Goal: Task Accomplishment & Management: Manage account settings

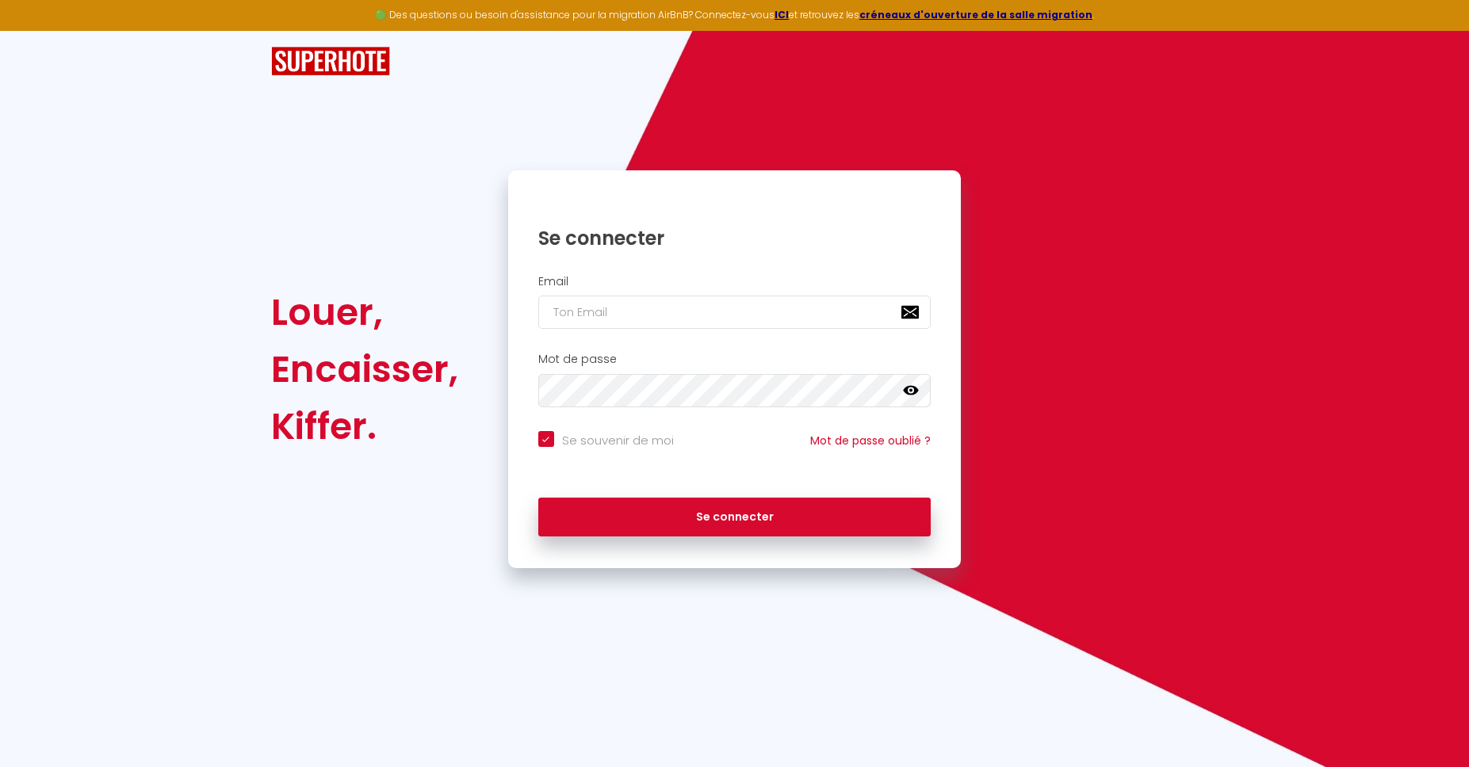
type input "[EMAIL_ADDRESS][DOMAIN_NAME]"
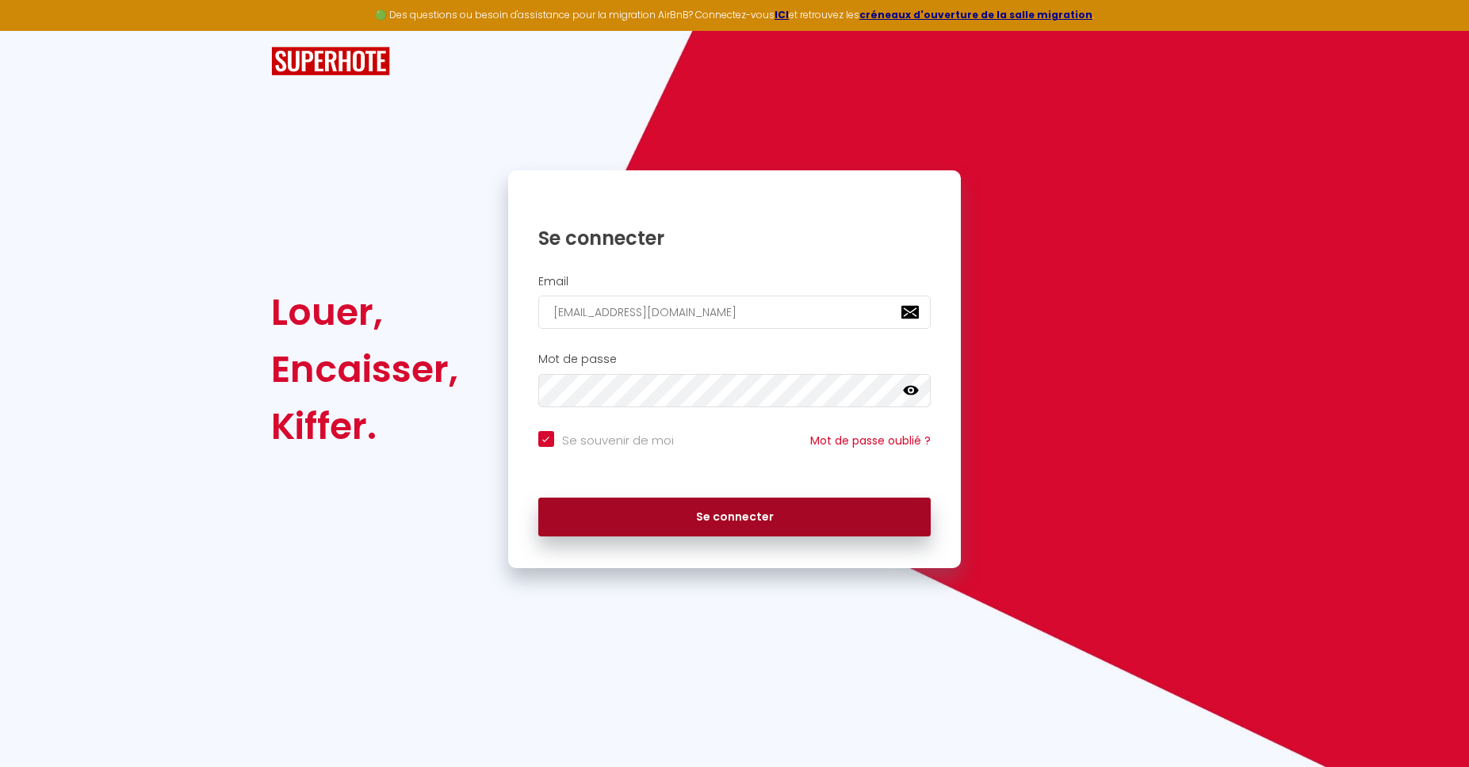
click at [631, 517] on button "Se connecter" at bounding box center [734, 518] width 393 height 40
checkbox input "true"
click at [651, 514] on button "Se connecter" at bounding box center [734, 518] width 393 height 40
checkbox input "true"
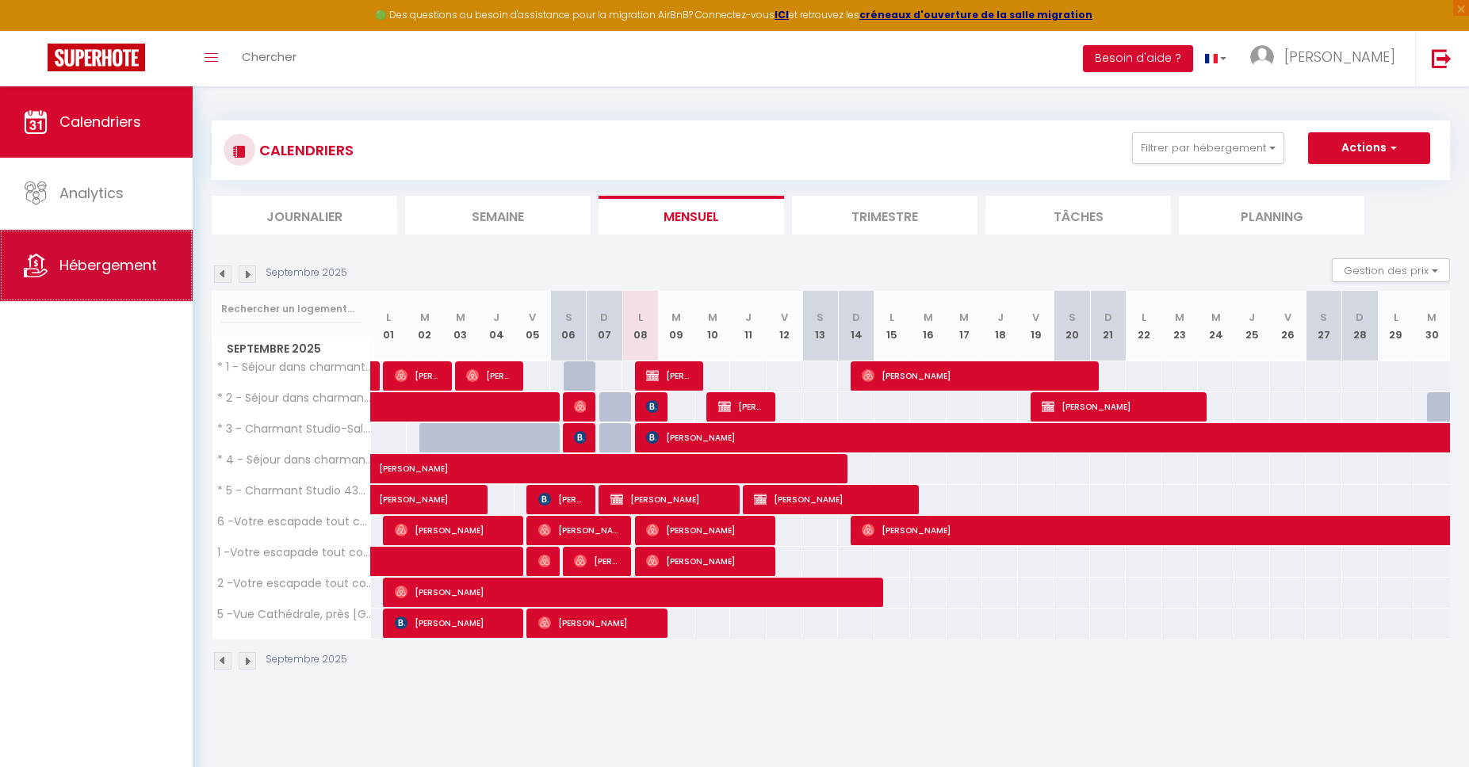
click at [108, 285] on link "Hébergement" at bounding box center [96, 265] width 193 height 71
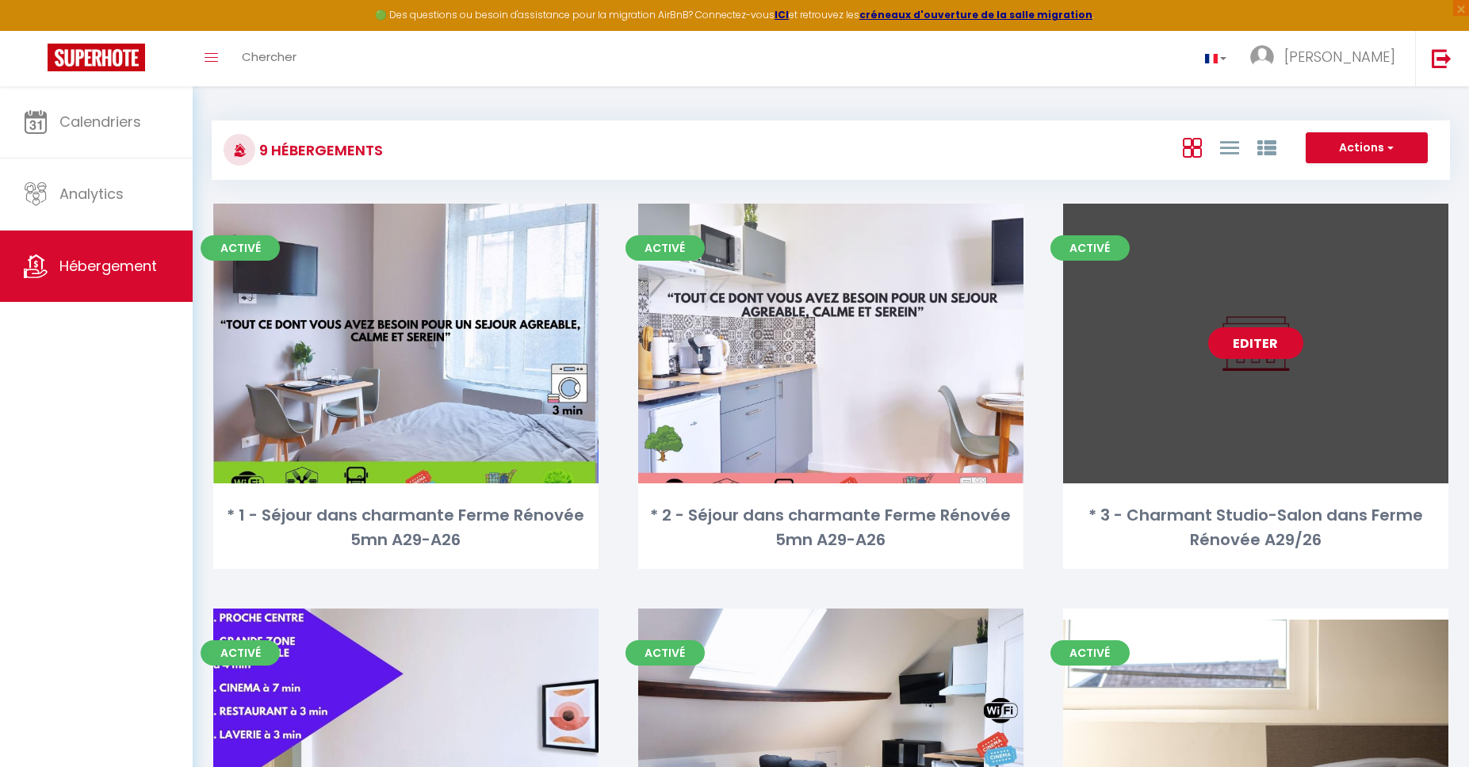
click at [1230, 346] on link "Editer" at bounding box center [1255, 343] width 95 height 32
select select "3"
select select "2"
select select "1"
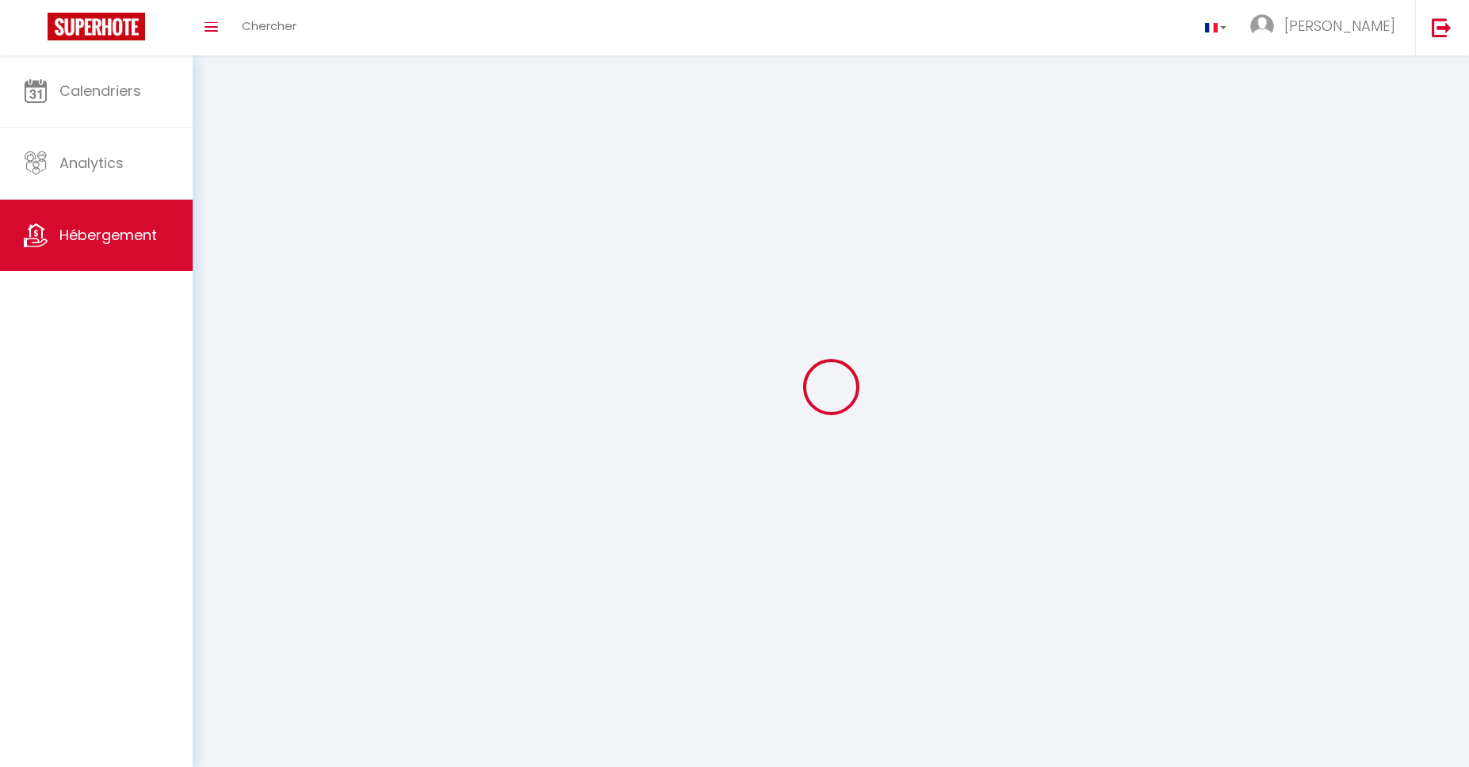
select select
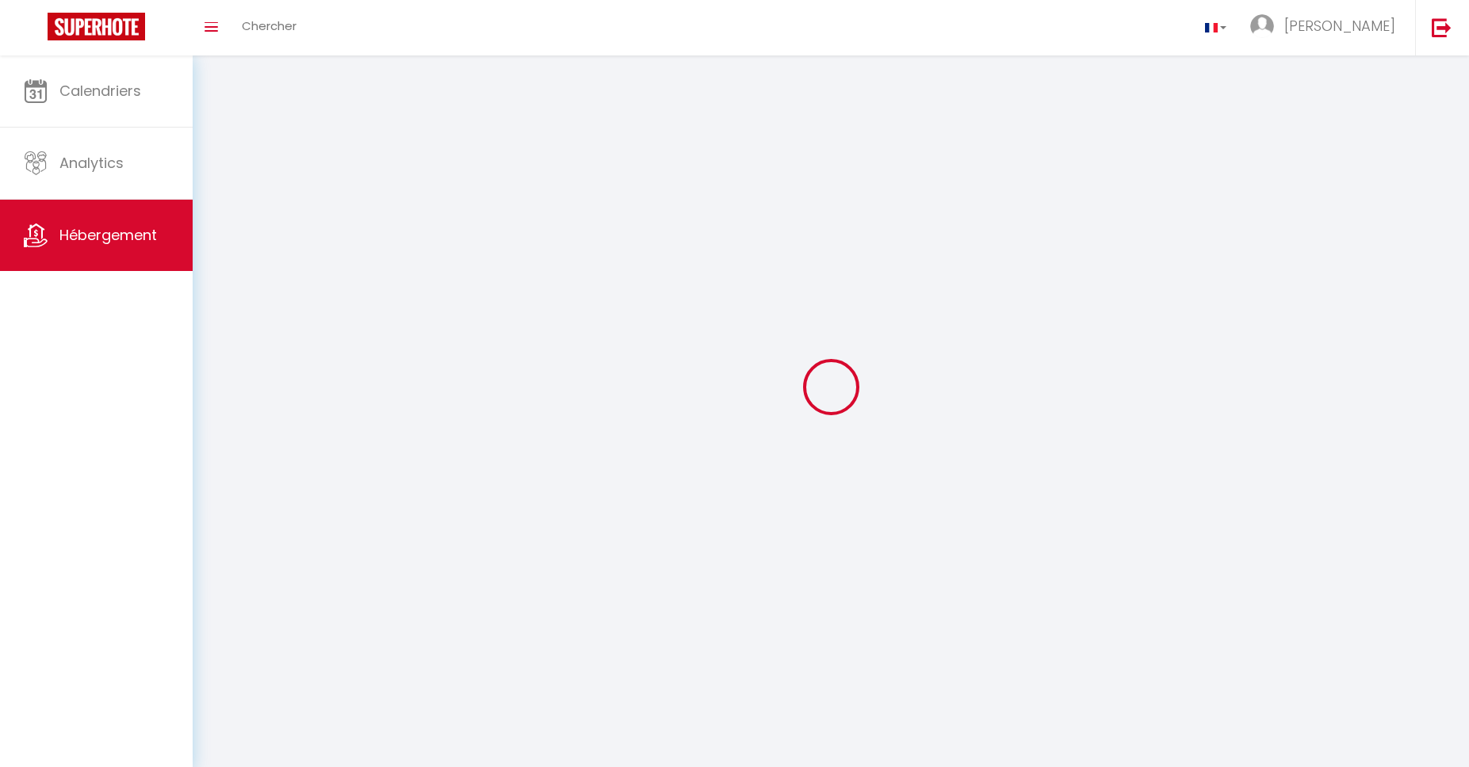
select select
checkbox input "false"
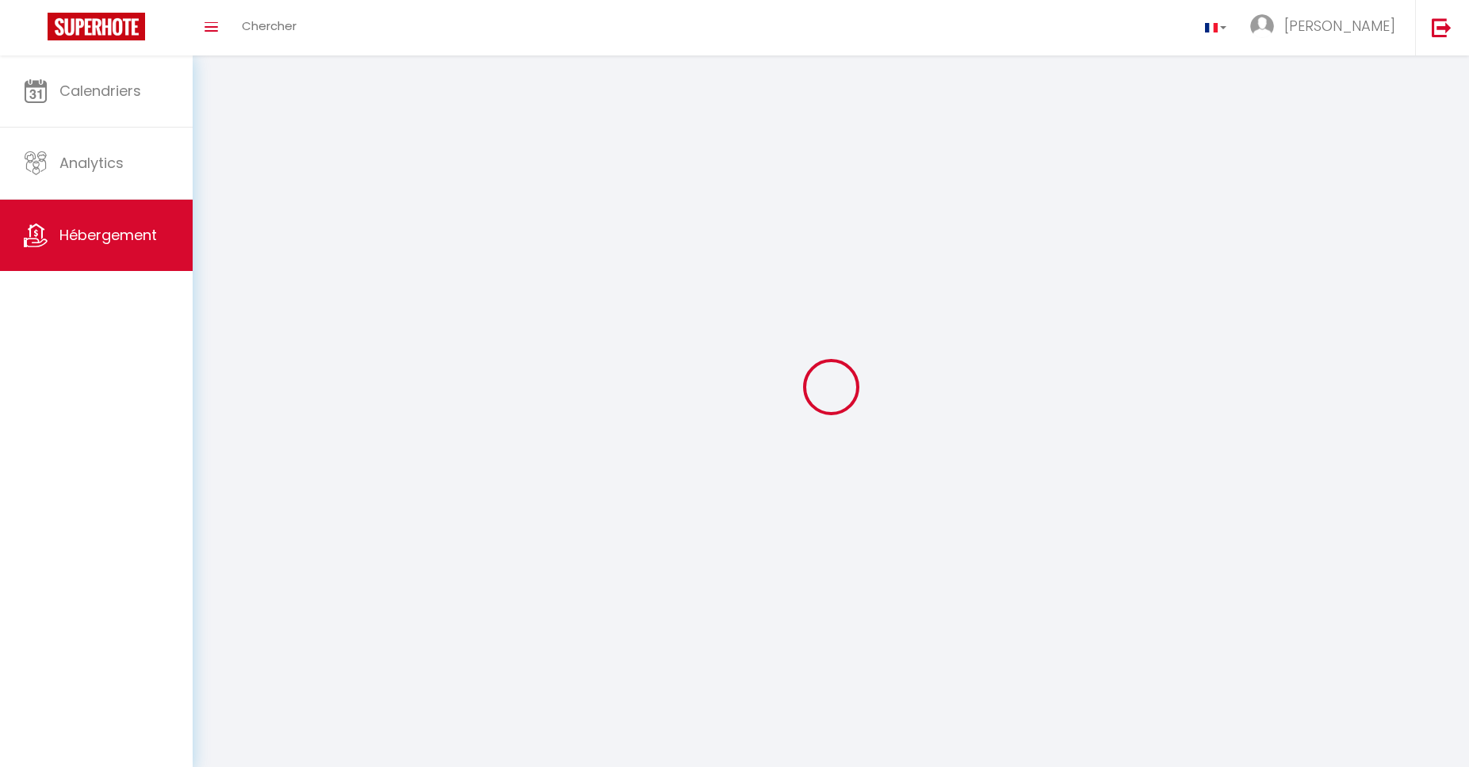
select select
select select "1"
select select "28"
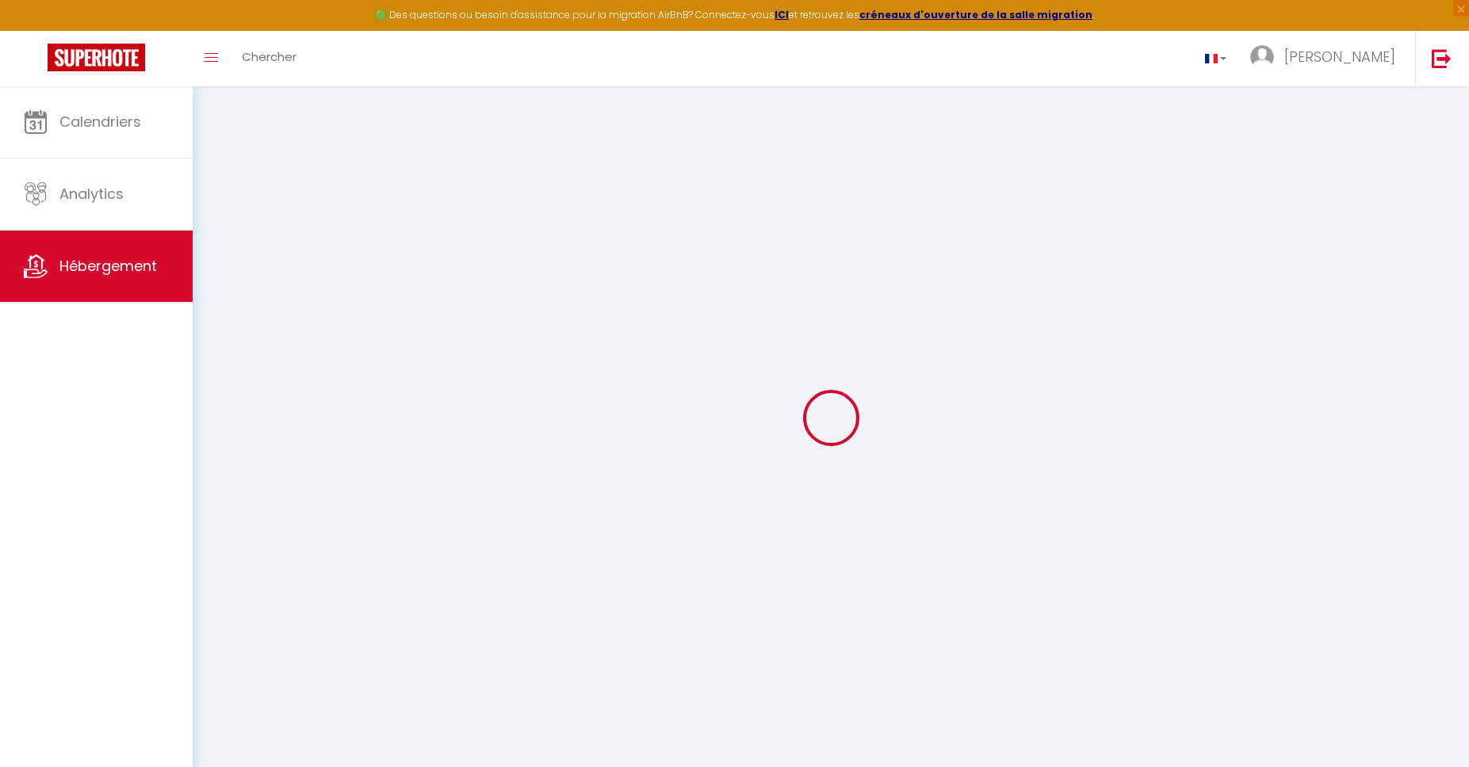
select select
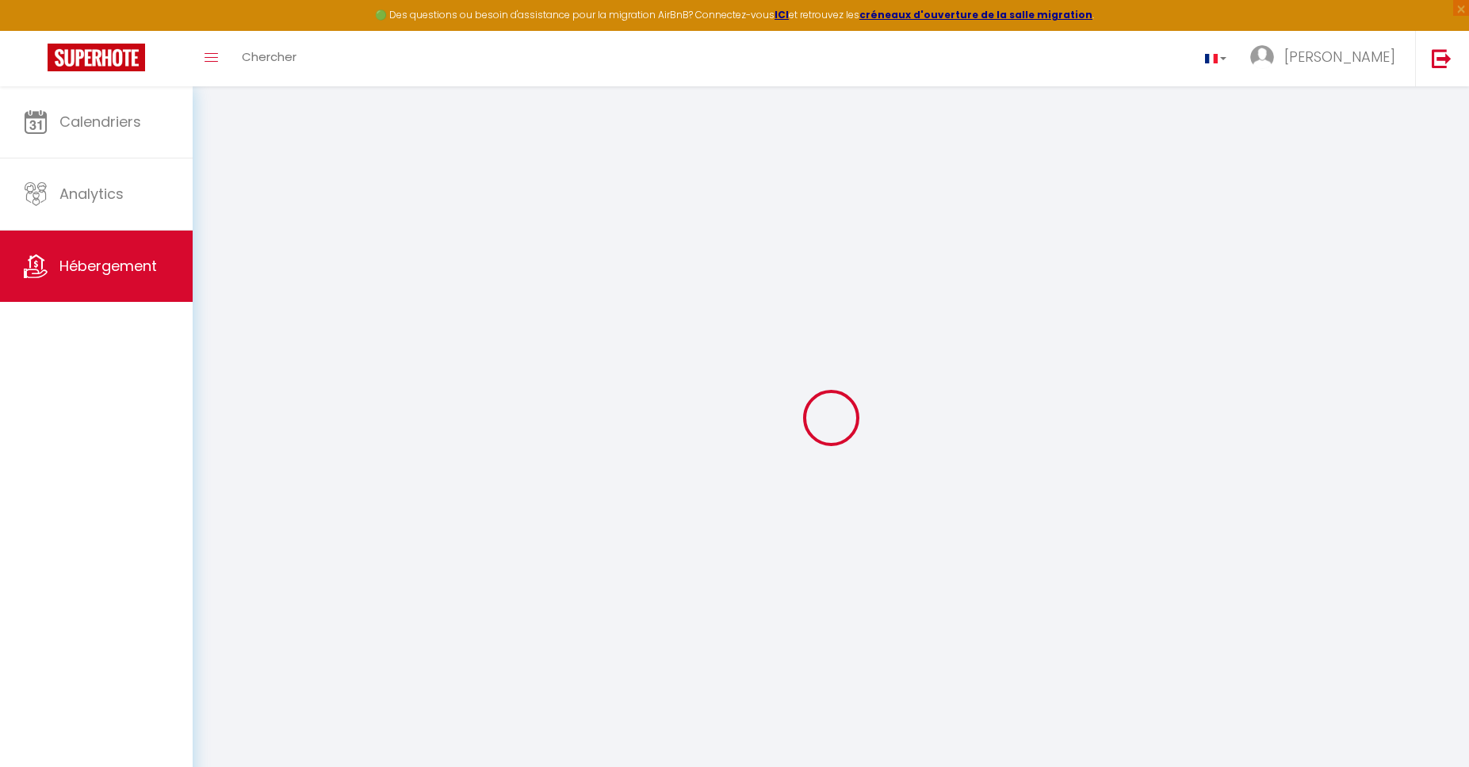
select select
checkbox input "false"
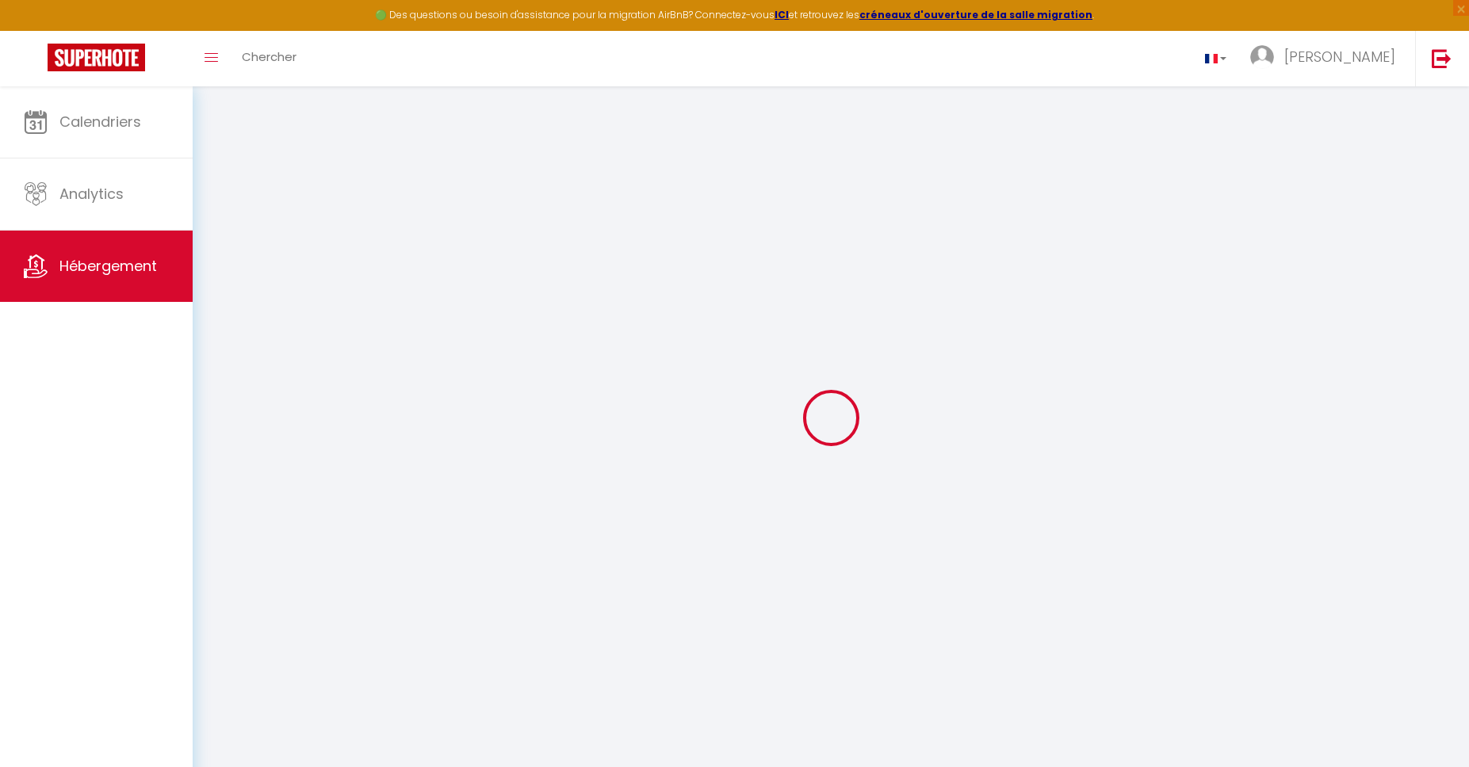
select select
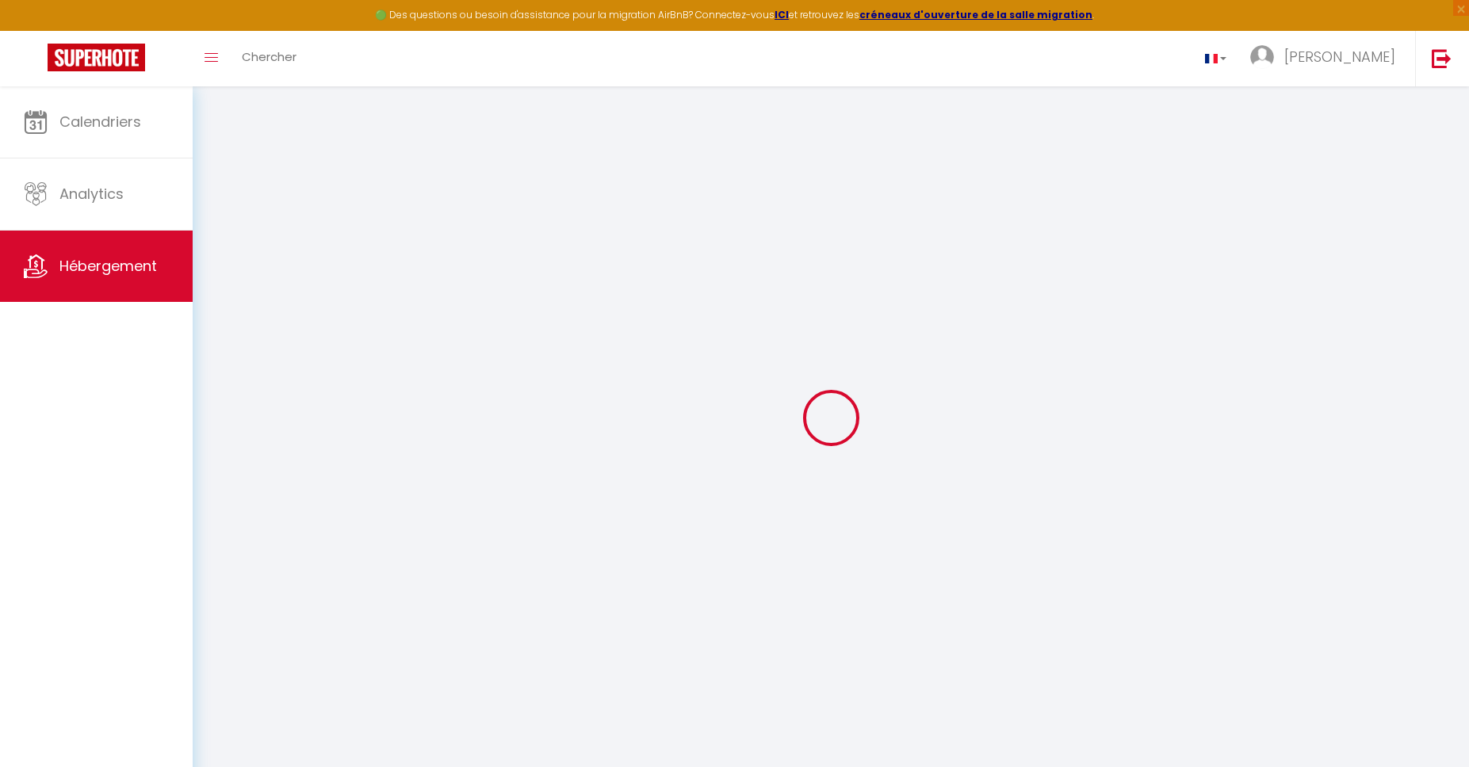
select select
checkbox input "false"
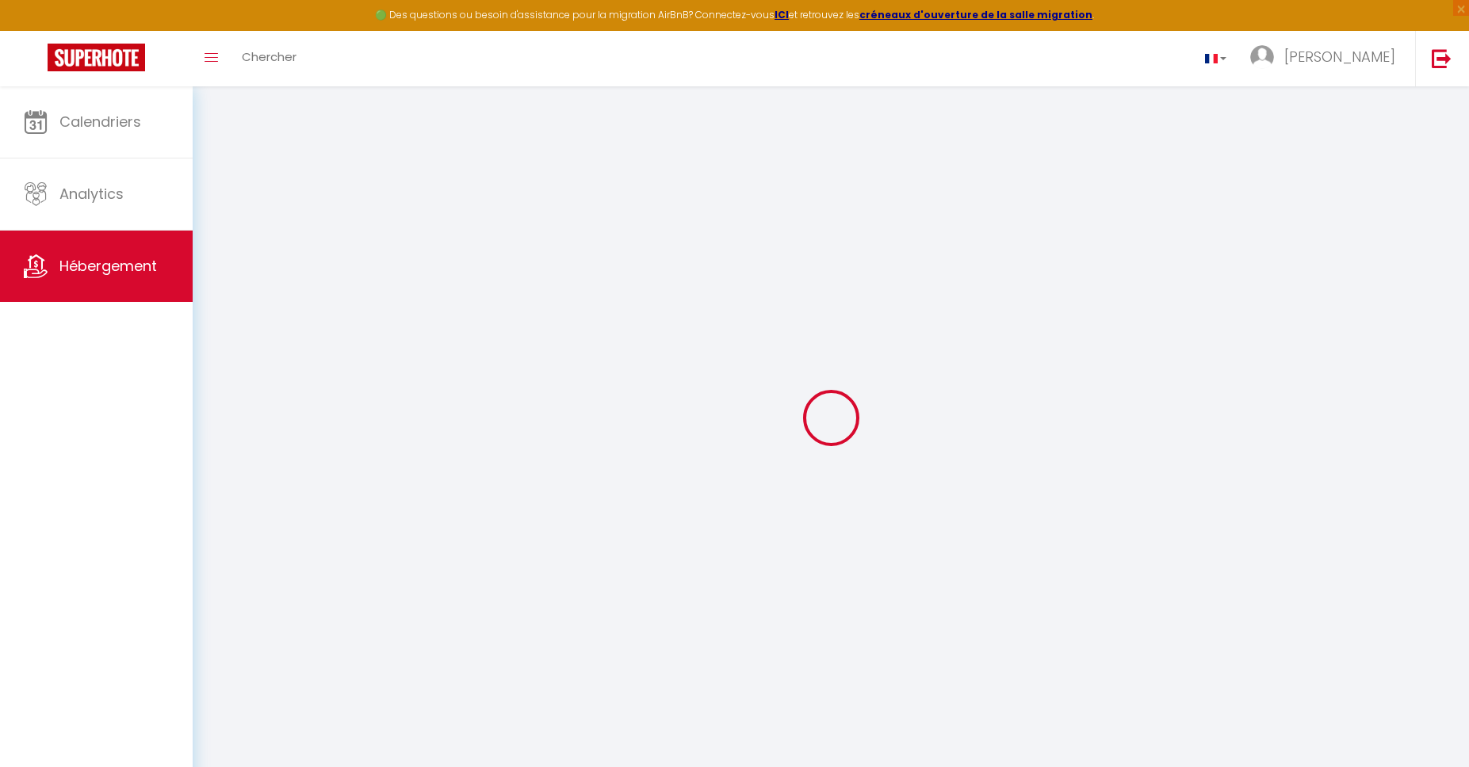
checkbox input "false"
select select
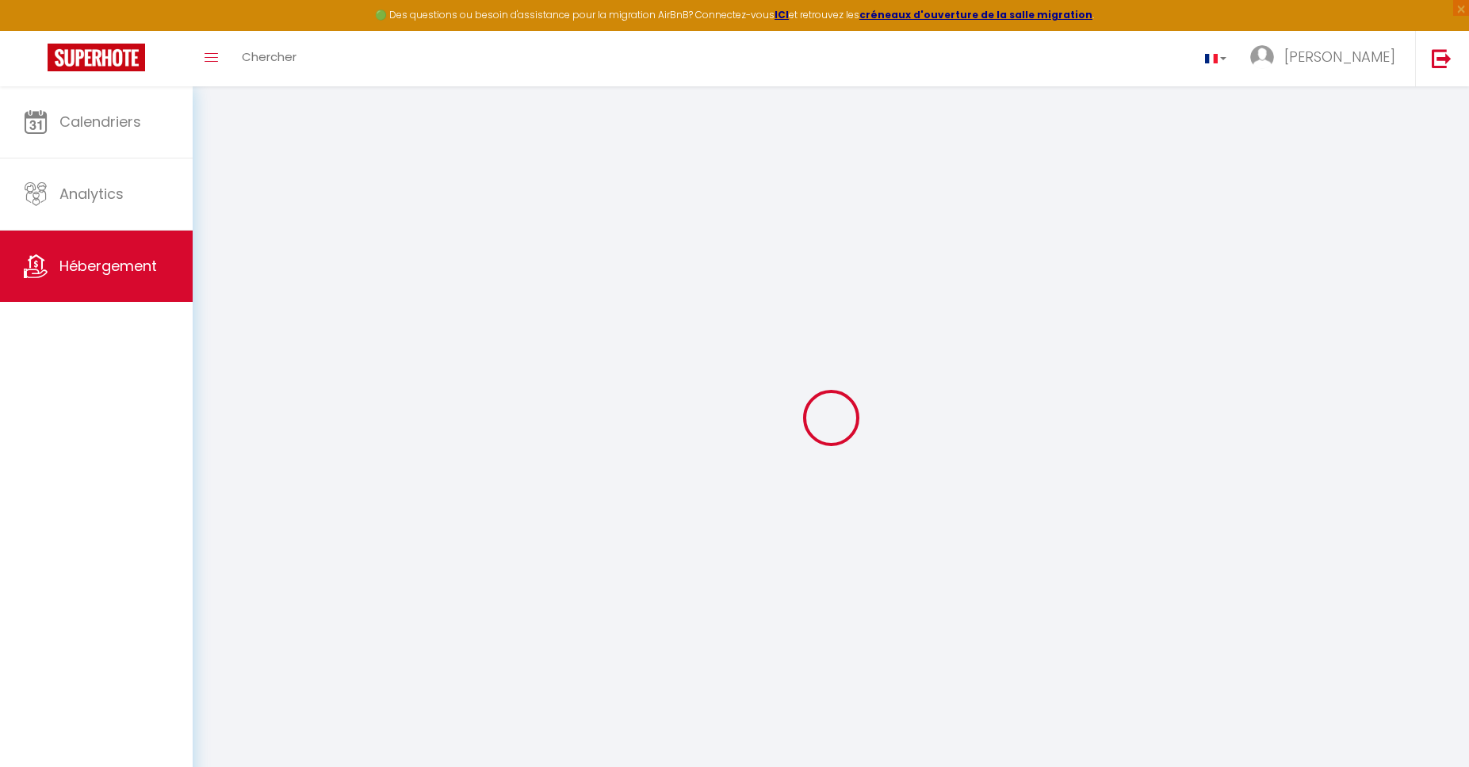
select select
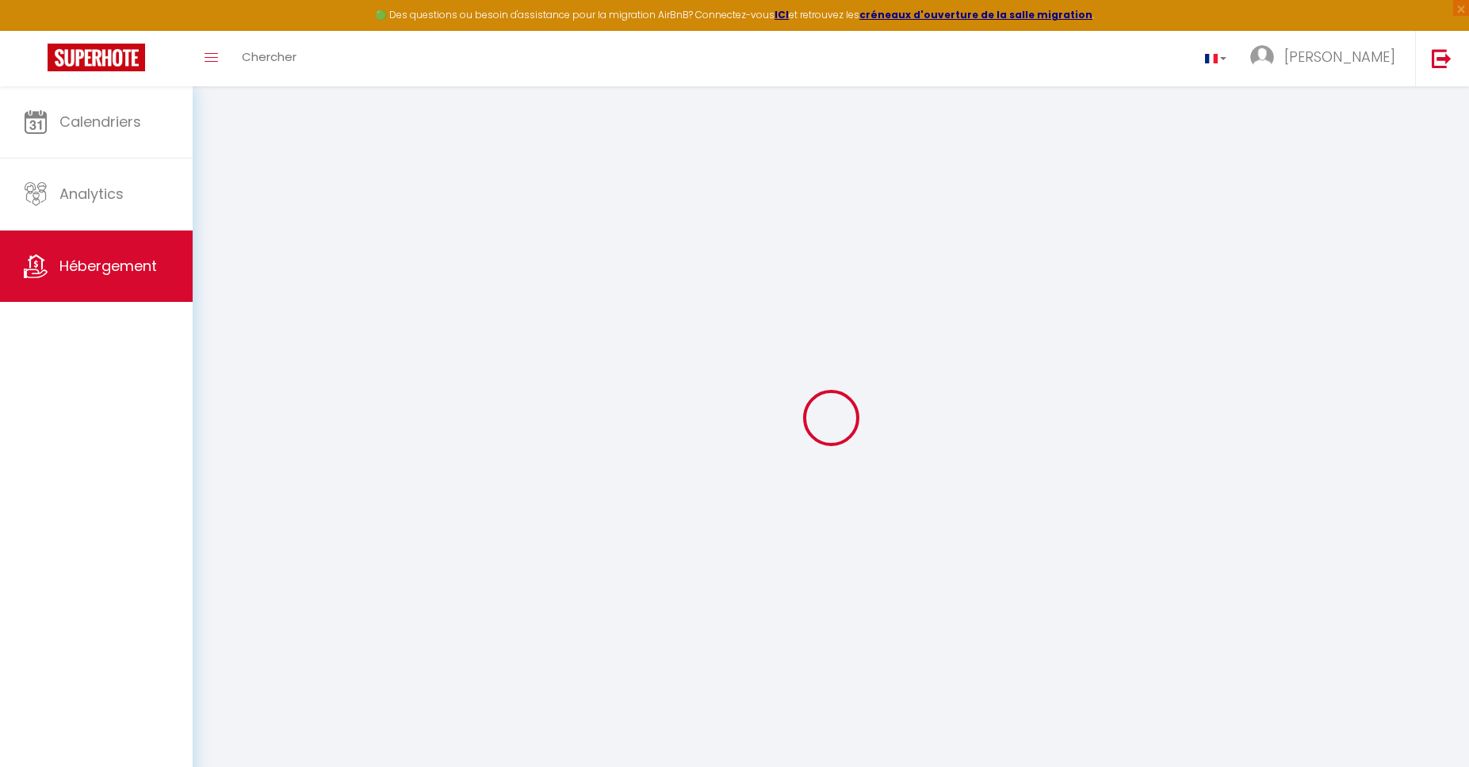
checkbox input "false"
select select
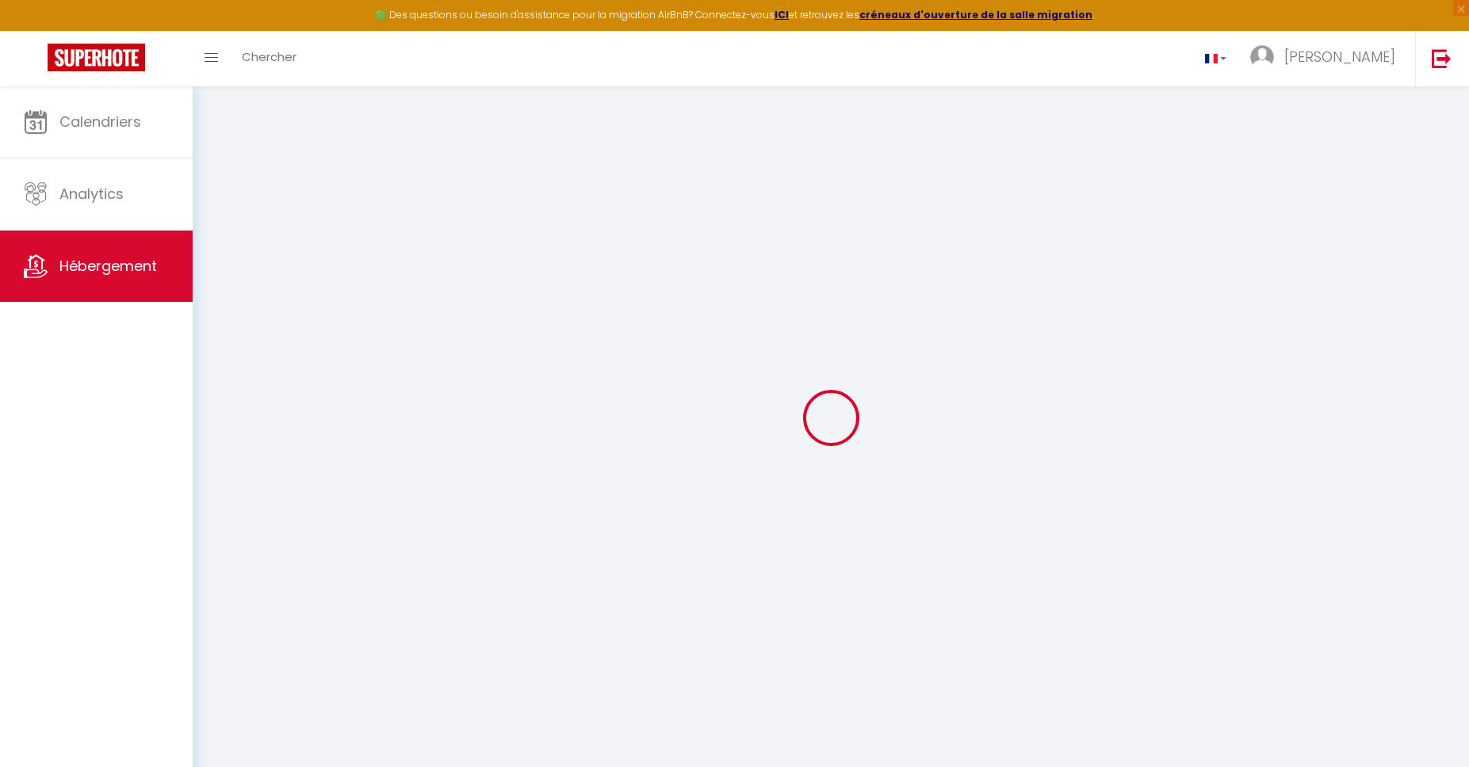
select select
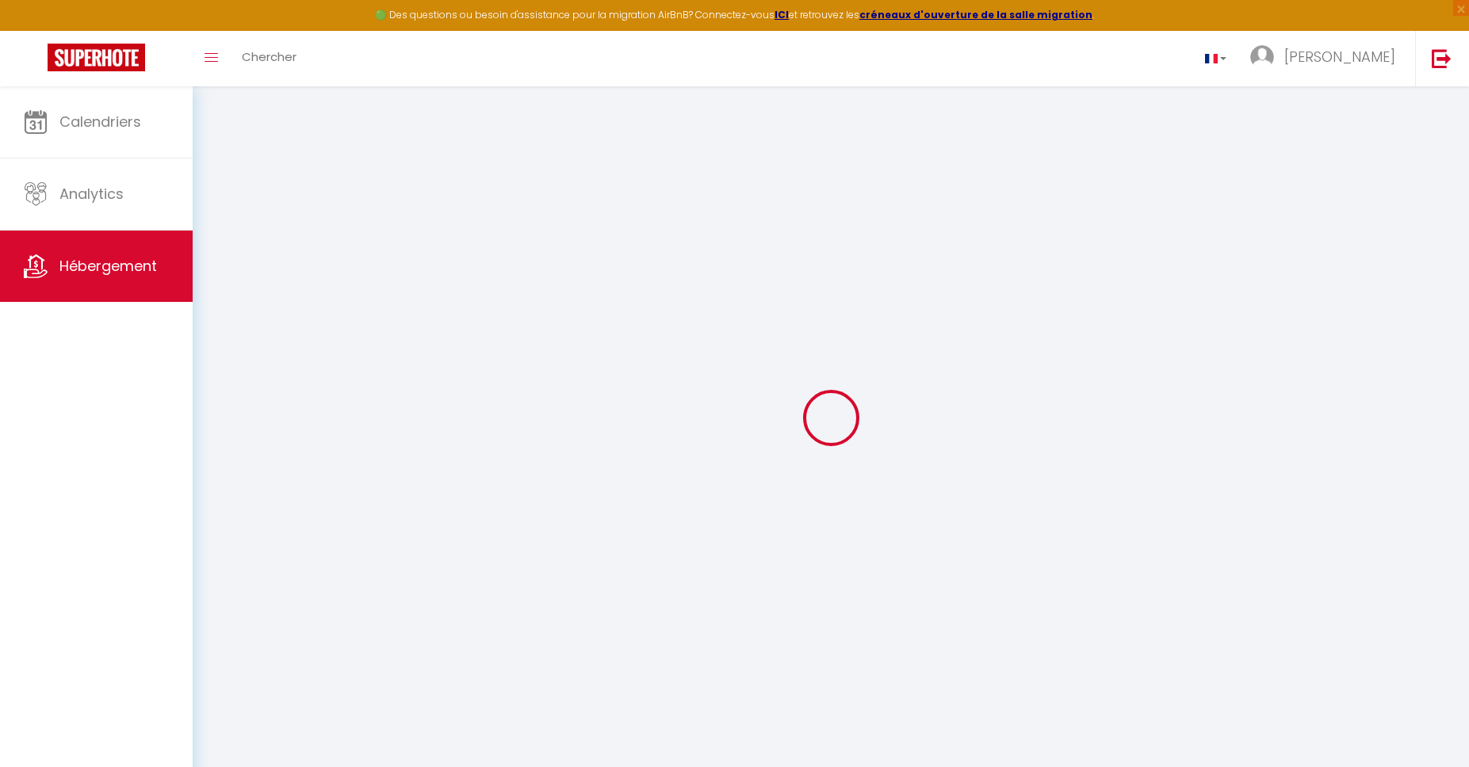
select select
checkbox input "false"
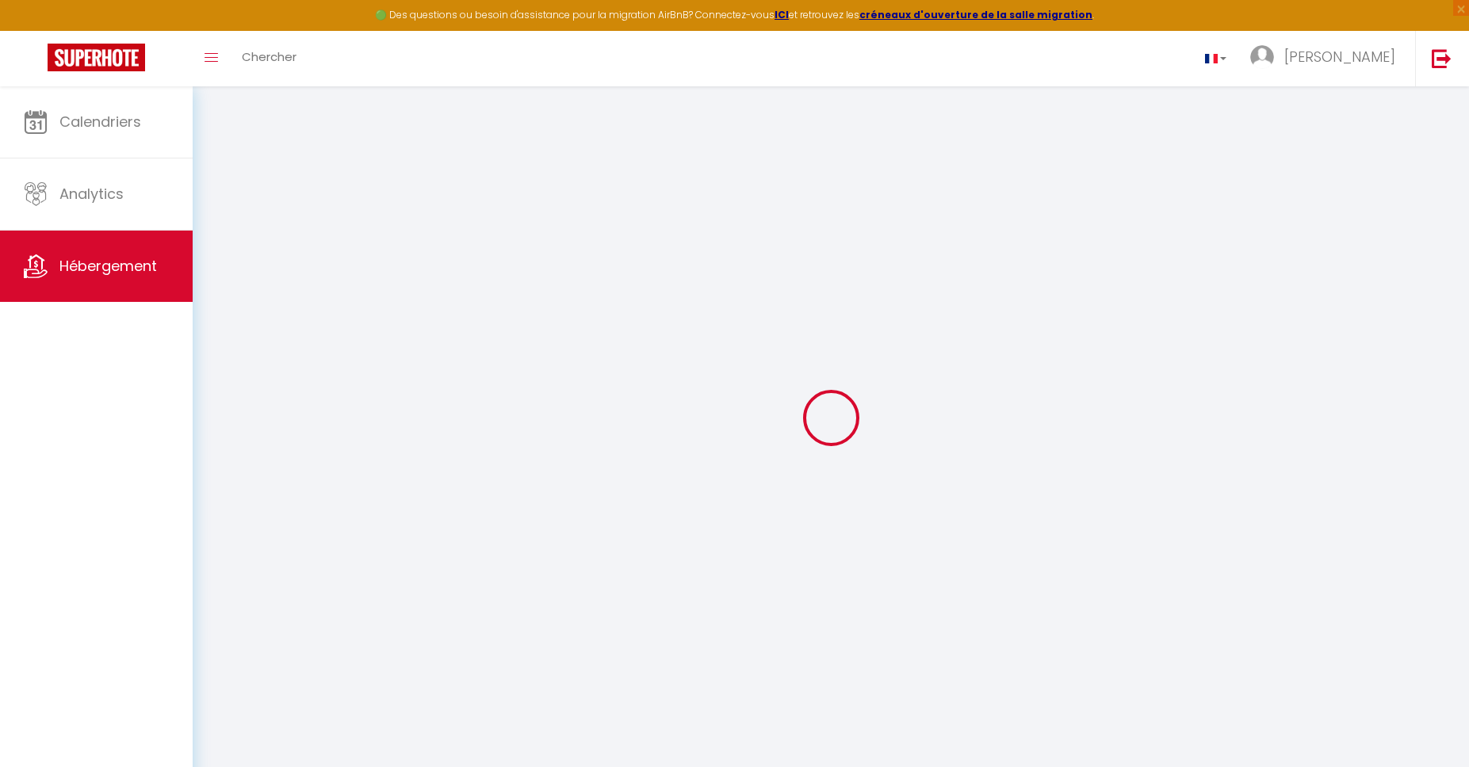
checkbox input "false"
select select
checkbox input "false"
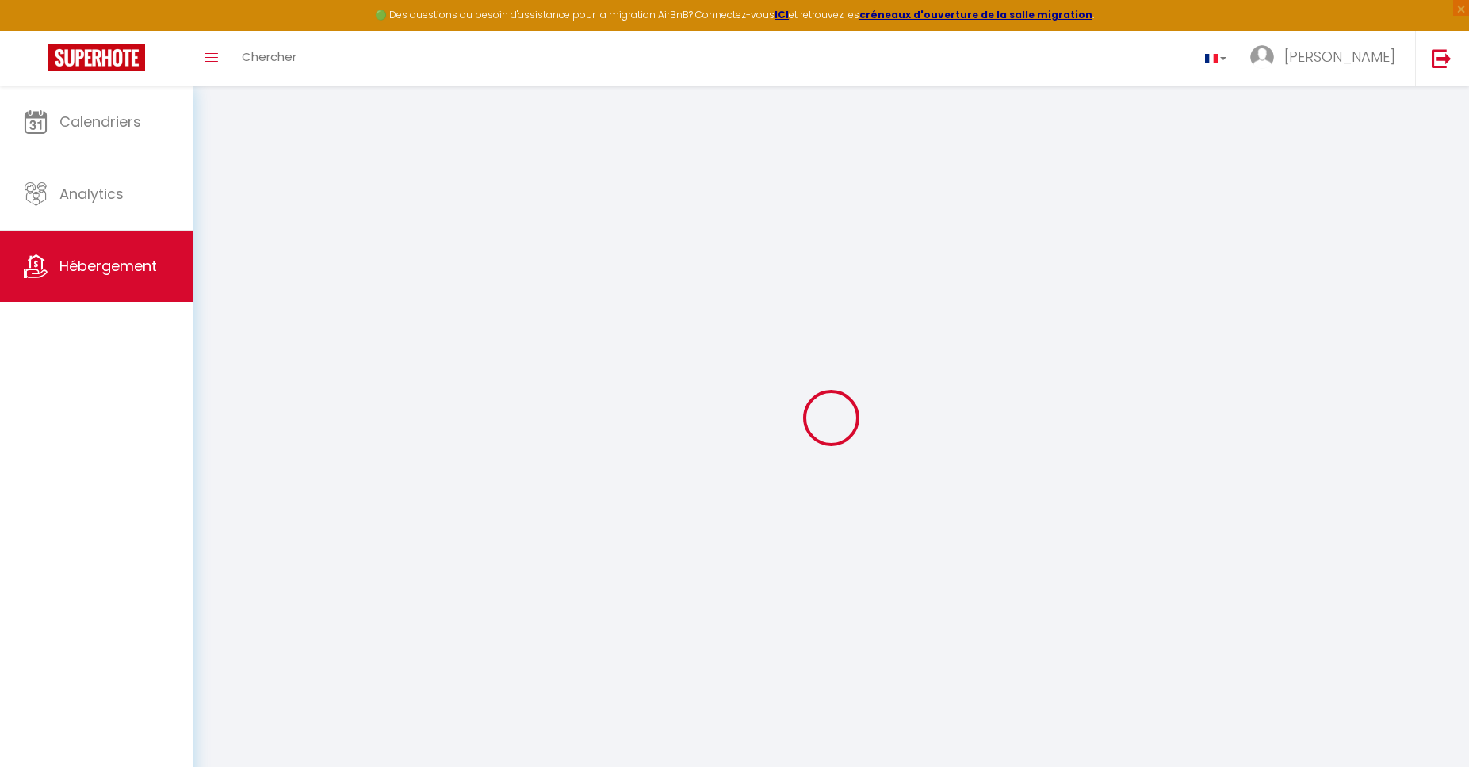
checkbox input "false"
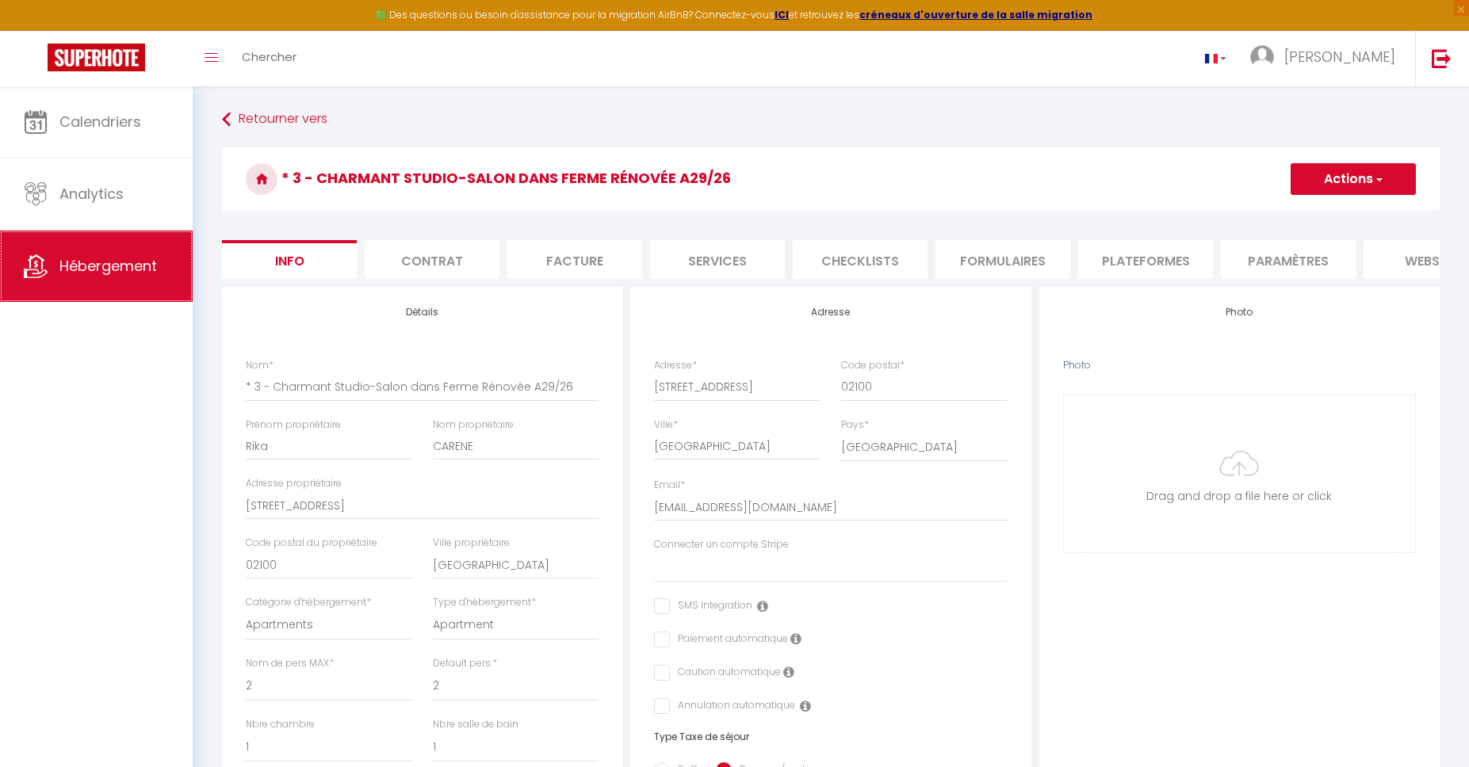
click at [98, 282] on link "Hébergement" at bounding box center [96, 266] width 193 height 71
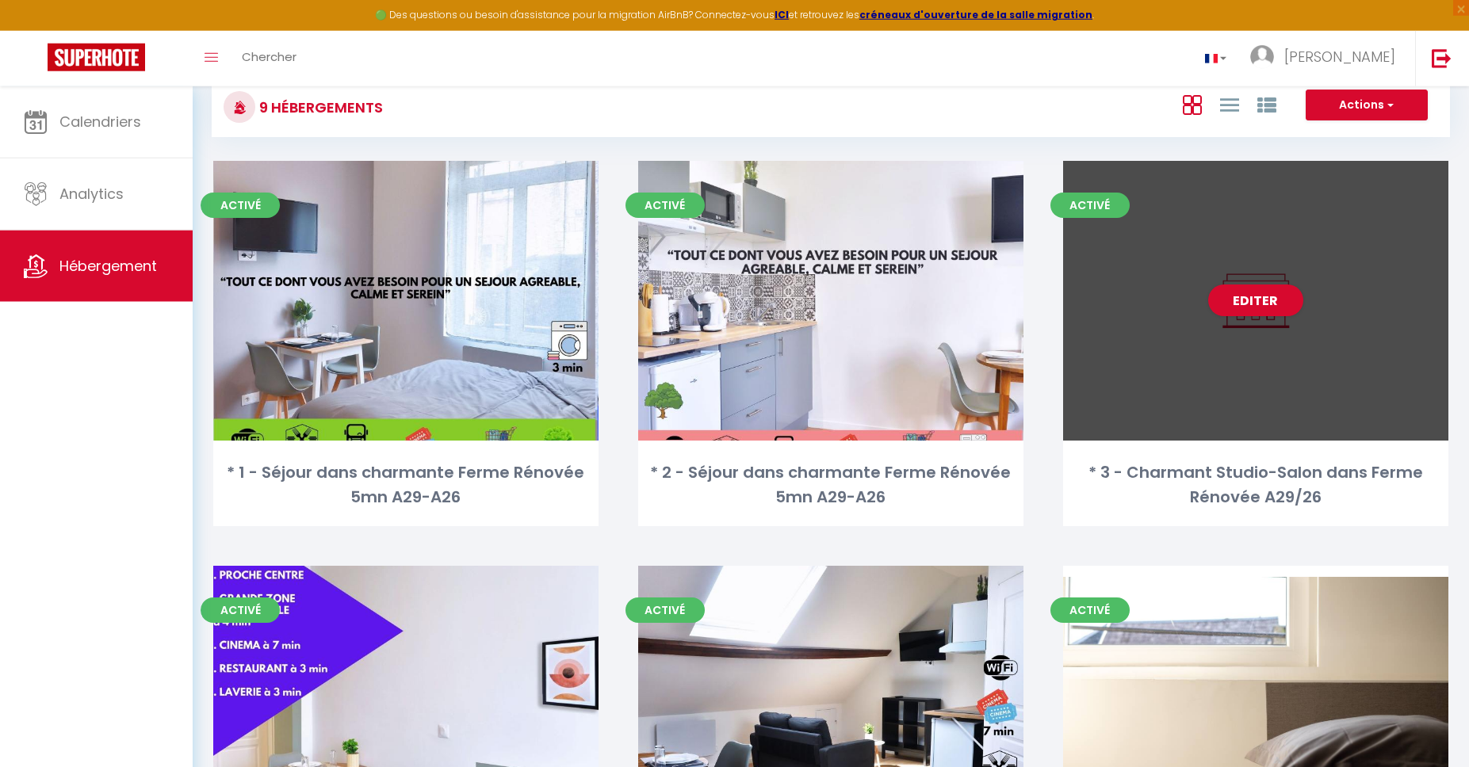
scroll to position [37, 0]
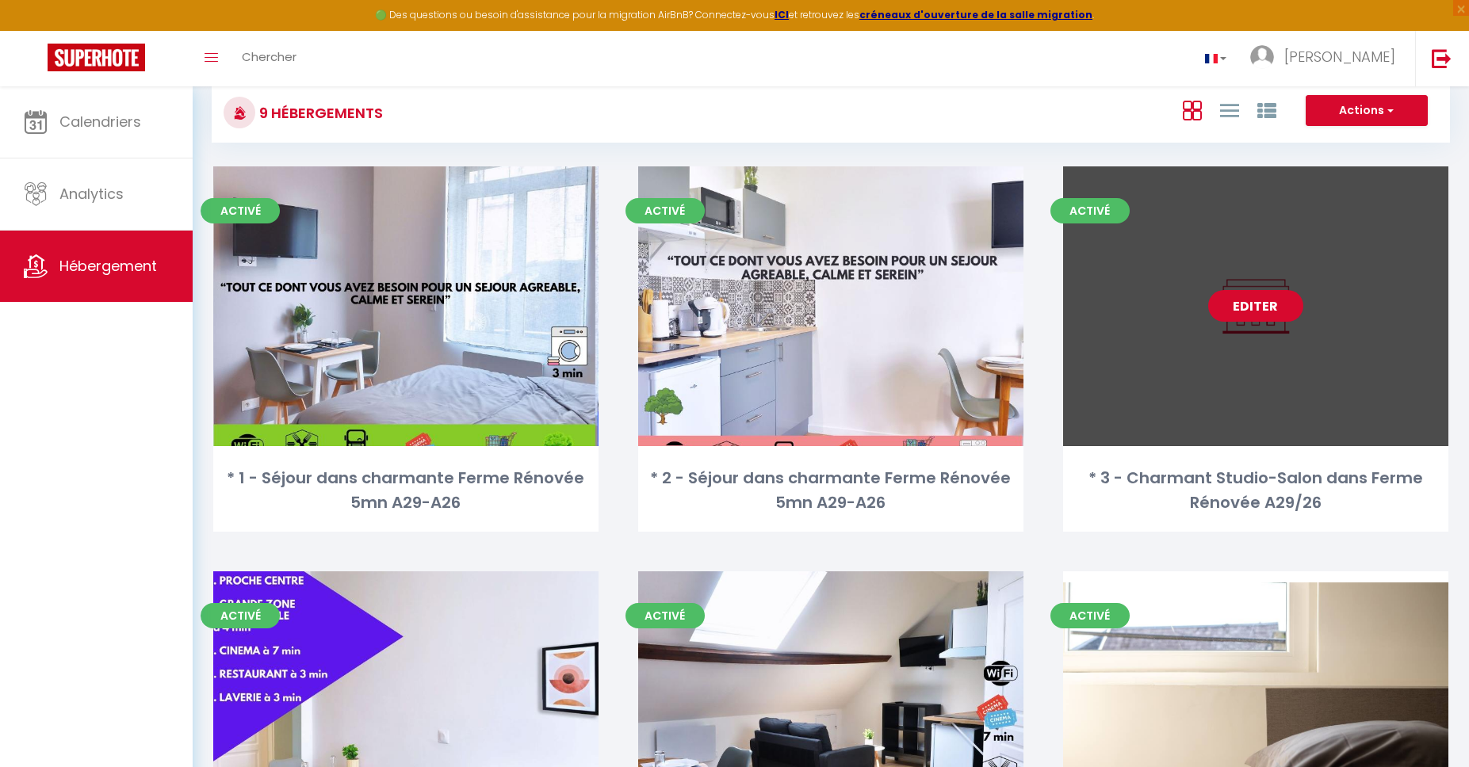
click at [1257, 309] on link "Editer" at bounding box center [1255, 306] width 95 height 32
select select "3"
select select "2"
select select "1"
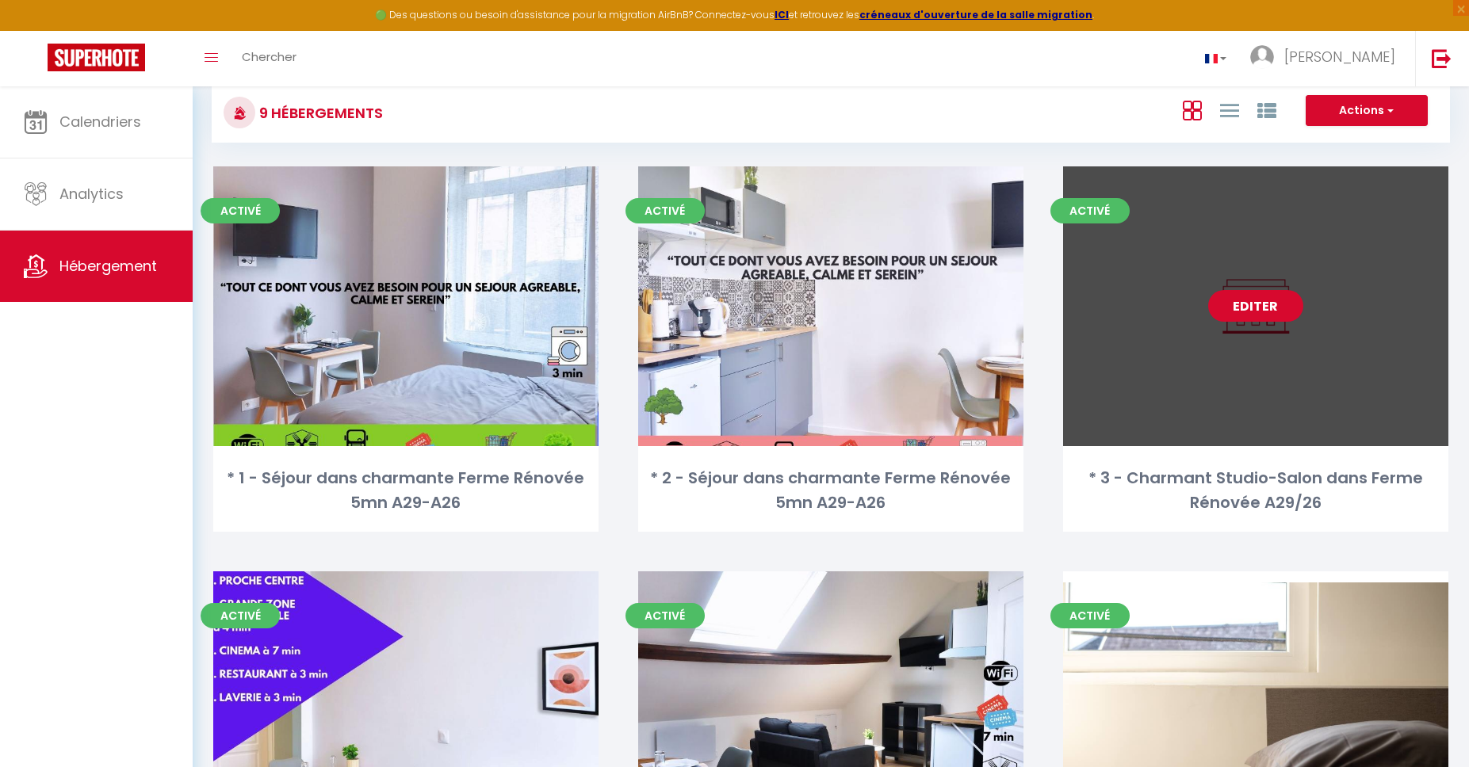
select select "28"
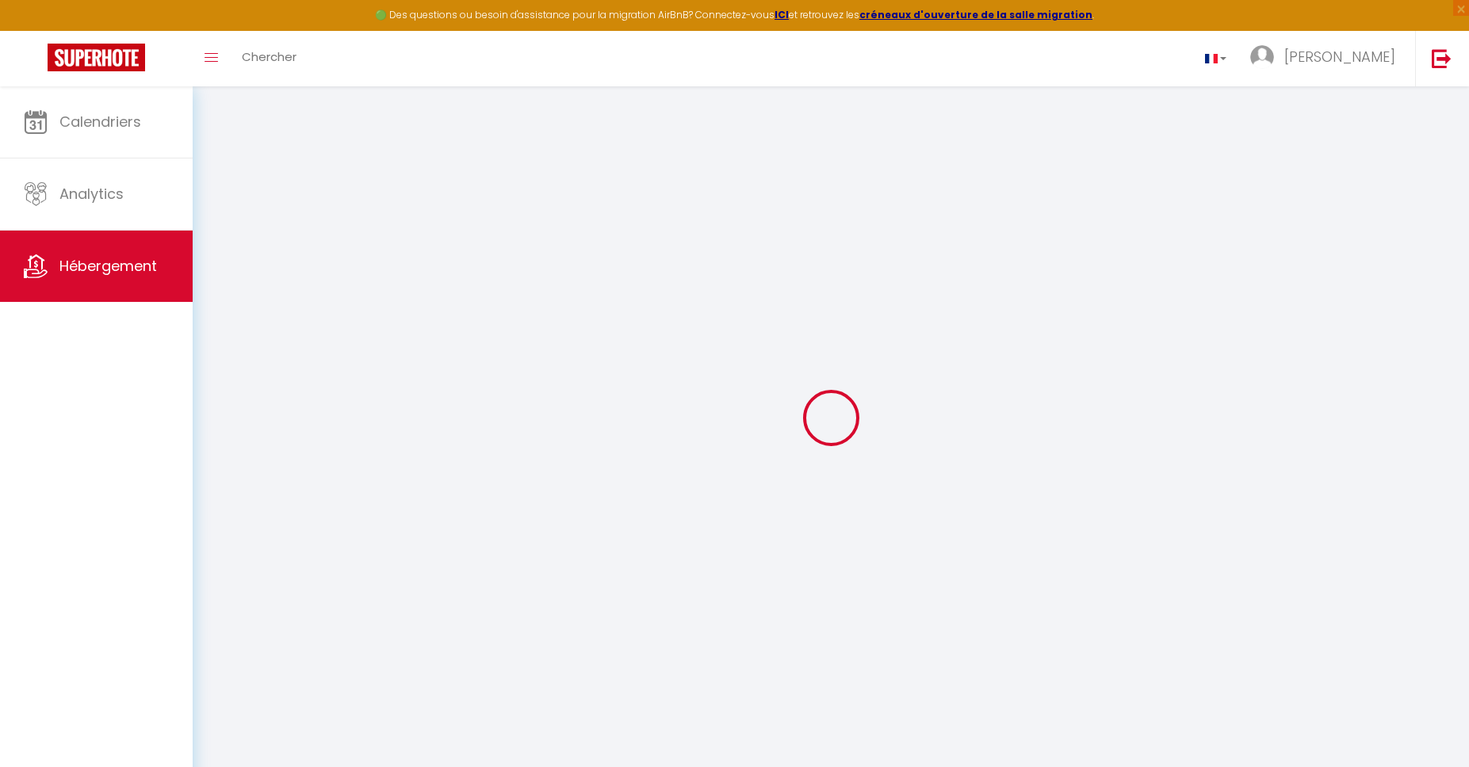
select select
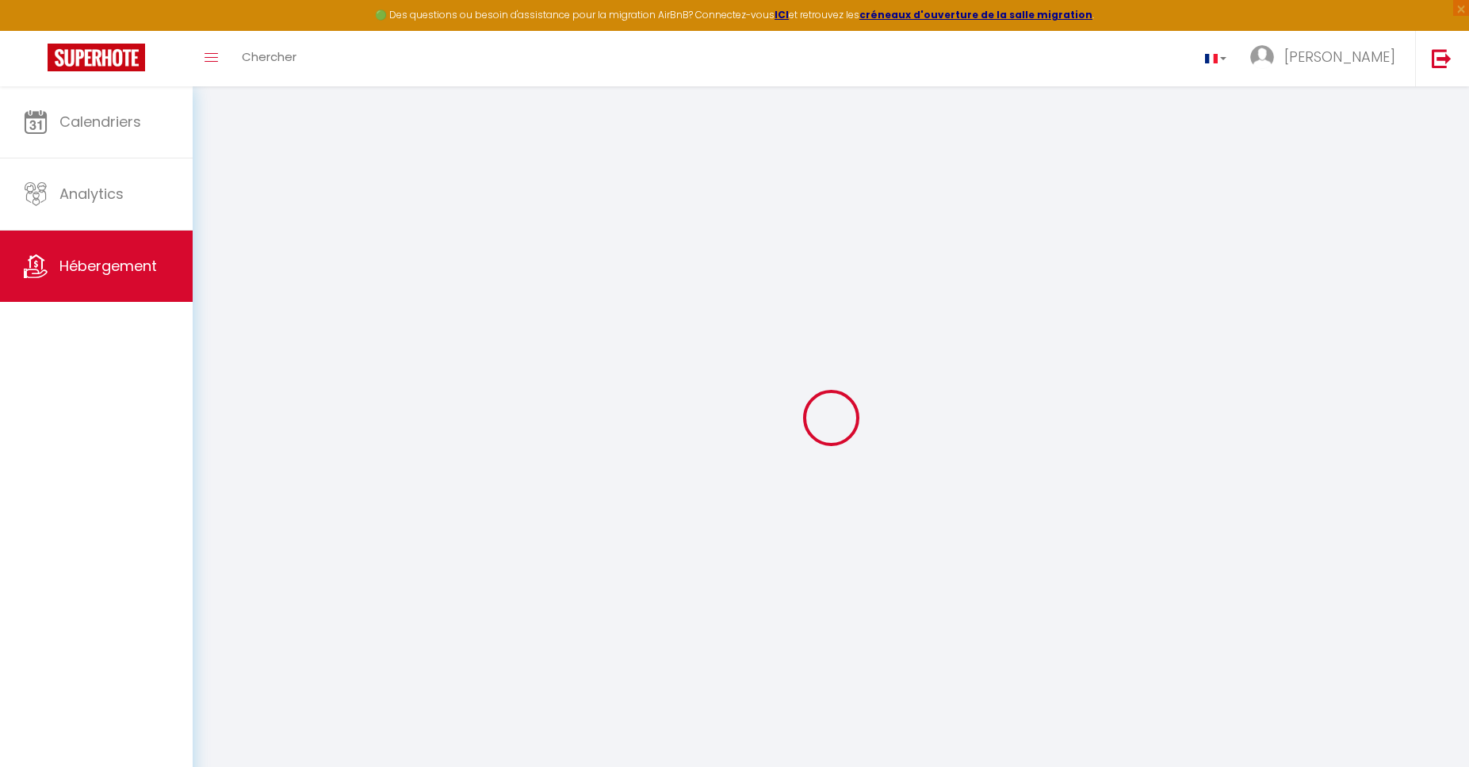
select select
checkbox input "false"
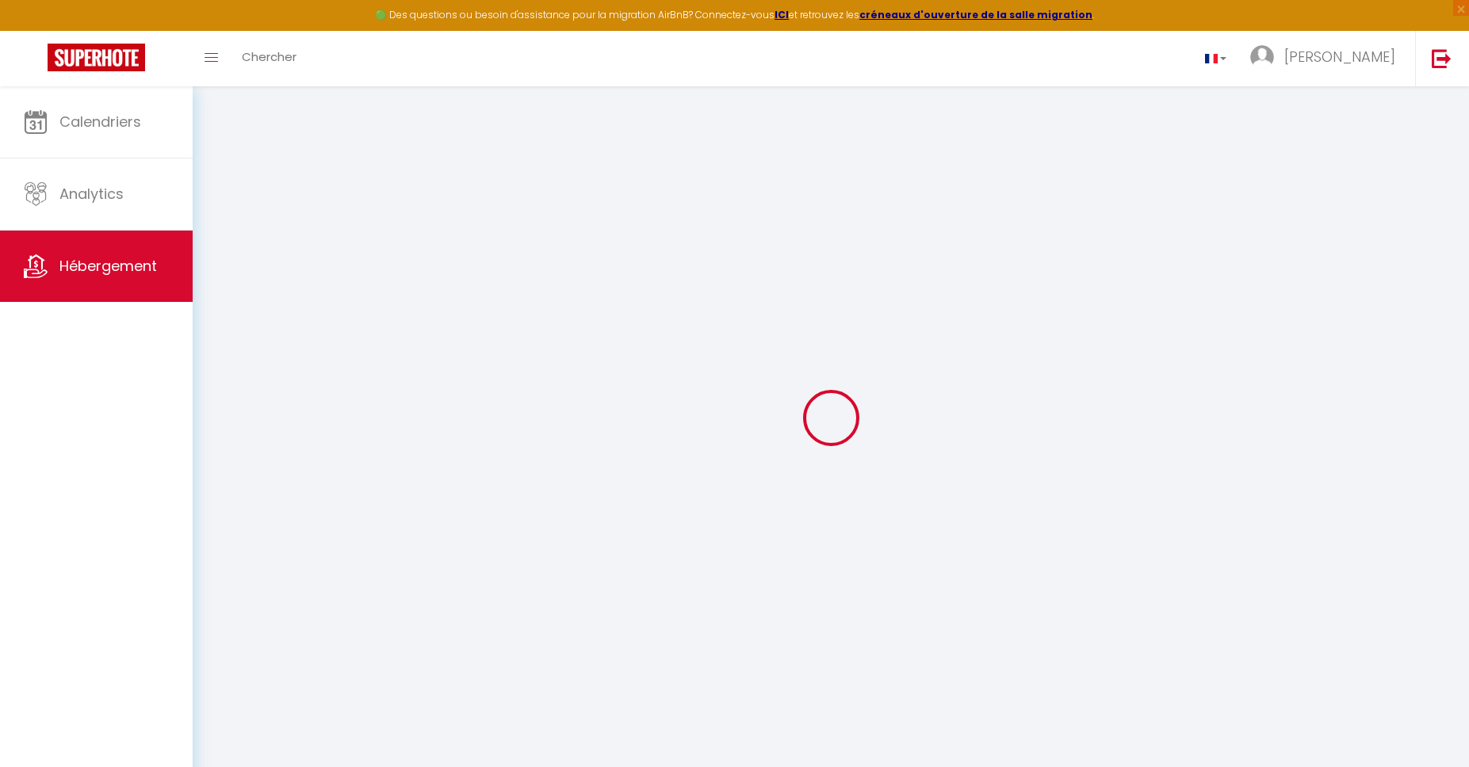
select select
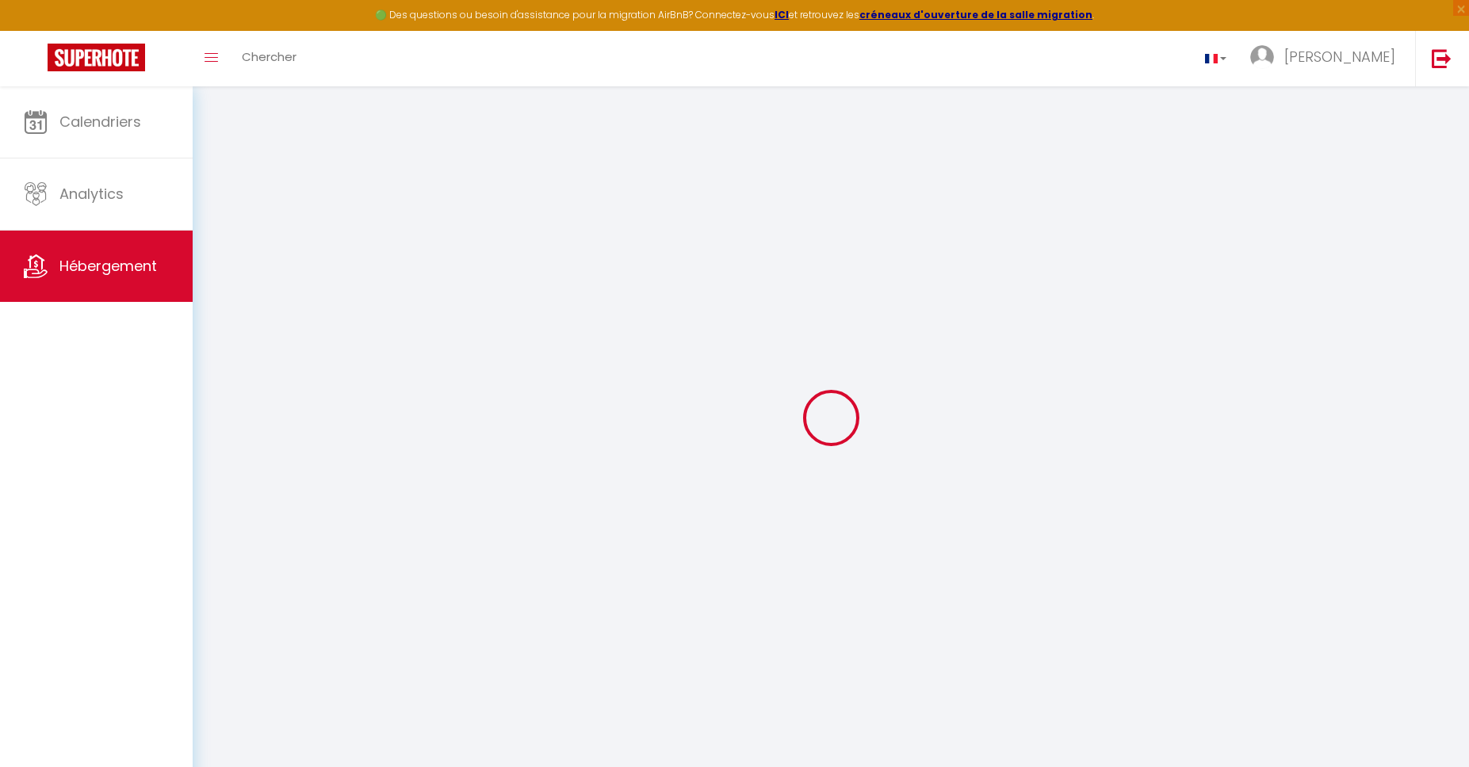
select select
checkbox input "false"
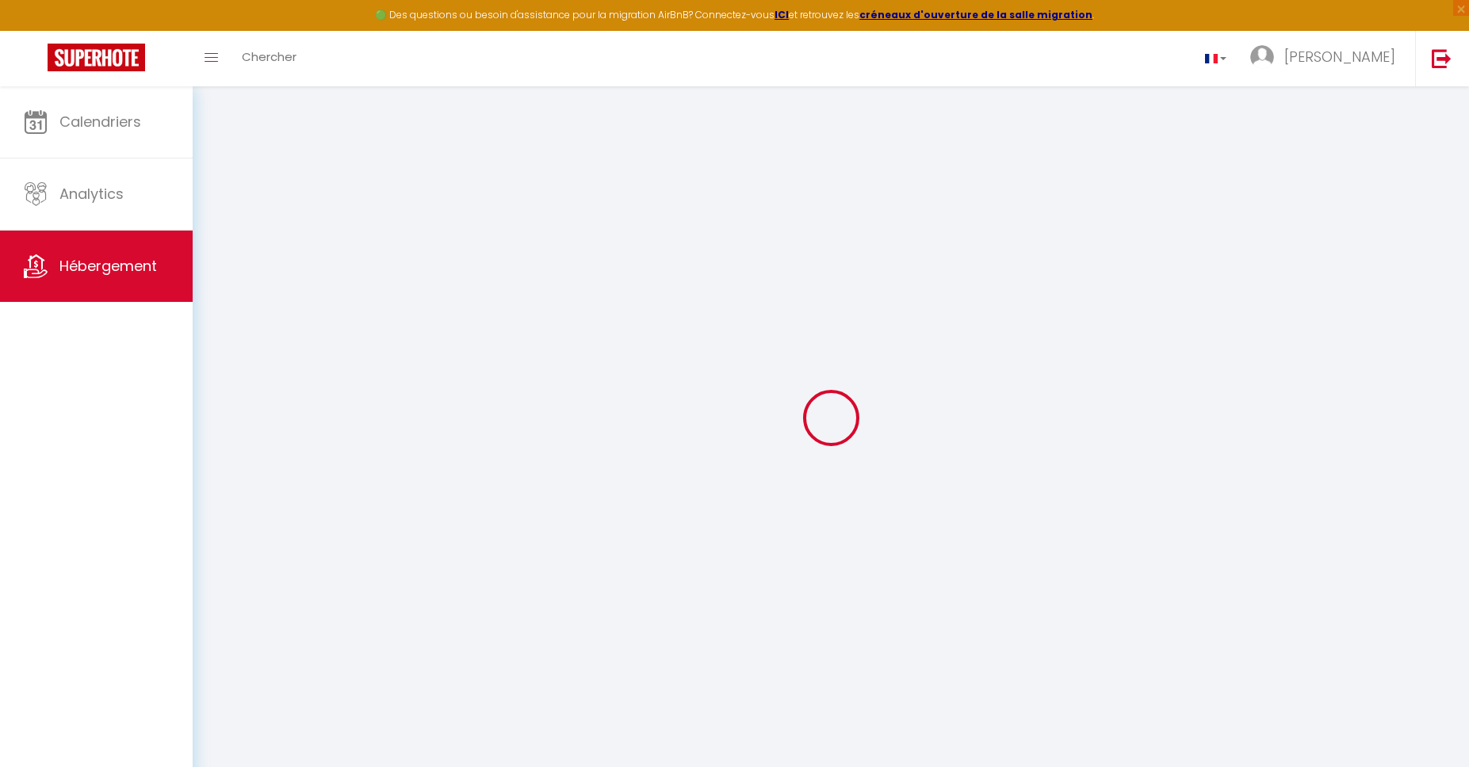
checkbox input "false"
select select
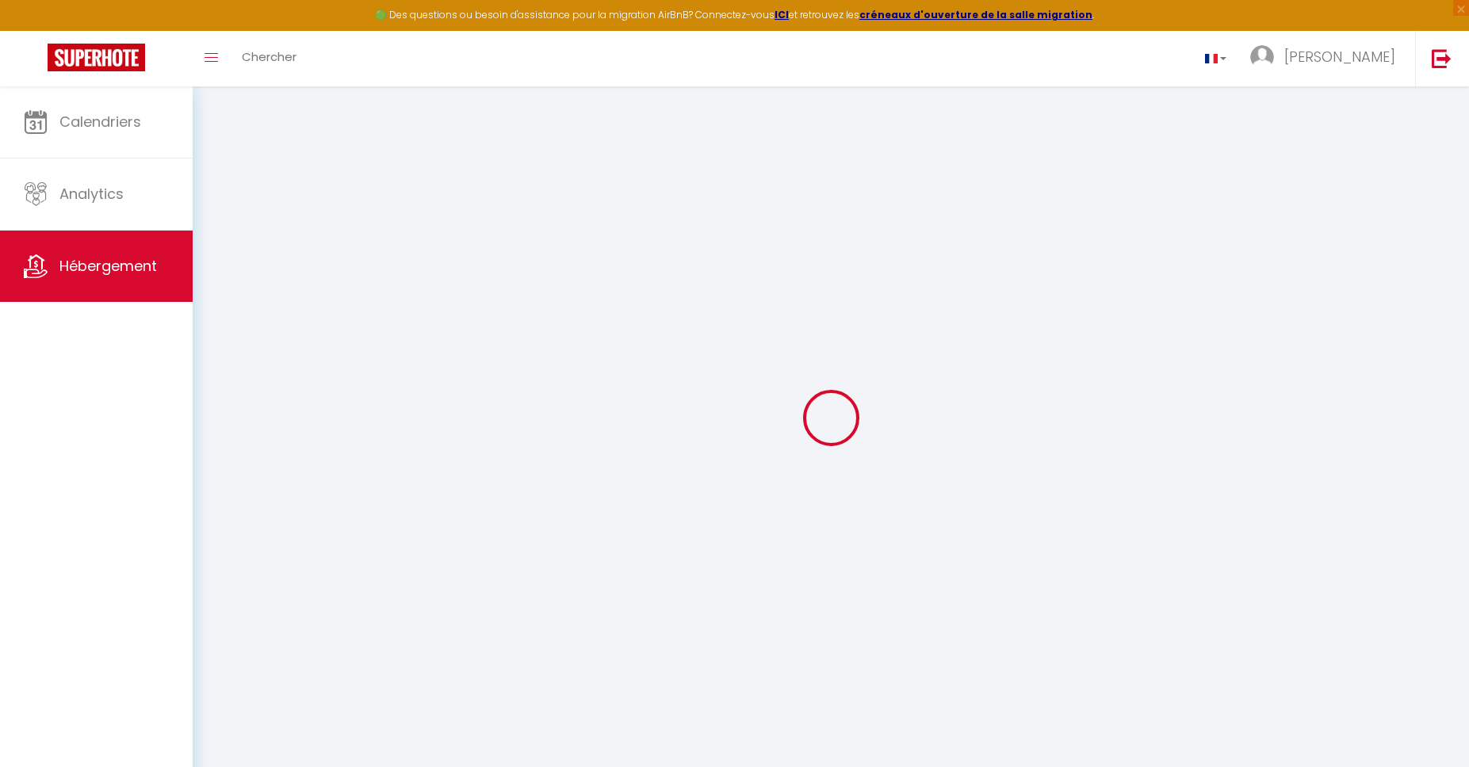
select select
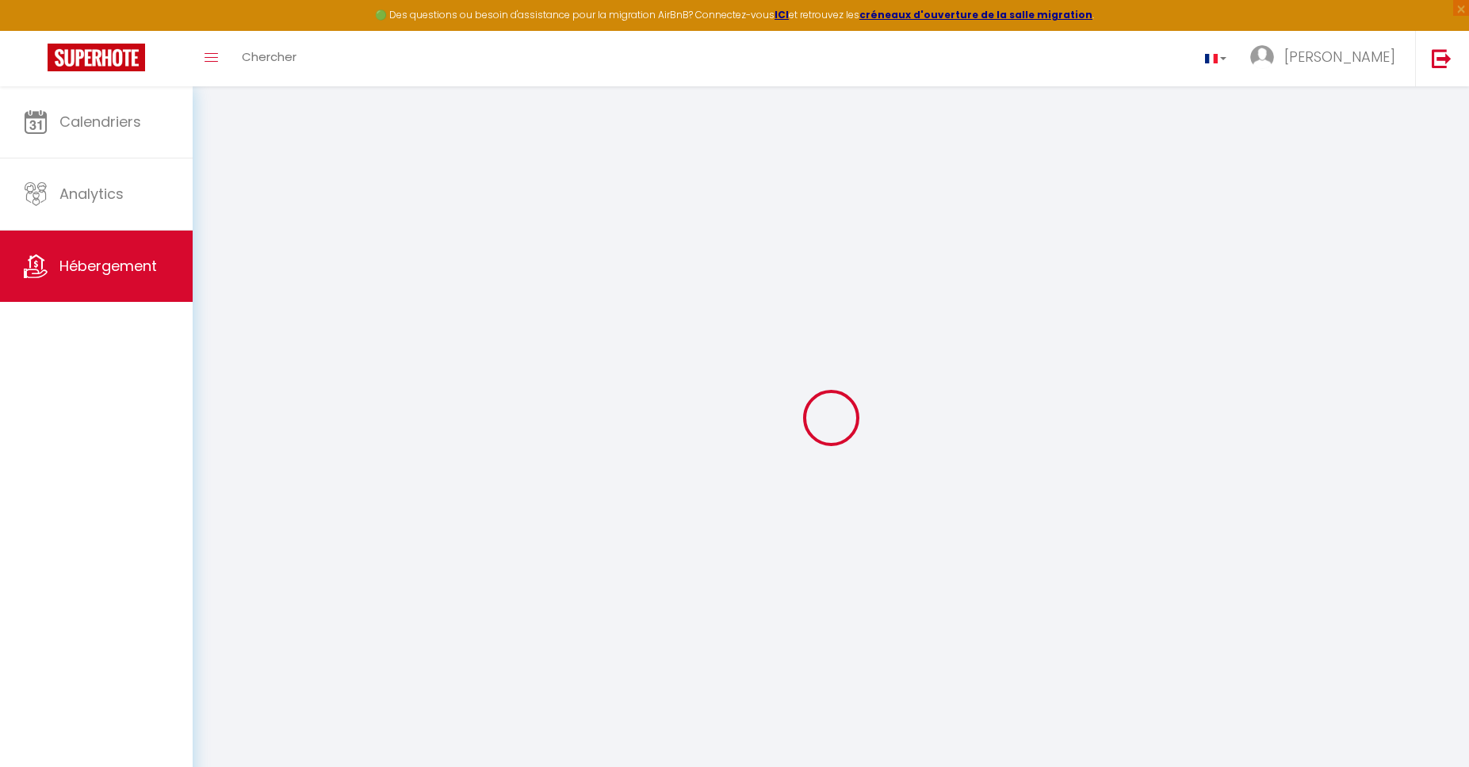
checkbox input "false"
select select
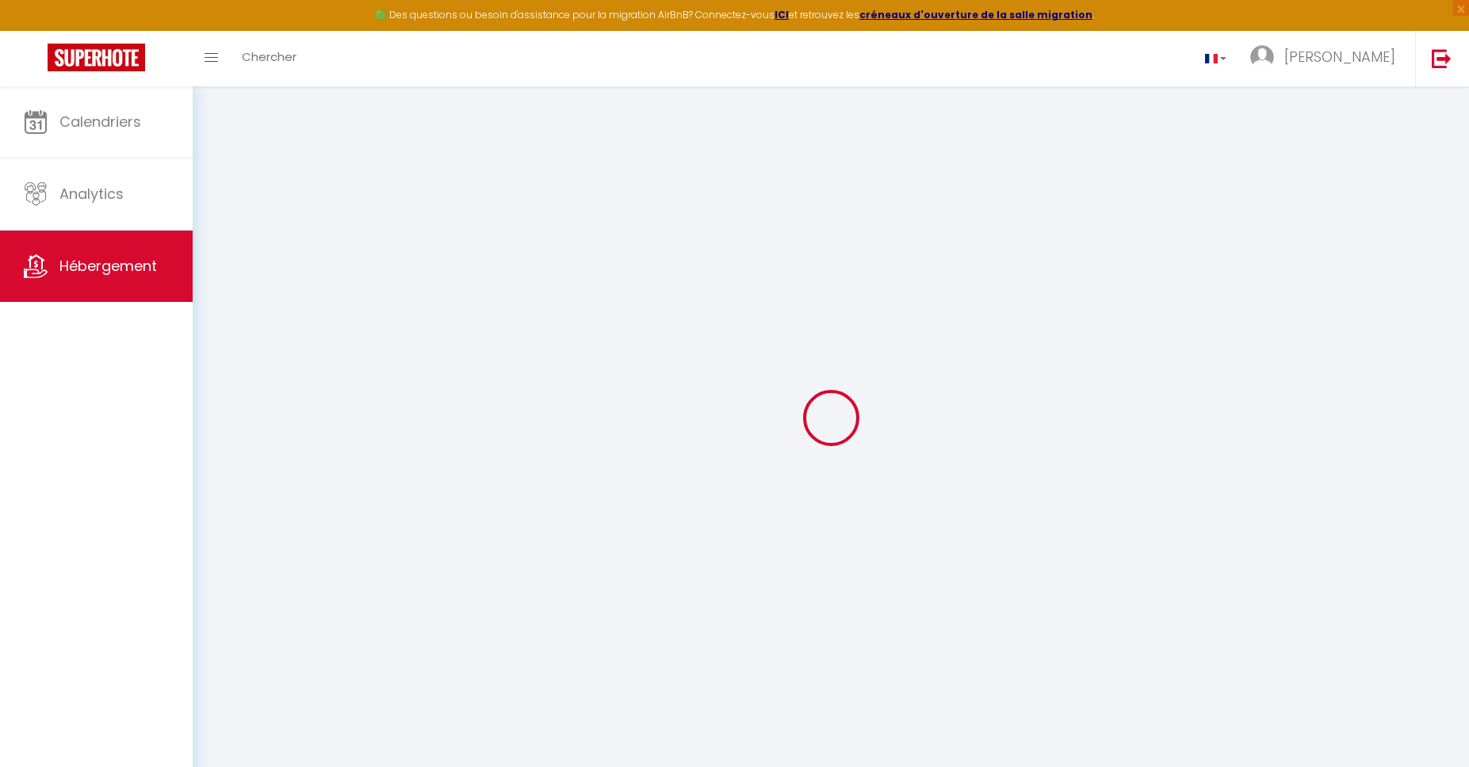
select select
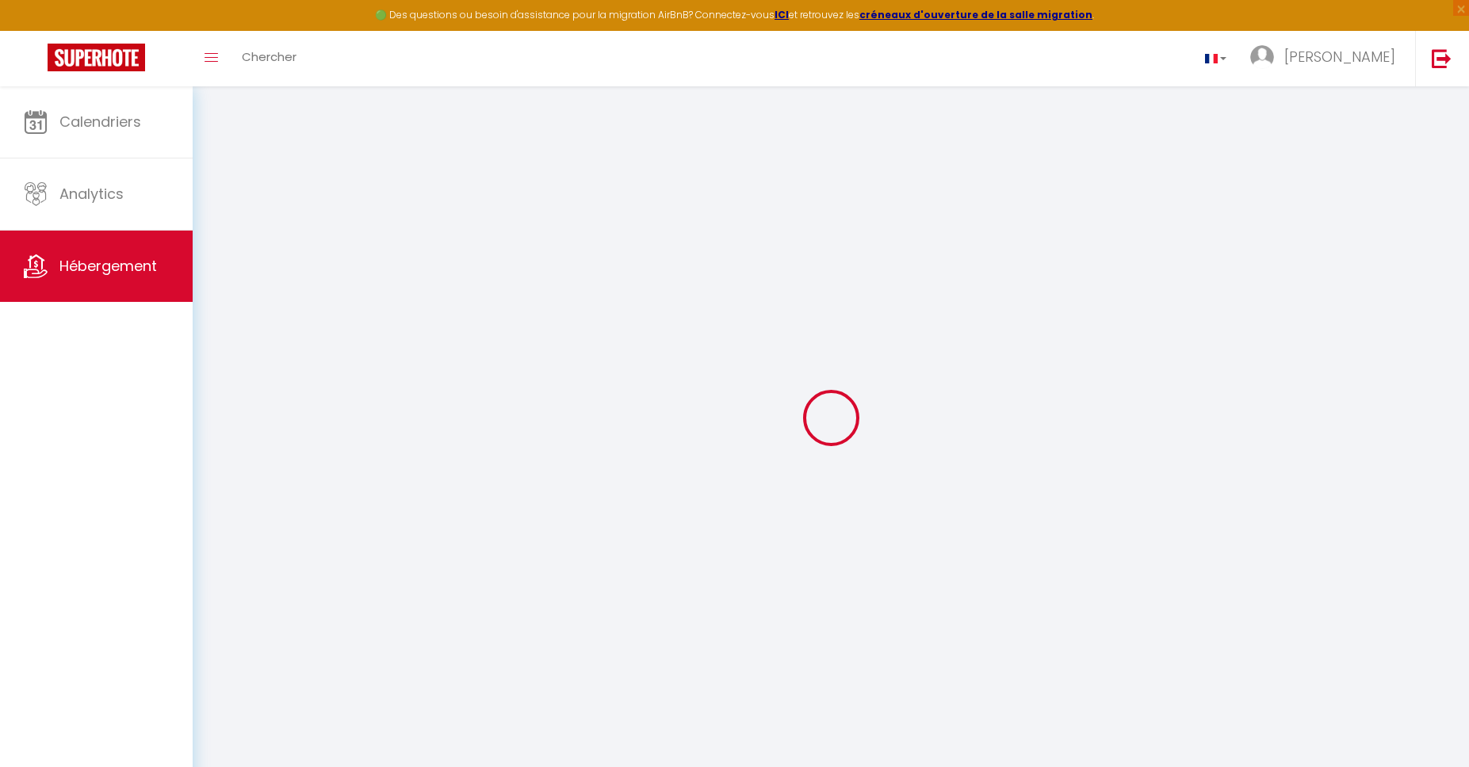
select select
checkbox input "false"
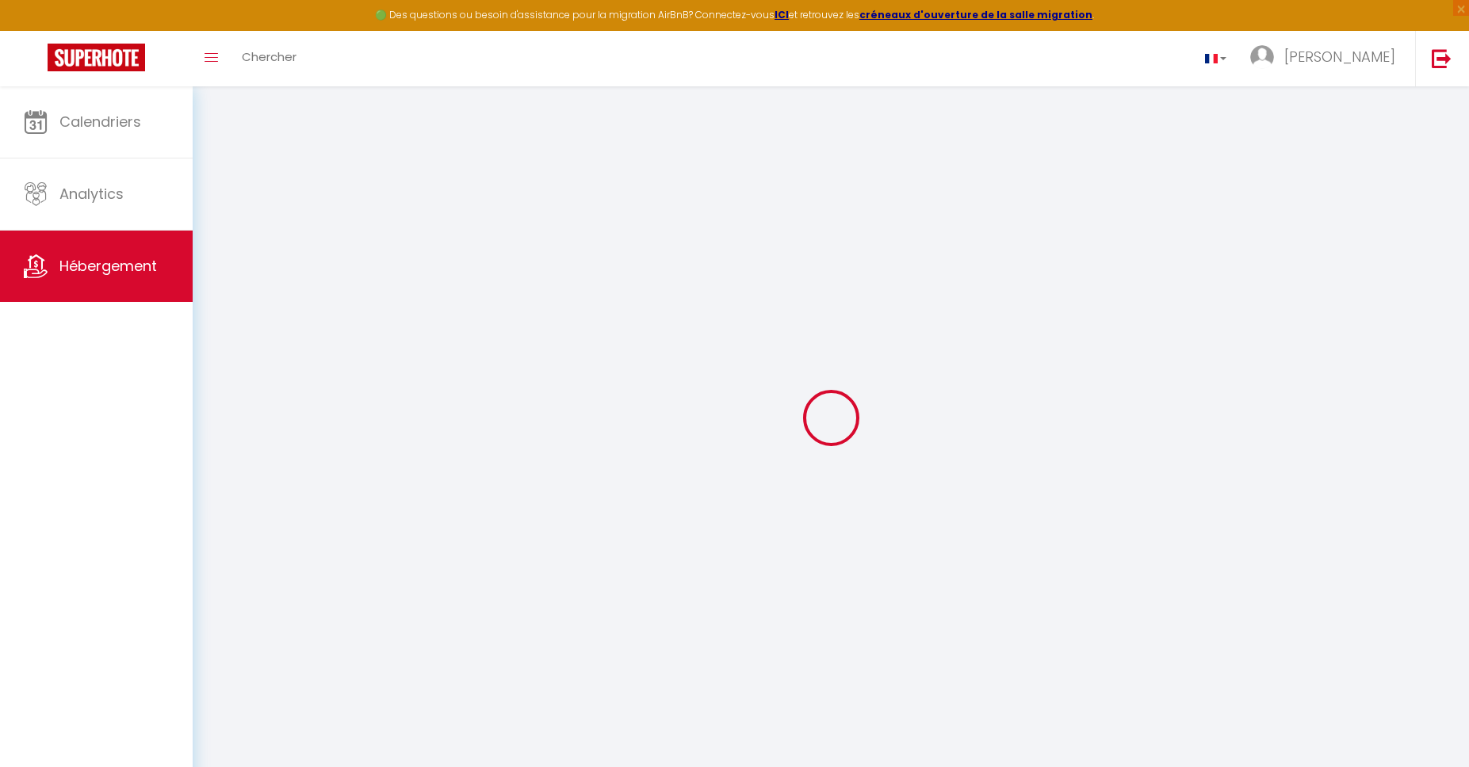
checkbox input "false"
select select
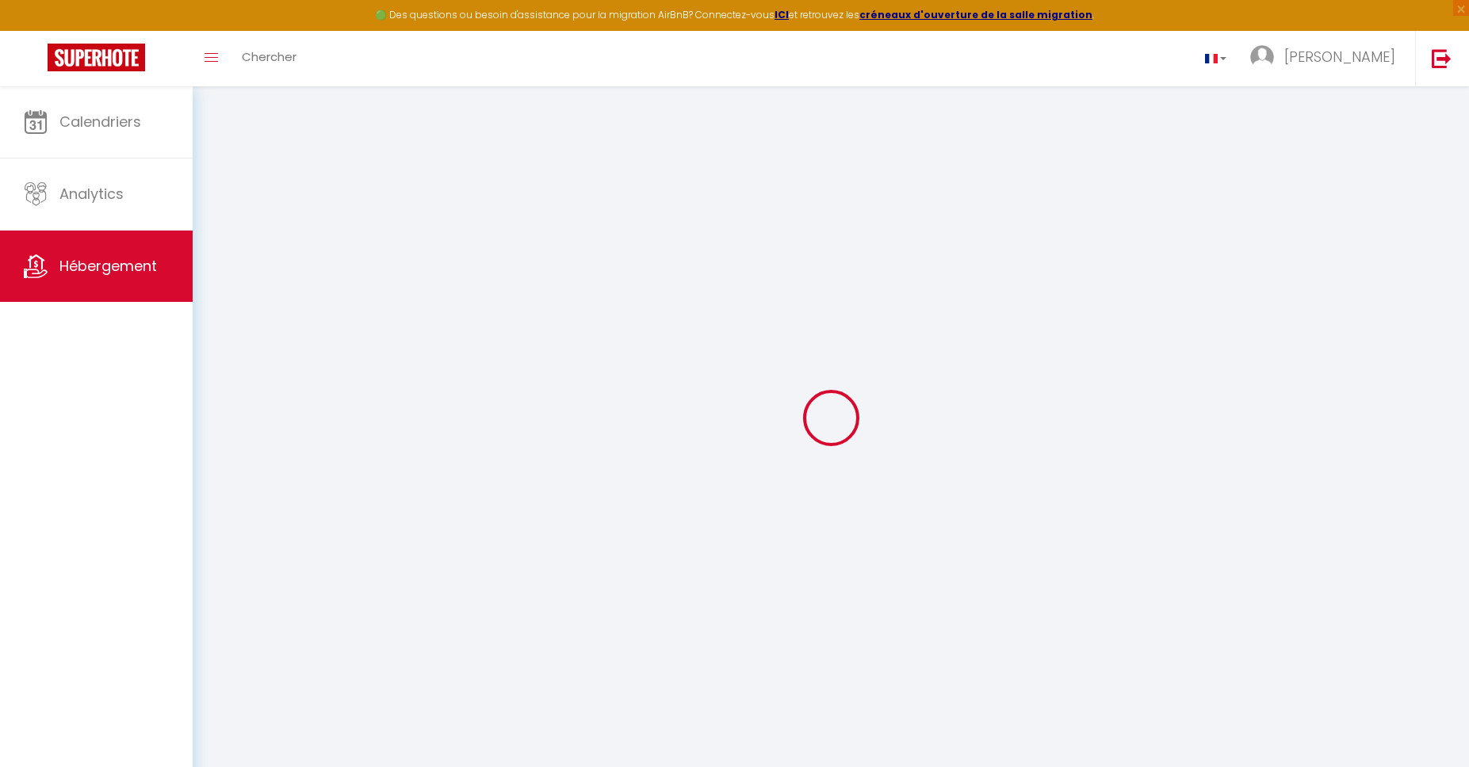
select select
checkbox input "false"
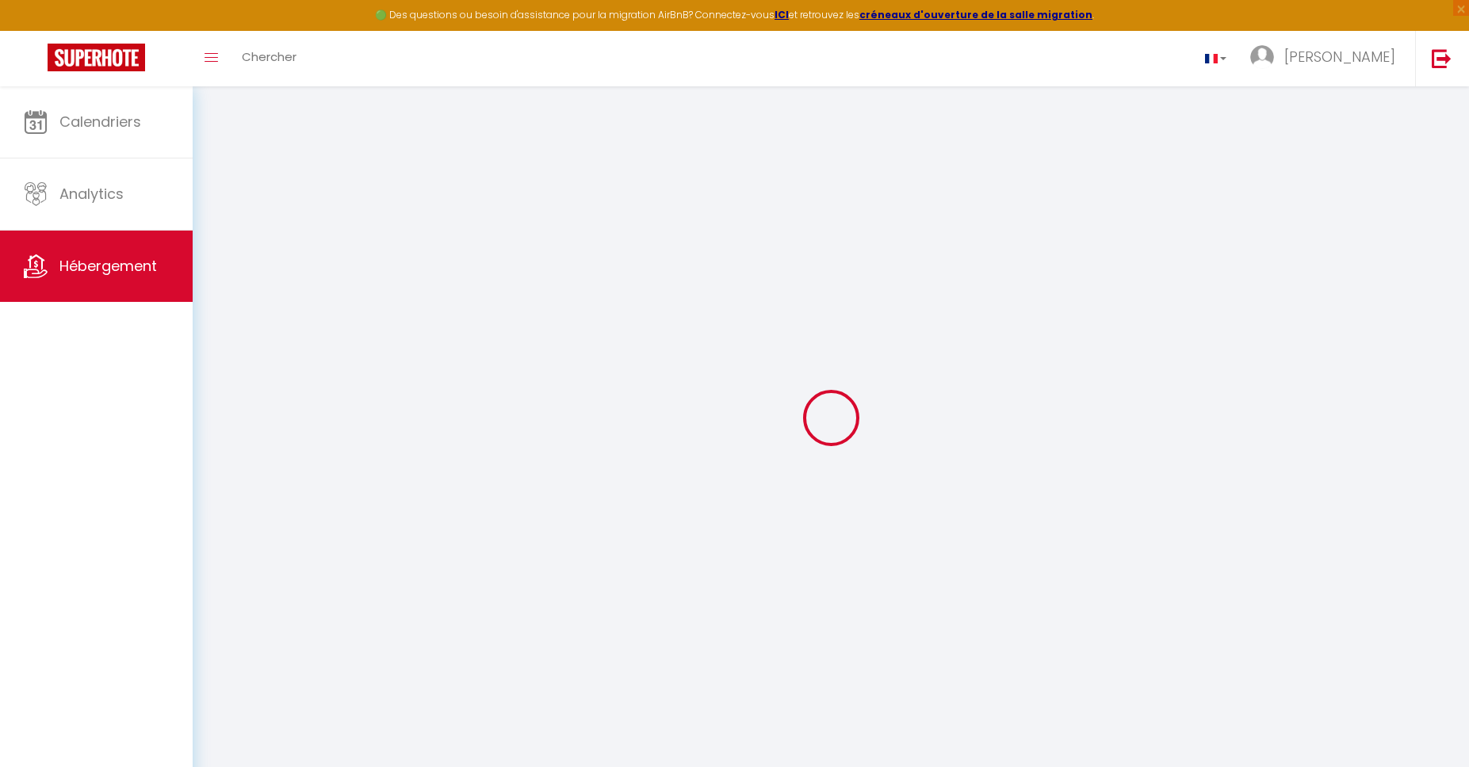
checkbox input "false"
select select
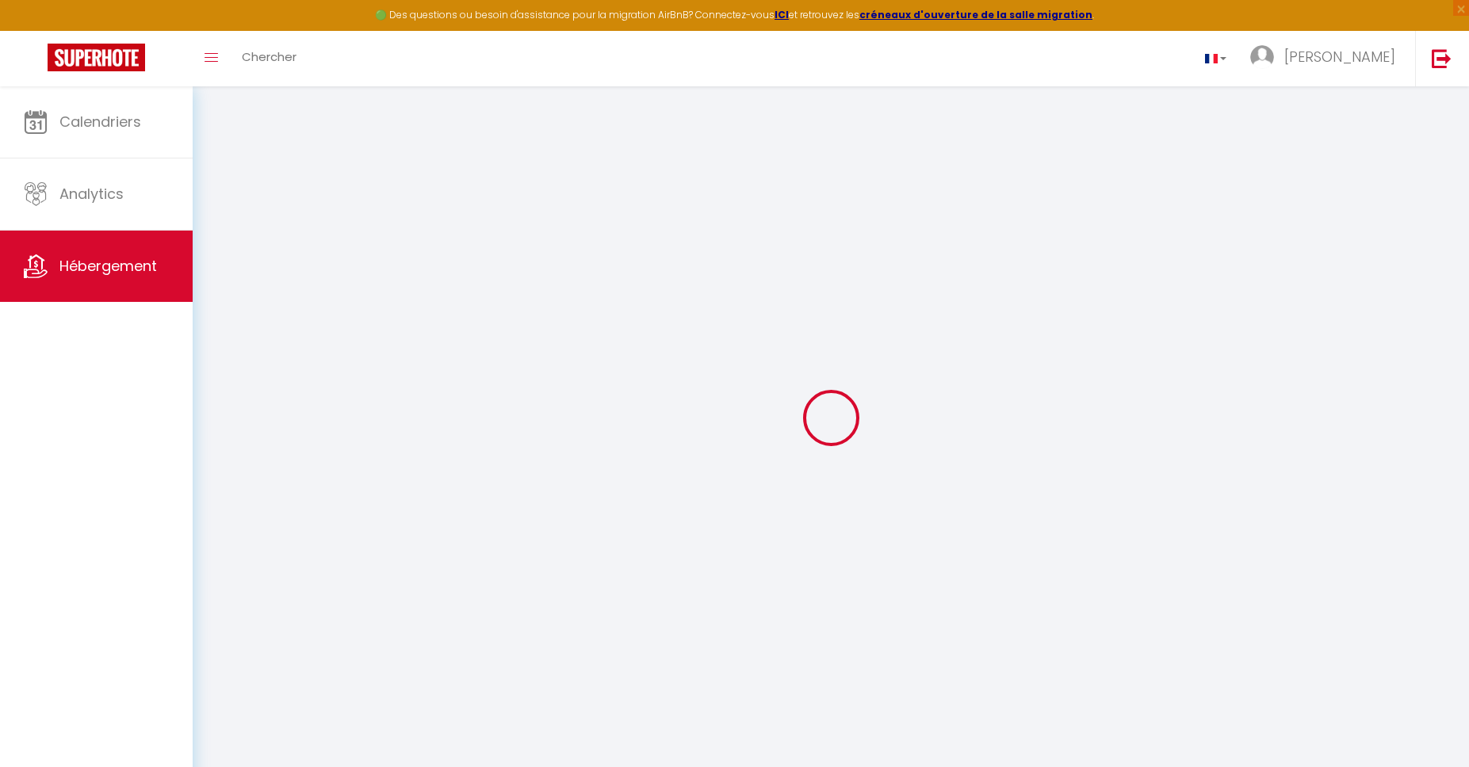
type input "* 3 - Charmant Studio-Salon dans Ferme Rénovée A29/26"
type input "Rika"
type input "CARENE"
type input "59 RUE DE CONSTANTINE"
type input "02100"
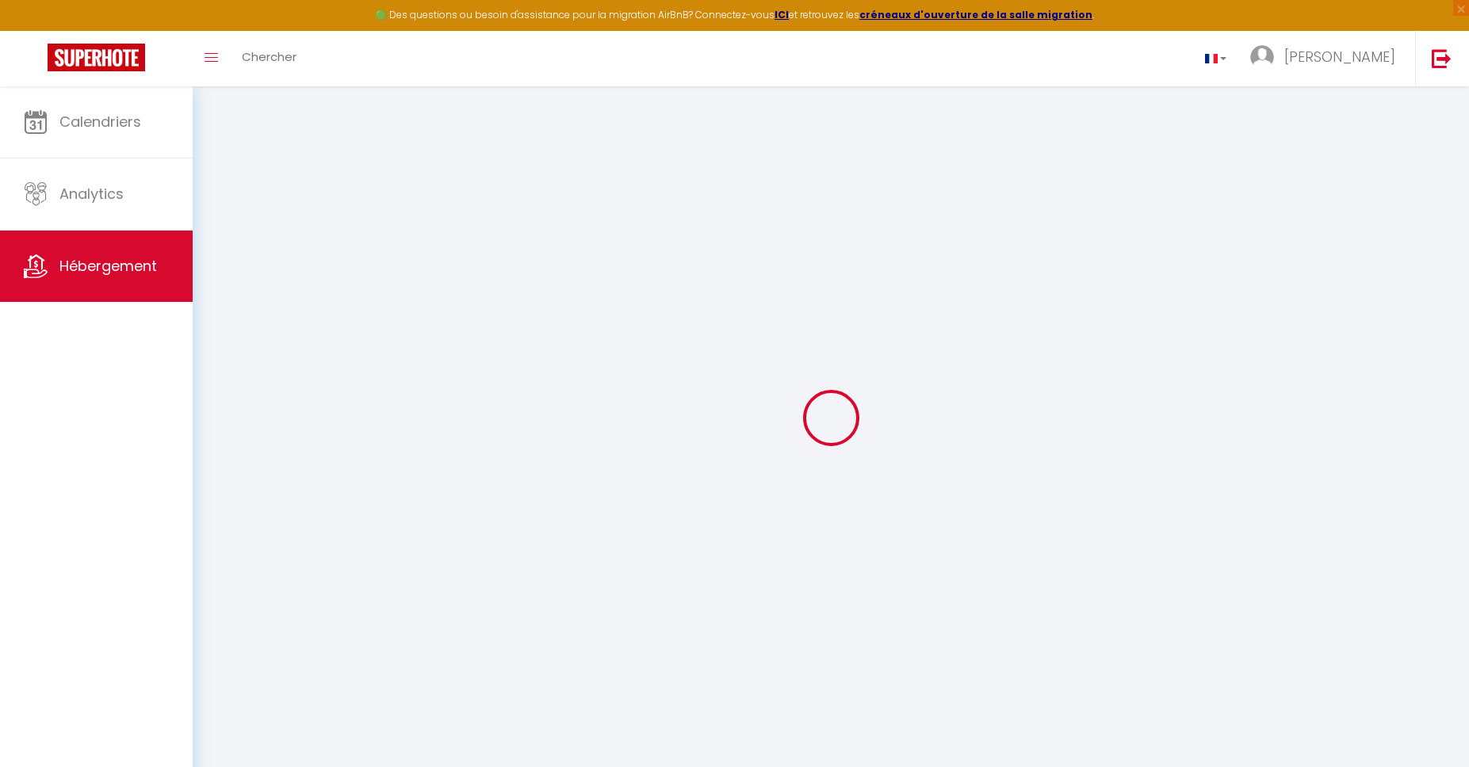
type input "SAINT QUENTIN"
select select "2"
type input "34"
type input "19"
type input "3.00"
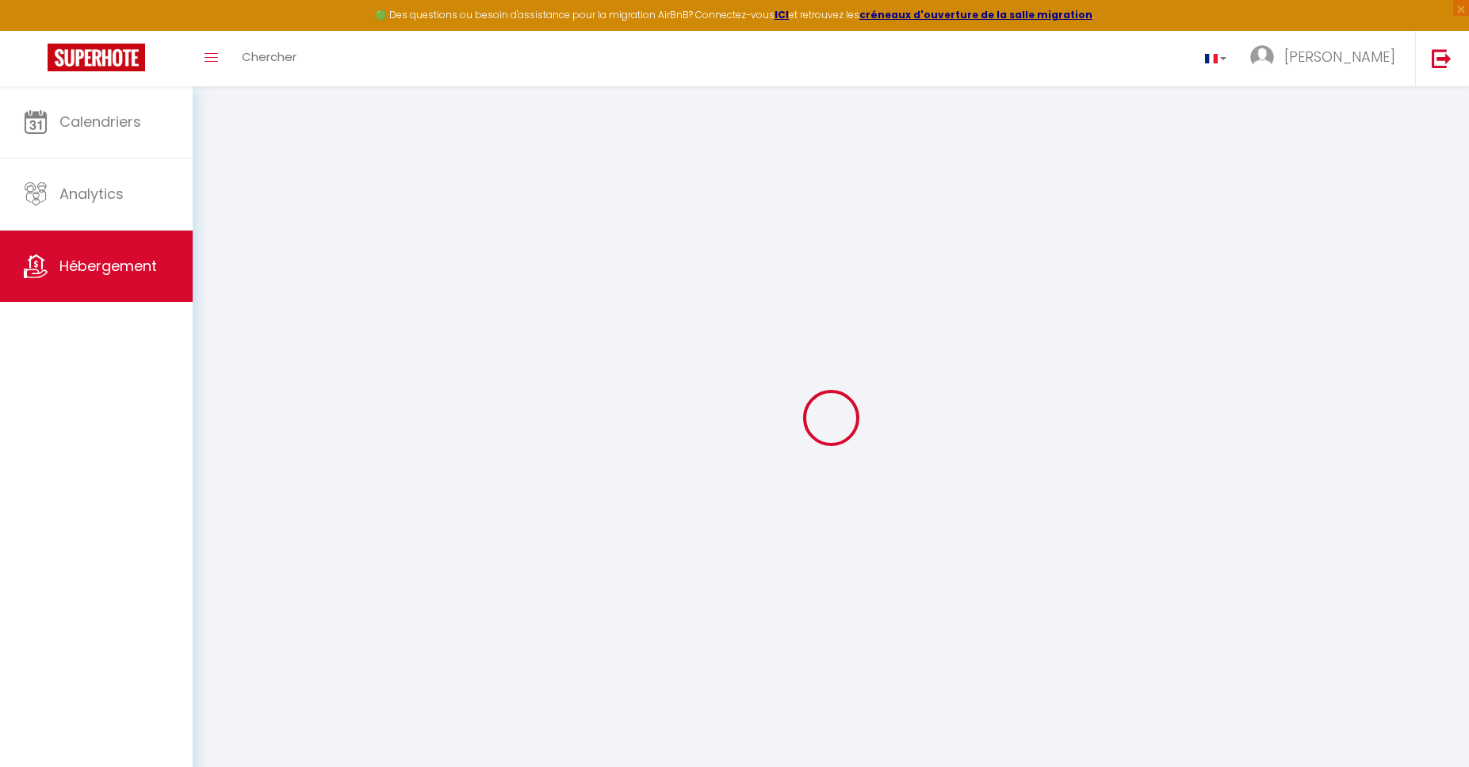
type input "200"
select select
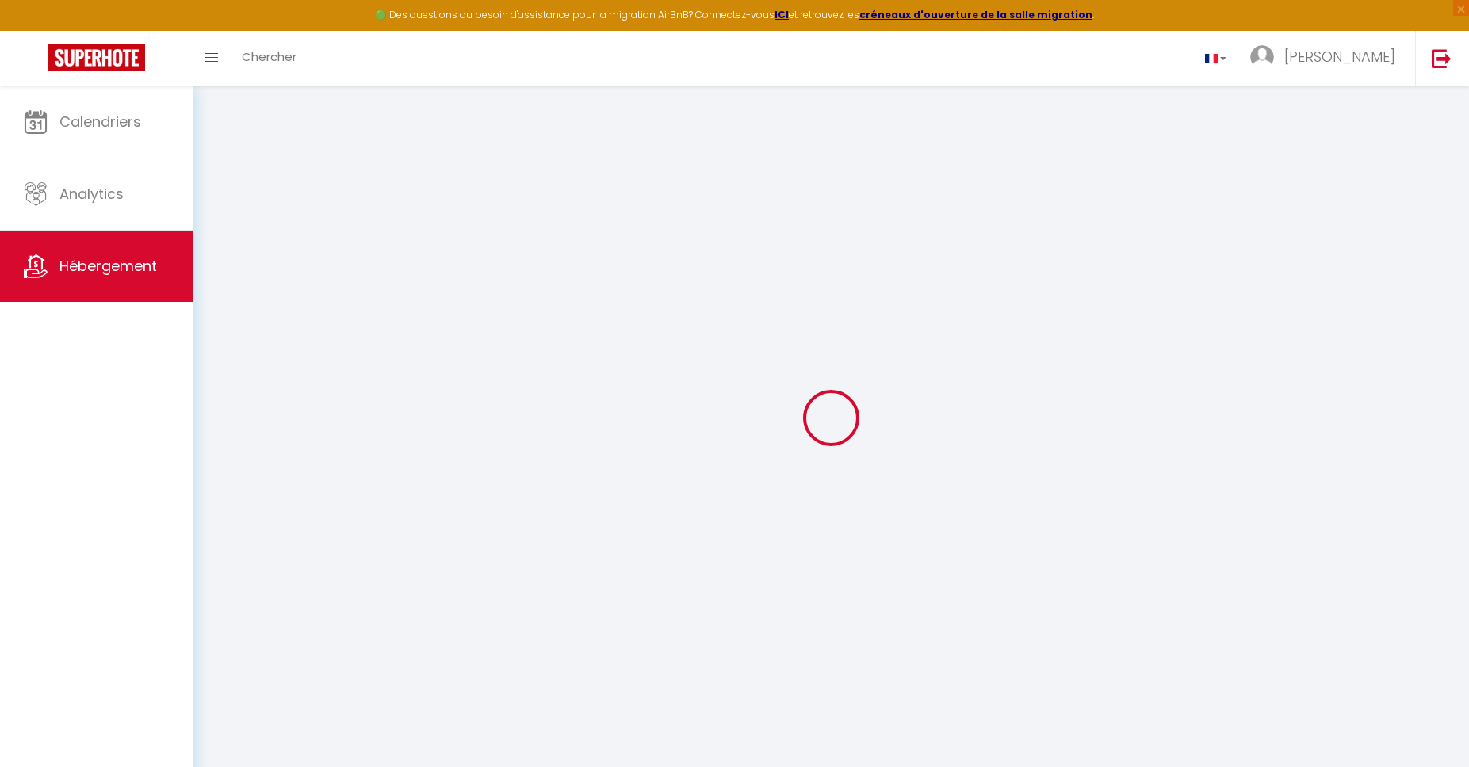
select select
type input "59 rue de Constantine"
type input "02100"
type input "[GEOGRAPHIC_DATA][PERSON_NAME]"
type input "[EMAIL_ADDRESS][DOMAIN_NAME]"
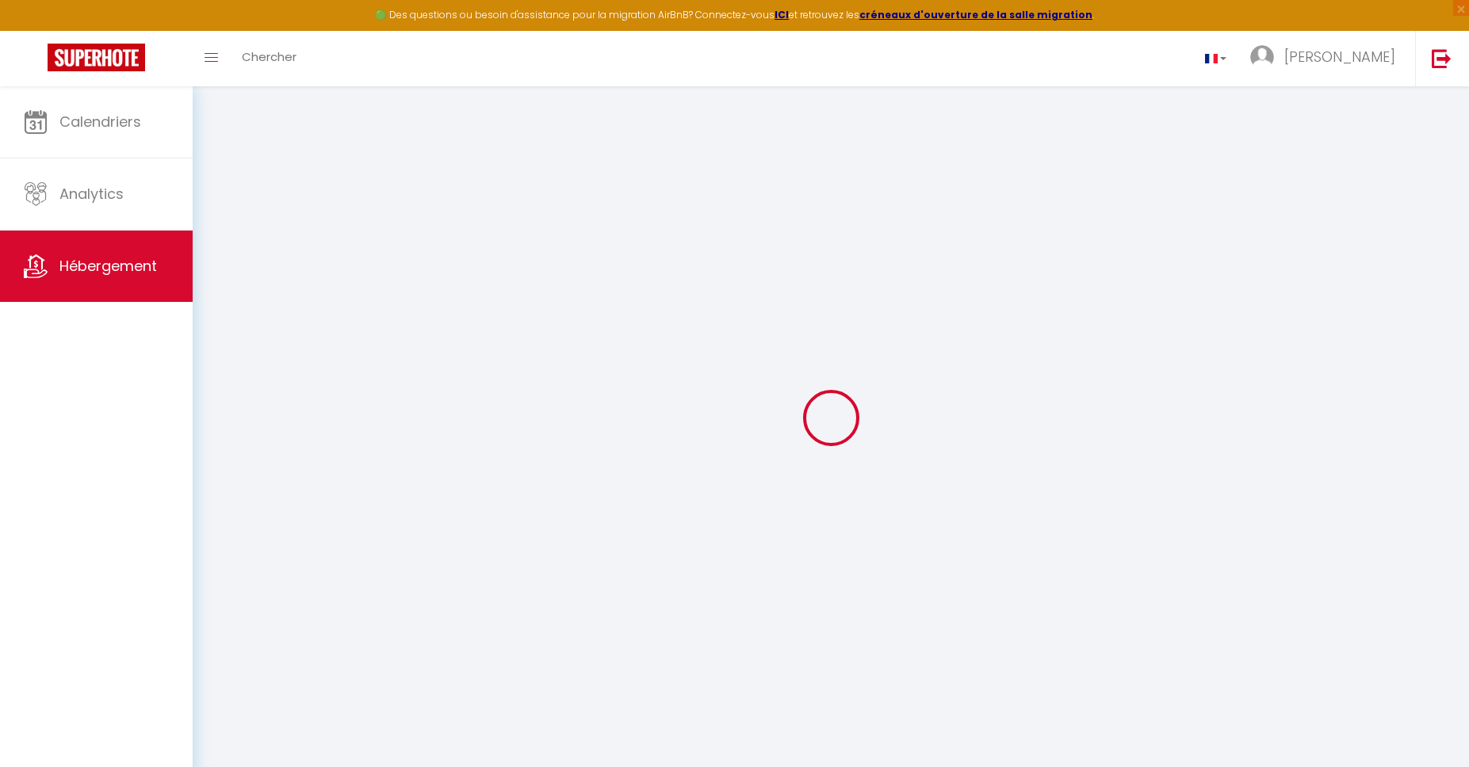
select select
checkbox input "false"
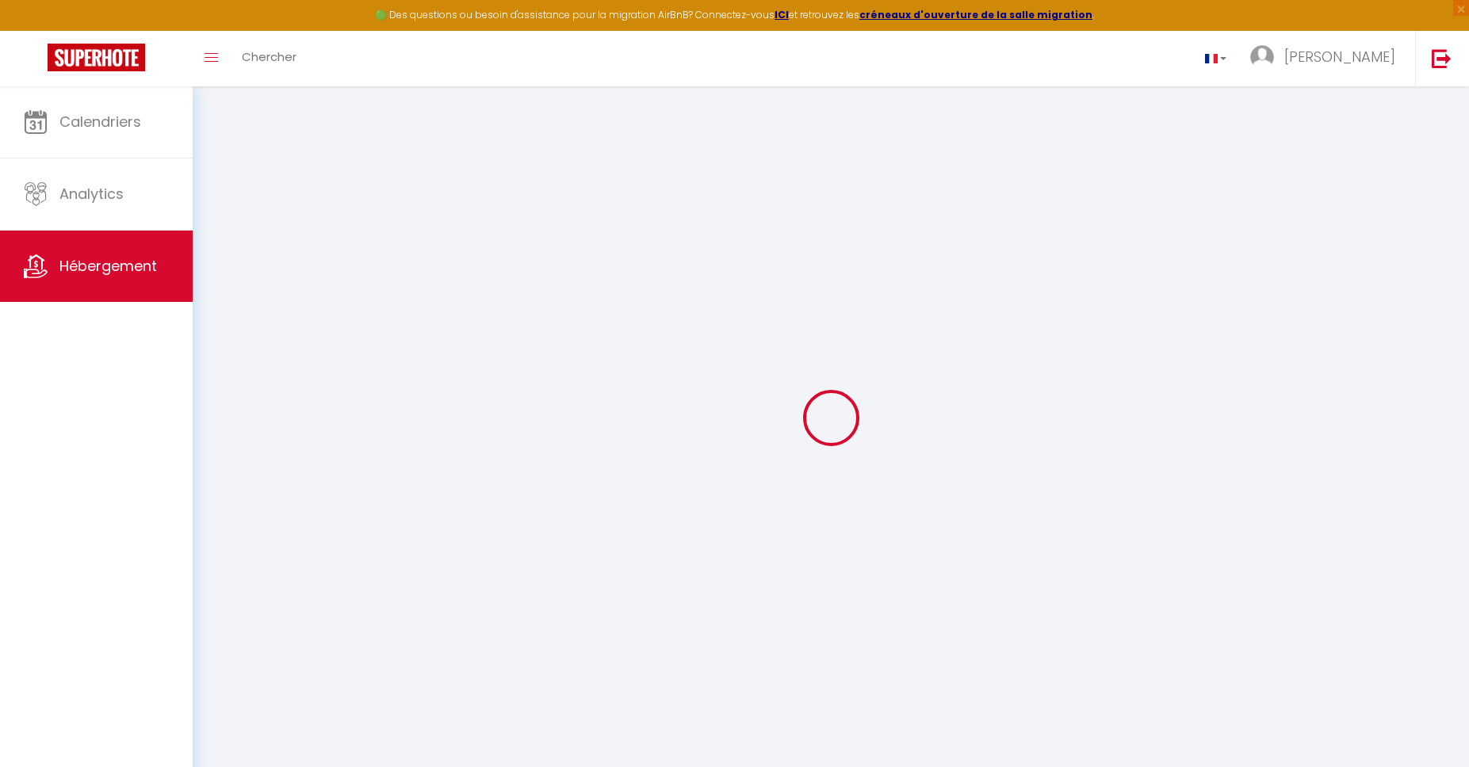
select select
type input "0"
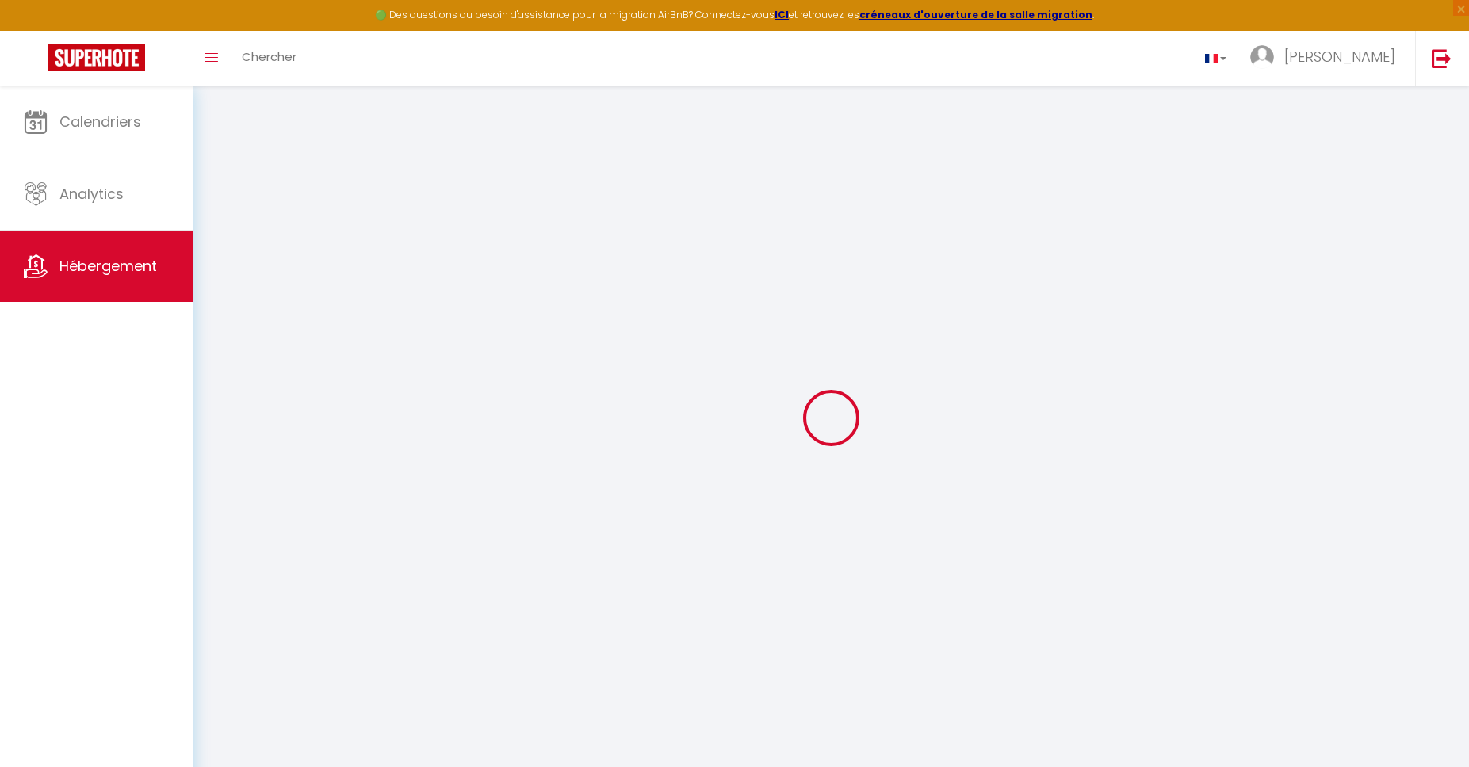
type input "0"
select select "16:00"
select select "08:00"
select select "11:00"
select select "30"
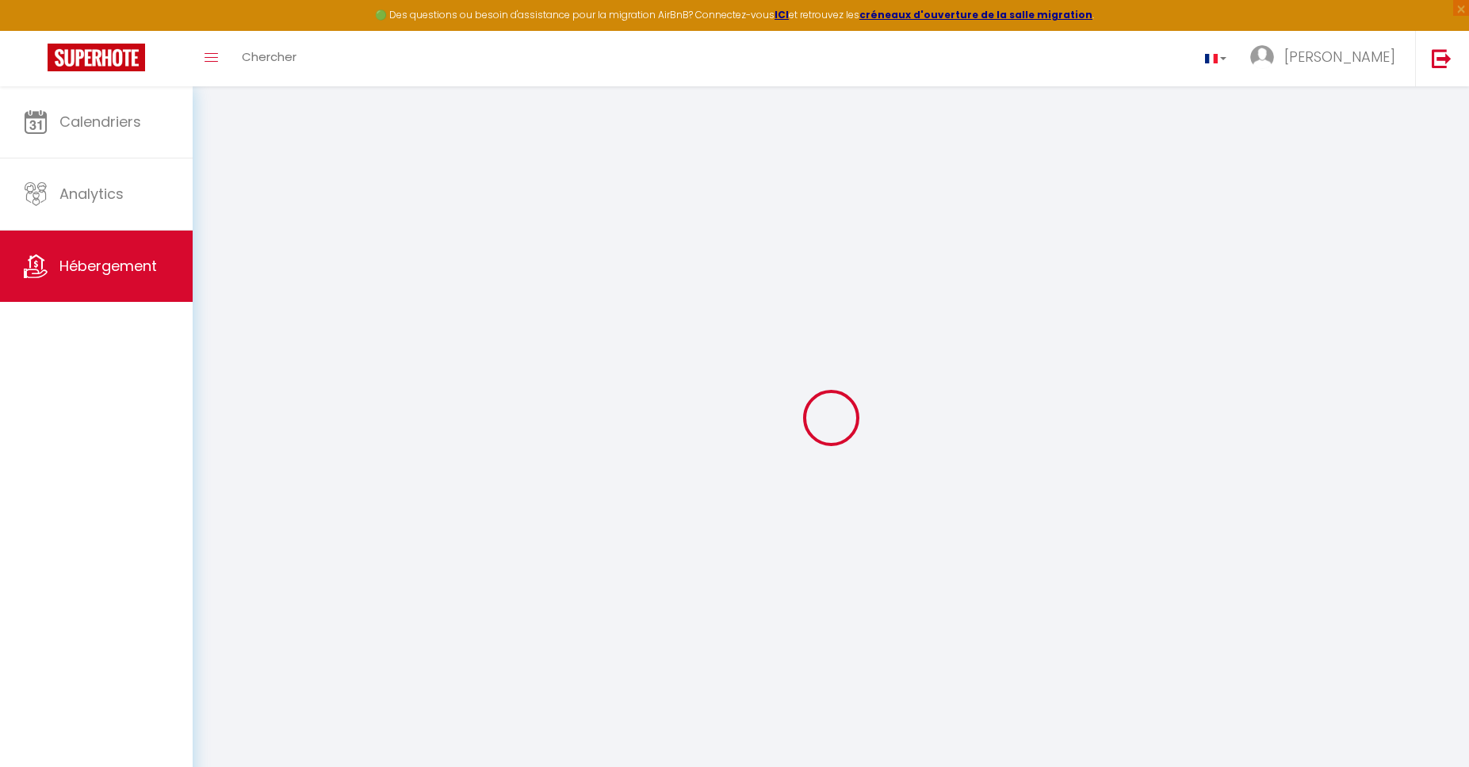
select select "120"
select select
checkbox input "false"
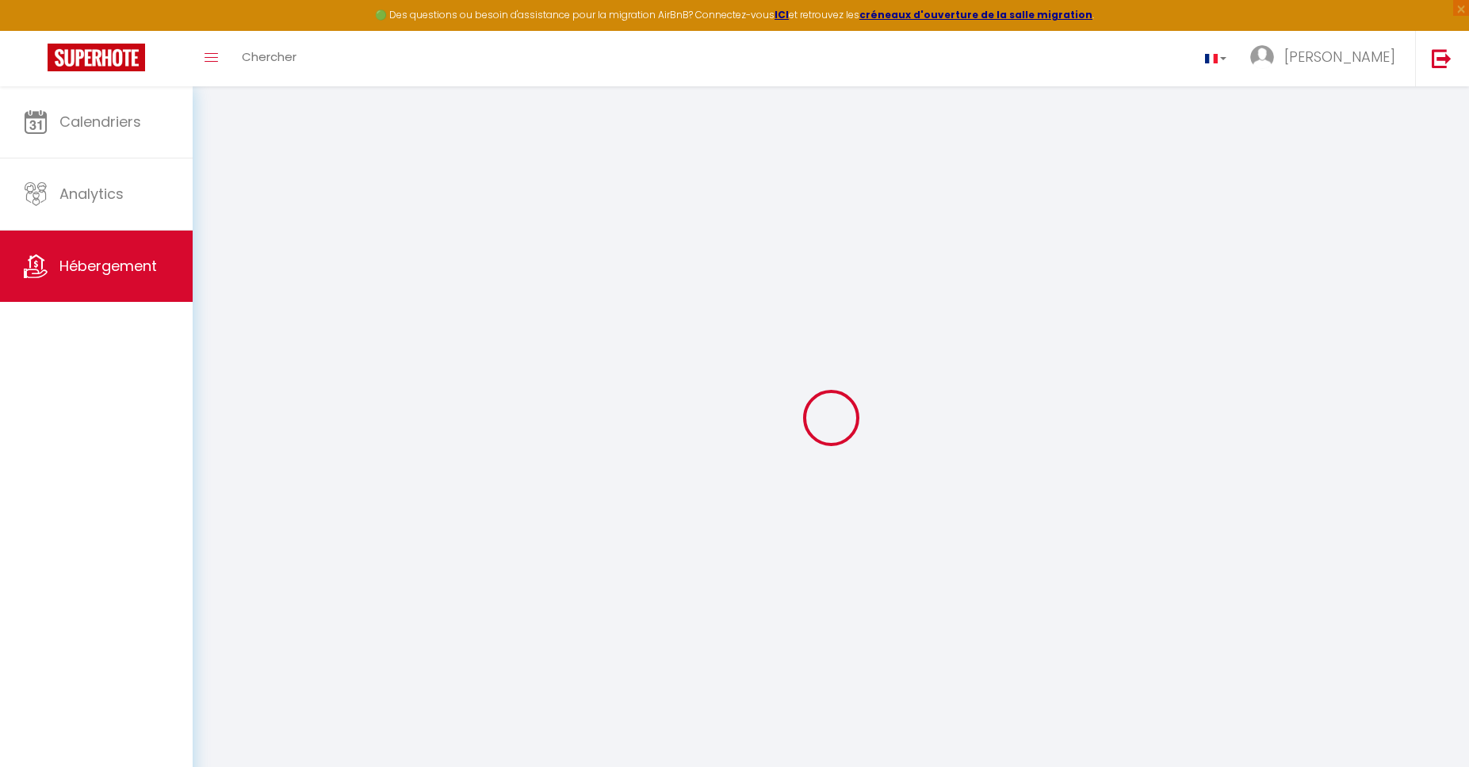
checkbox input "false"
select select
checkbox input "false"
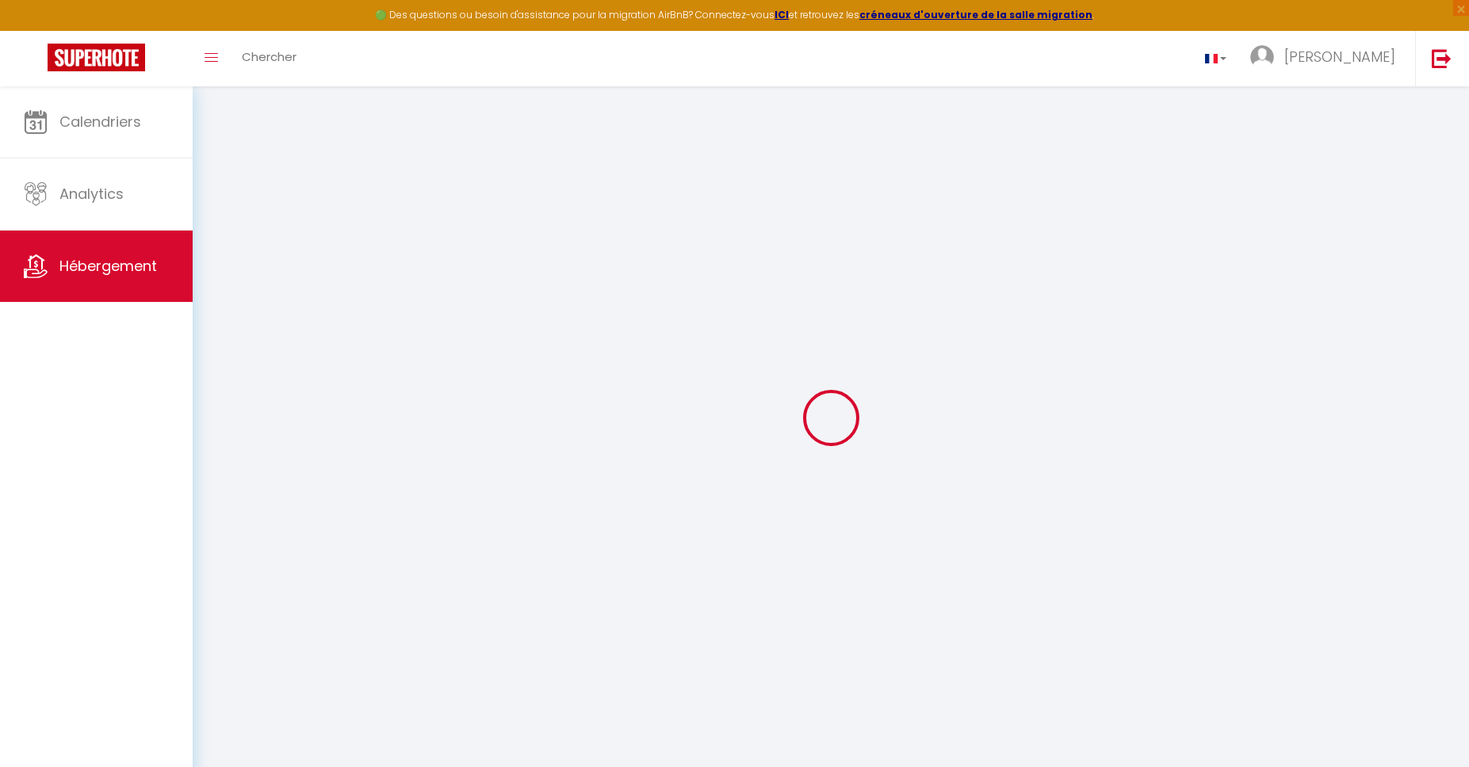
checkbox input "false"
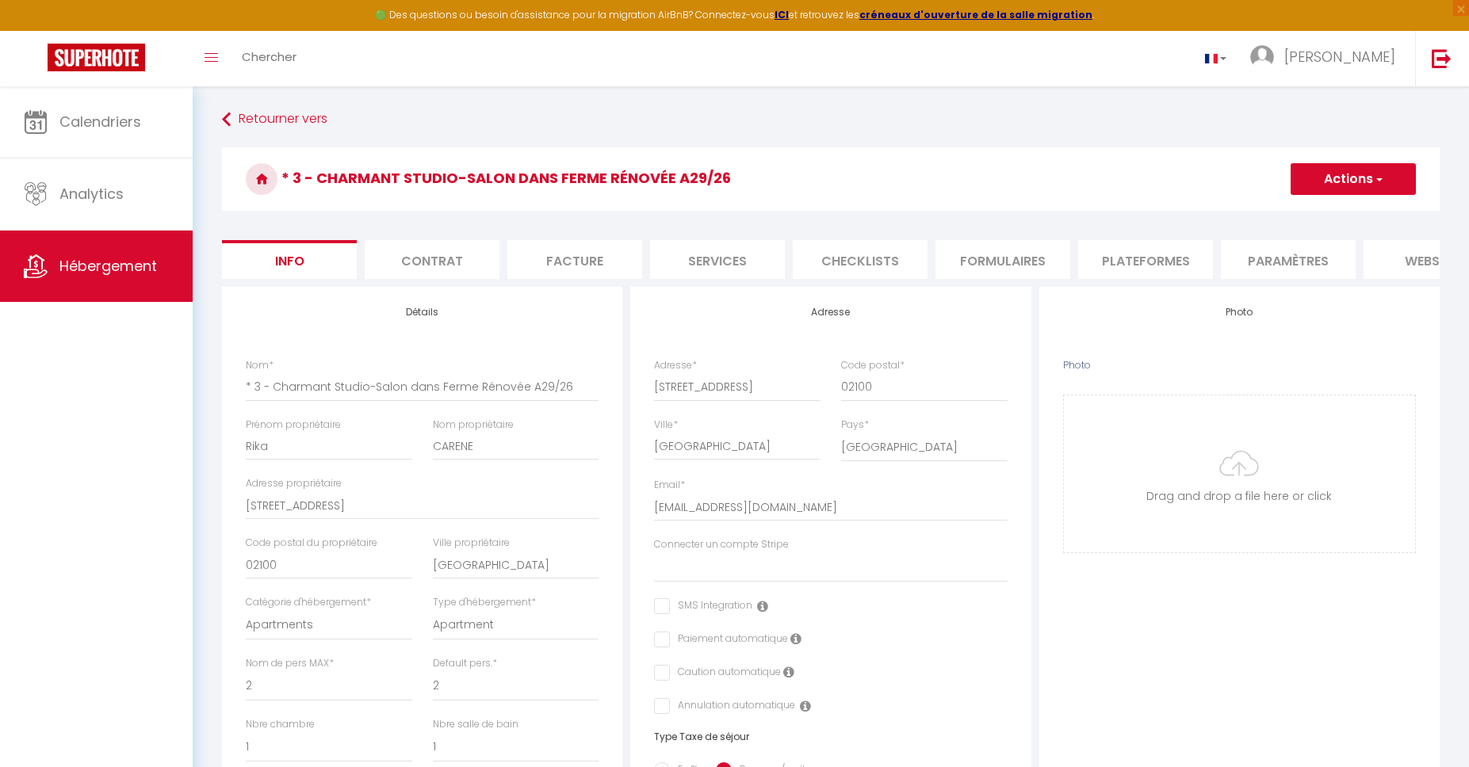
drag, startPoint x: 1182, startPoint y: 282, endPoint x: 1198, endPoint y: 284, distance: 15.9
click at [1198, 284] on form "* 3 - Charmant Studio-Salon dans Ferme Rénovée A29/26 Actions Enregistrer Impor…" at bounding box center [830, 751] width 1217 height 1209
click at [1179, 263] on li "Plateformes" at bounding box center [1145, 259] width 135 height 39
select select
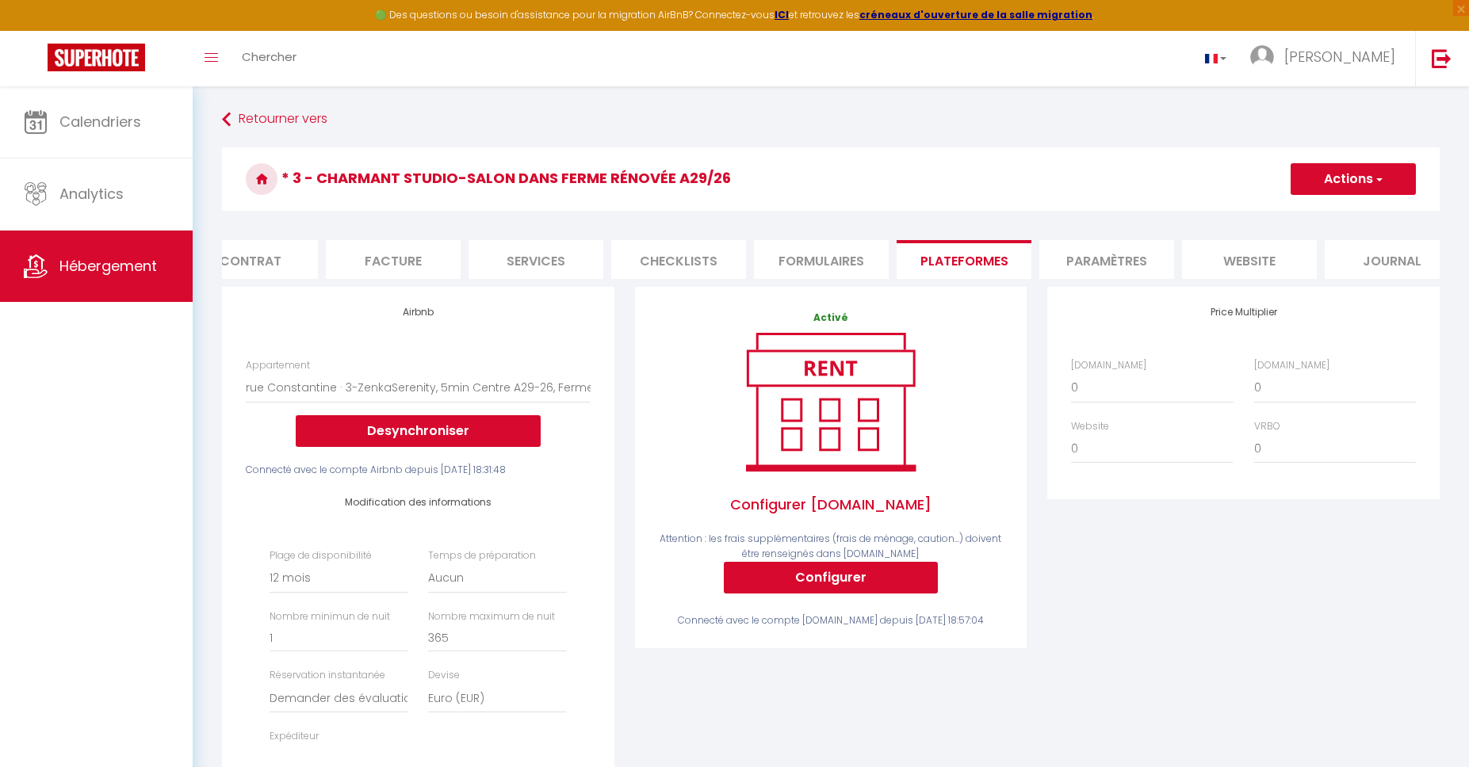
scroll to position [0, 209]
click at [1224, 249] on li "website" at bounding box center [1221, 259] width 135 height 39
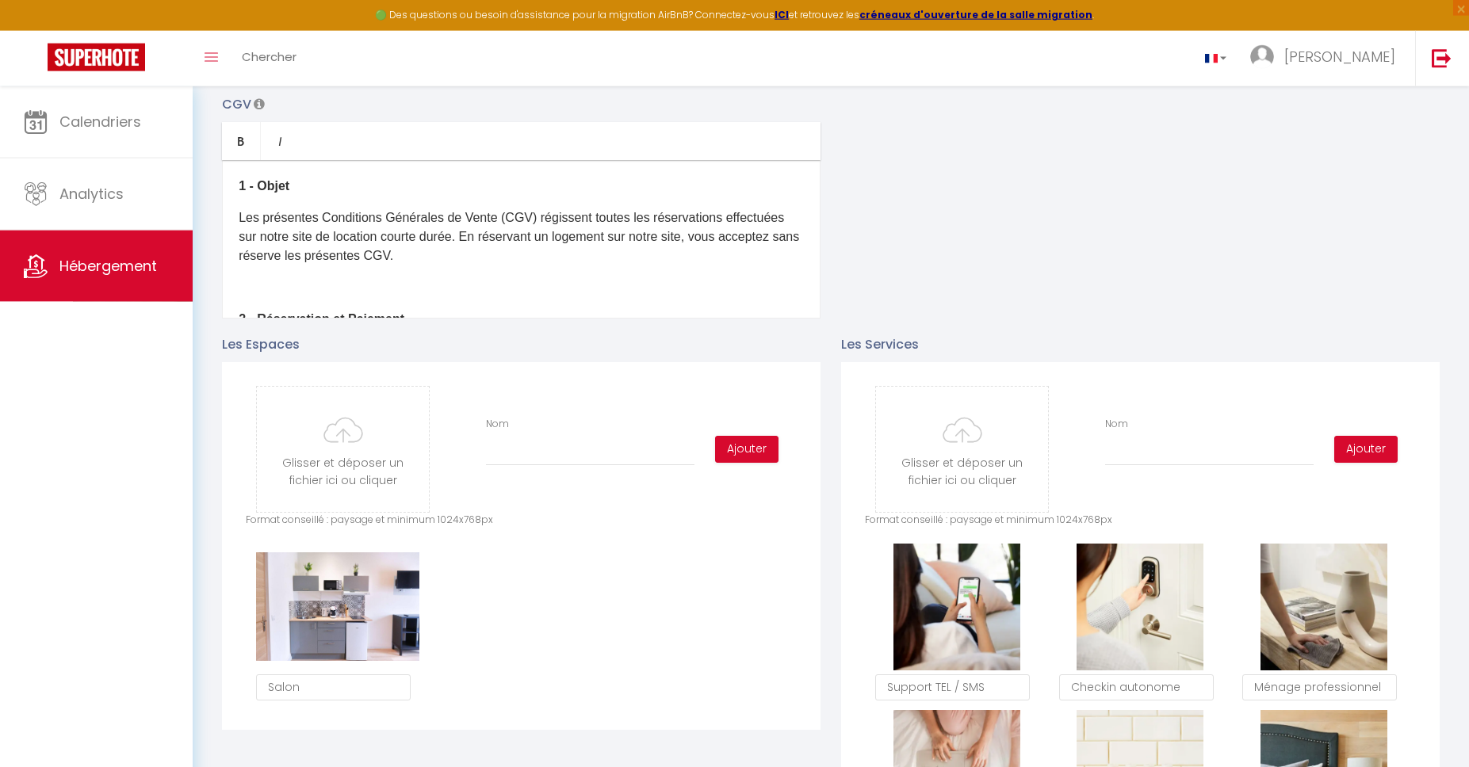
scroll to position [426, 0]
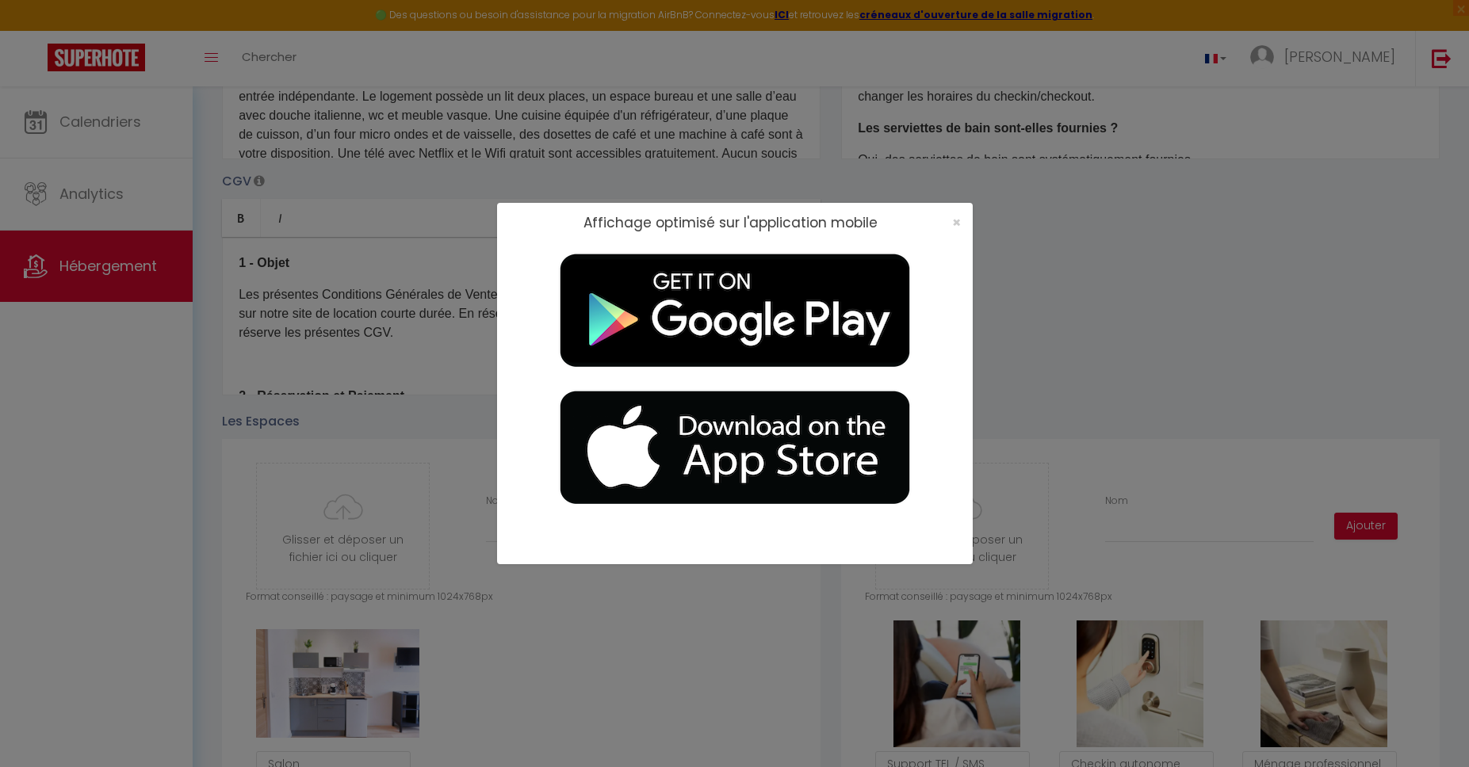
click at [263, 195] on div "Affichage optimisé sur l'application mobile ×" at bounding box center [734, 383] width 1469 height 767
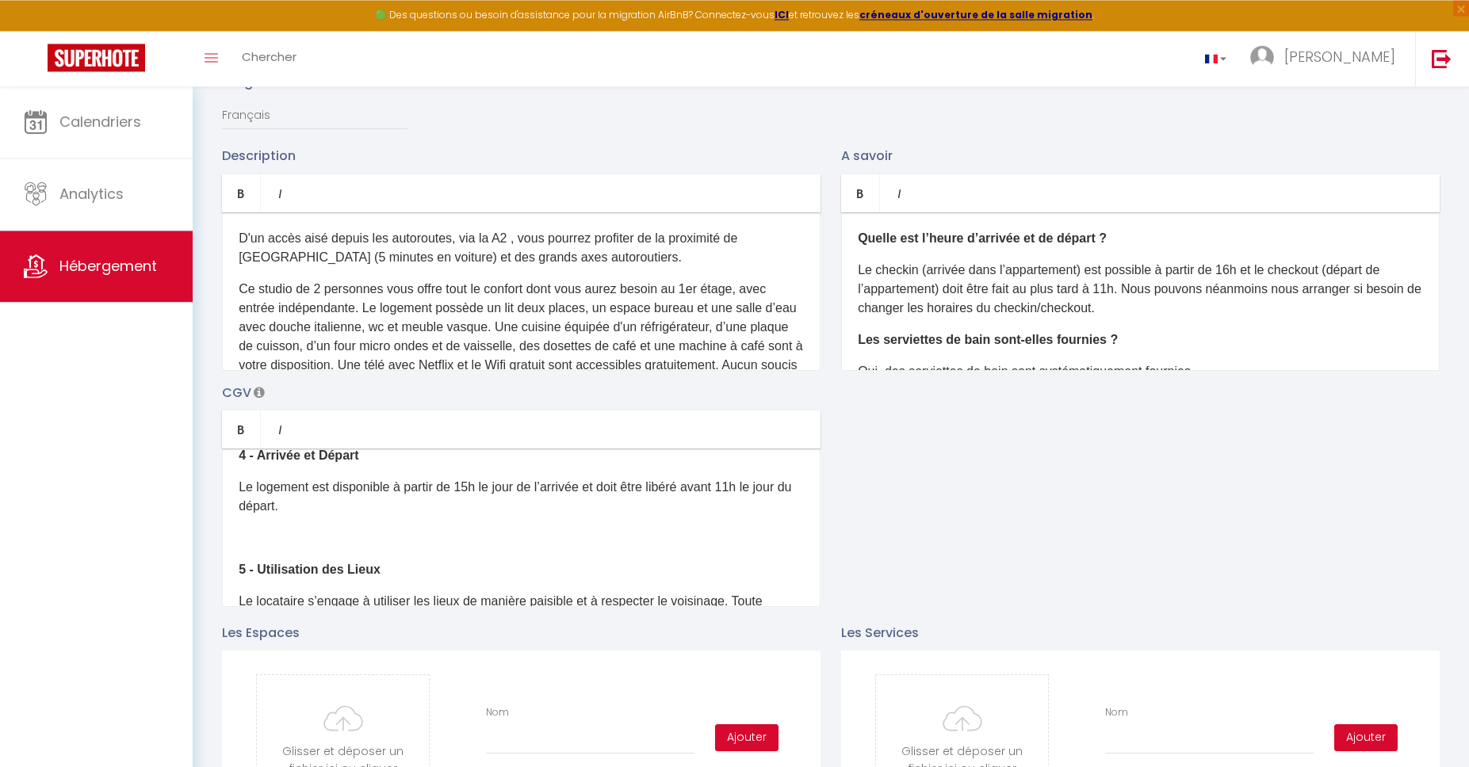
scroll to position [0, 0]
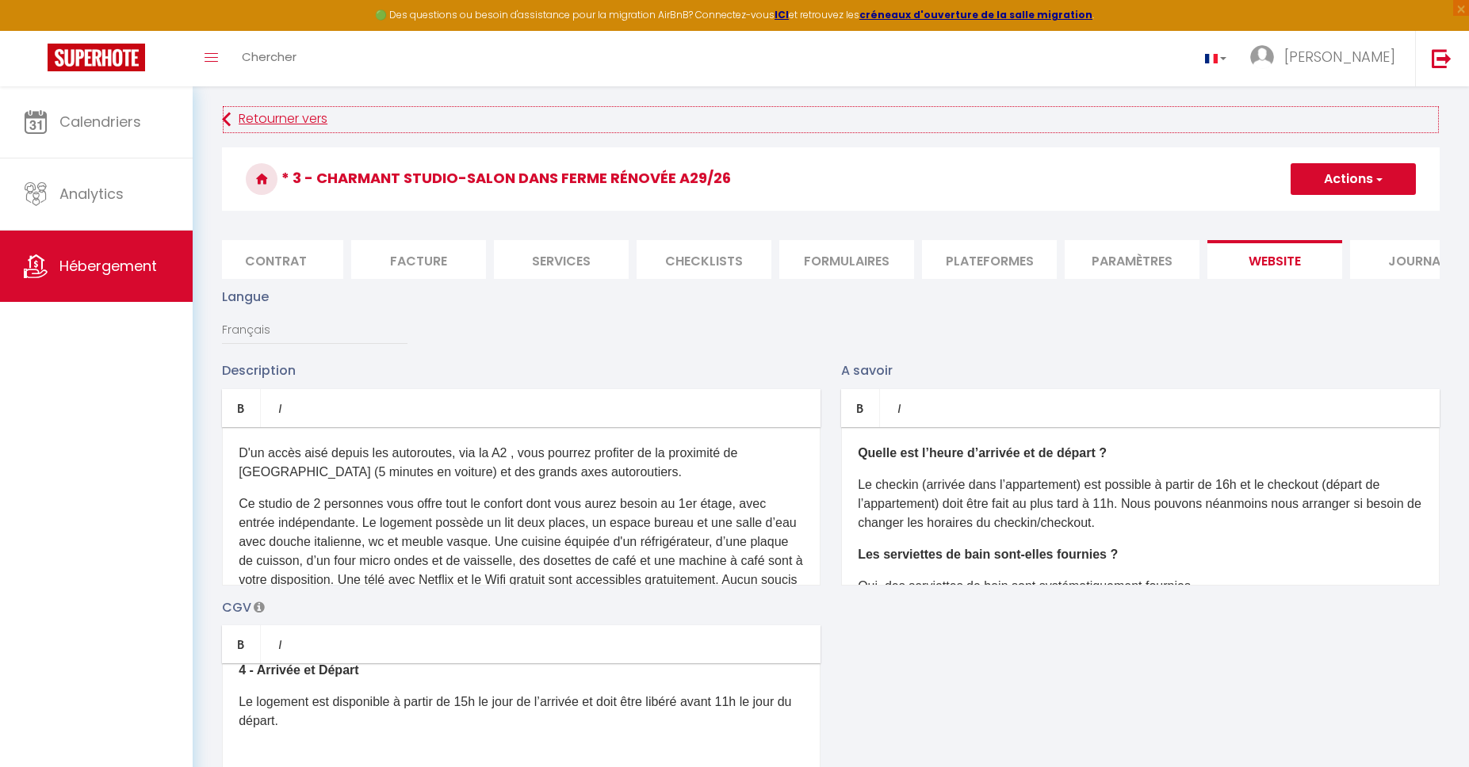
click at [292, 122] on link "Retourner vers" at bounding box center [830, 119] width 1217 height 29
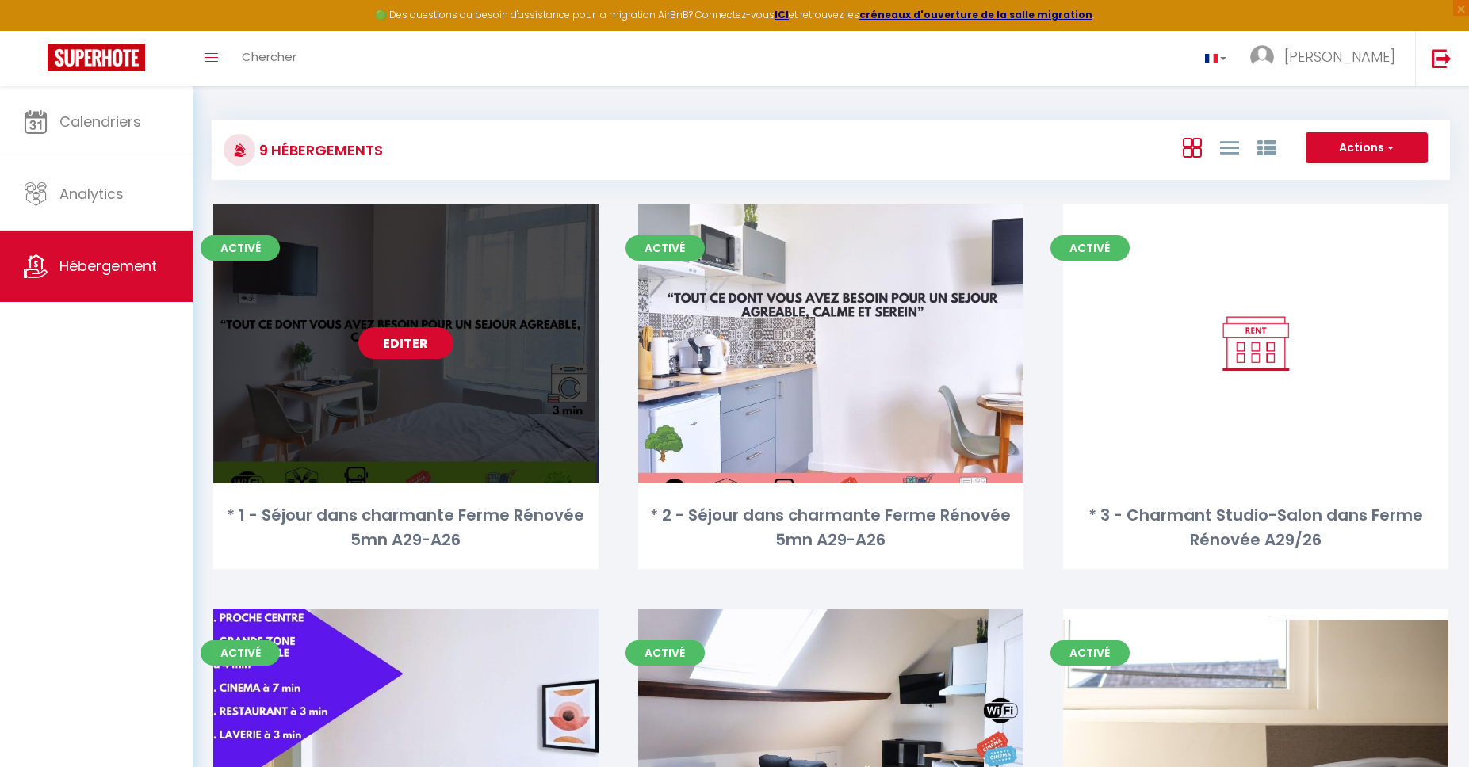
click at [388, 355] on link "Editer" at bounding box center [405, 343] width 95 height 32
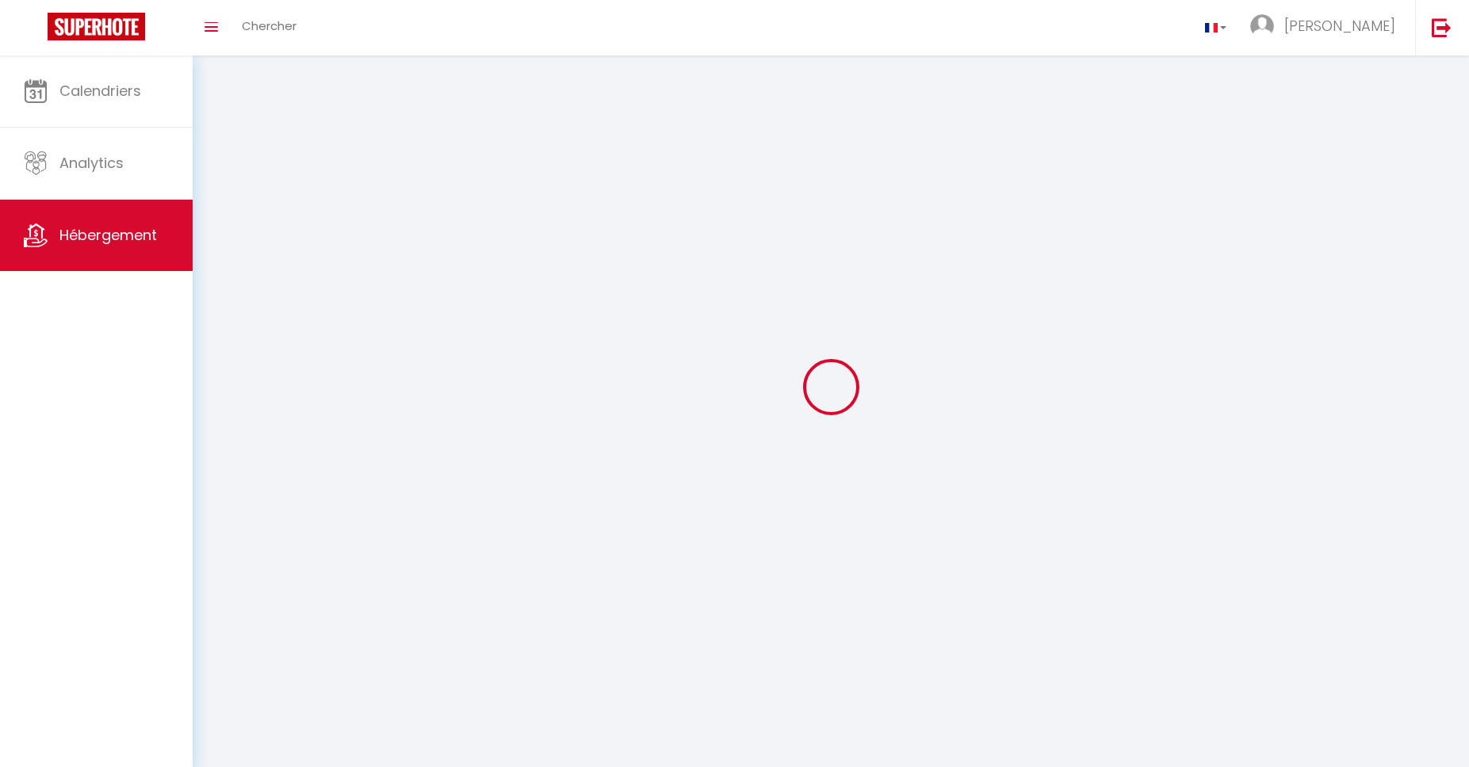
select select "1"
select select "28"
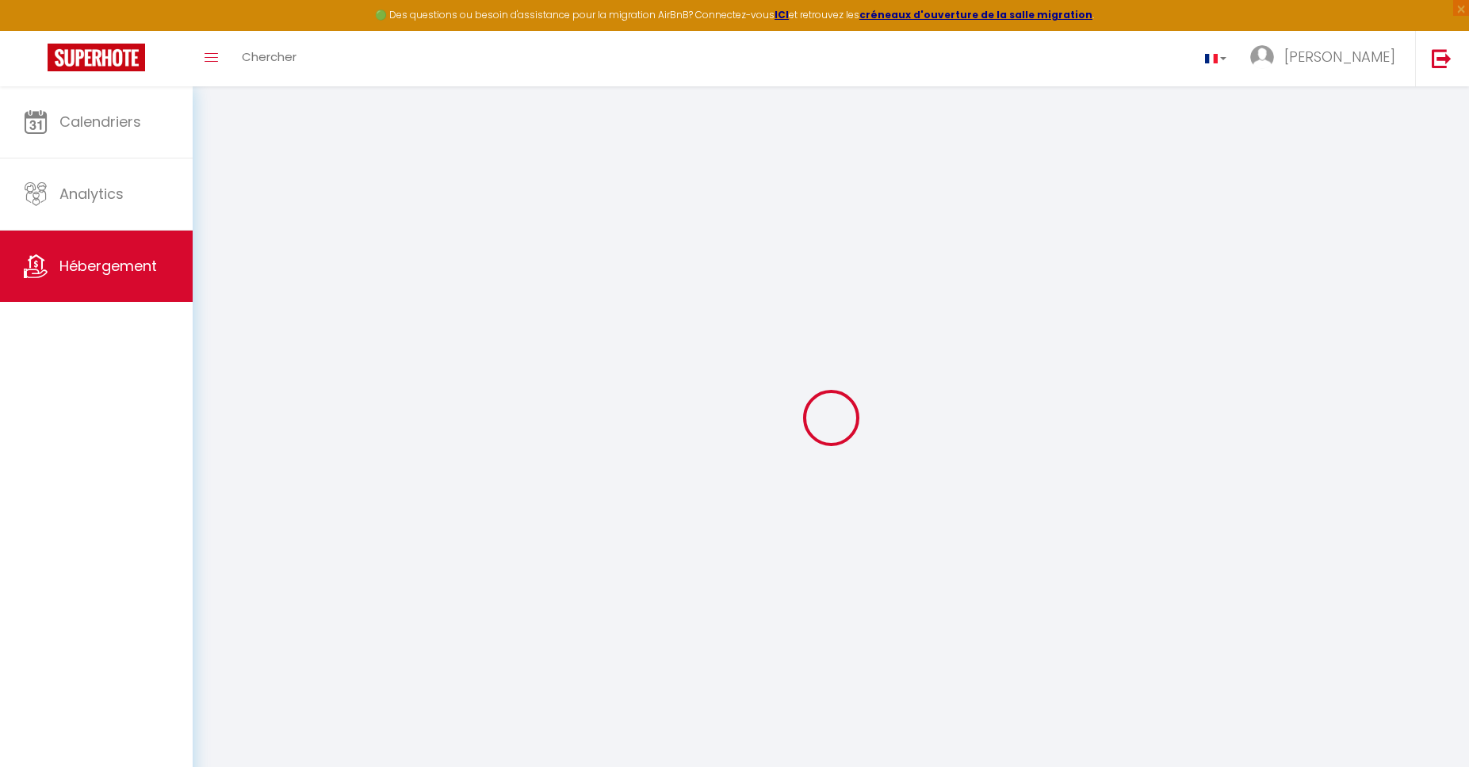
select select
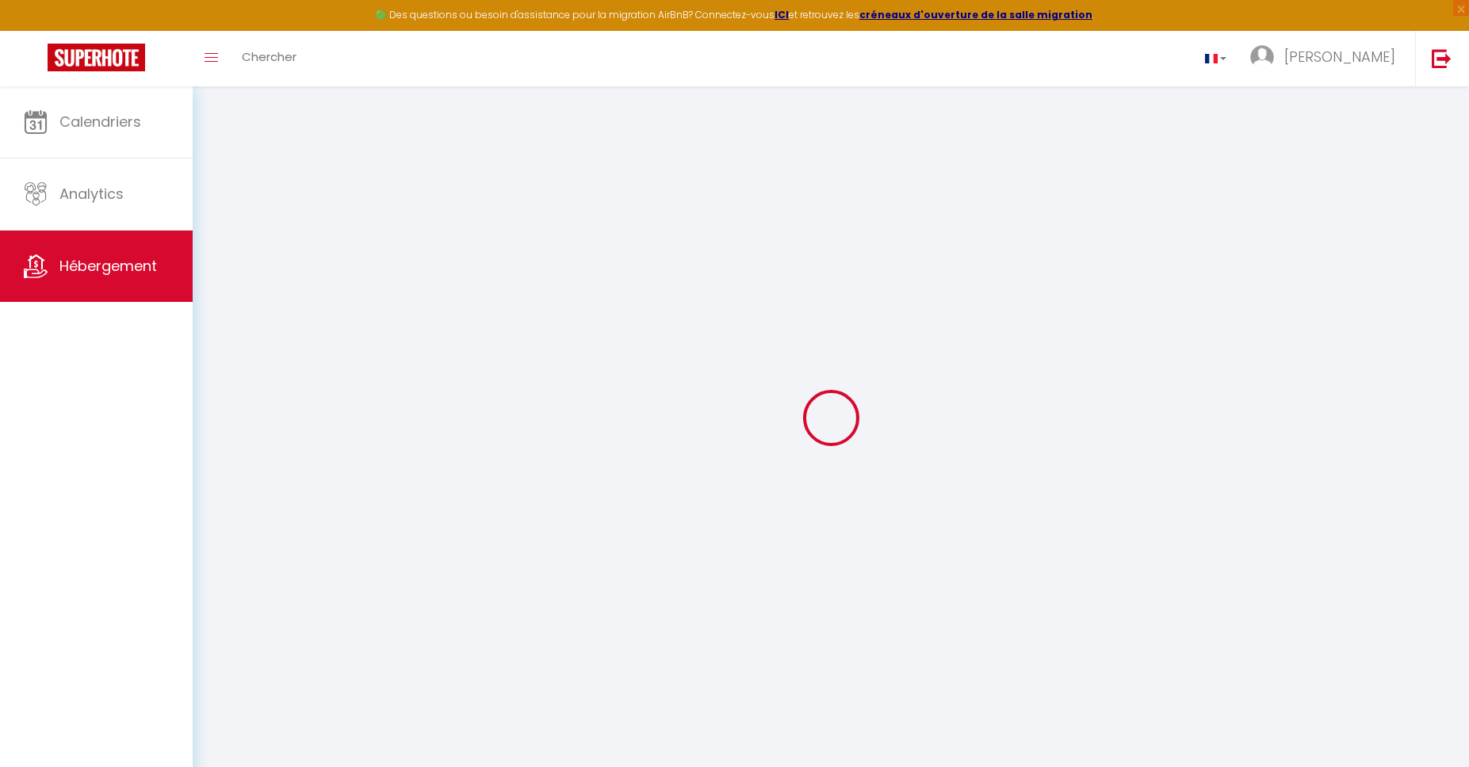
select select
checkbox input "false"
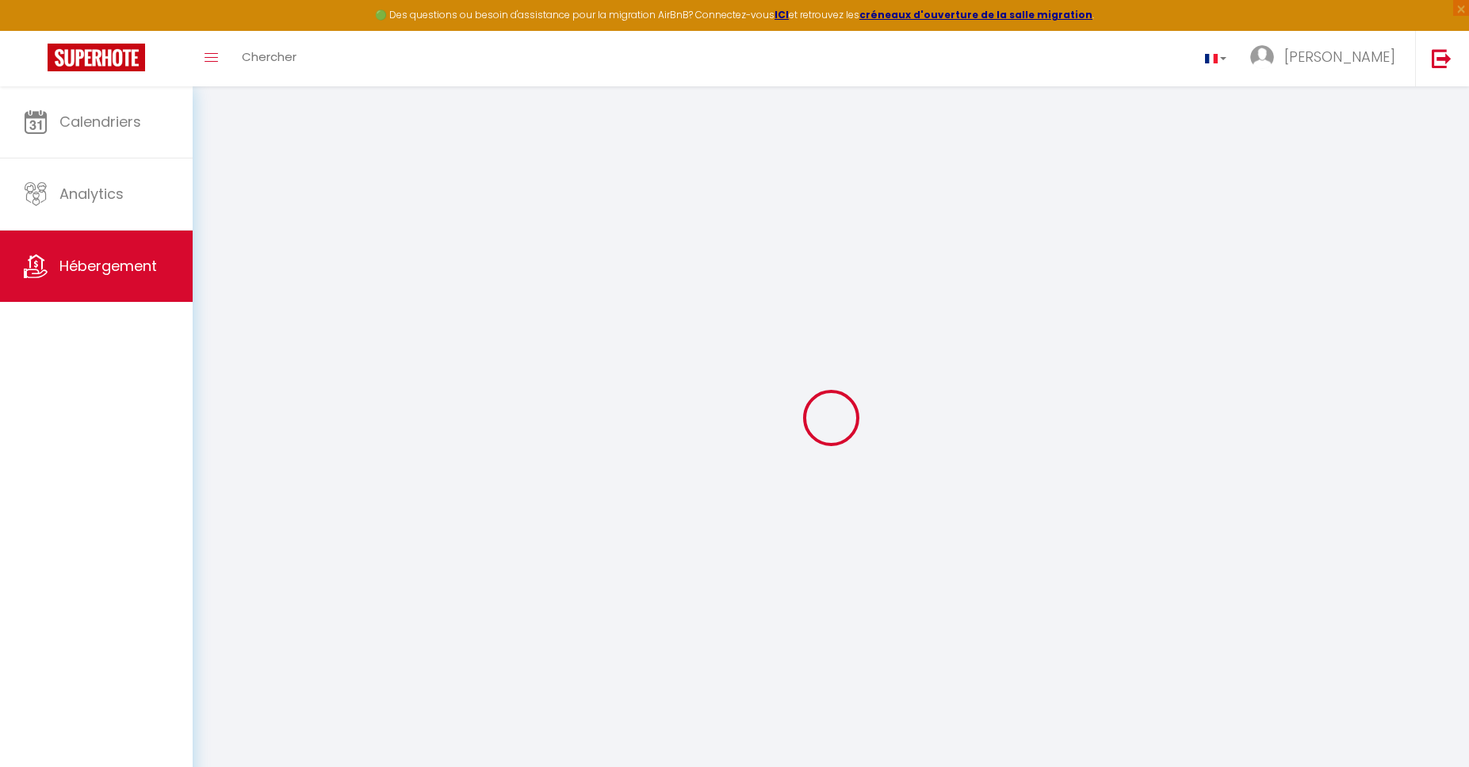
select select
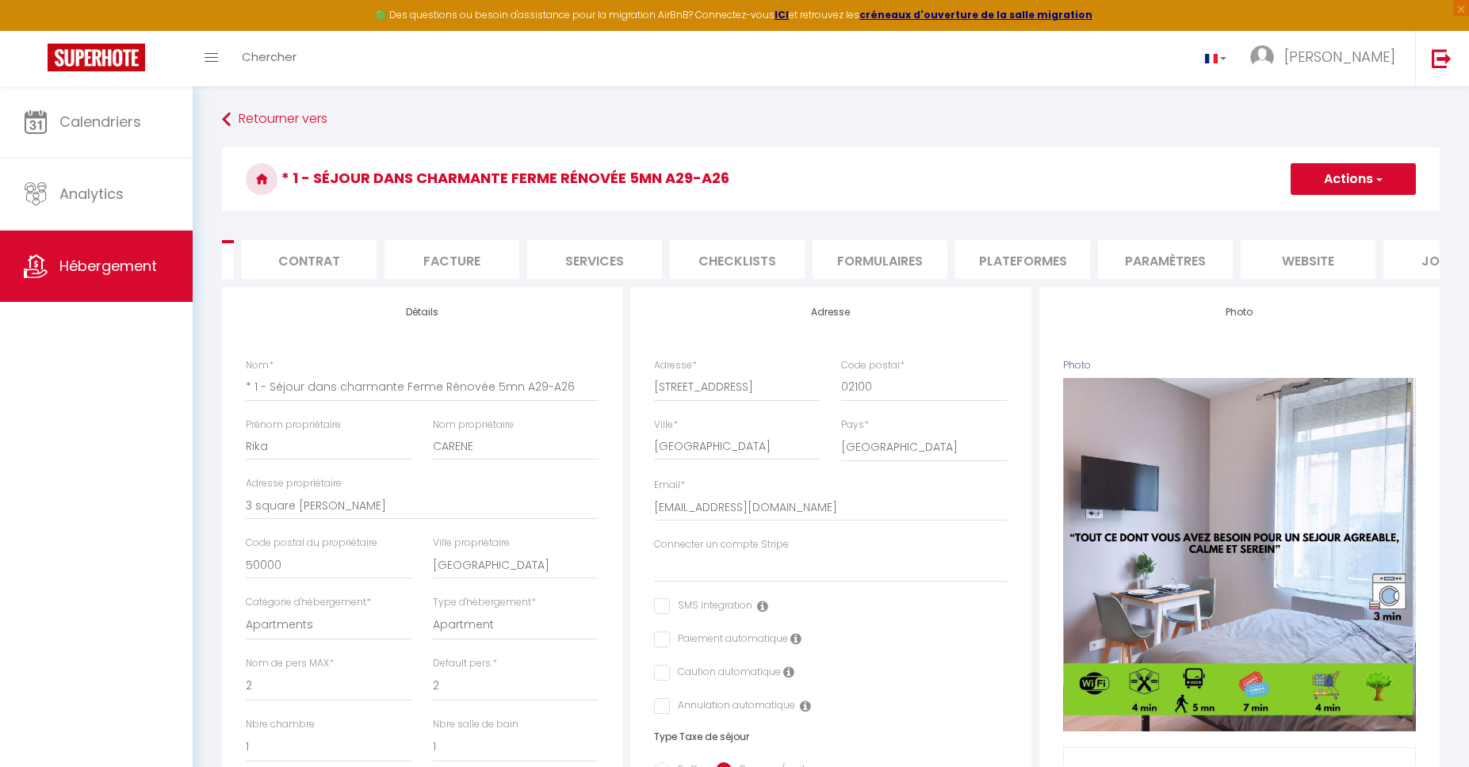
scroll to position [0, 209]
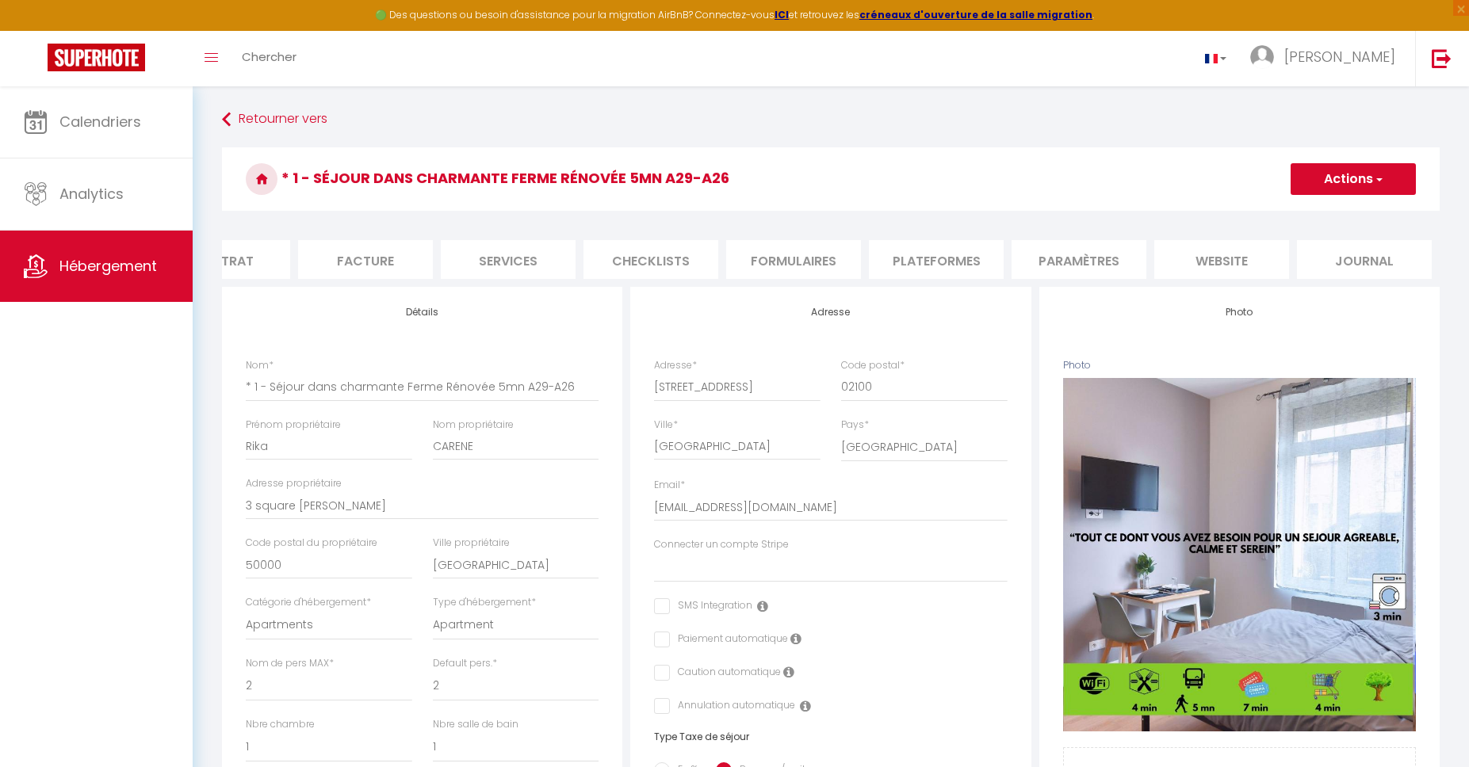
click at [1162, 255] on li "website" at bounding box center [1221, 259] width 135 height 39
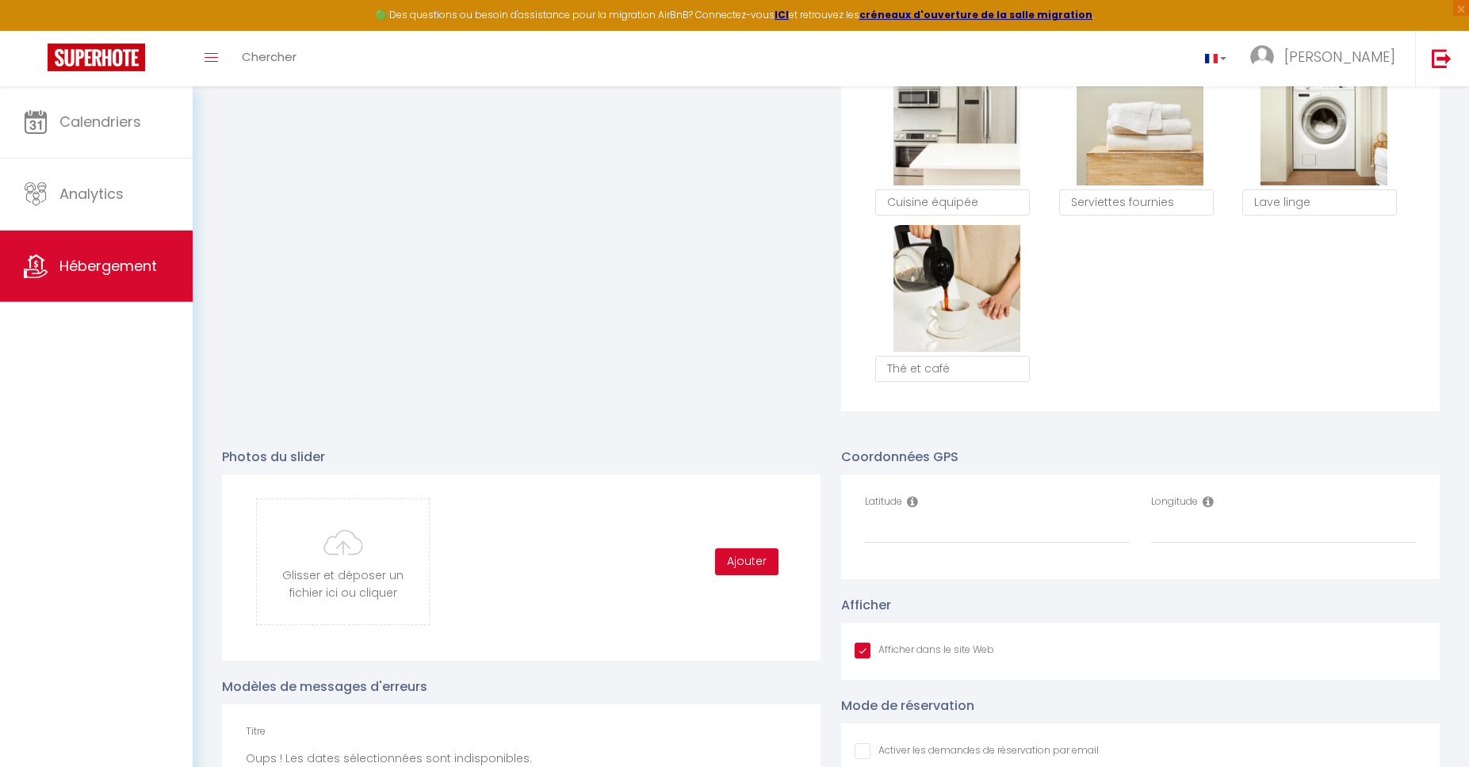
scroll to position [1568, 0]
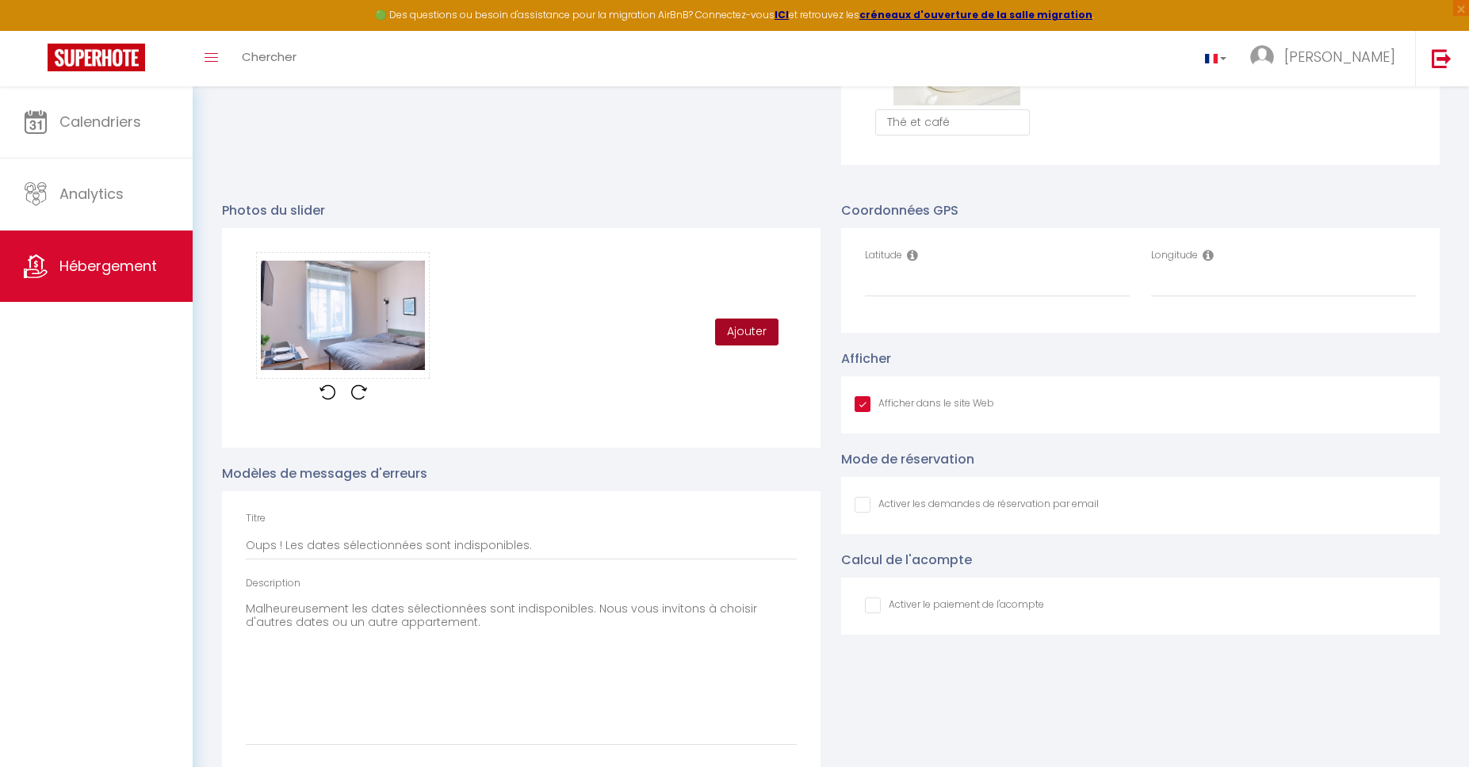
click at [768, 323] on button "Ajouter" at bounding box center [746, 332] width 63 height 27
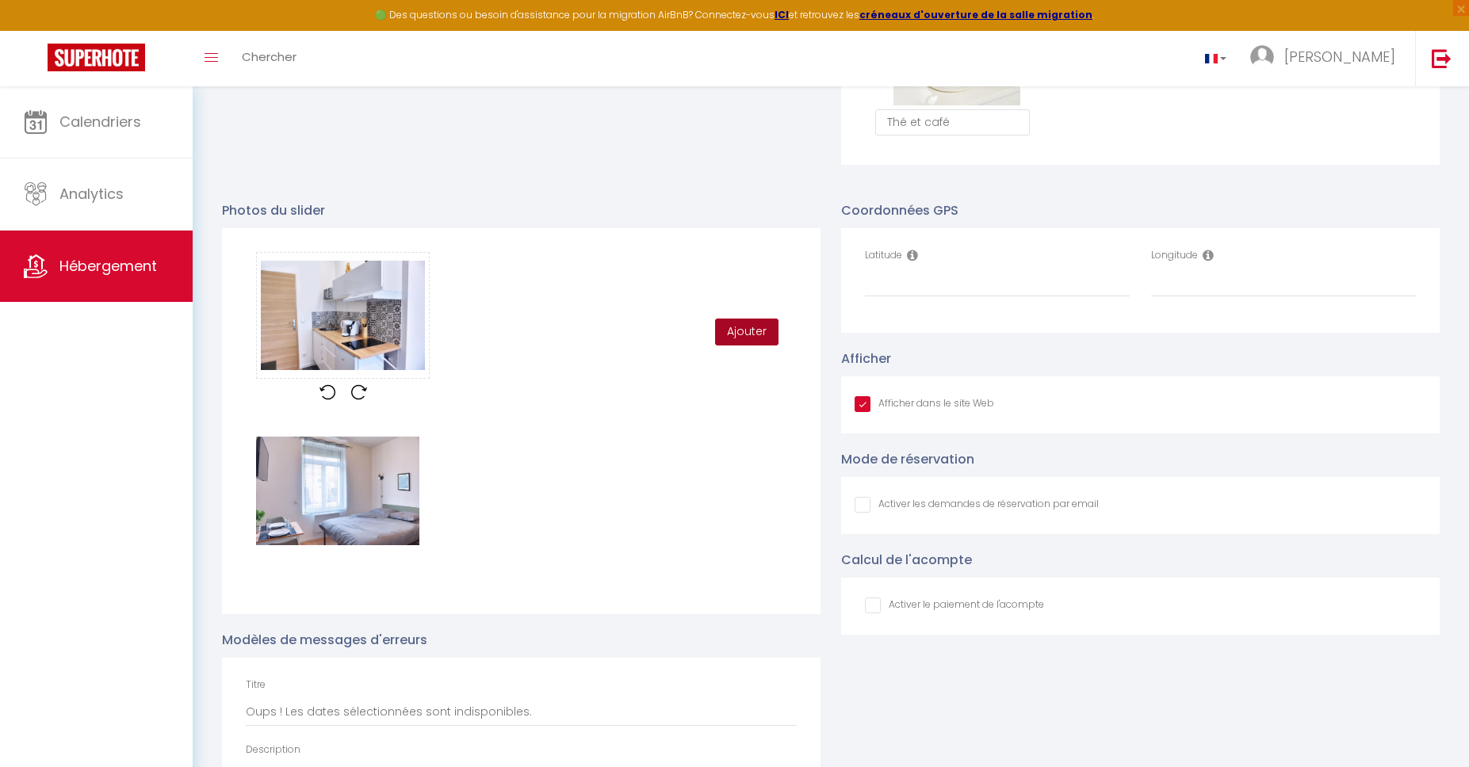
click at [739, 339] on button "Ajouter" at bounding box center [746, 332] width 63 height 27
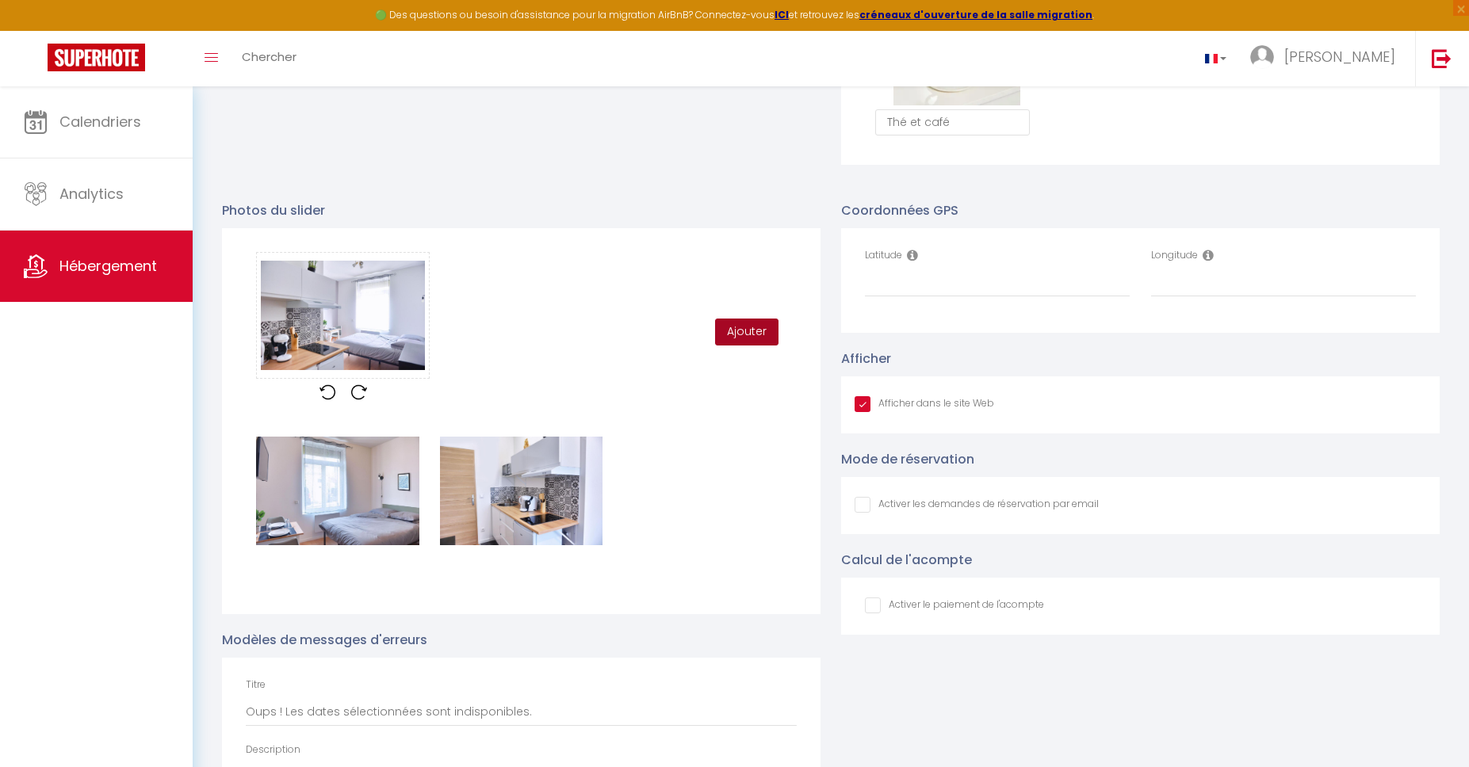
click at [755, 331] on button "Ajouter" at bounding box center [746, 332] width 63 height 27
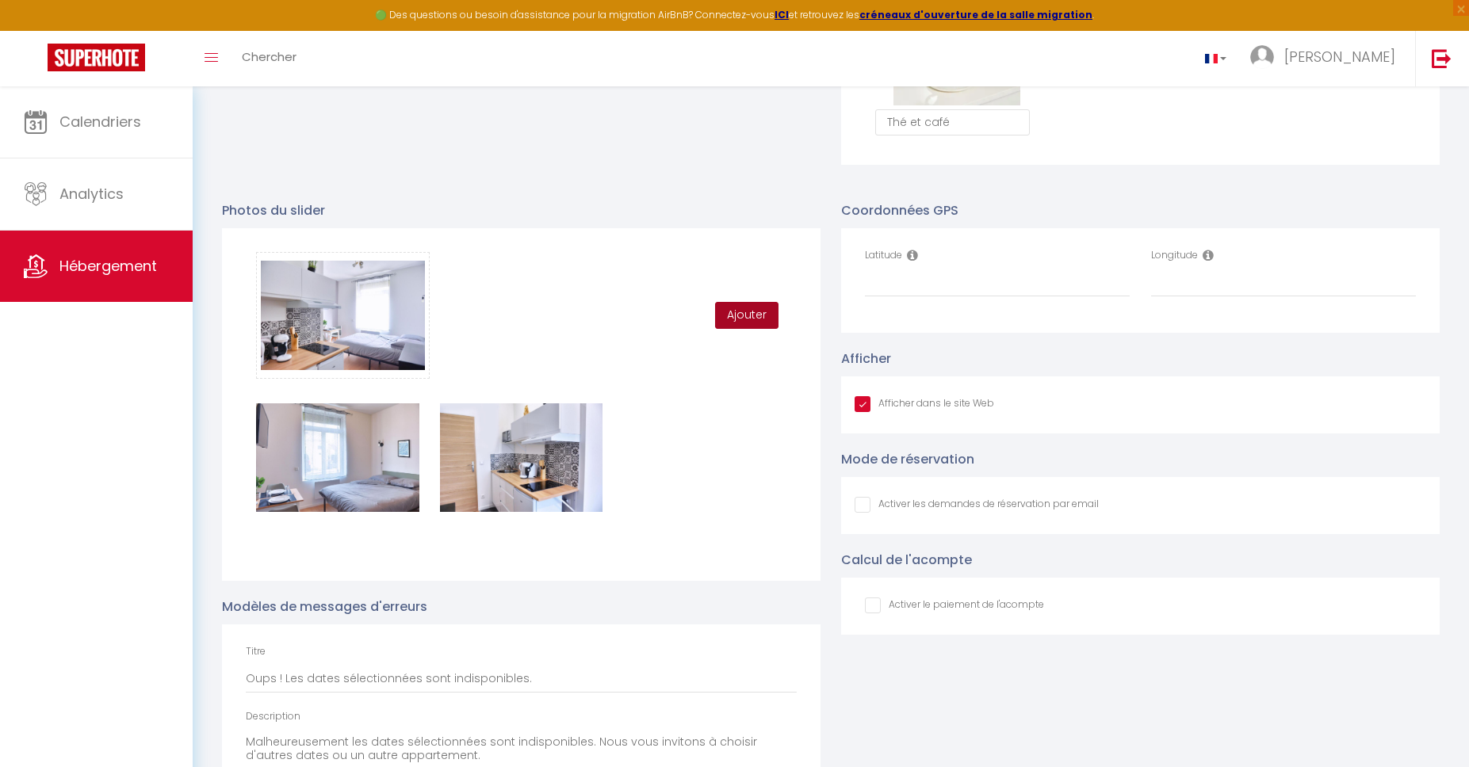
click at [752, 307] on button "Ajouter" at bounding box center [746, 315] width 63 height 27
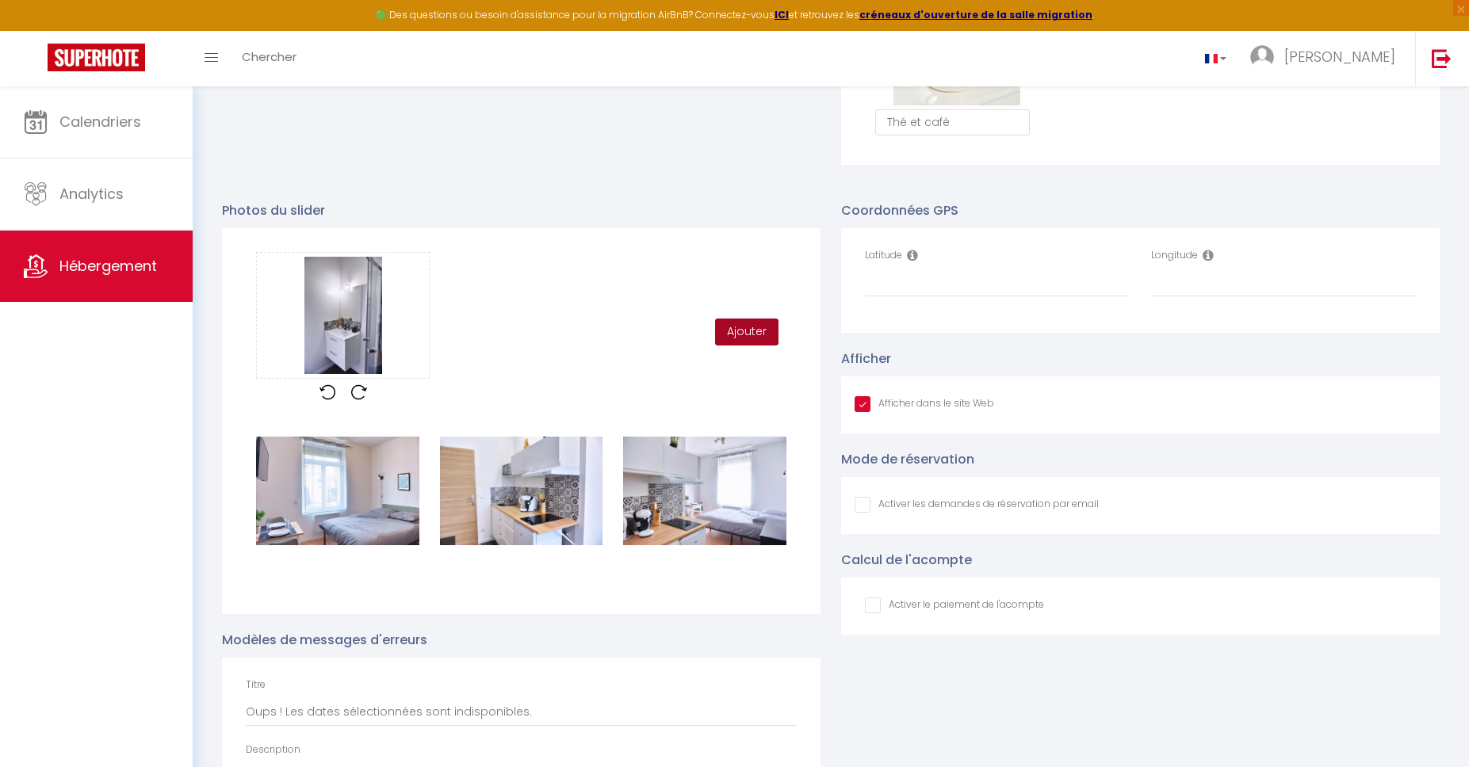
click at [755, 328] on button "Ajouter" at bounding box center [746, 332] width 63 height 27
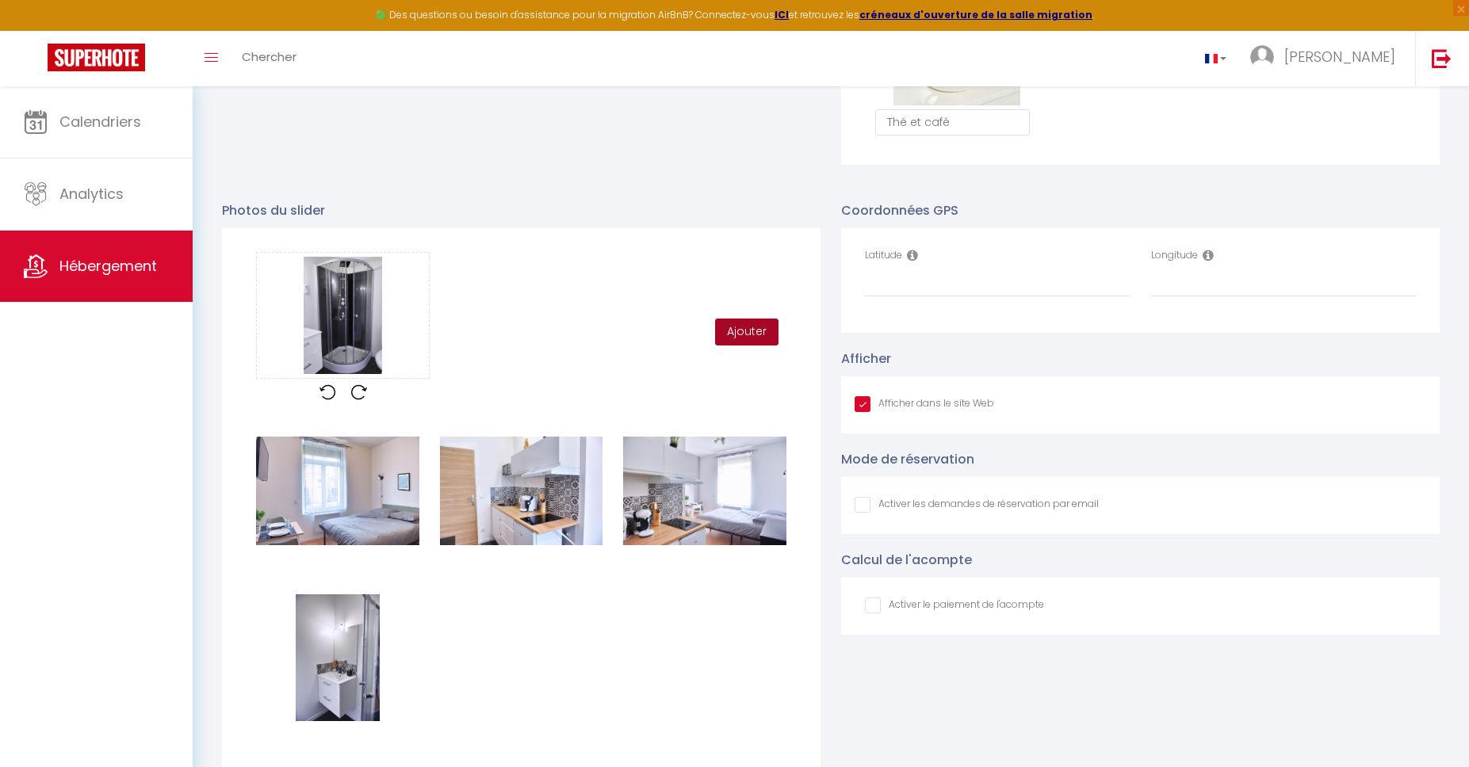
click at [760, 333] on button "Ajouter" at bounding box center [746, 332] width 63 height 27
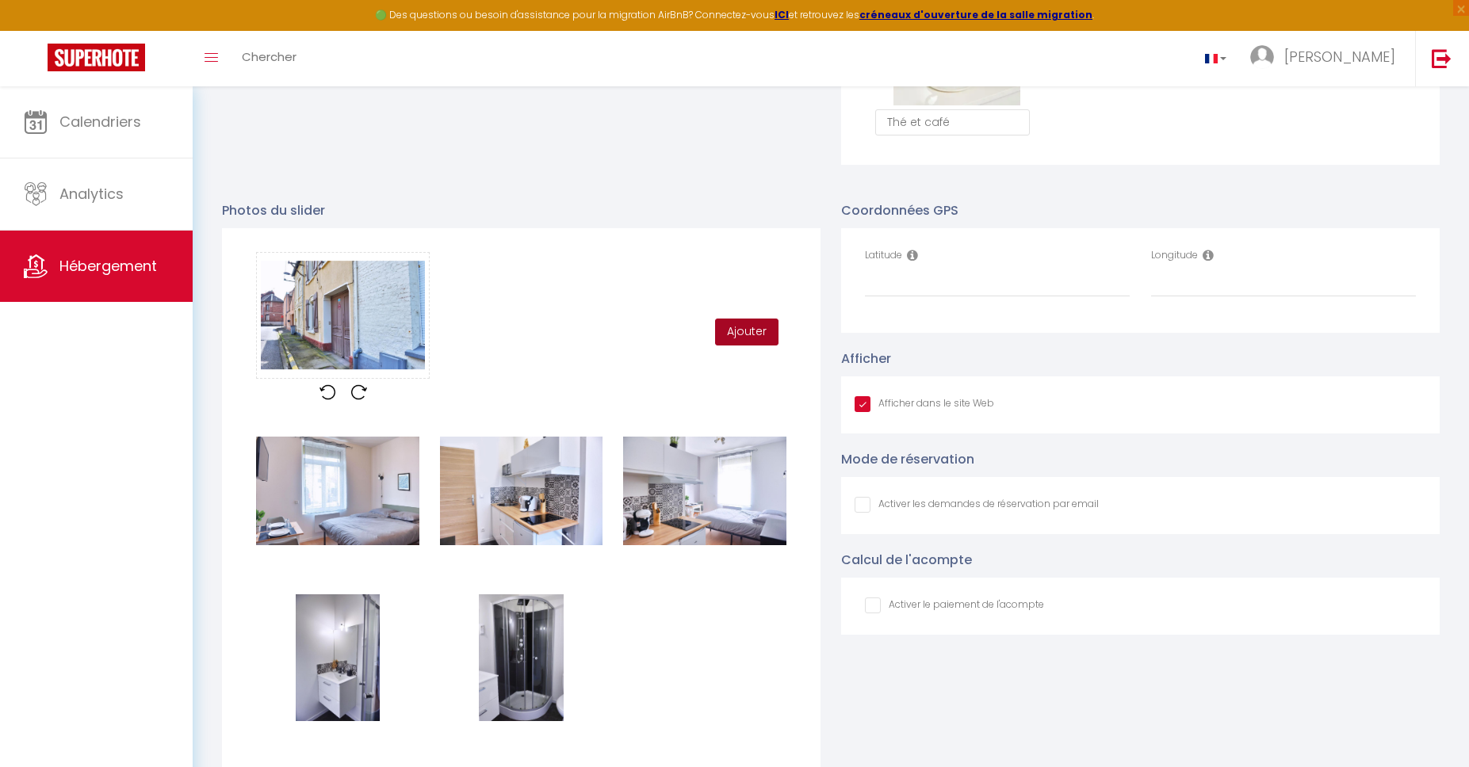
click at [744, 331] on button "Ajouter" at bounding box center [746, 332] width 63 height 27
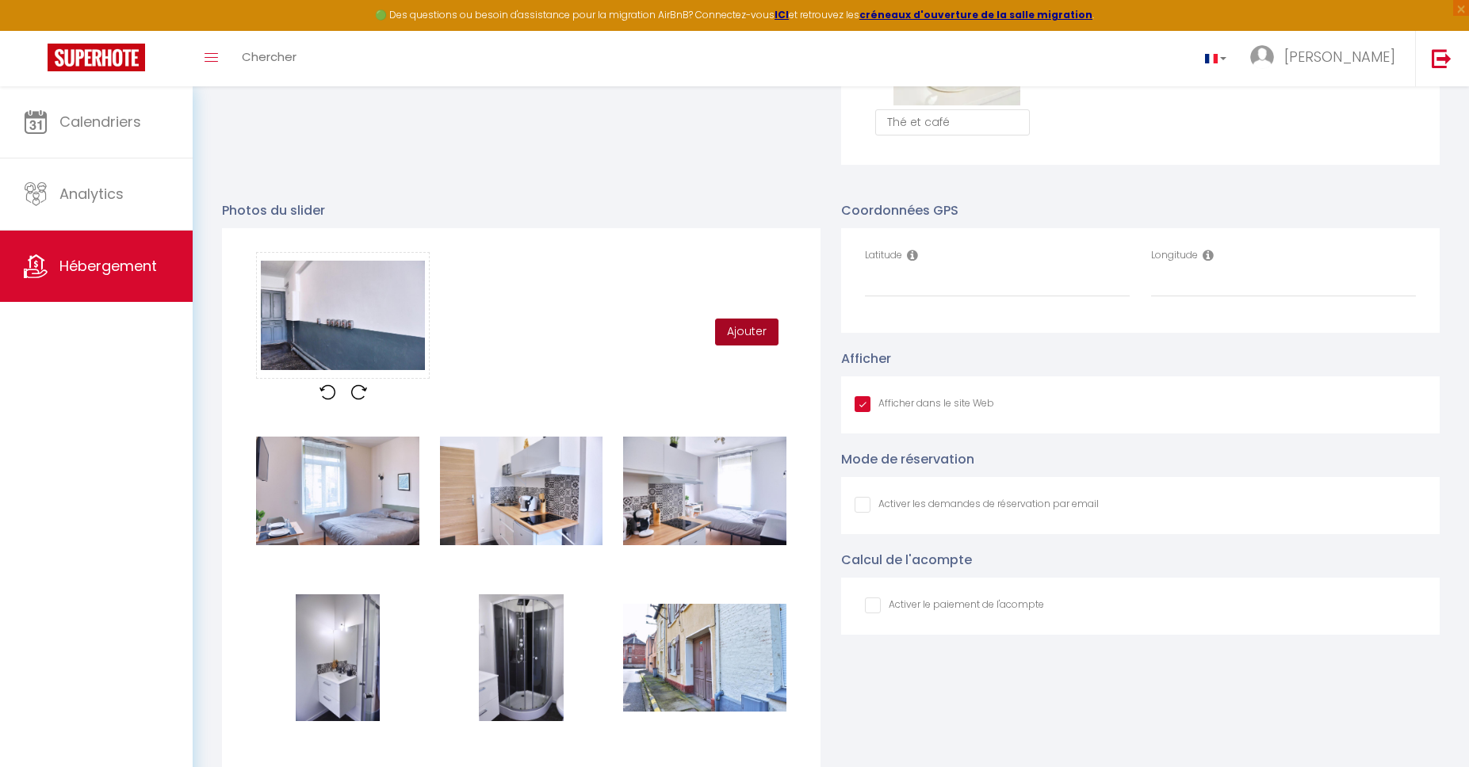
click at [762, 330] on button "Ajouter" at bounding box center [746, 332] width 63 height 27
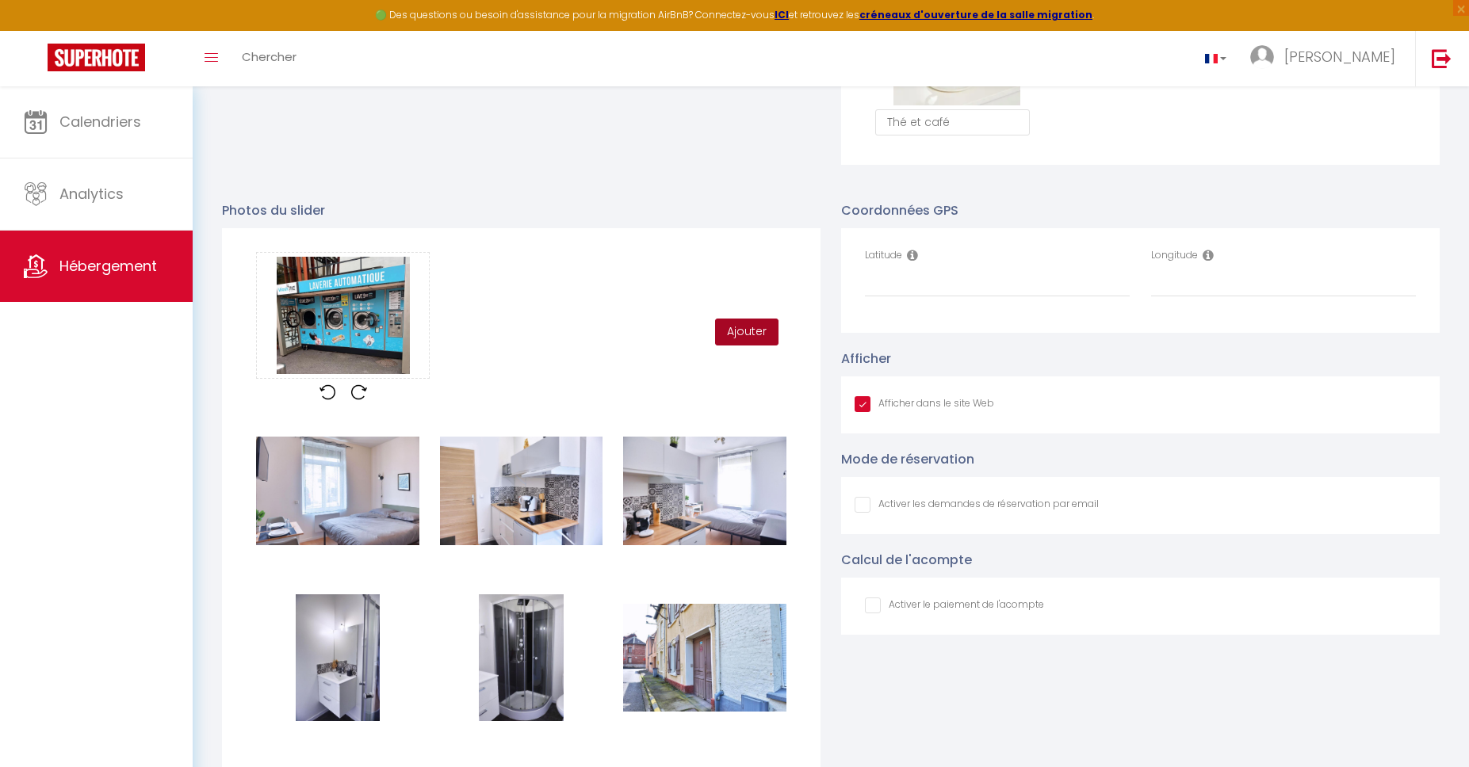
click at [741, 327] on button "Ajouter" at bounding box center [746, 332] width 63 height 27
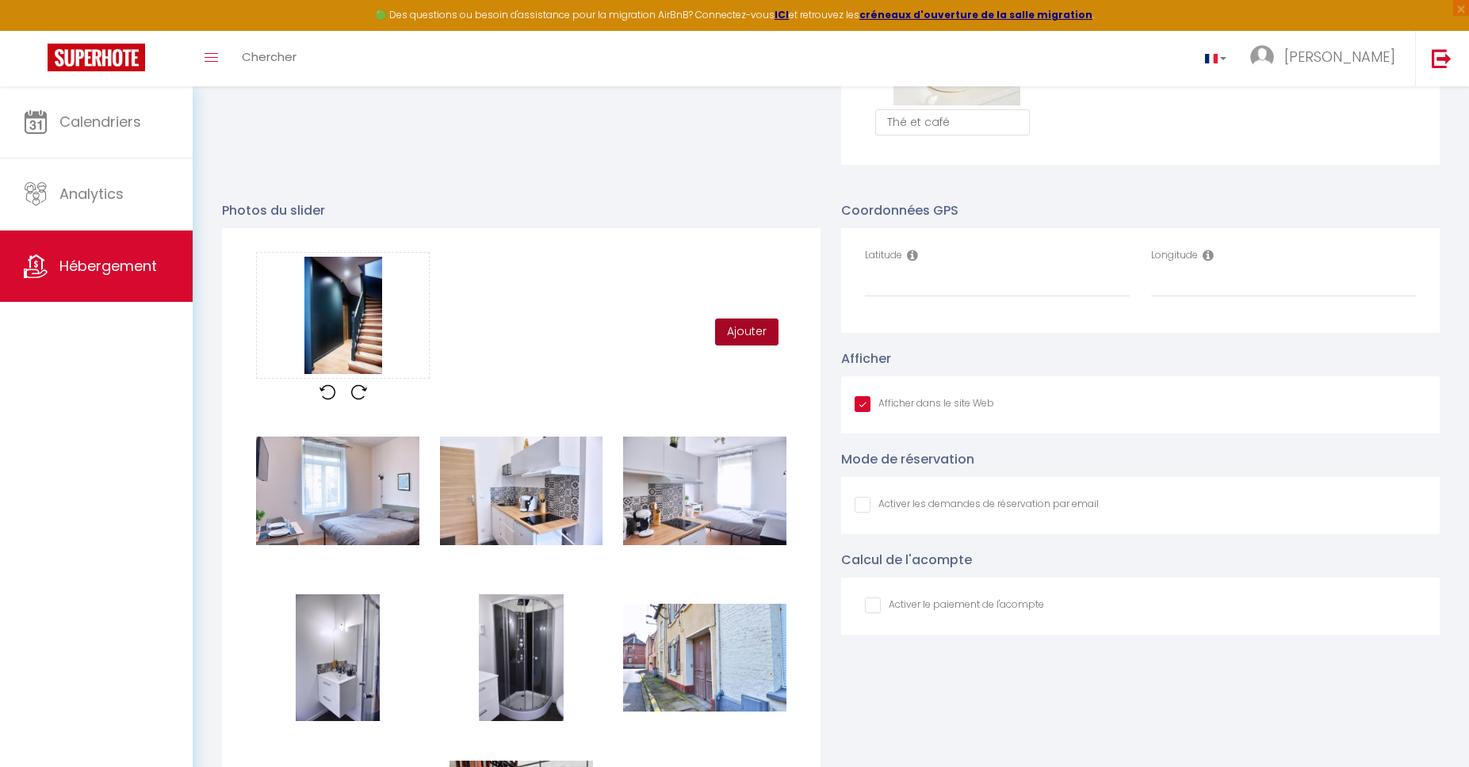
click at [760, 339] on button "Ajouter" at bounding box center [746, 332] width 63 height 27
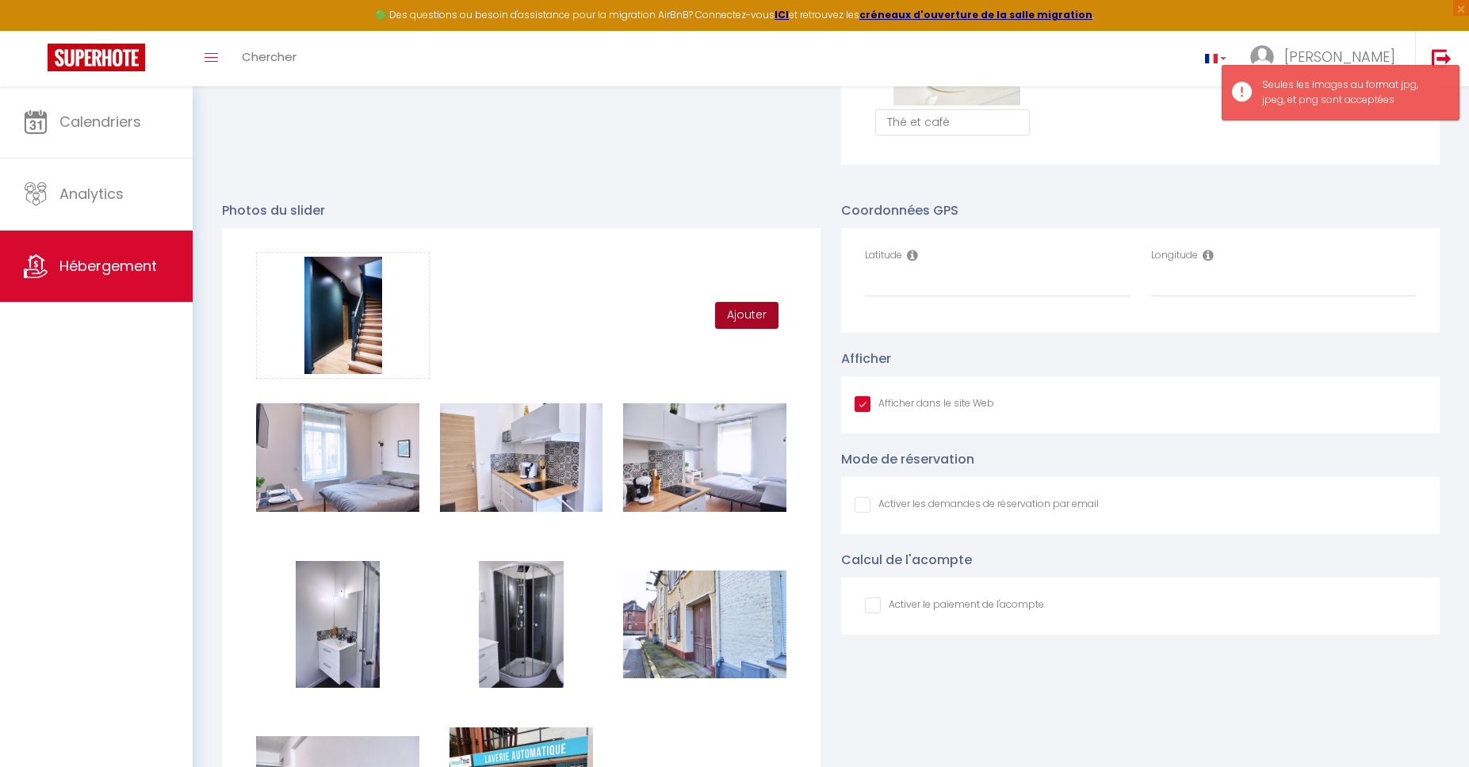
click at [735, 312] on button "Ajouter" at bounding box center [746, 315] width 63 height 27
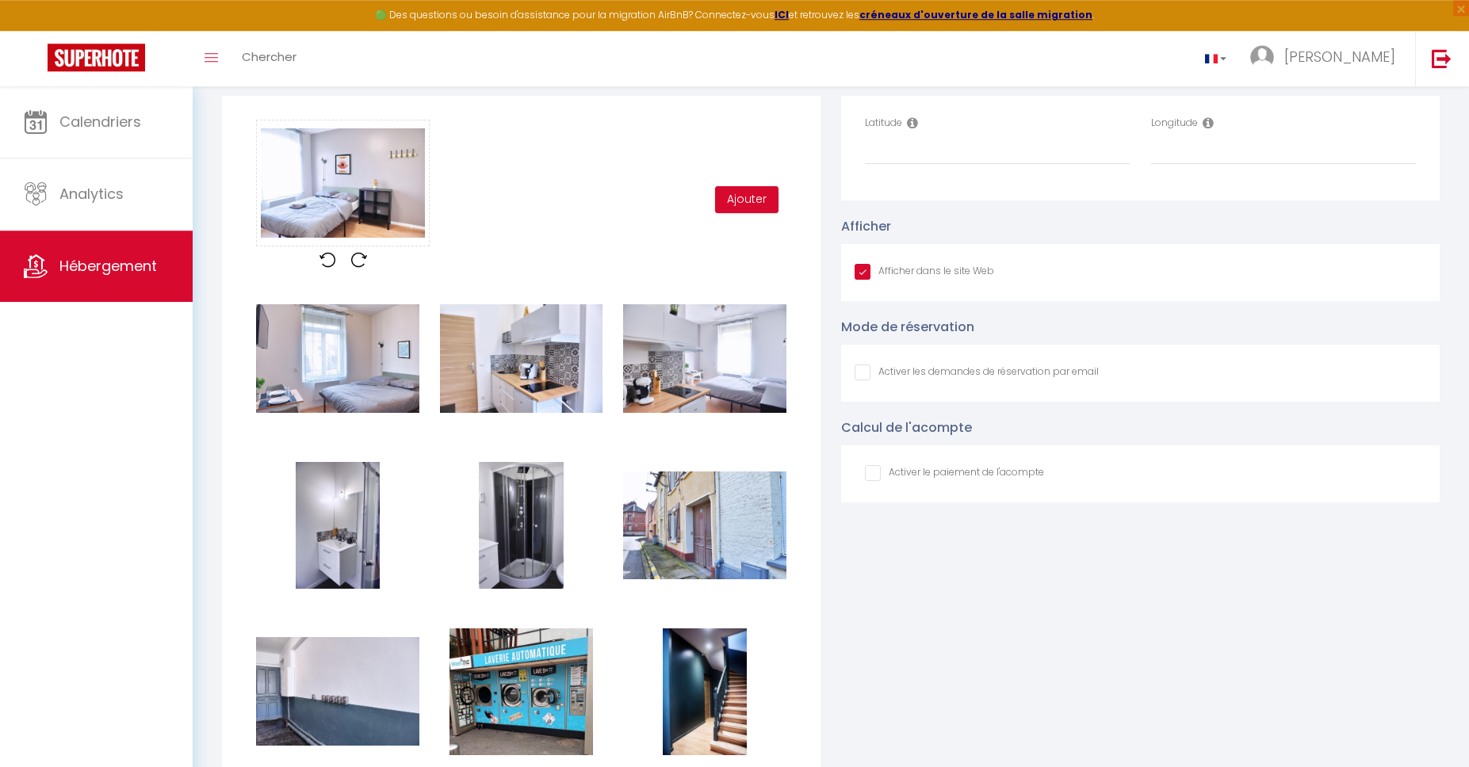
scroll to position [1748, 0]
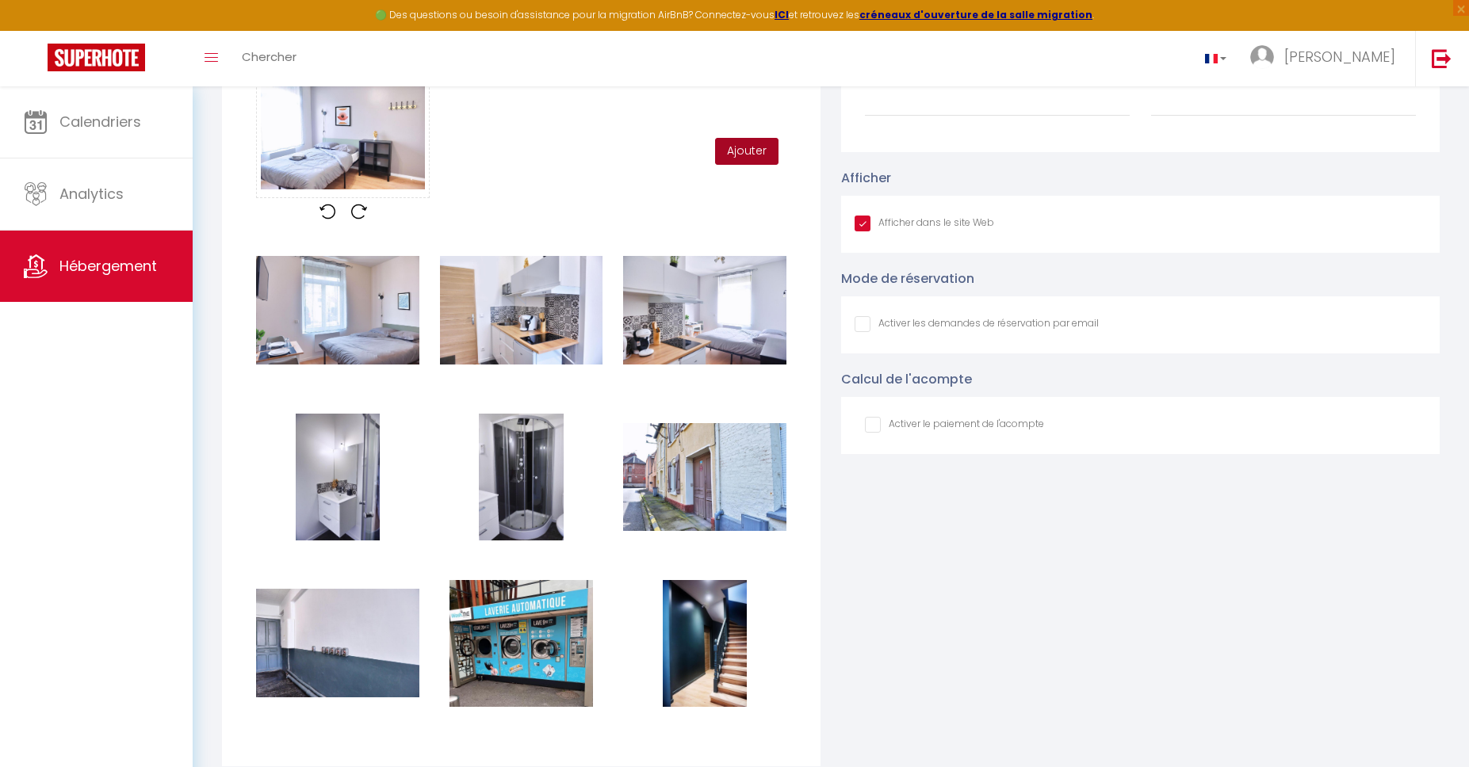
click at [743, 163] on button "Ajouter" at bounding box center [746, 151] width 63 height 27
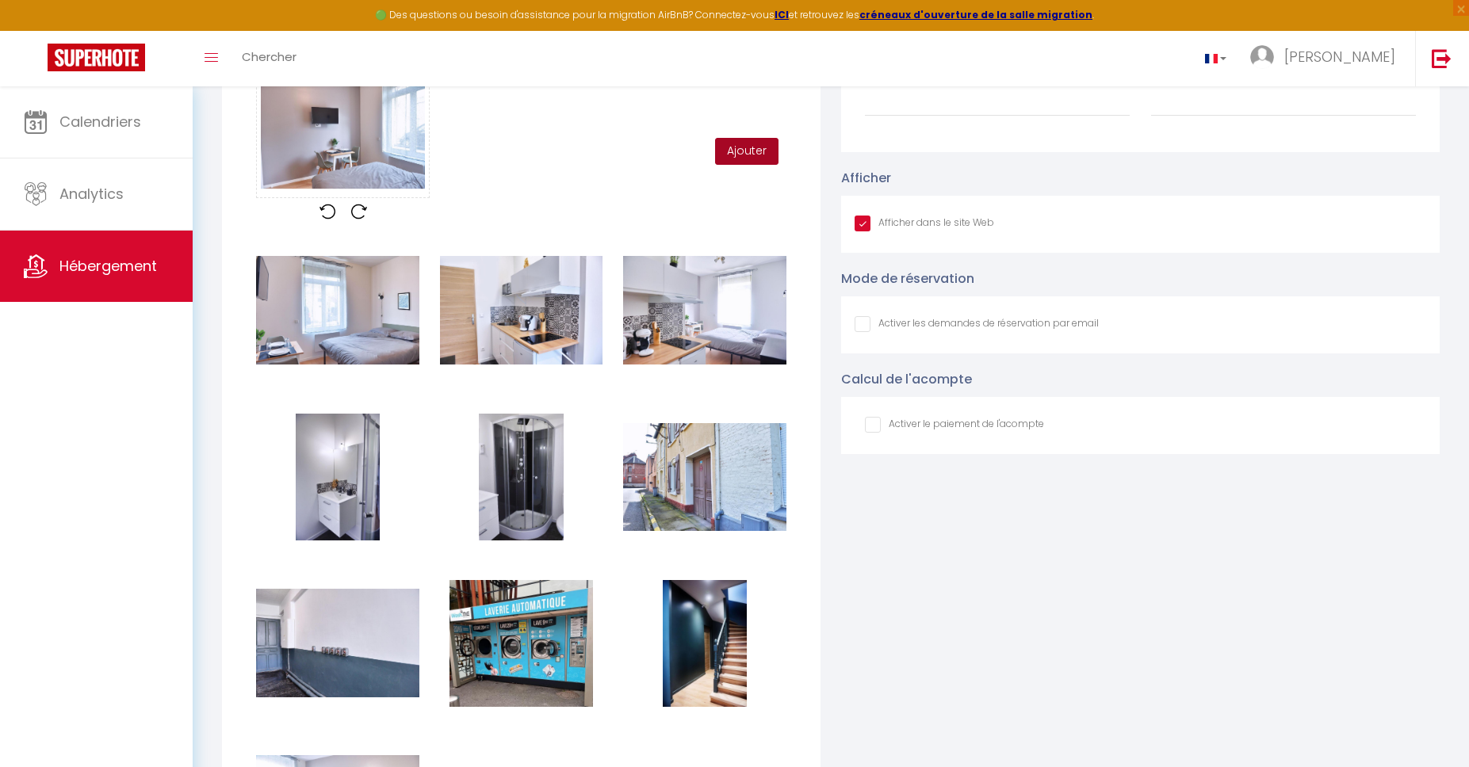
click at [751, 151] on button "Ajouter" at bounding box center [746, 151] width 63 height 27
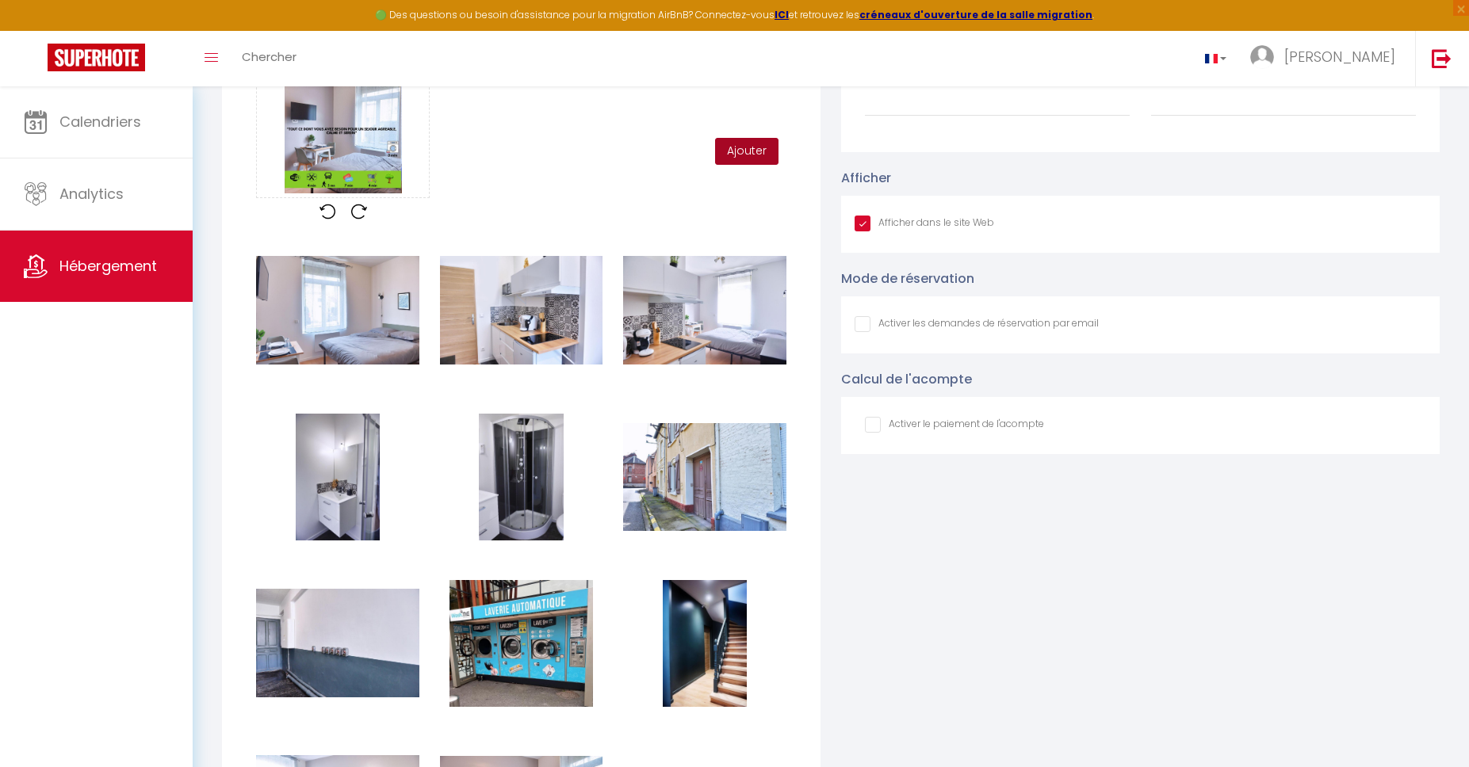
click at [758, 155] on button "Ajouter" at bounding box center [746, 151] width 63 height 27
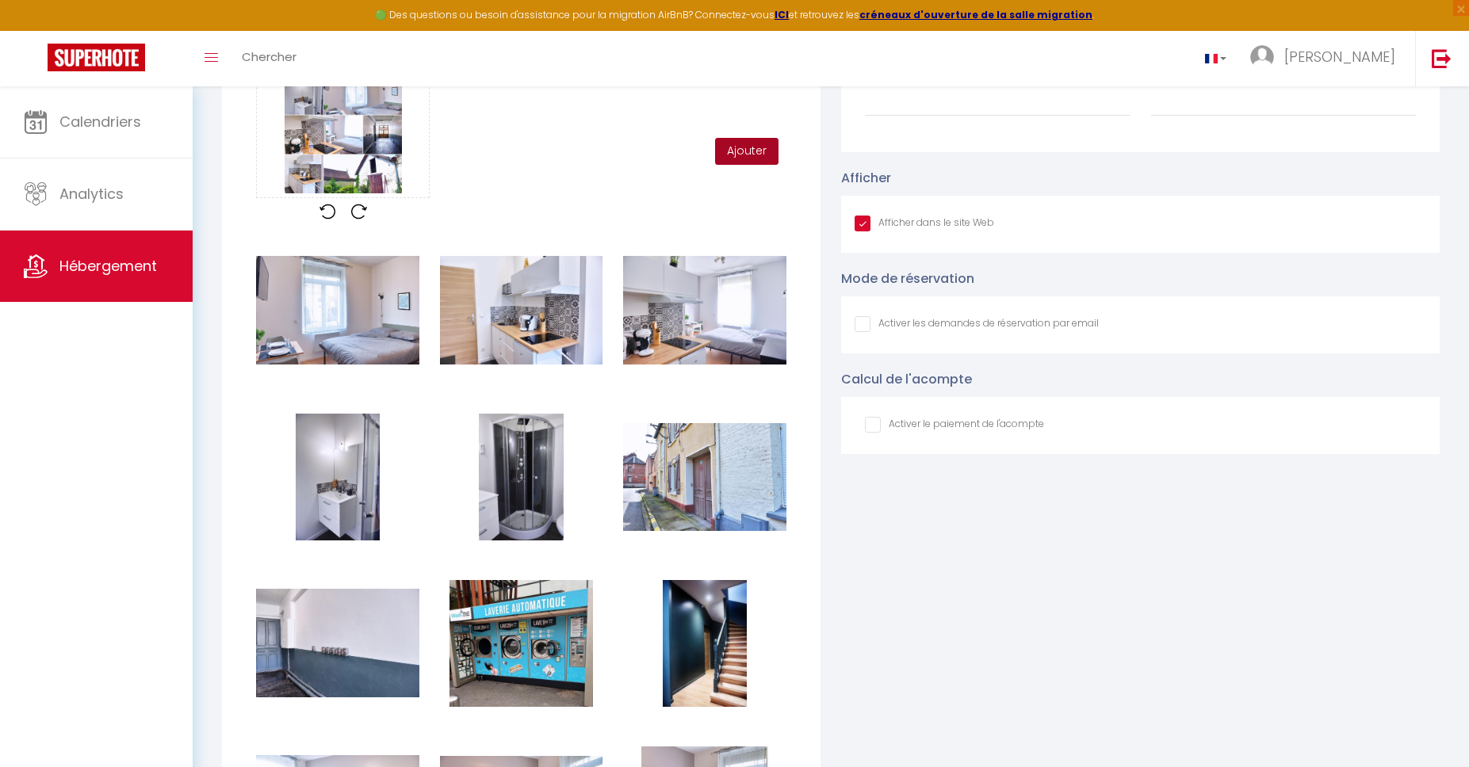
click at [727, 147] on button "Ajouter" at bounding box center [746, 151] width 63 height 27
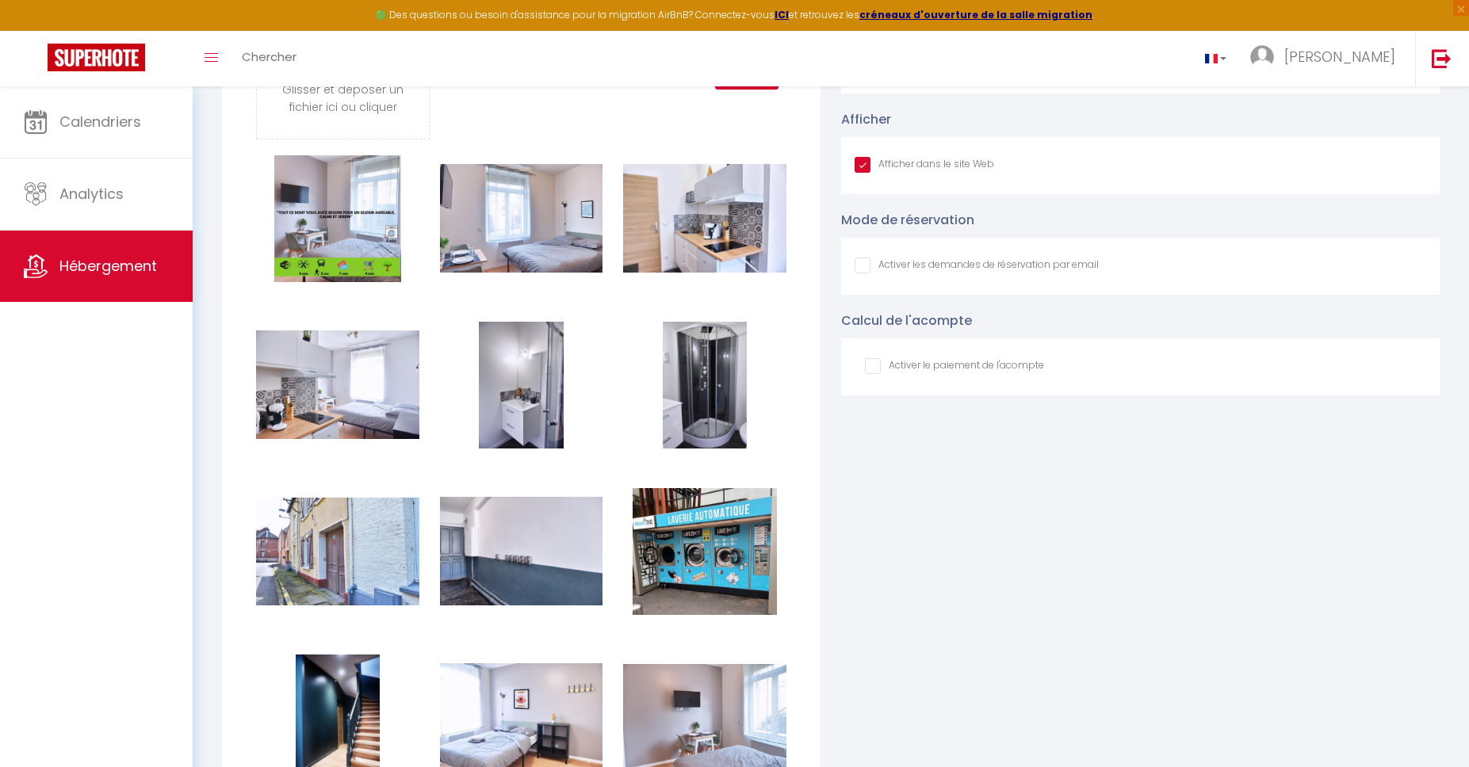
scroll to position [1446, 0]
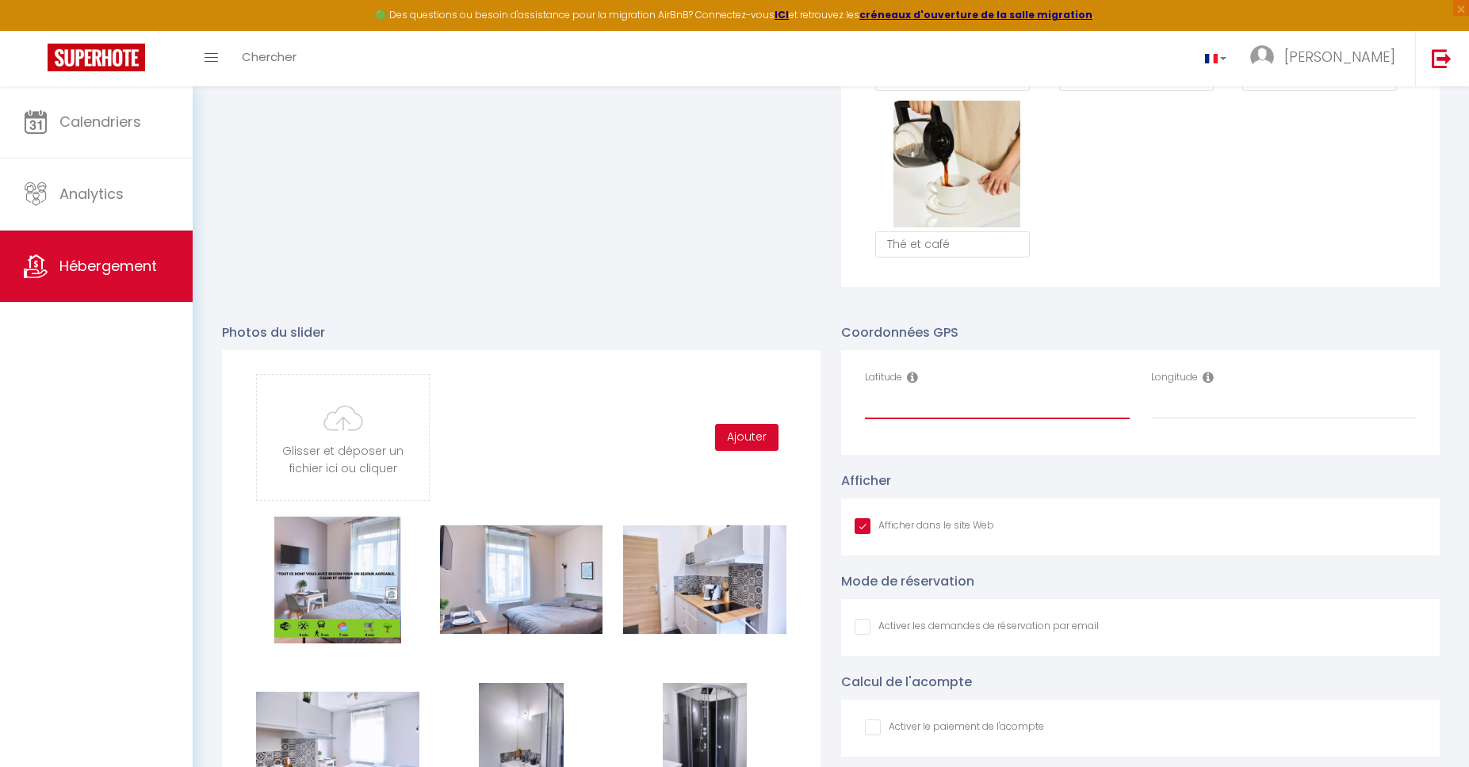
click at [949, 396] on input "Latitude" at bounding box center [997, 405] width 265 height 29
paste input "49.8512649"
click at [1253, 417] on input "Longitude" at bounding box center [1283, 405] width 265 height 29
paste input "3.2701649"
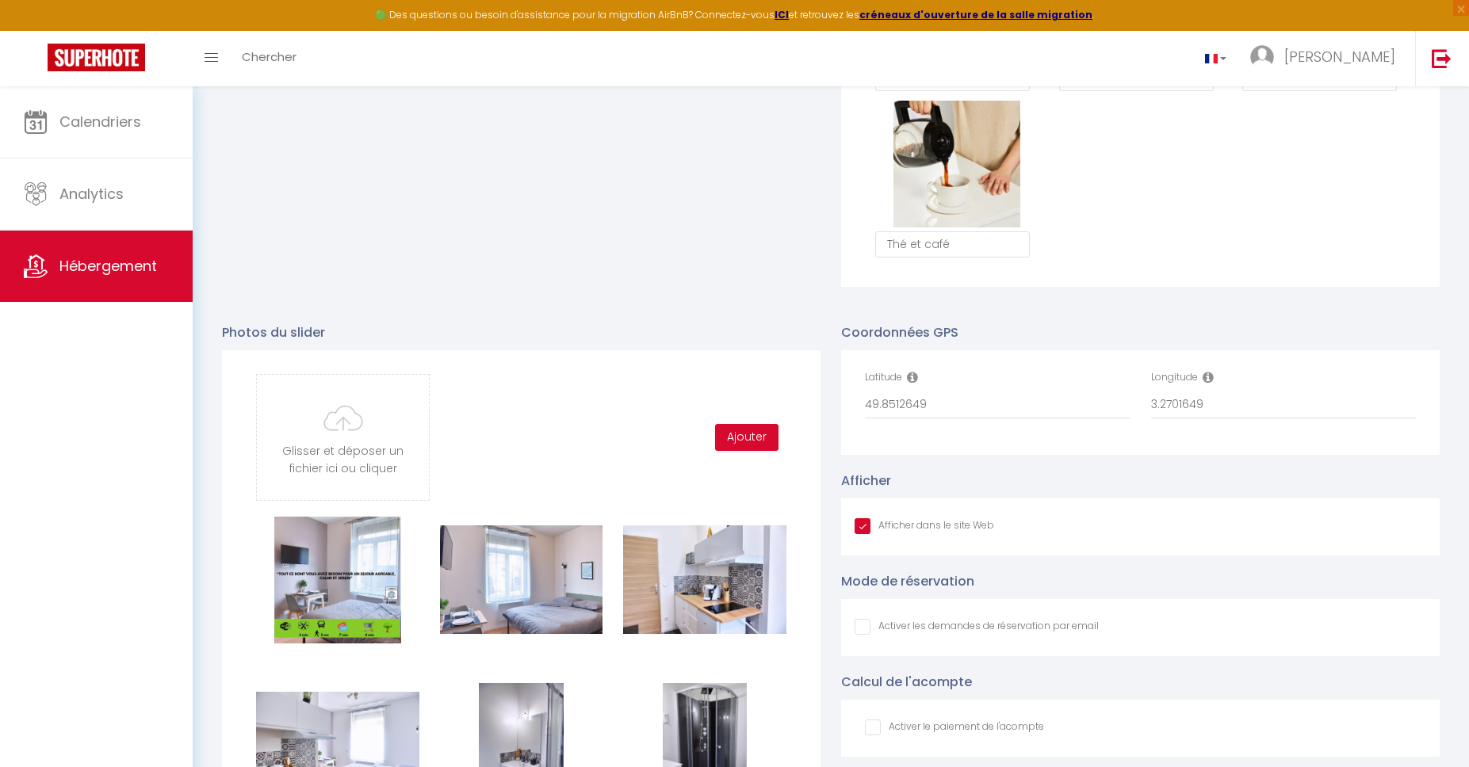
click at [1210, 452] on div "Latitude 49.8512649 Longitude 3.2701649" at bounding box center [1140, 402] width 598 height 105
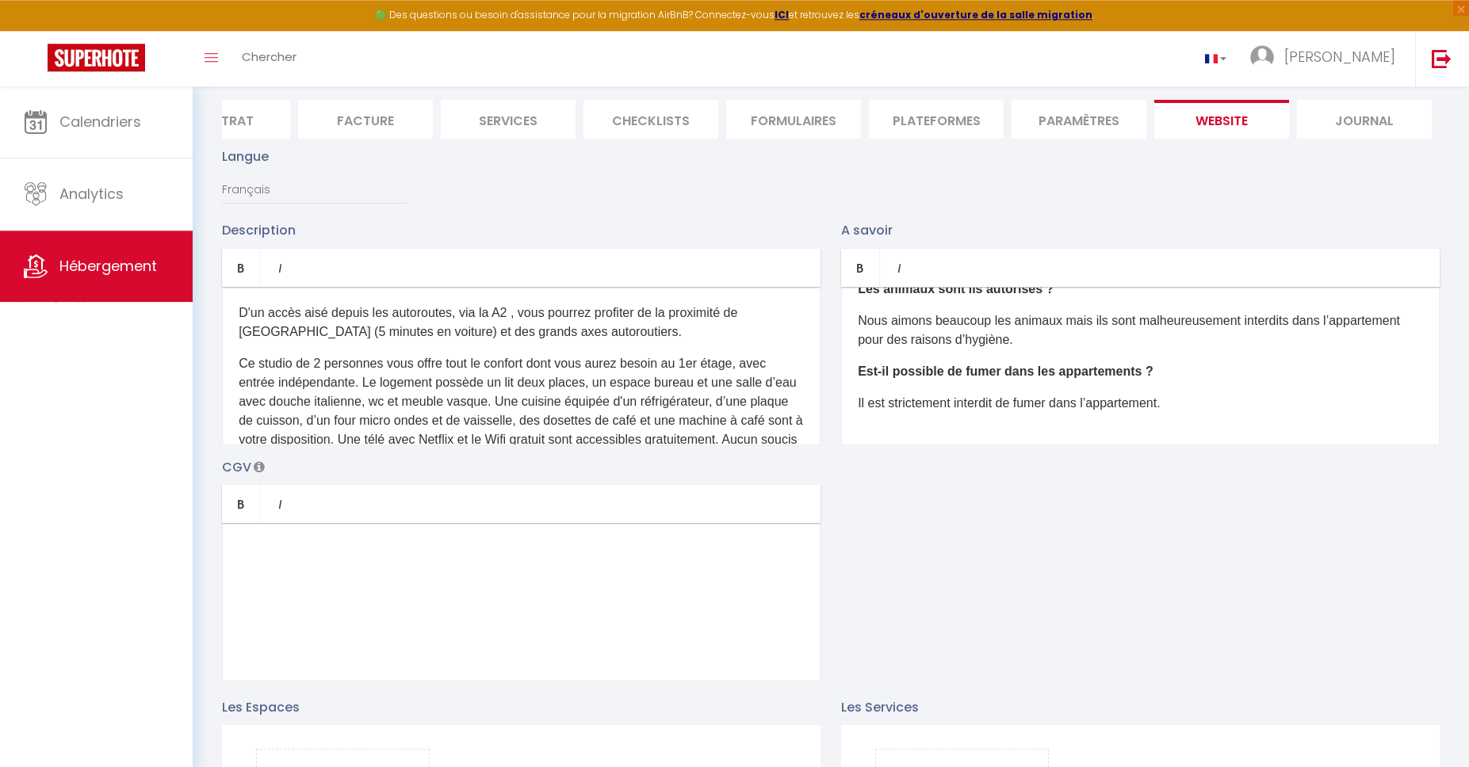
scroll to position [0, 0]
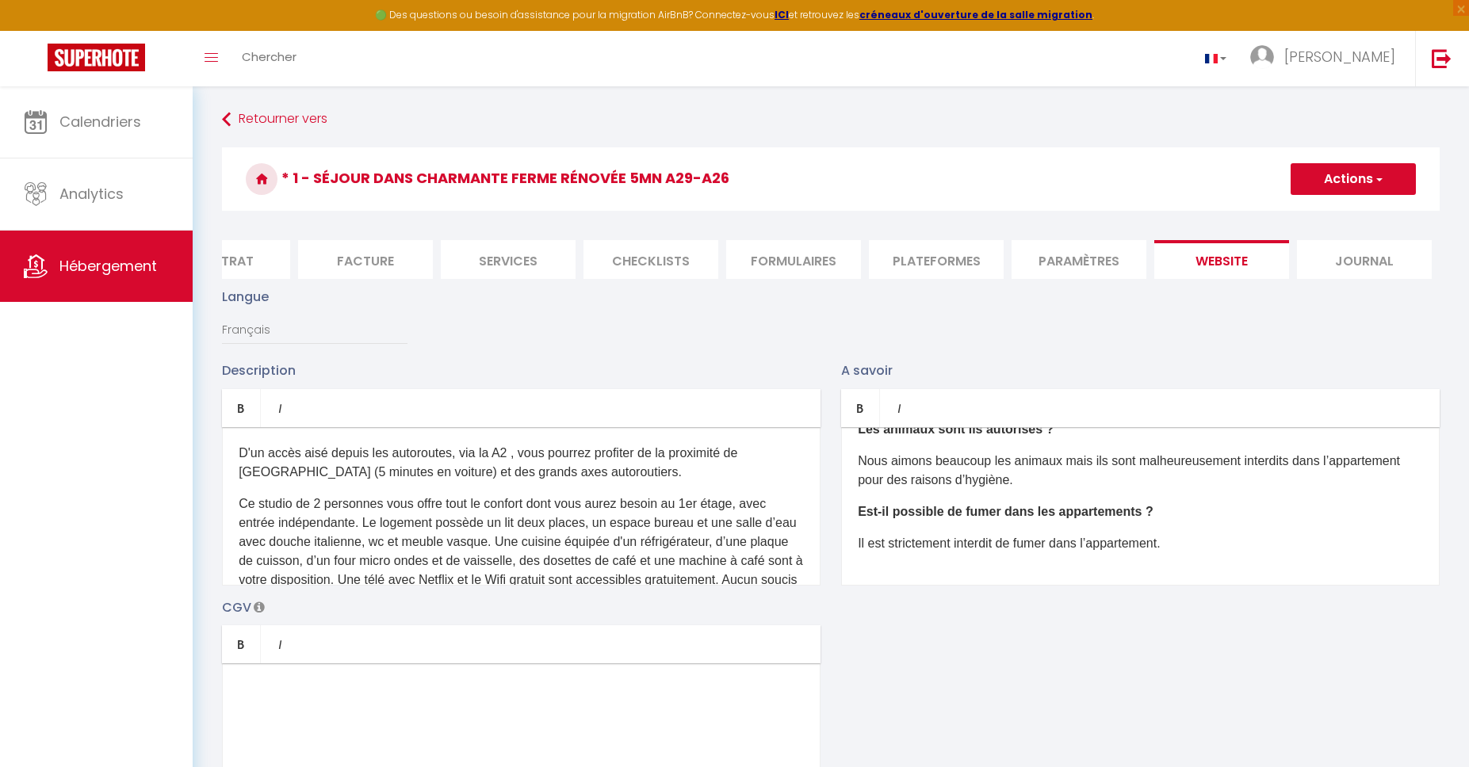
click at [1340, 193] on button "Actions" at bounding box center [1352, 179] width 125 height 32
click at [1346, 214] on input "Enregistrer" at bounding box center [1334, 214] width 59 height 16
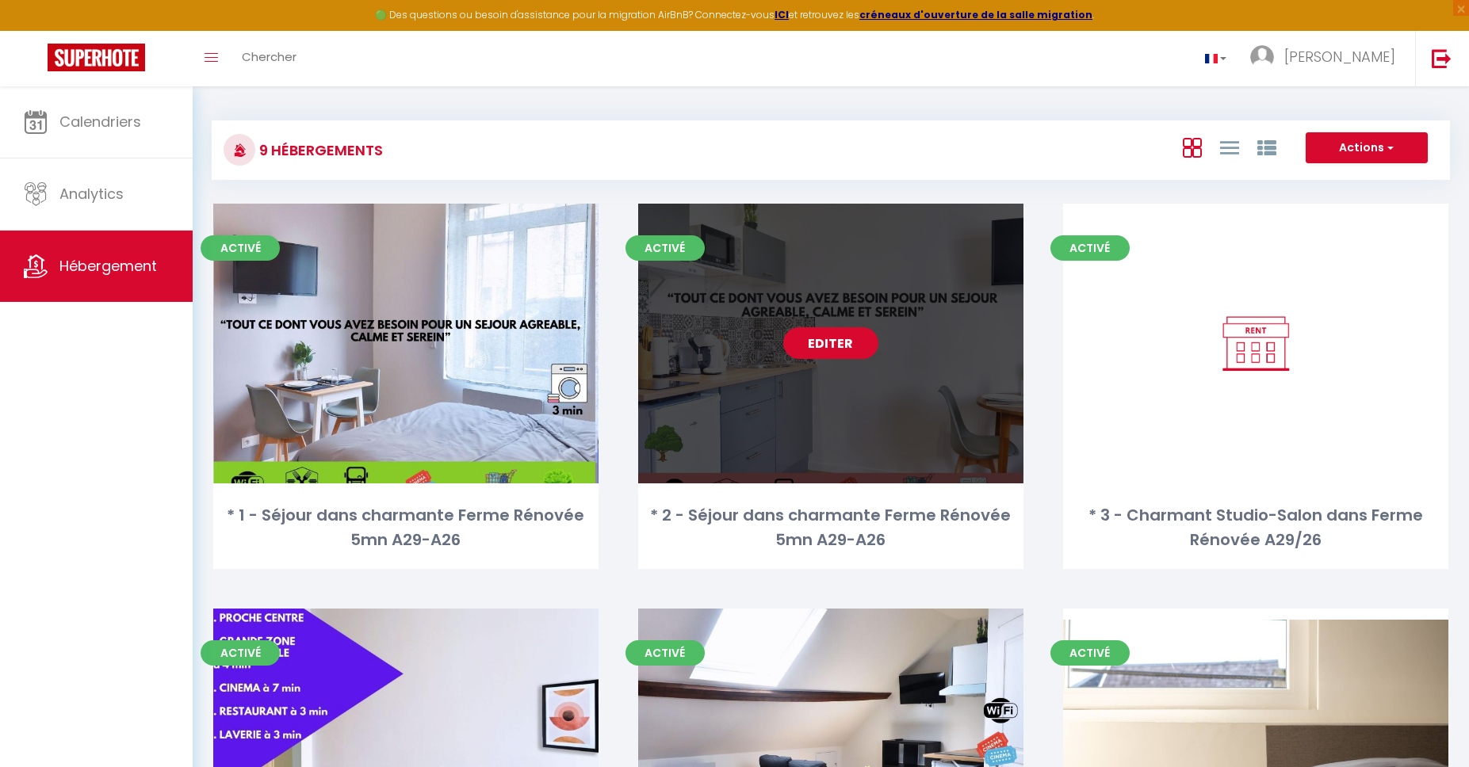
click at [820, 346] on link "Editer" at bounding box center [830, 343] width 95 height 32
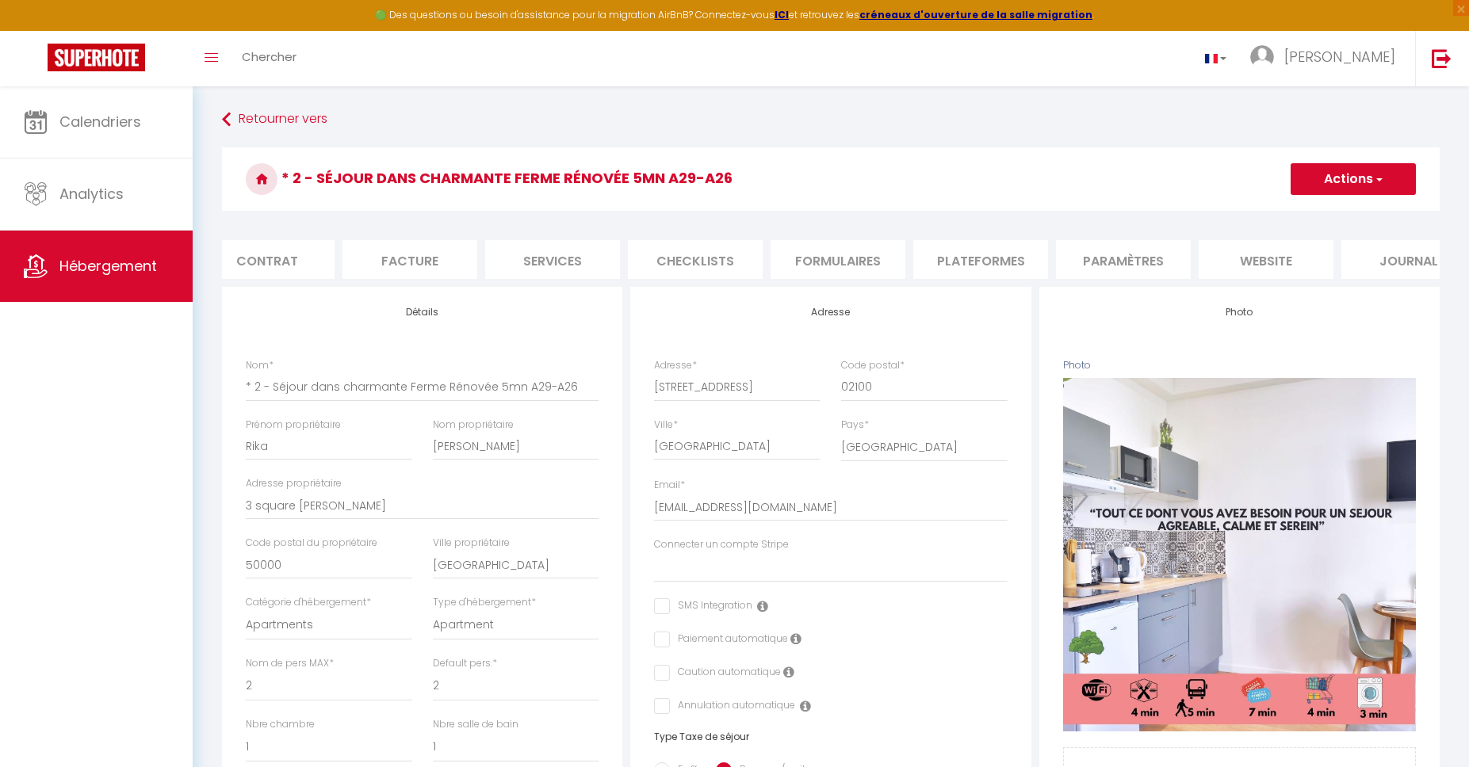
scroll to position [0, 201]
click at [1221, 236] on form "* 2 - Séjour dans charmante Ferme Rénovée 5mn A29-A26 Actions Enregistrer Impor…" at bounding box center [830, 751] width 1217 height 1209
click at [1212, 269] on li "website" at bounding box center [1230, 259] width 135 height 39
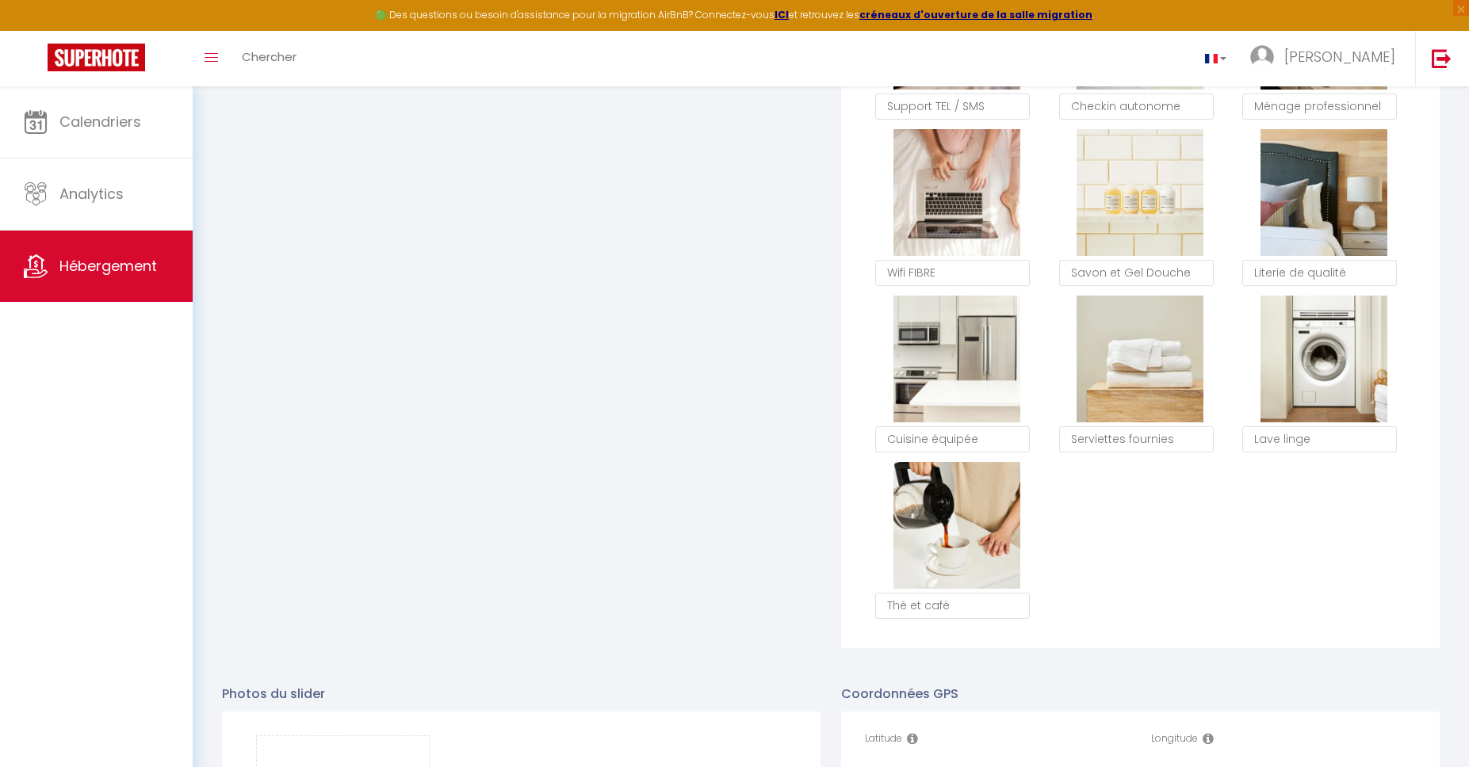
scroll to position [1536, 0]
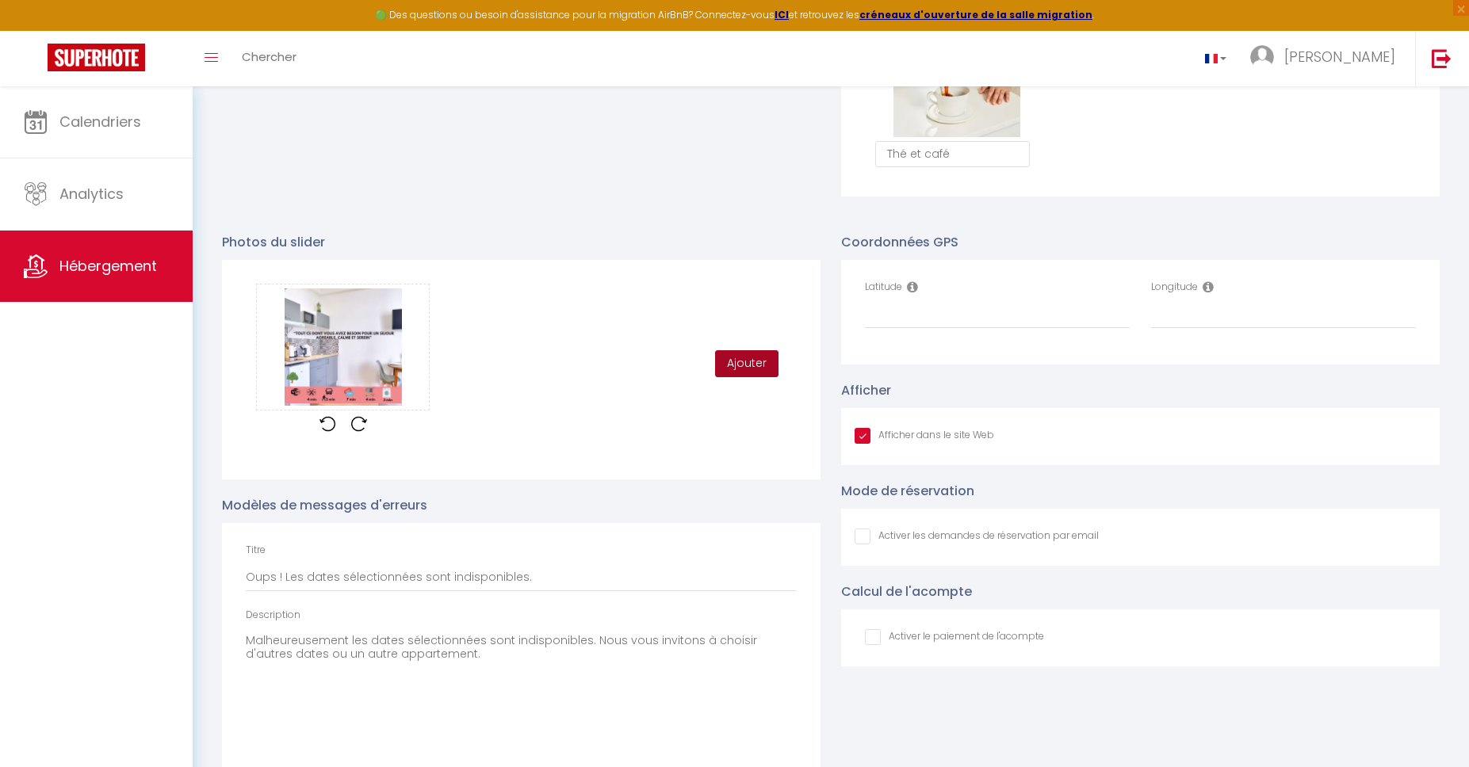
click at [762, 371] on button "Ajouter" at bounding box center [746, 363] width 63 height 27
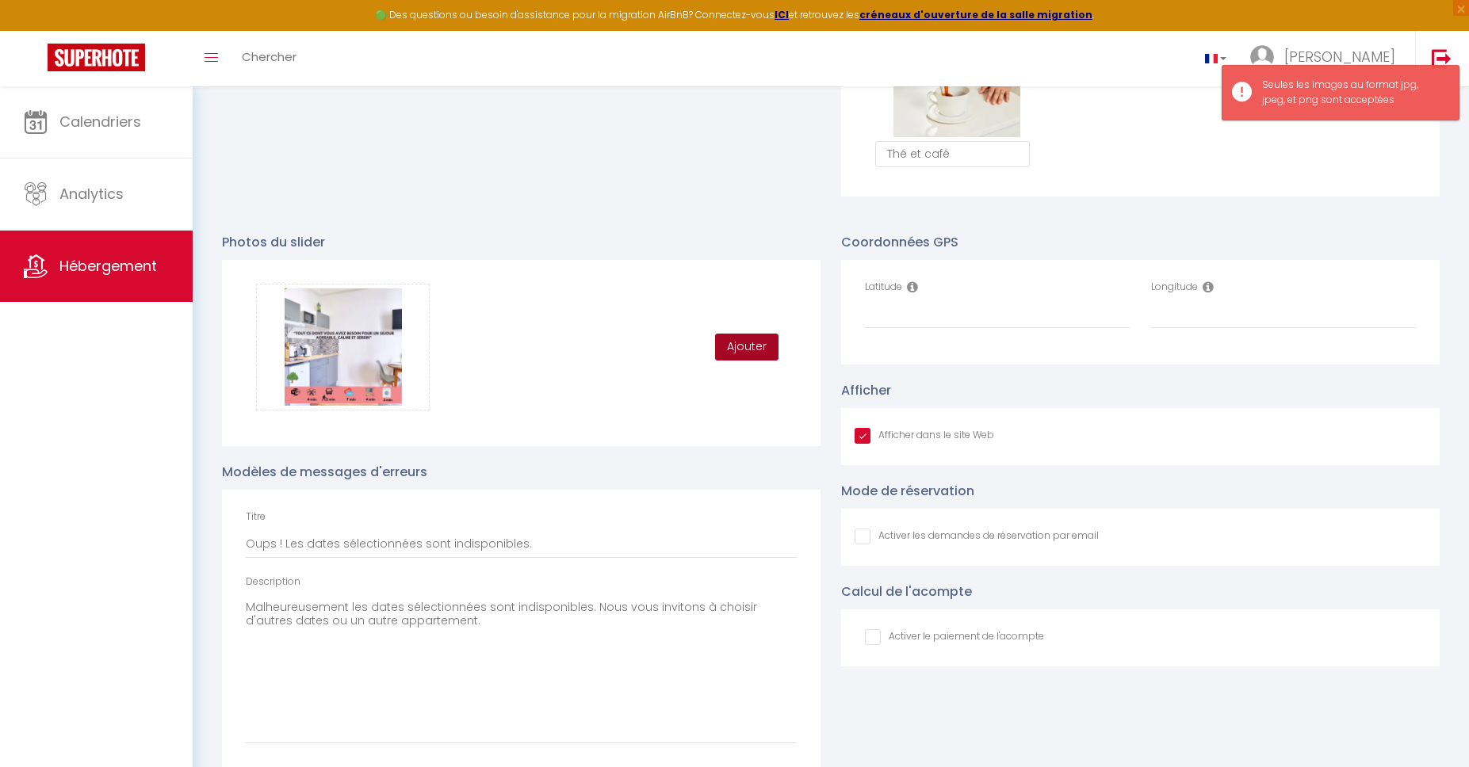
click at [755, 344] on button "Ajouter" at bounding box center [746, 347] width 63 height 27
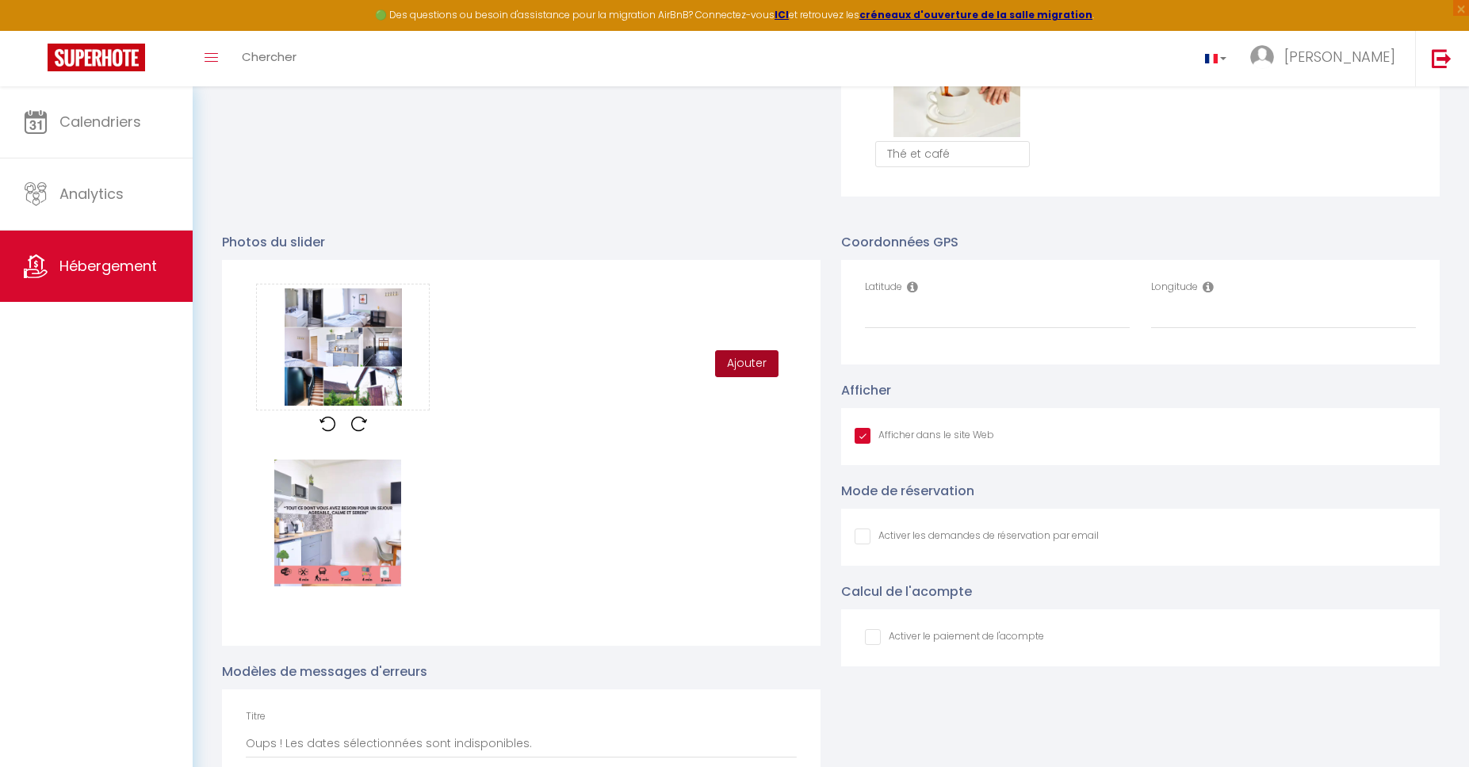
click at [749, 368] on button "Ajouter" at bounding box center [746, 363] width 63 height 27
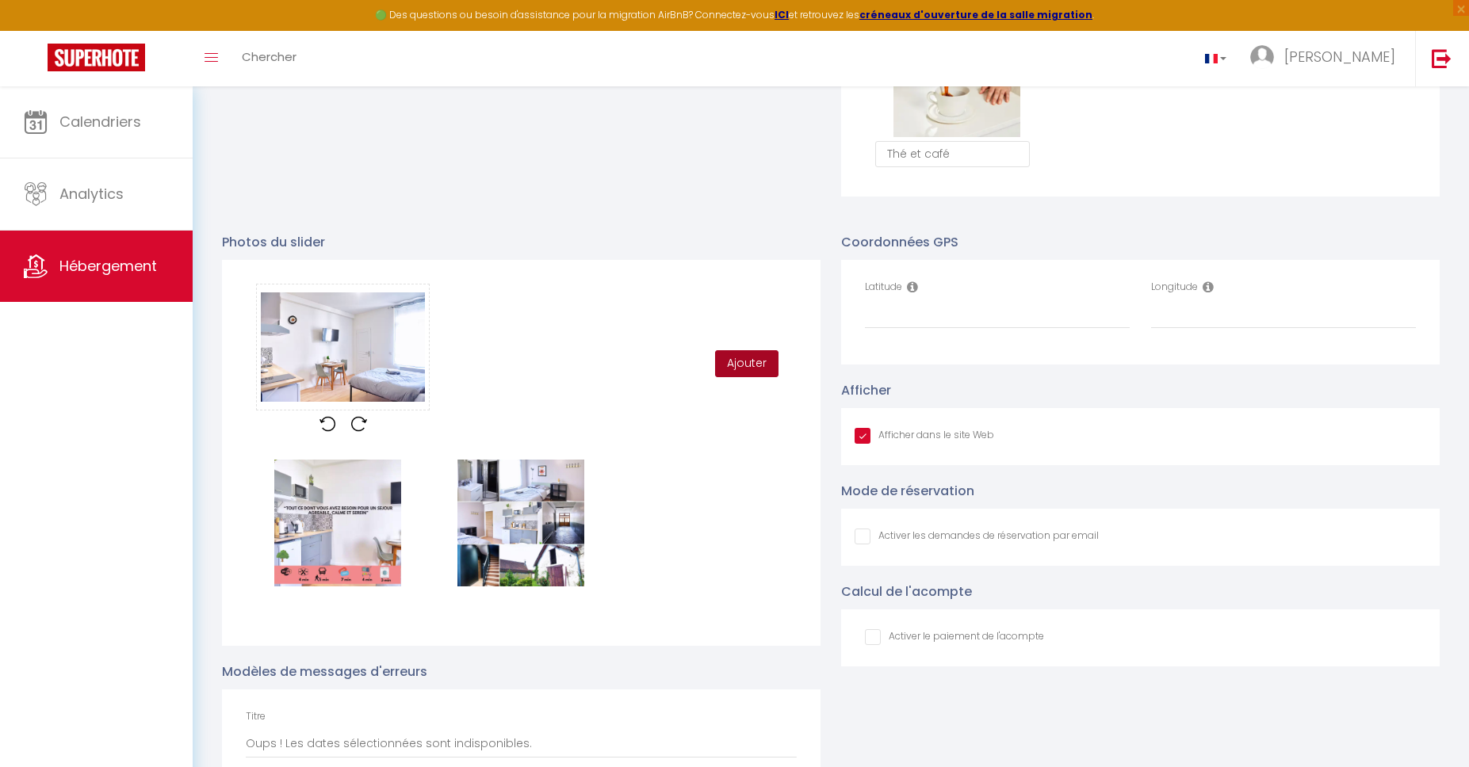
click at [738, 372] on button "Ajouter" at bounding box center [746, 363] width 63 height 27
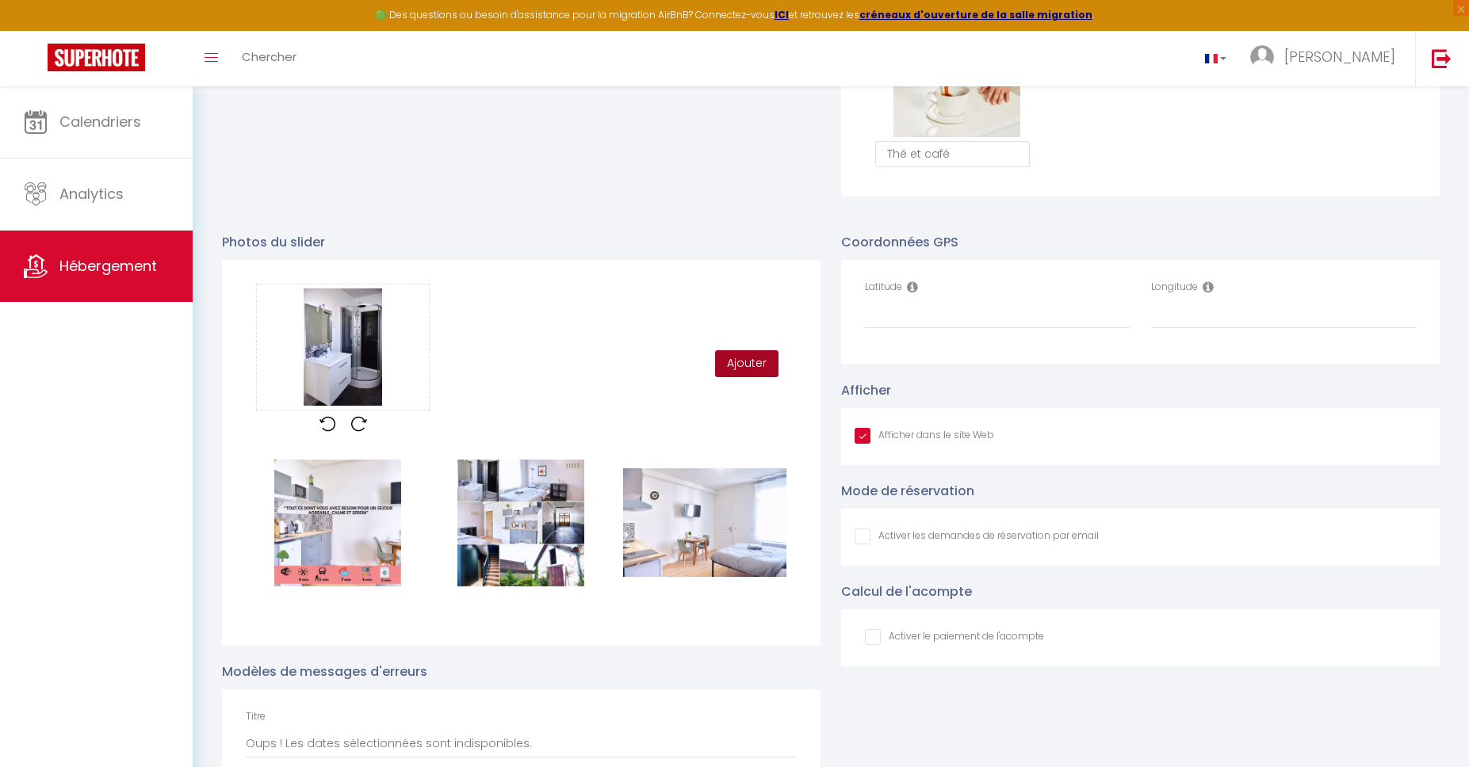
click at [758, 361] on button "Ajouter" at bounding box center [746, 363] width 63 height 27
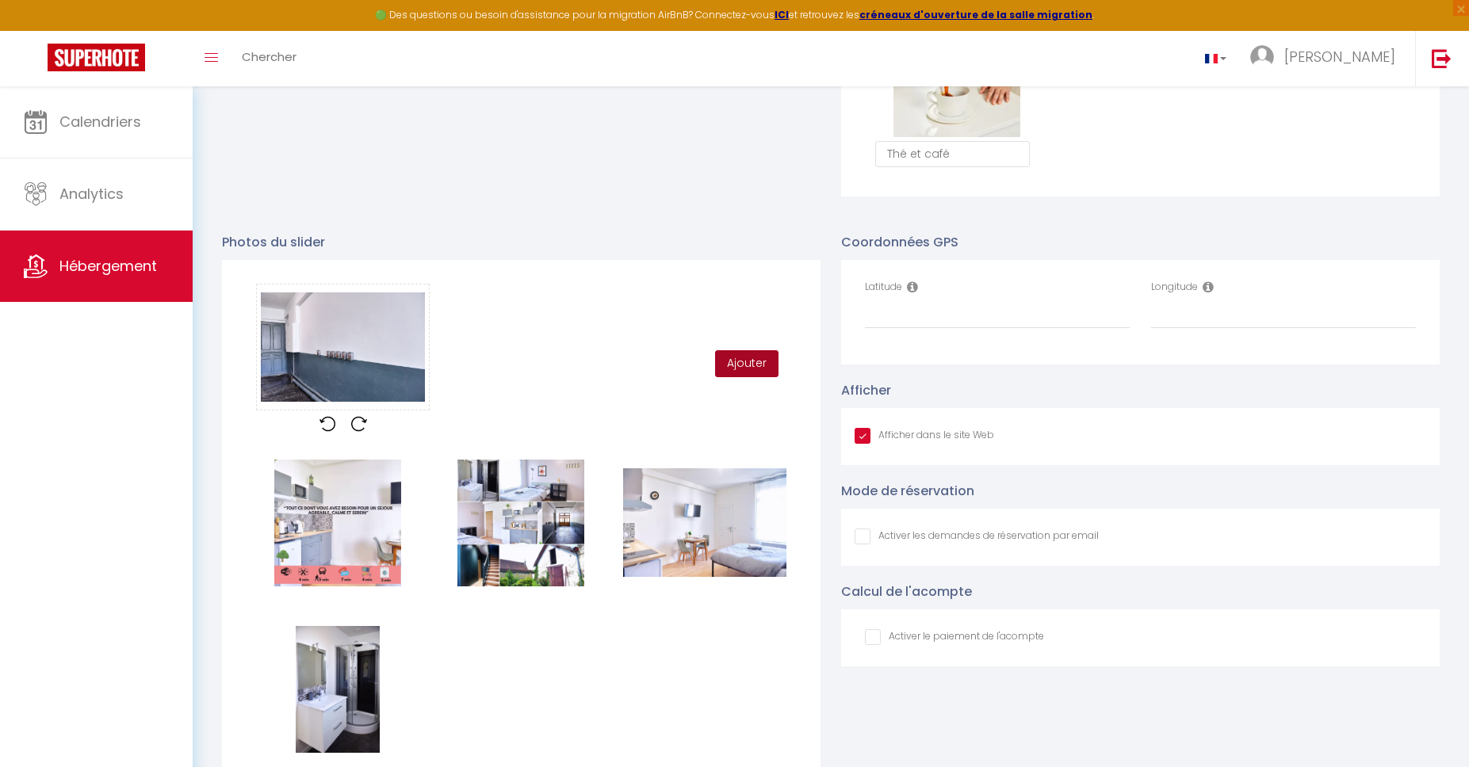
click at [754, 368] on button "Ajouter" at bounding box center [746, 363] width 63 height 27
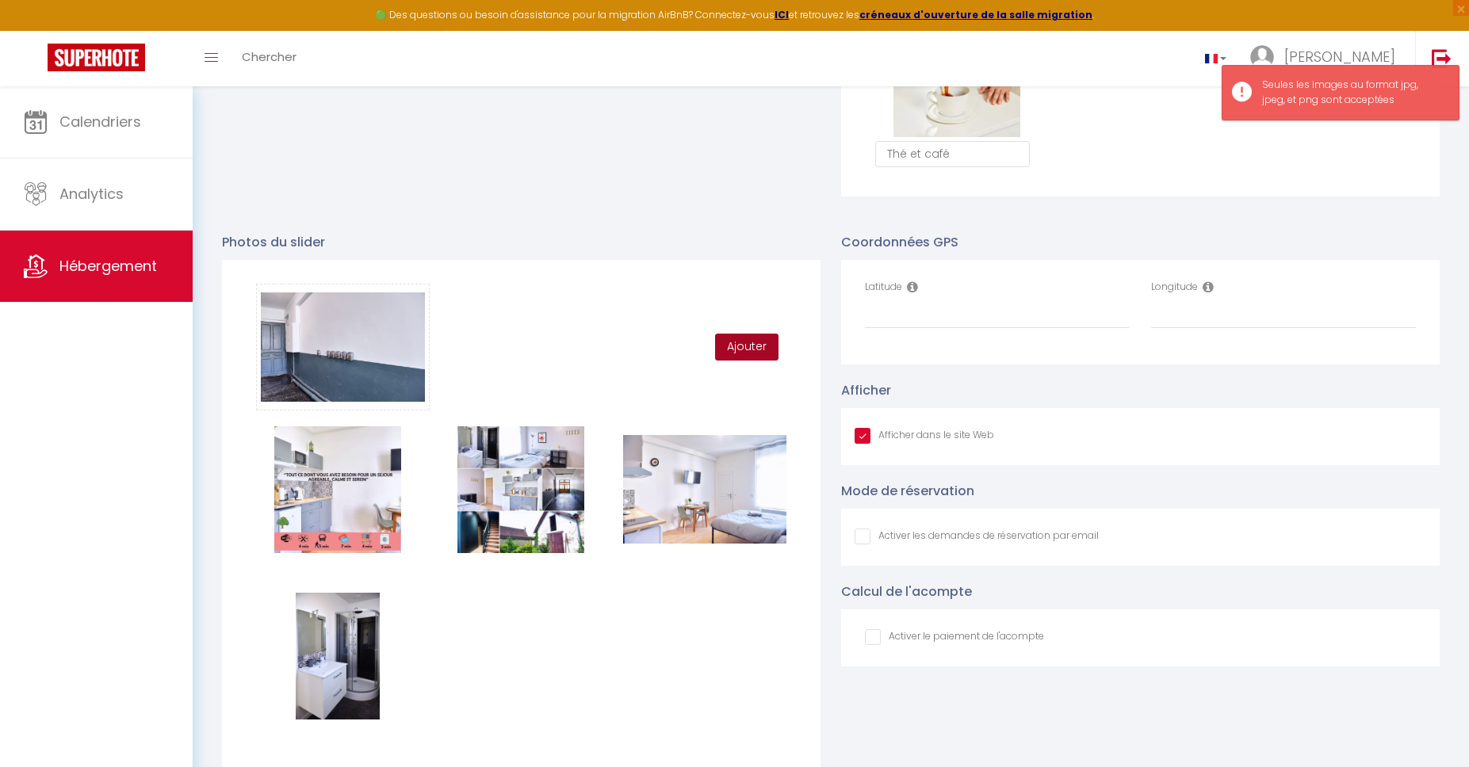
click at [743, 347] on button "Ajouter" at bounding box center [746, 347] width 63 height 27
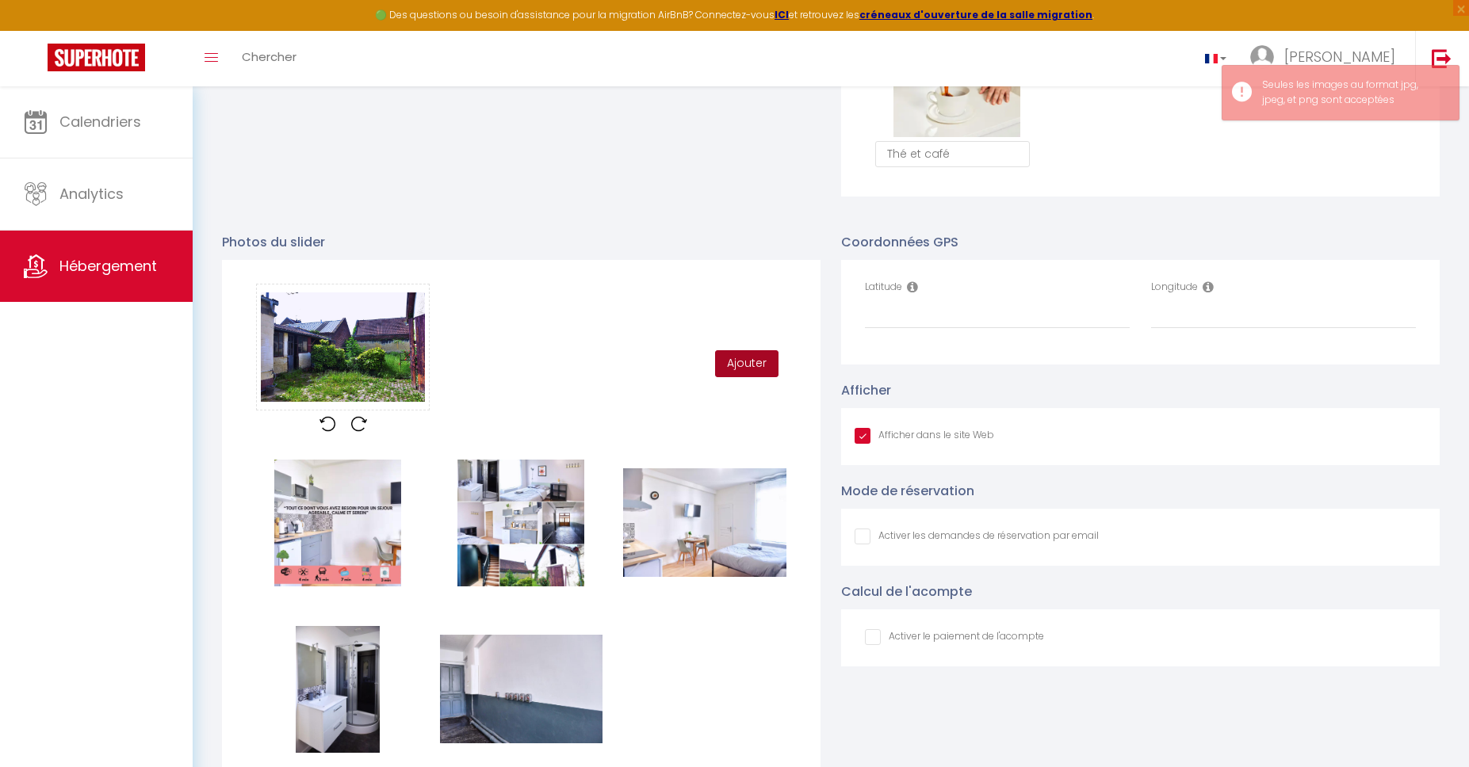
click at [744, 361] on button "Ajouter" at bounding box center [746, 363] width 63 height 27
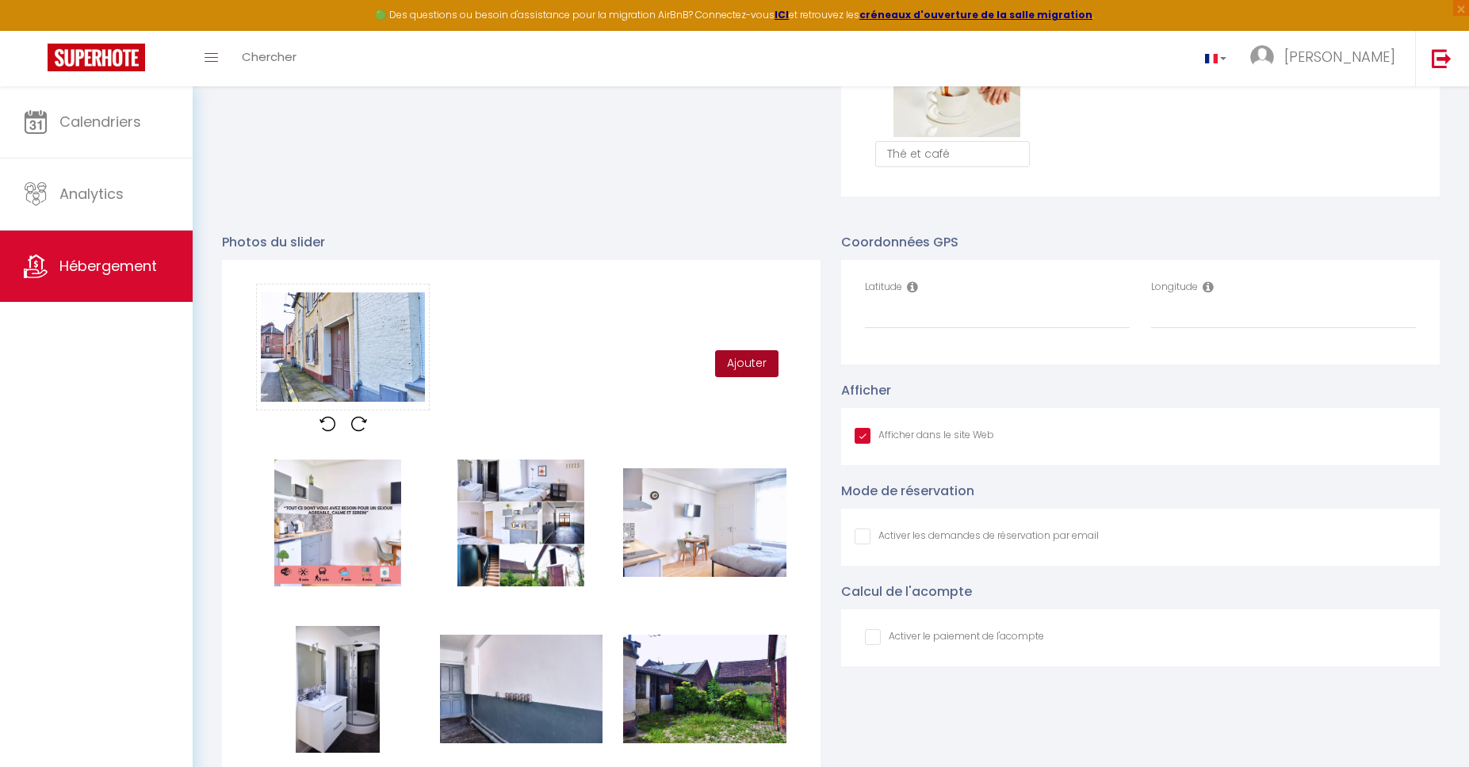
click at [735, 365] on button "Ajouter" at bounding box center [746, 363] width 63 height 27
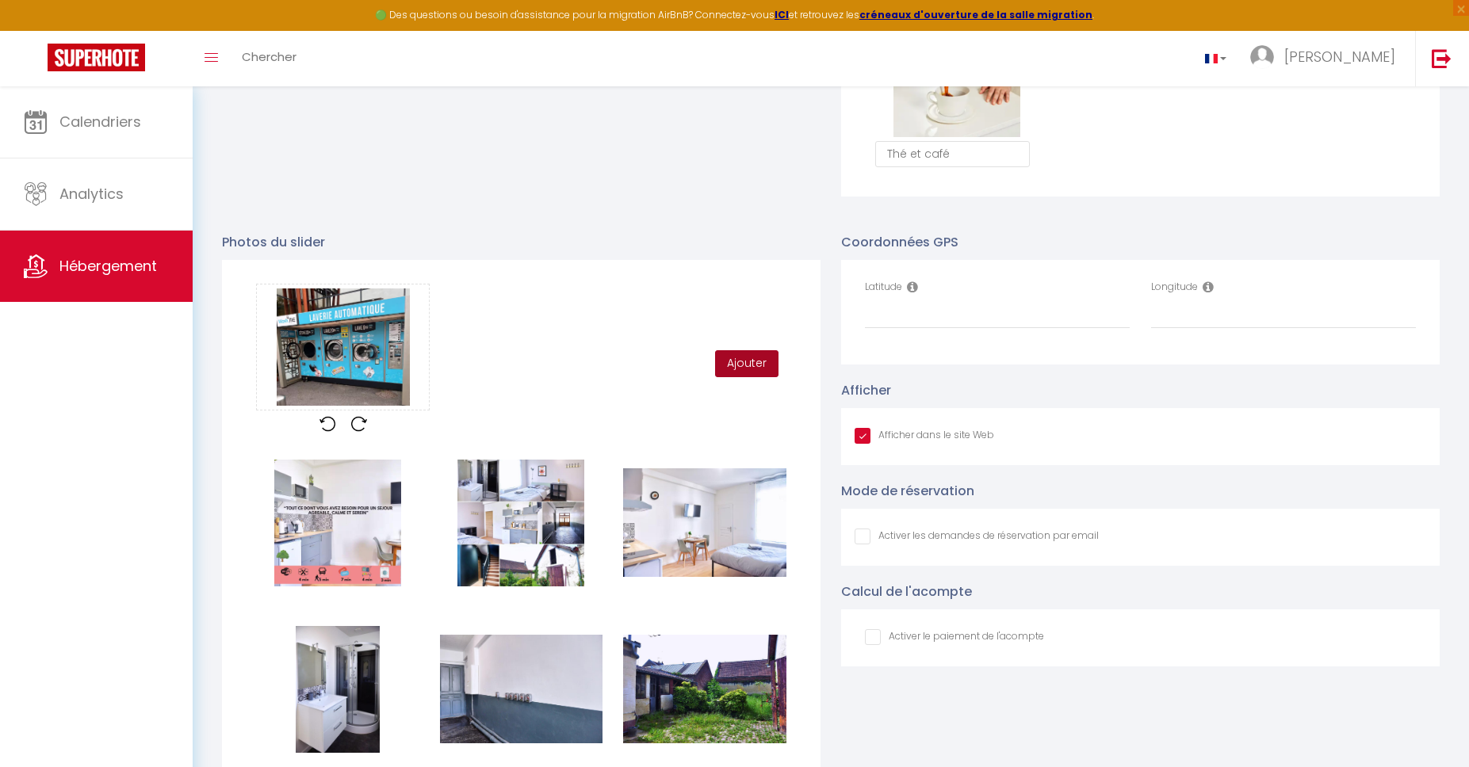
click at [755, 368] on button "Ajouter" at bounding box center [746, 363] width 63 height 27
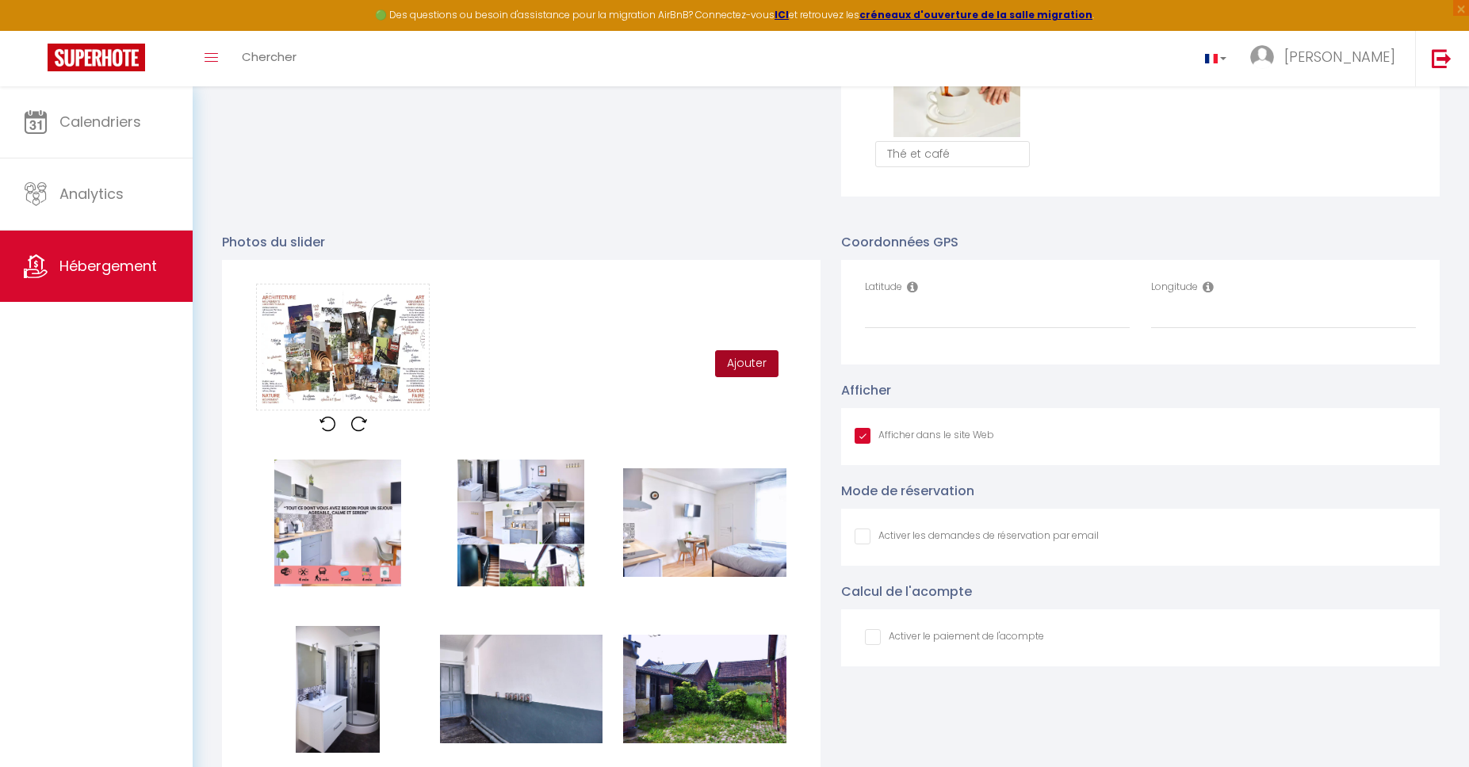
click at [758, 361] on button "Ajouter" at bounding box center [746, 363] width 63 height 27
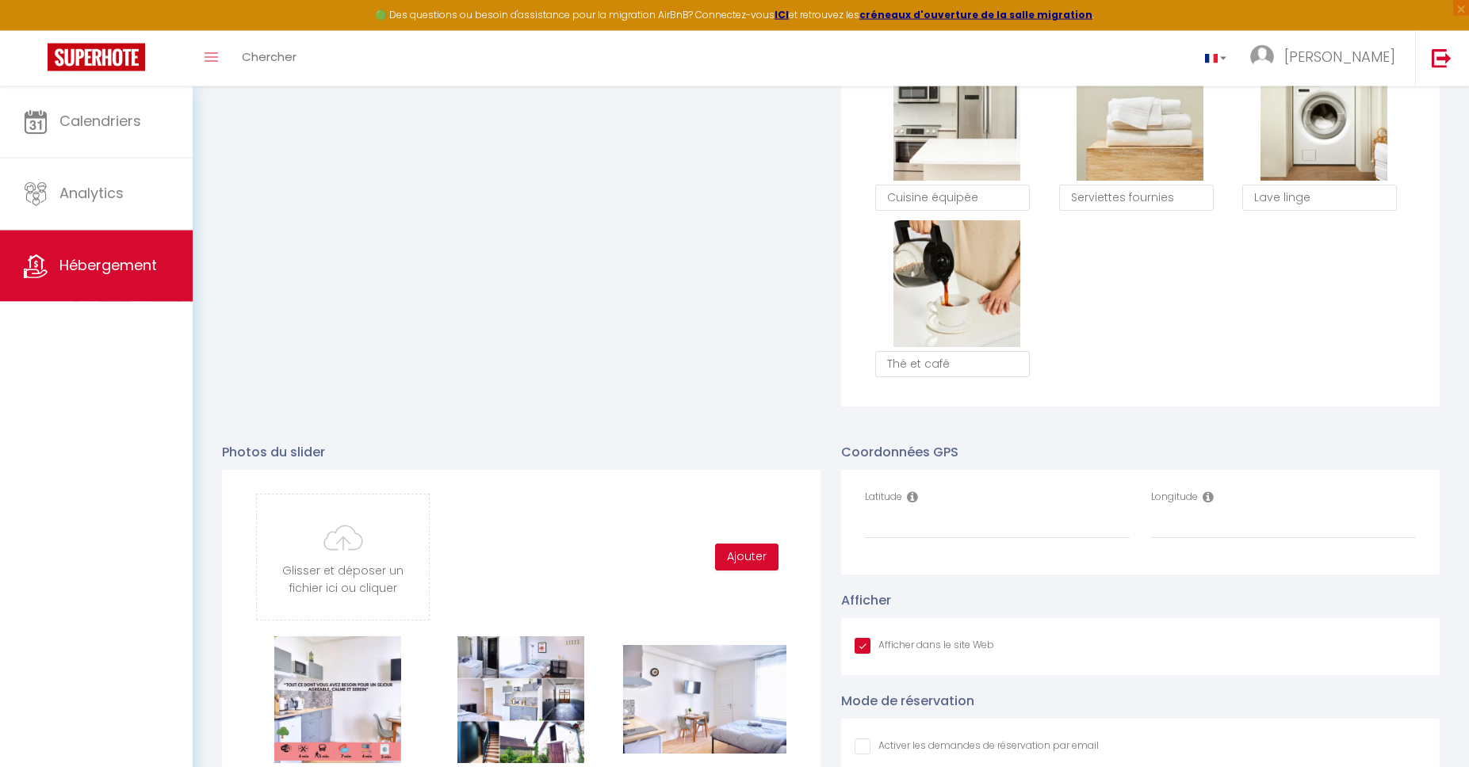
scroll to position [1355, 0]
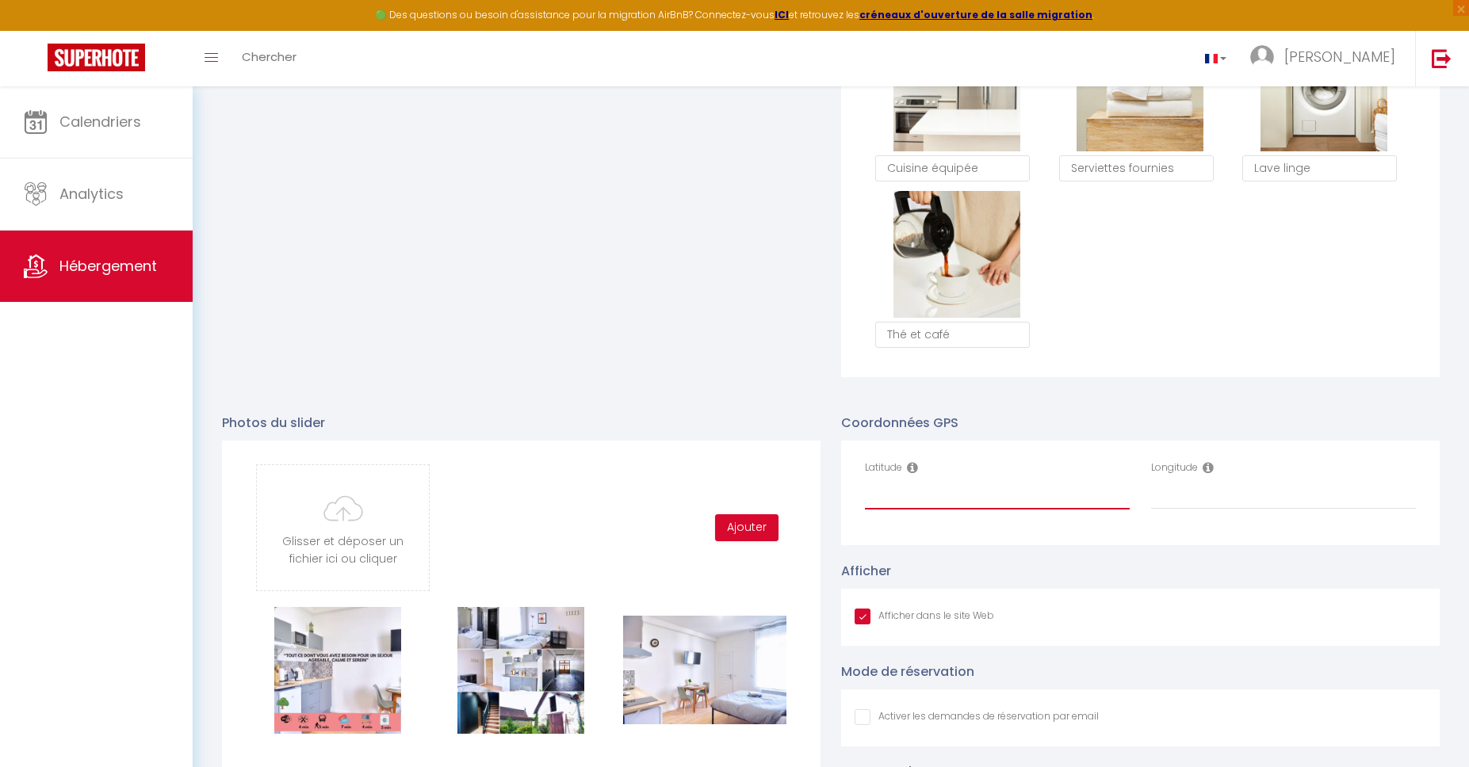
click at [925, 499] on input "Latitude" at bounding box center [997, 495] width 265 height 29
paste input "49.8512649"
click at [1294, 499] on input "Longitude" at bounding box center [1283, 495] width 265 height 29
paste input "3.2701649"
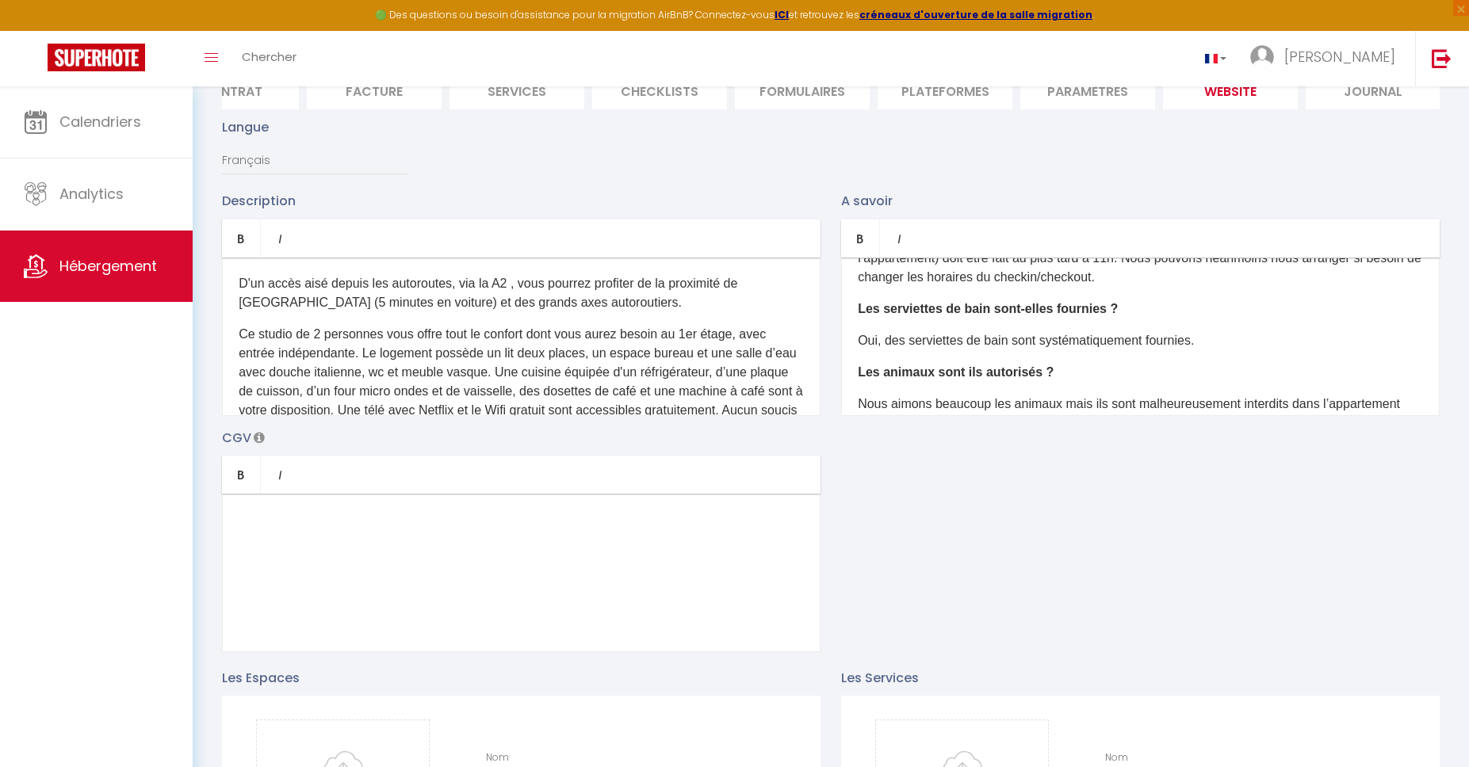
scroll to position [0, 0]
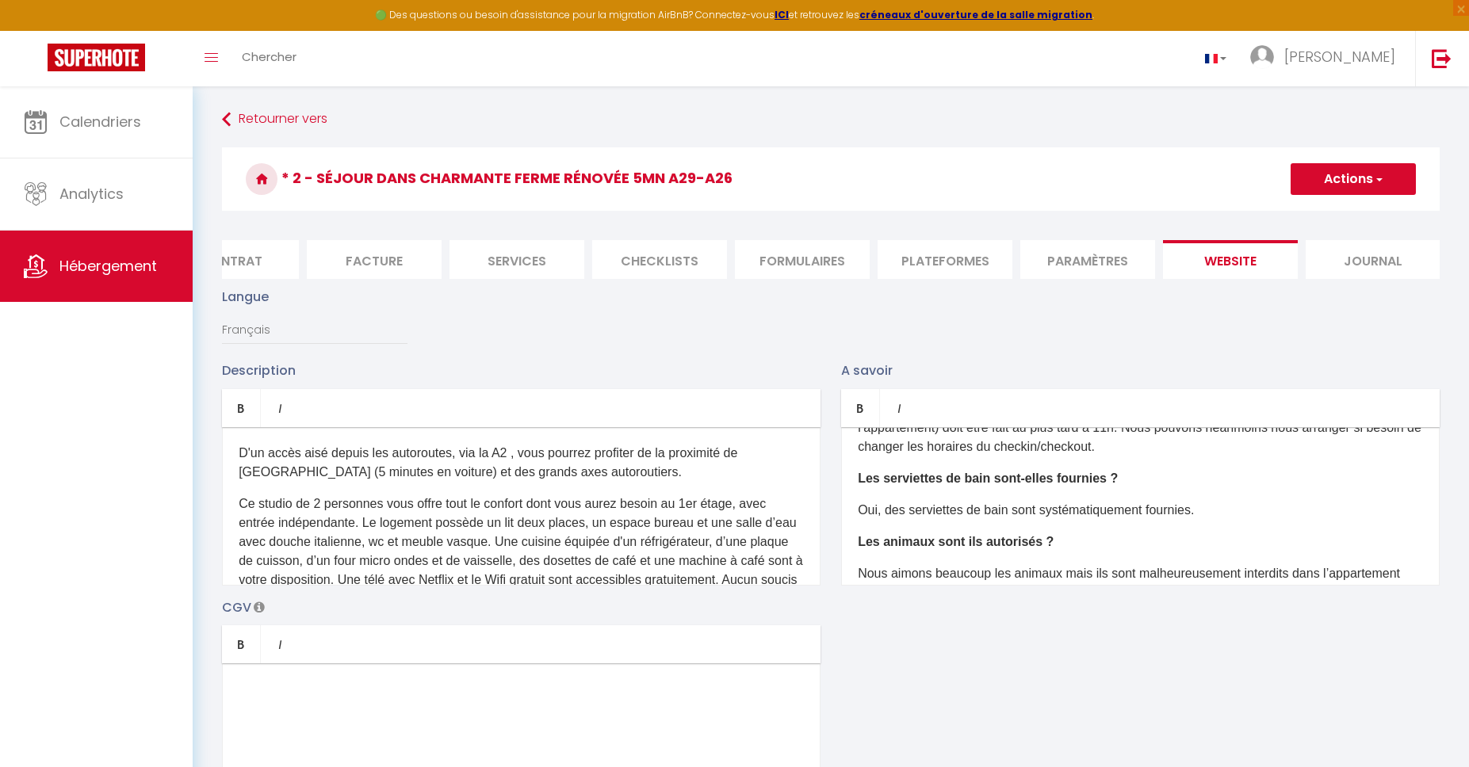
click at [1369, 173] on button "Actions" at bounding box center [1352, 179] width 125 height 32
click at [1335, 211] on input "Enregistrer" at bounding box center [1334, 214] width 59 height 16
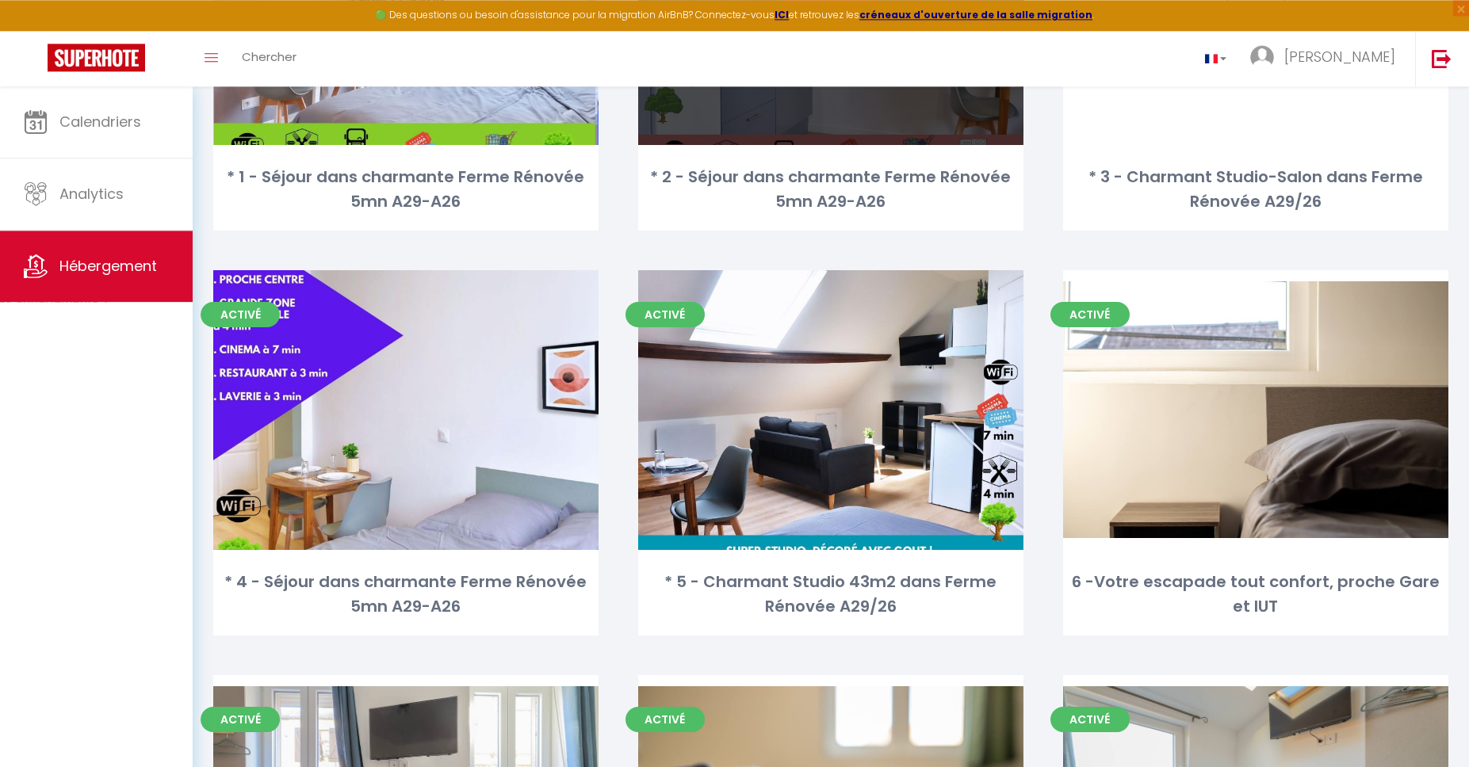
scroll to position [361, 0]
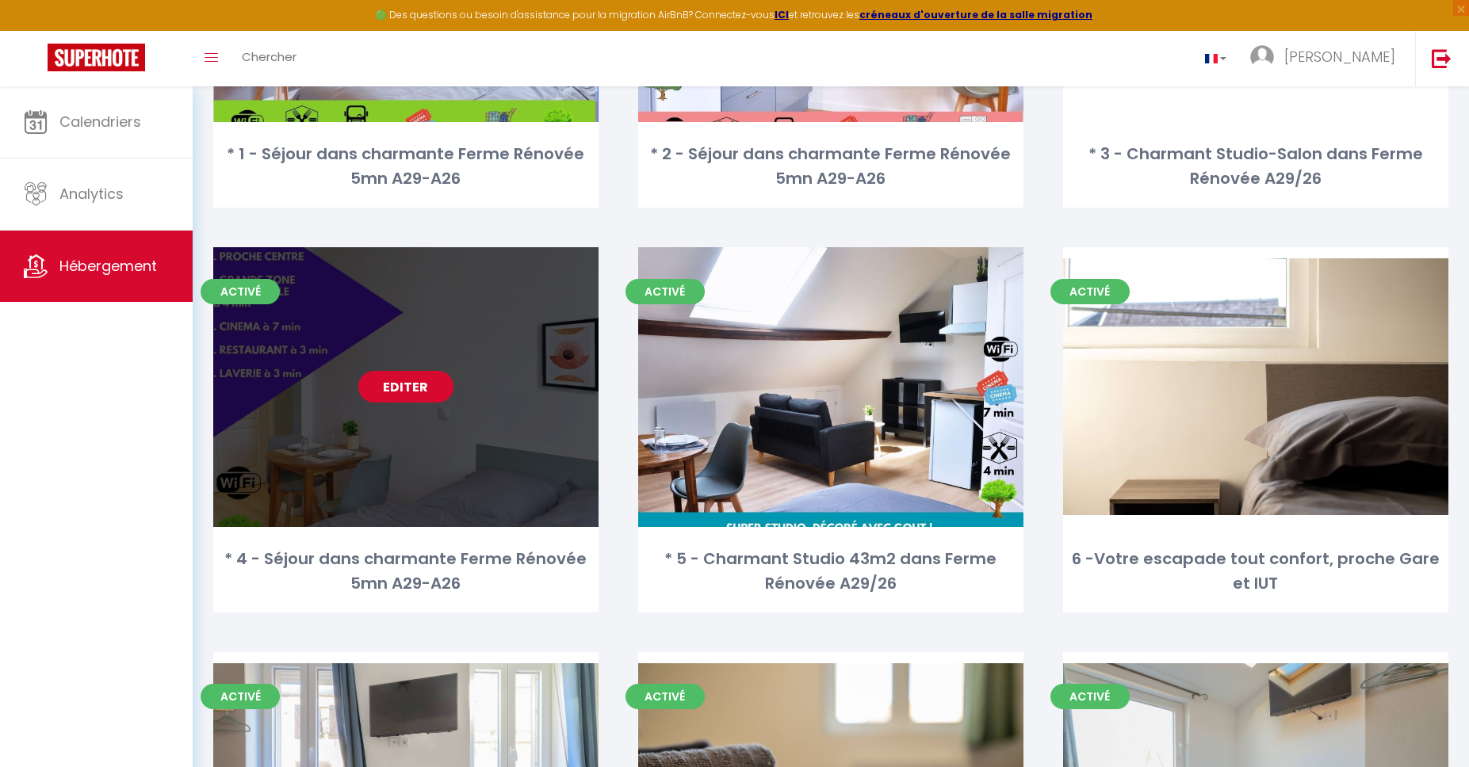
click at [399, 392] on link "Editer" at bounding box center [405, 387] width 95 height 32
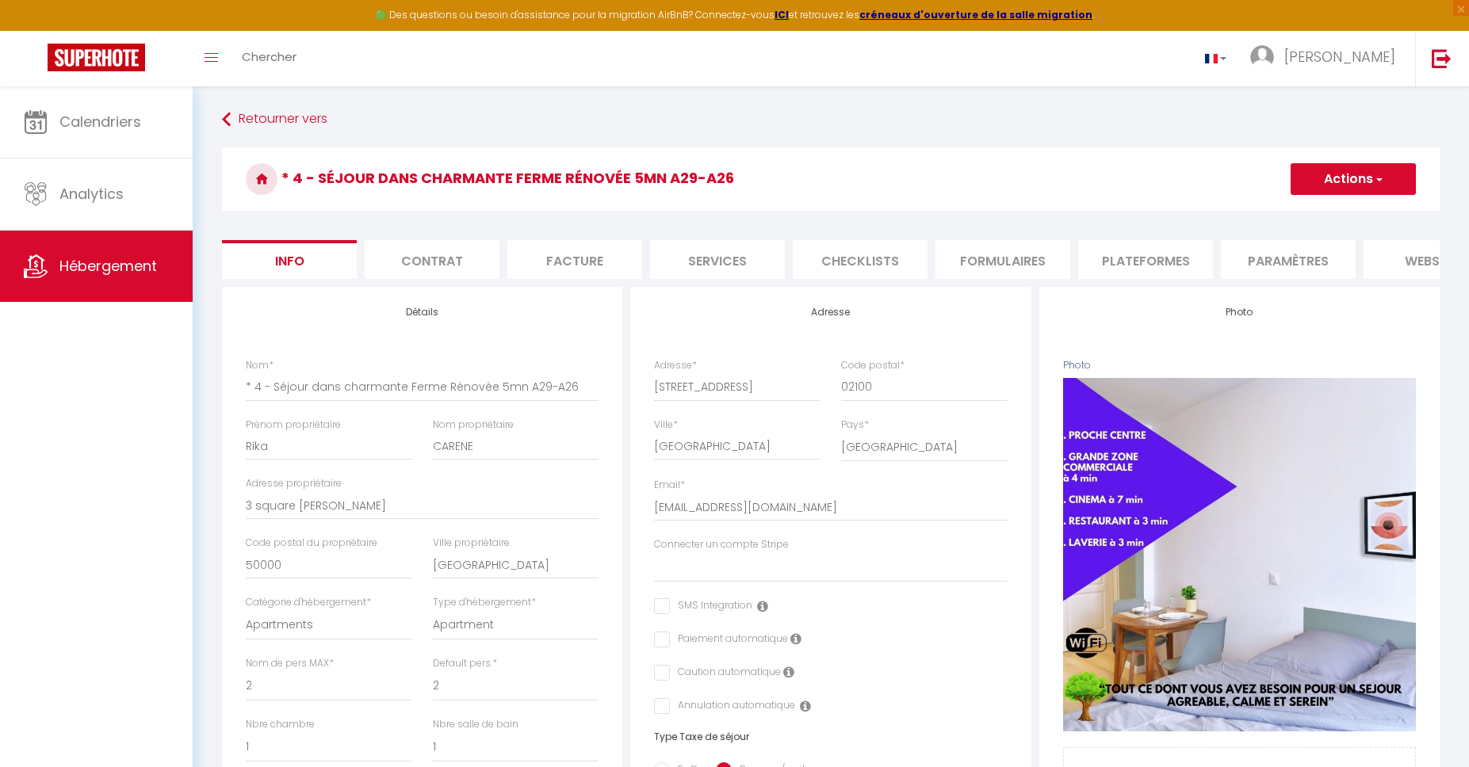
click at [434, 254] on li "Contrat" at bounding box center [432, 259] width 135 height 39
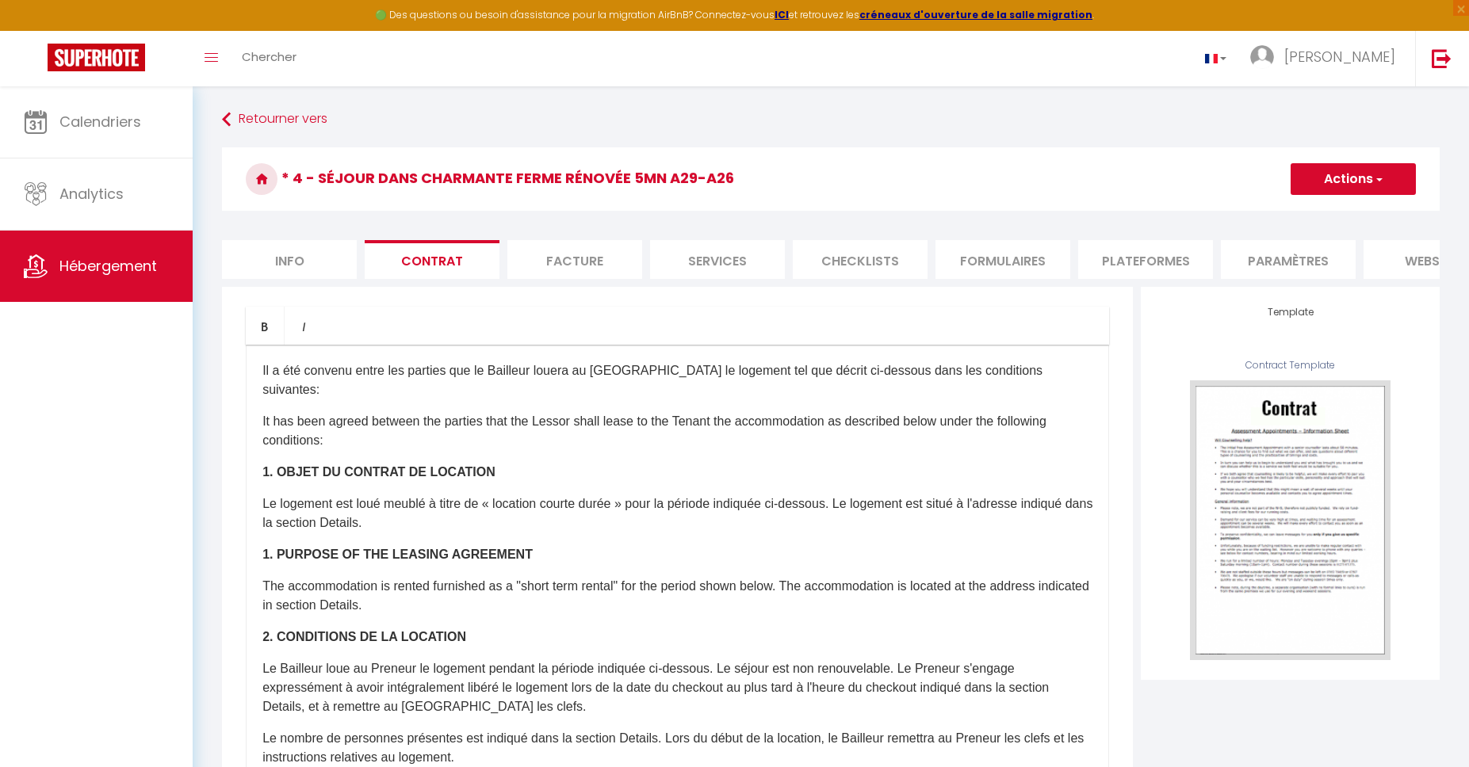
click at [548, 262] on li "Facture" at bounding box center [574, 259] width 135 height 39
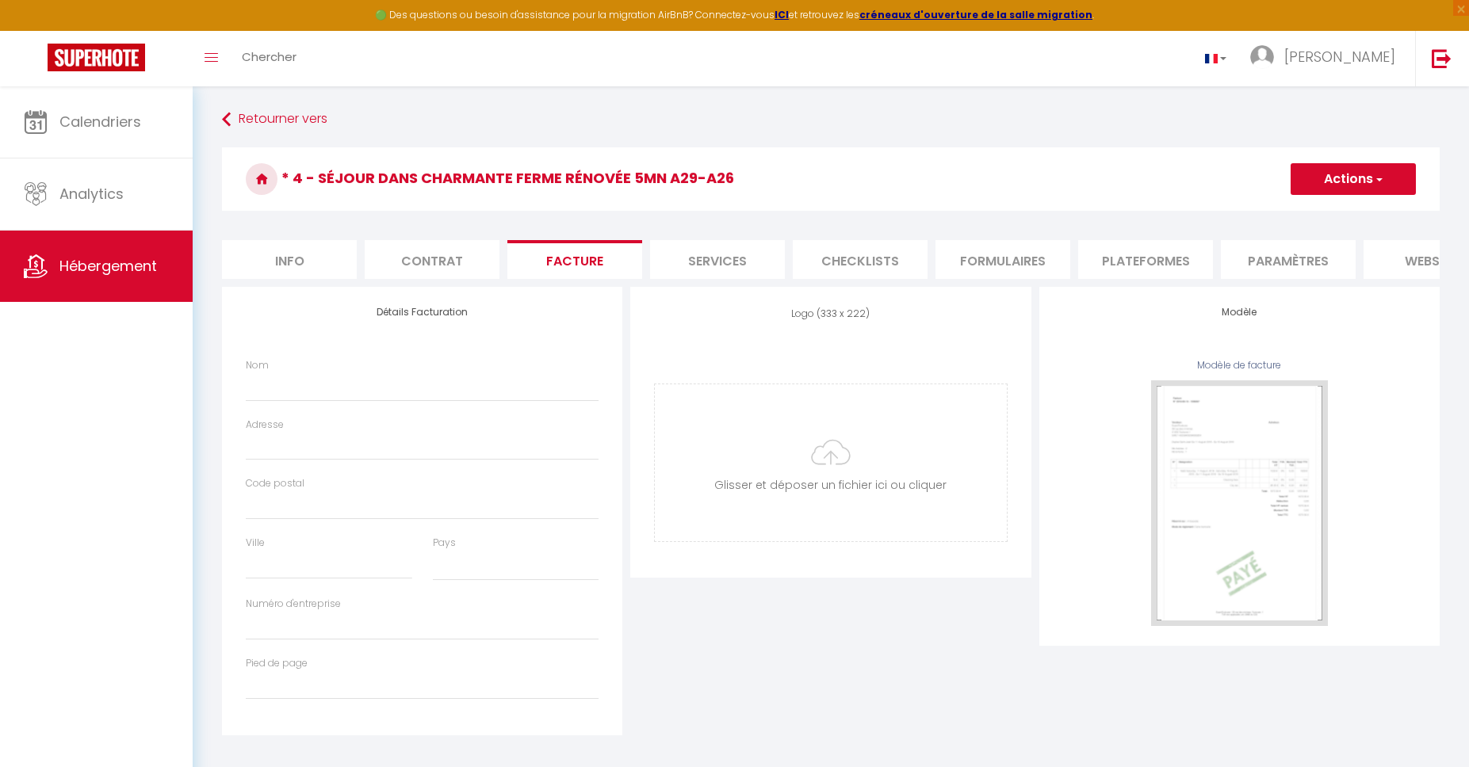
click at [695, 265] on li "Services" at bounding box center [717, 259] width 135 height 39
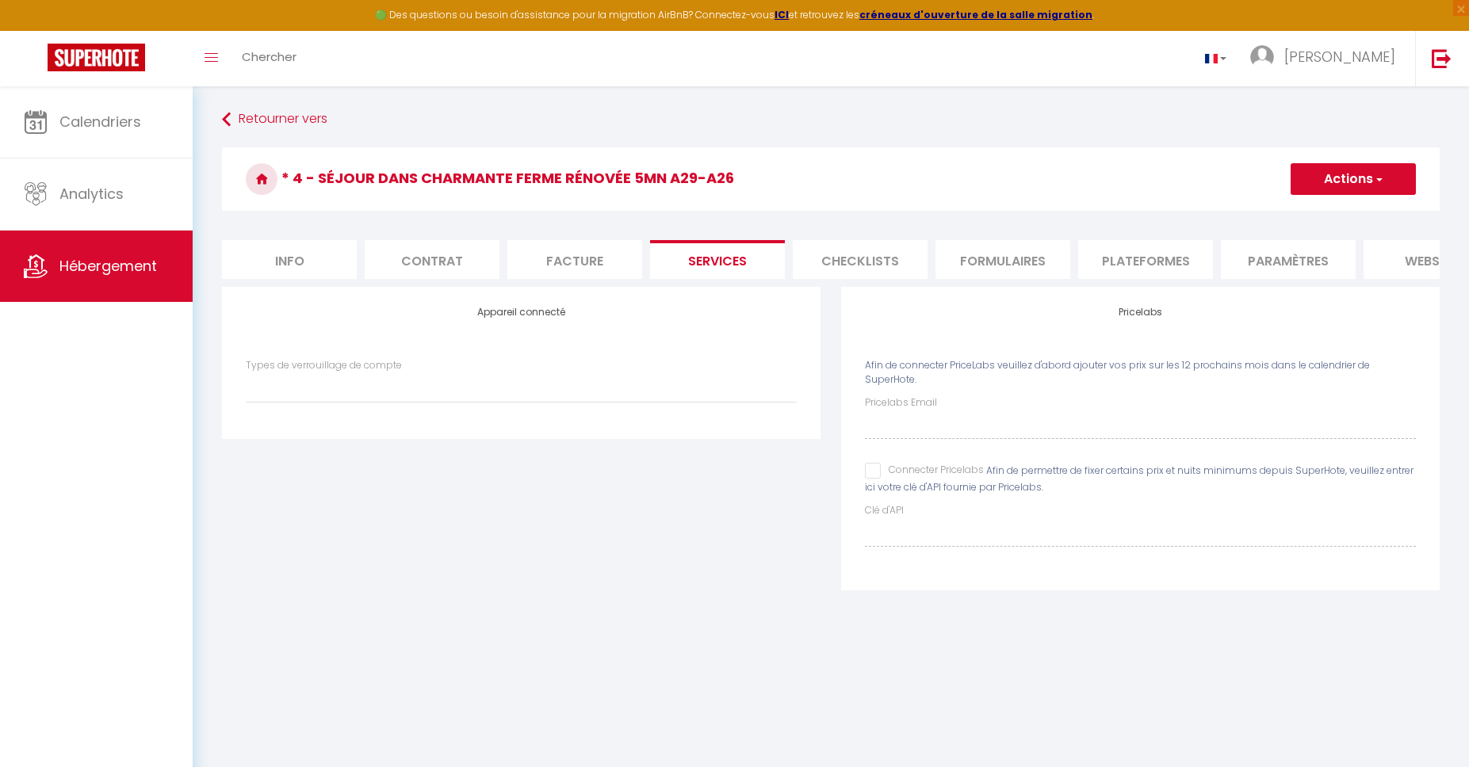
click at [852, 266] on li "Checklists" at bounding box center [860, 259] width 135 height 39
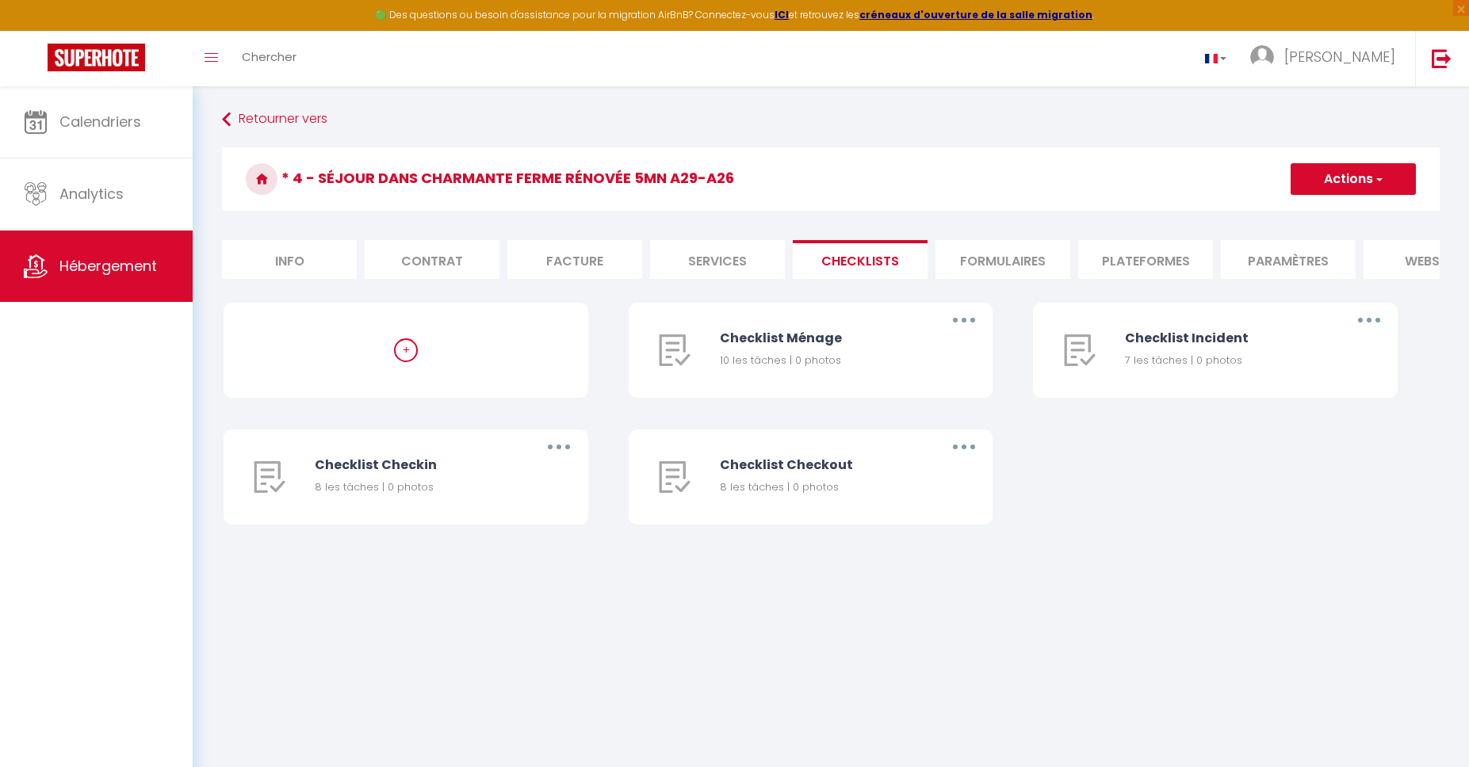
click at [971, 252] on li "Formulaires" at bounding box center [1002, 259] width 135 height 39
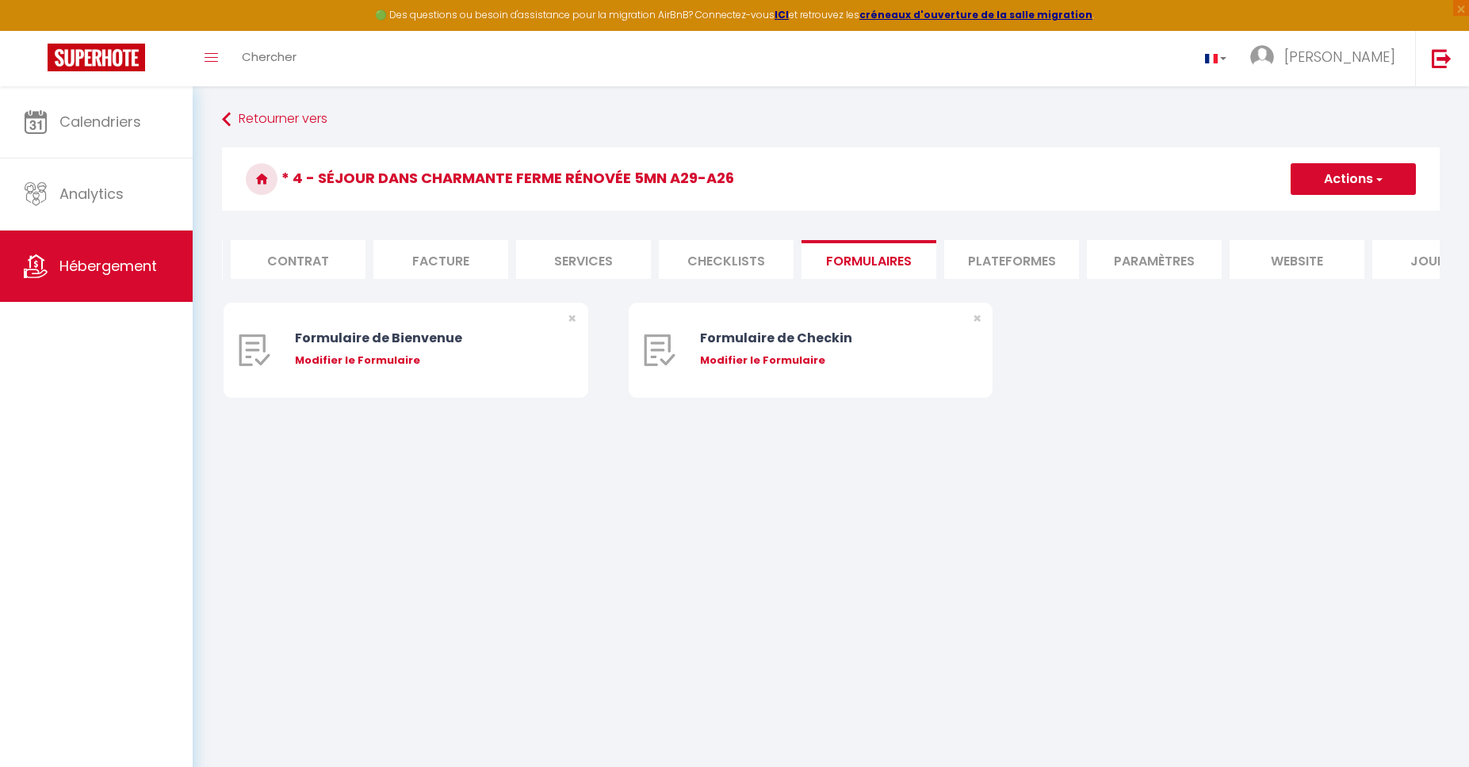
scroll to position [0, 143]
click at [1297, 258] on li "website" at bounding box center [1287, 259] width 135 height 39
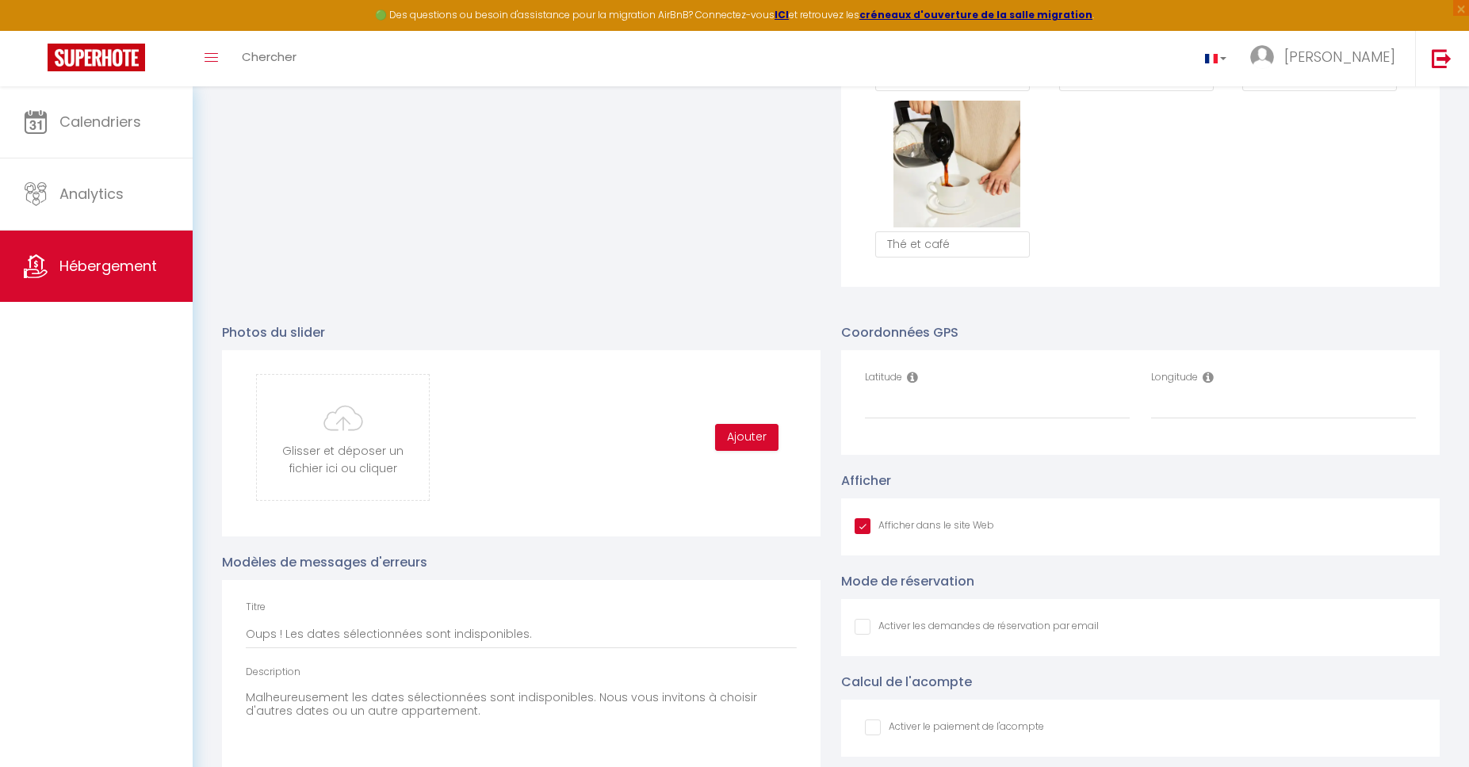
scroll to position [1568, 0]
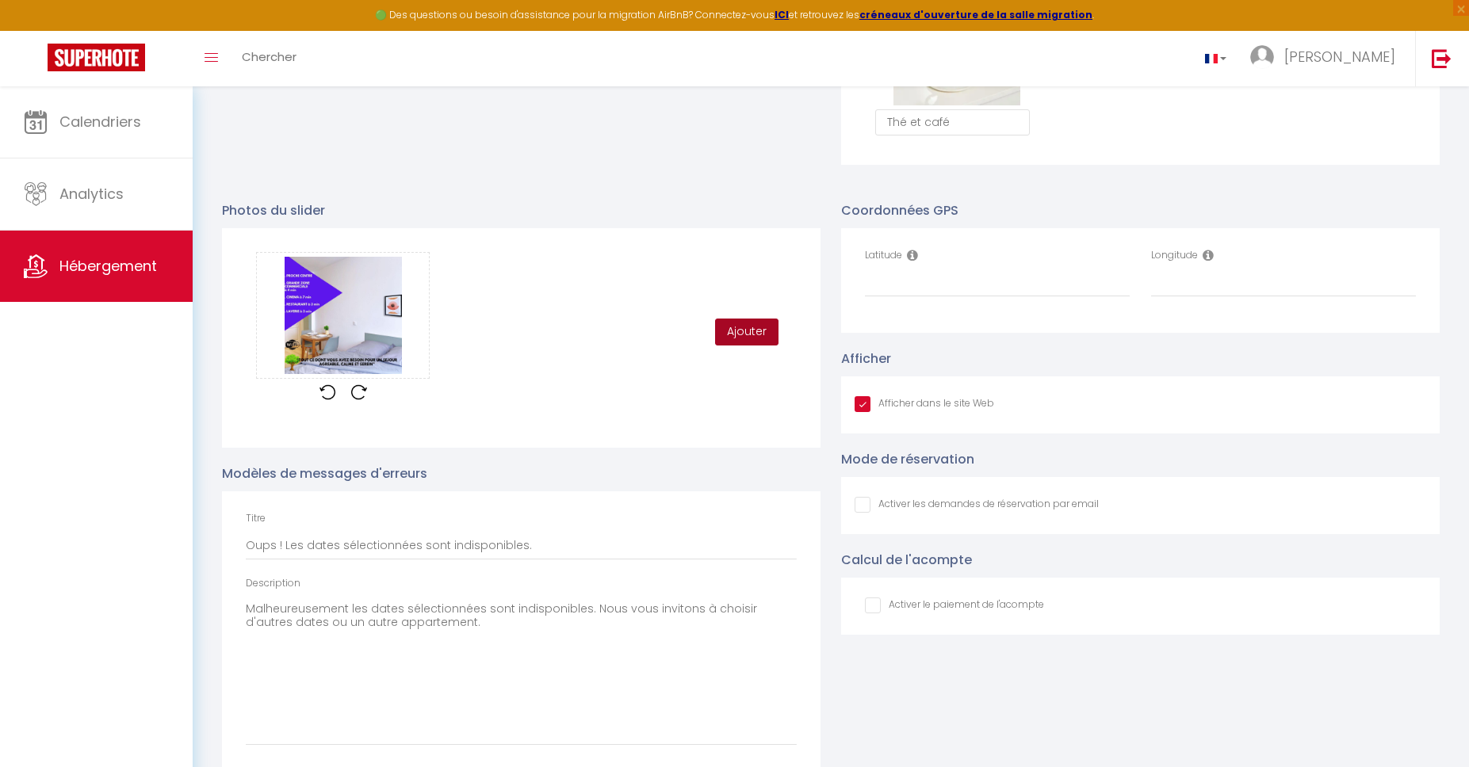
click at [736, 338] on button "Ajouter" at bounding box center [746, 332] width 63 height 27
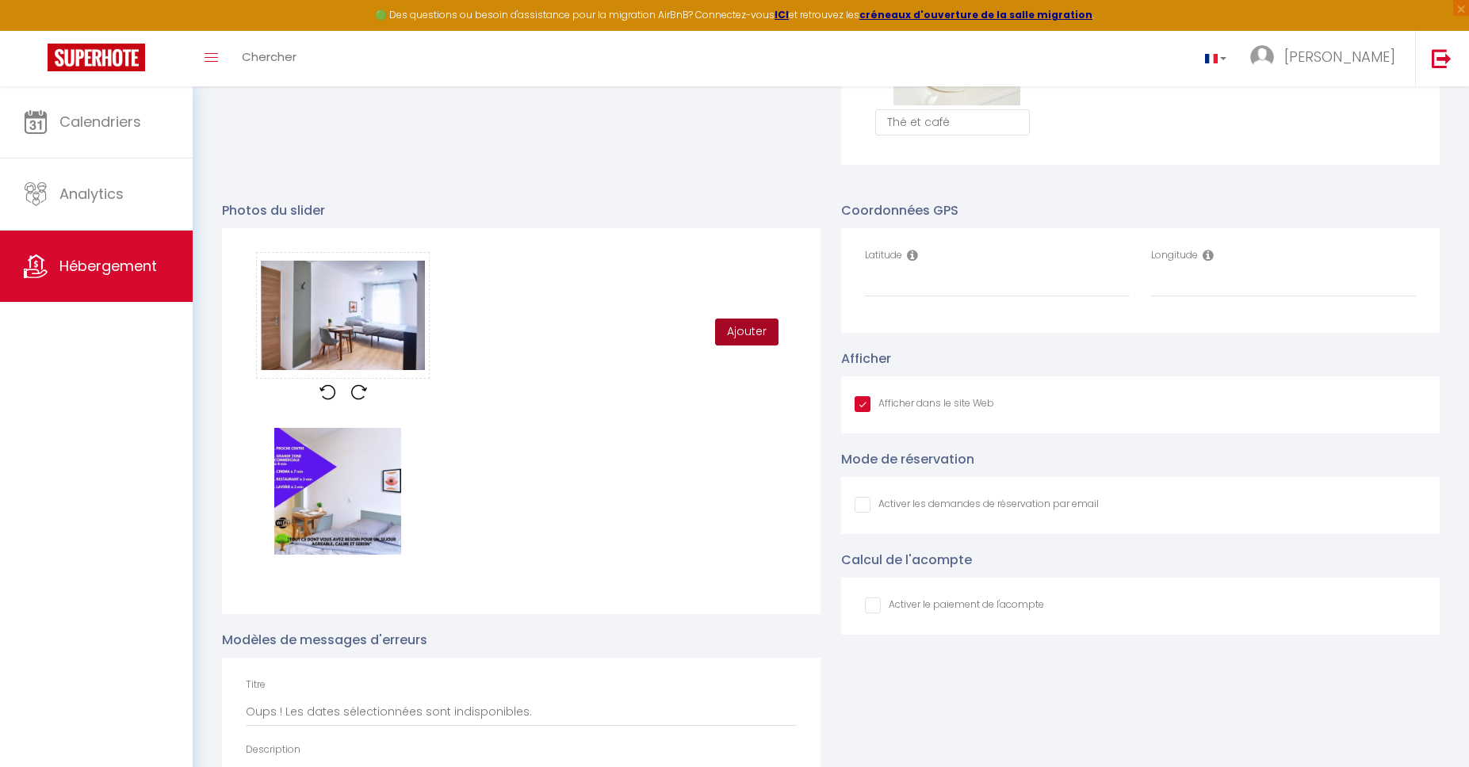
click at [752, 331] on button "Ajouter" at bounding box center [746, 332] width 63 height 27
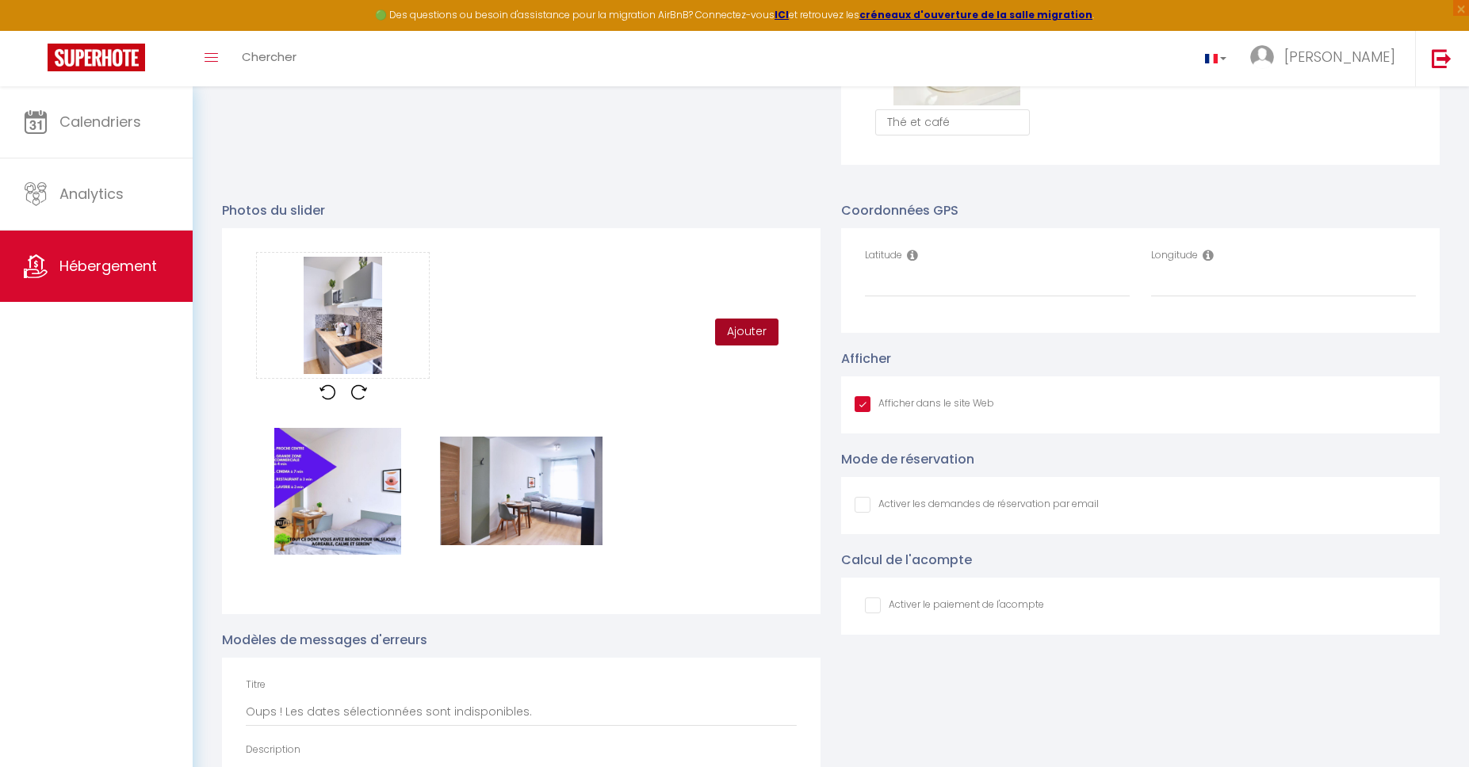
click at [746, 330] on button "Ajouter" at bounding box center [746, 332] width 63 height 27
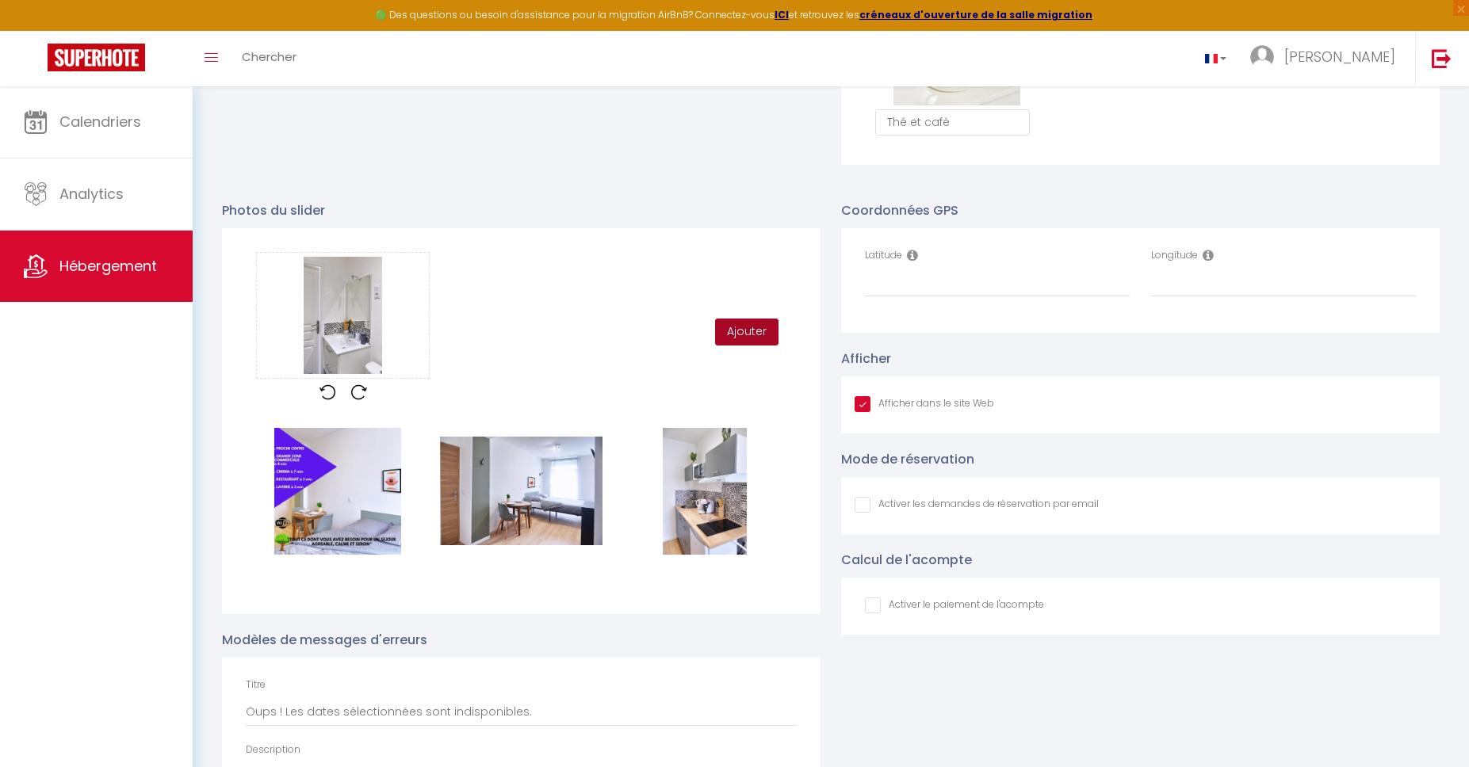
click at [746, 327] on button "Ajouter" at bounding box center [746, 332] width 63 height 27
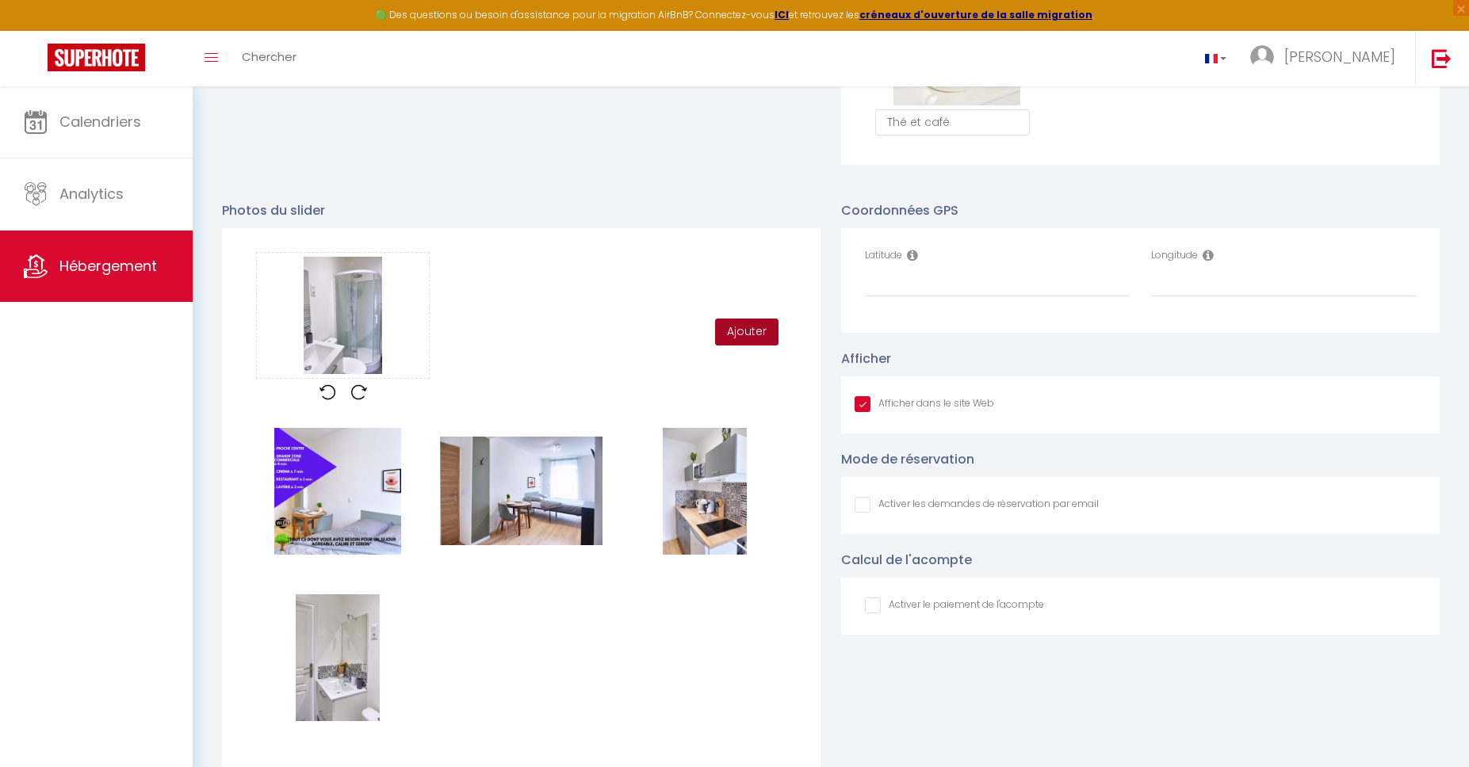
click at [751, 325] on button "Ajouter" at bounding box center [746, 332] width 63 height 27
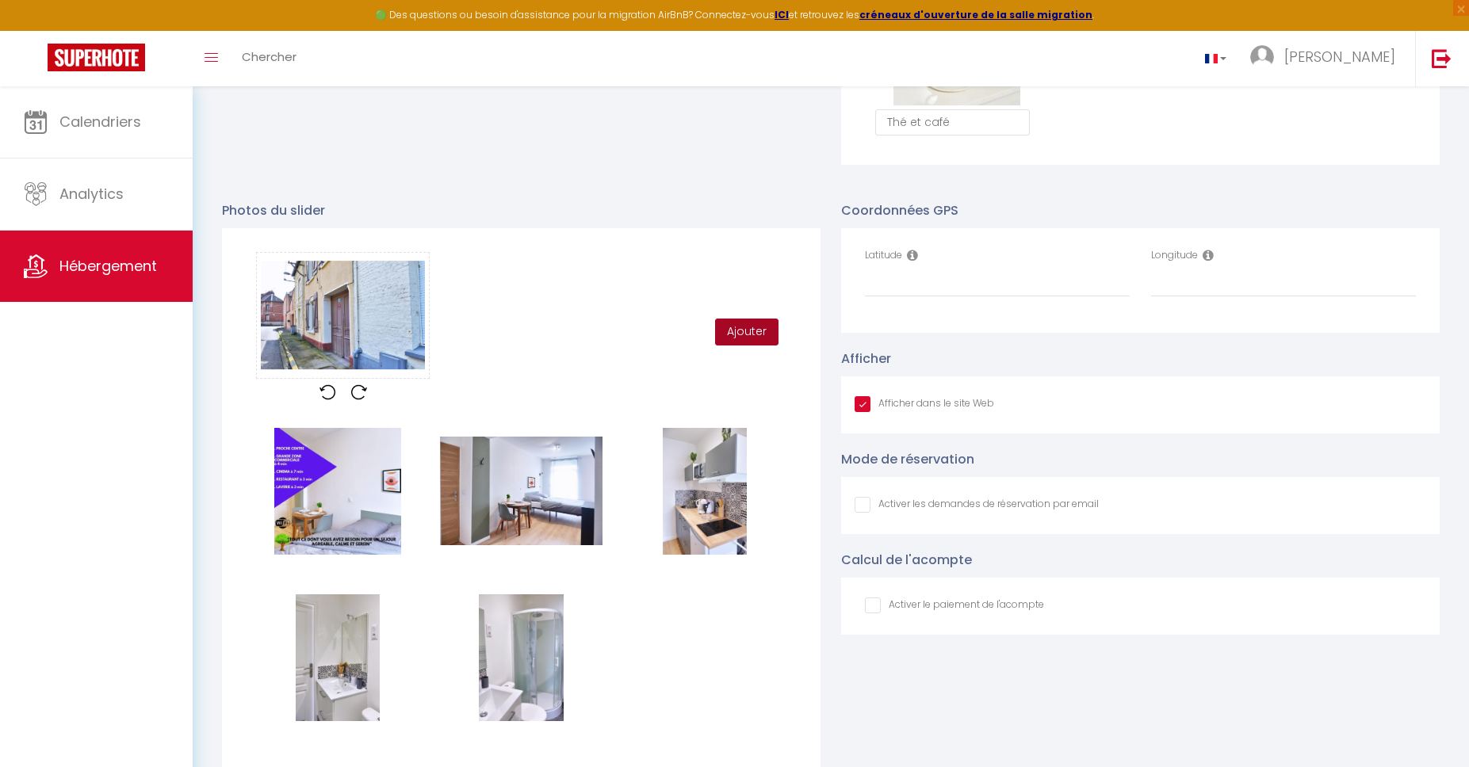
click at [739, 328] on button "Ajouter" at bounding box center [746, 332] width 63 height 27
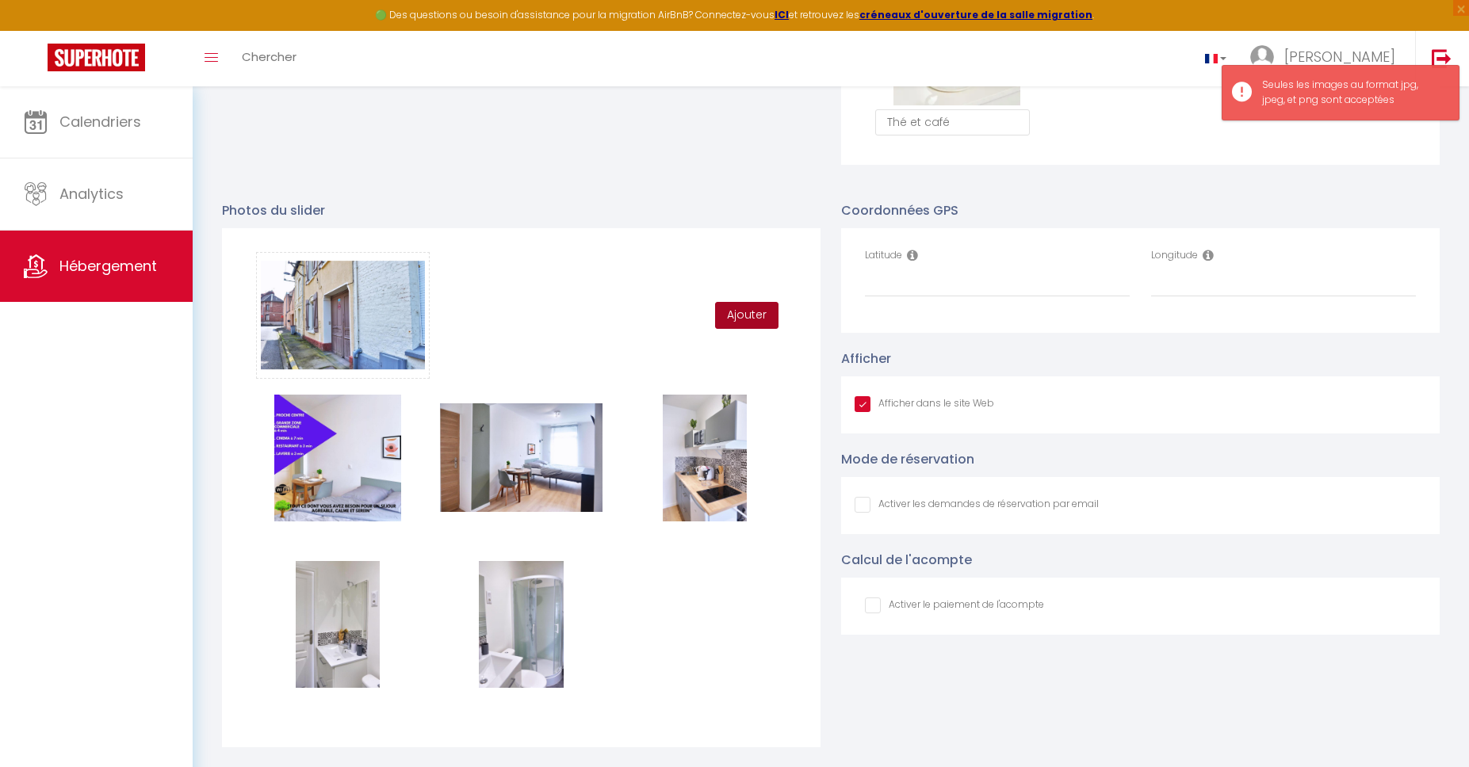
click at [731, 307] on button "Ajouter" at bounding box center [746, 315] width 63 height 27
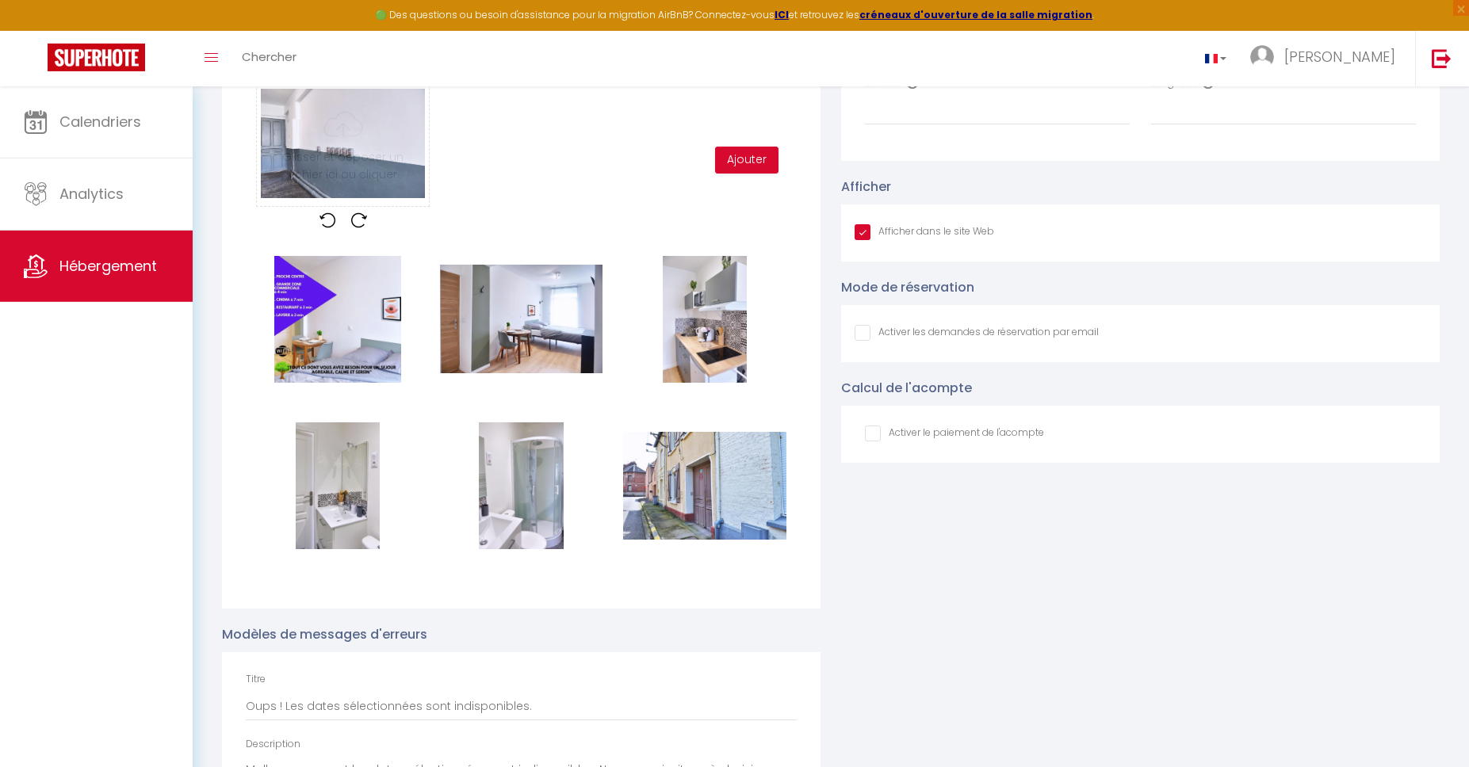
scroll to position [1626, 0]
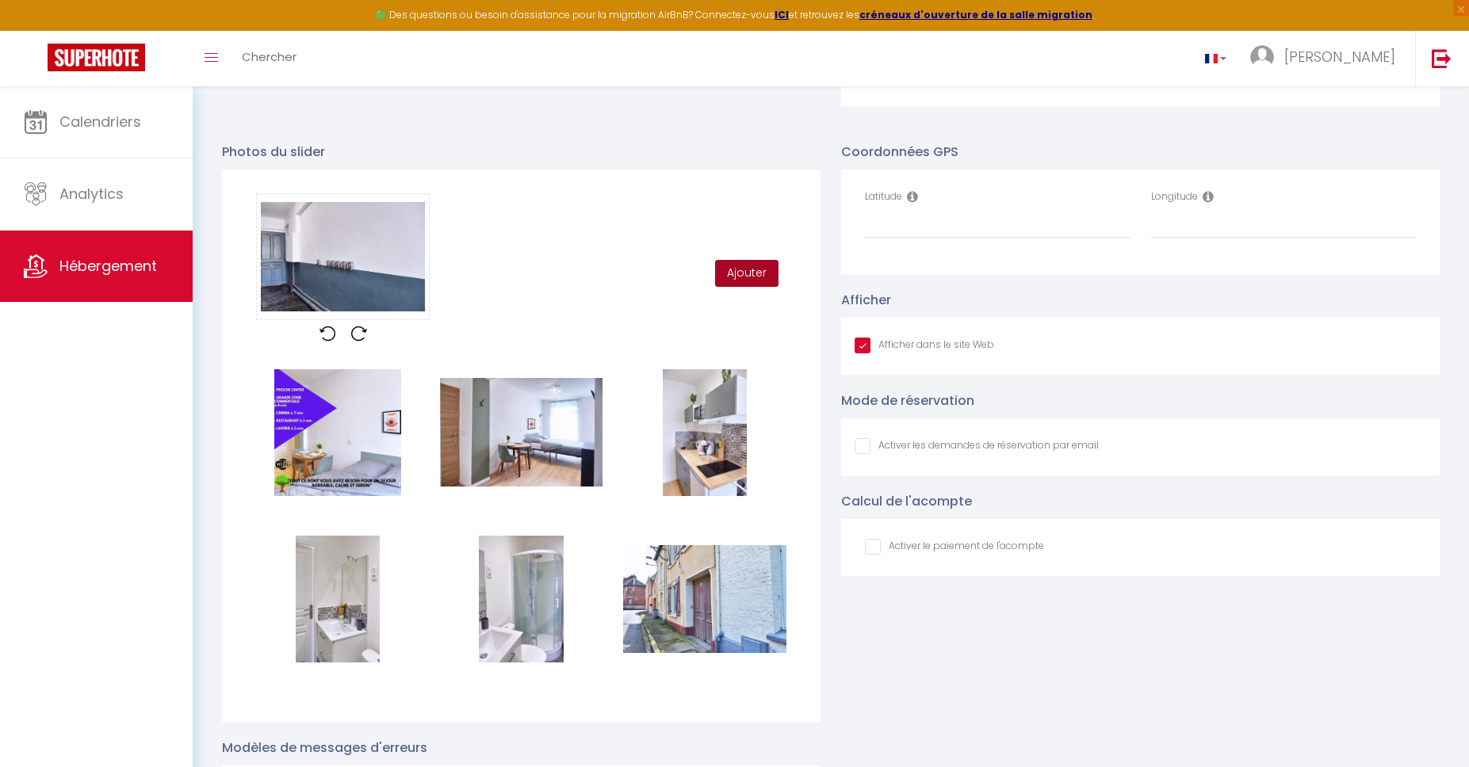
click at [752, 274] on button "Ajouter" at bounding box center [746, 273] width 63 height 27
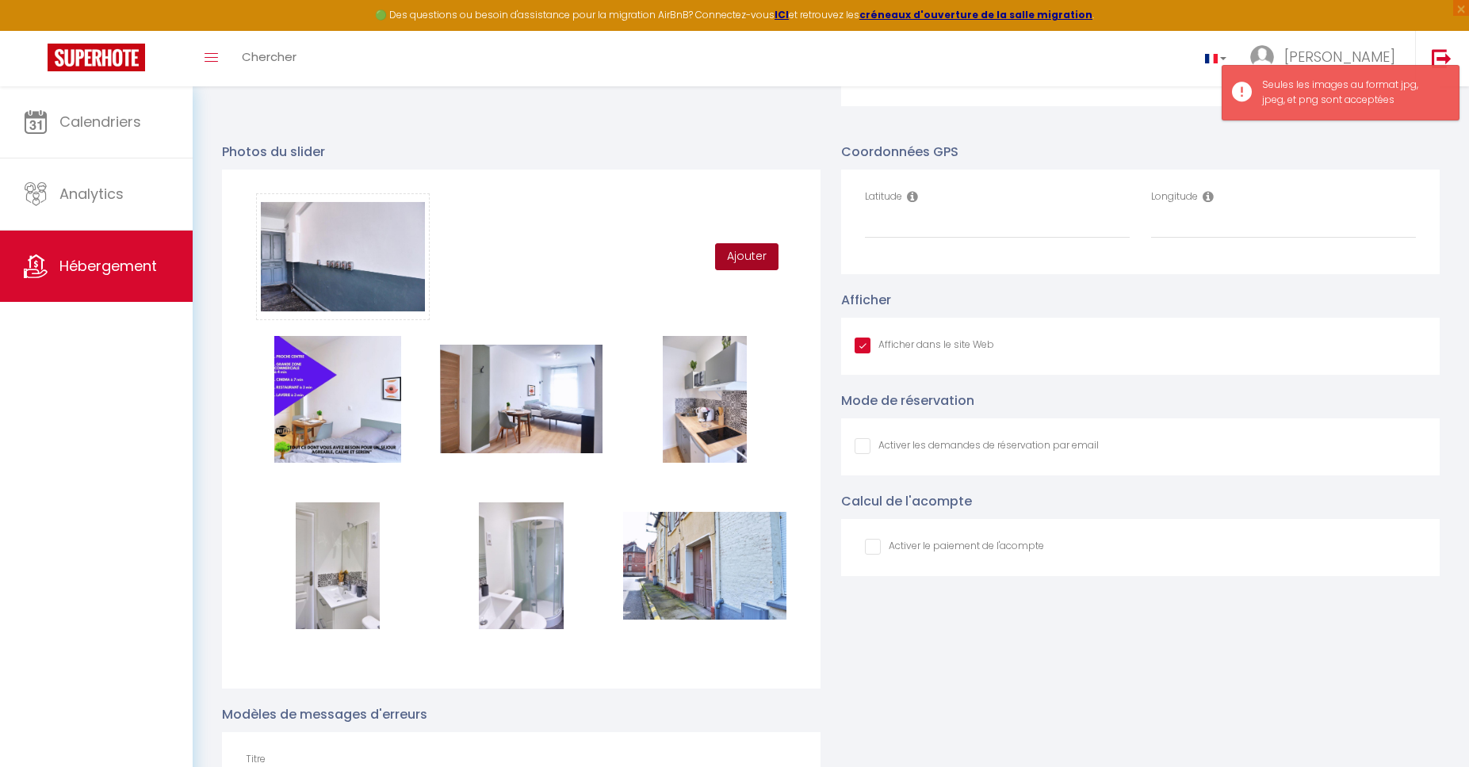
click at [754, 265] on button "Ajouter" at bounding box center [746, 256] width 63 height 27
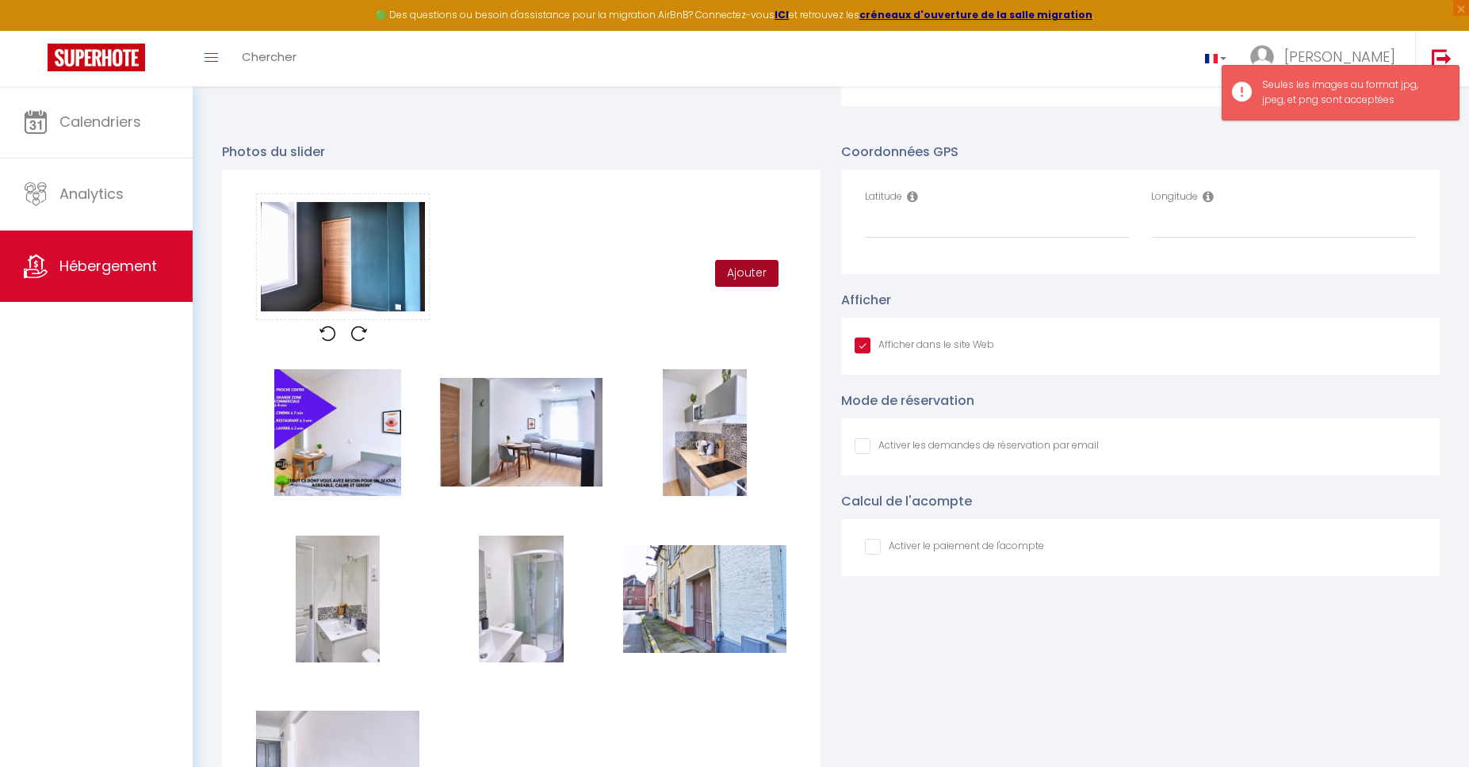
click at [774, 273] on button "Ajouter" at bounding box center [746, 273] width 63 height 27
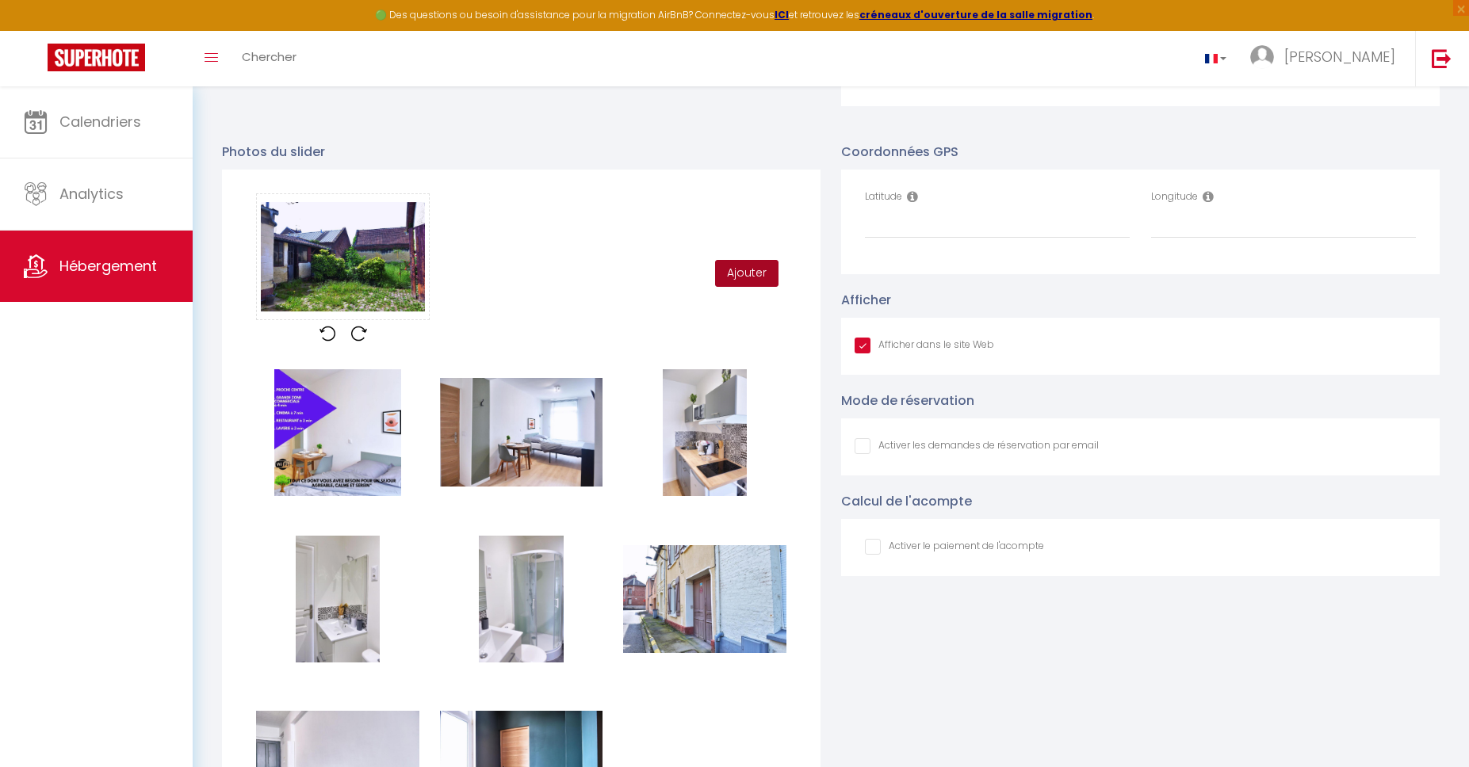
click at [768, 266] on button "Ajouter" at bounding box center [746, 273] width 63 height 27
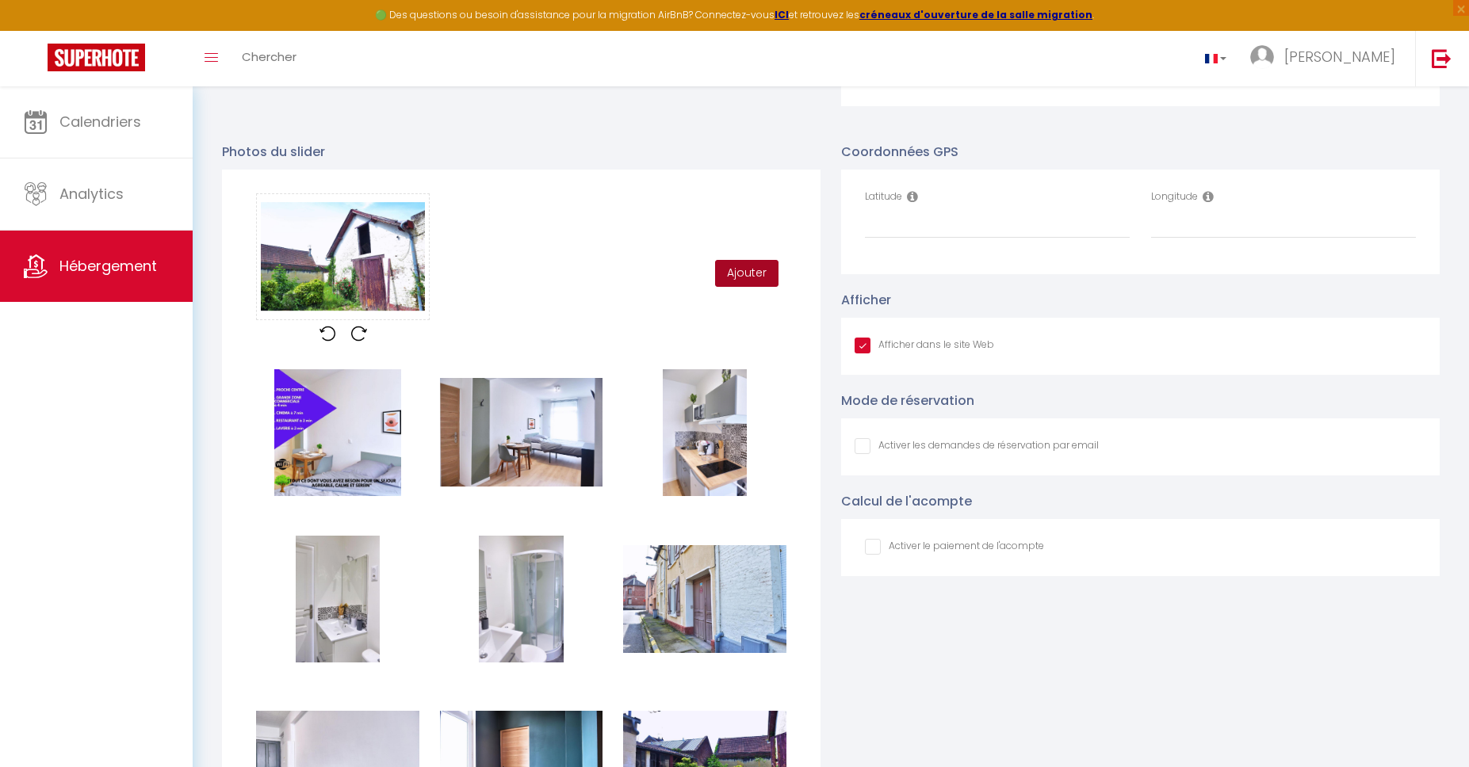
click at [747, 269] on button "Ajouter" at bounding box center [746, 273] width 63 height 27
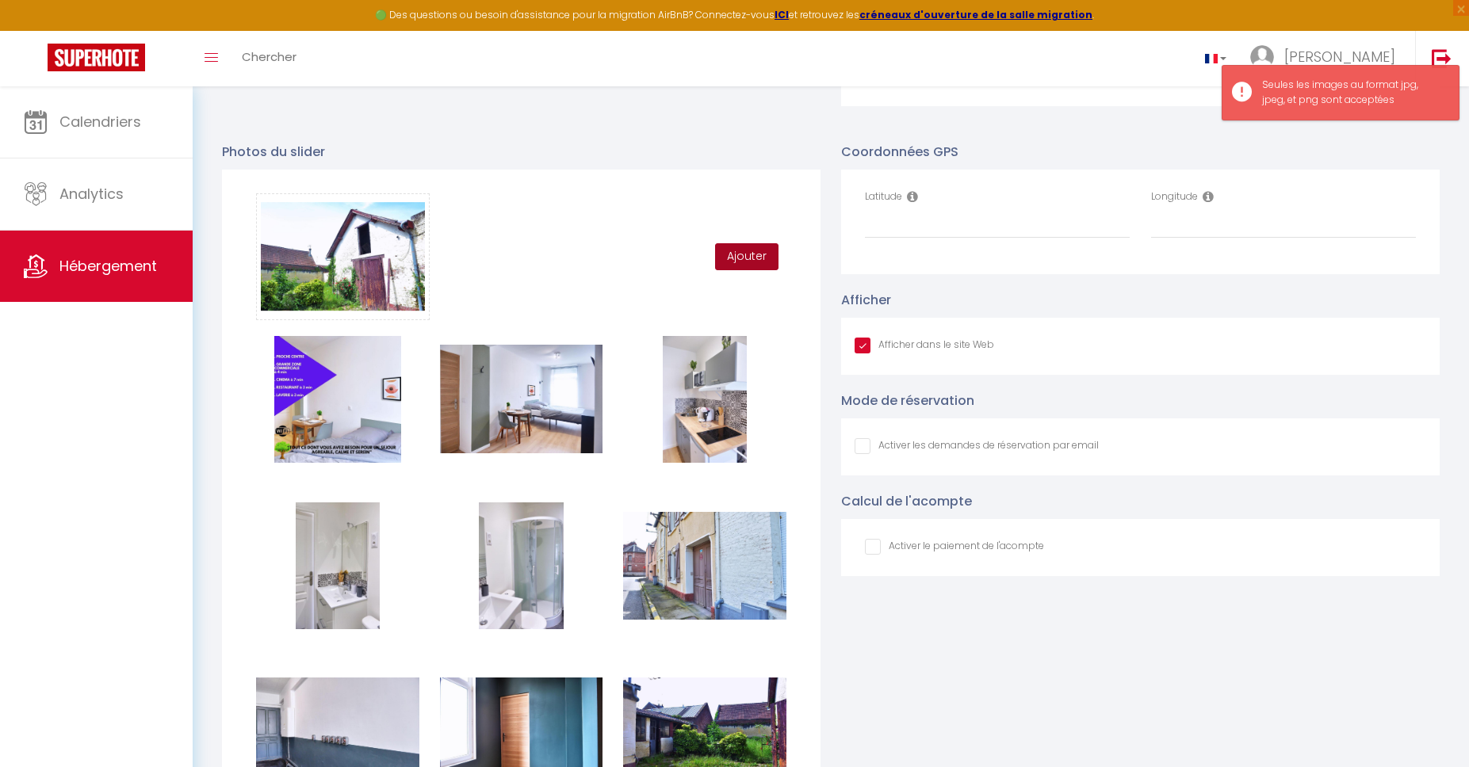
click at [747, 262] on button "Ajouter" at bounding box center [746, 256] width 63 height 27
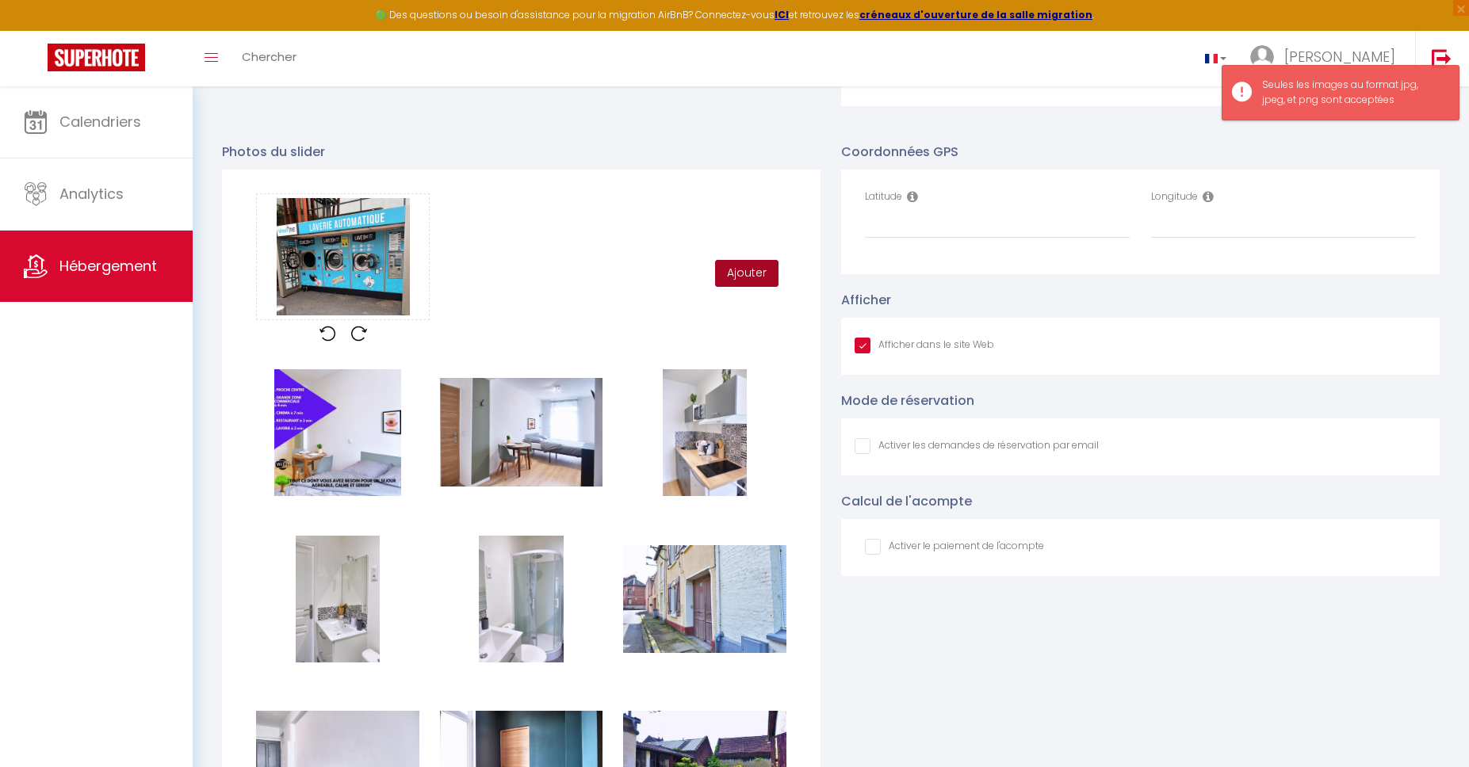
click at [736, 266] on button "Ajouter" at bounding box center [746, 273] width 63 height 27
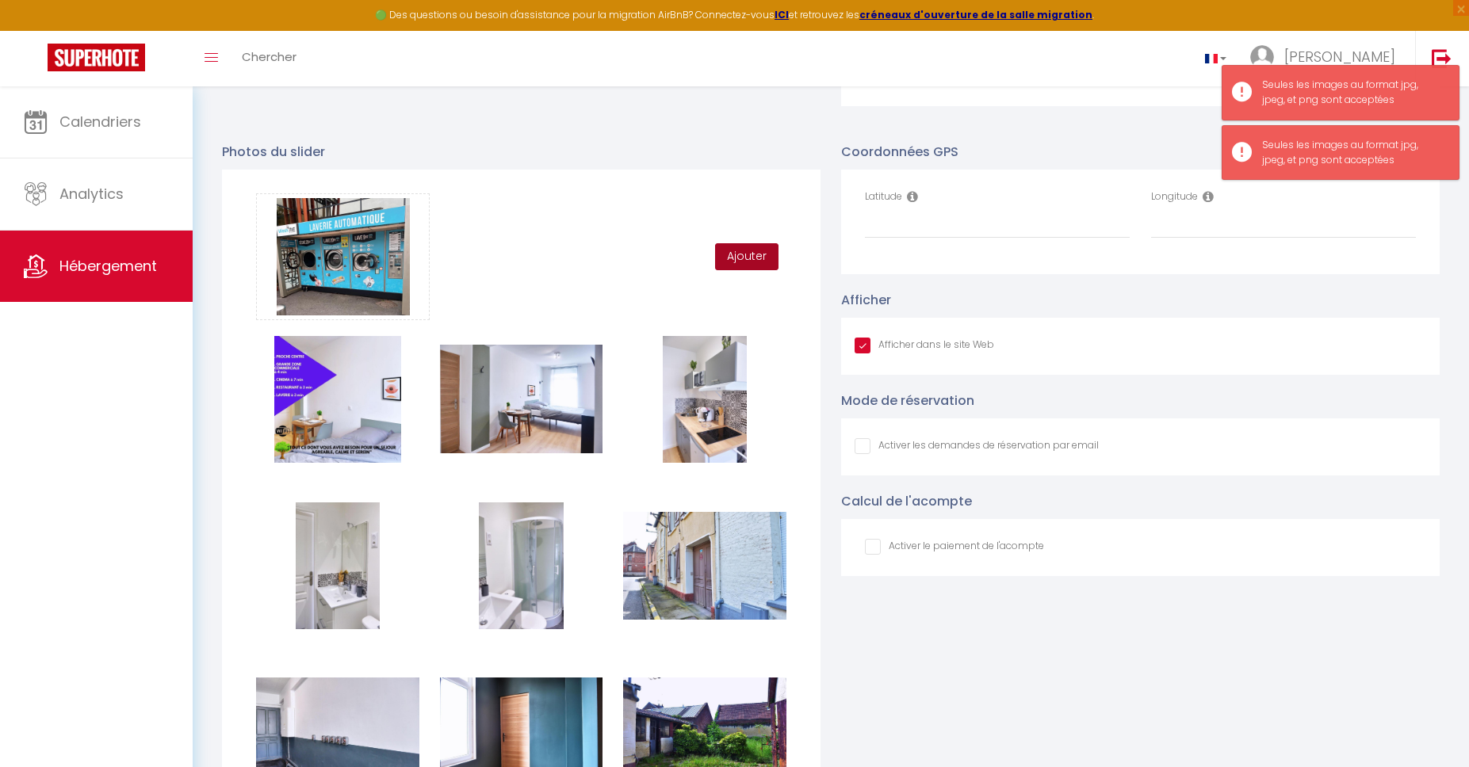
click at [741, 263] on button "Ajouter" at bounding box center [746, 256] width 63 height 27
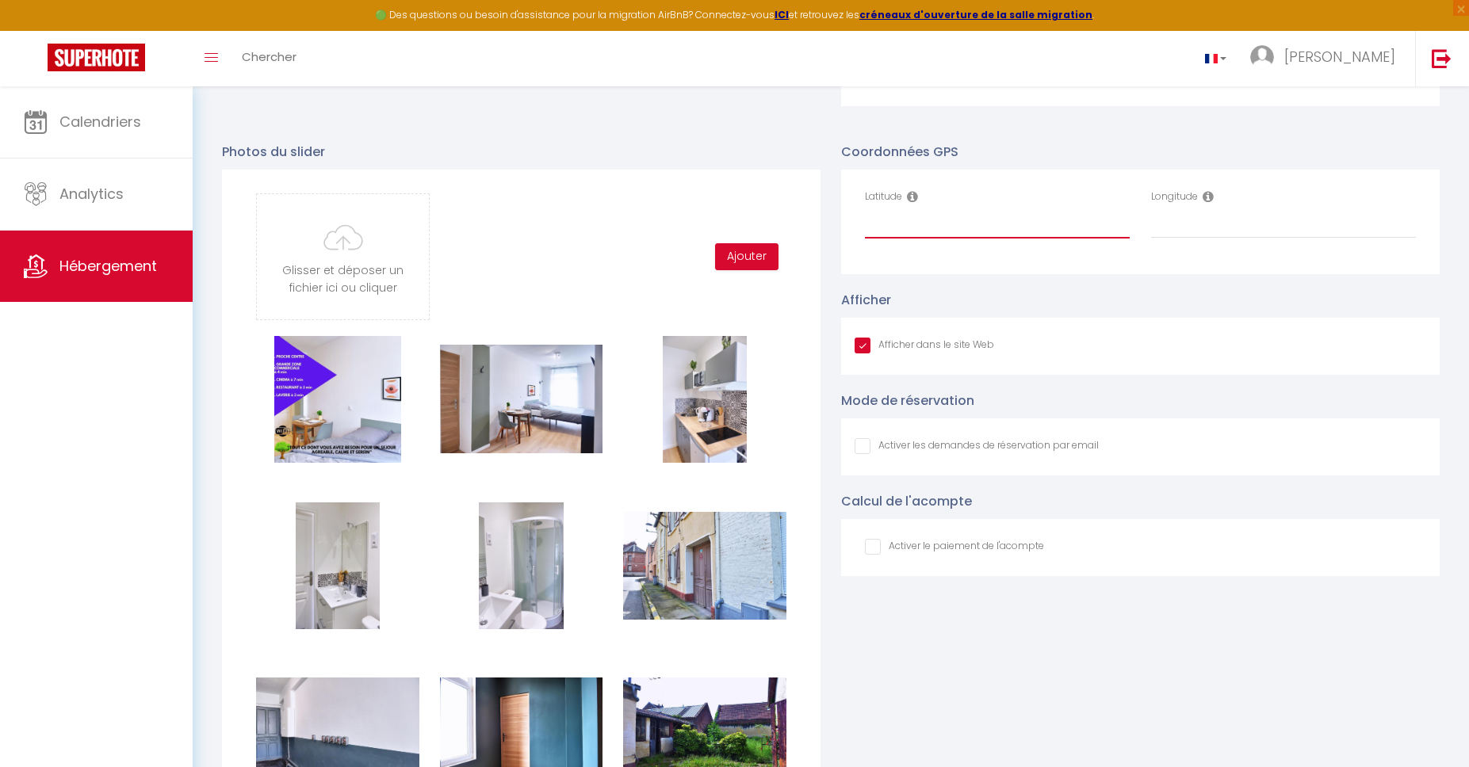
click at [941, 220] on input "Latitude" at bounding box center [997, 224] width 265 height 29
paste input "49.8512649"
click at [1182, 225] on input "Longitude" at bounding box center [1283, 224] width 265 height 29
paste input "3.2701649"
click at [1175, 290] on div "Afficher Afficher dans le site Web" at bounding box center [1140, 332] width 598 height 85
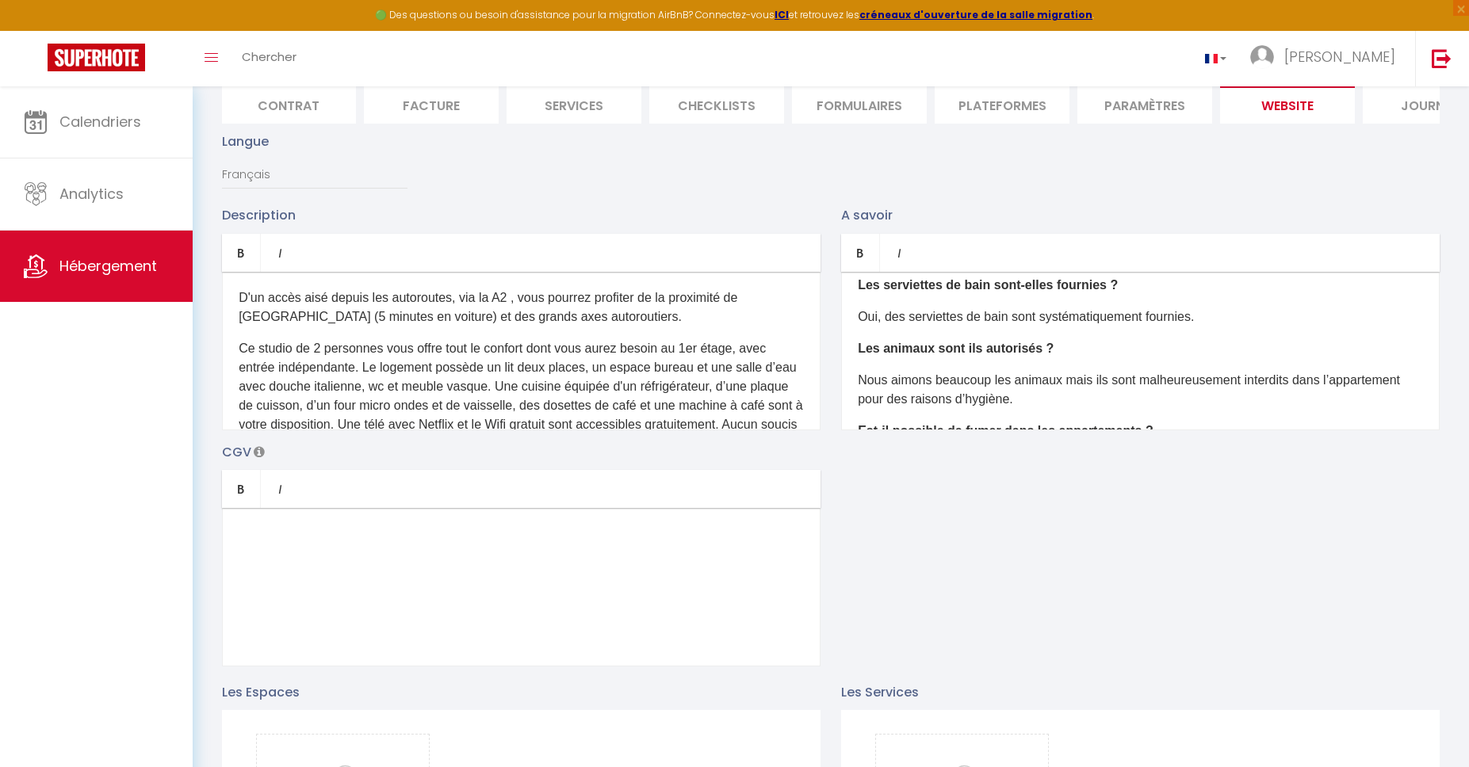
scroll to position [0, 0]
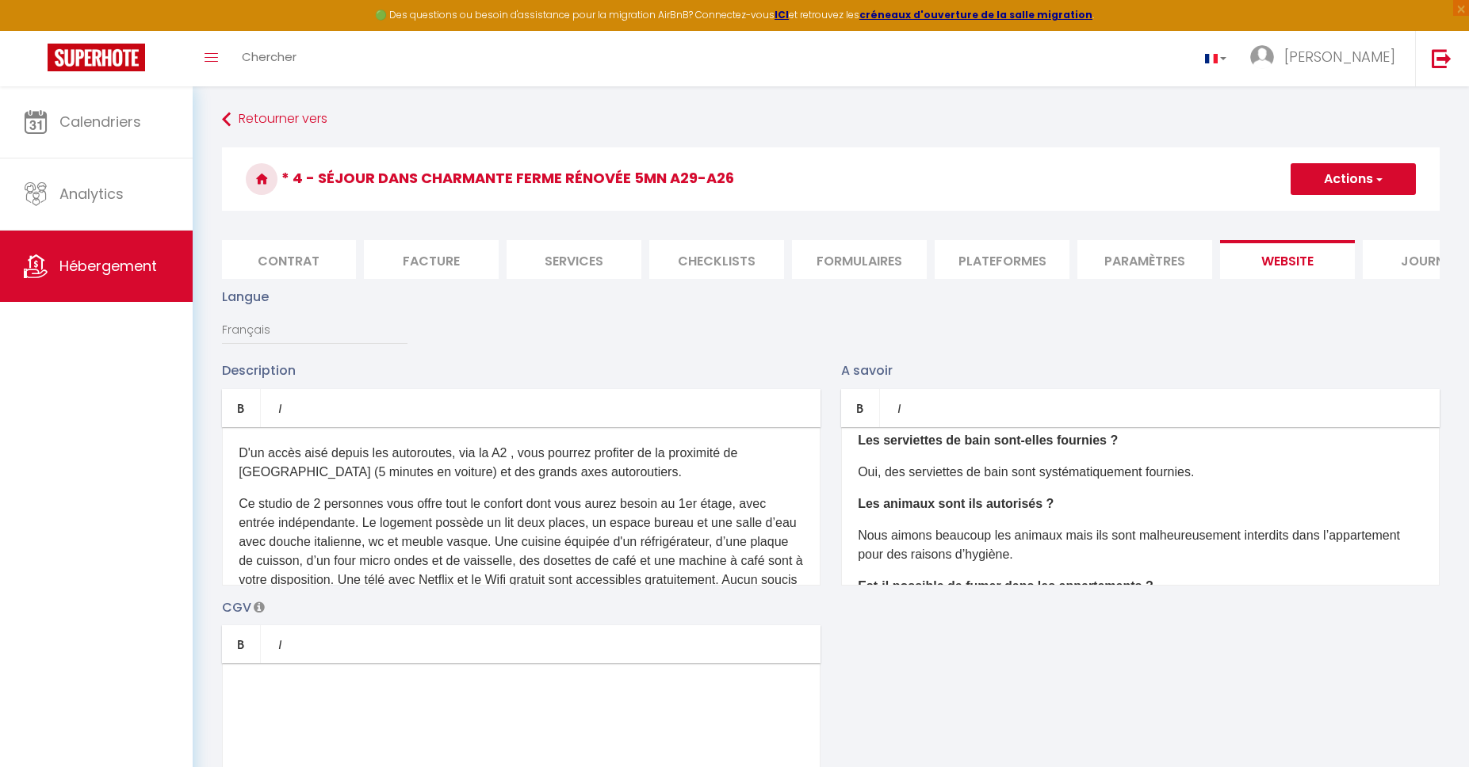
click at [1356, 179] on button "Actions" at bounding box center [1352, 179] width 125 height 32
click at [1348, 219] on input "Enregistrer" at bounding box center [1334, 214] width 59 height 16
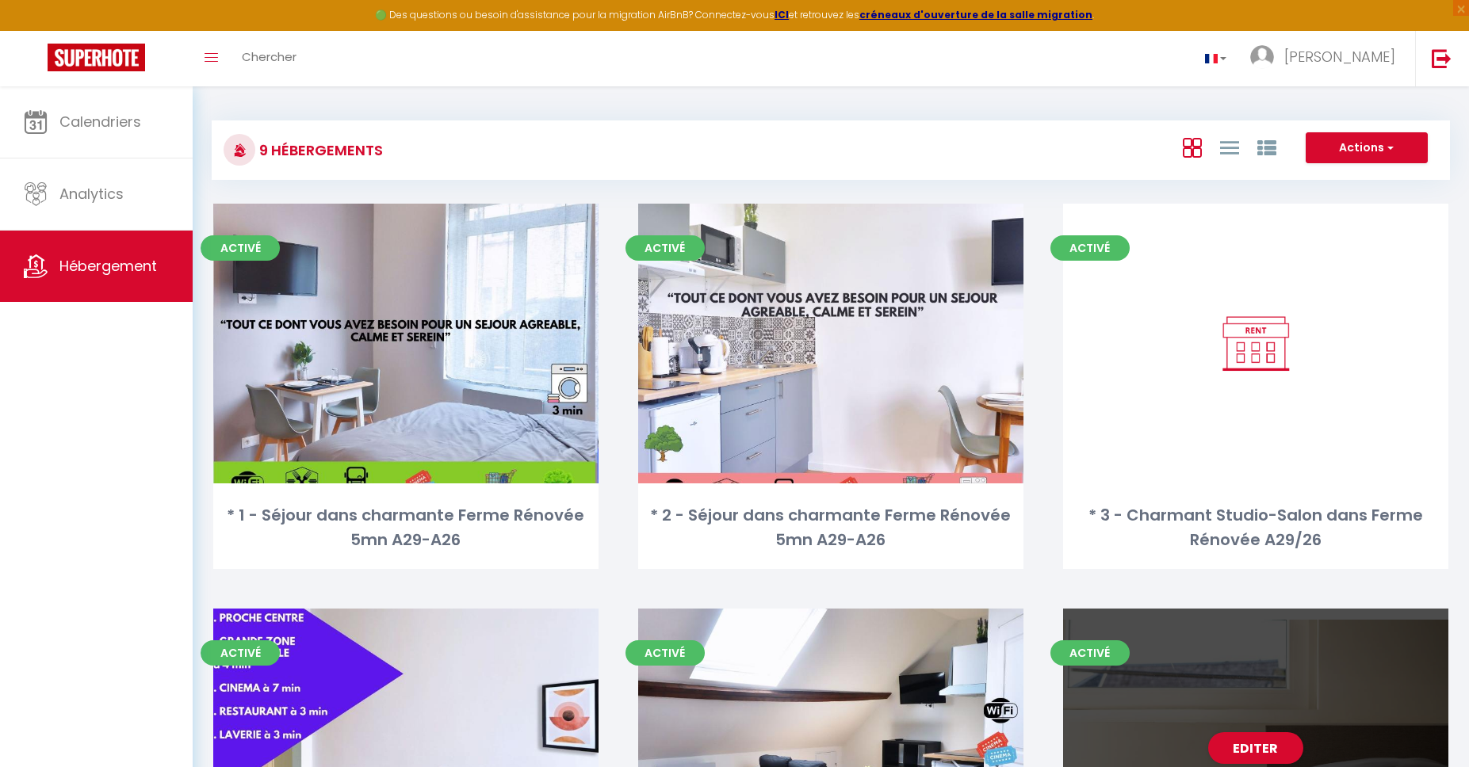
scroll to position [271, 0]
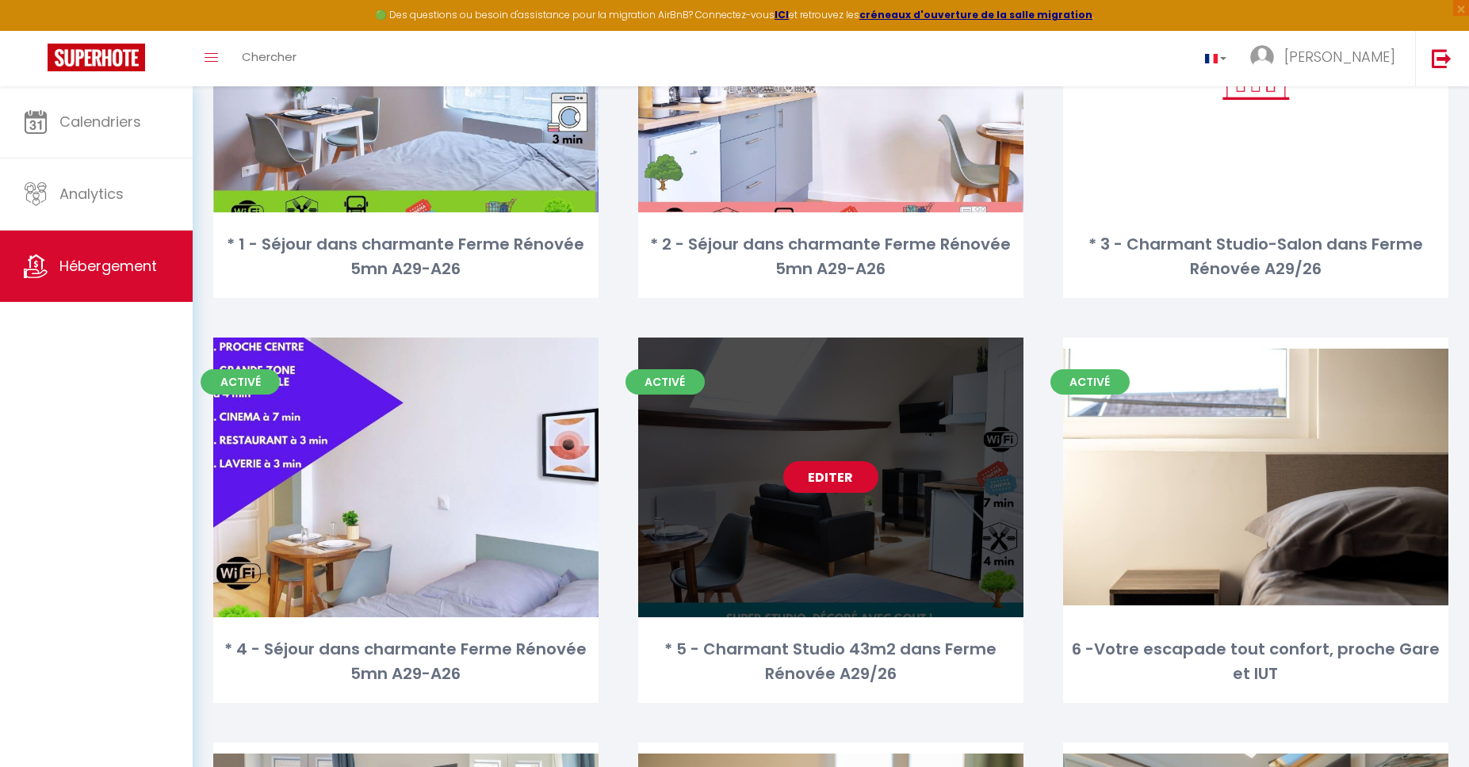
click at [819, 483] on link "Editer" at bounding box center [830, 477] width 95 height 32
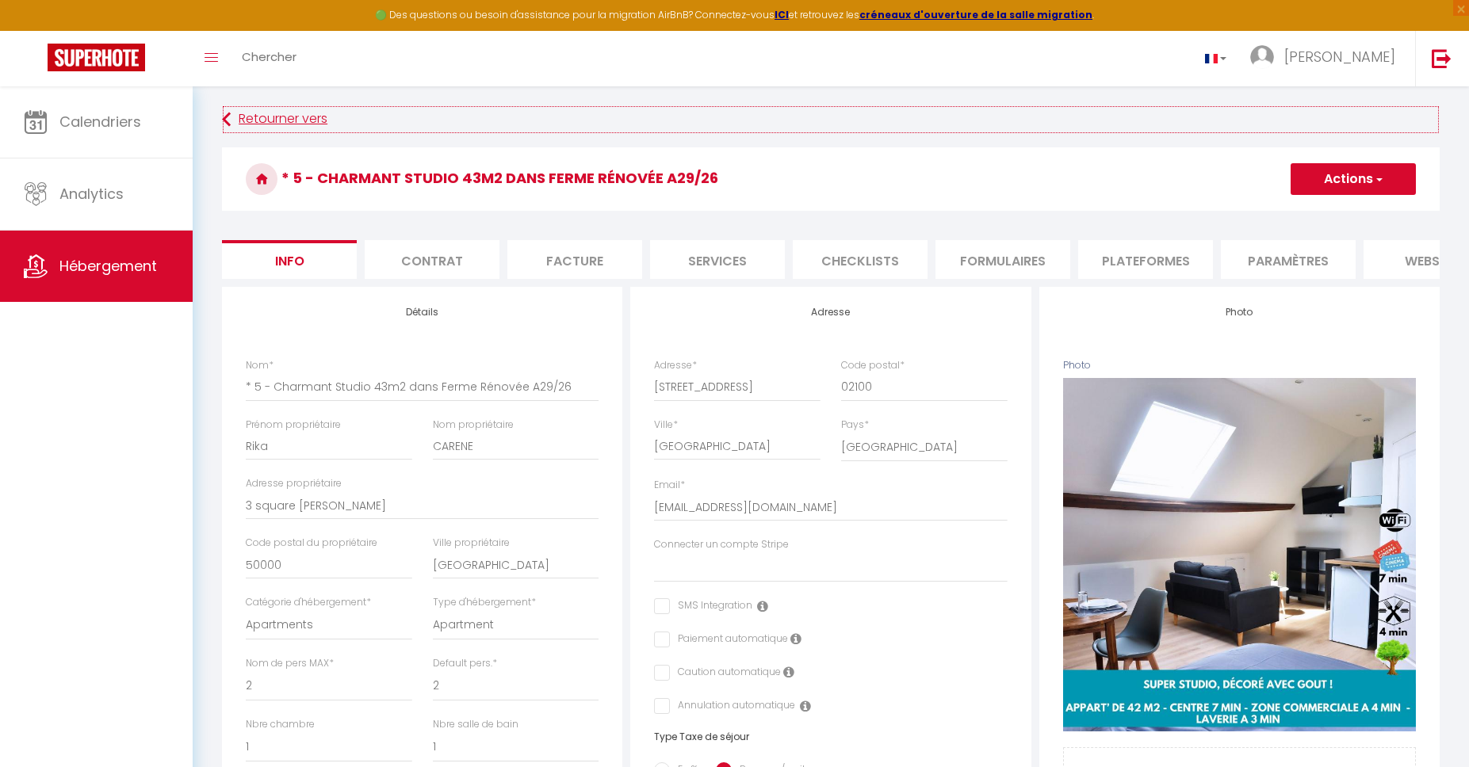
click at [315, 120] on link "Retourner vers" at bounding box center [830, 119] width 1217 height 29
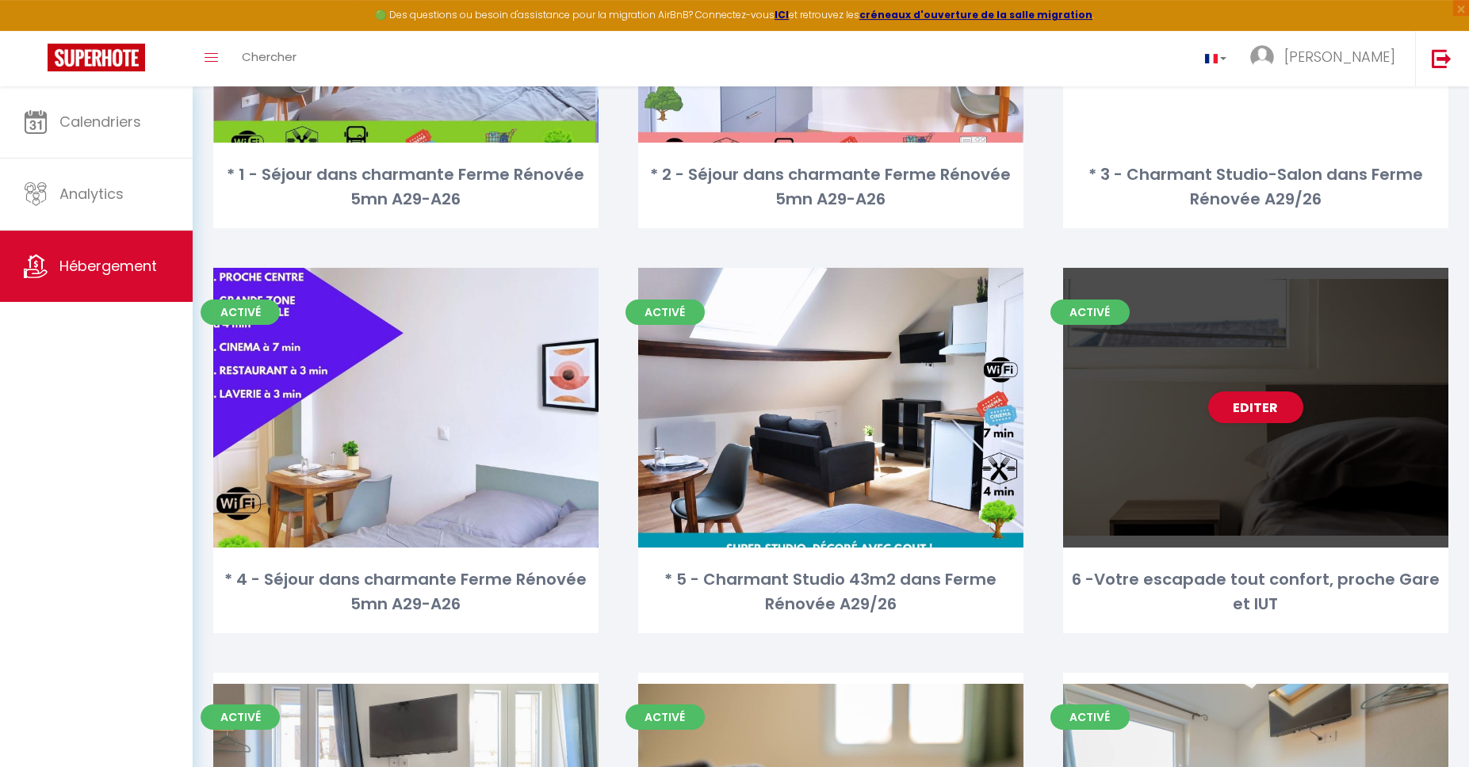
scroll to position [308, 0]
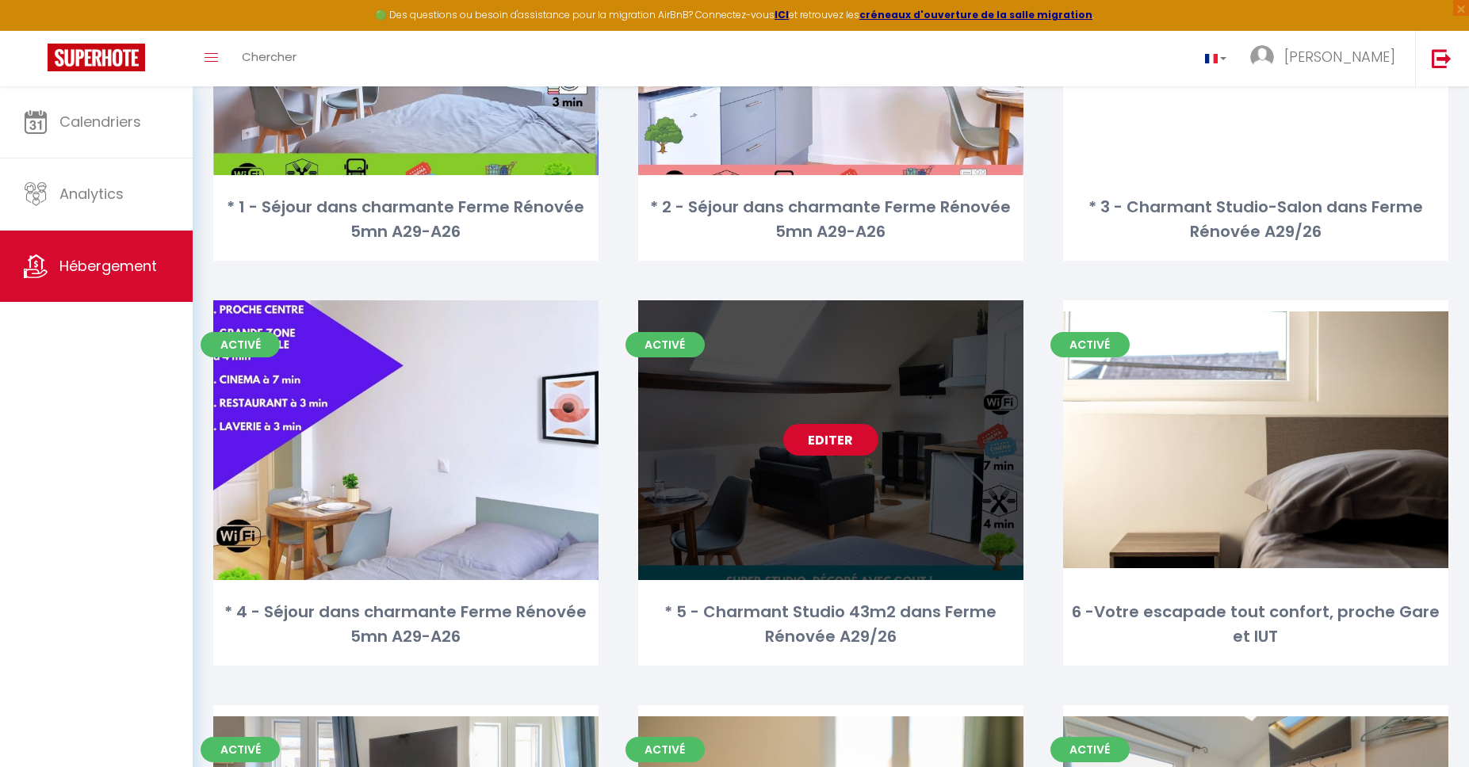
click at [831, 439] on link "Editer" at bounding box center [830, 440] width 95 height 32
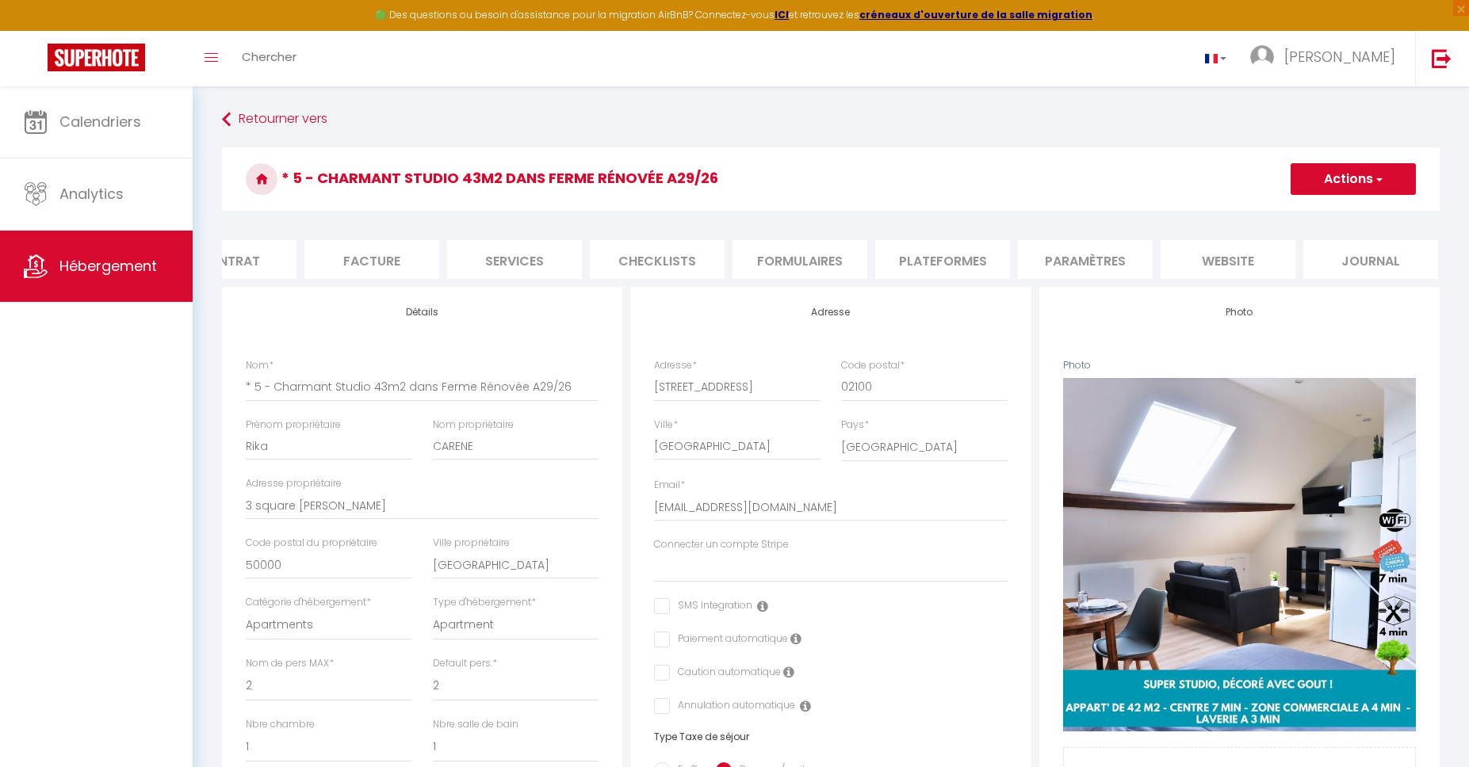
scroll to position [0, 209]
click at [1213, 263] on li "website" at bounding box center [1221, 259] width 135 height 39
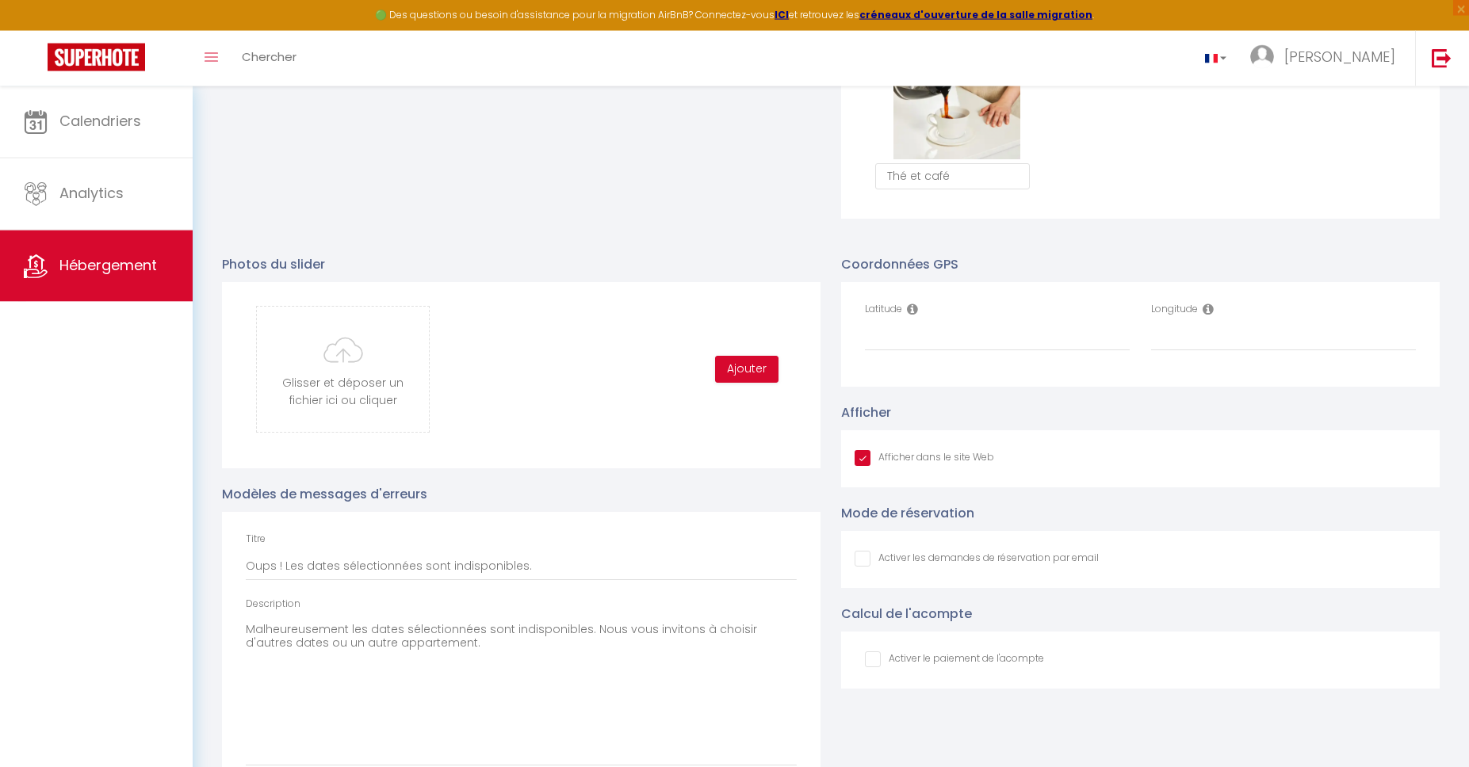
scroll to position [1568, 0]
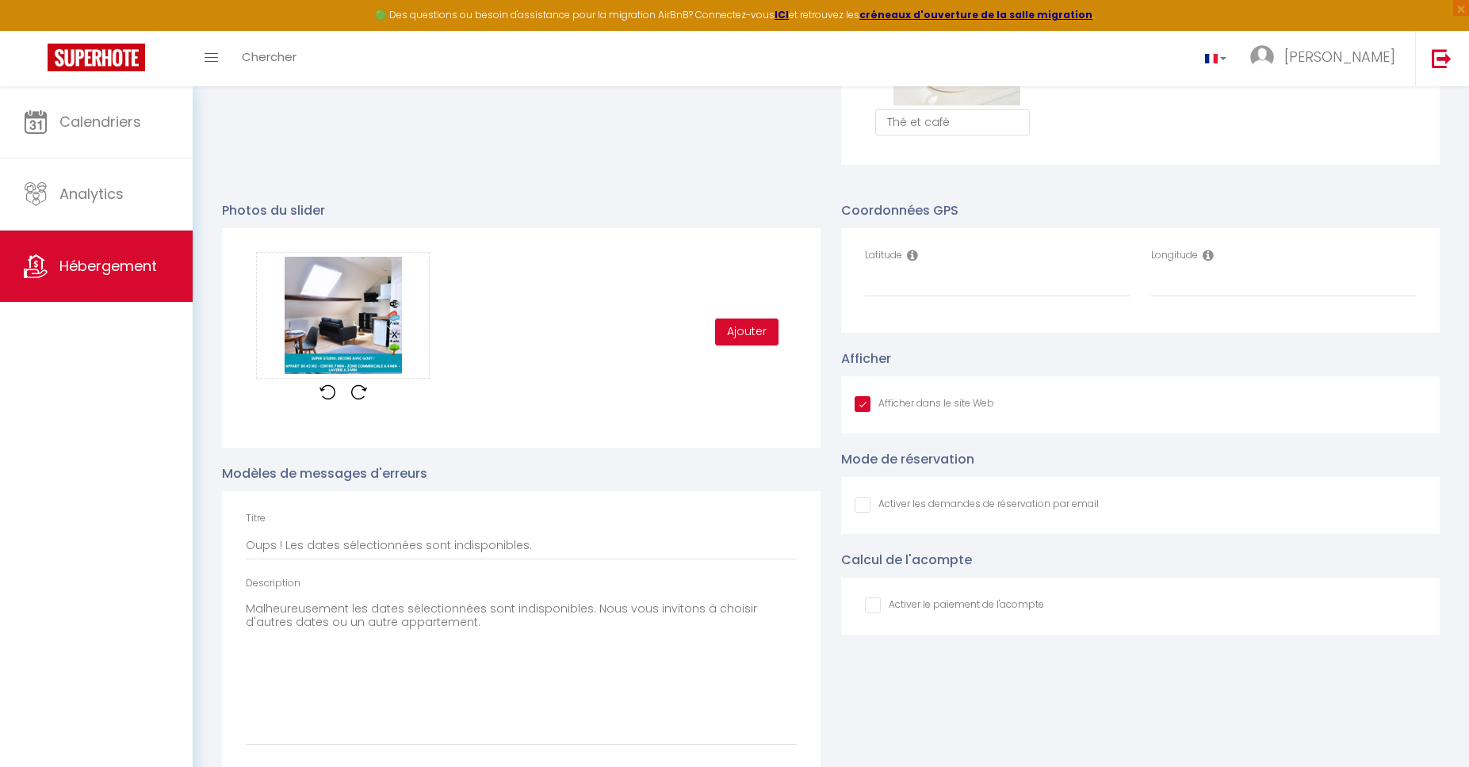
click at [781, 331] on div "Ajouter" at bounding box center [751, 332] width 92 height 27
click at [757, 338] on button "Ajouter" at bounding box center [746, 332] width 63 height 27
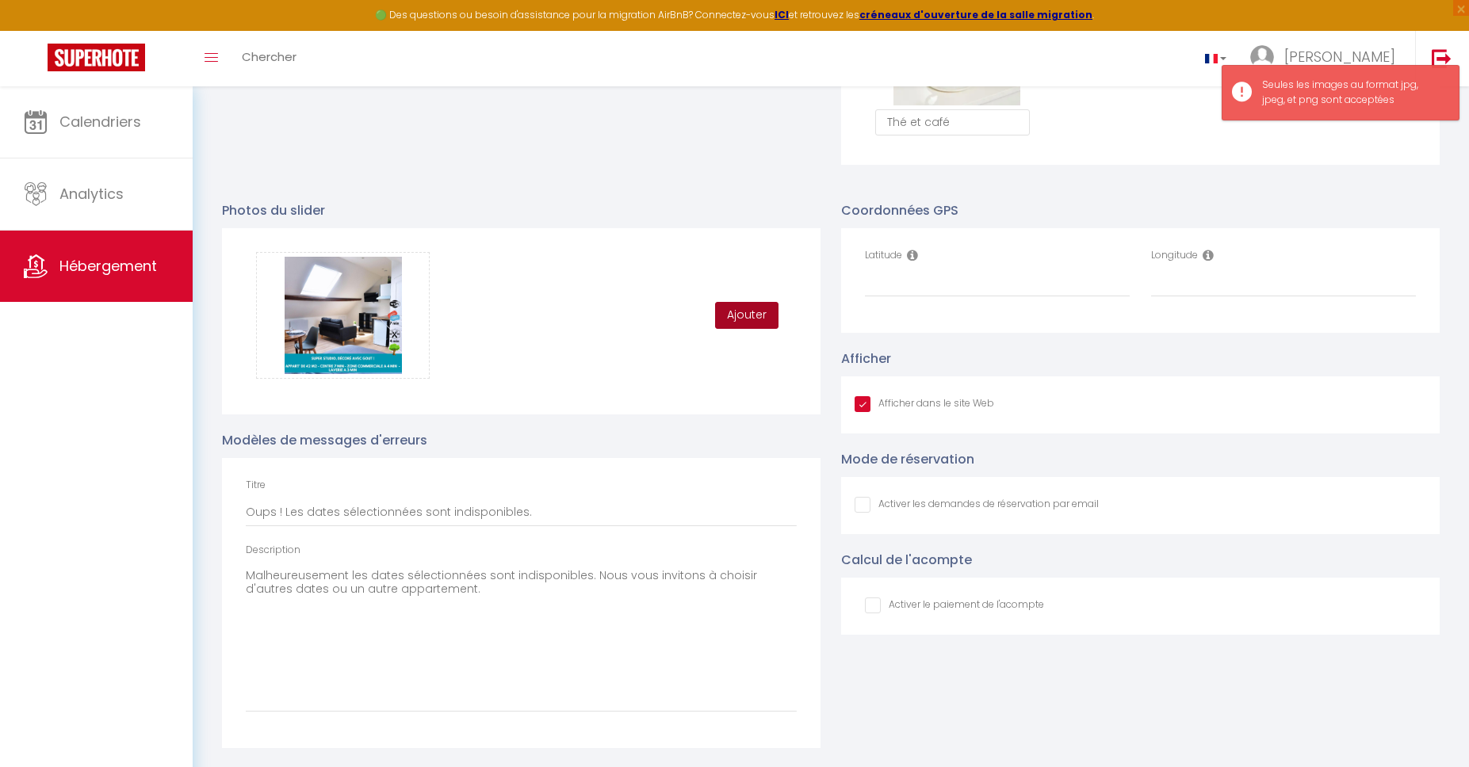
click at [744, 319] on button "Ajouter" at bounding box center [746, 315] width 63 height 27
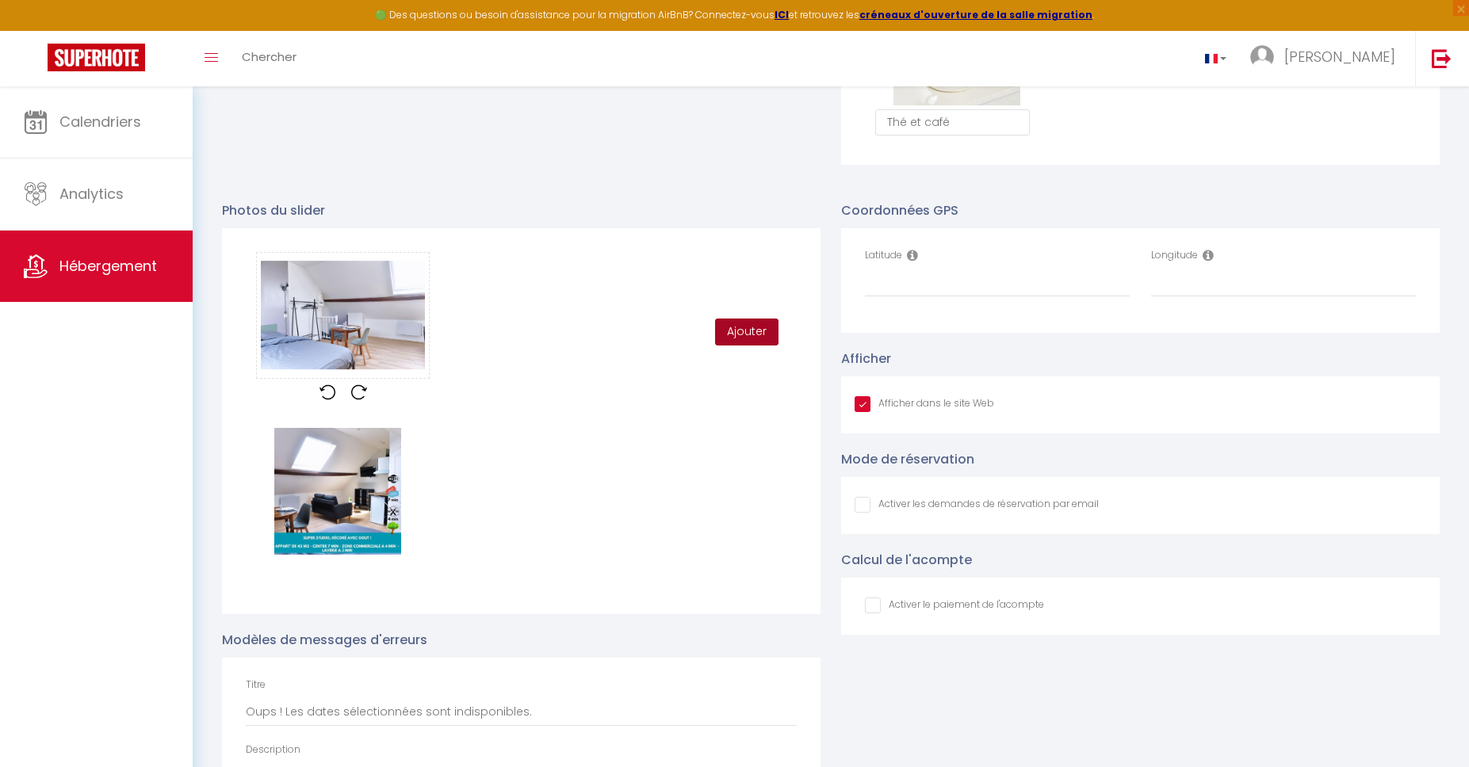
click at [741, 330] on button "Ajouter" at bounding box center [746, 332] width 63 height 27
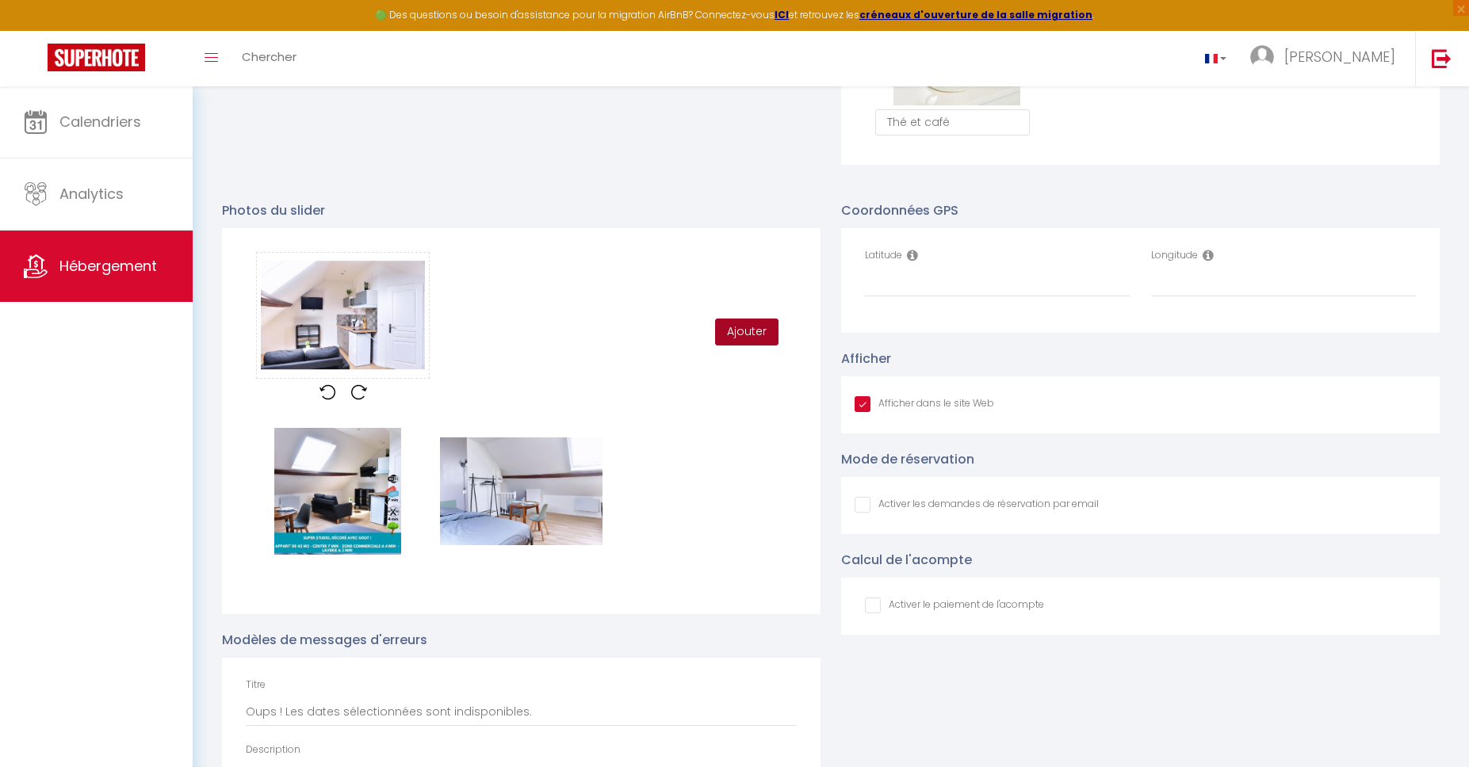
click at [754, 338] on button "Ajouter" at bounding box center [746, 332] width 63 height 27
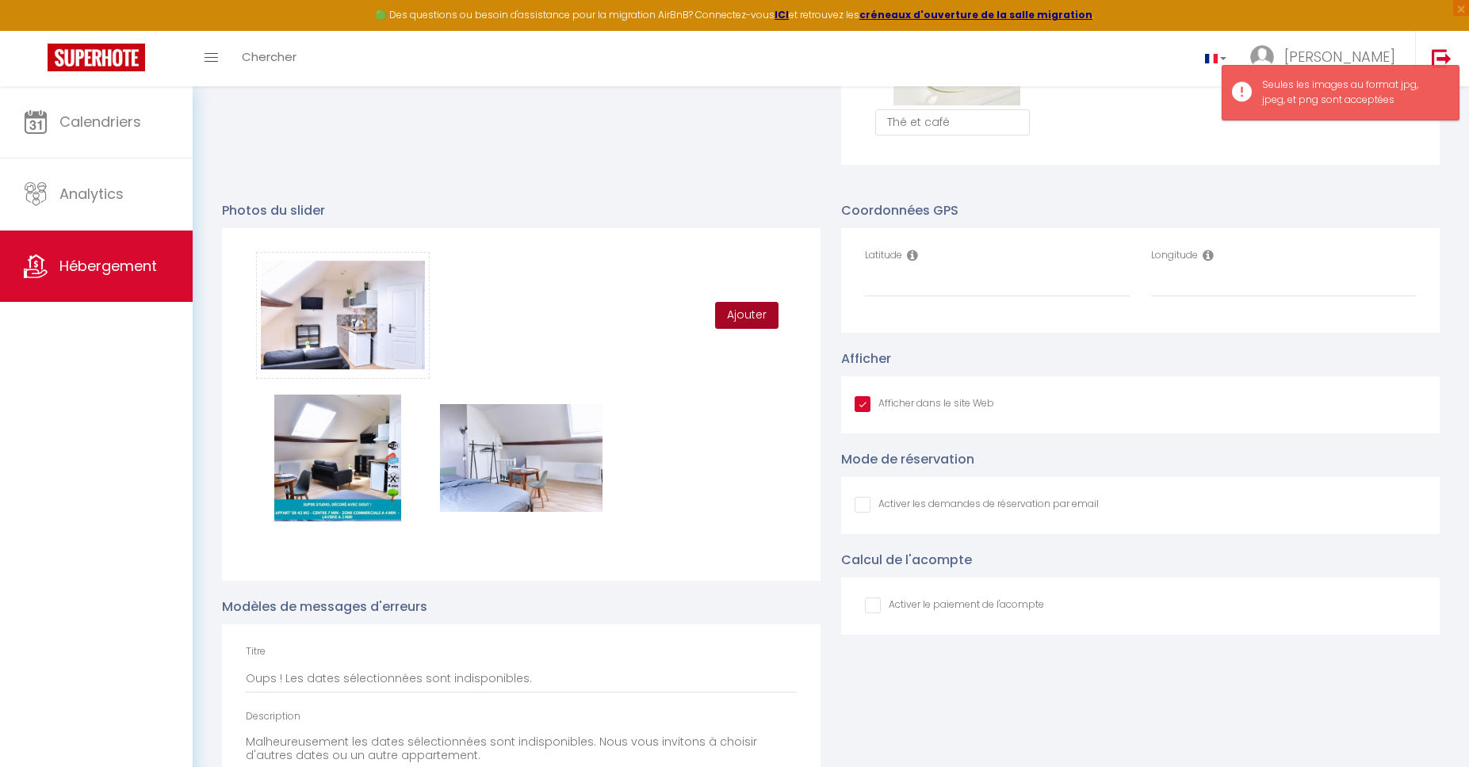
click at [743, 307] on button "Ajouter" at bounding box center [746, 315] width 63 height 27
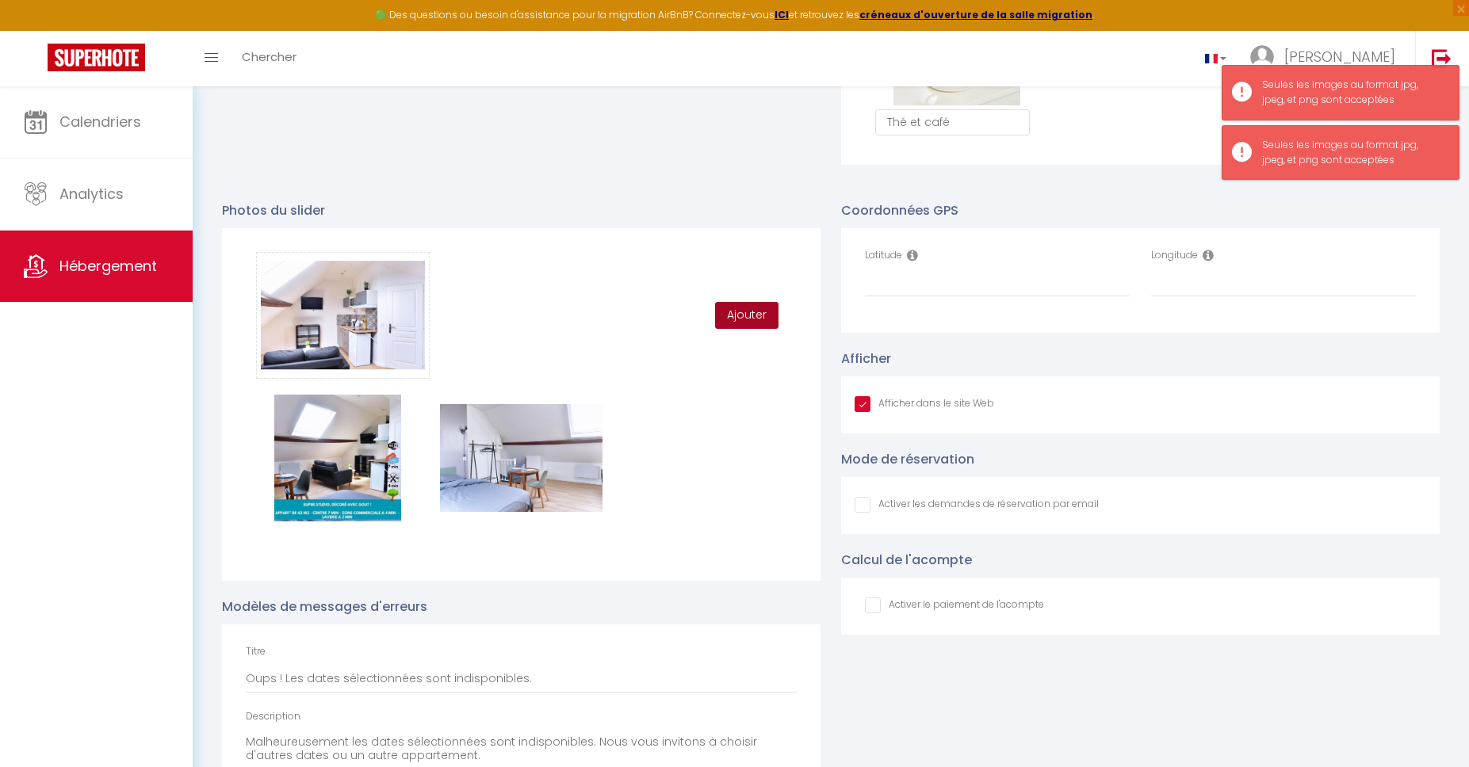
click at [741, 309] on button "Ajouter" at bounding box center [746, 315] width 63 height 27
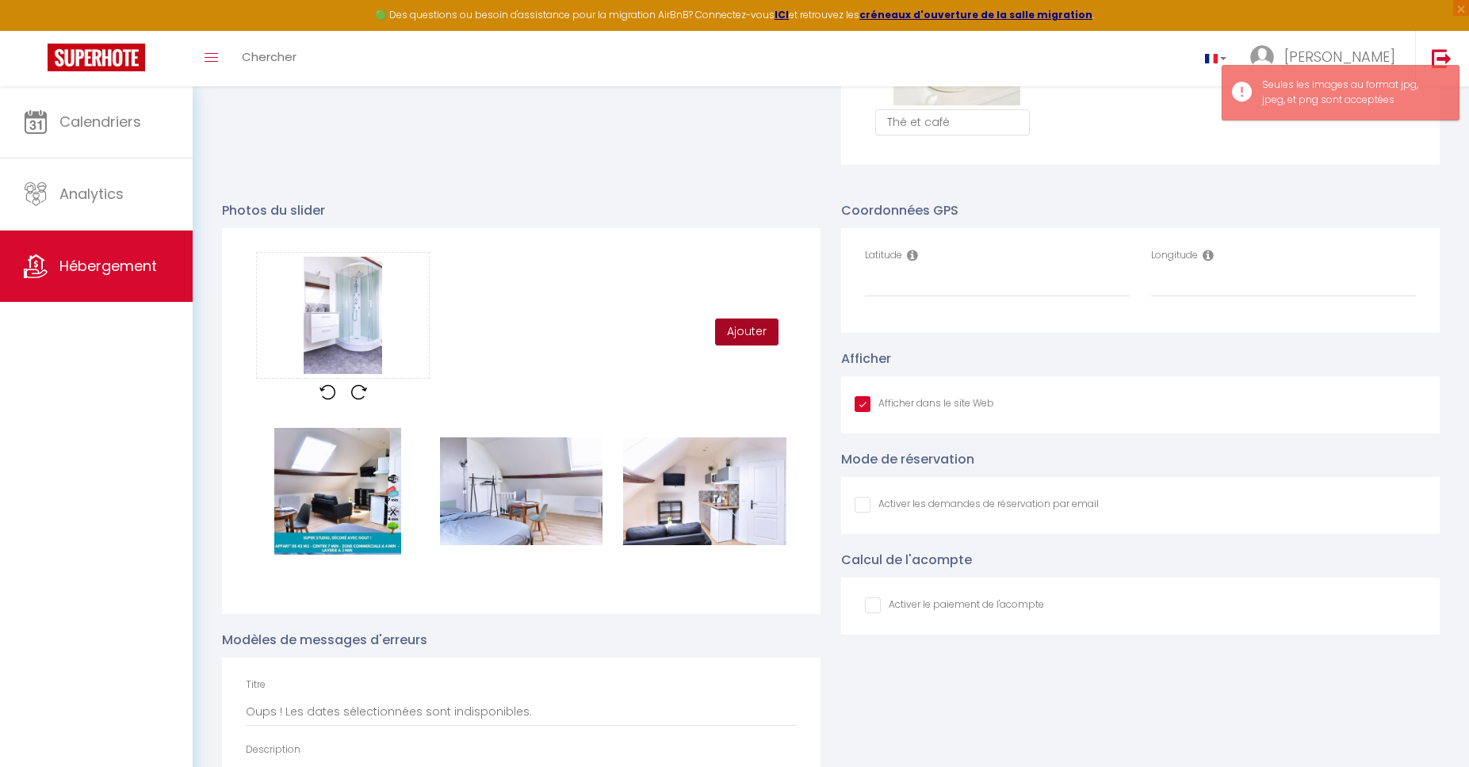
click at [746, 341] on button "Ajouter" at bounding box center [746, 332] width 63 height 27
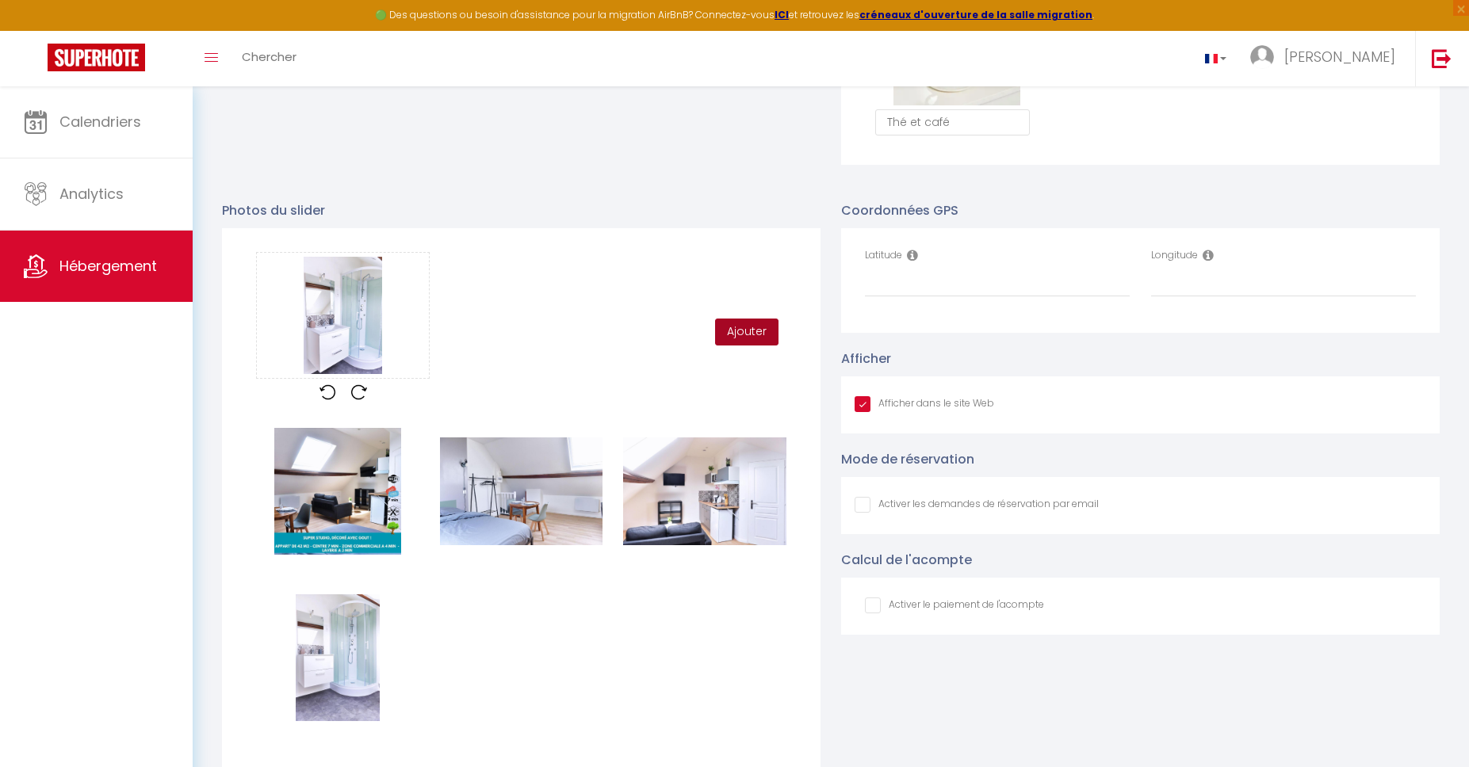
click at [762, 344] on button "Ajouter" at bounding box center [746, 332] width 63 height 27
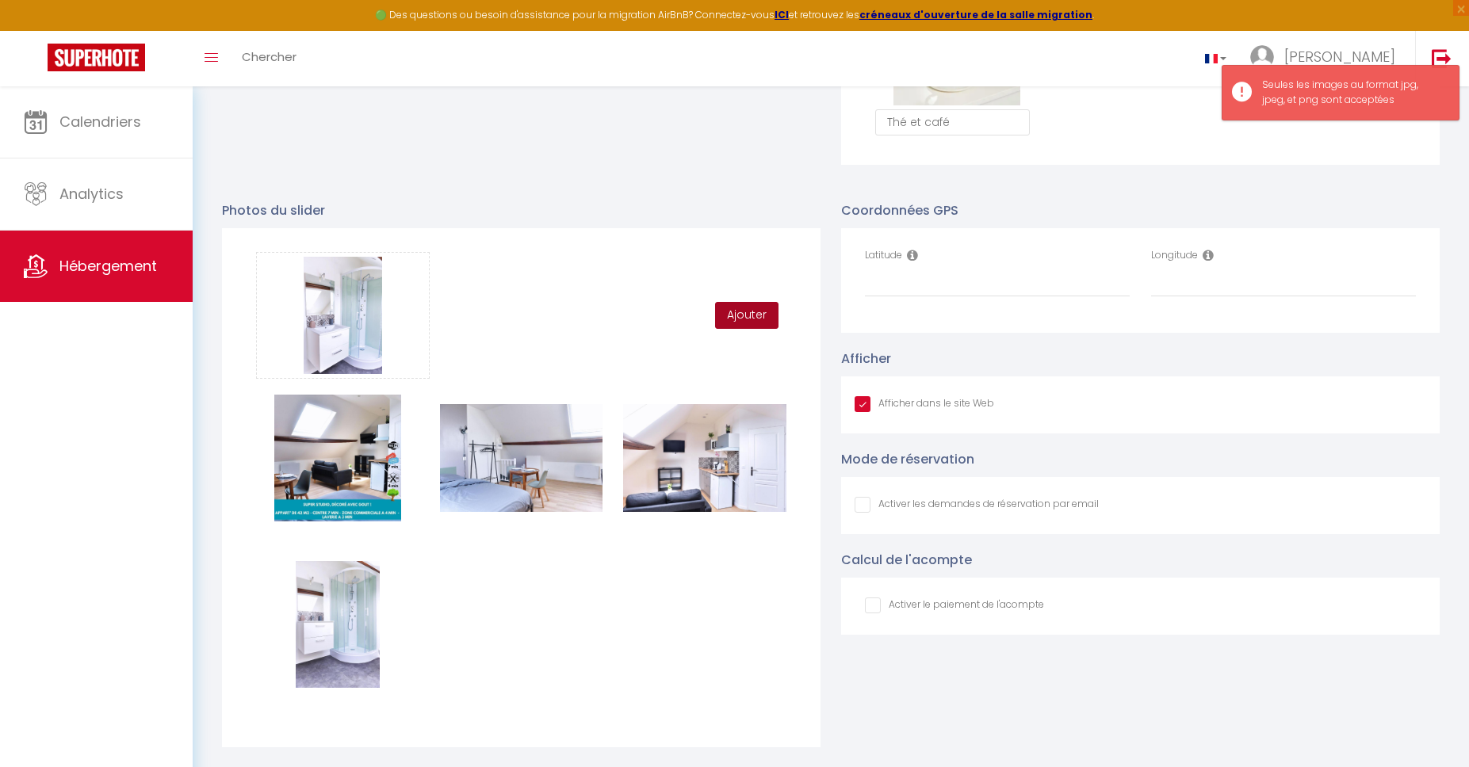
click at [741, 311] on button "Ajouter" at bounding box center [746, 315] width 63 height 27
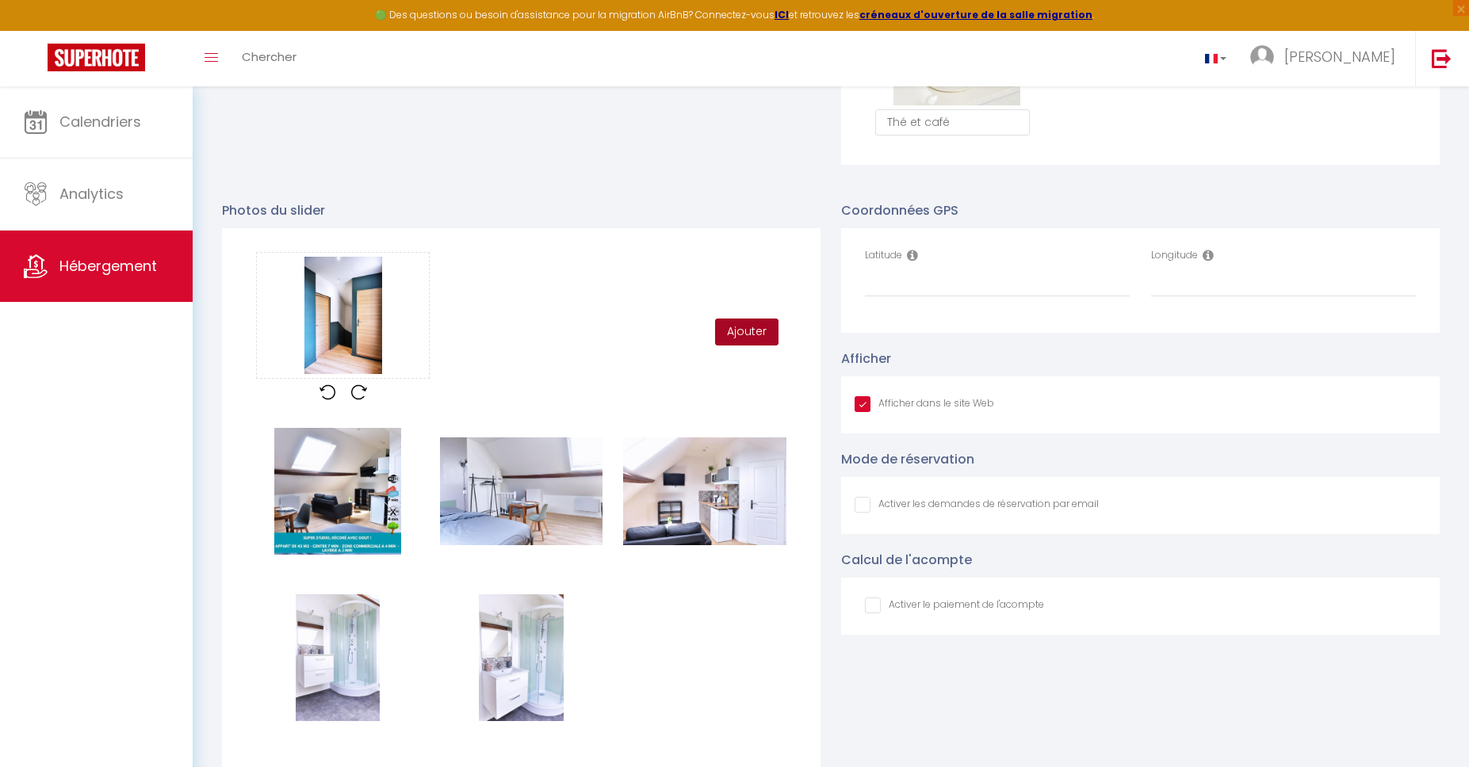
click at [747, 334] on button "Ajouter" at bounding box center [746, 332] width 63 height 27
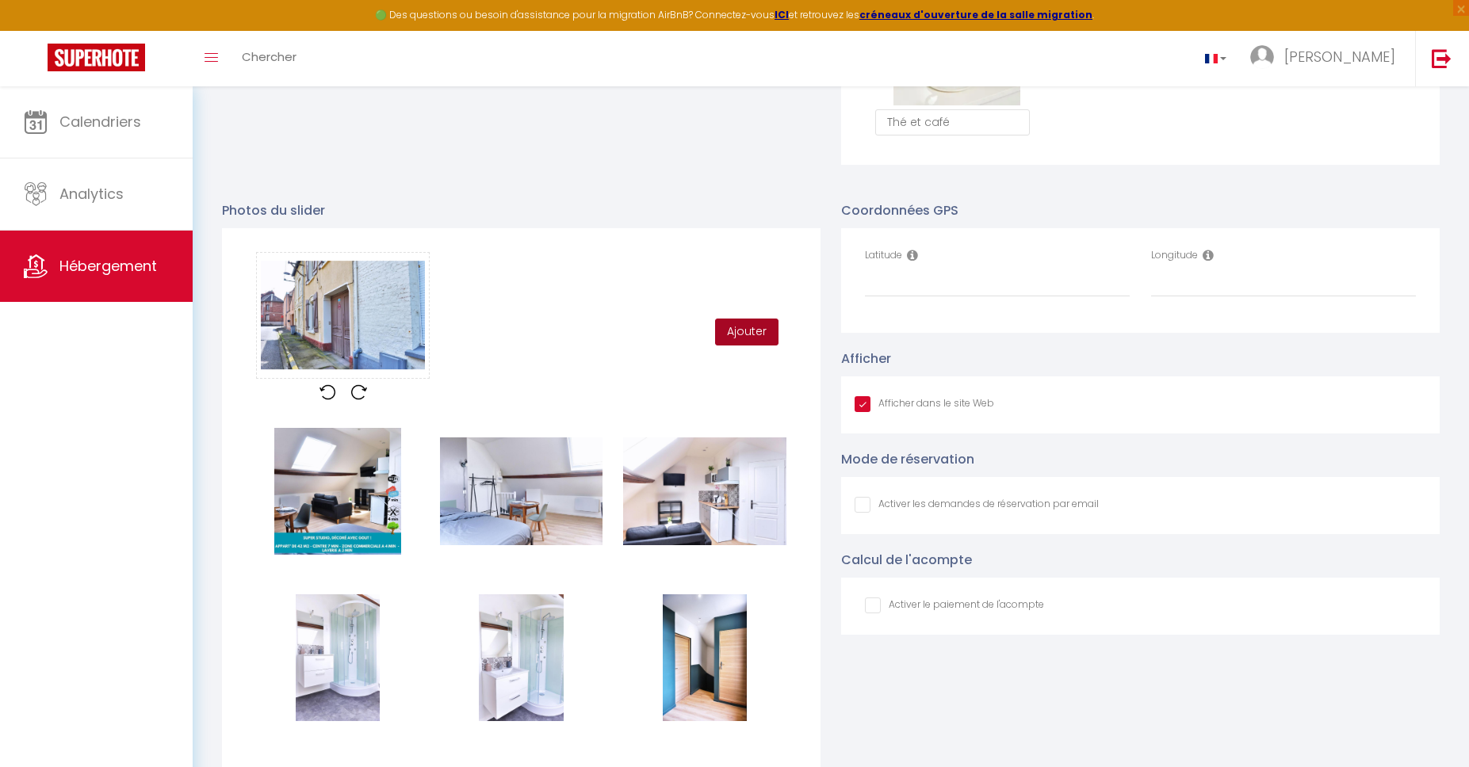
click at [768, 334] on button "Ajouter" at bounding box center [746, 332] width 63 height 27
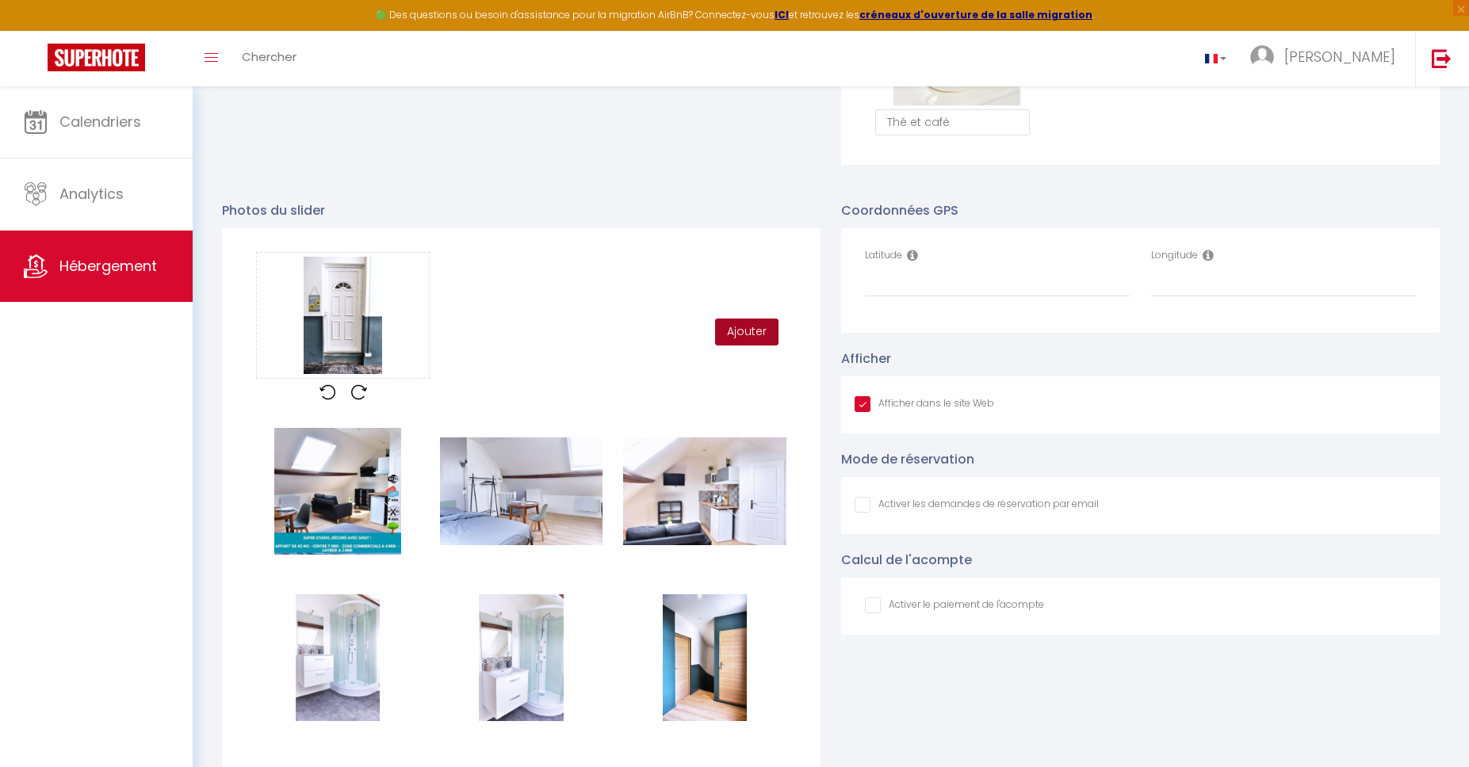
click at [749, 330] on button "Ajouter" at bounding box center [746, 332] width 63 height 27
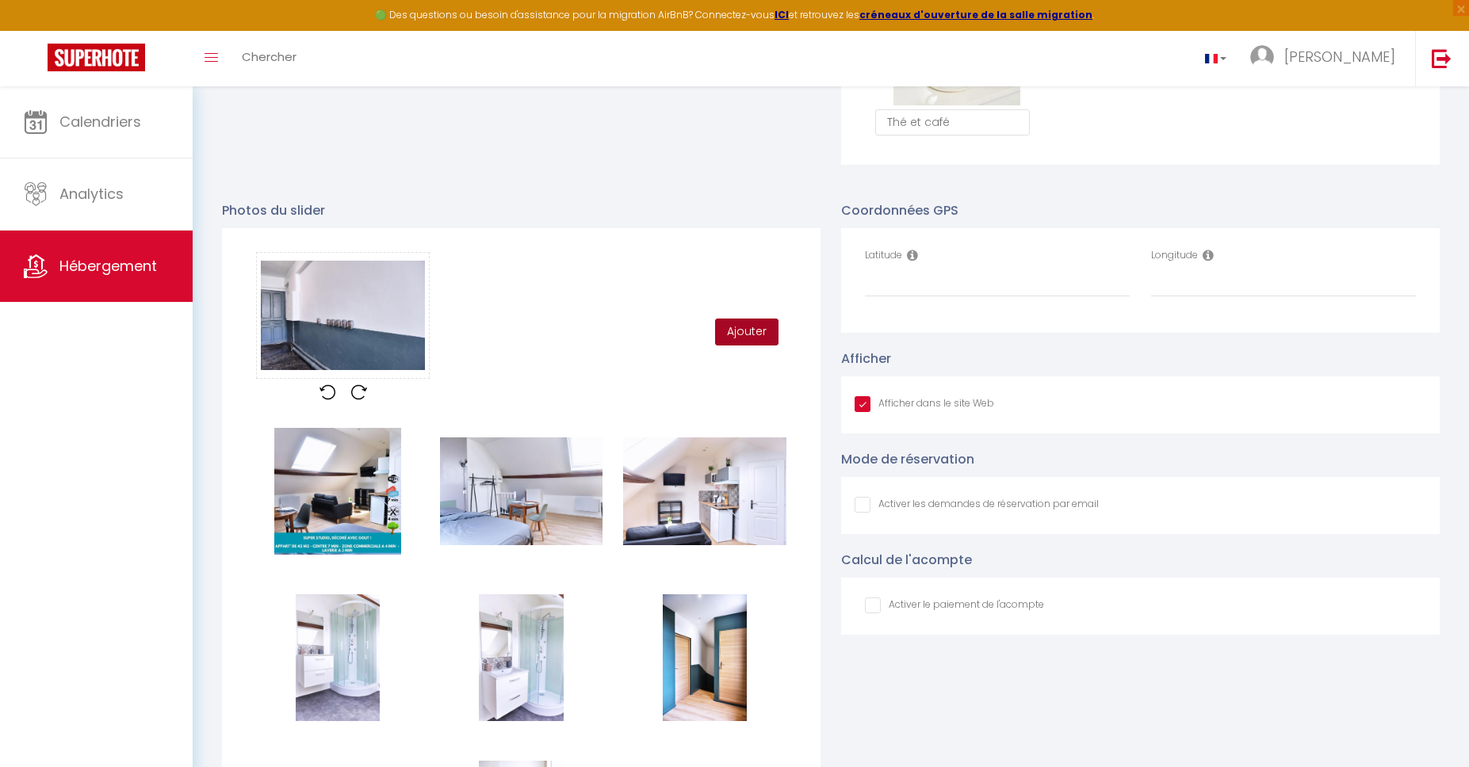
click at [751, 341] on button "Ajouter" at bounding box center [746, 332] width 63 height 27
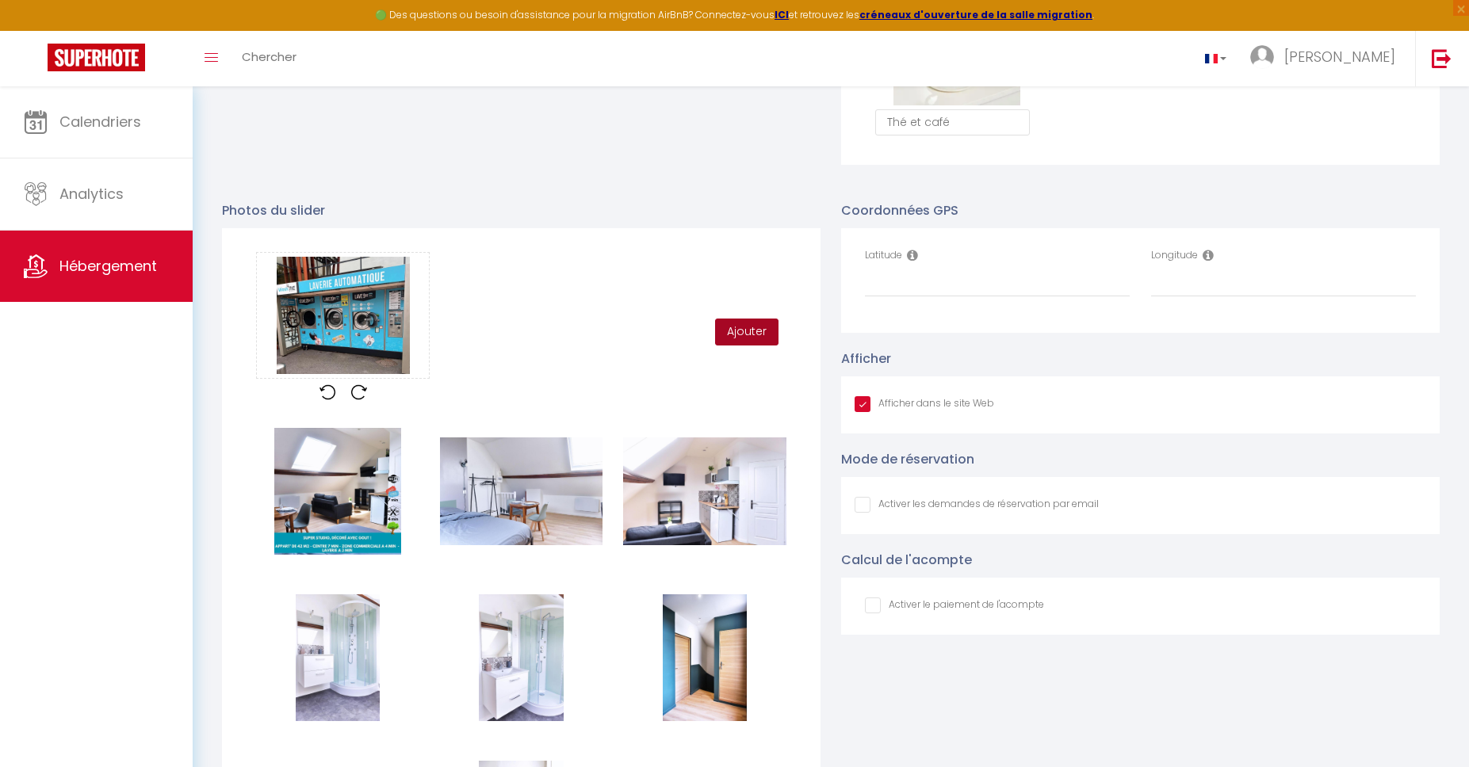
click at [741, 339] on button "Ajouter" at bounding box center [746, 332] width 63 height 27
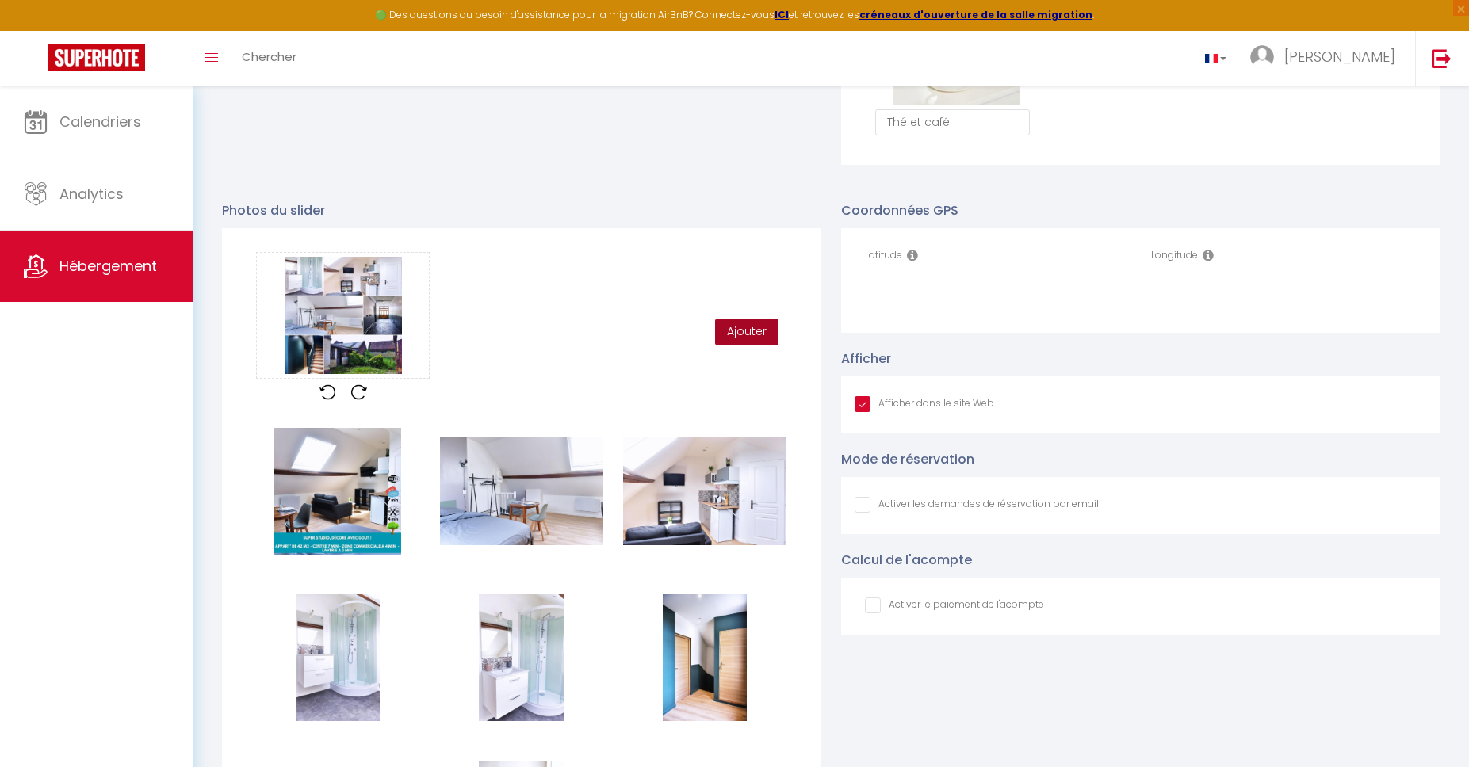
click at [762, 341] on button "Ajouter" at bounding box center [746, 332] width 63 height 27
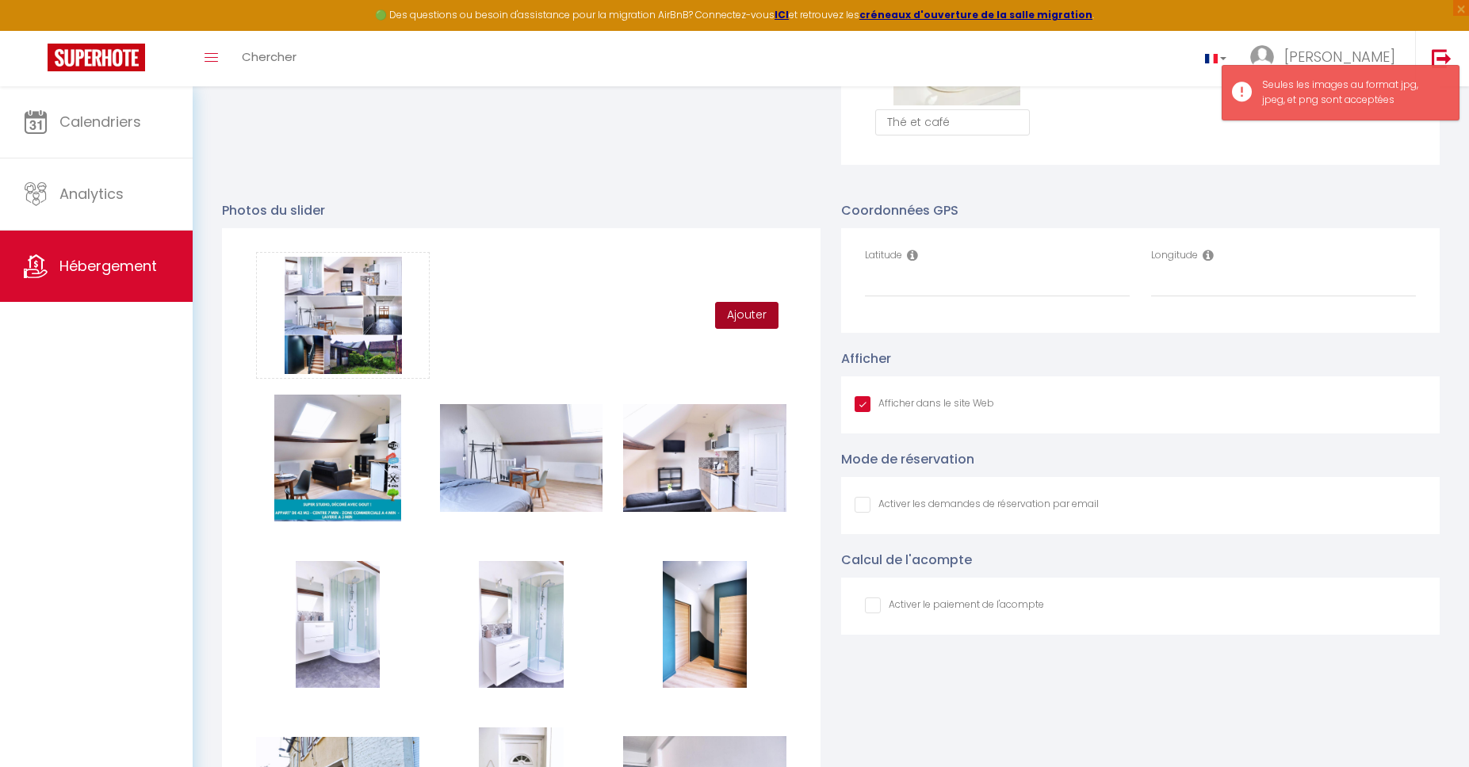
click at [749, 319] on button "Ajouter" at bounding box center [746, 315] width 63 height 27
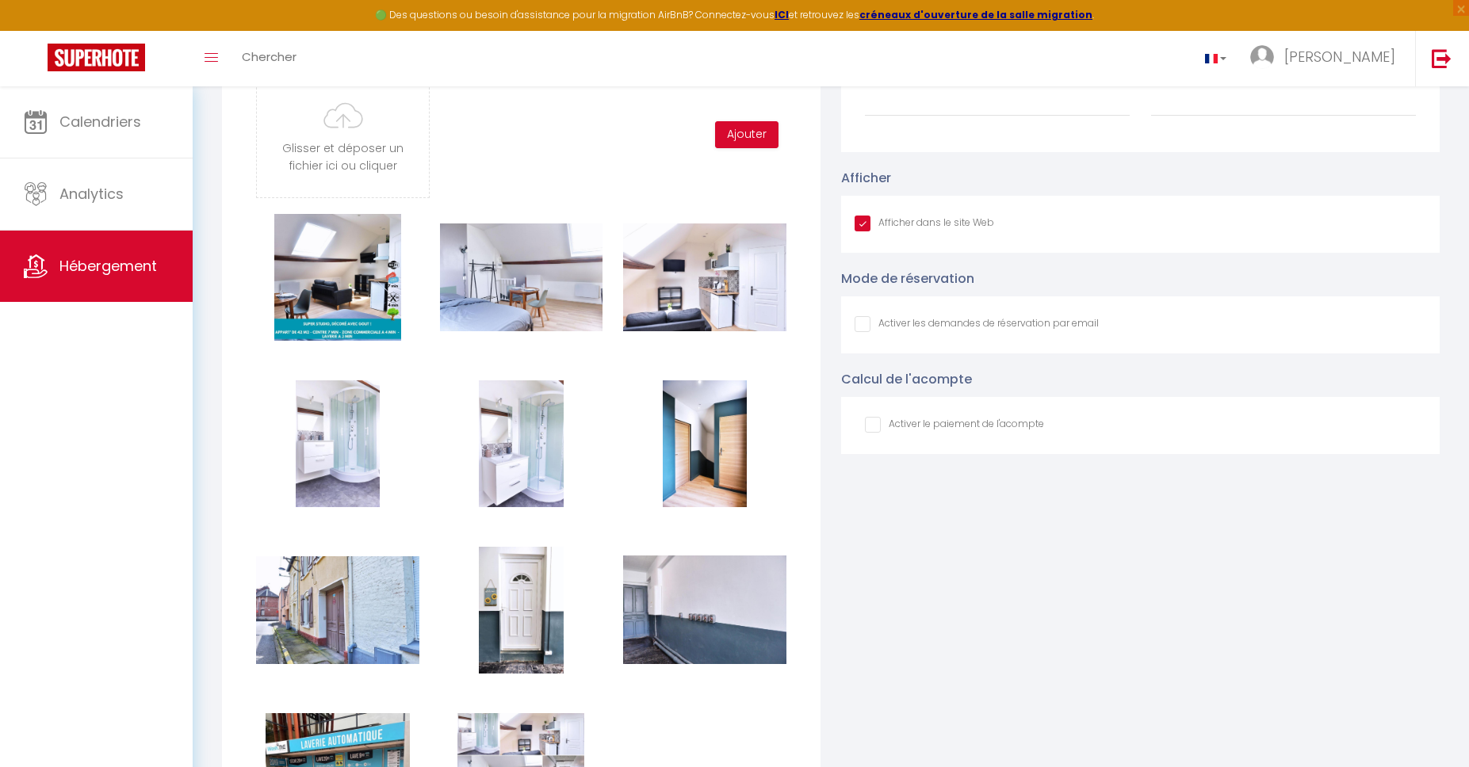
scroll to position [1387, 0]
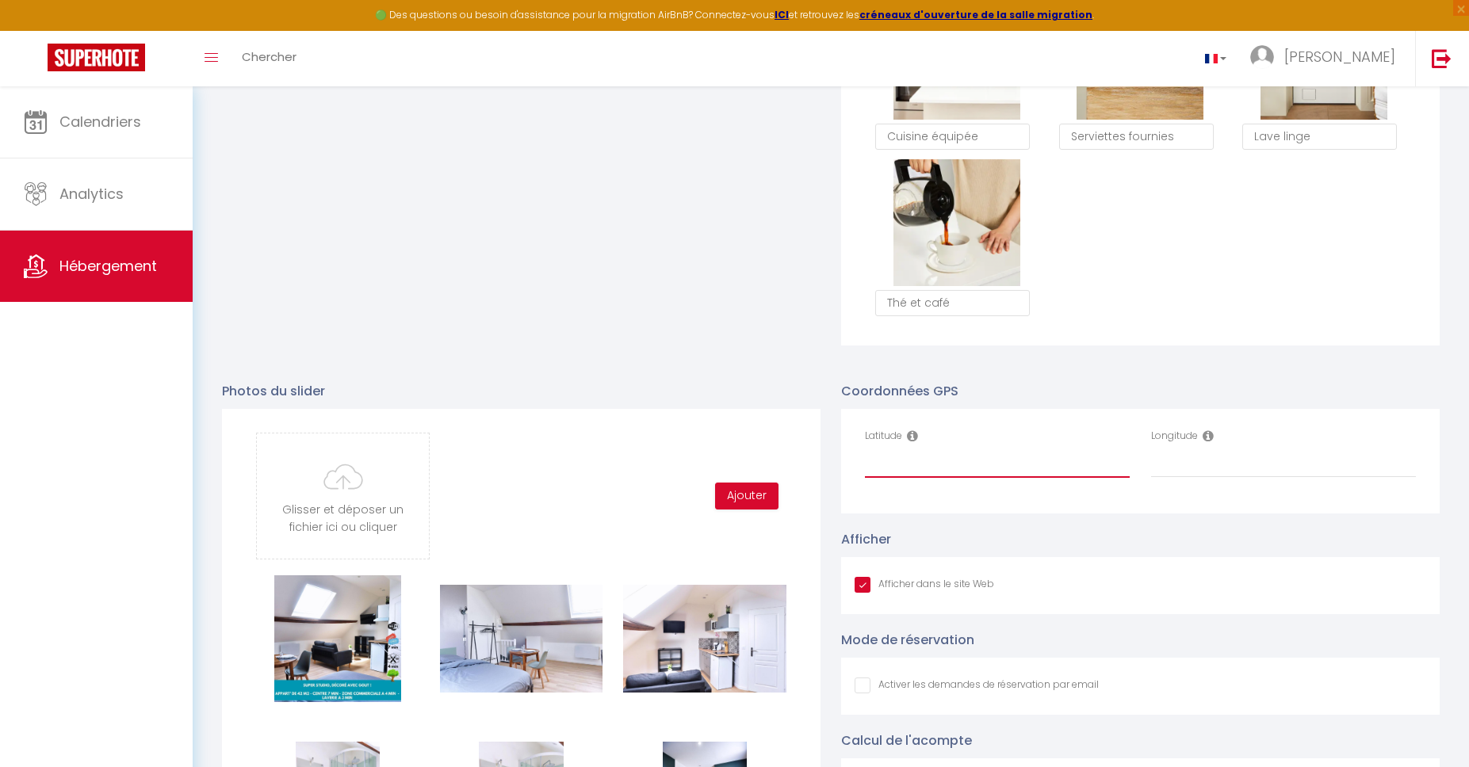
click at [925, 458] on input "Latitude" at bounding box center [997, 463] width 265 height 29
paste input "49.8512649"
click at [1175, 471] on input "Longitude" at bounding box center [1283, 463] width 265 height 29
paste input "3.2701649"
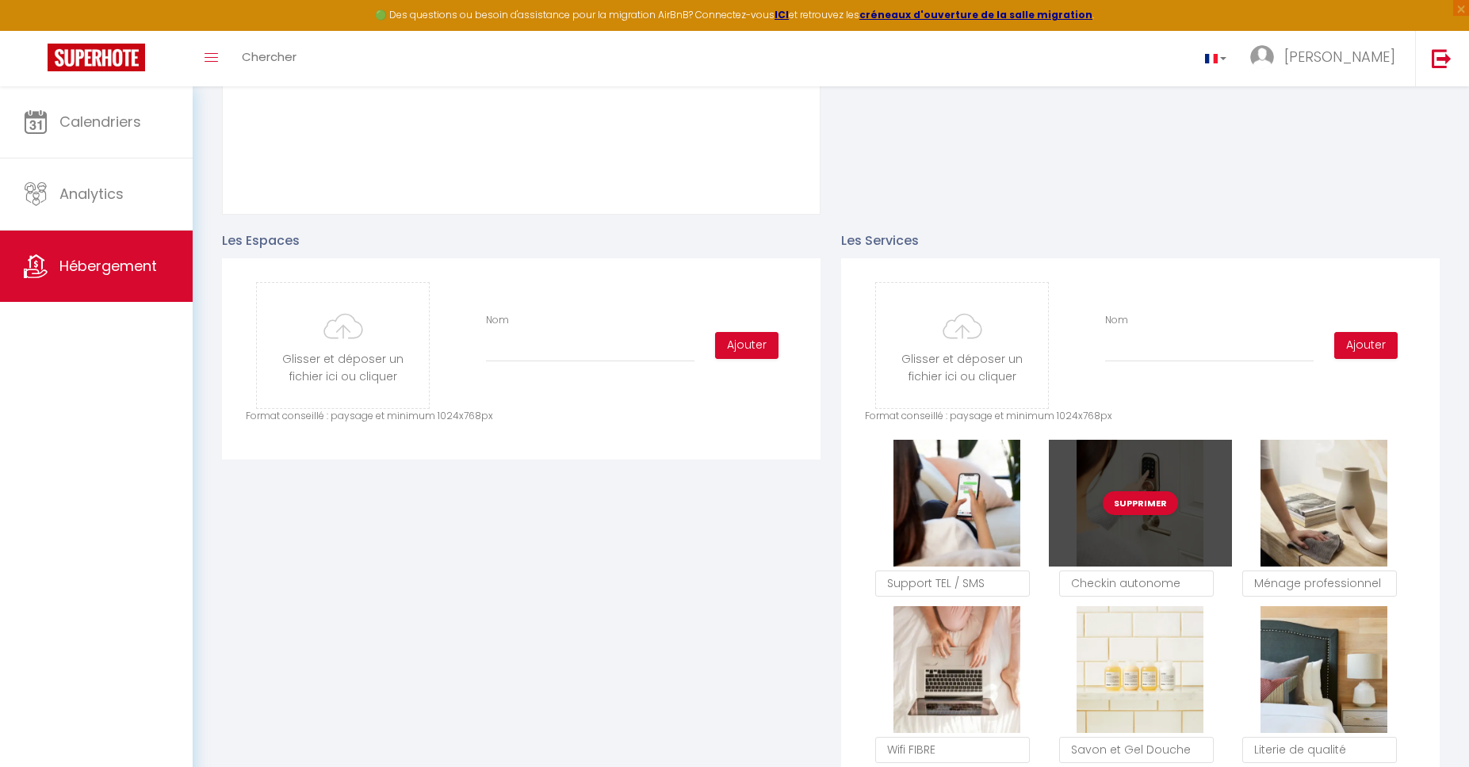
scroll to position [0, 0]
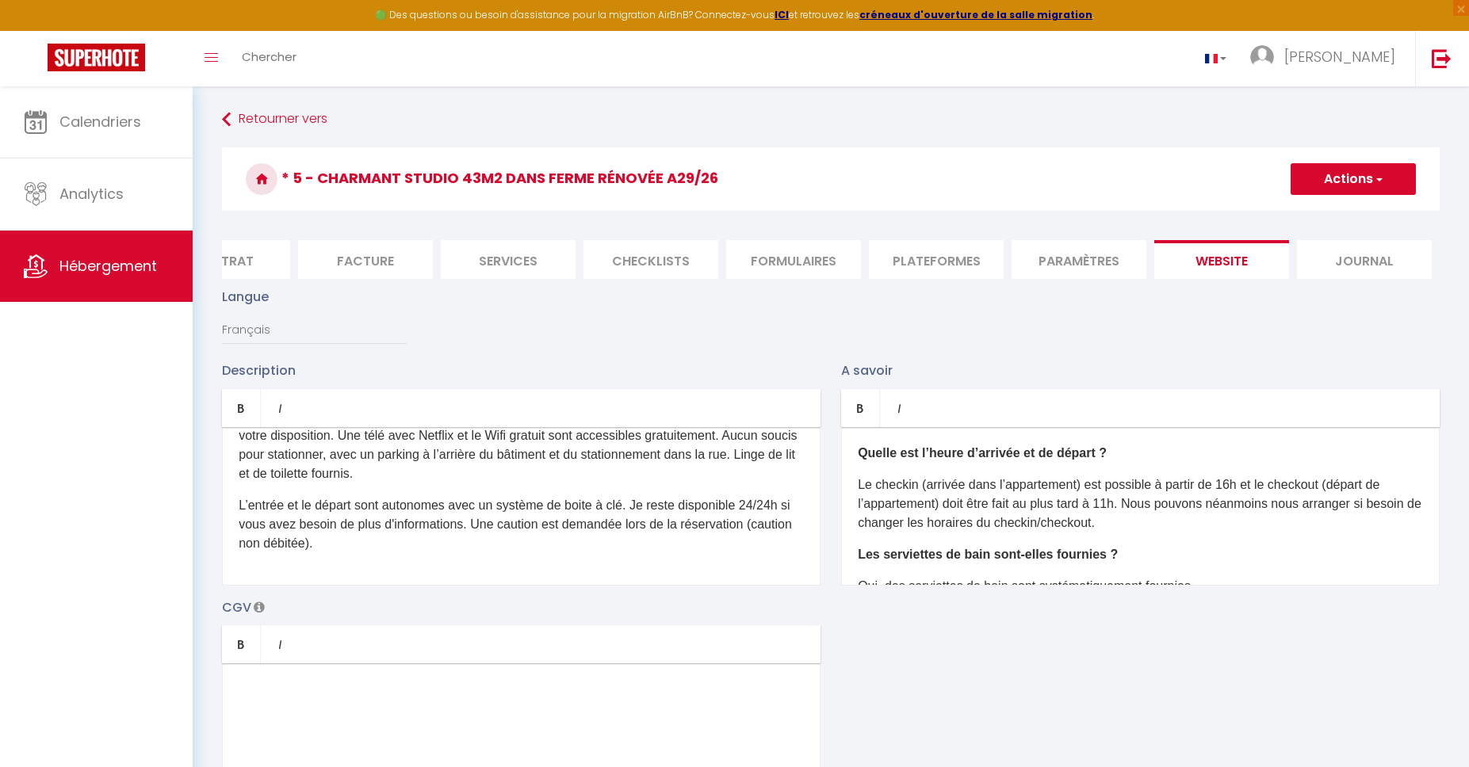
drag, startPoint x: 1381, startPoint y: 181, endPoint x: 1361, endPoint y: 184, distance: 20.8
click at [1380, 181] on span "button" at bounding box center [1378, 179] width 10 height 16
click at [1329, 212] on input "Enregistrer" at bounding box center [1334, 214] width 59 height 16
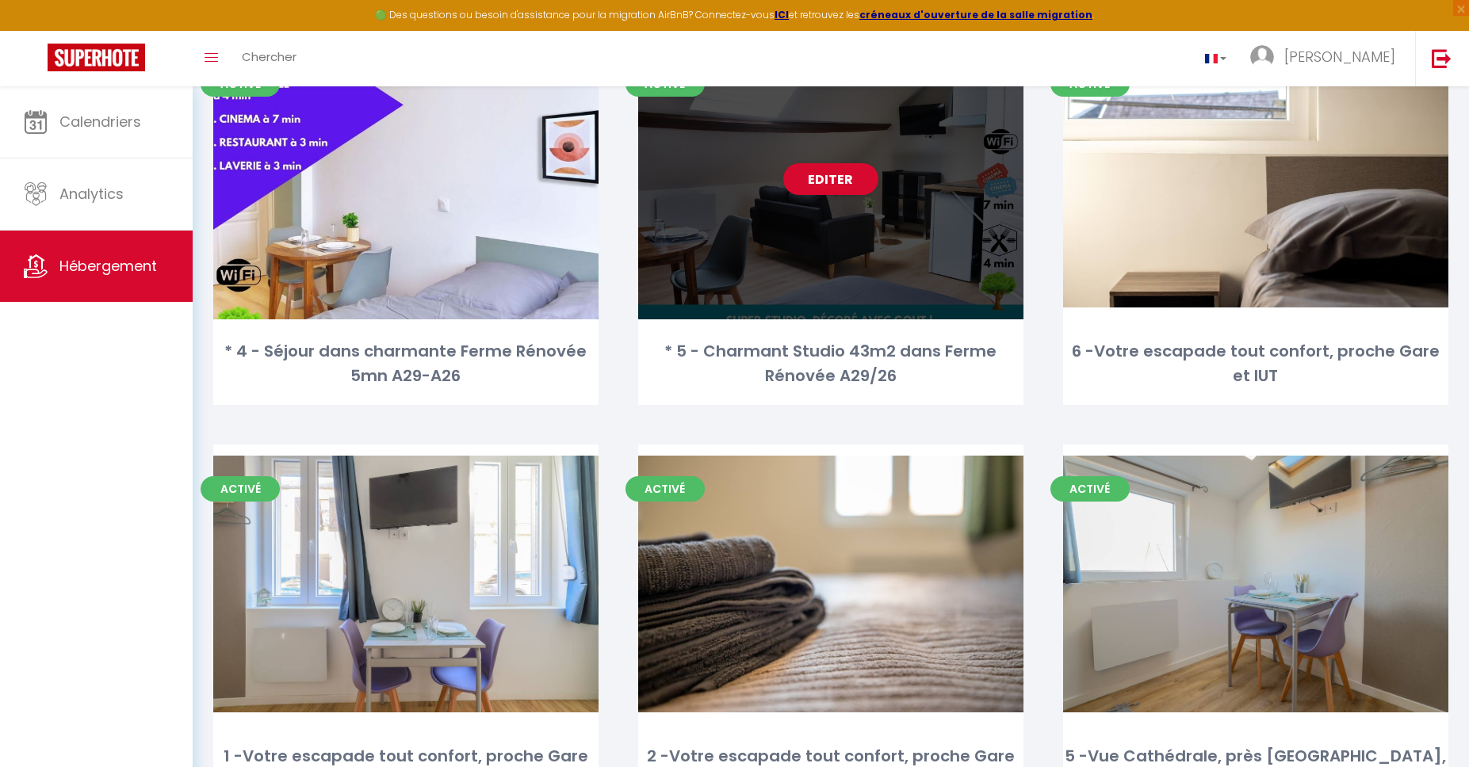
scroll to position [670, 0]
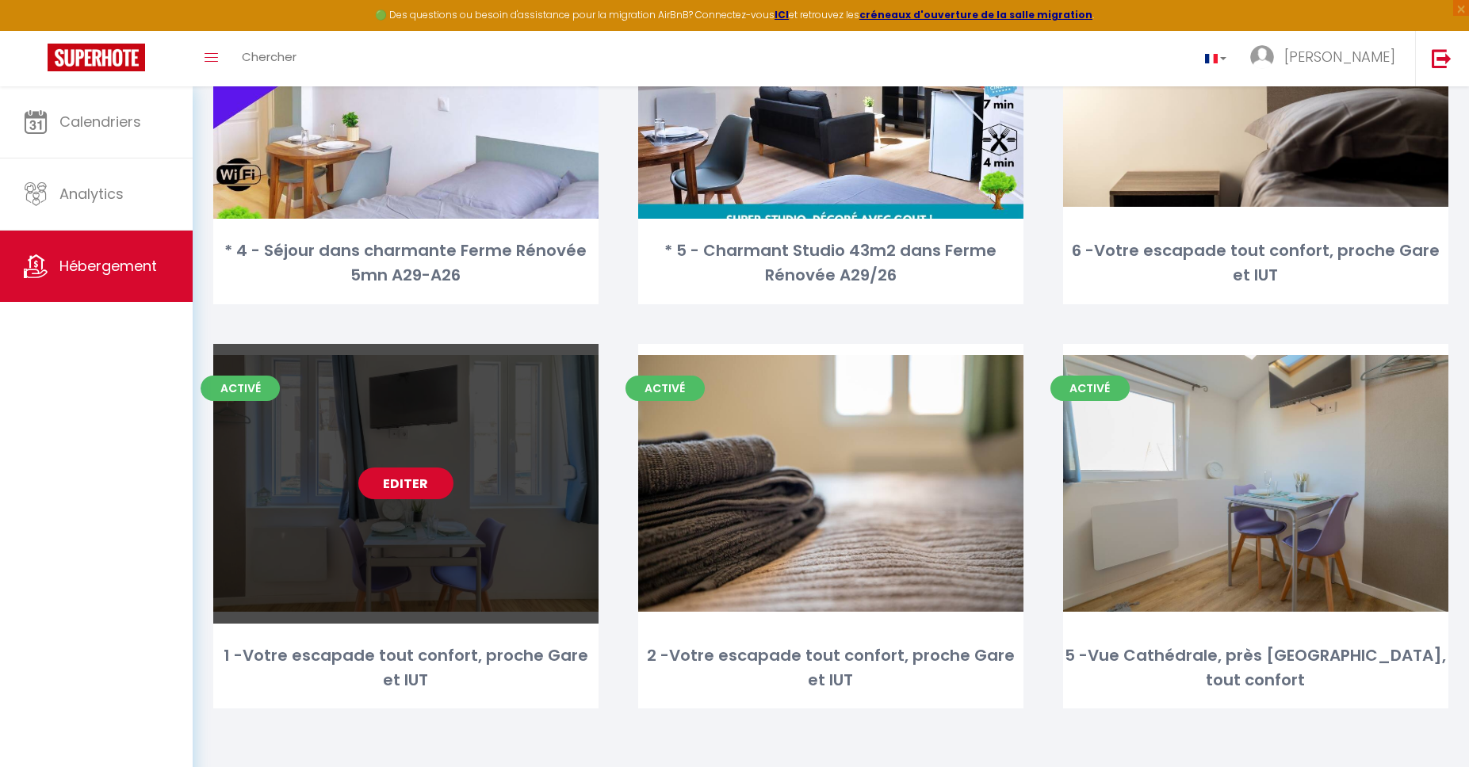
click at [388, 498] on link "Editer" at bounding box center [405, 484] width 95 height 32
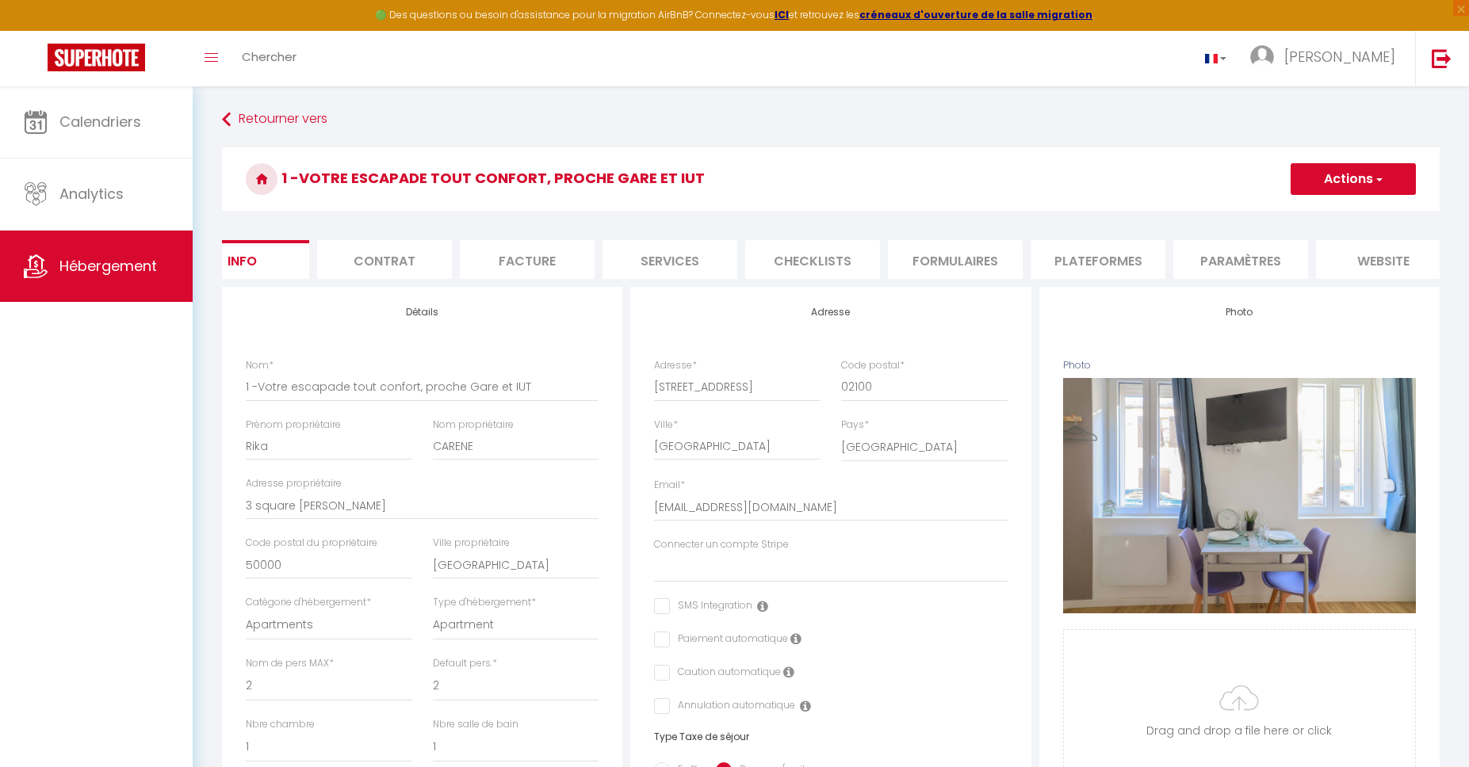
scroll to position [0, 209]
click at [1203, 262] on li "website" at bounding box center [1221, 259] width 135 height 39
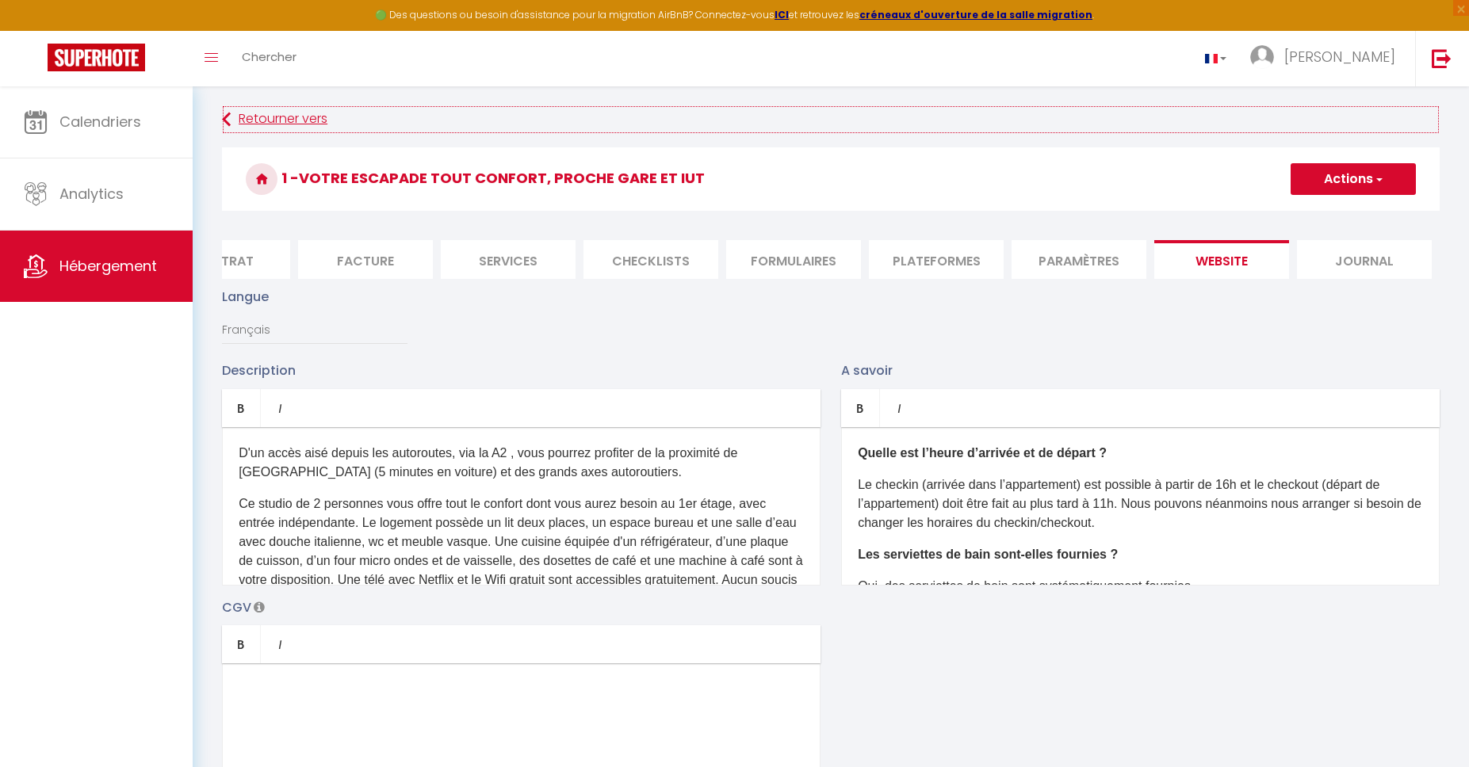
click at [274, 120] on link "Retourner vers" at bounding box center [830, 119] width 1217 height 29
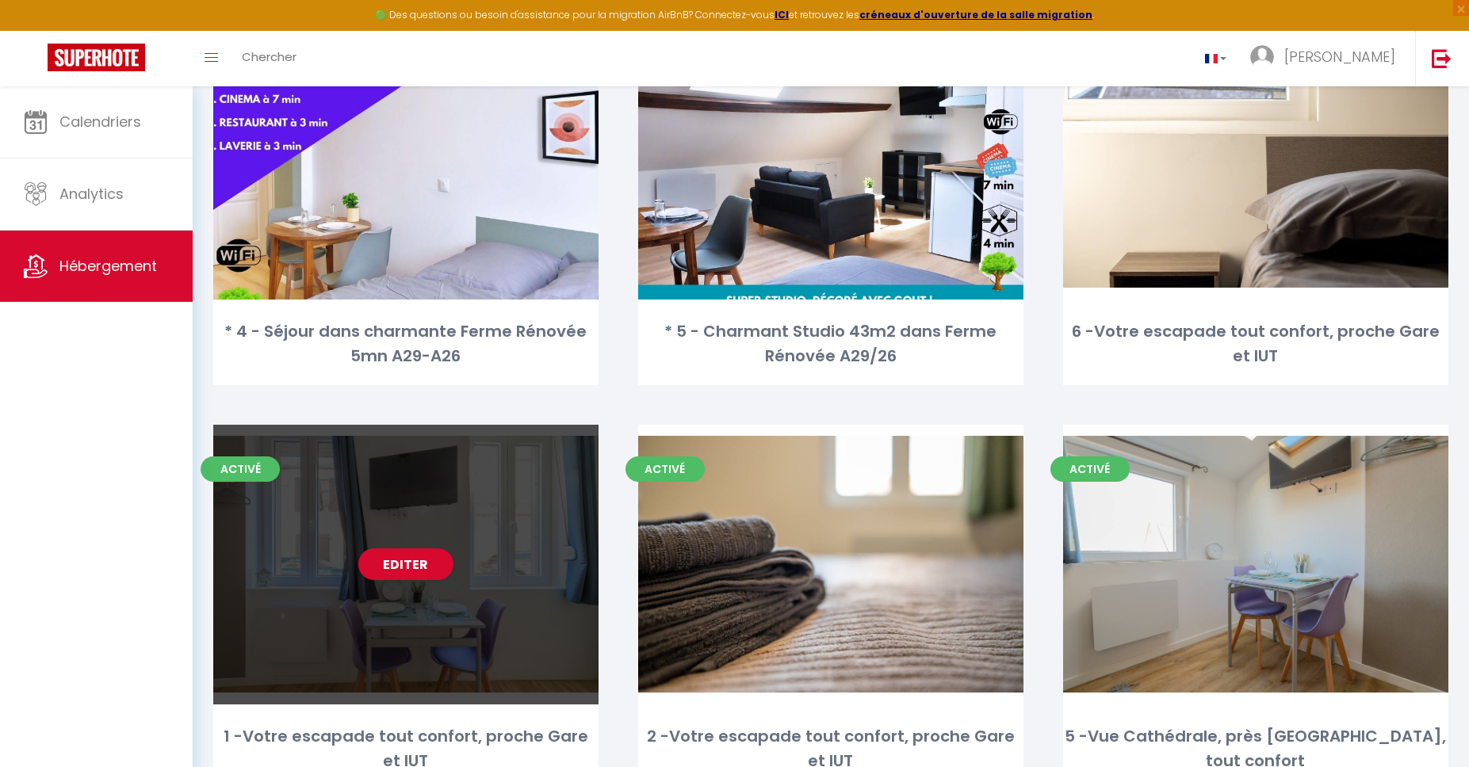
scroll to position [670, 0]
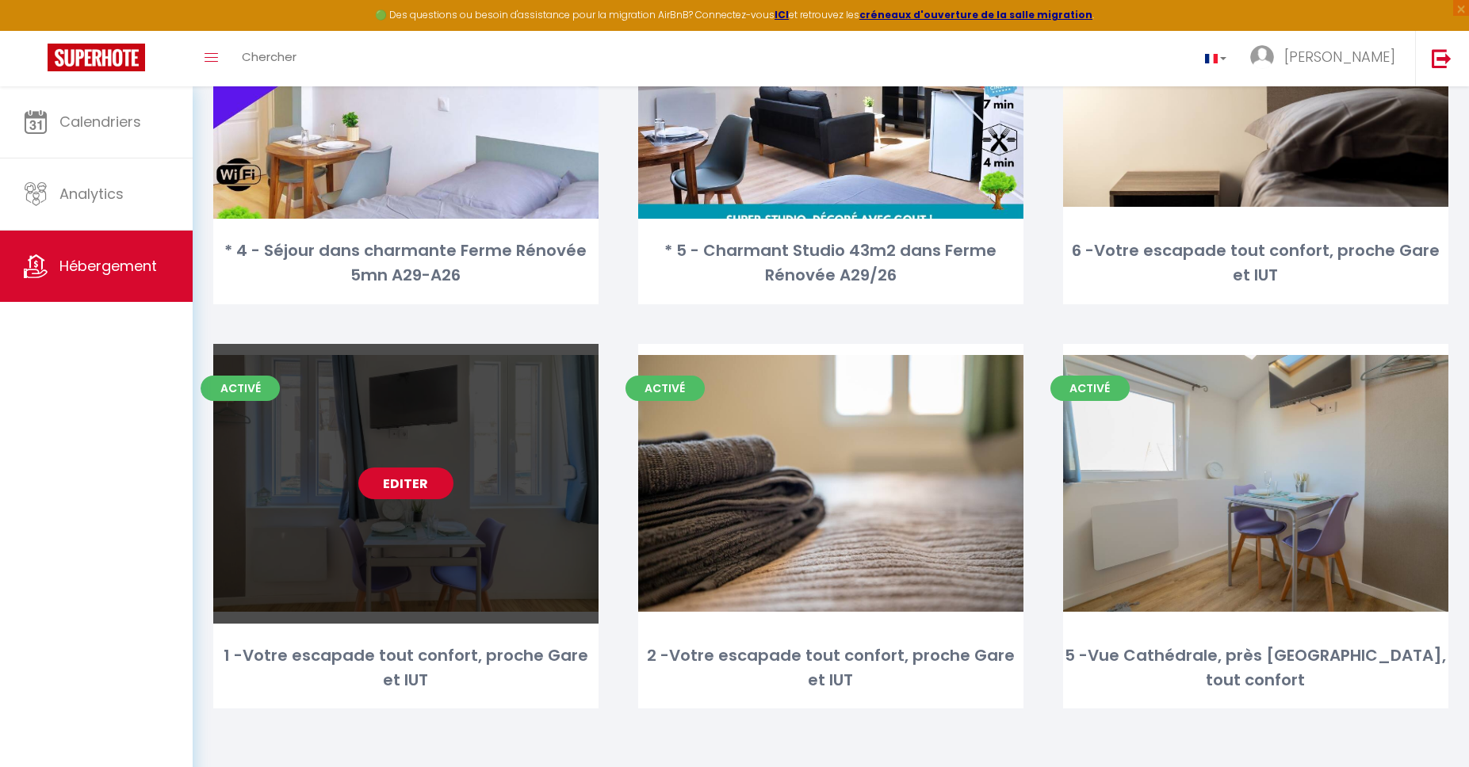
click at [388, 476] on link "Editer" at bounding box center [405, 484] width 95 height 32
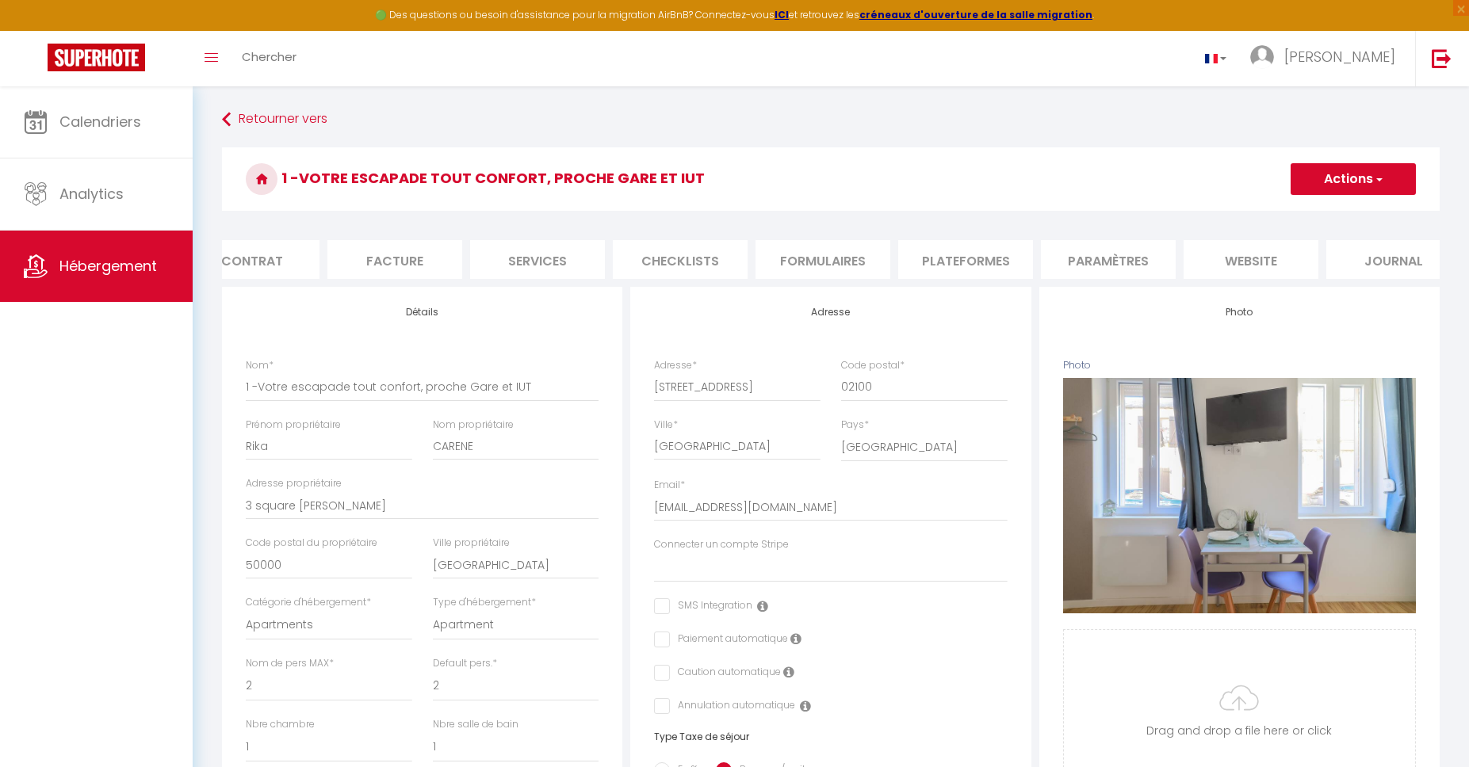
scroll to position [0, 209]
click at [1249, 269] on li "website" at bounding box center [1221, 259] width 135 height 39
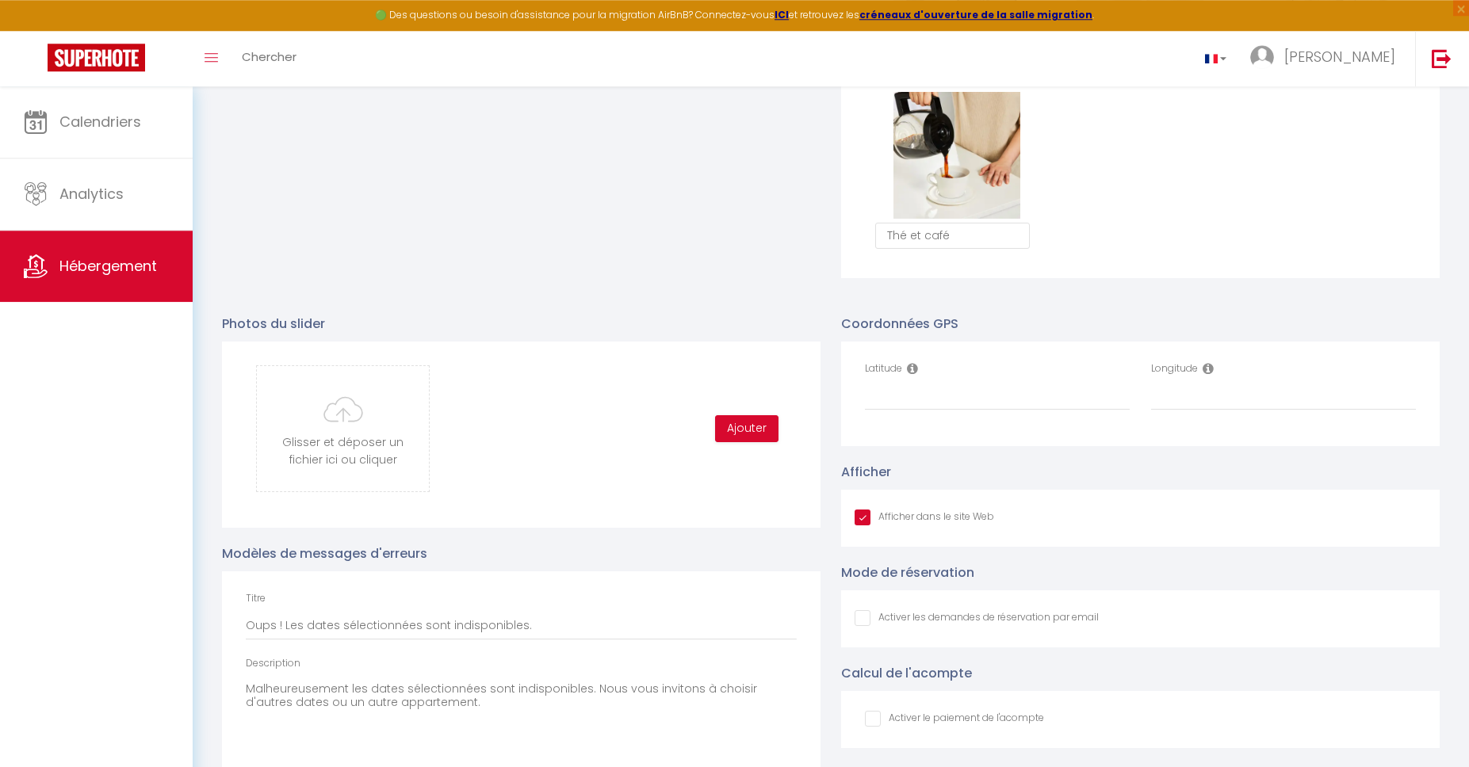
scroll to position [1568, 0]
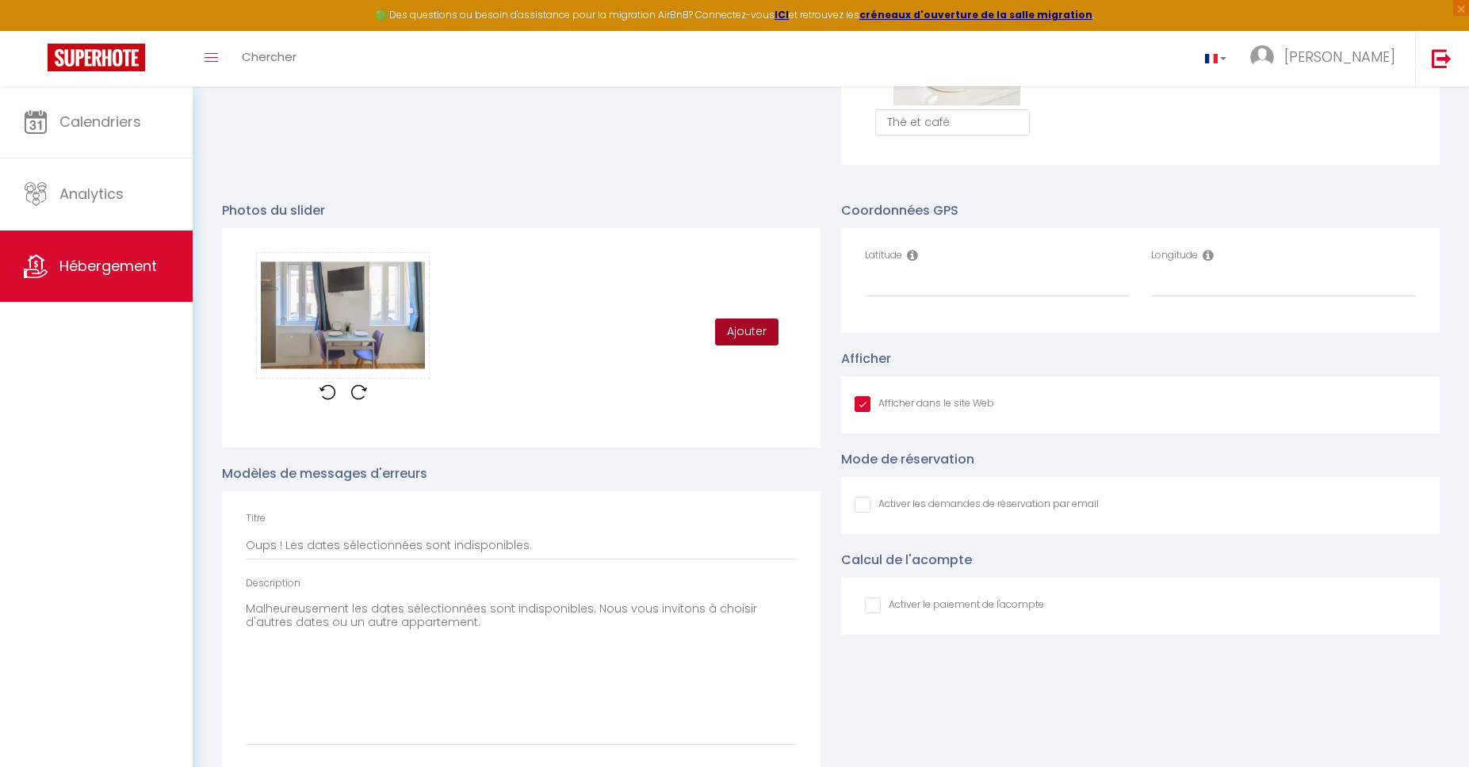
click at [762, 333] on button "Ajouter" at bounding box center [746, 332] width 63 height 27
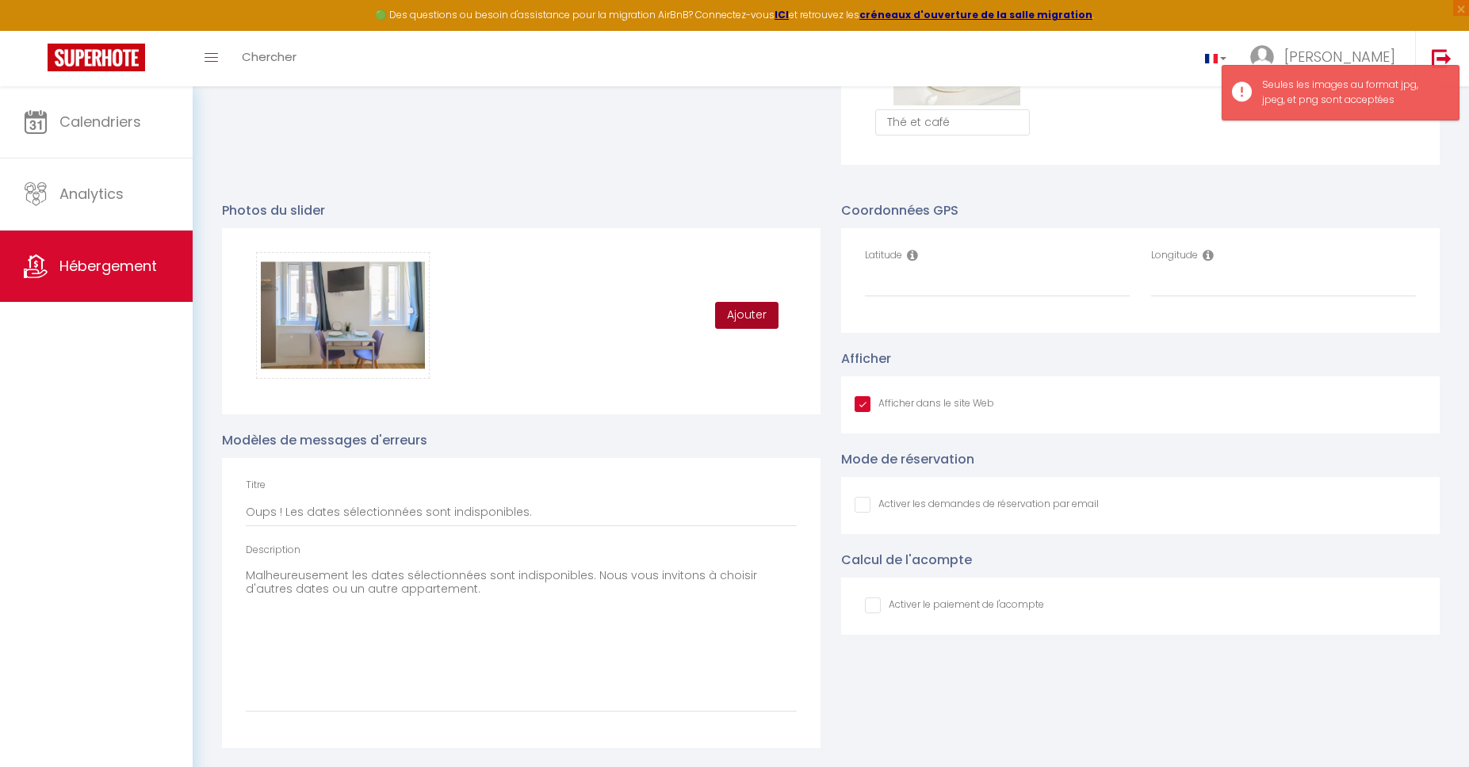
click at [754, 320] on button "Ajouter" at bounding box center [746, 315] width 63 height 27
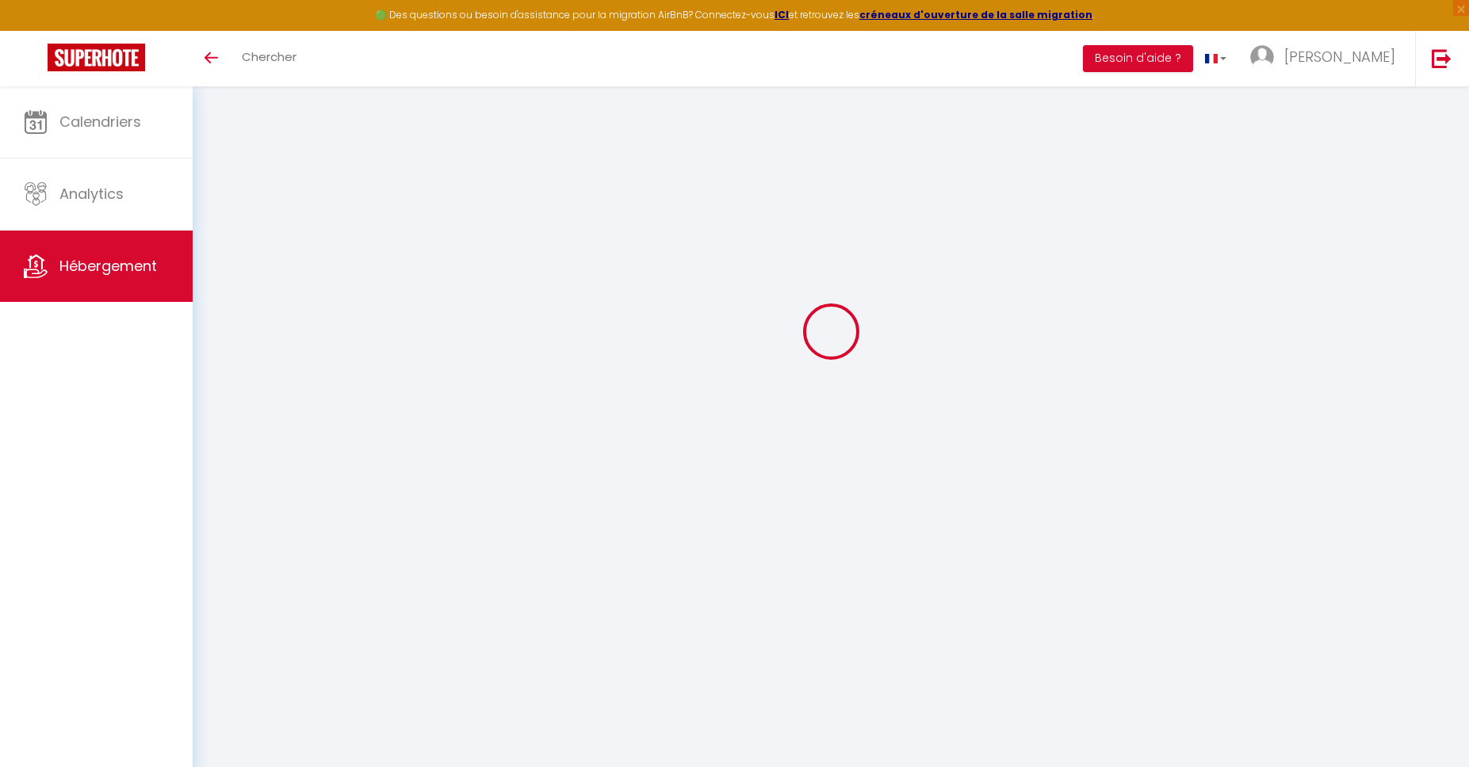
type input "Oups ! Les dates sélectionnées sont indisponibles."
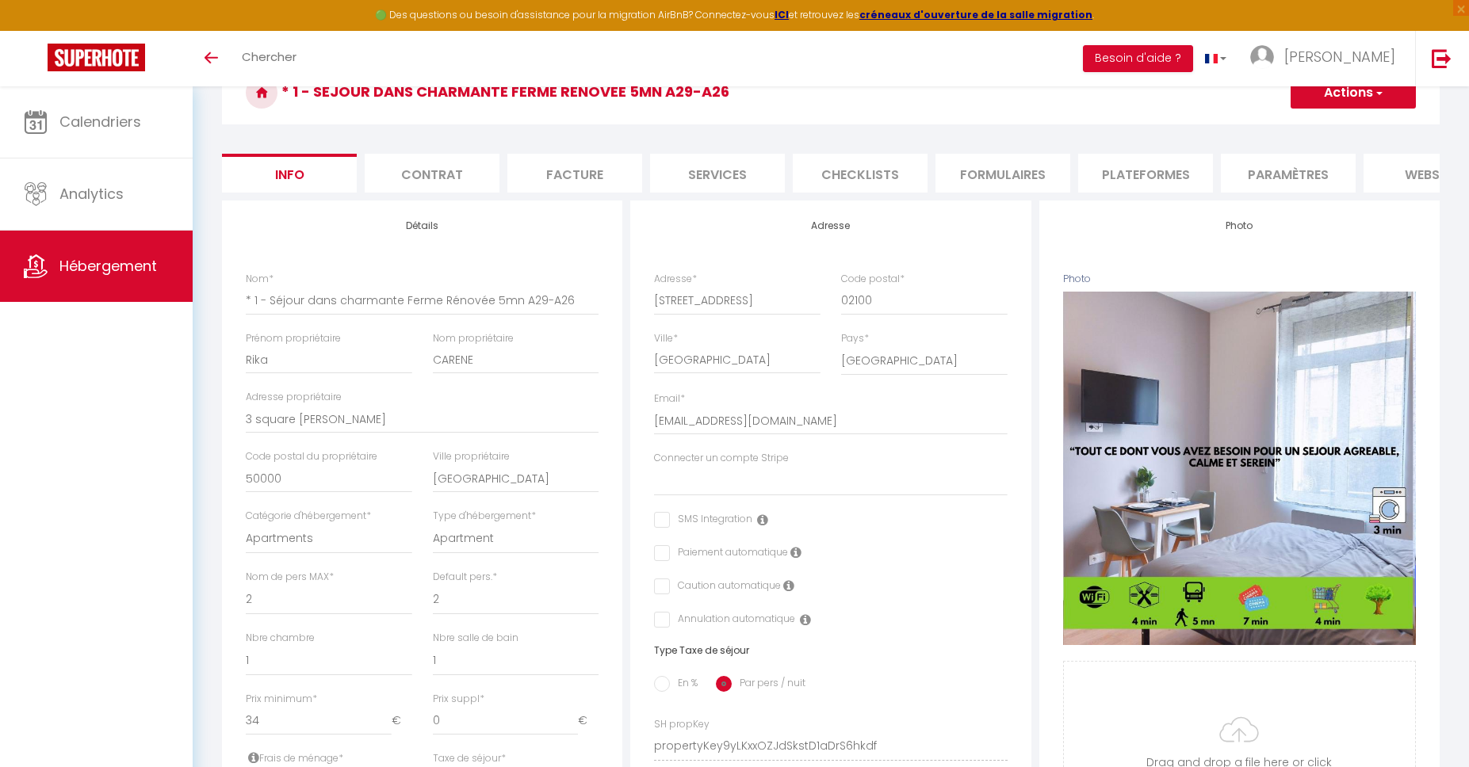
select select
checkbox input "false"
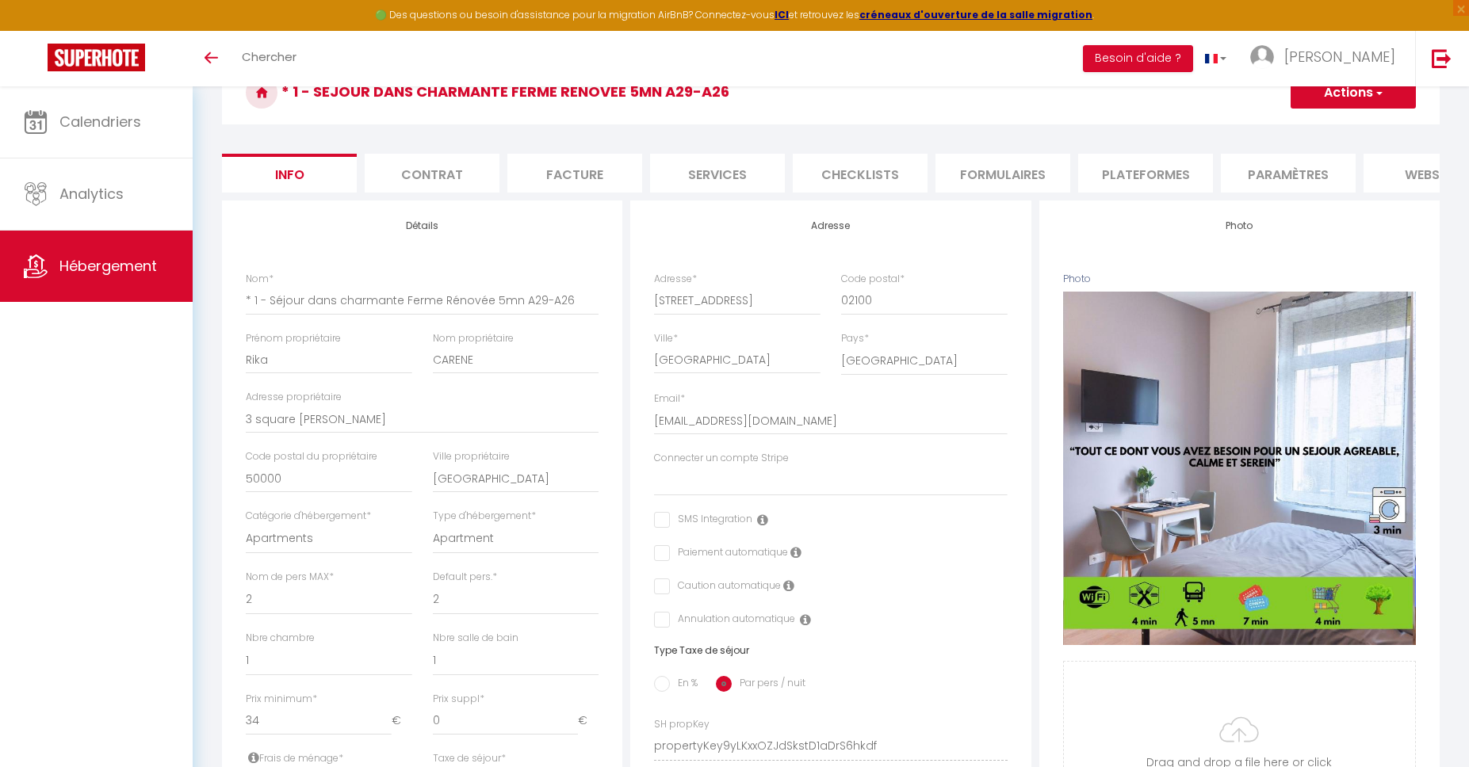
select select
checkbox input "false"
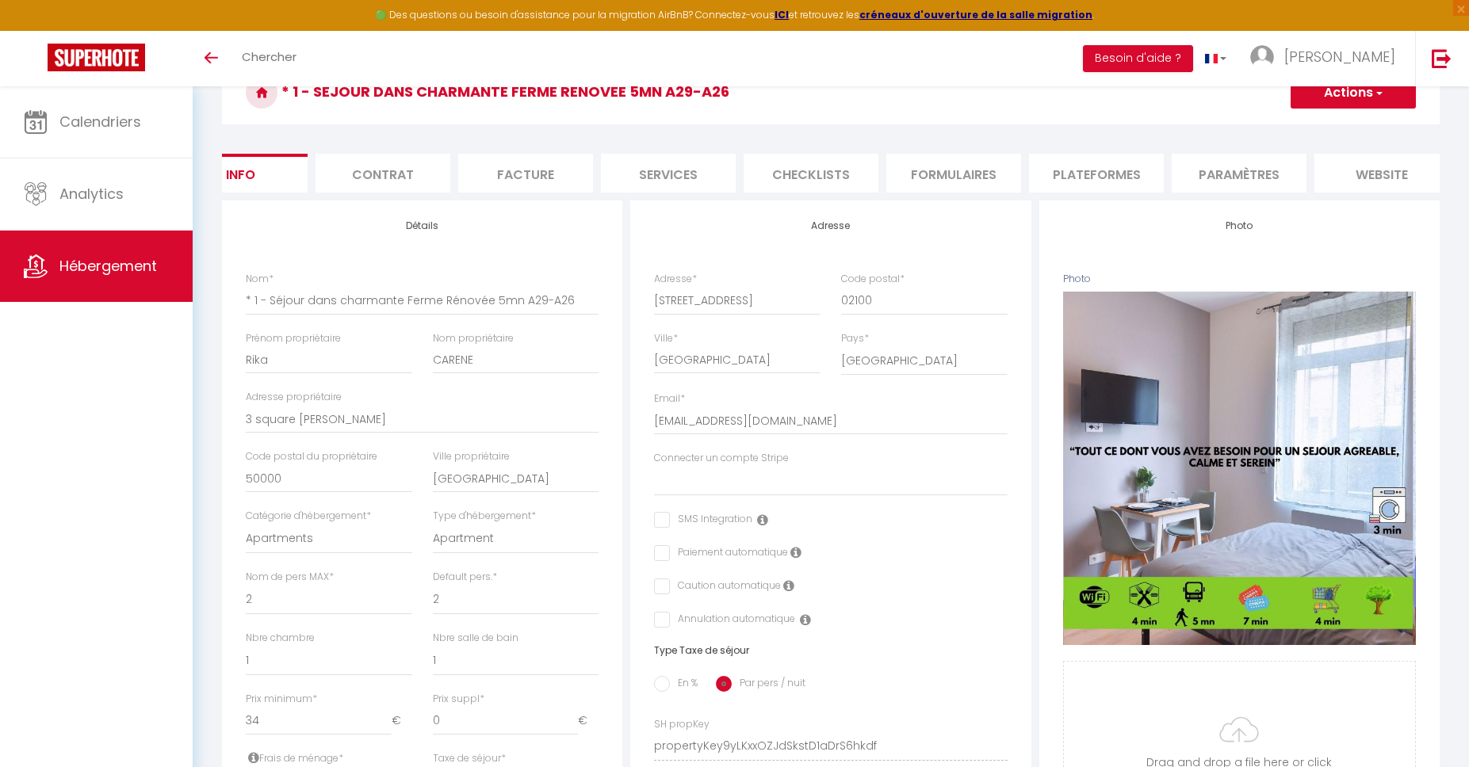
scroll to position [0, 209]
click at [1229, 176] on li "website" at bounding box center [1221, 173] width 135 height 39
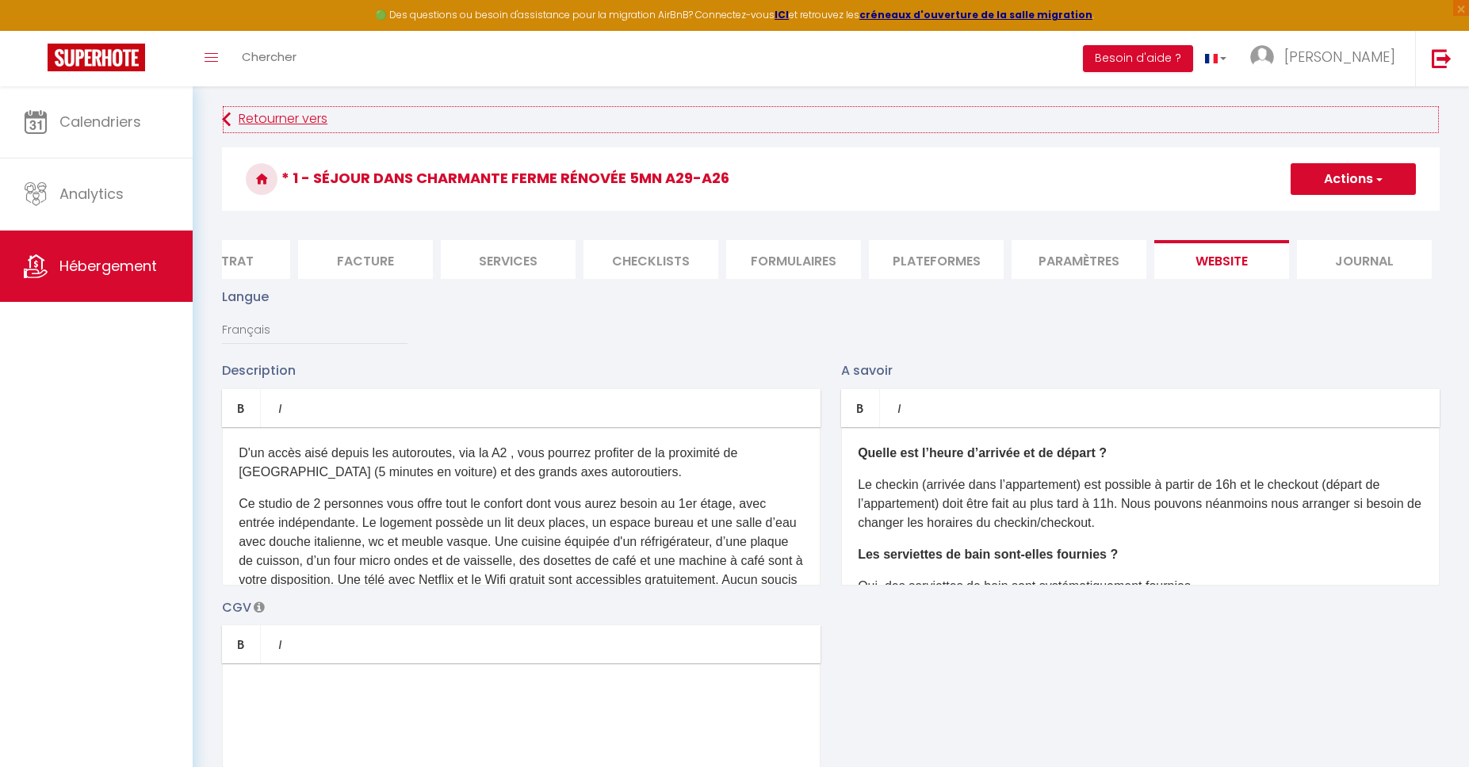
click at [258, 133] on link "Retourner vers" at bounding box center [830, 119] width 1217 height 29
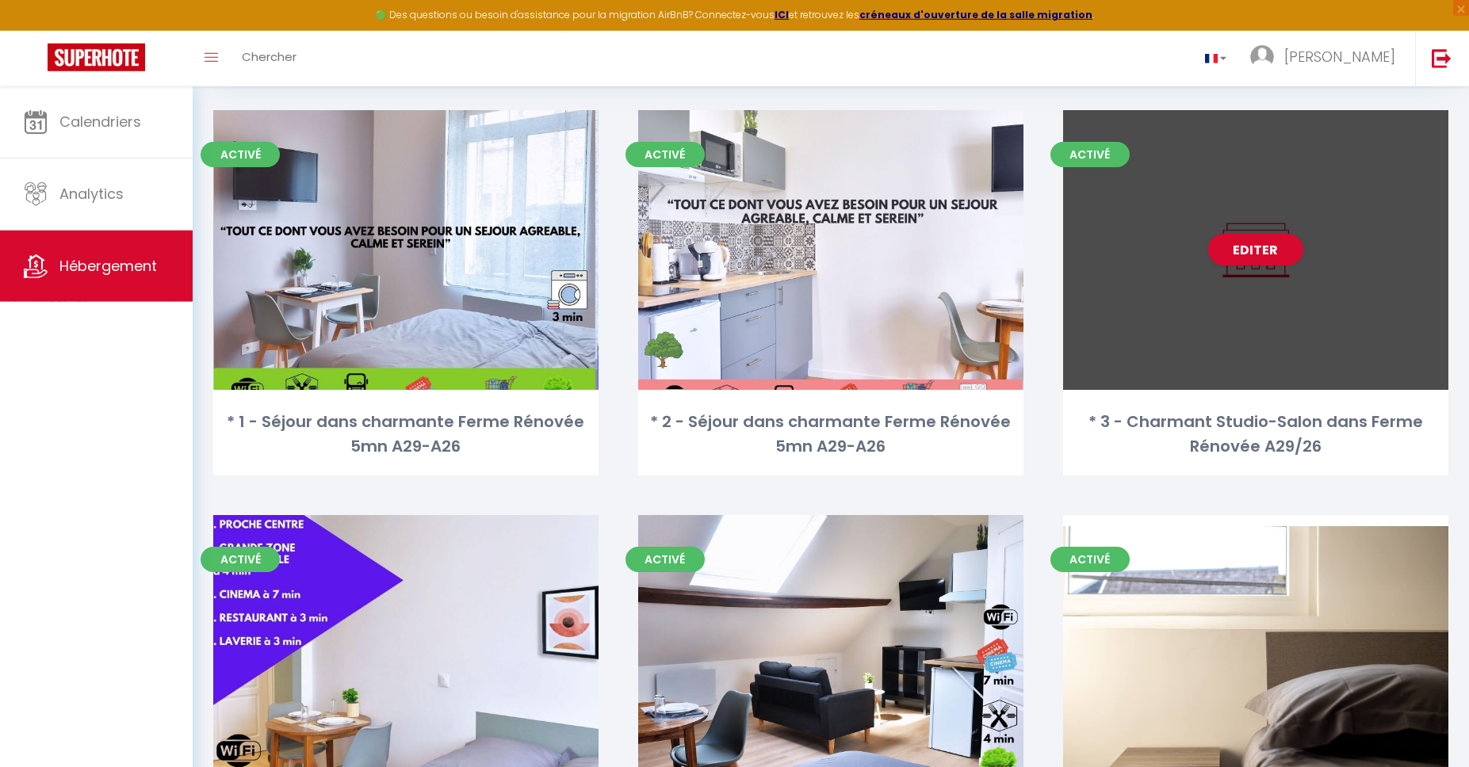
scroll to position [90, 0]
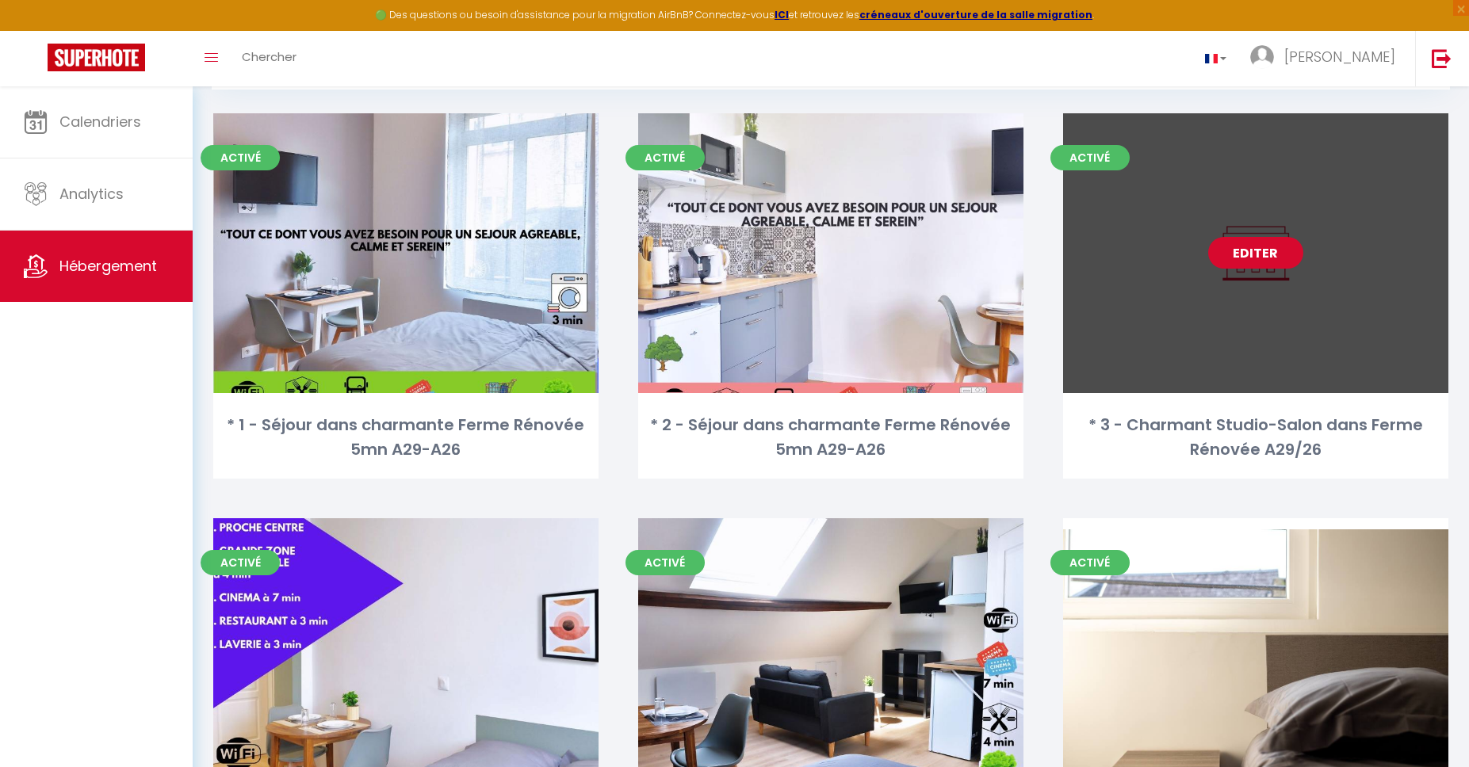
click at [1262, 250] on link "Editer" at bounding box center [1255, 253] width 95 height 32
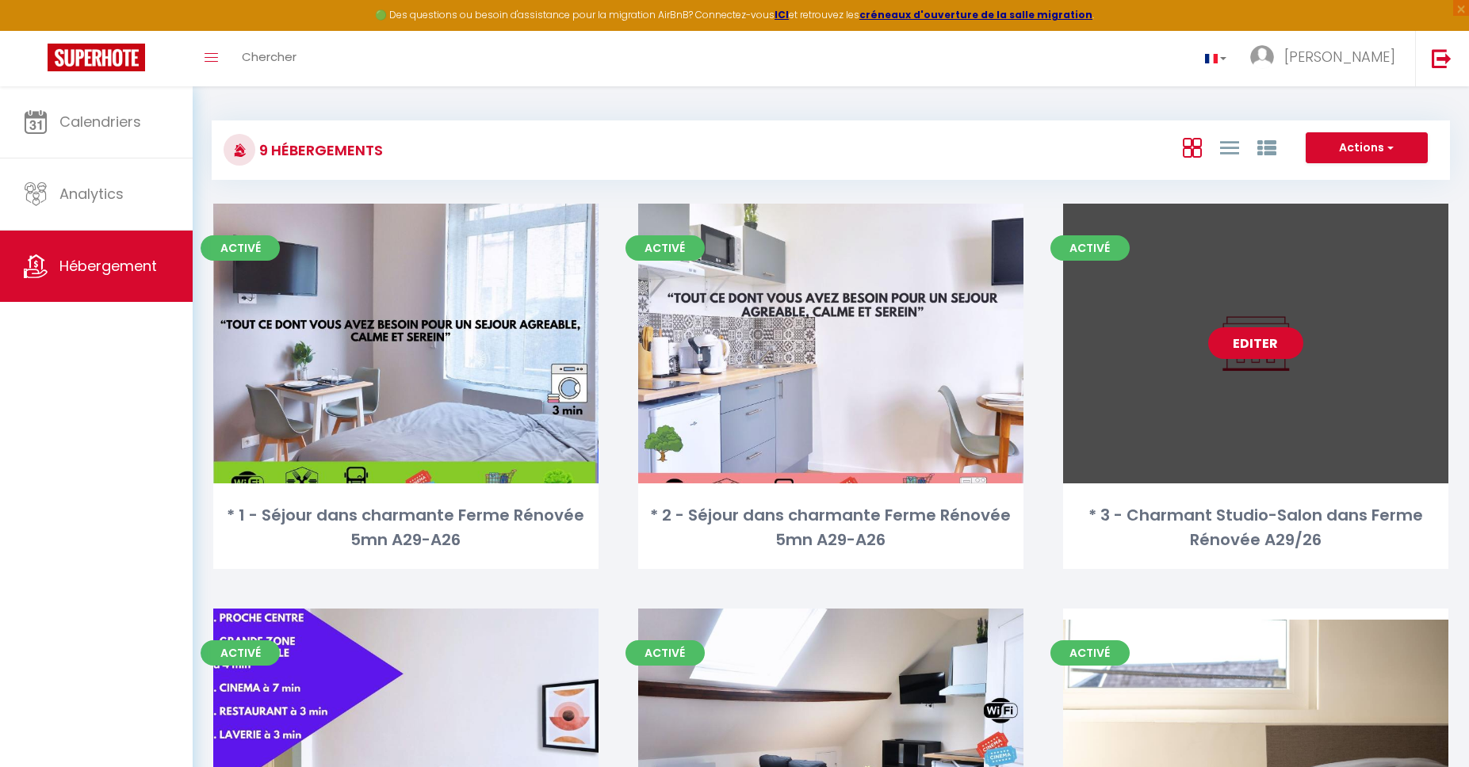
select select "3"
select select "2"
select select "1"
select select "28"
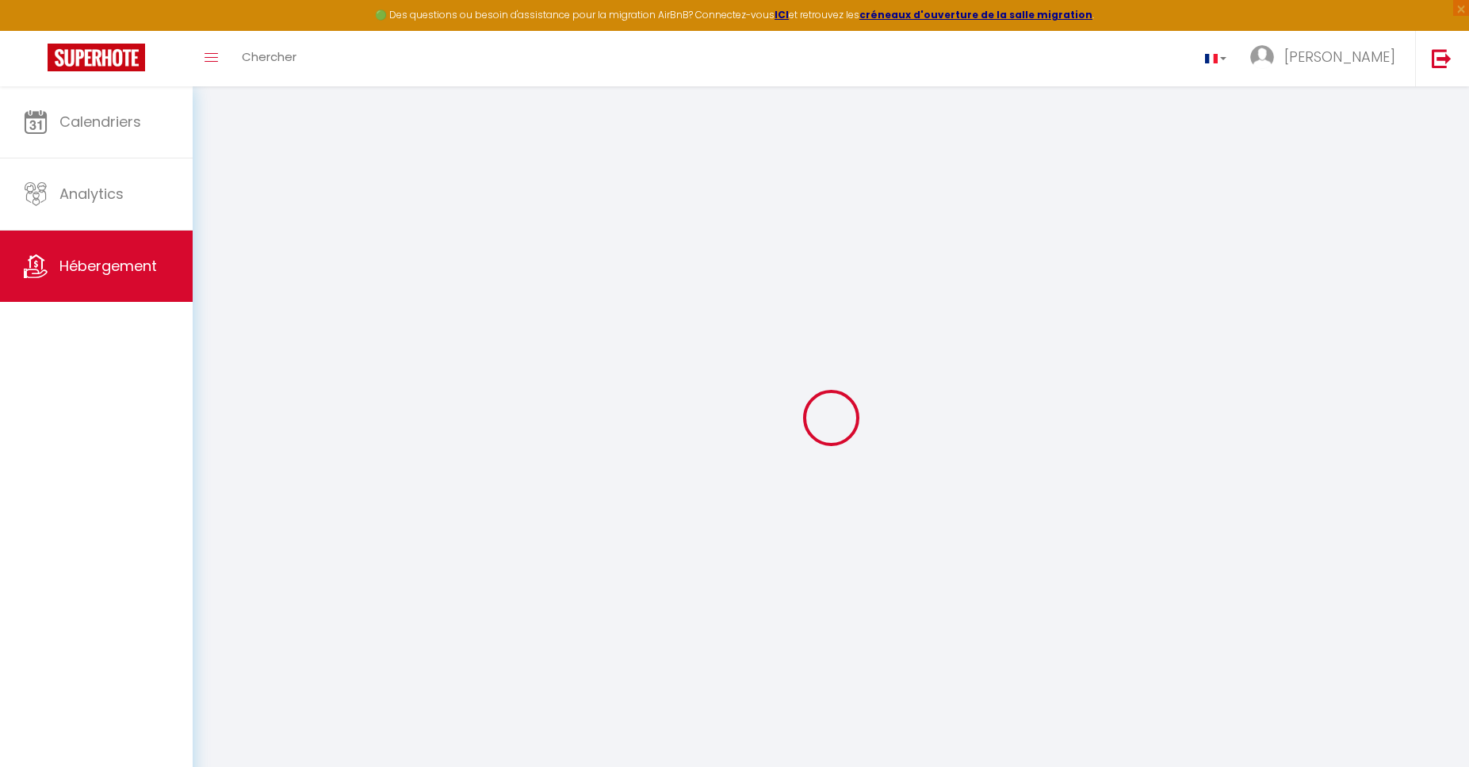
select select
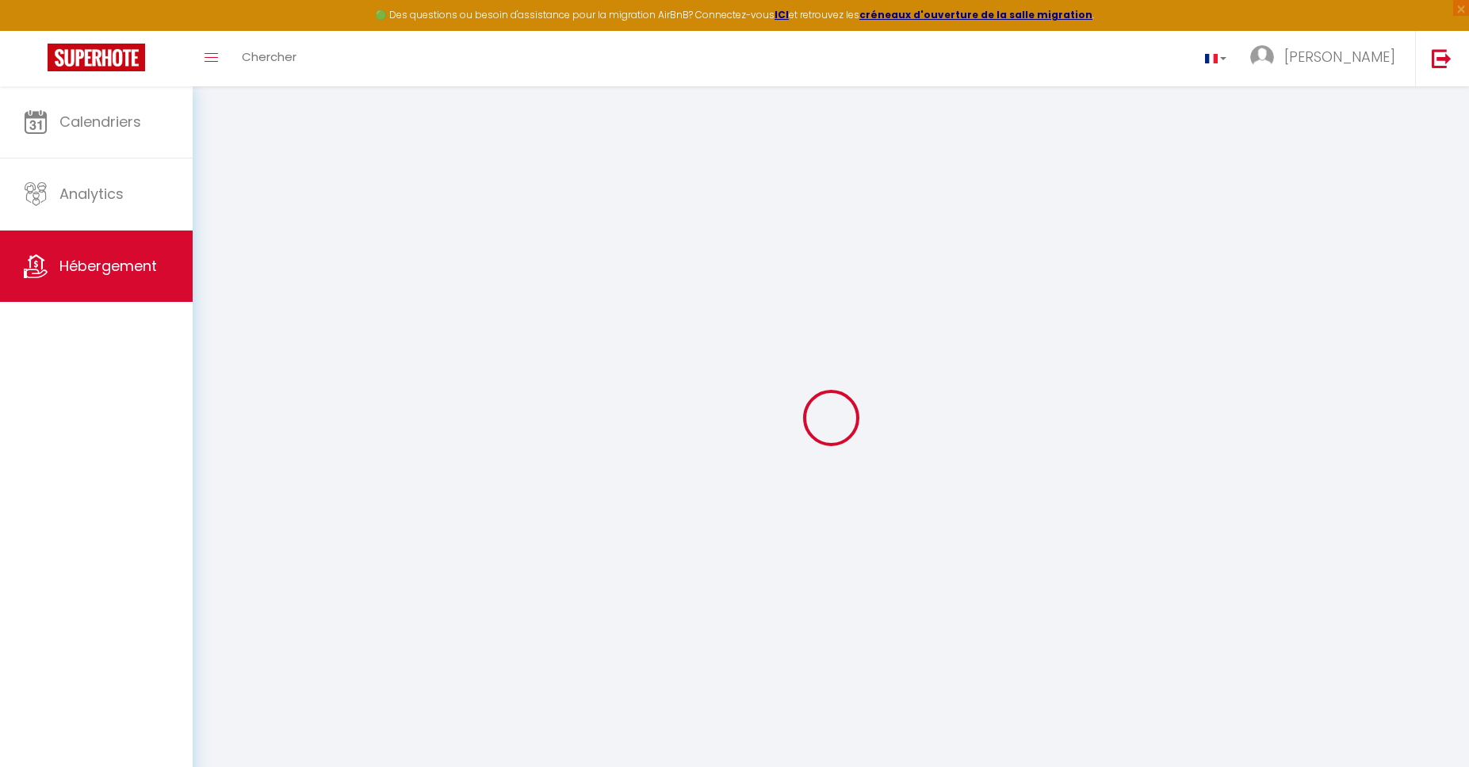
select select
checkbox input "false"
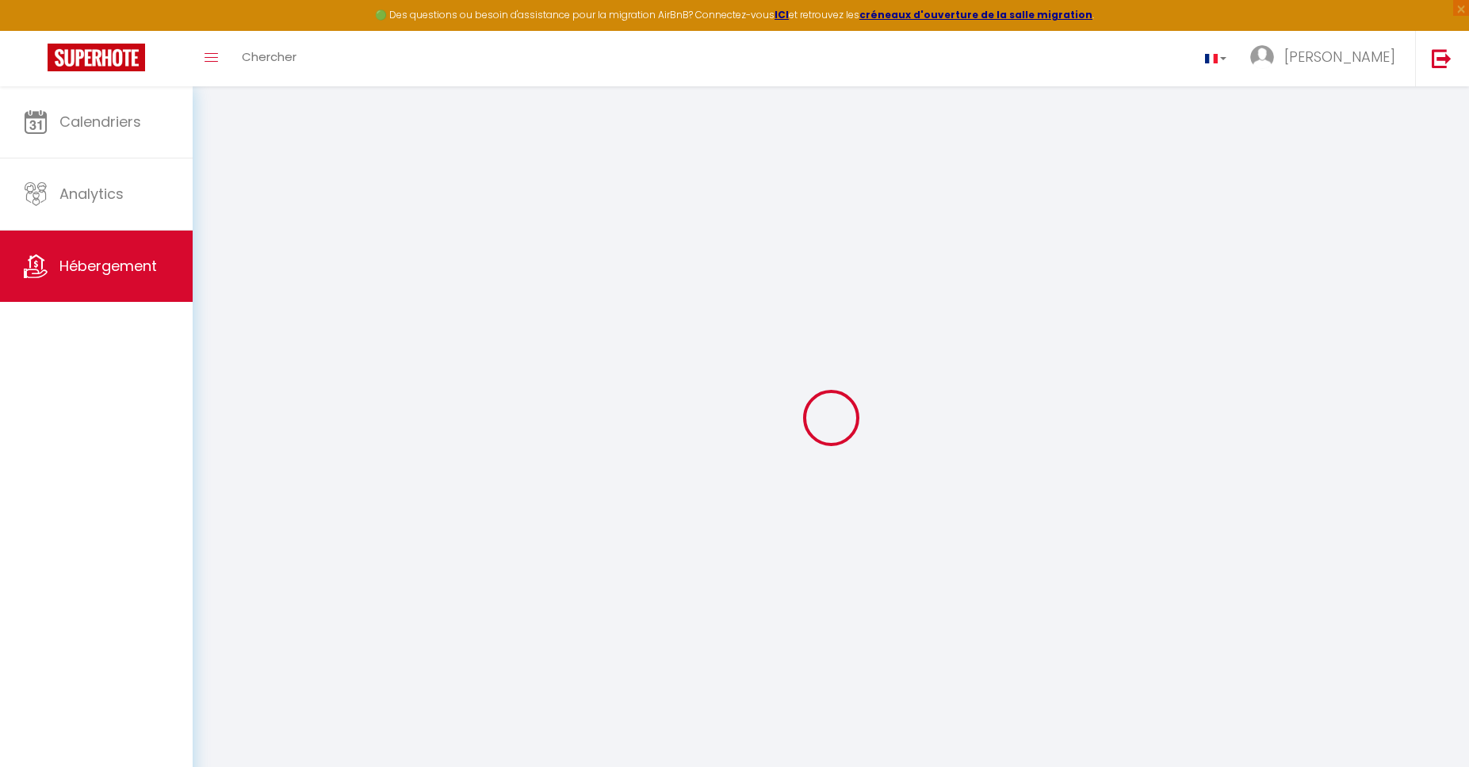
select select
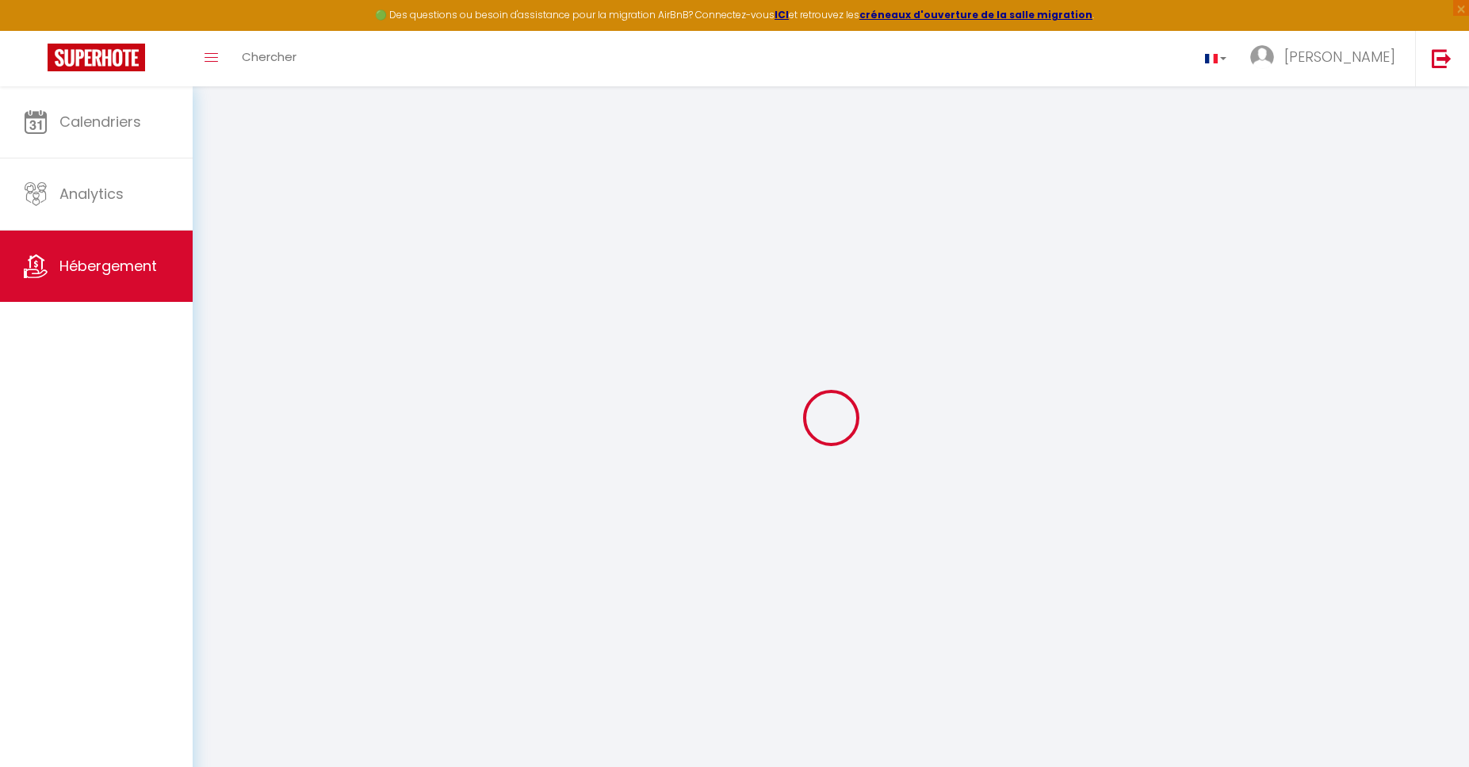
select select
checkbox input "false"
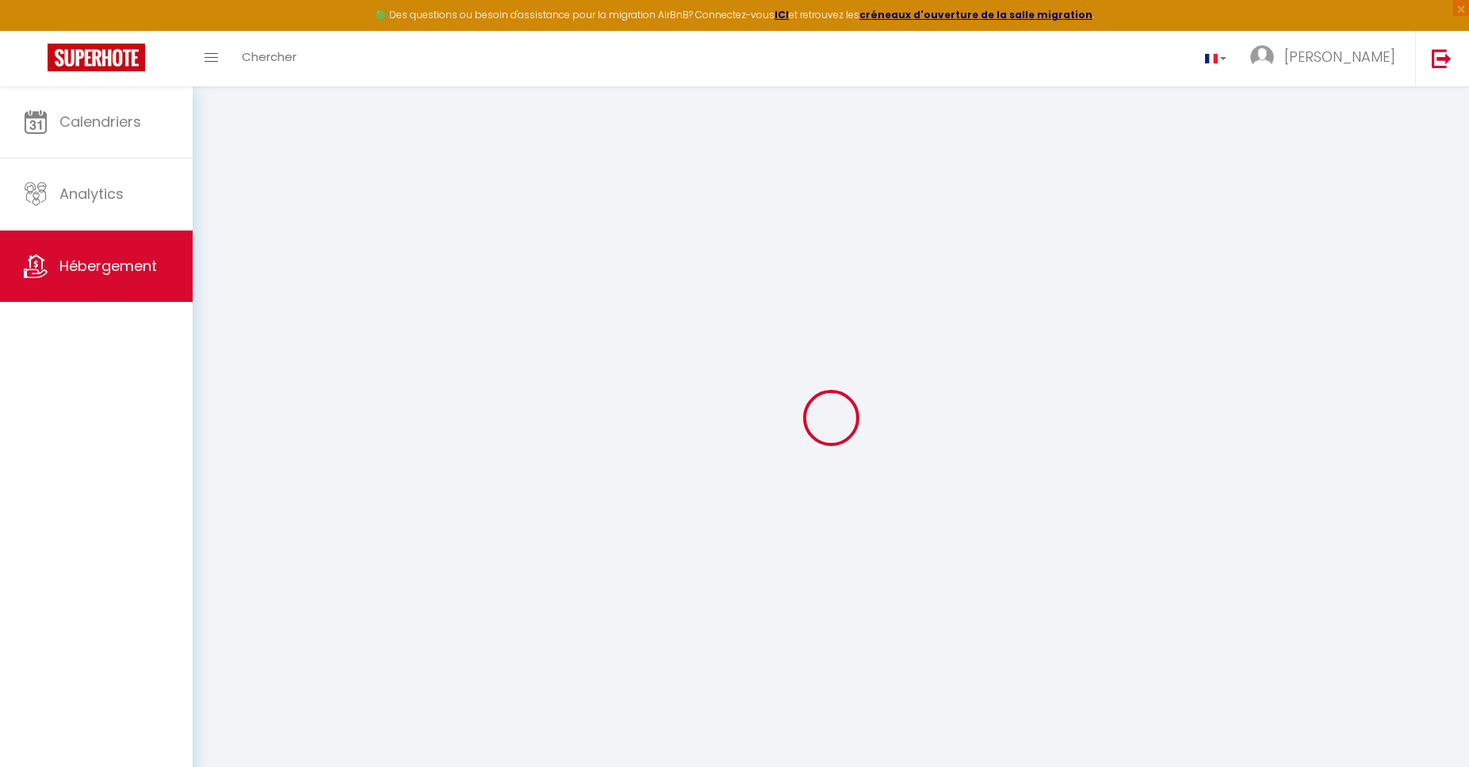
checkbox input "false"
select select
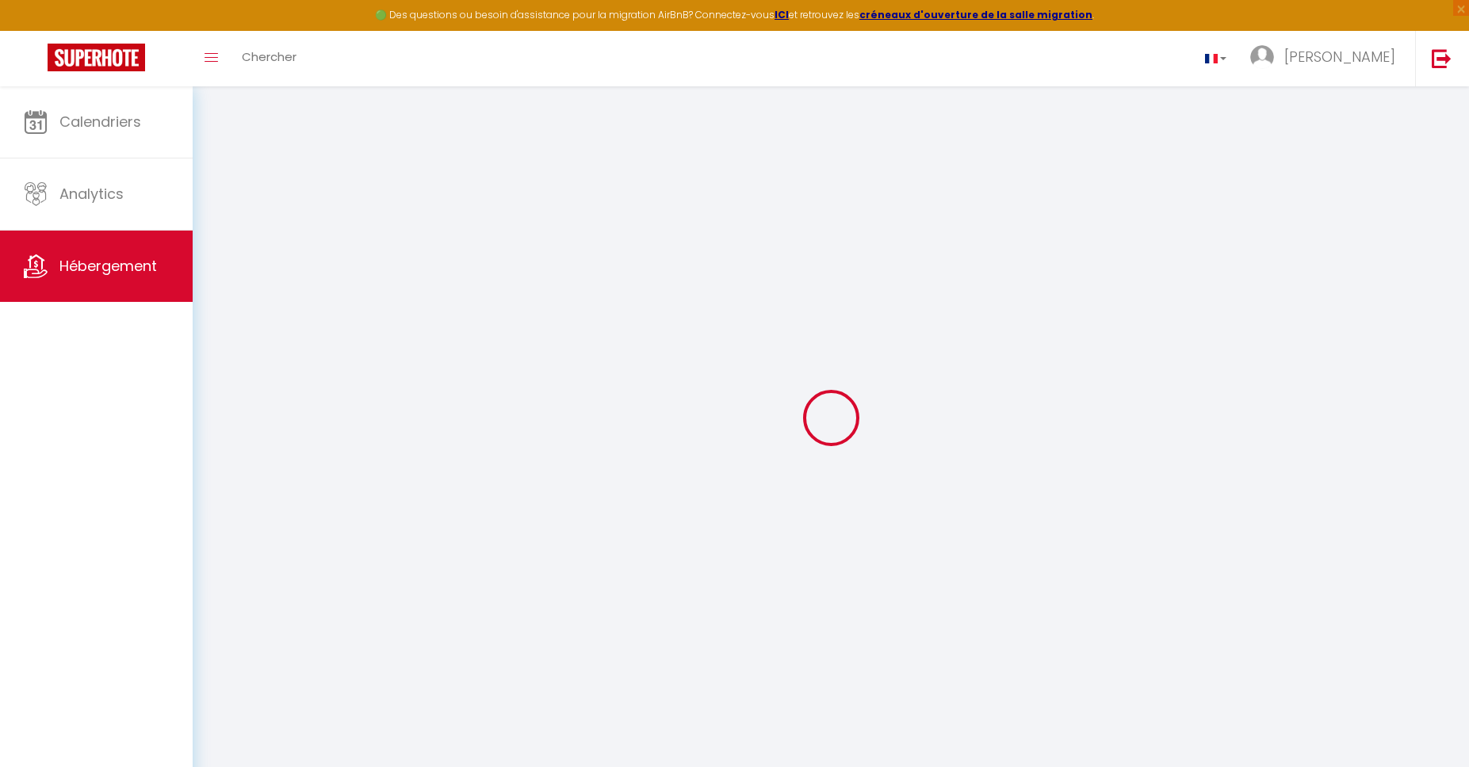
select select
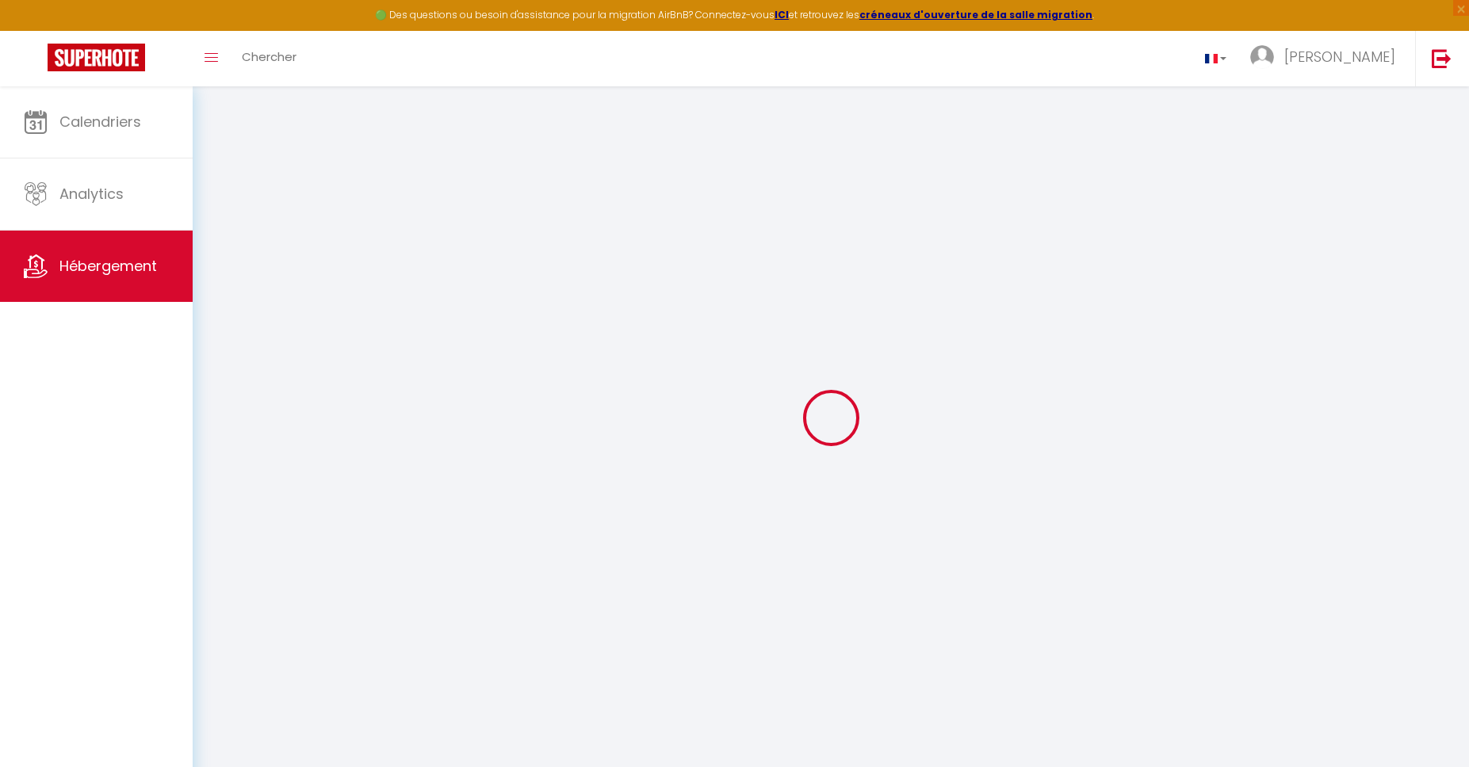
checkbox input "false"
select select
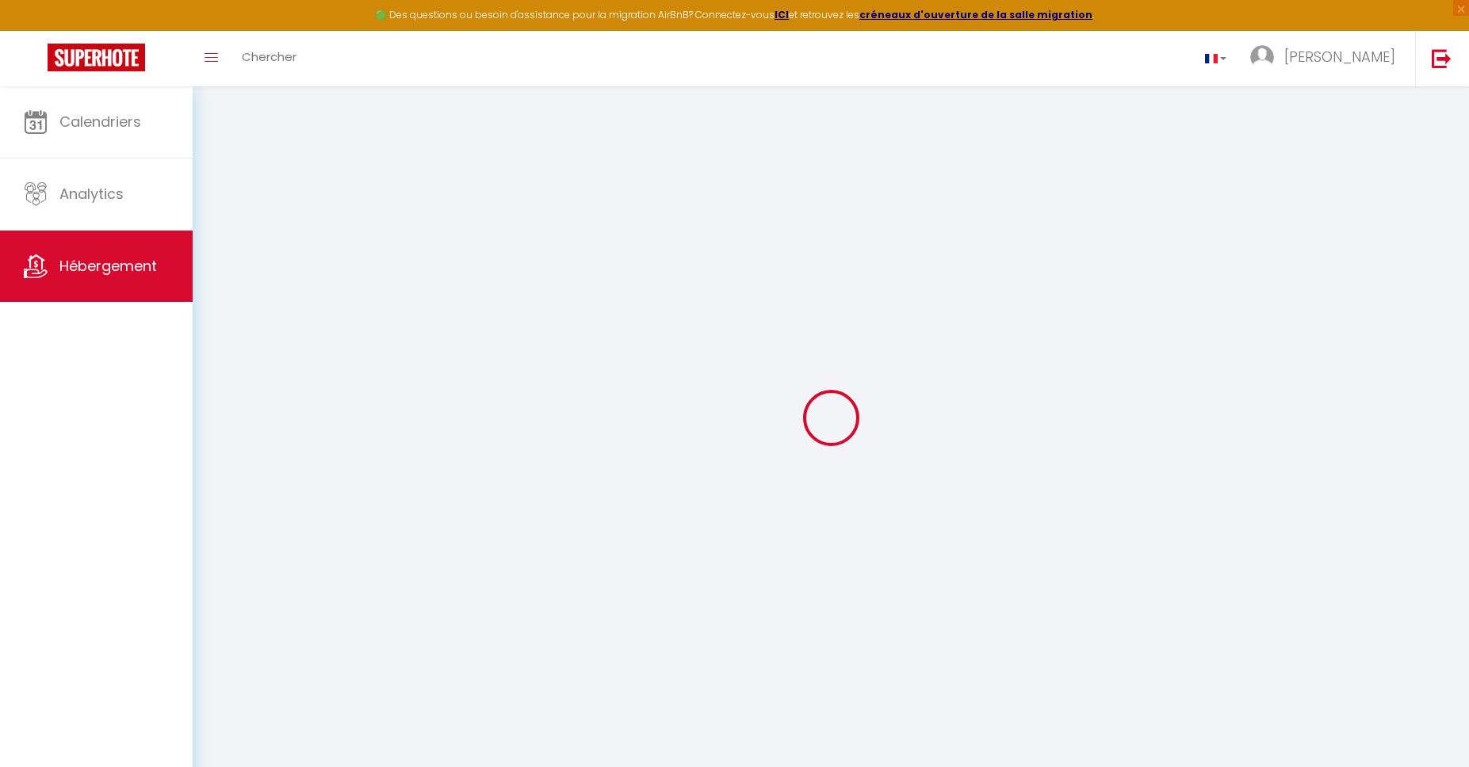
select select
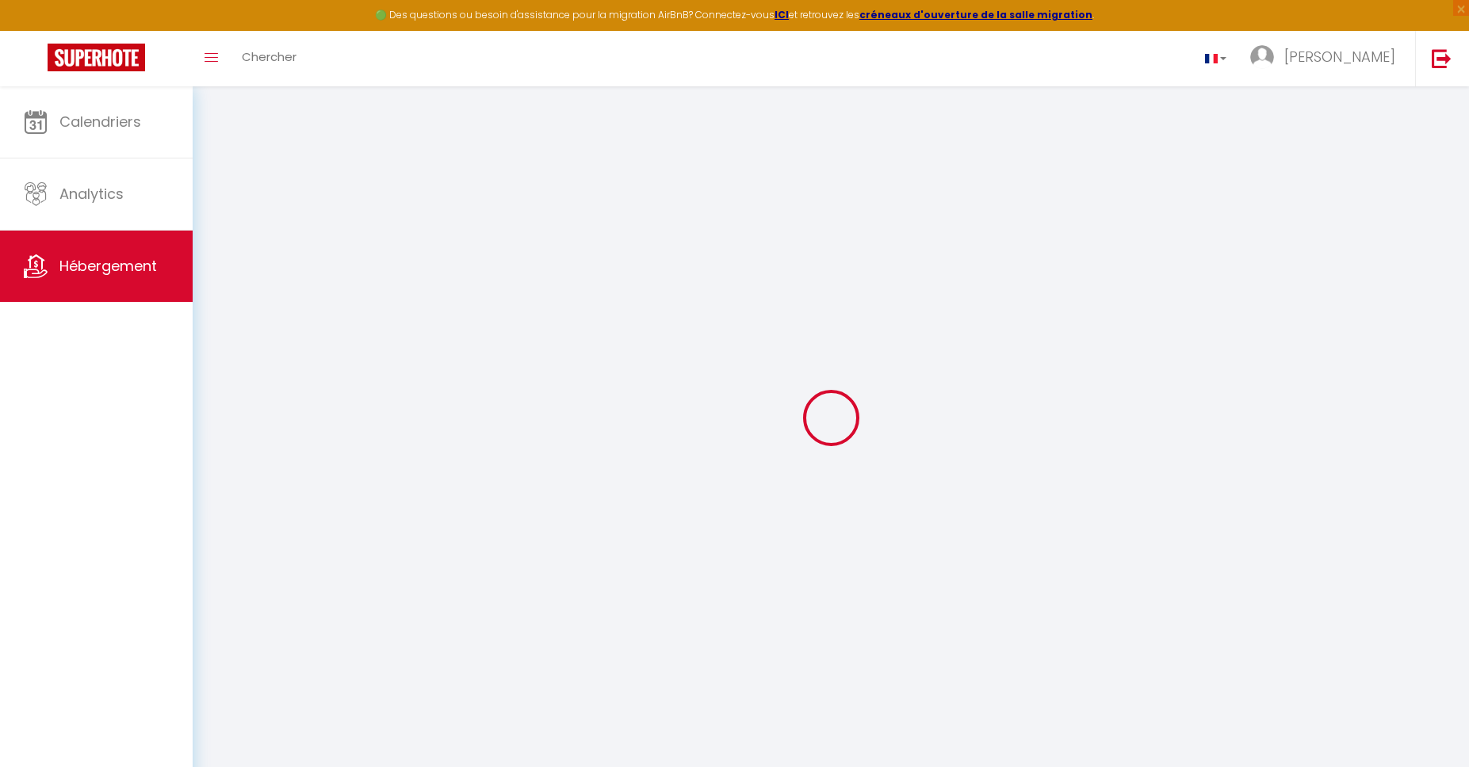
select select
checkbox input "false"
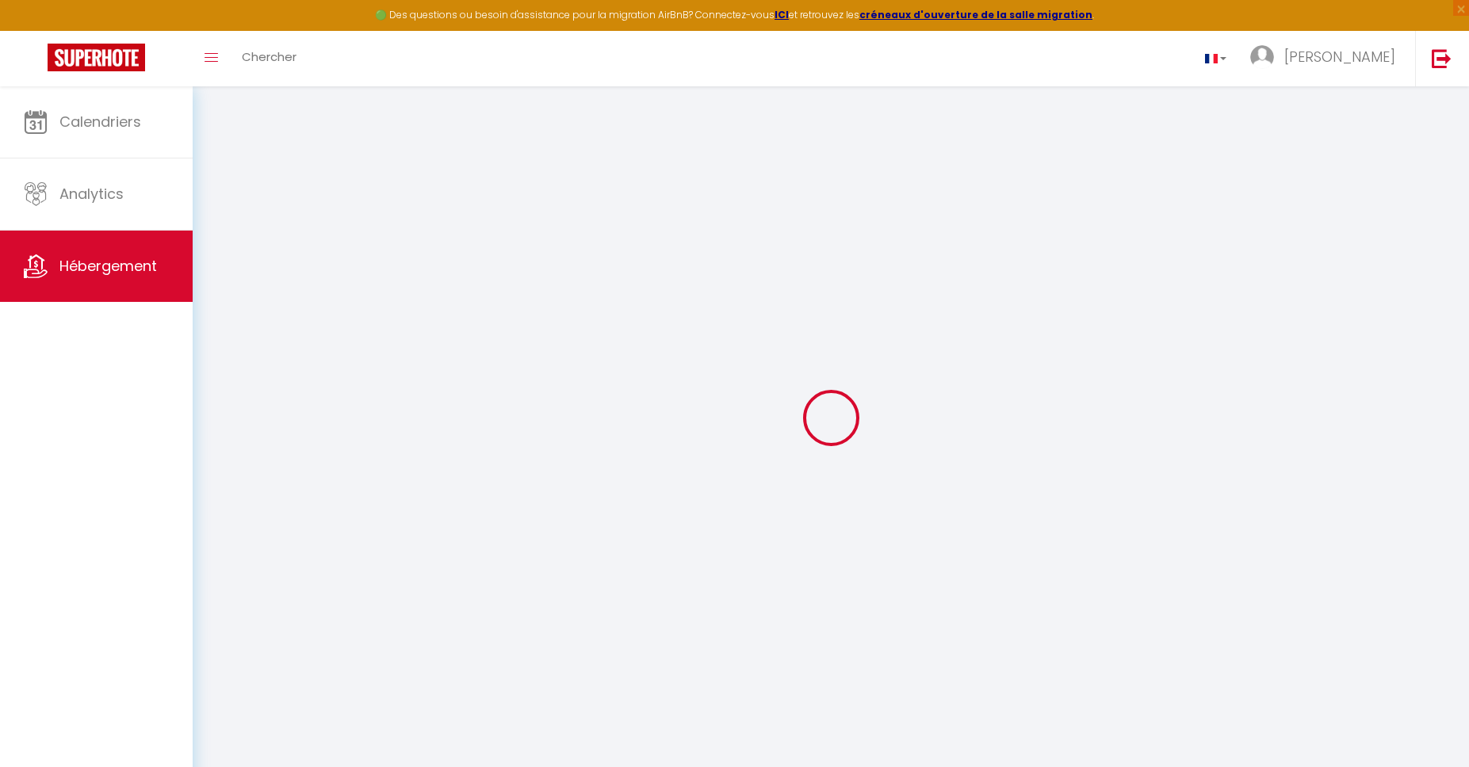
checkbox input "false"
select select
type input "* 3 - Charmant Studio-Salon dans Ferme Rénovée A29/26"
type input "Rika"
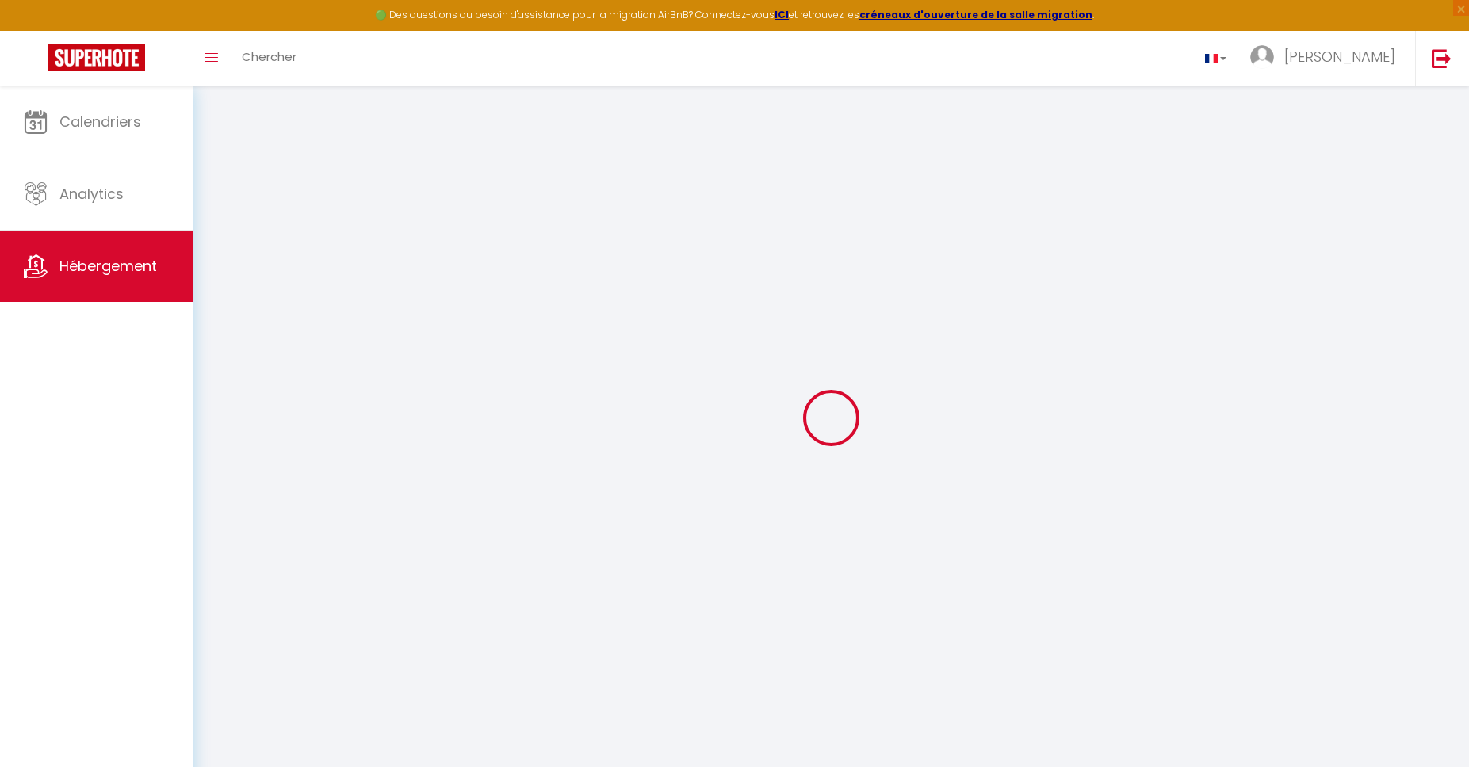
type input "CARENE"
type input "59 RUE DE CONSTANTINE"
type input "02100"
type input "SAINT QUENTIN"
select select "2"
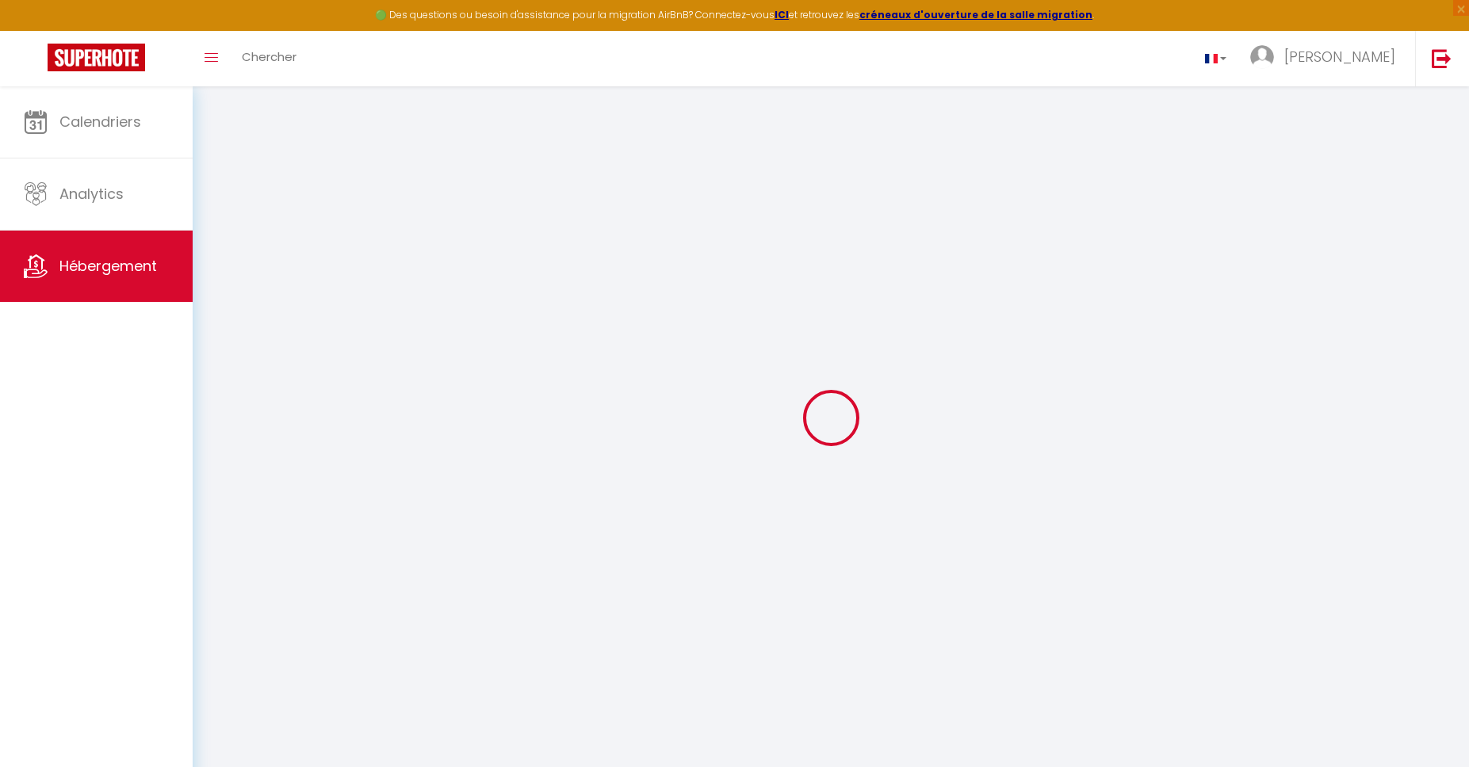
type input "34"
type input "19"
type input "3.00"
type input "200"
select select
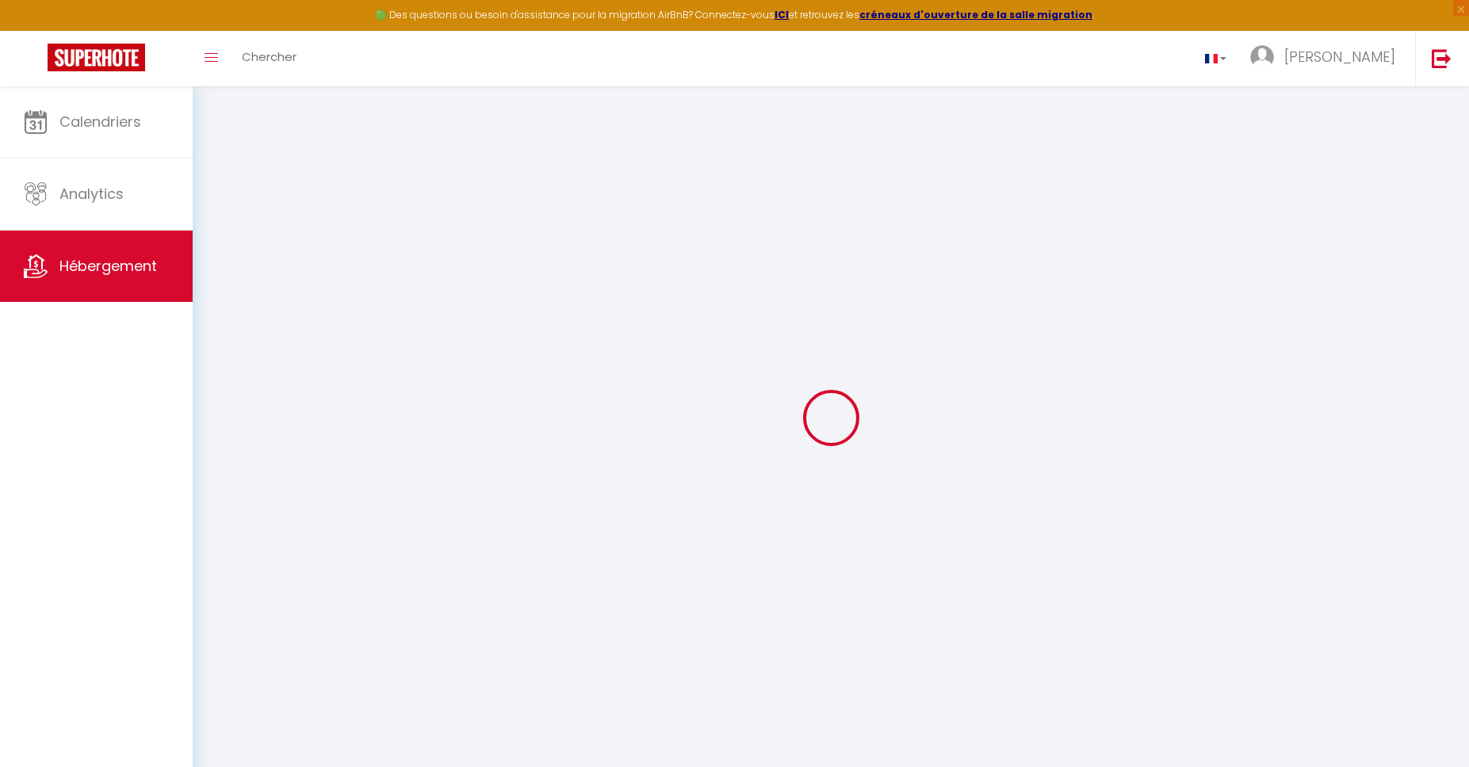
select select
type input "59 rue de Constantine"
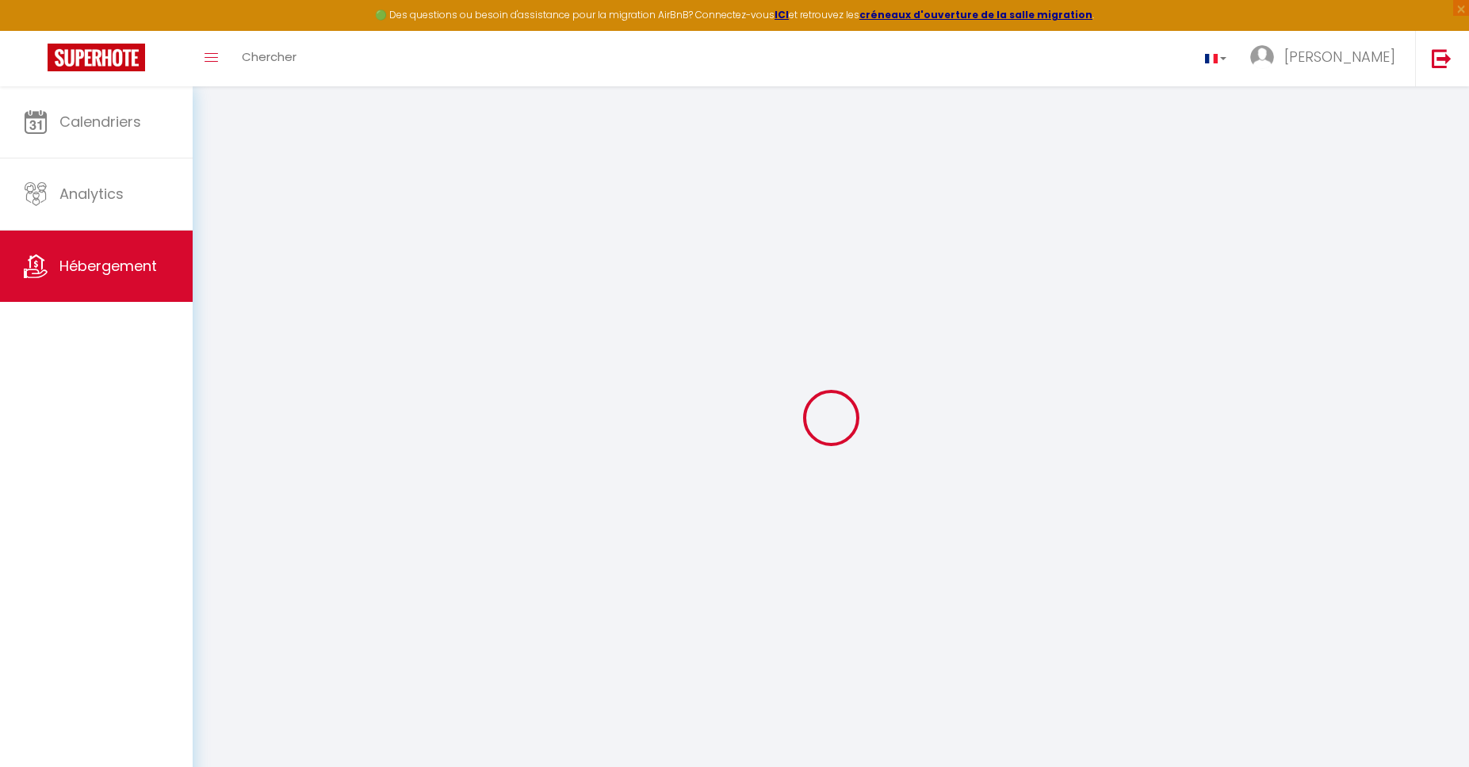
type input "02100"
type input "[GEOGRAPHIC_DATA][PERSON_NAME]"
type input "[EMAIL_ADDRESS][DOMAIN_NAME]"
select select
checkbox input "false"
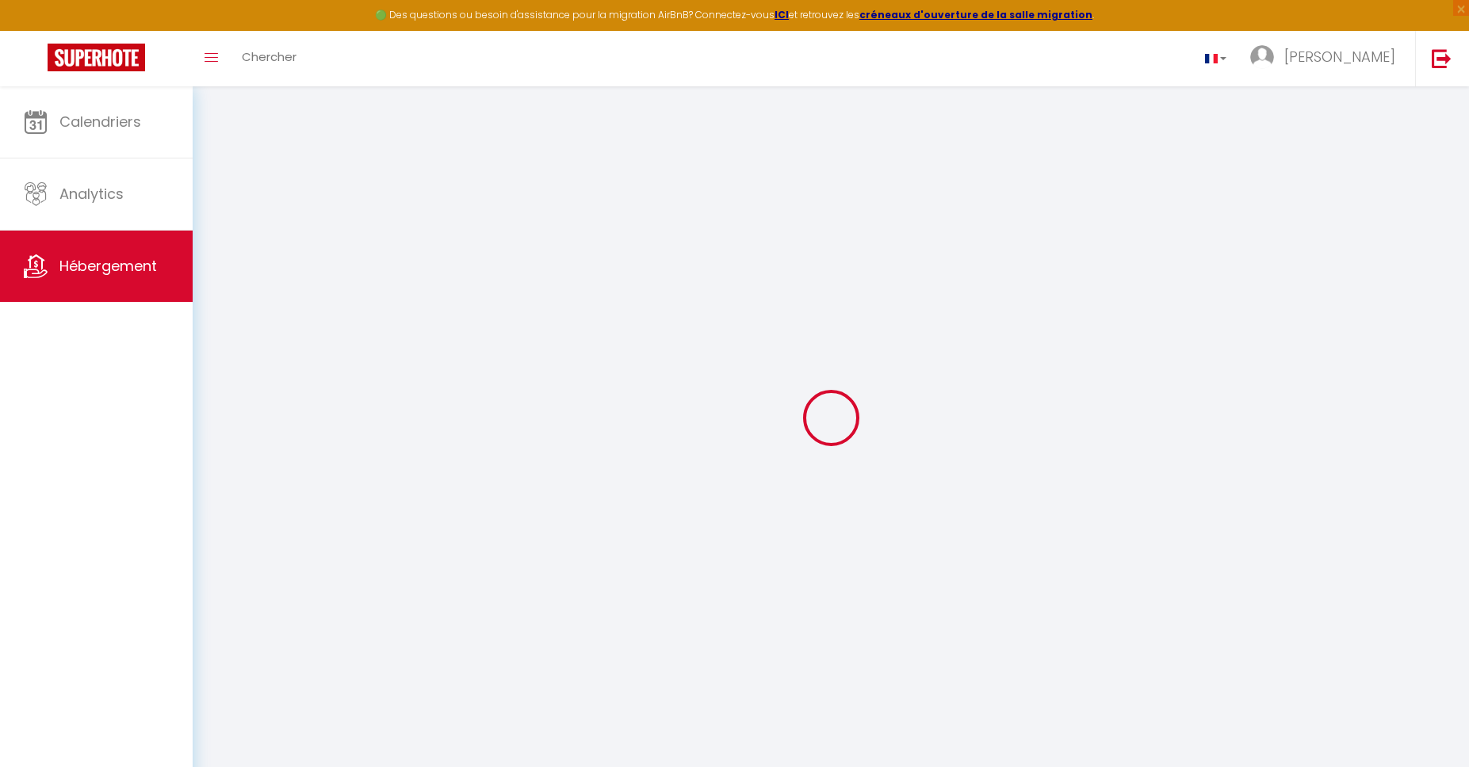
checkbox input "false"
select select
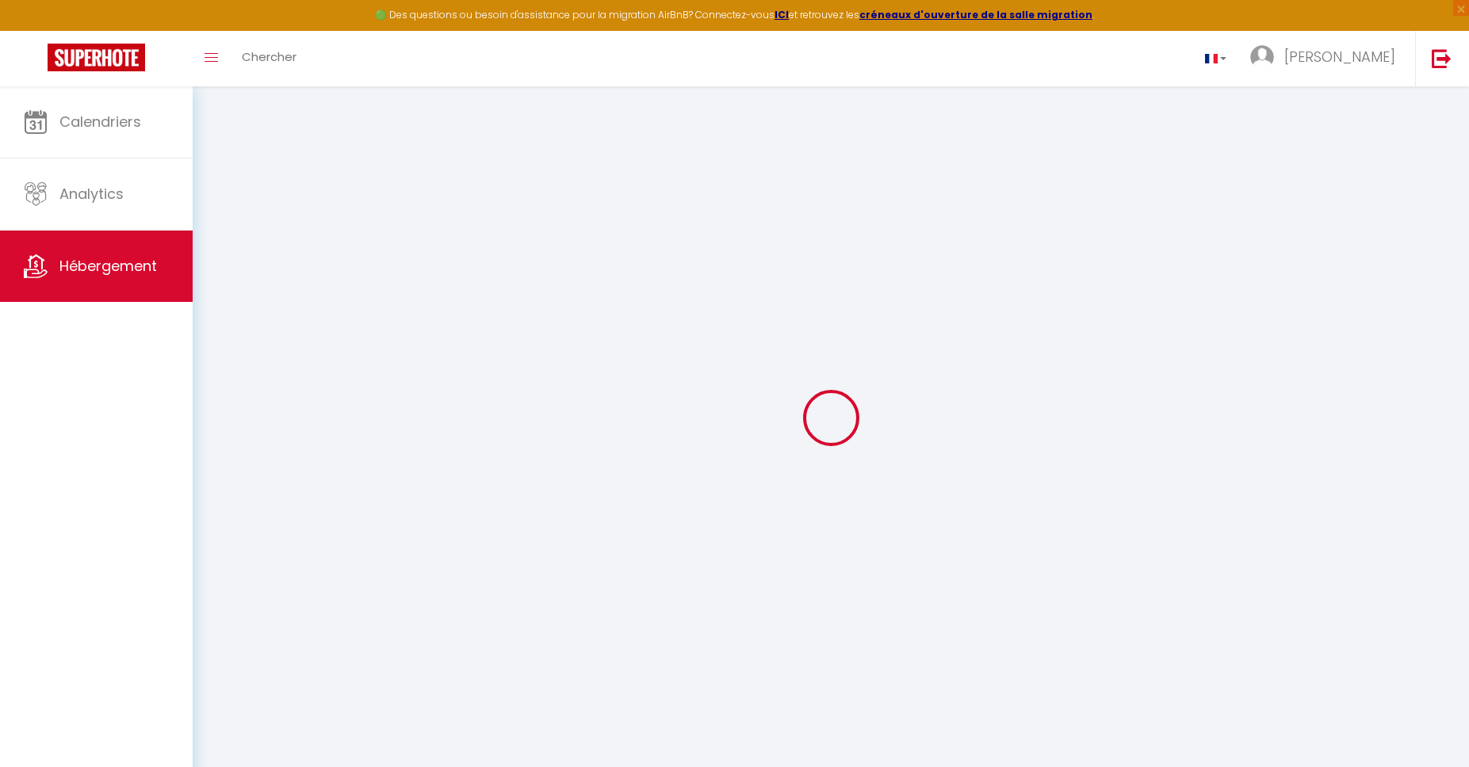
type input "0"
select select
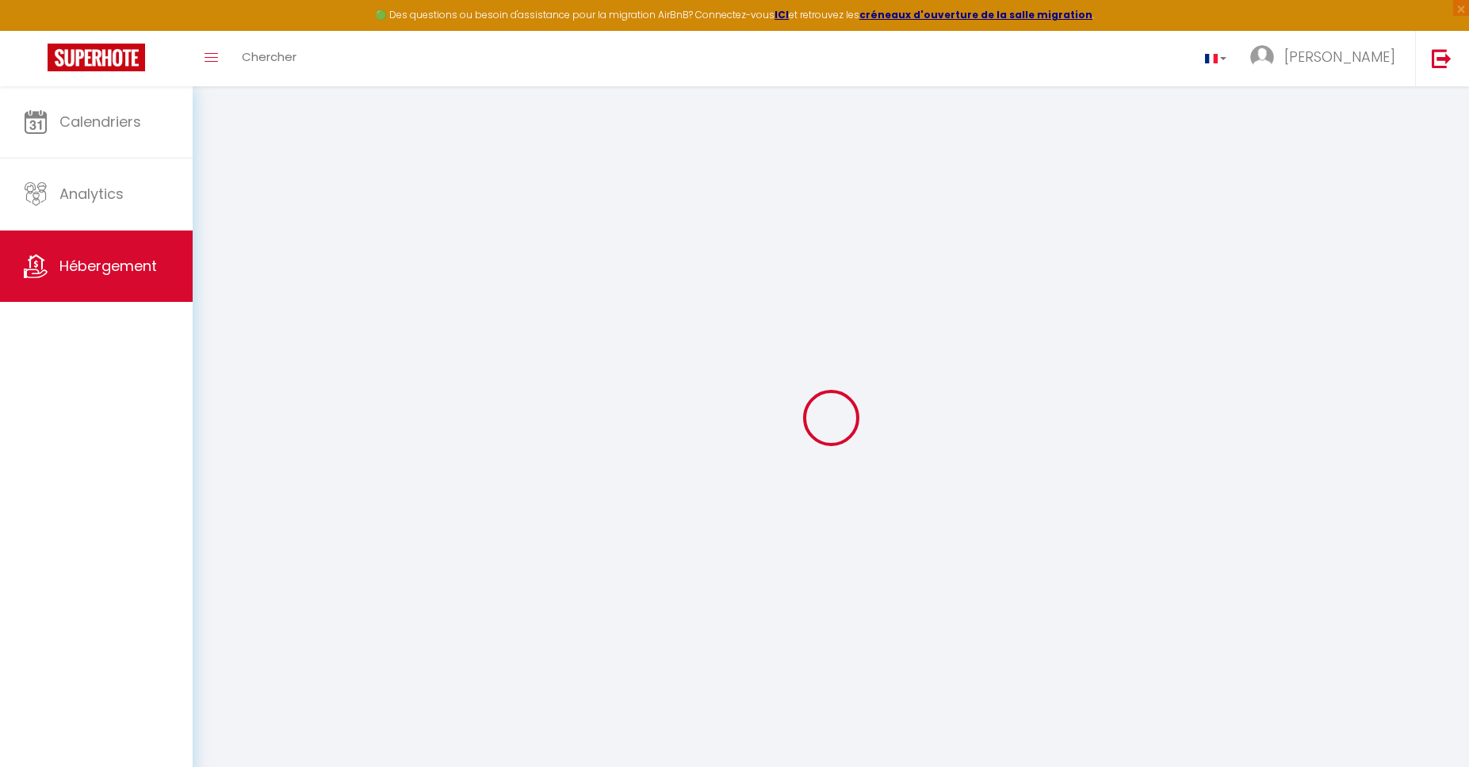
select select
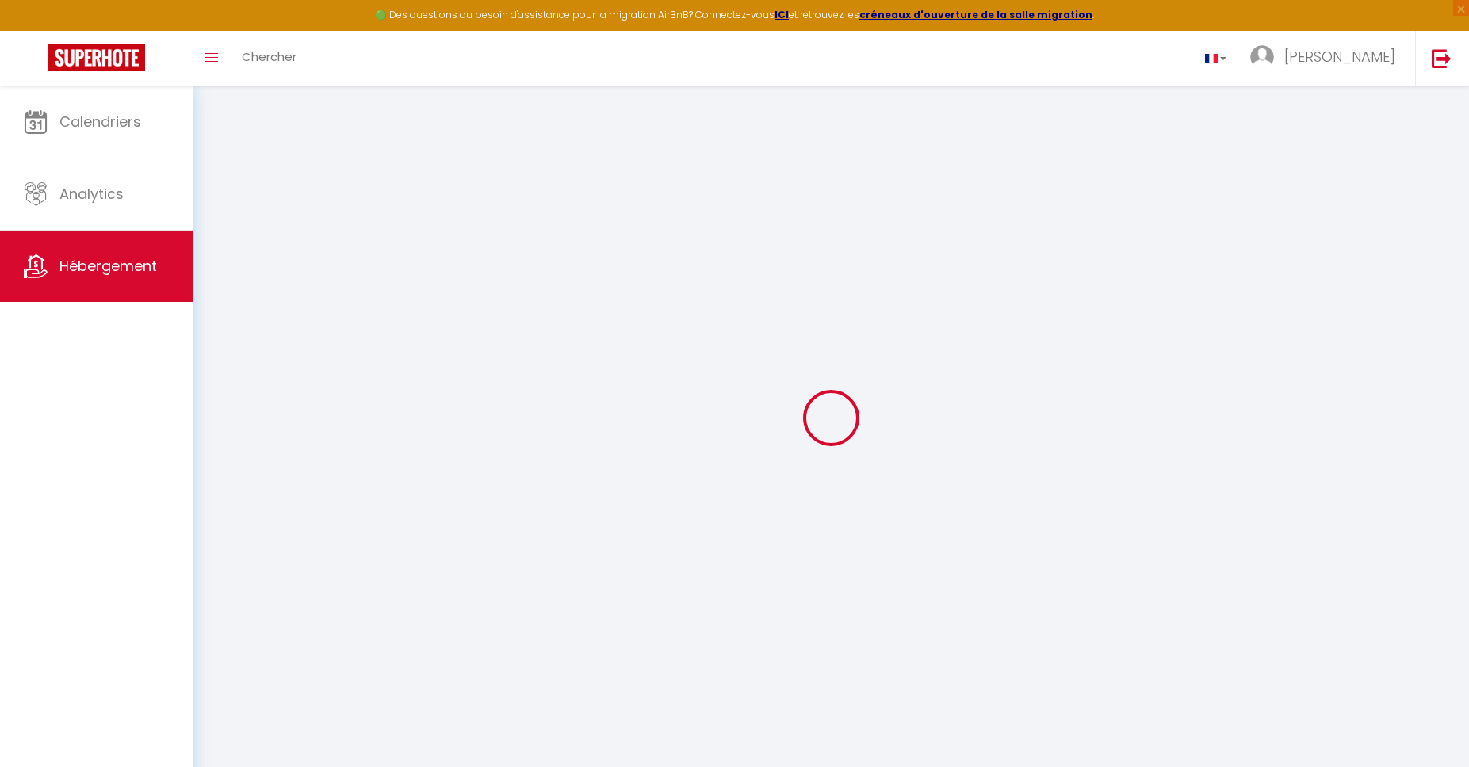
checkbox input "false"
select select
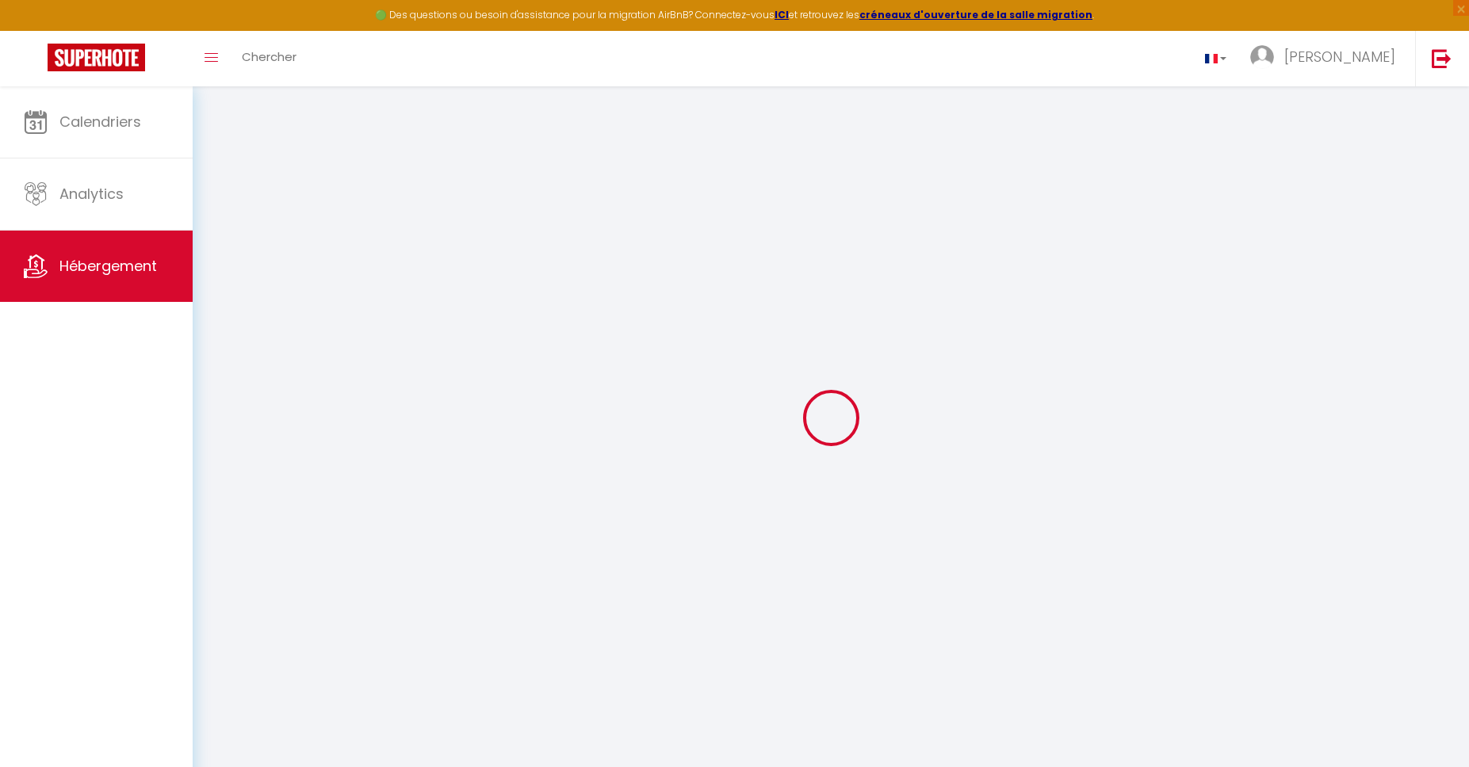
checkbox input "false"
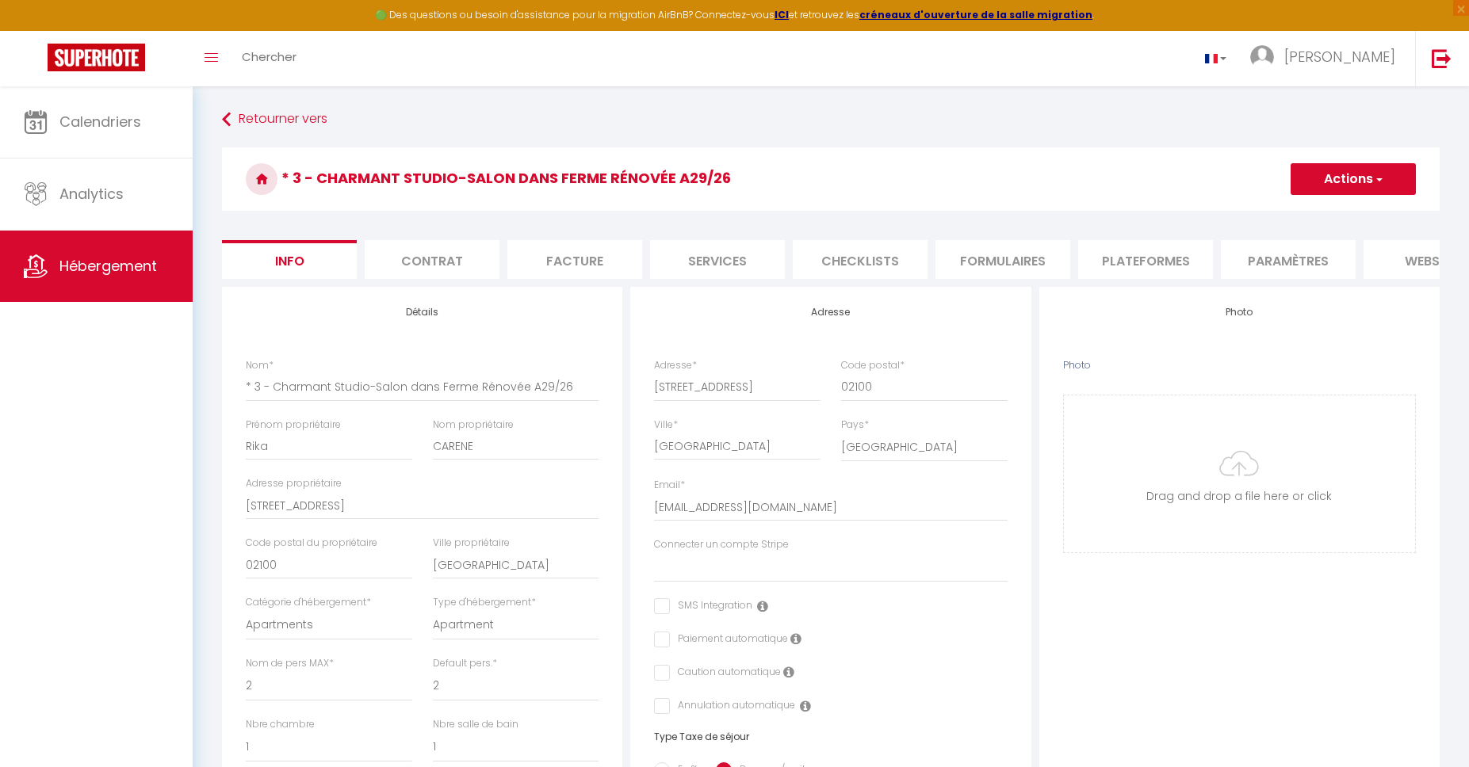
select select
checkbox input "false"
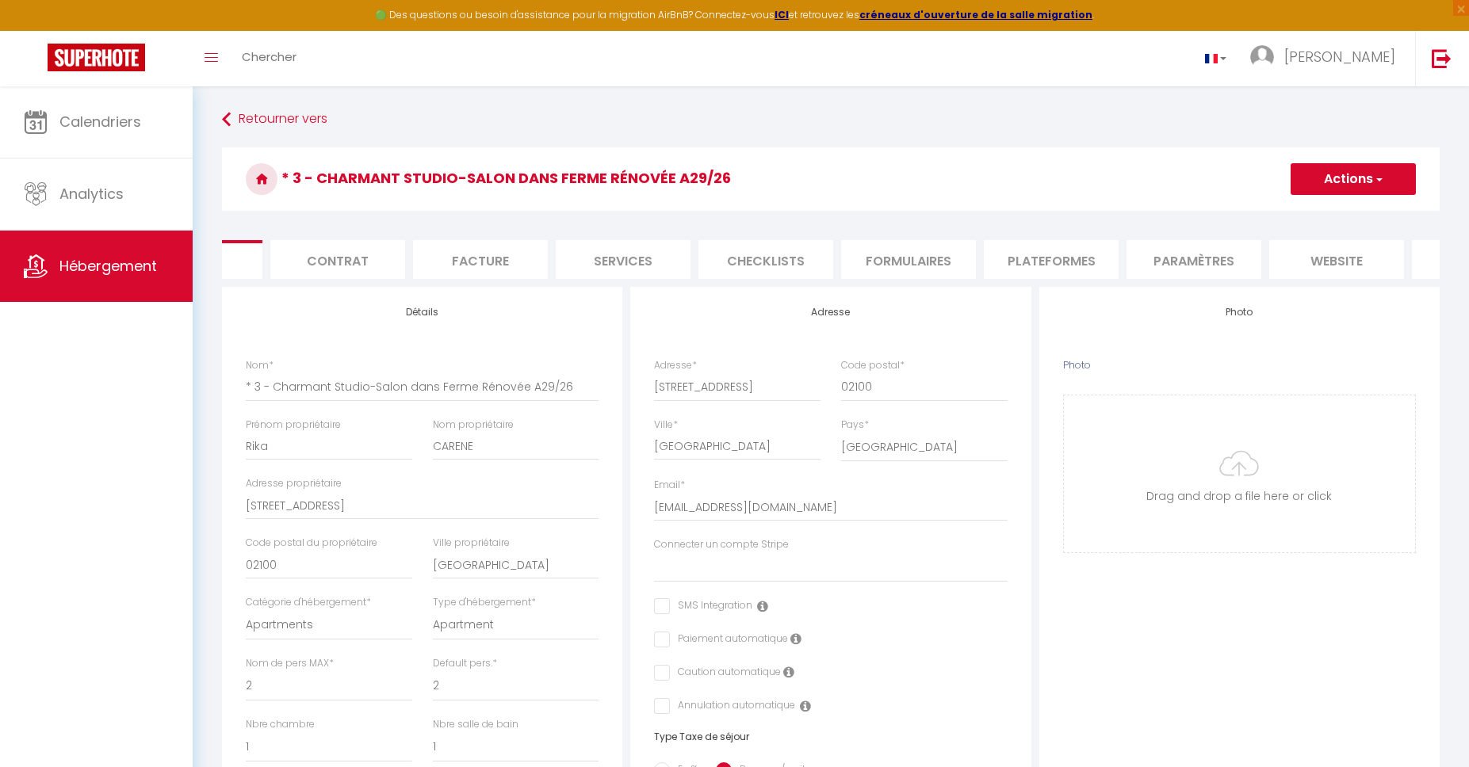
scroll to position [0, 109]
click at [1285, 258] on li "website" at bounding box center [1321, 259] width 135 height 39
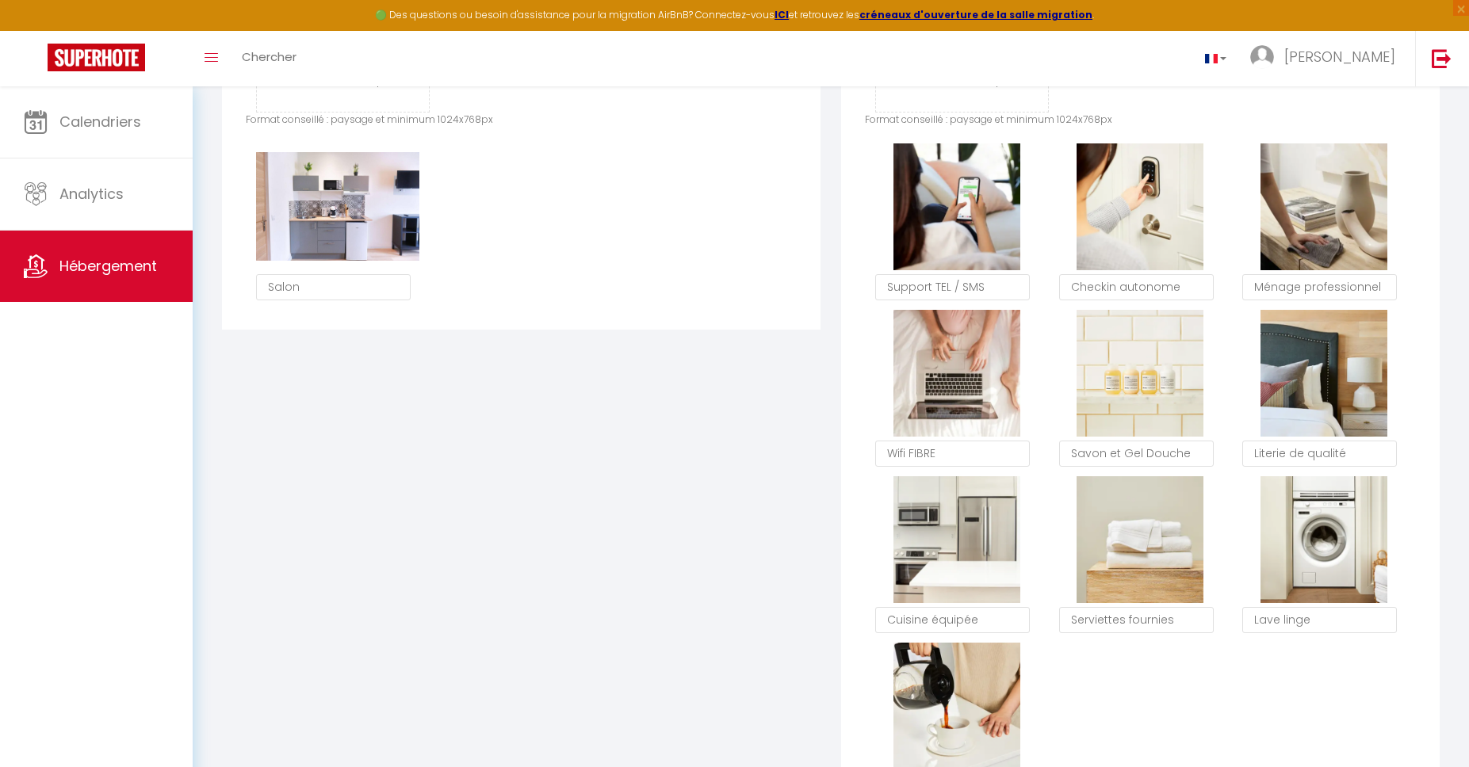
scroll to position [1355, 0]
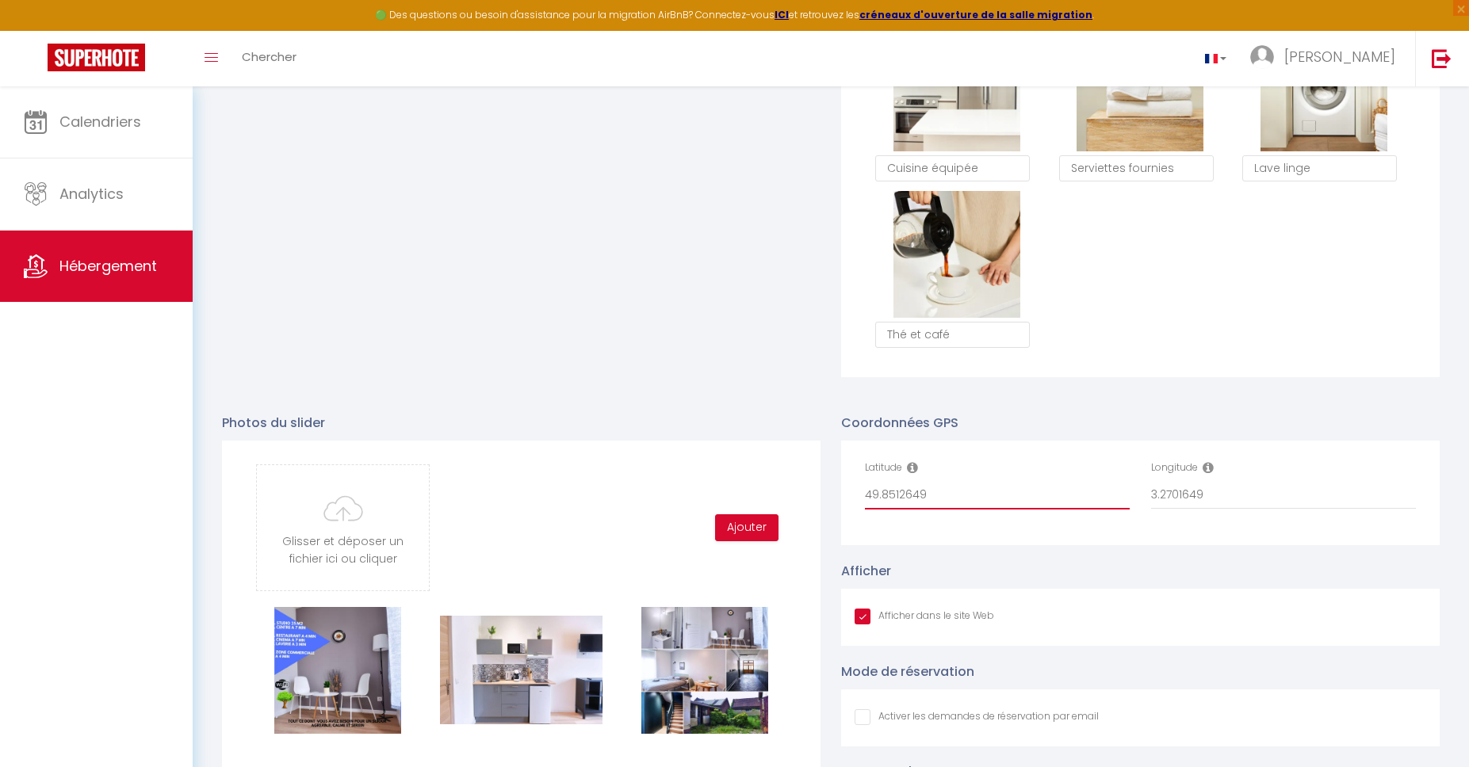
click at [959, 493] on input "49.8512649" at bounding box center [997, 495] width 265 height 29
click at [969, 504] on input "49.8512649" at bounding box center [997, 495] width 265 height 29
drag, startPoint x: 961, startPoint y: 498, endPoint x: 754, endPoint y: 490, distance: 207.8
click at [865, 490] on input "49.8512649" at bounding box center [997, 495] width 265 height 29
drag, startPoint x: 1289, startPoint y: 495, endPoint x: 1047, endPoint y: 478, distance: 243.1
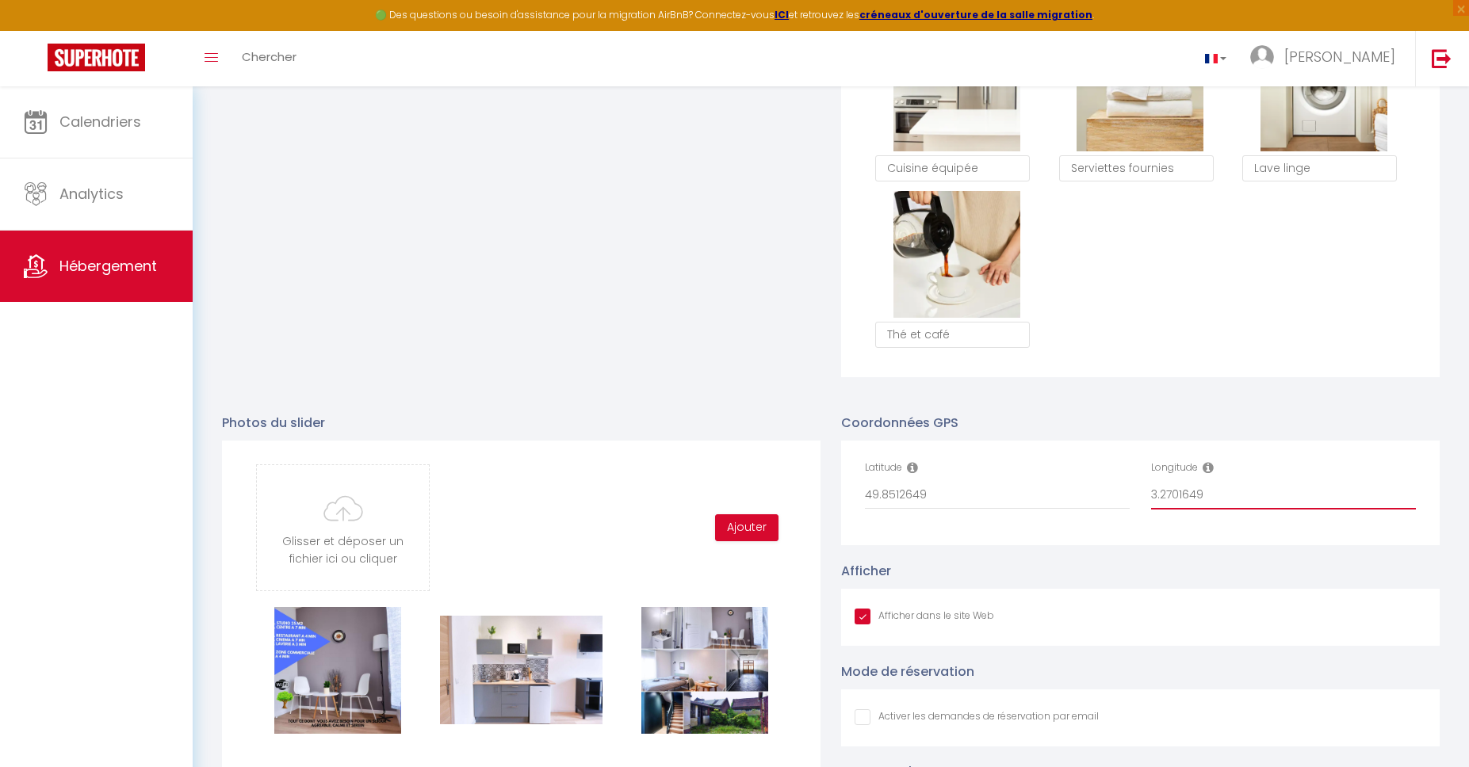
click at [1151, 481] on input "3.2701649" at bounding box center [1283, 495] width 265 height 29
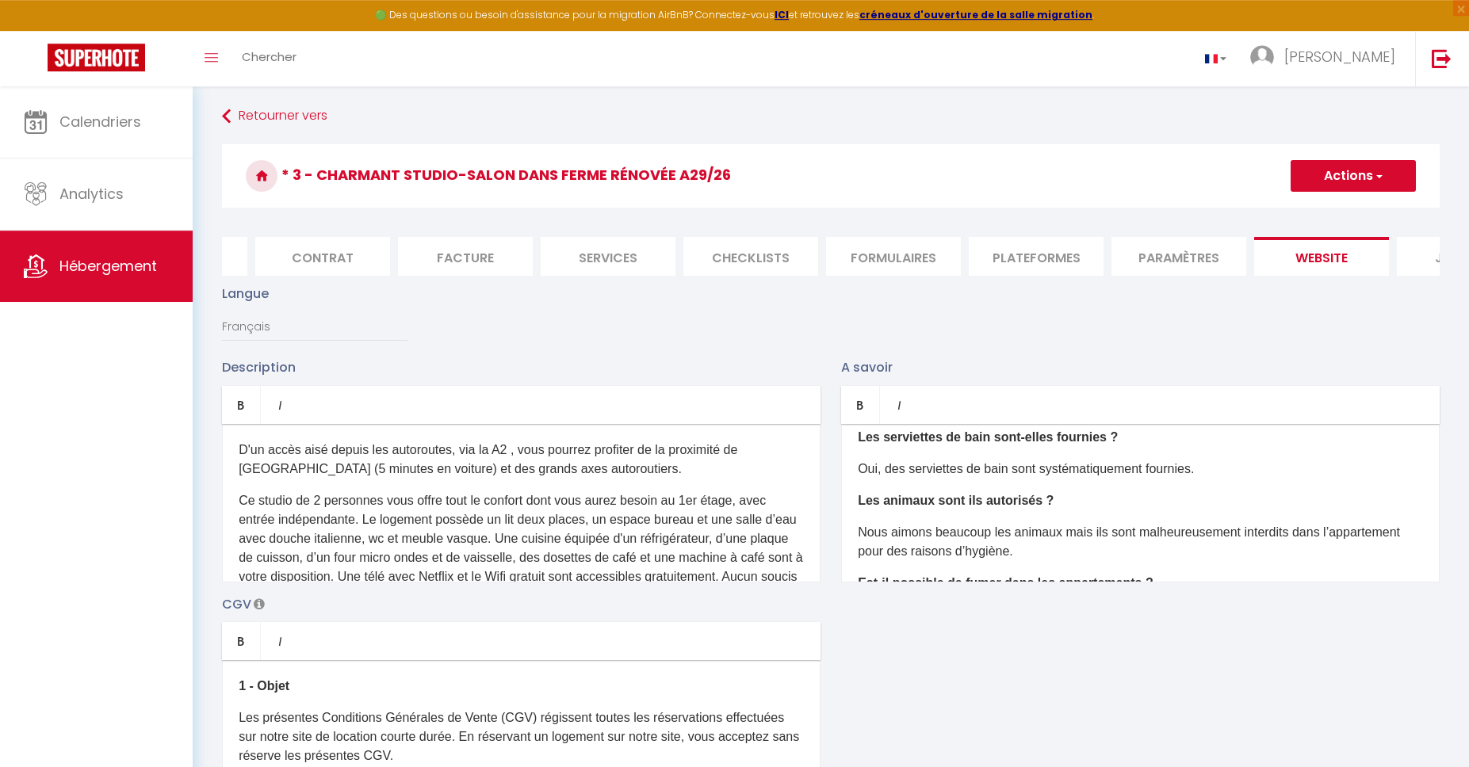
scroll to position [0, 0]
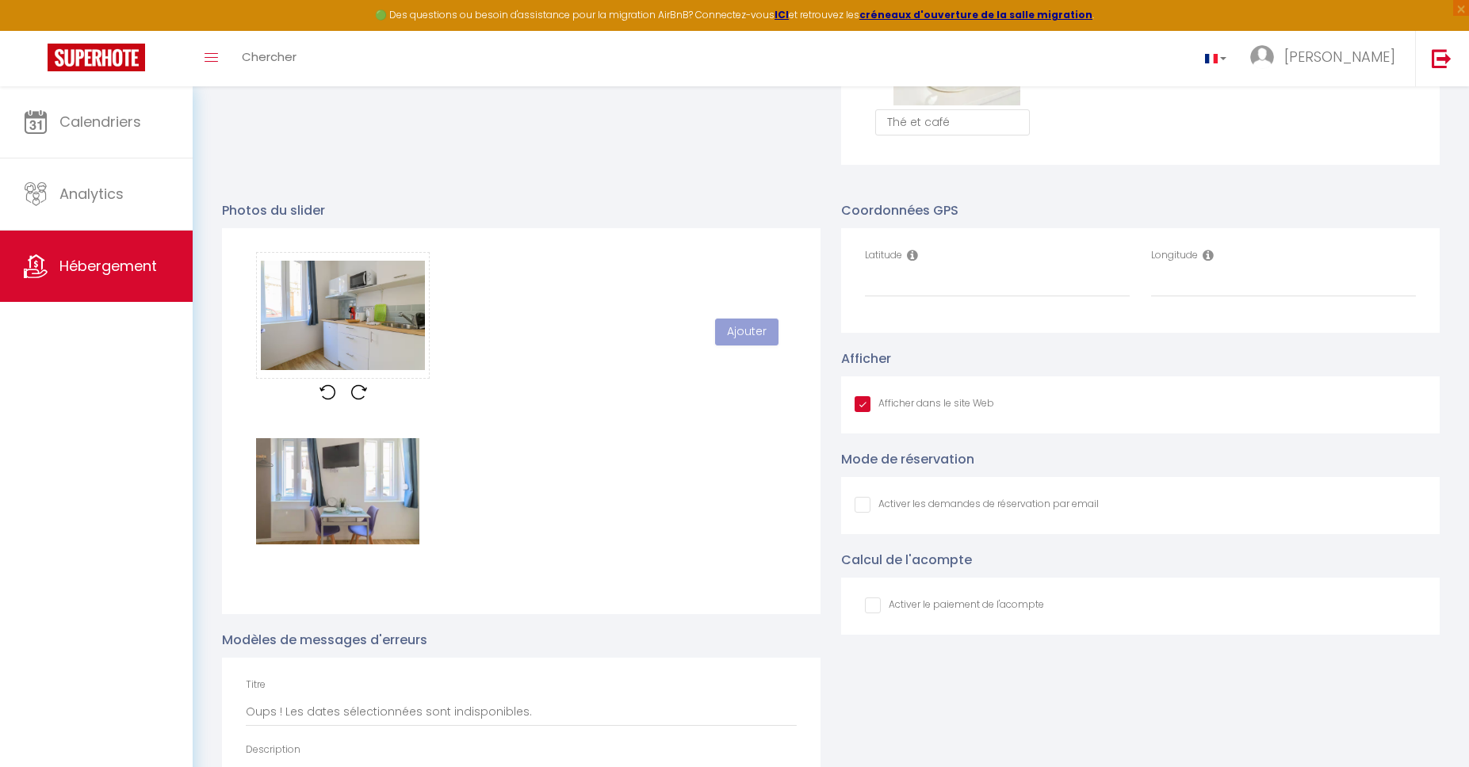
scroll to position [114, 0]
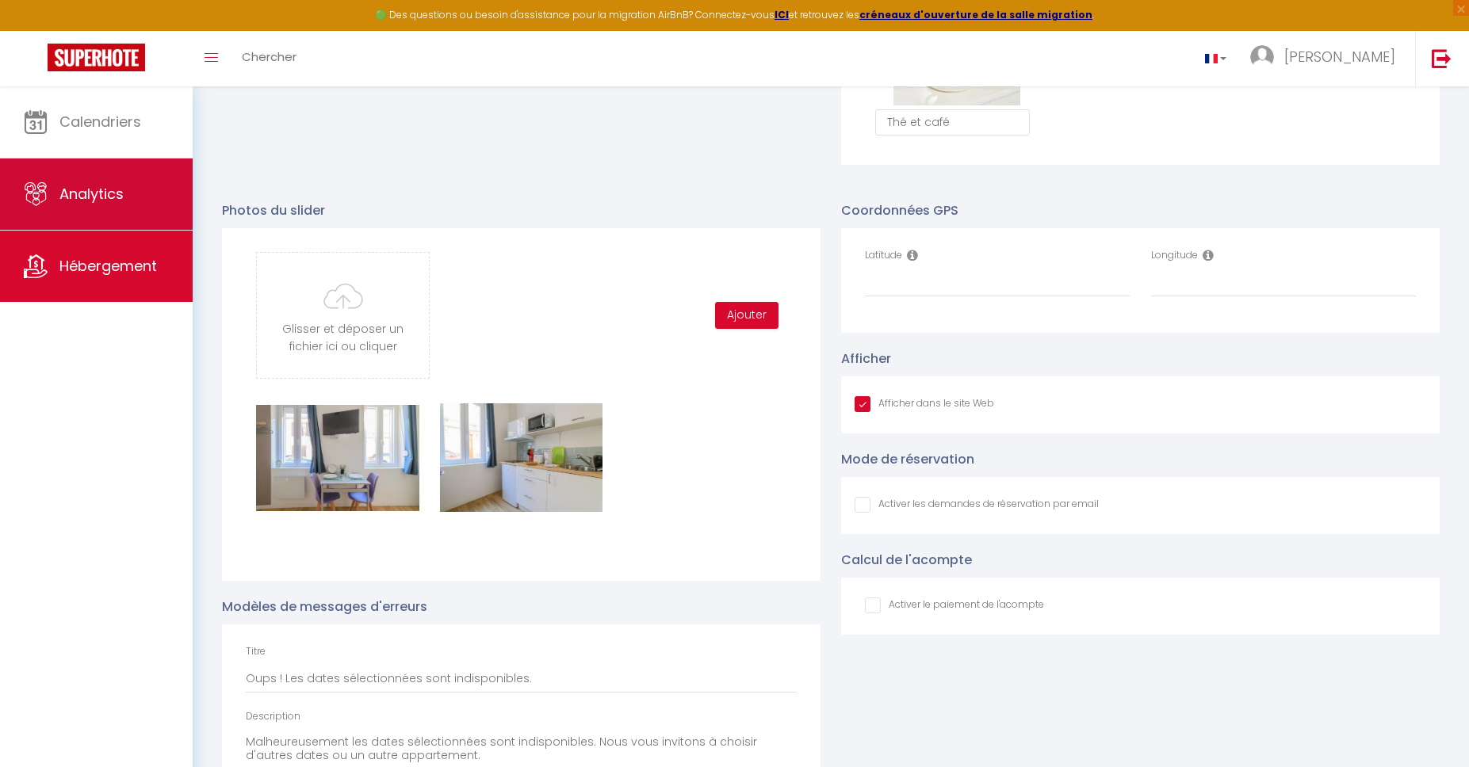
type input "C:\fakepath\App2.jpg"
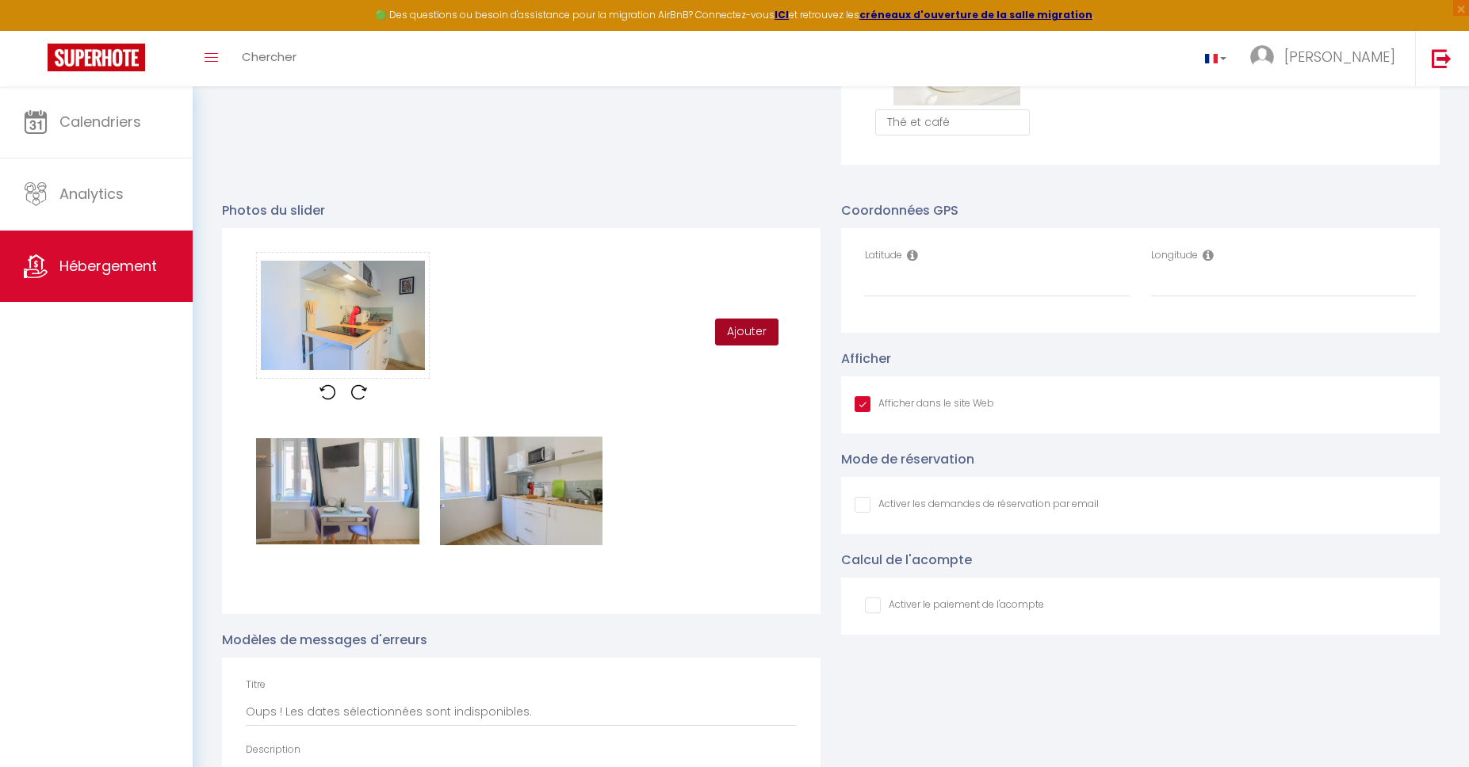
click at [761, 336] on button "Ajouter" at bounding box center [746, 332] width 63 height 27
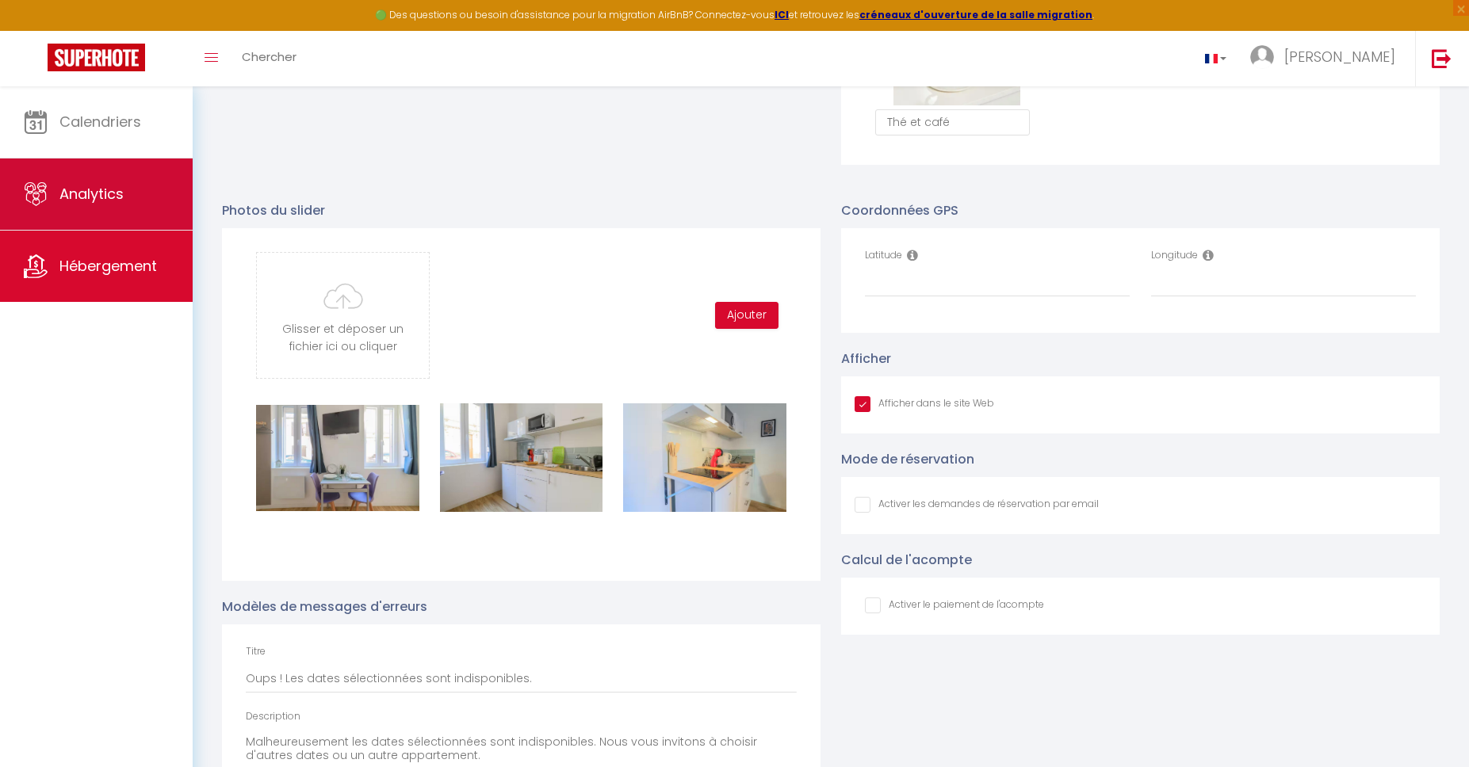
type input "C:\fakepath\App3.jpg"
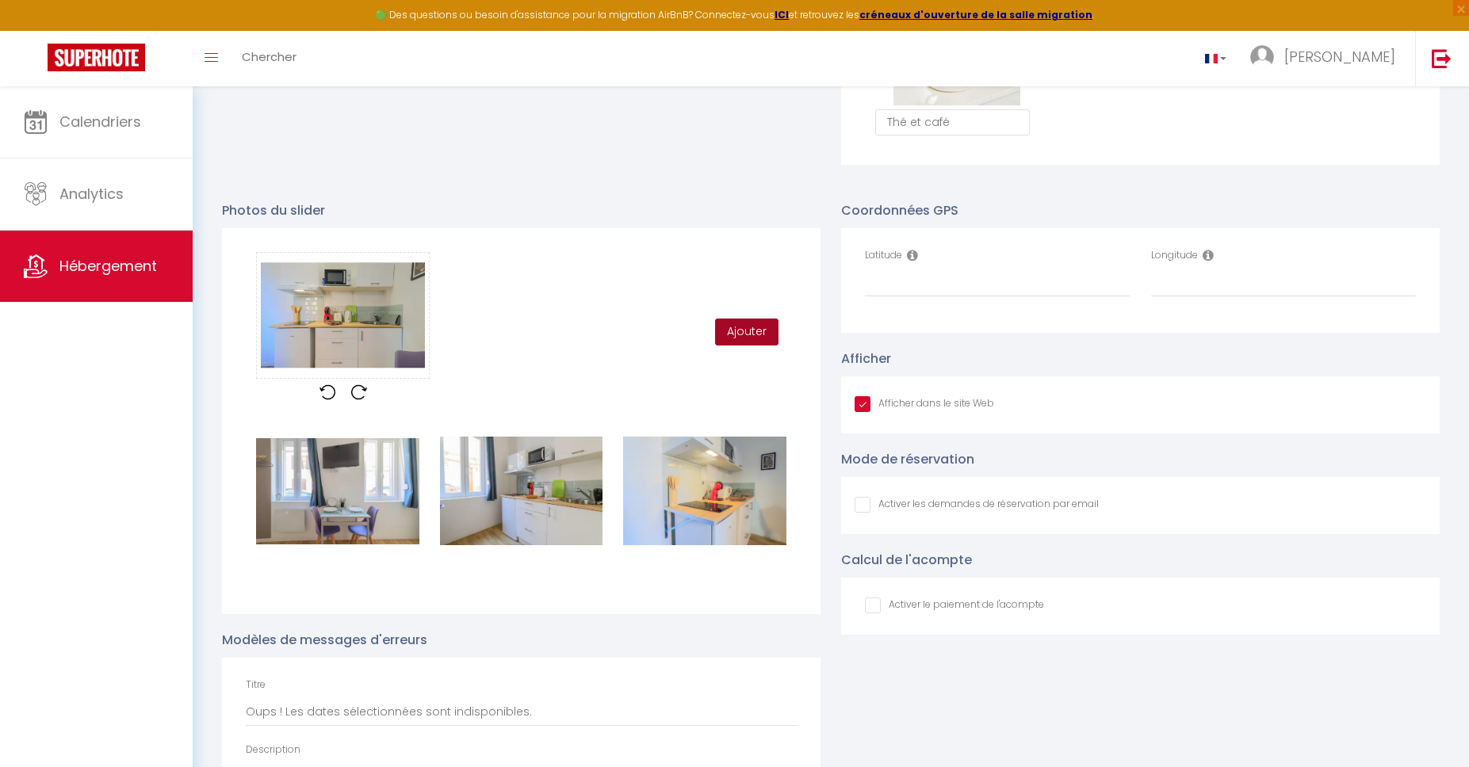
click at [750, 339] on button "Ajouter" at bounding box center [746, 332] width 63 height 27
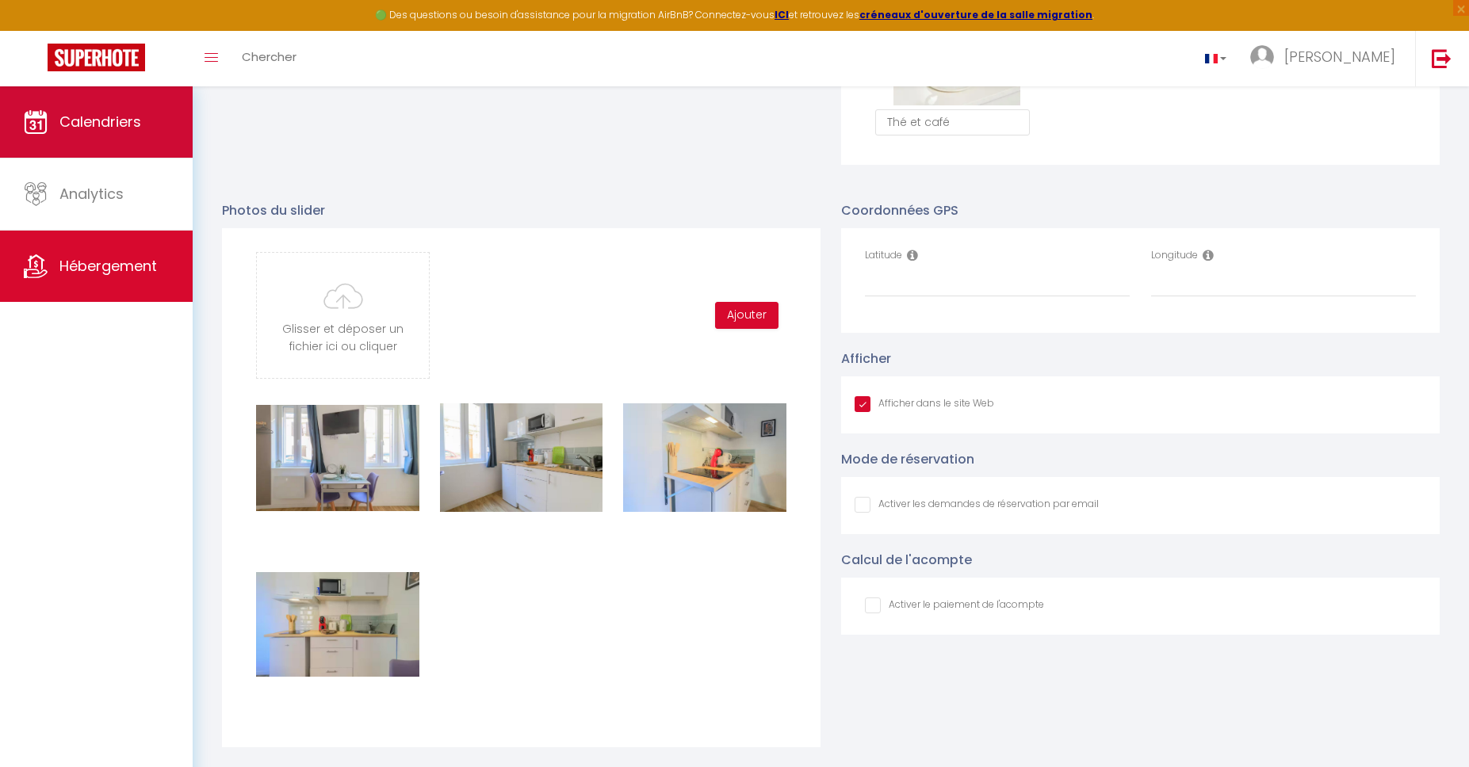
type input "C:\fakepath\App4.jpg"
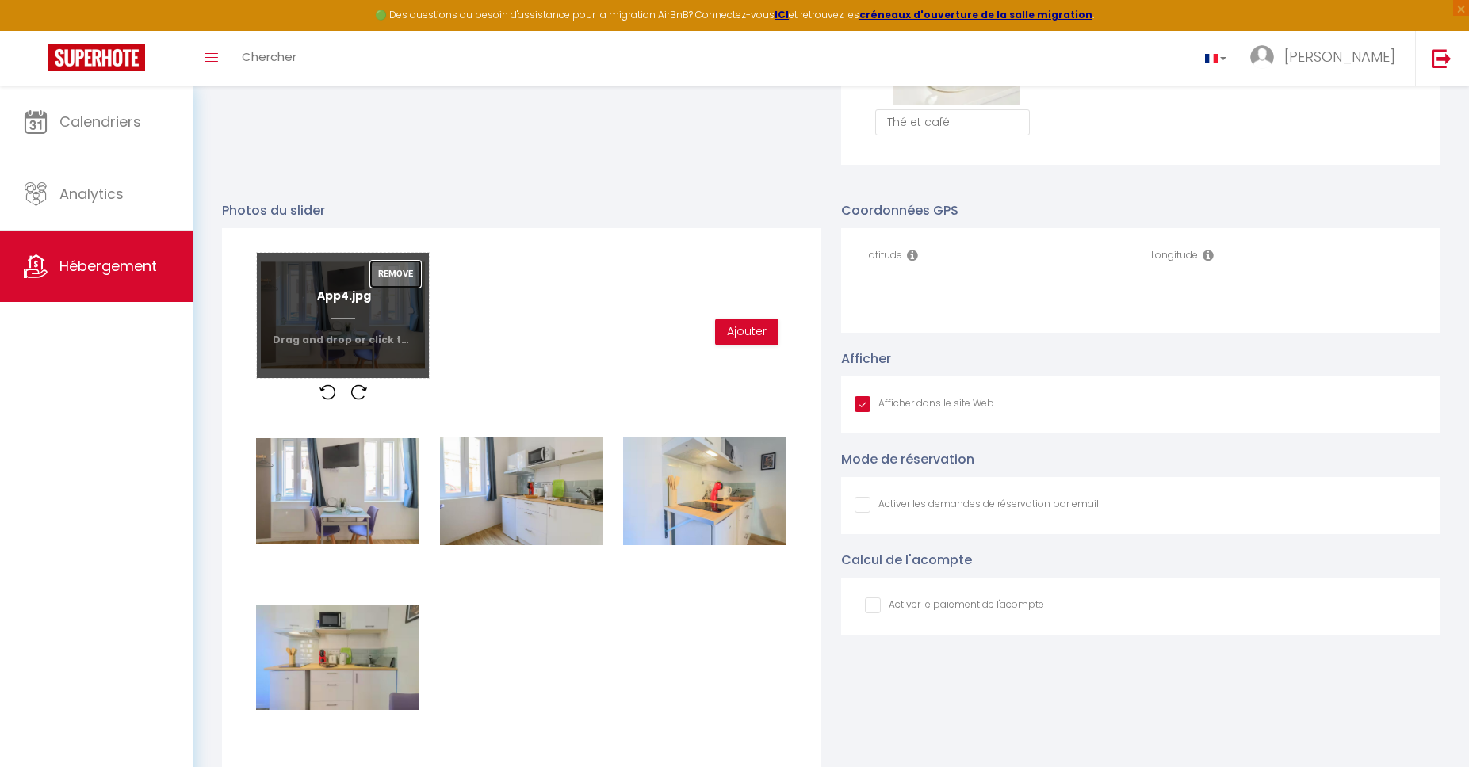
click at [406, 273] on button "Remove" at bounding box center [395, 274] width 51 height 27
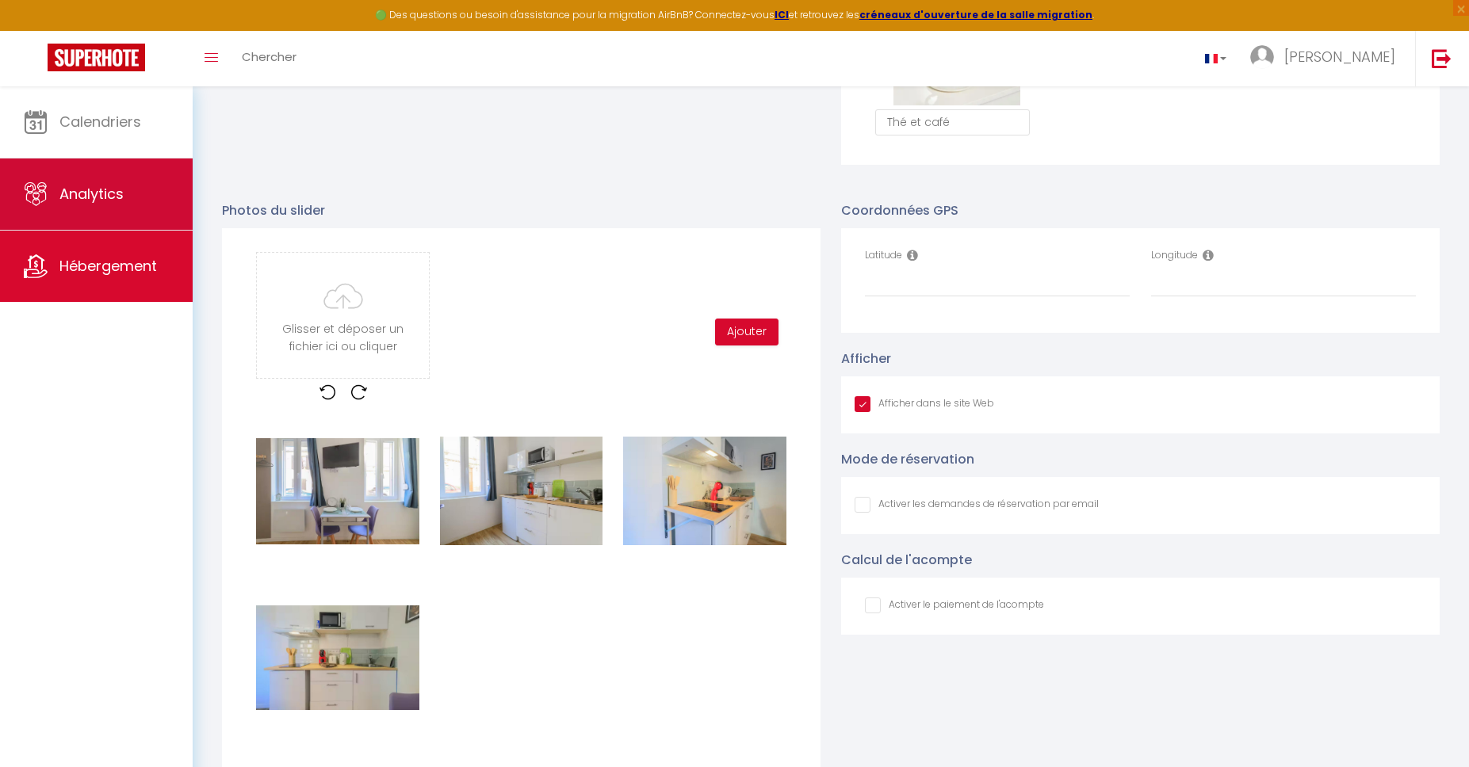
type input "C:\fakepath\App5.jpg"
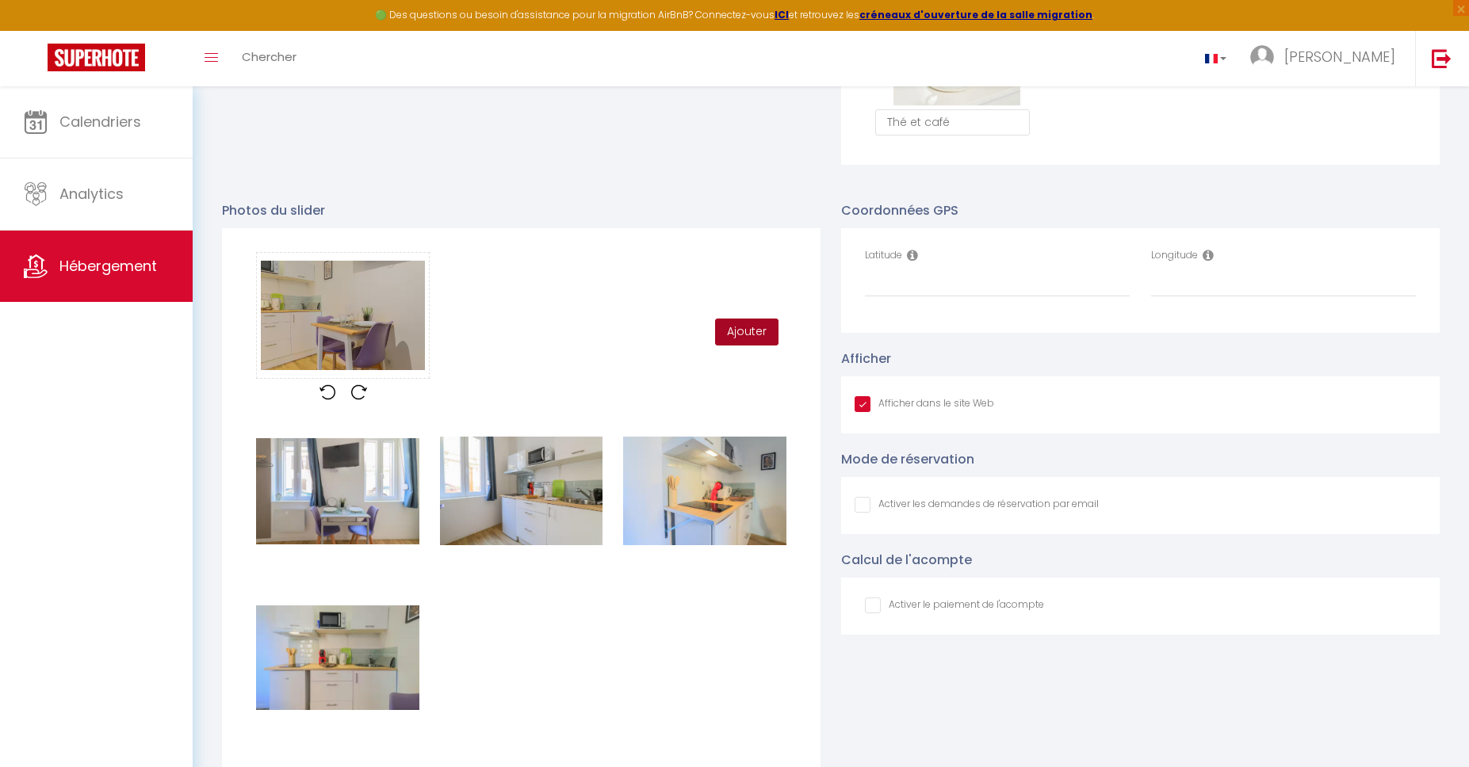
click at [740, 336] on button "Ajouter" at bounding box center [746, 332] width 63 height 27
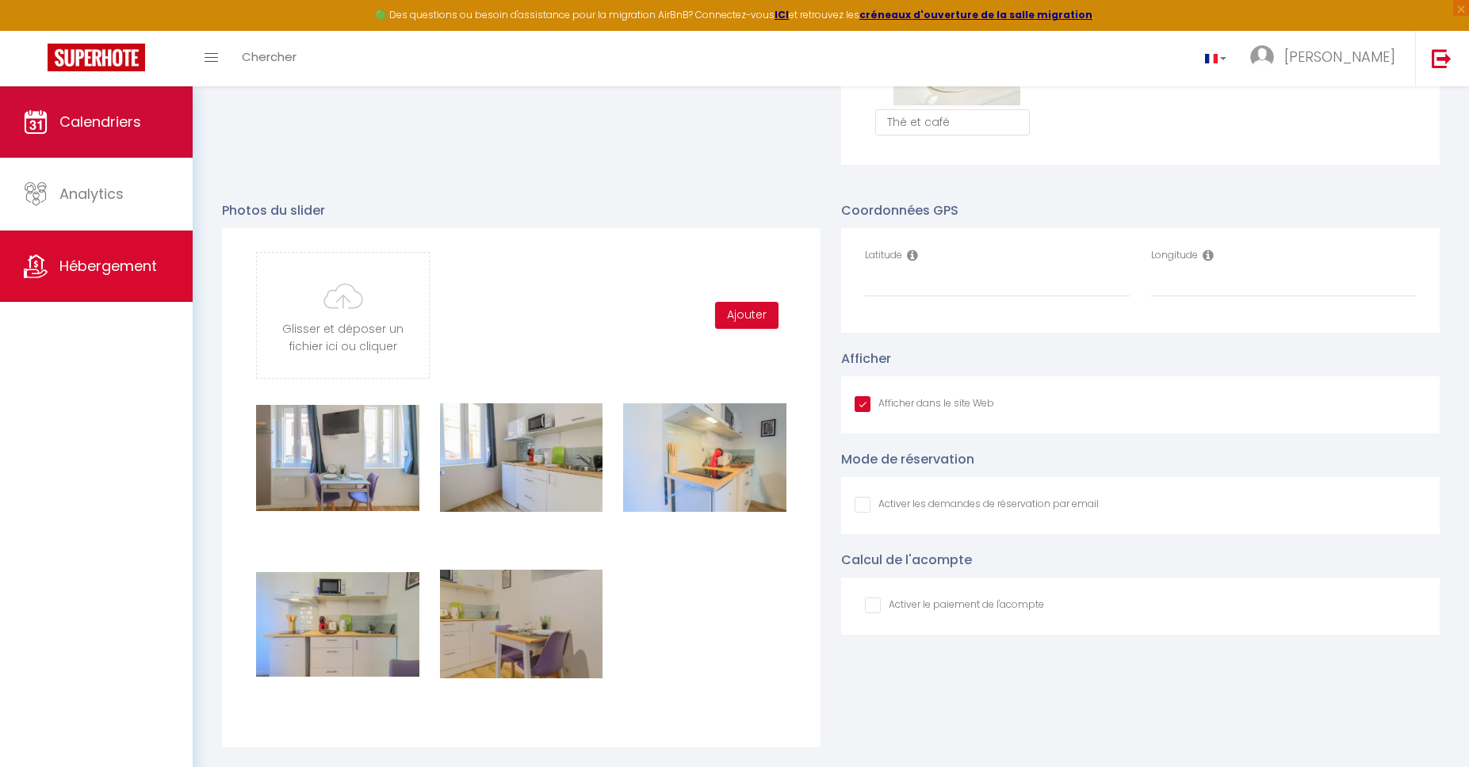
type input "C:\fakepath\App6.jpg"
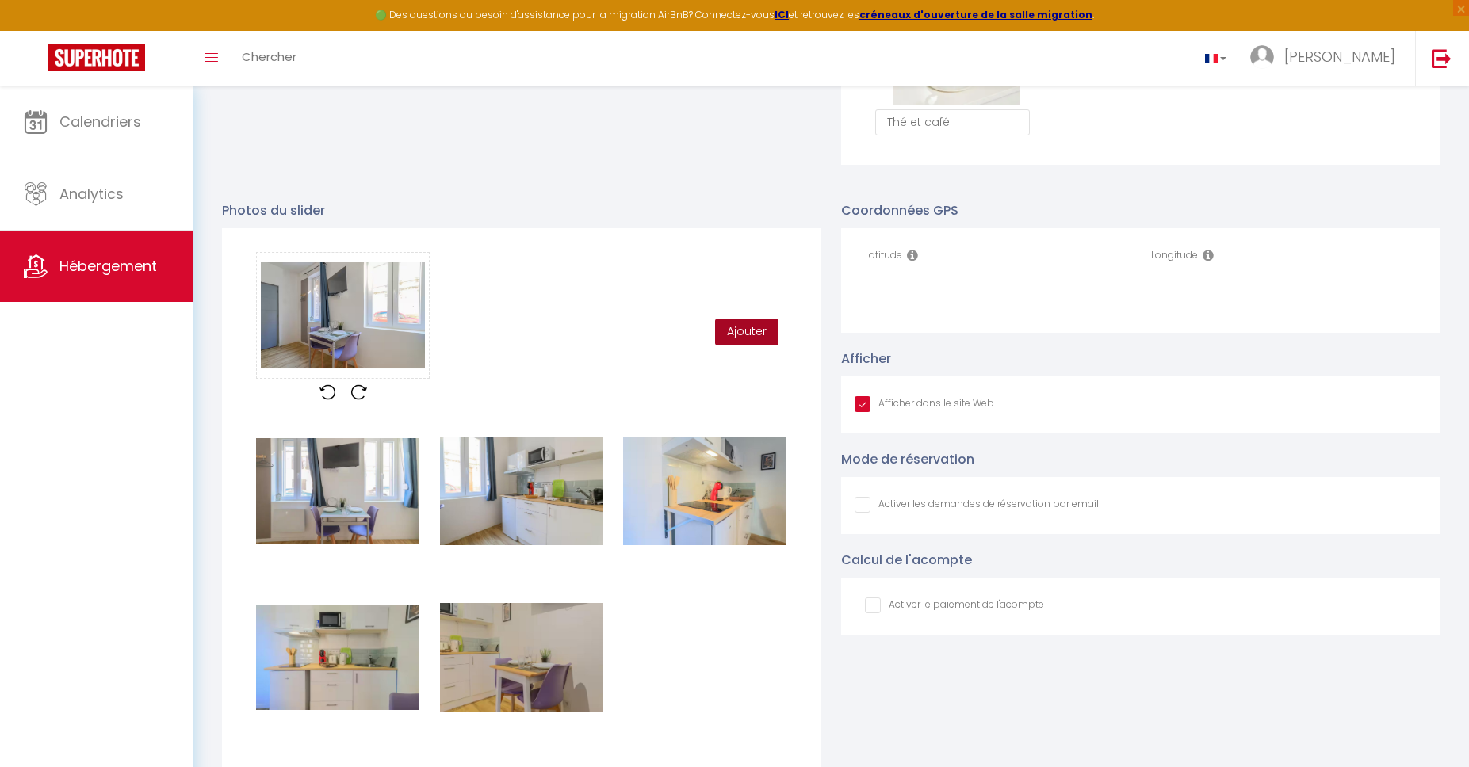
click at [745, 330] on button "Ajouter" at bounding box center [746, 332] width 63 height 27
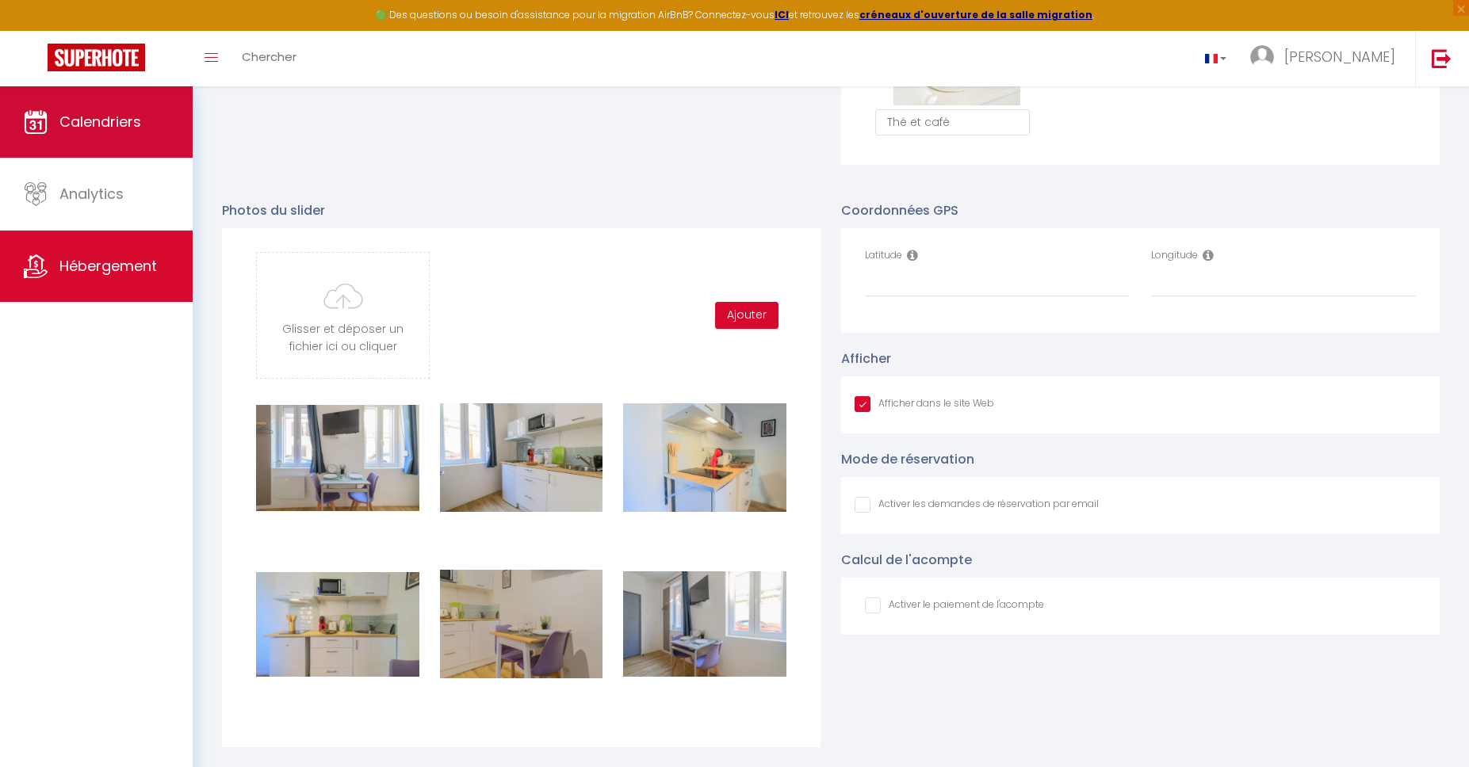
type input "C:\fakepath\App7.jpeg"
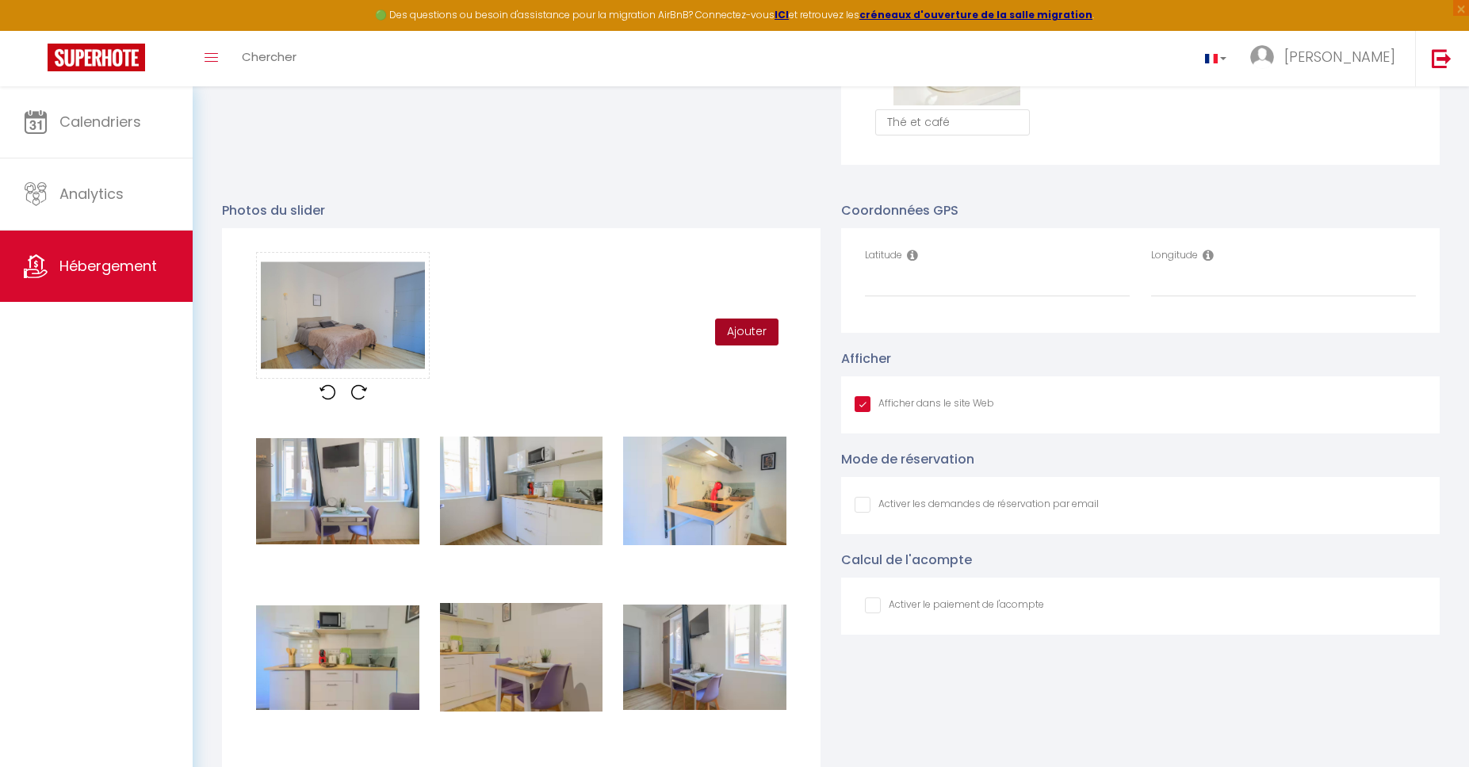
click at [751, 341] on button "Ajouter" at bounding box center [746, 332] width 63 height 27
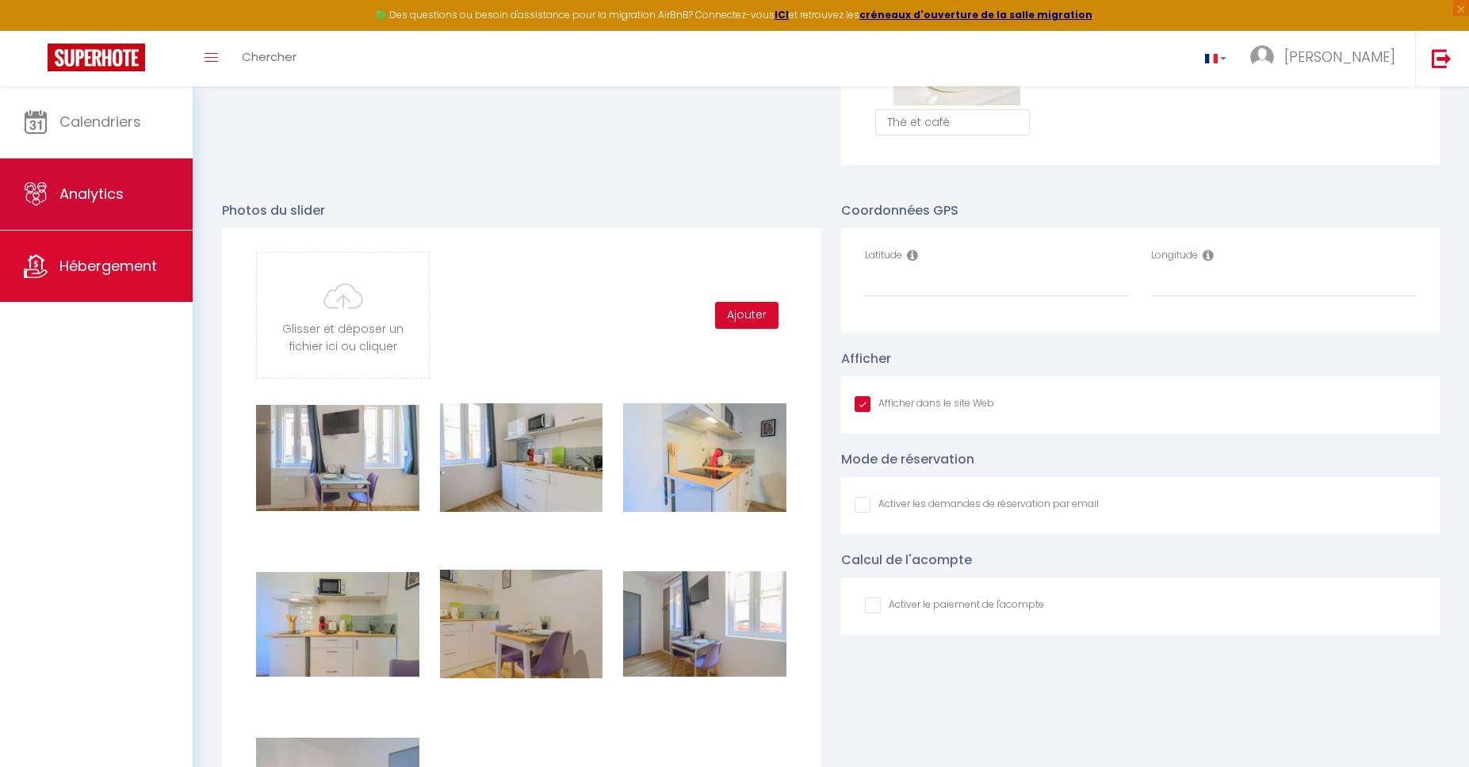
type input "C:\fakepath\App8.jpg"
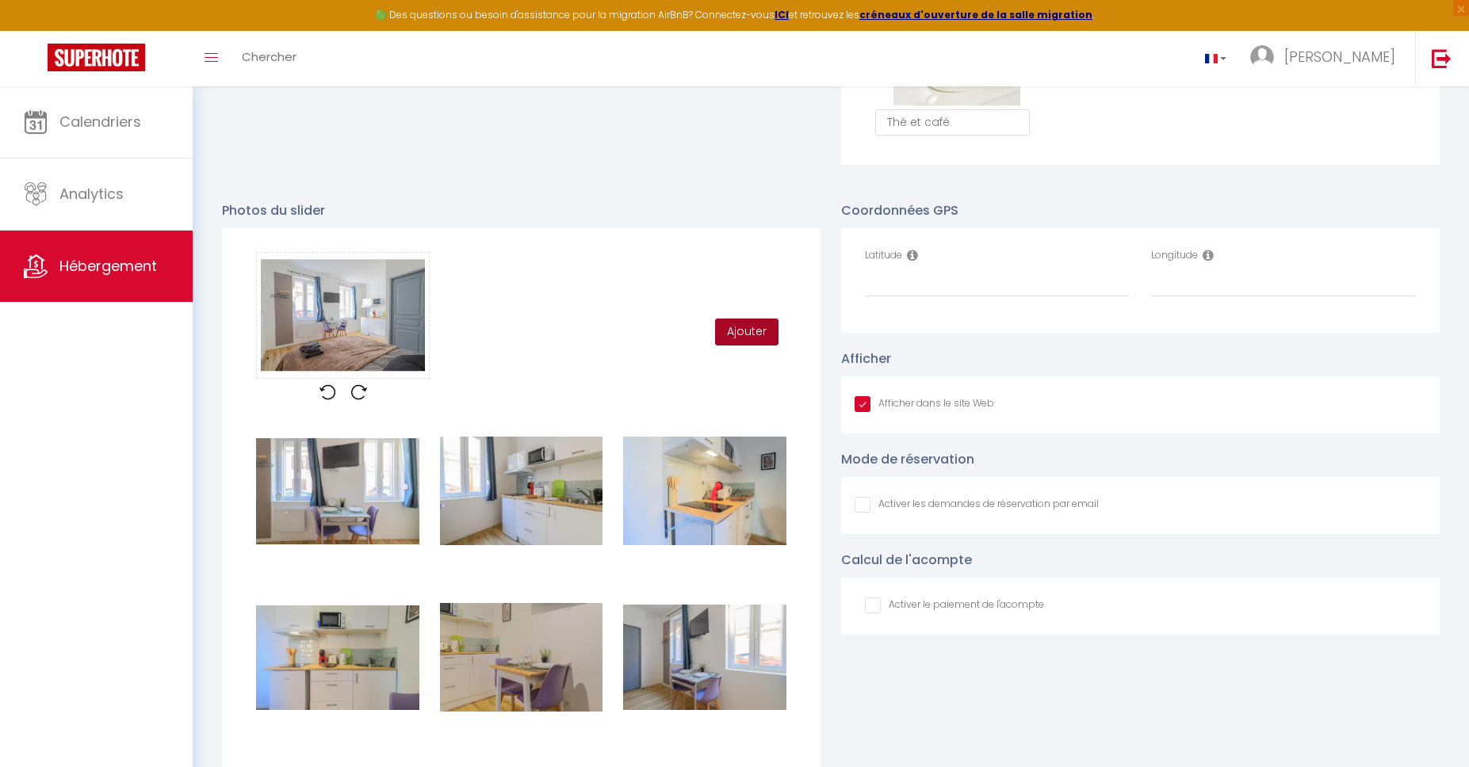
click at [747, 342] on button "Ajouter" at bounding box center [746, 332] width 63 height 27
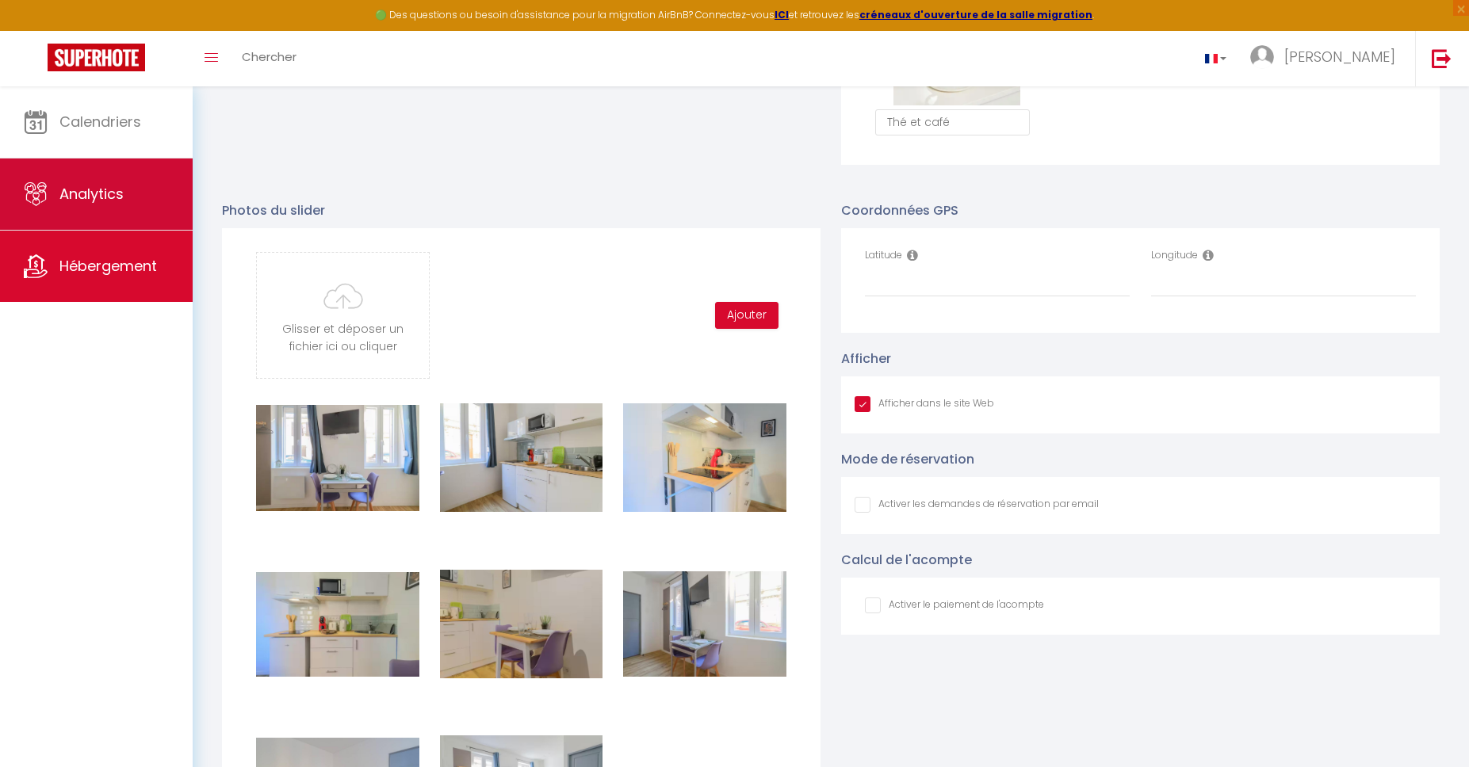
type input "C:\fakepath\App9.jpg"
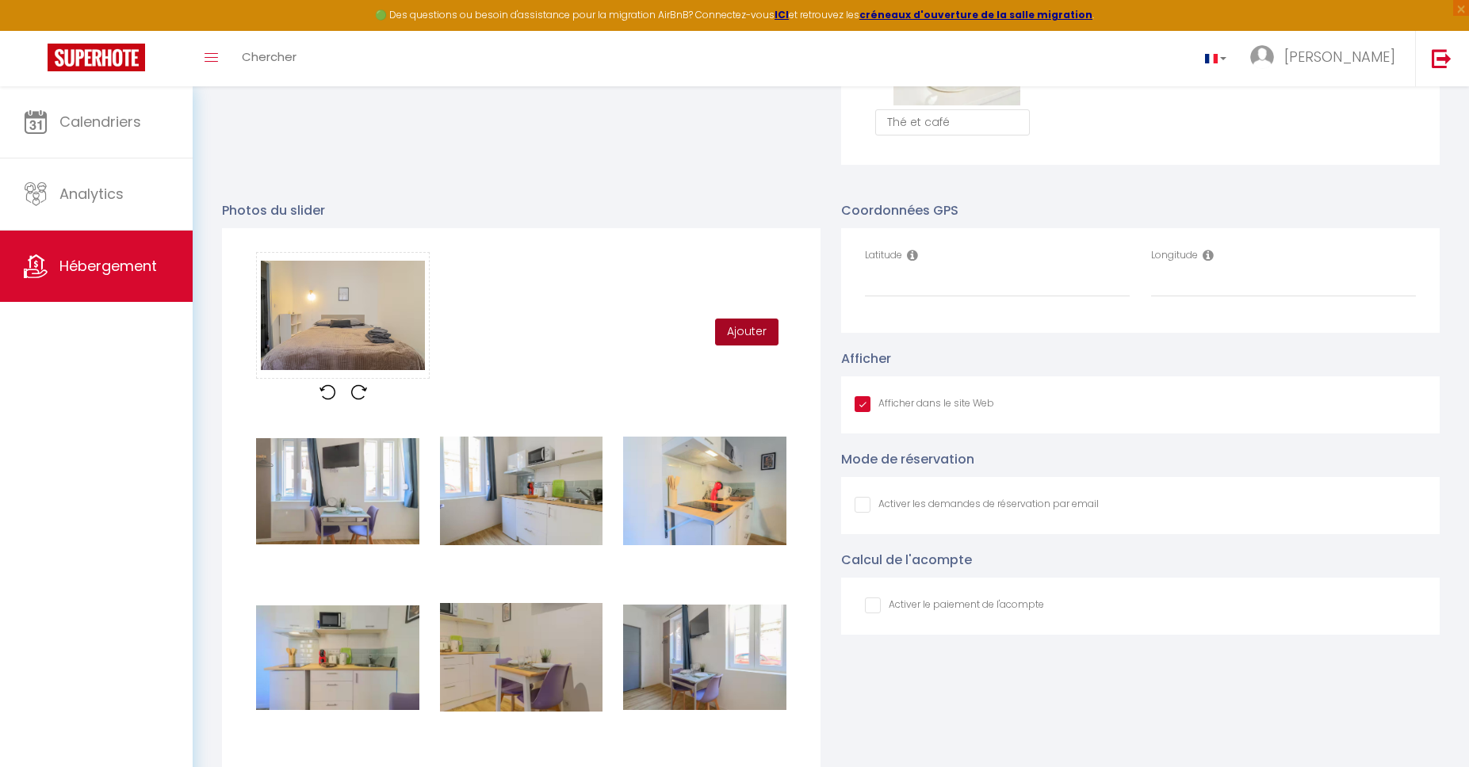
click at [767, 323] on button "Ajouter" at bounding box center [746, 332] width 63 height 27
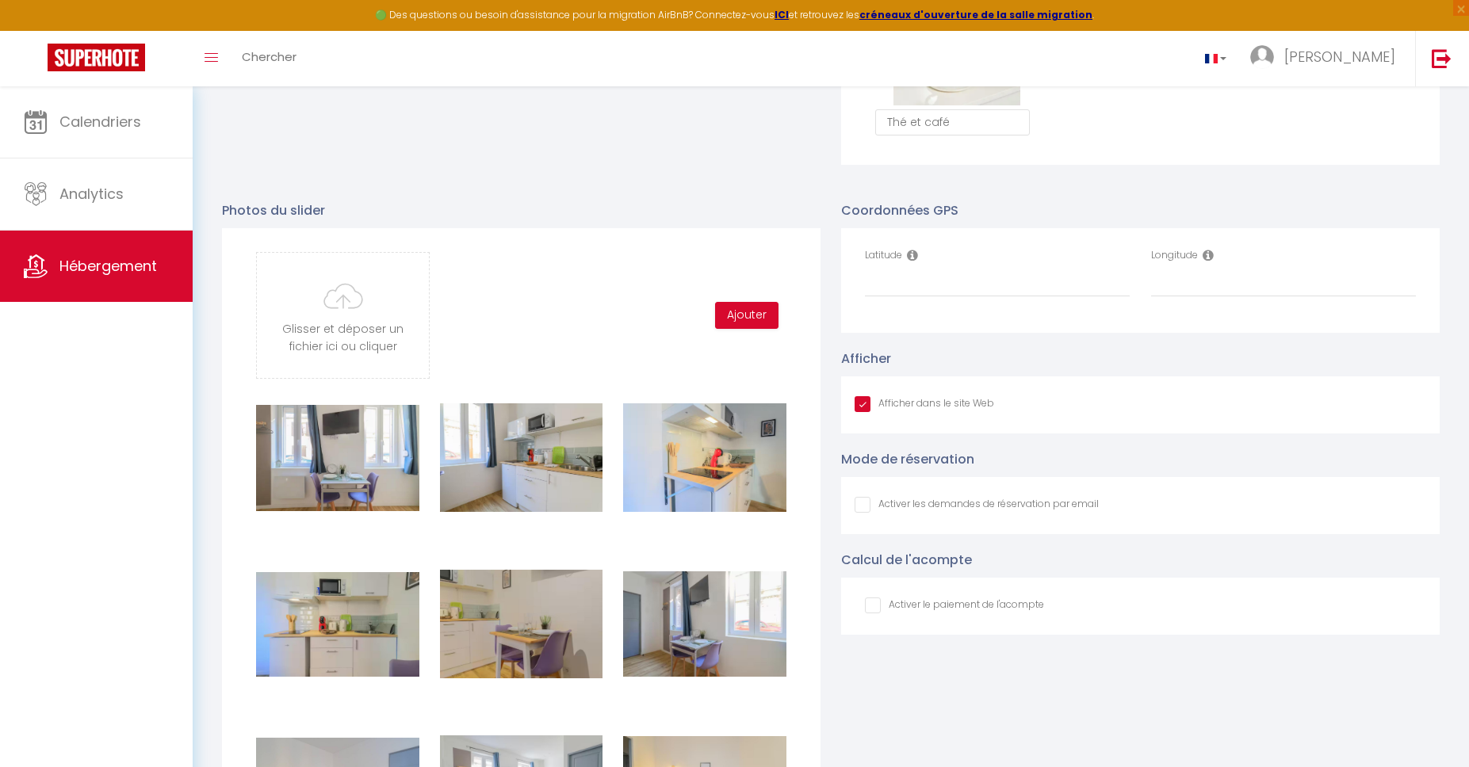
type input "C:\fakepath\App10.jpg"
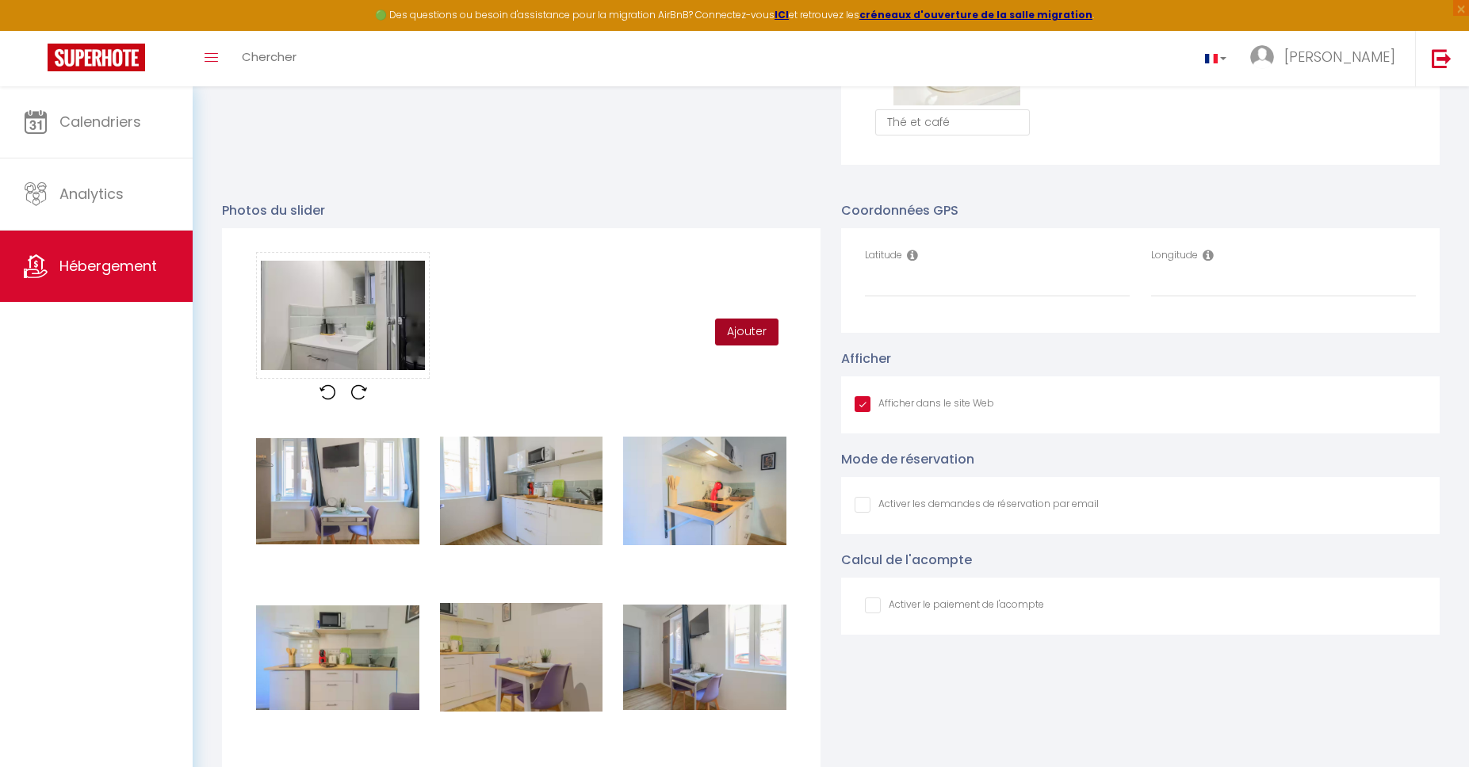
click at [729, 331] on button "Ajouter" at bounding box center [746, 332] width 63 height 27
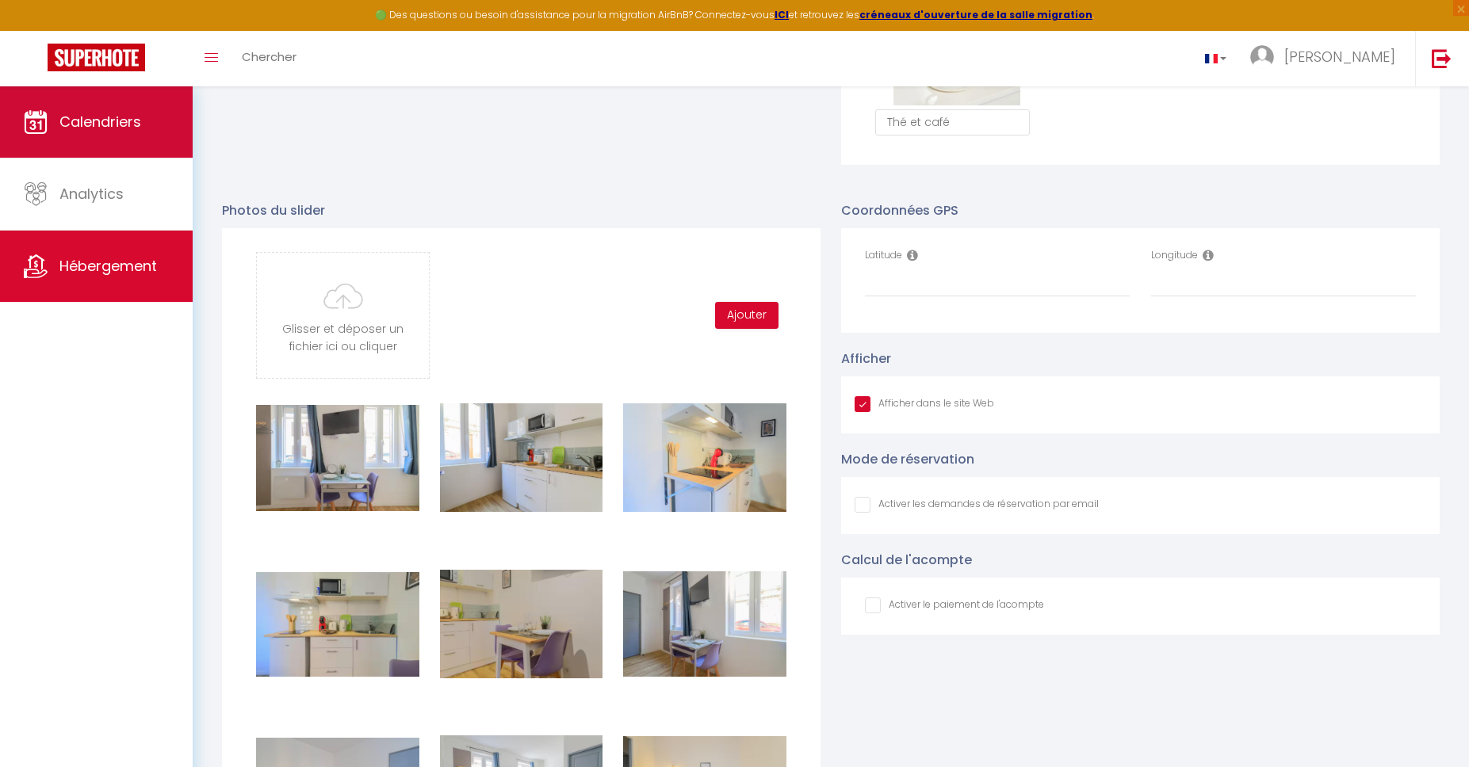
type input "C:\fakepath\App11.jpg"
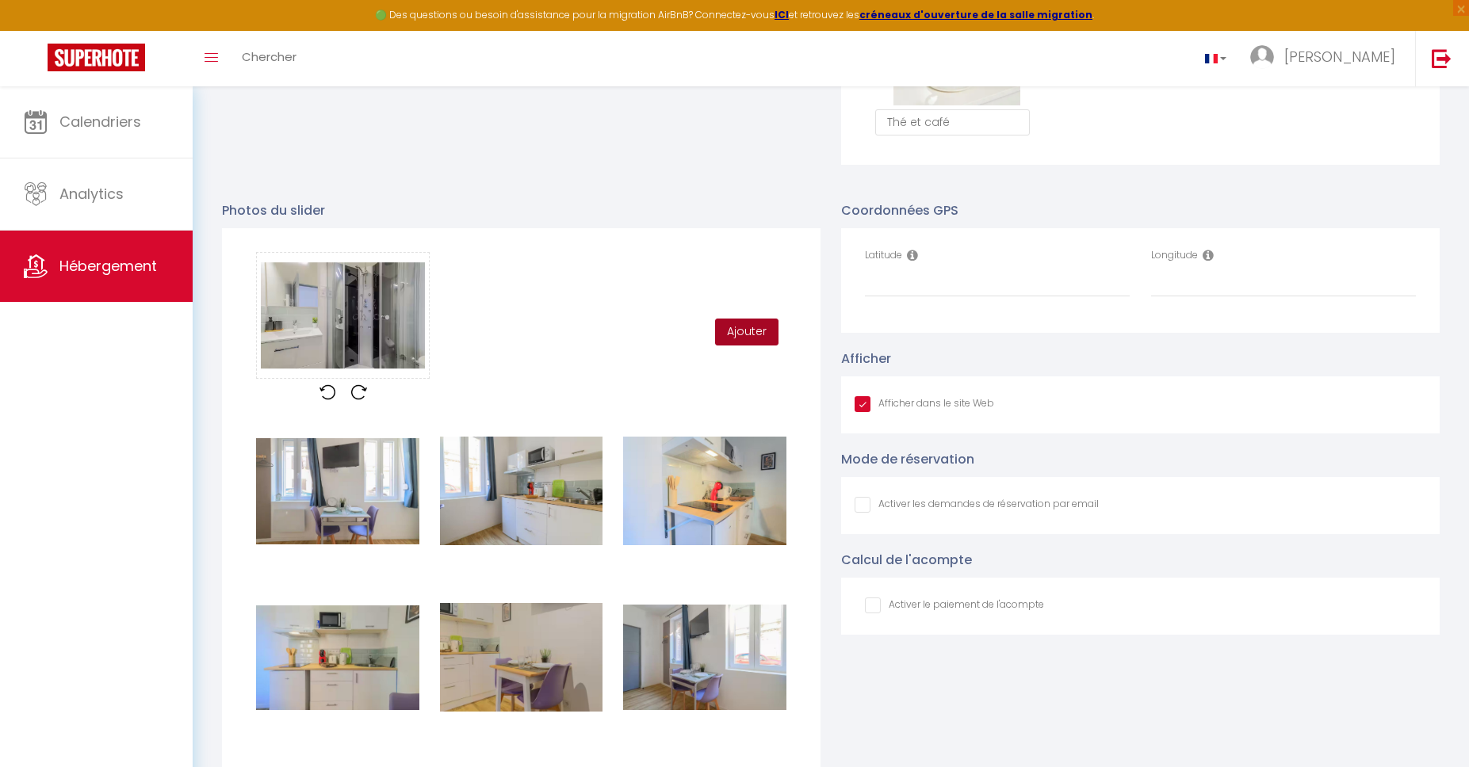
click at [748, 328] on button "Ajouter" at bounding box center [746, 332] width 63 height 27
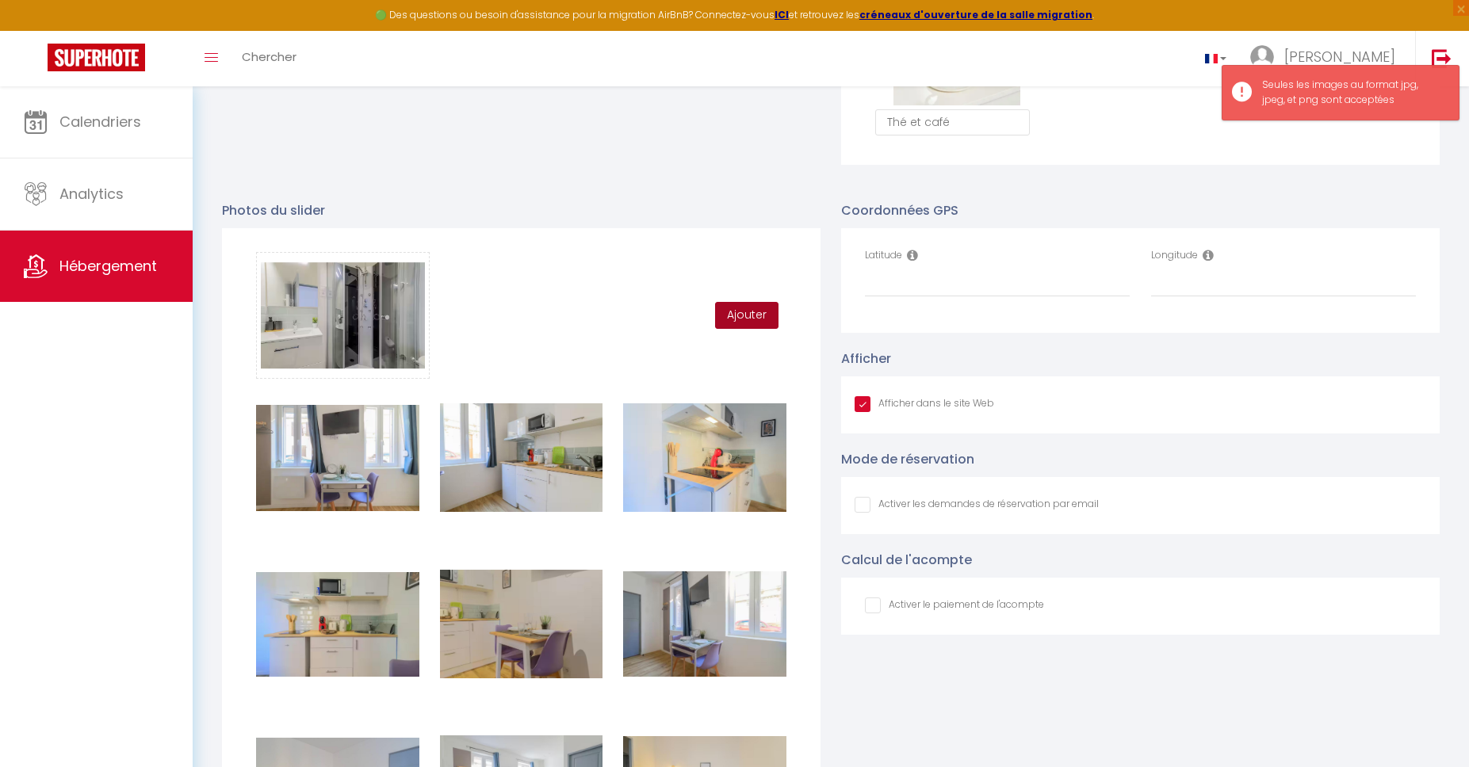
click at [729, 320] on button "Ajouter" at bounding box center [746, 315] width 63 height 27
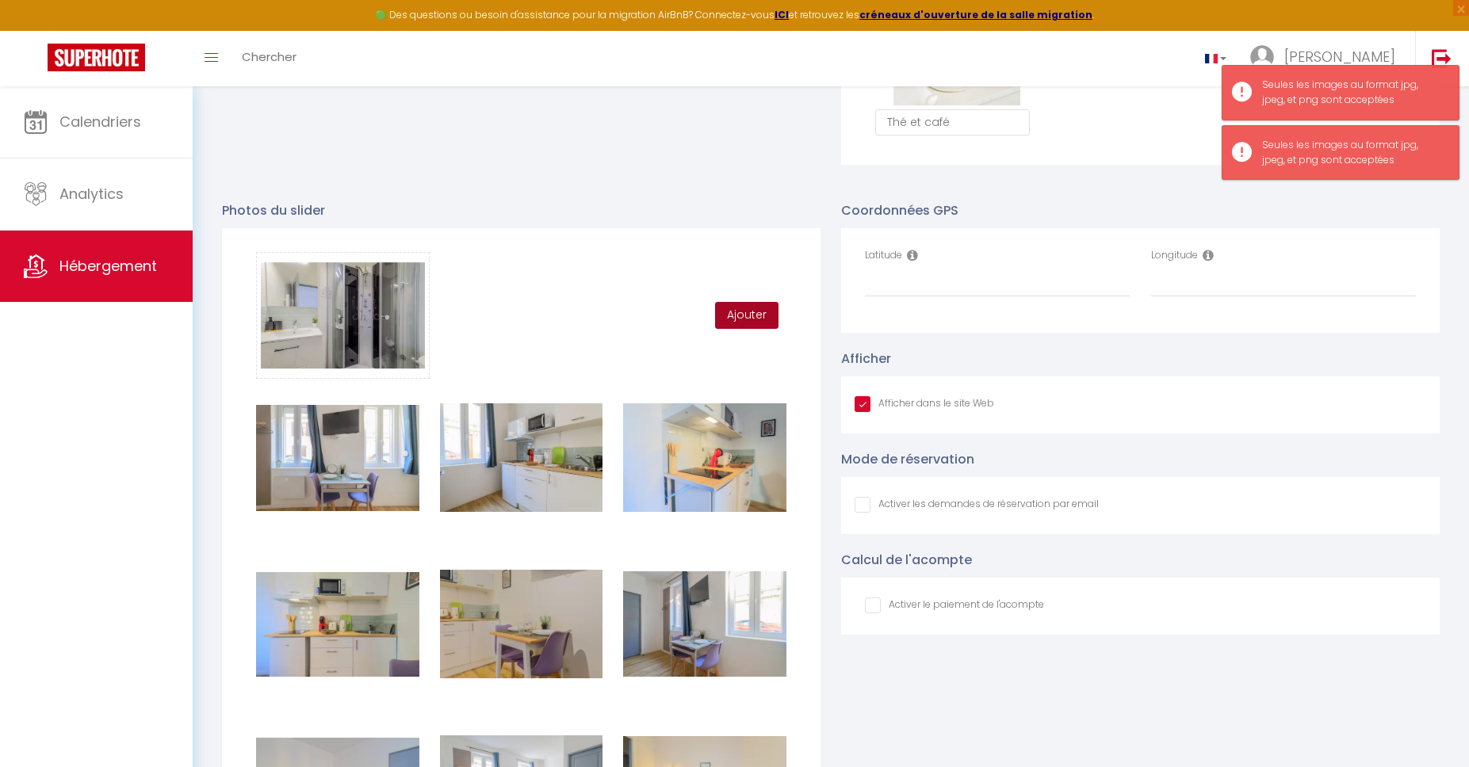
click at [729, 320] on button "Ajouter" at bounding box center [746, 315] width 63 height 27
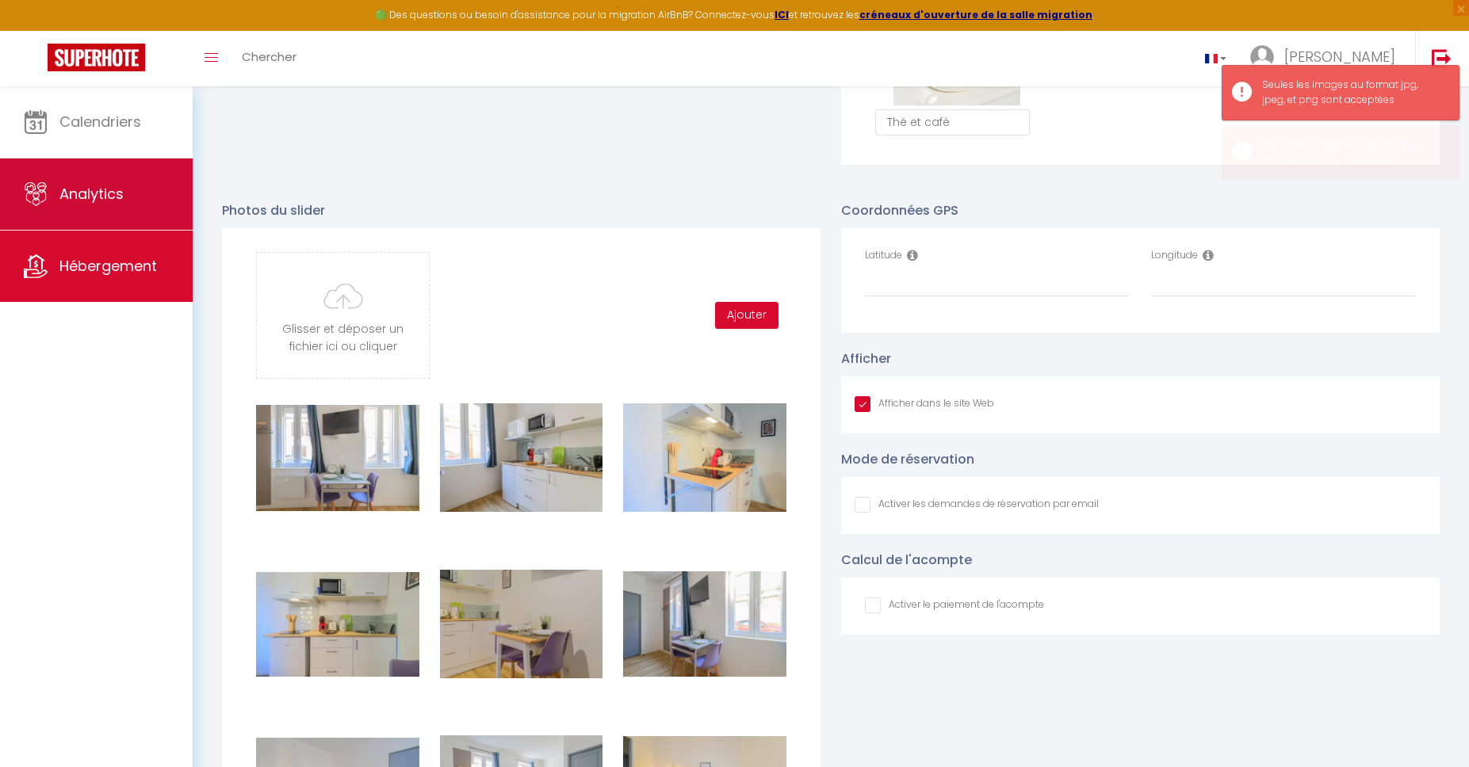
type input "C:\fakepath\App13.jpg"
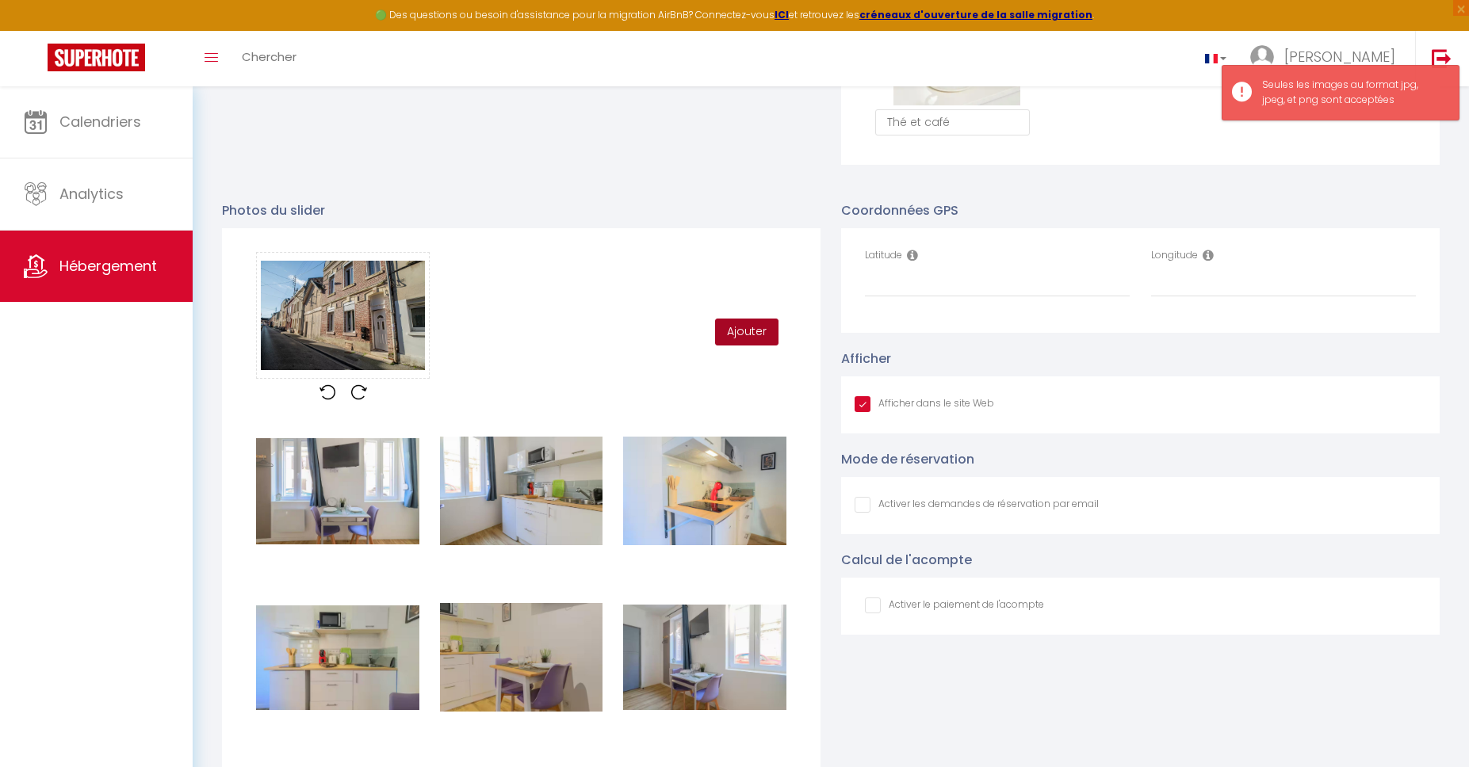
click at [747, 325] on button "Ajouter" at bounding box center [746, 332] width 63 height 27
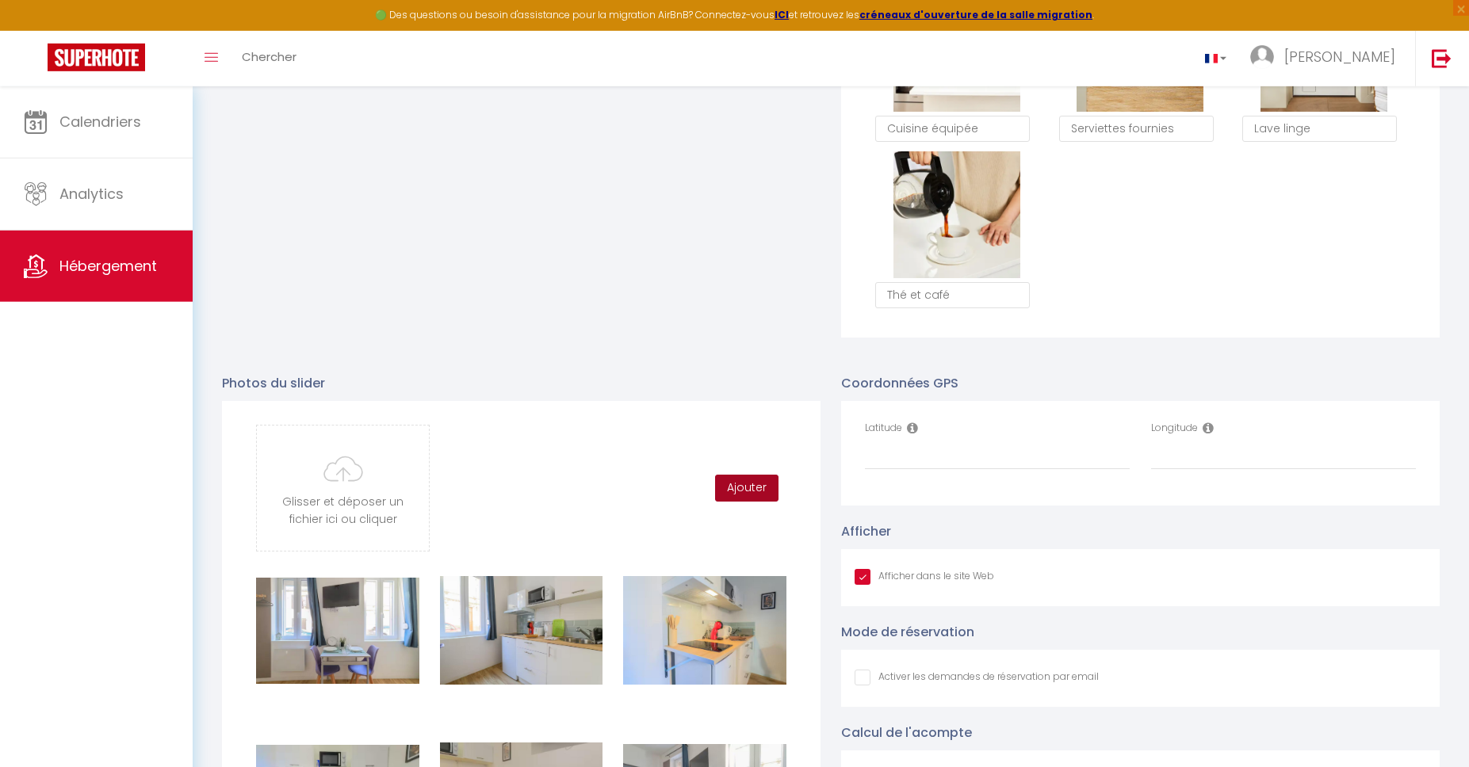
scroll to position [1387, 0]
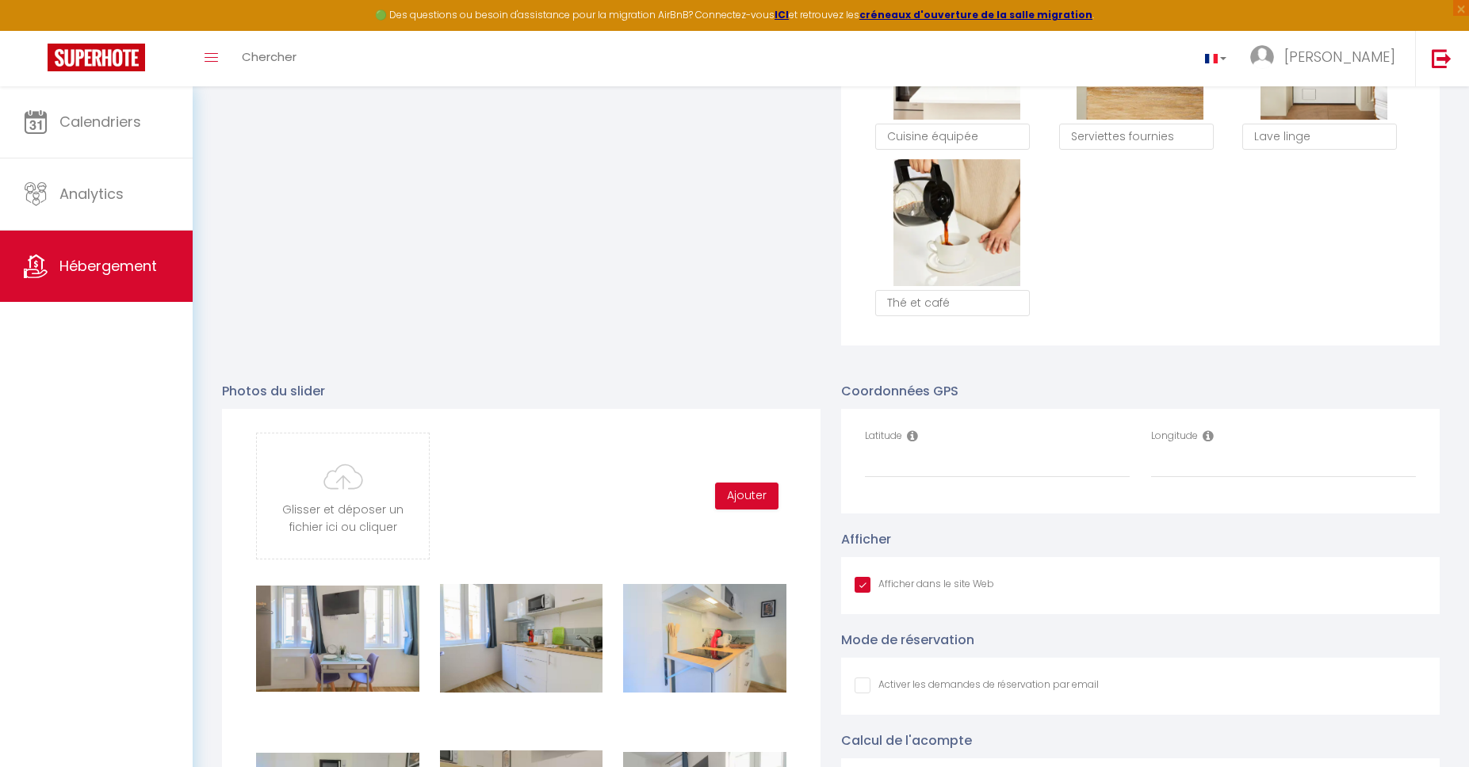
click at [938, 438] on div "Latitude" at bounding box center [997, 453] width 265 height 49
click at [942, 464] on input "Latitude" at bounding box center [997, 463] width 265 height 29
paste input "49.8388329"
type input "49.8388329"
click at [1304, 464] on input "Longitude" at bounding box center [1283, 463] width 265 height 29
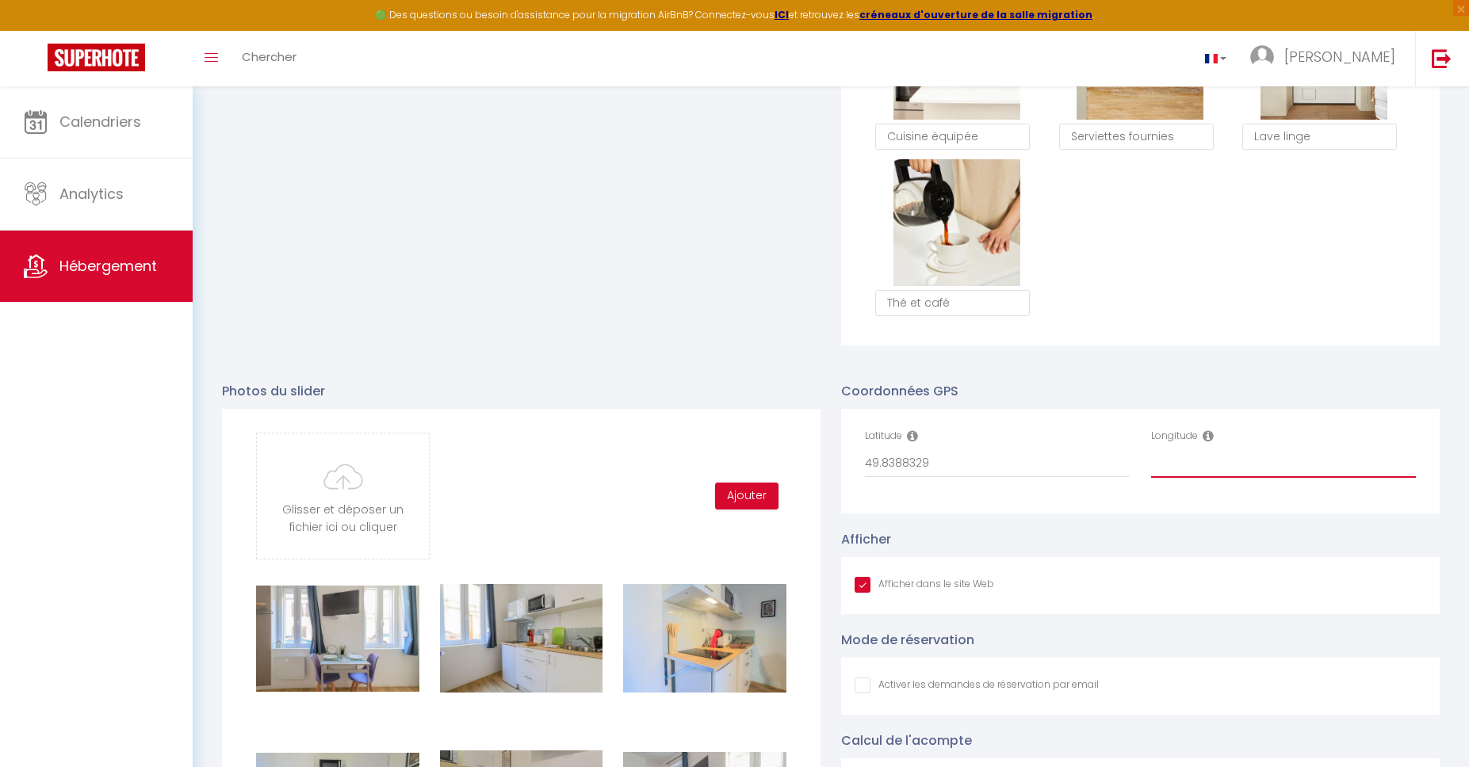
paste input "3.3033008"
type input "3.3033008"
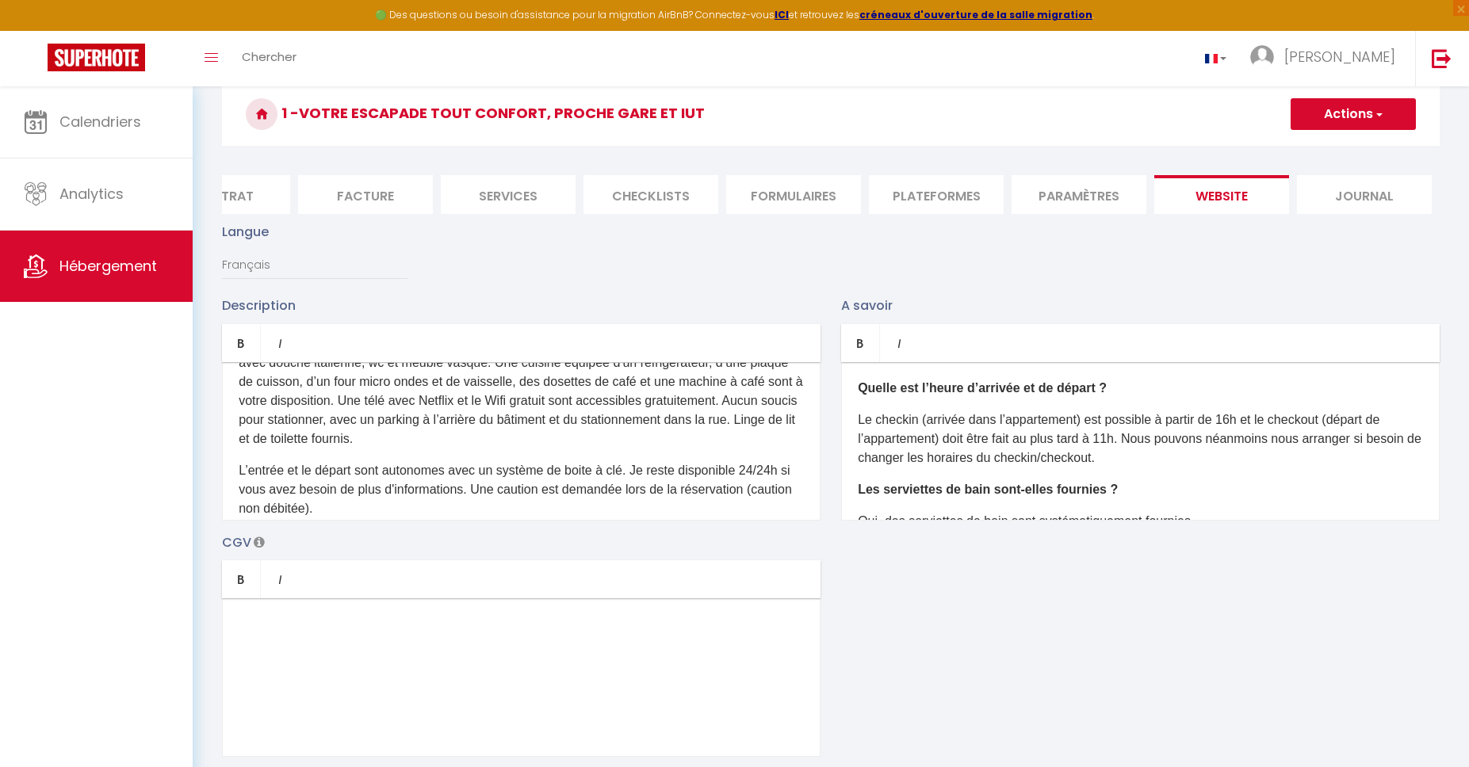
scroll to position [0, 0]
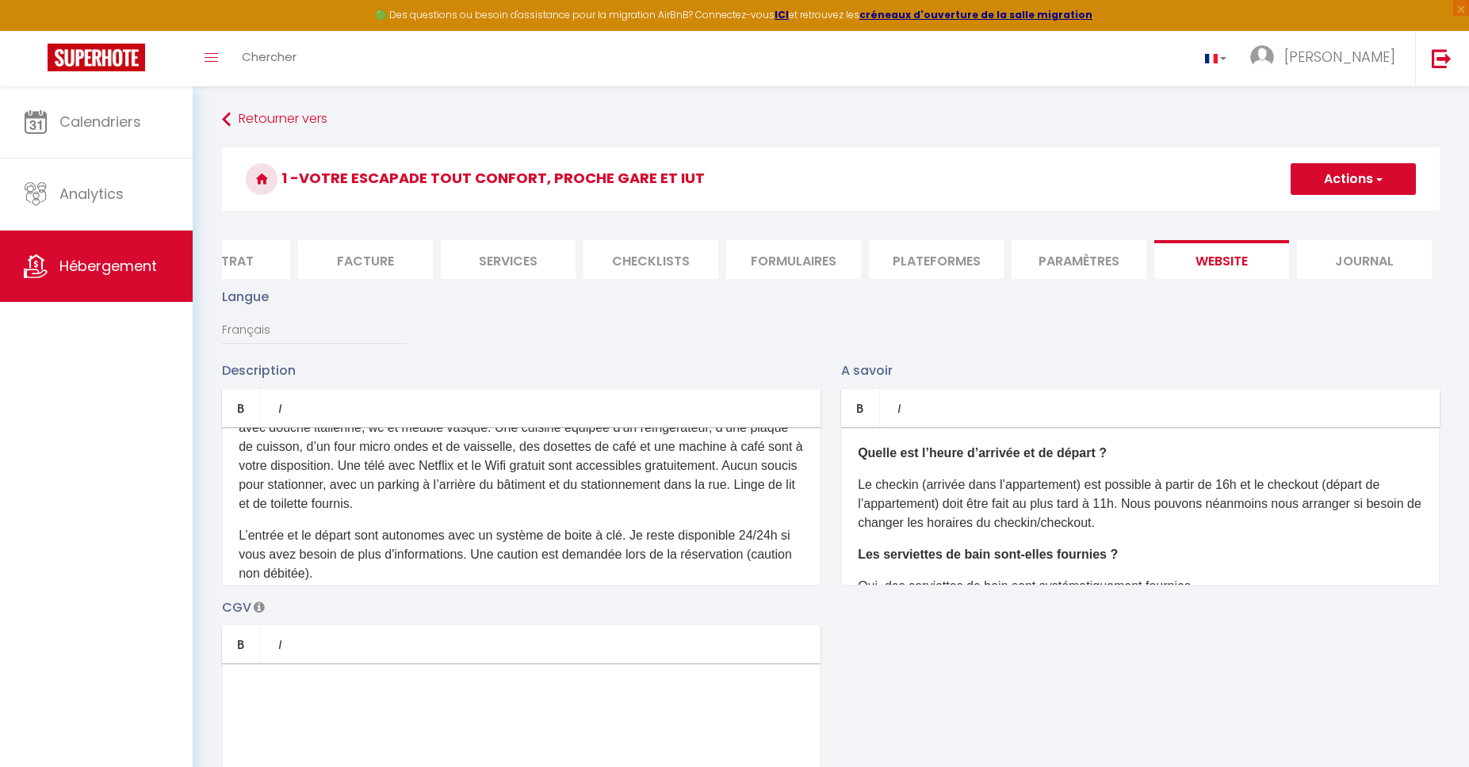
click at [1385, 178] on button "Actions" at bounding box center [1352, 179] width 125 height 32
click at [1354, 213] on input "Enregistrer" at bounding box center [1334, 214] width 59 height 16
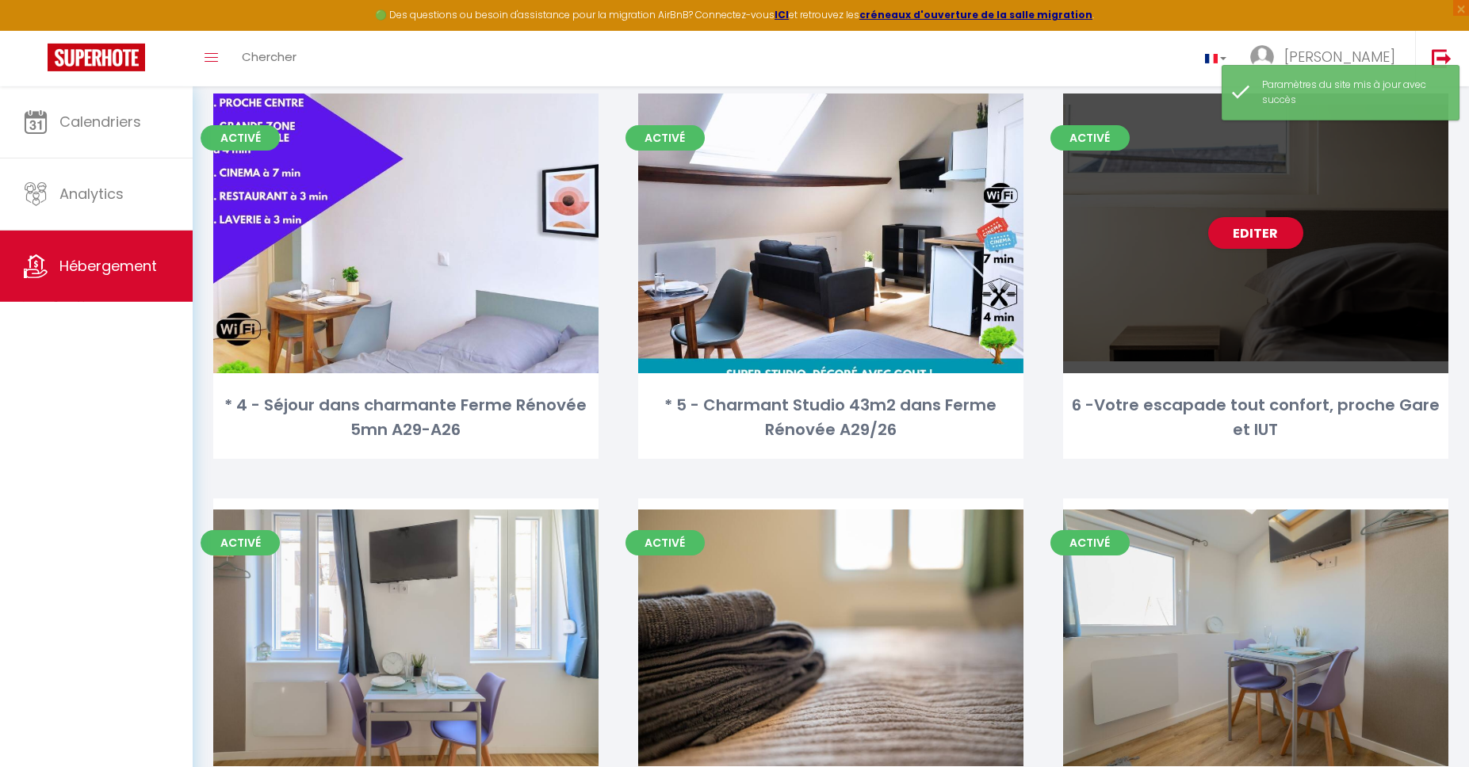
scroll to position [670, 0]
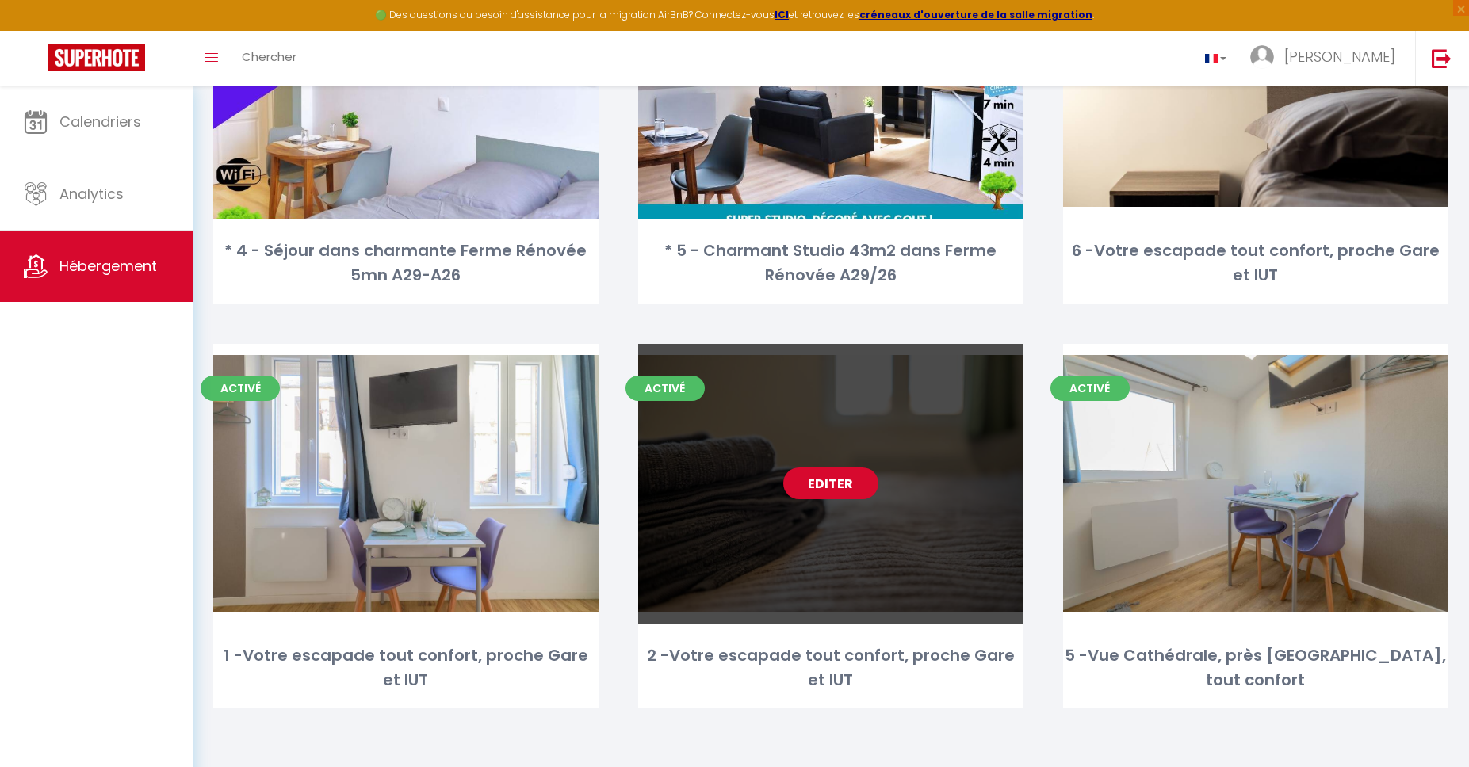
click at [832, 484] on link "Editer" at bounding box center [830, 484] width 95 height 32
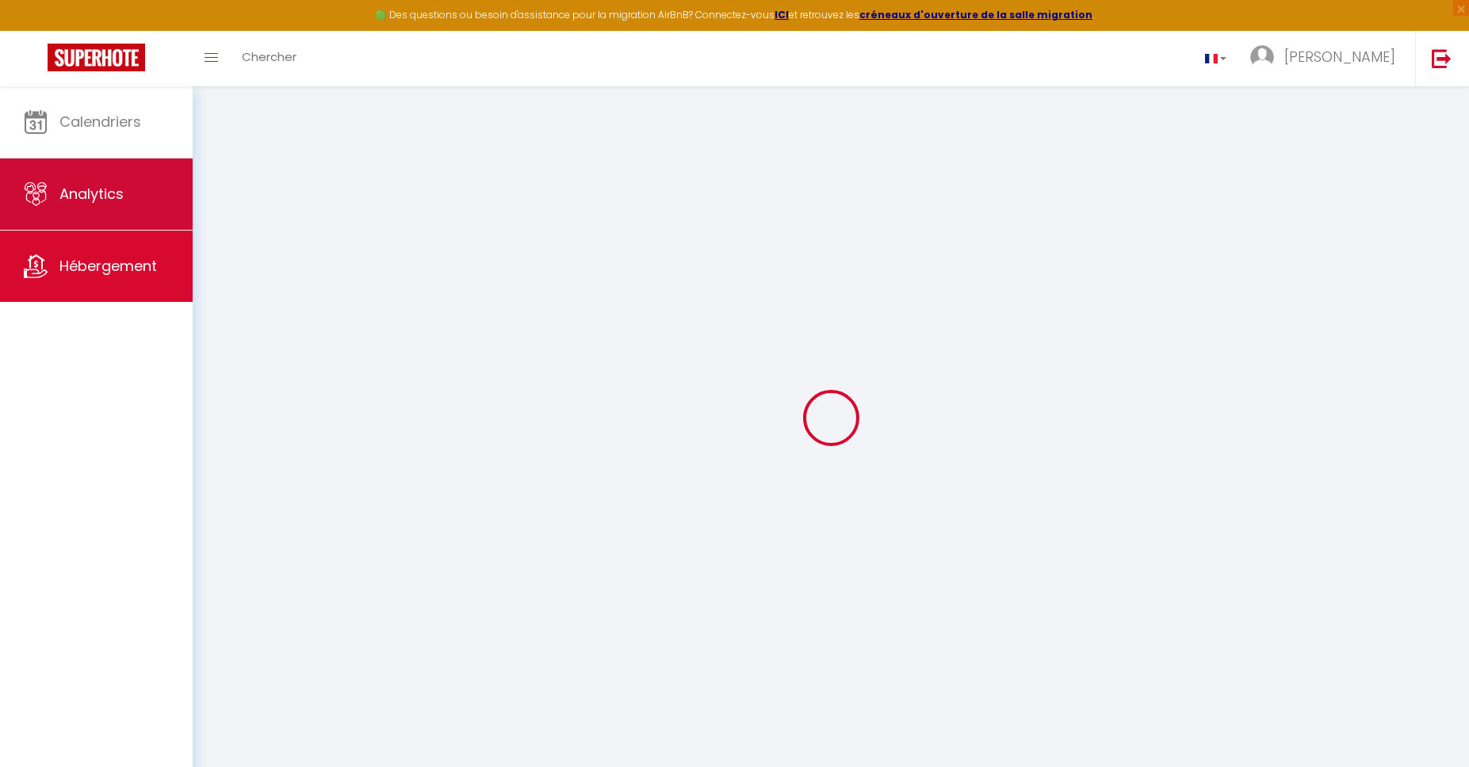
type input "2 -Votre escapade tout confort, proche Gare et IUT"
type input "Rika"
type input "[PERSON_NAME]"
type input "3 square [PERSON_NAME]"
type input "50000"
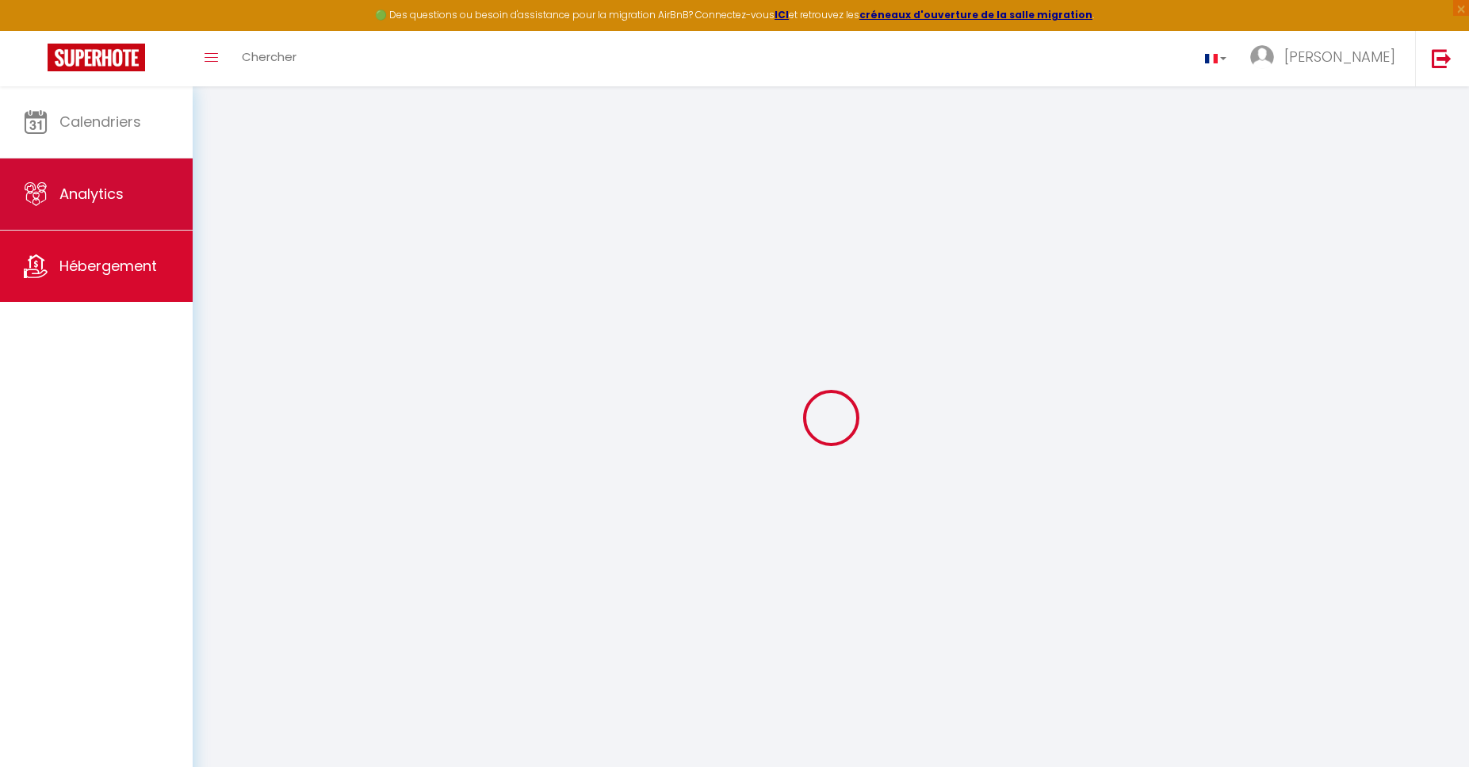
type input "SAINT-LO"
select select "2"
select select "0"
type input "32"
type input "19"
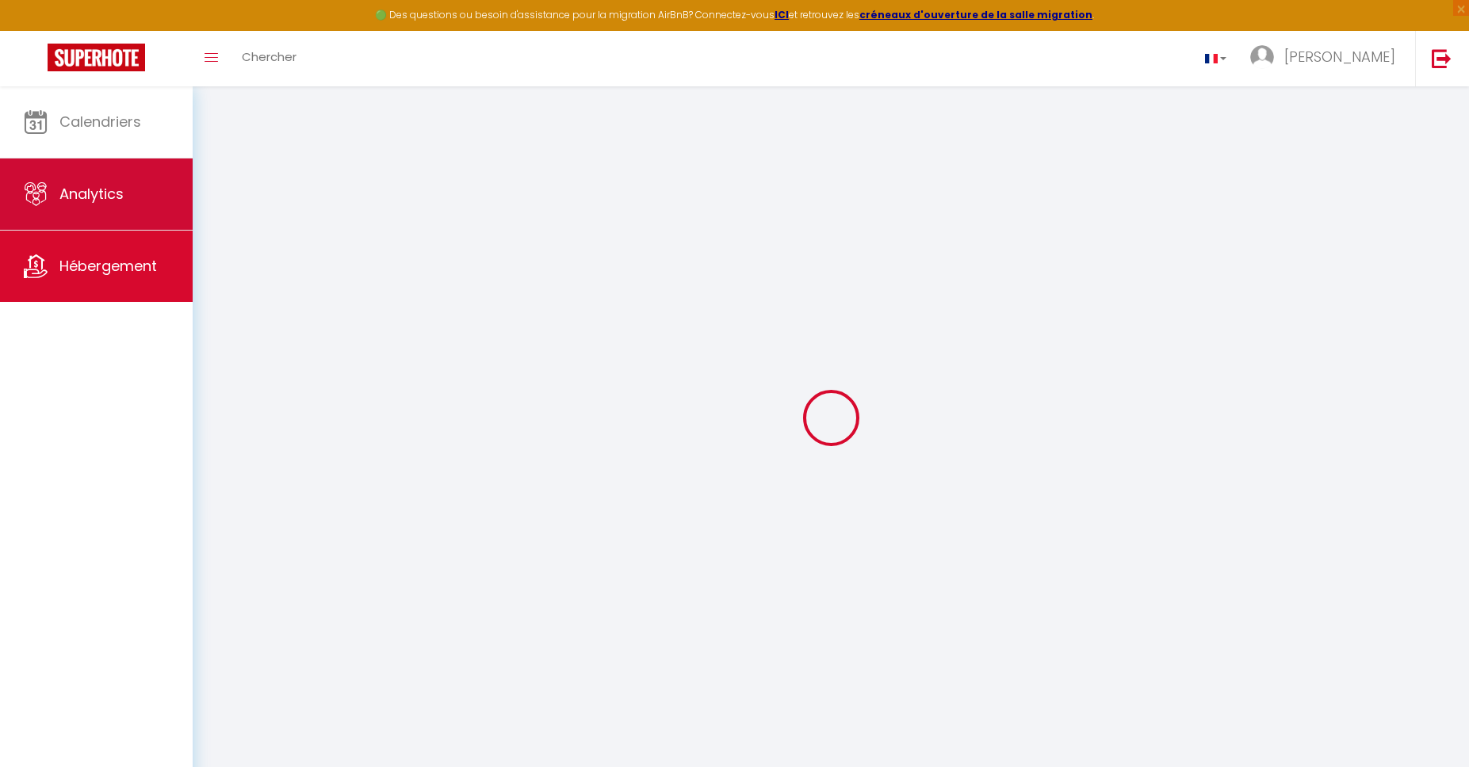
type input "200"
select select
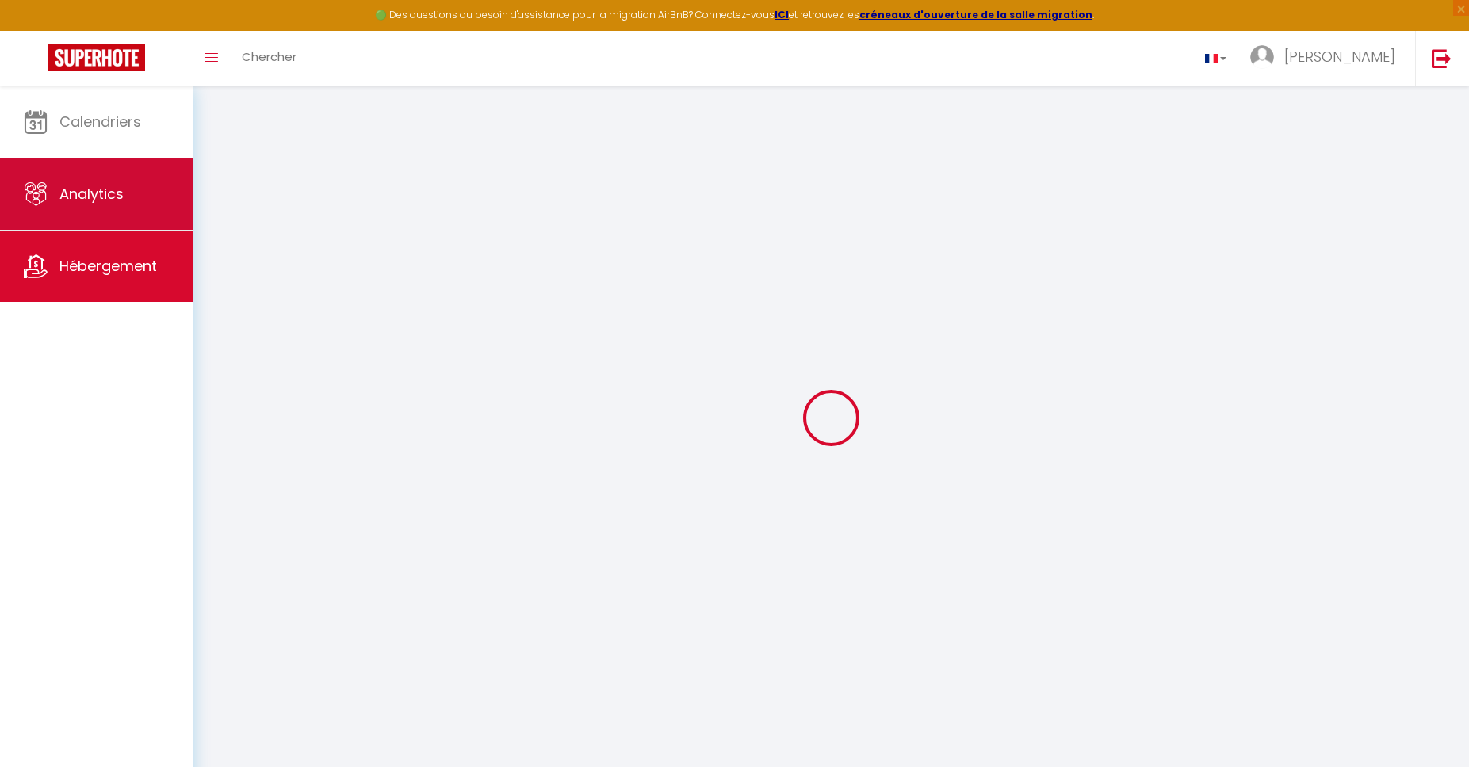
select select
type input "[STREET_ADDRESS]"
type input "02100"
type input "[GEOGRAPHIC_DATA][PERSON_NAME]"
type input "[EMAIL_ADDRESS][DOMAIN_NAME]"
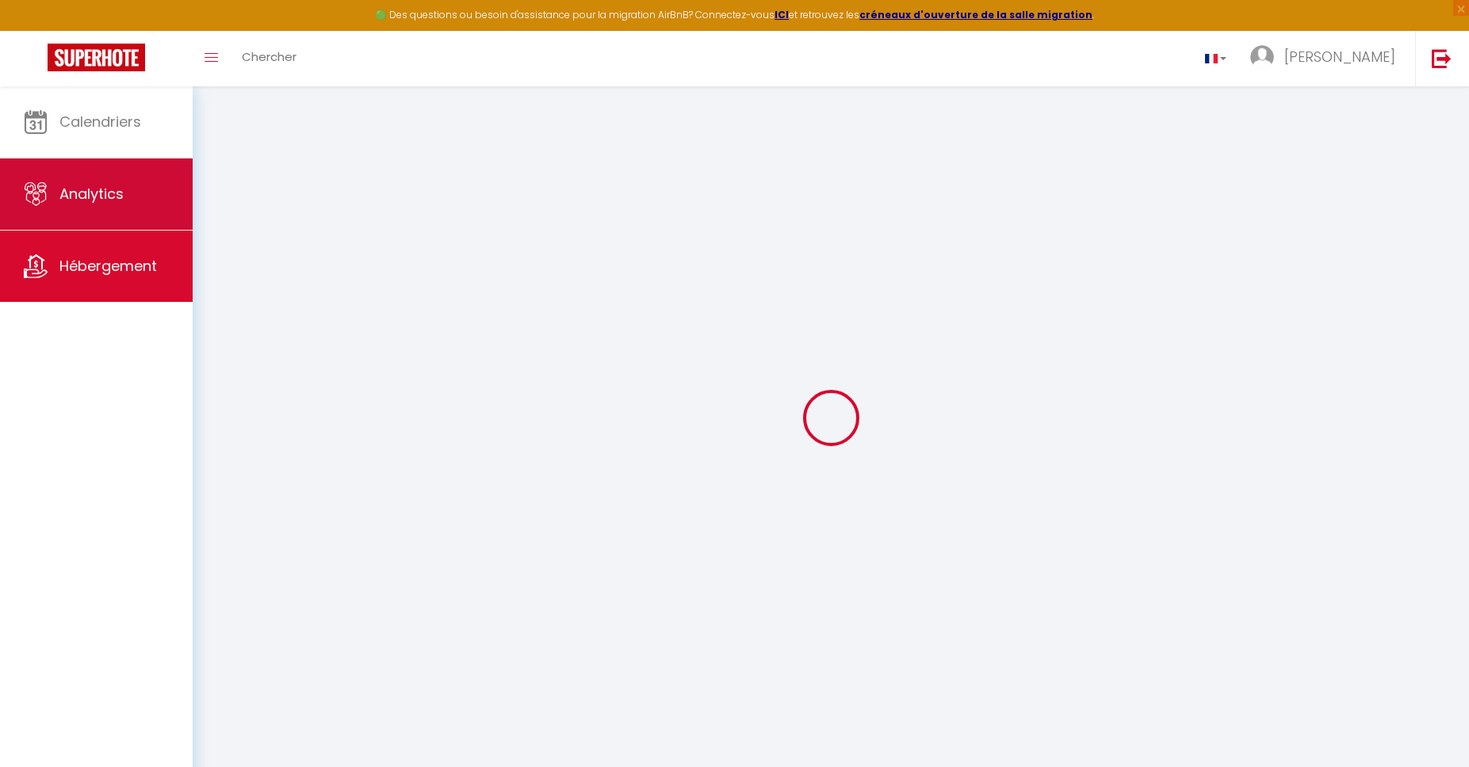
select select
checkbox input "false"
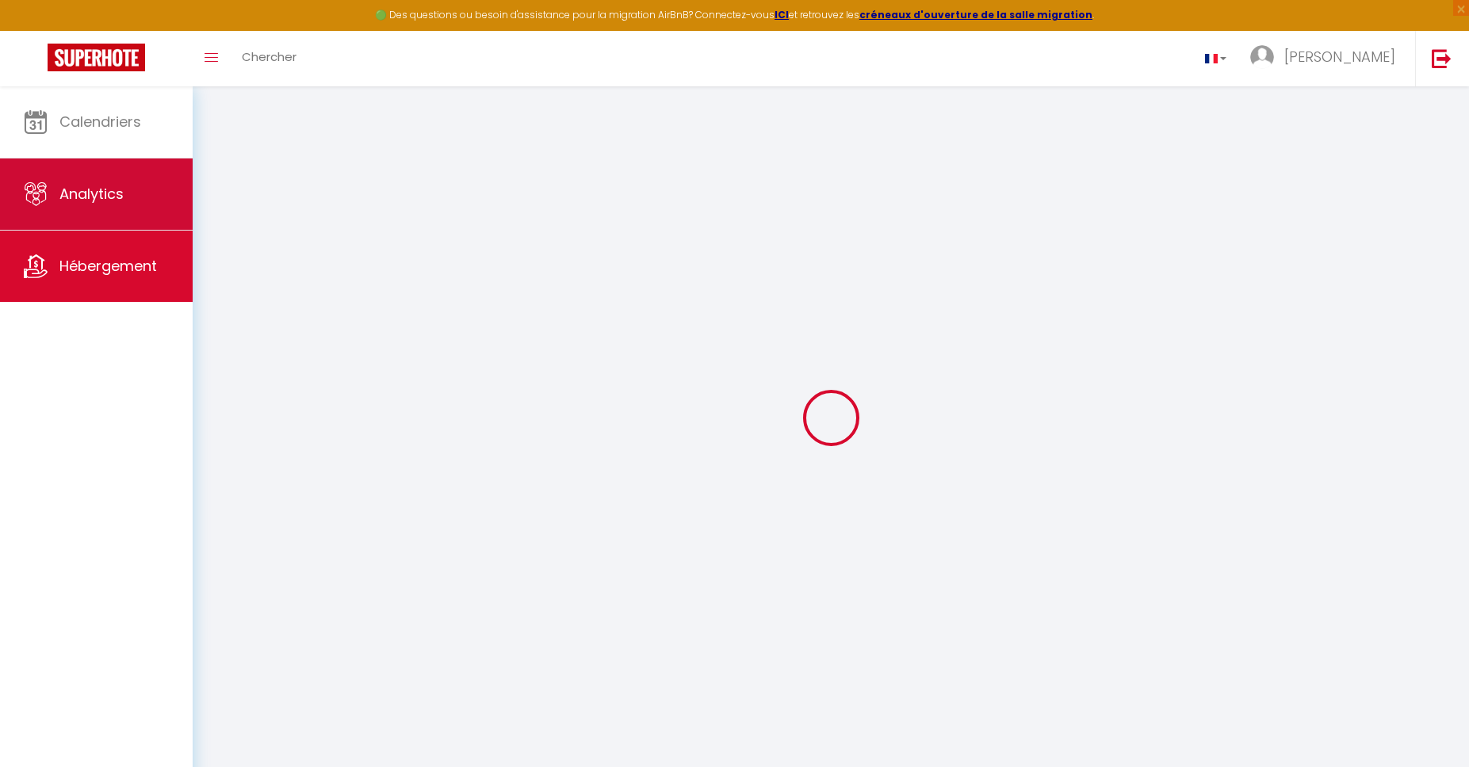
select select
type input "0"
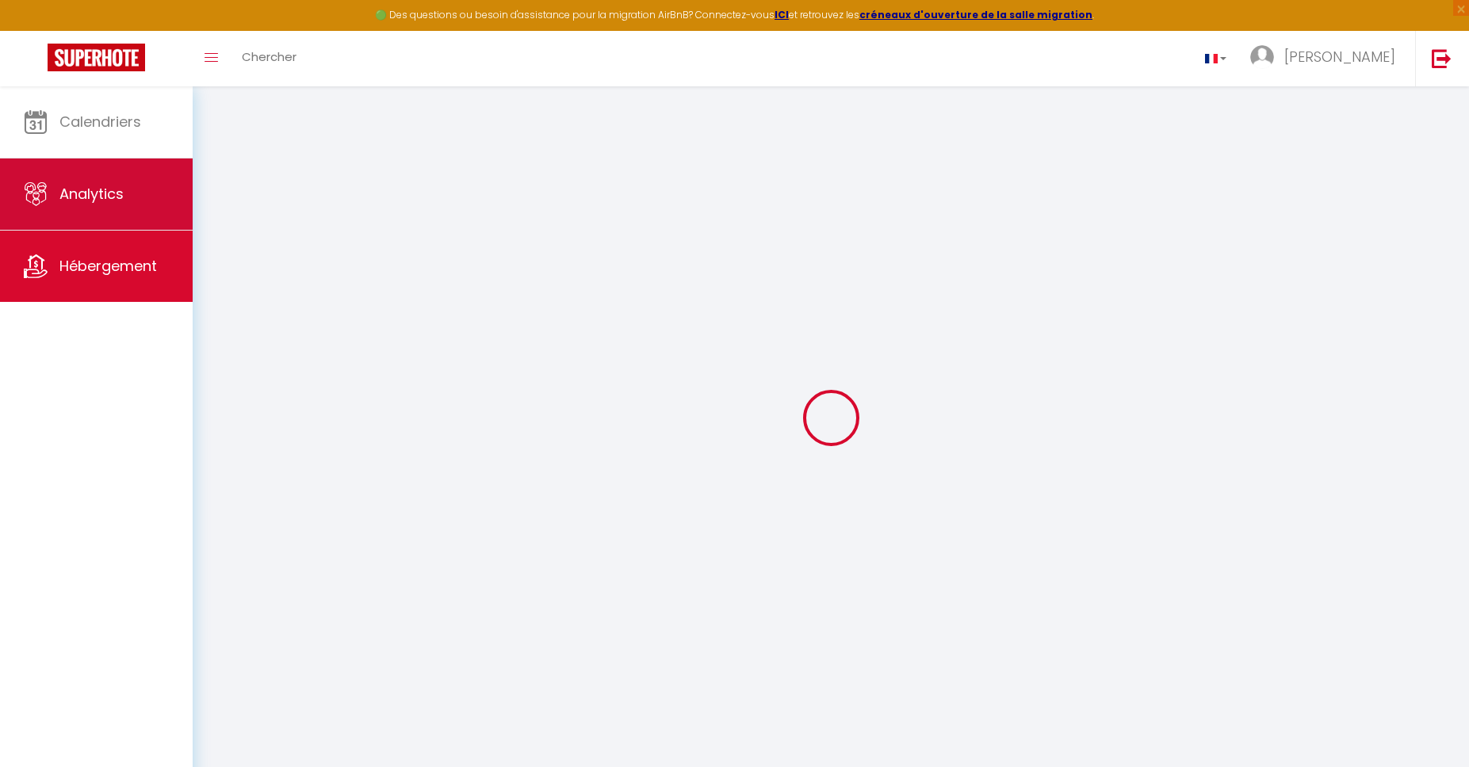
type input "0"
select select
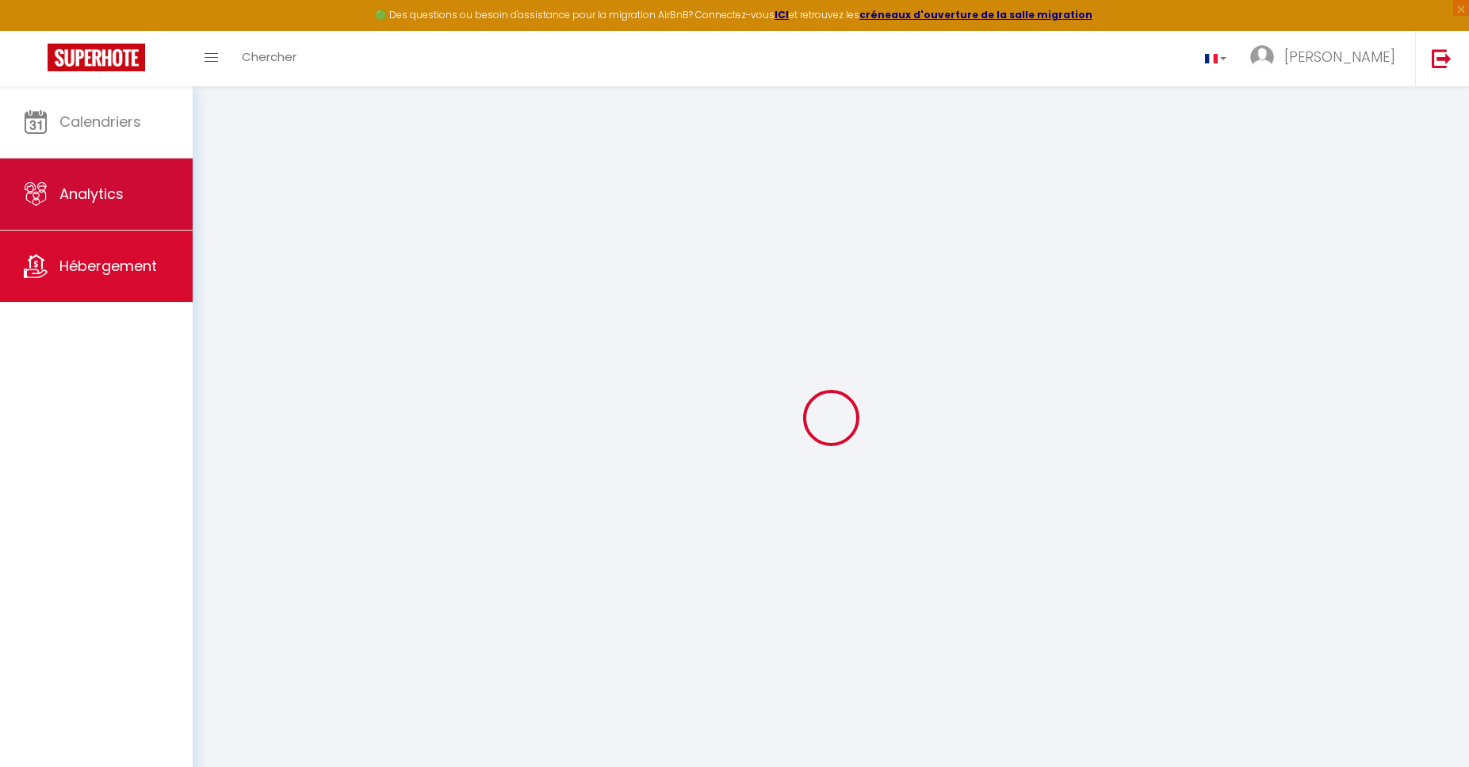
select select
checkbox input "false"
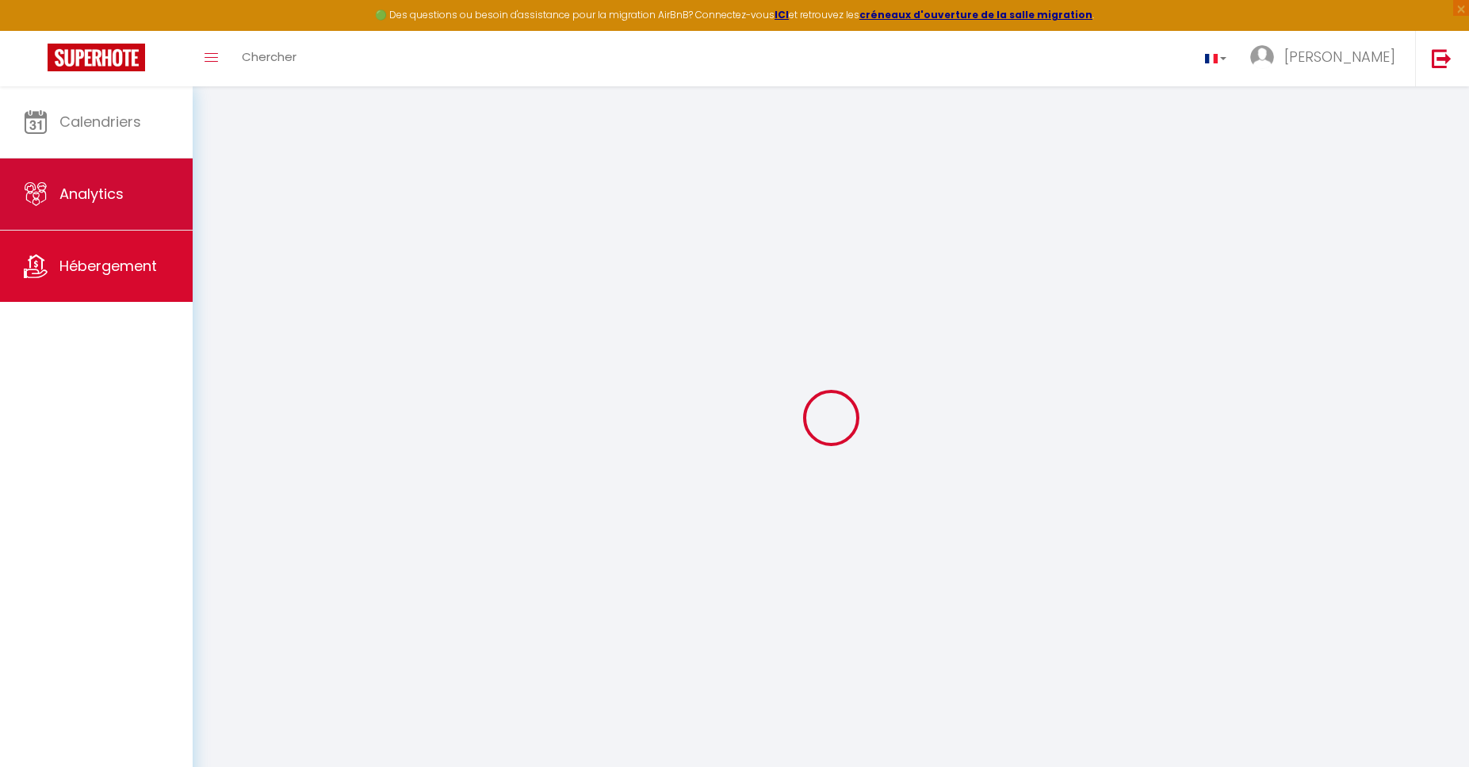
checkbox input "false"
select select
checkbox input "false"
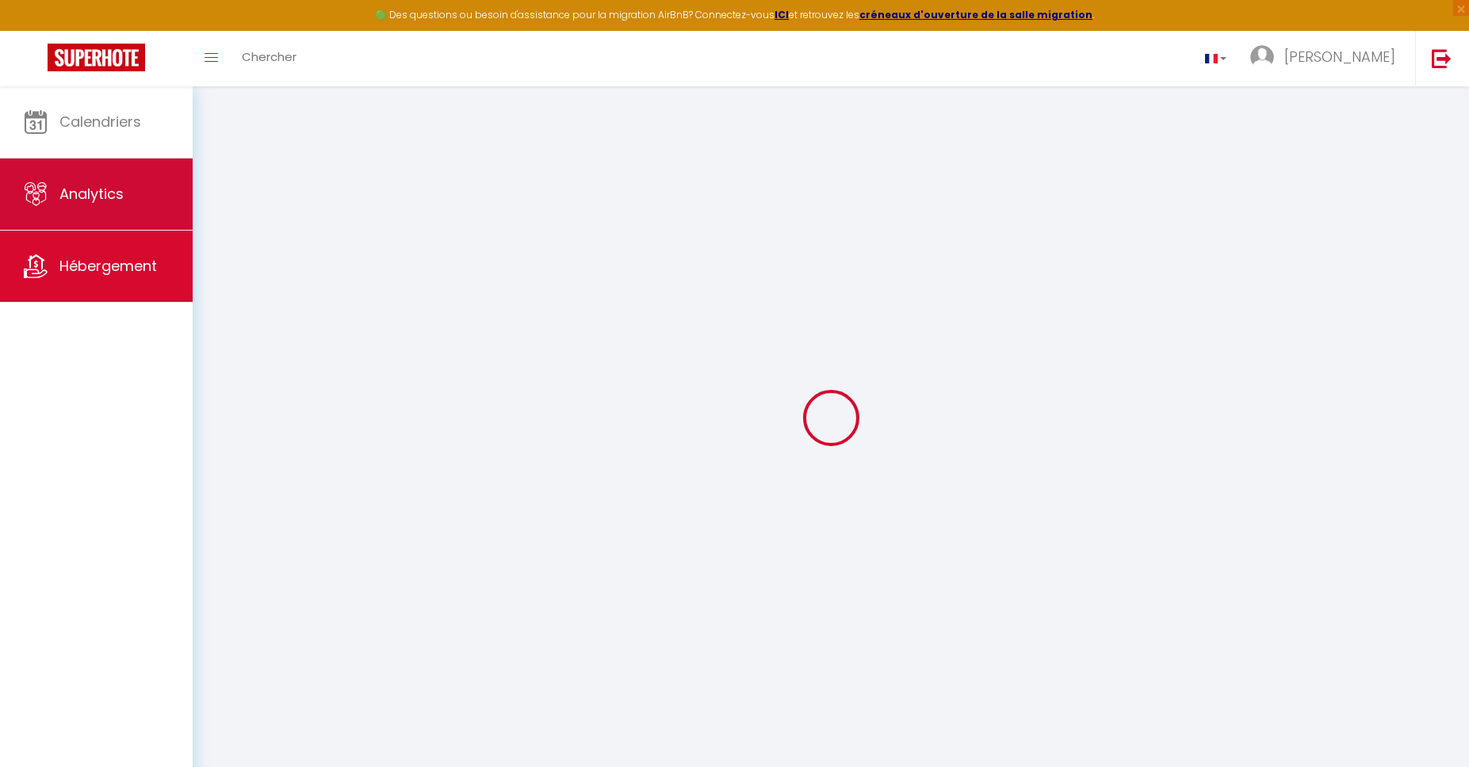
checkbox input "false"
select select
checkbox input "false"
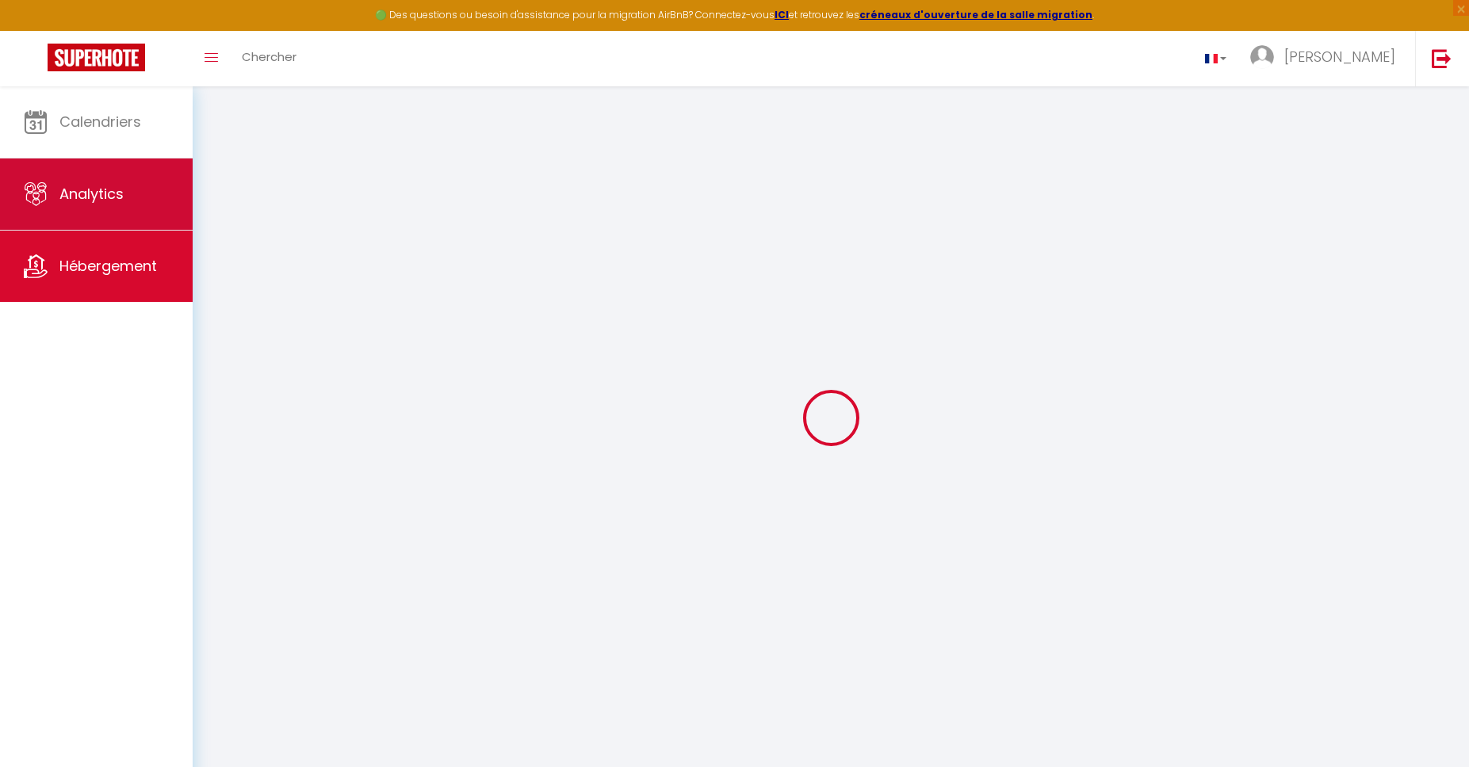
checkbox input "false"
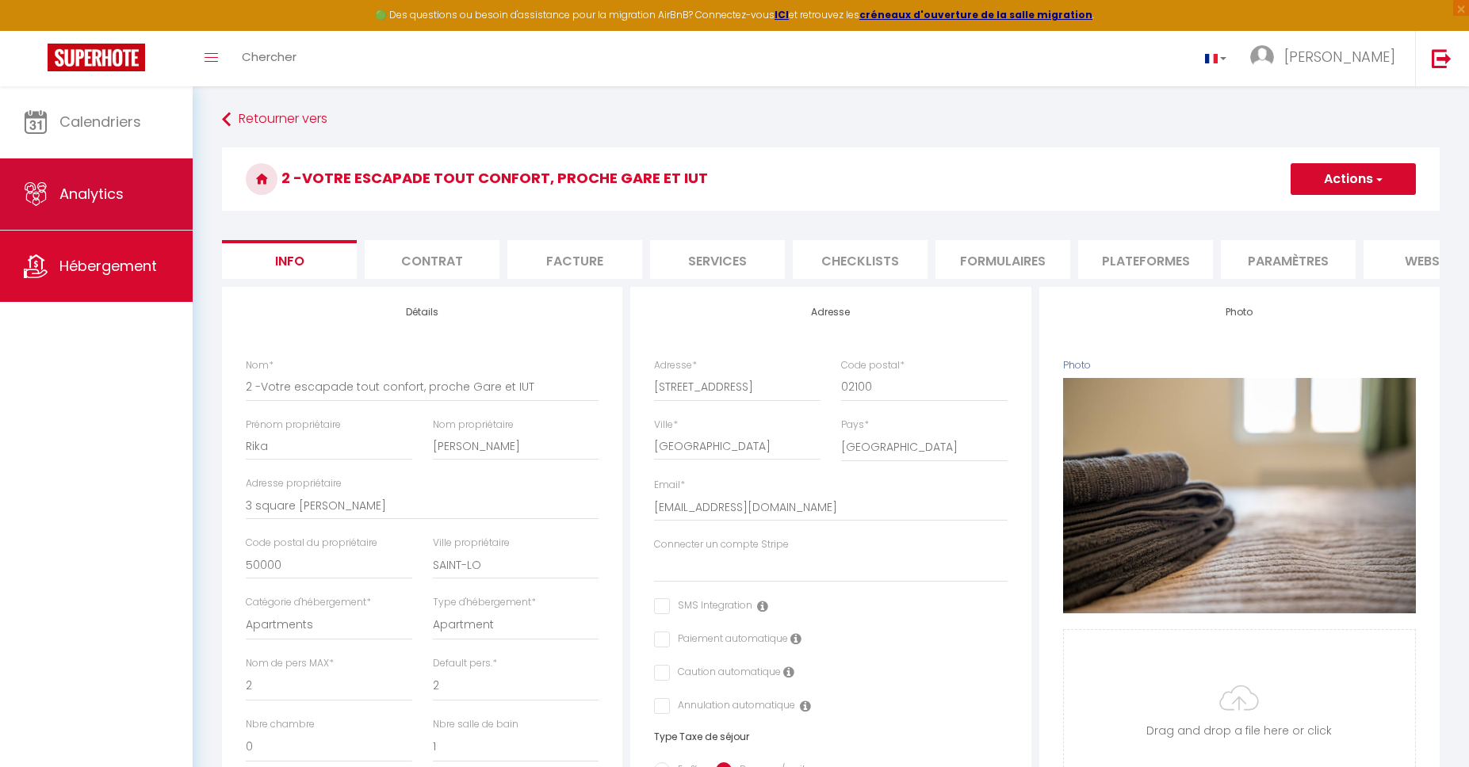
select select
checkbox input "false"
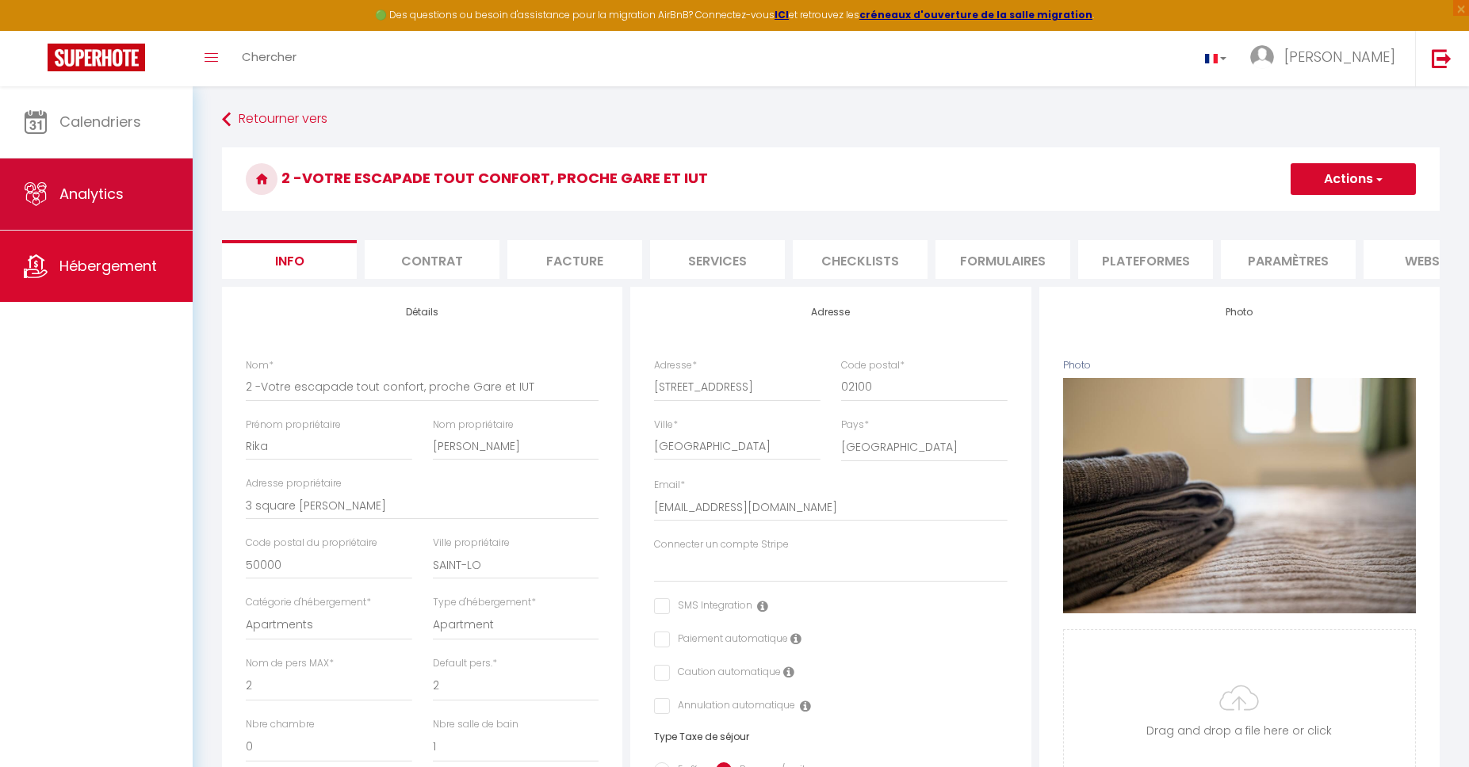
checkbox input "false"
select select
checkbox input "false"
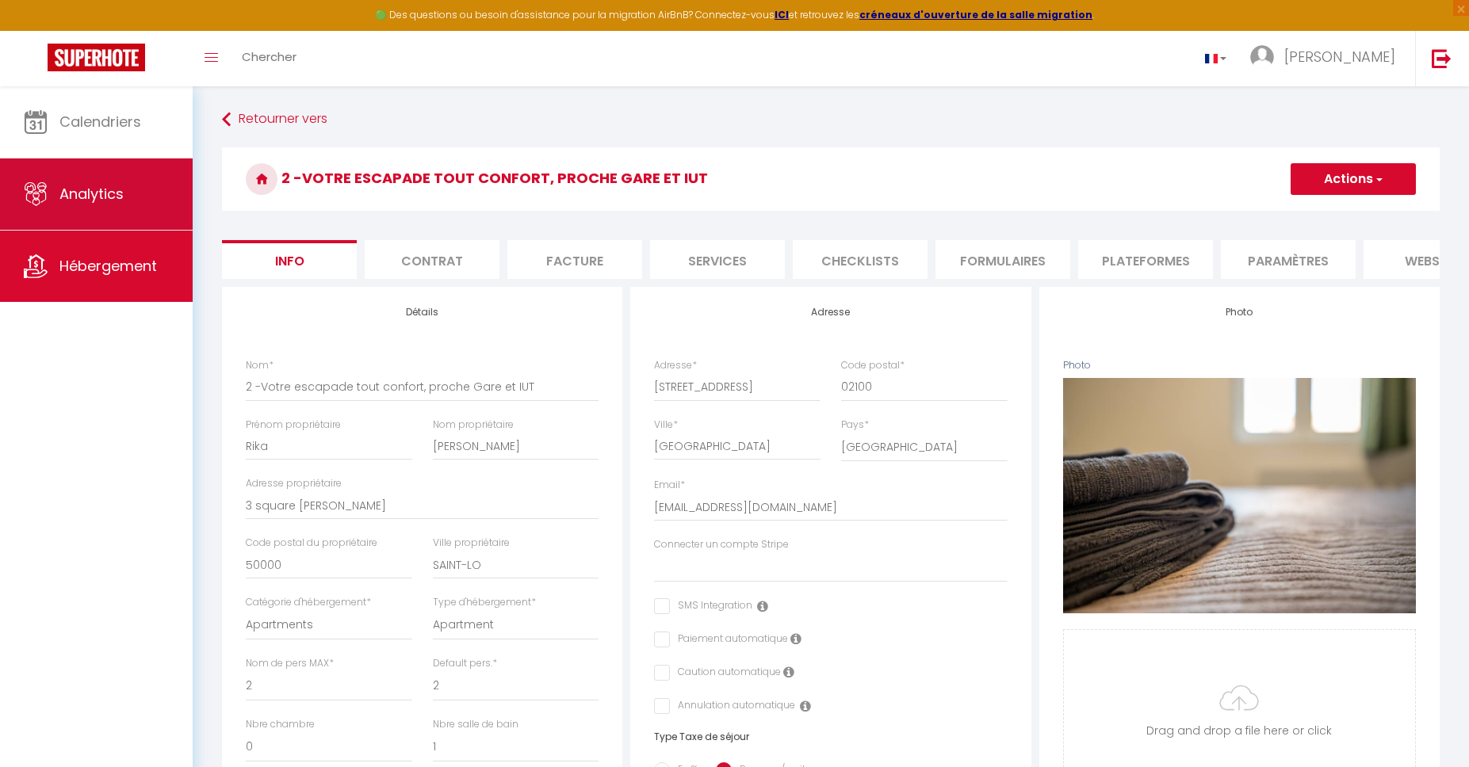
checkbox input "false"
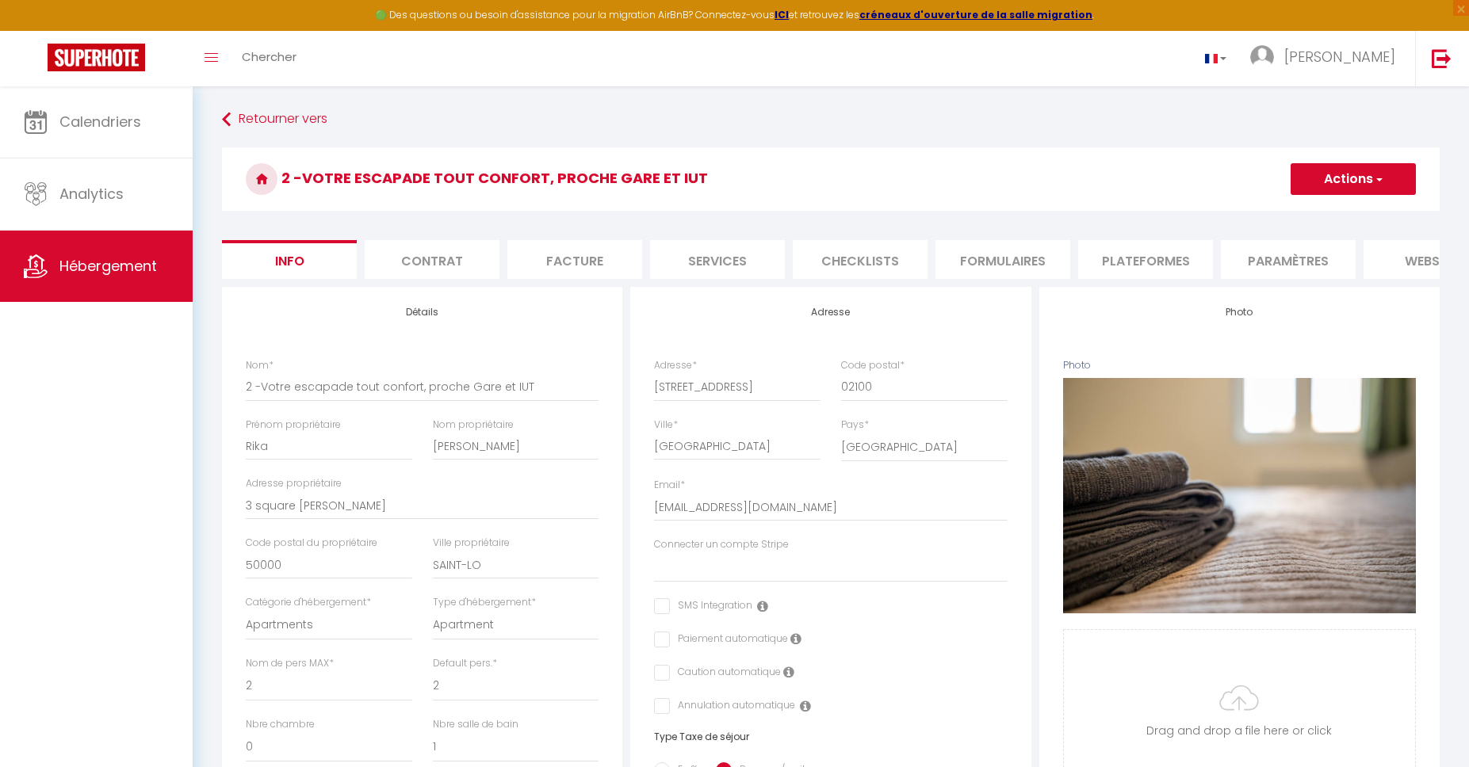
scroll to position [0, 120]
click at [1279, 262] on li "website" at bounding box center [1310, 259] width 135 height 39
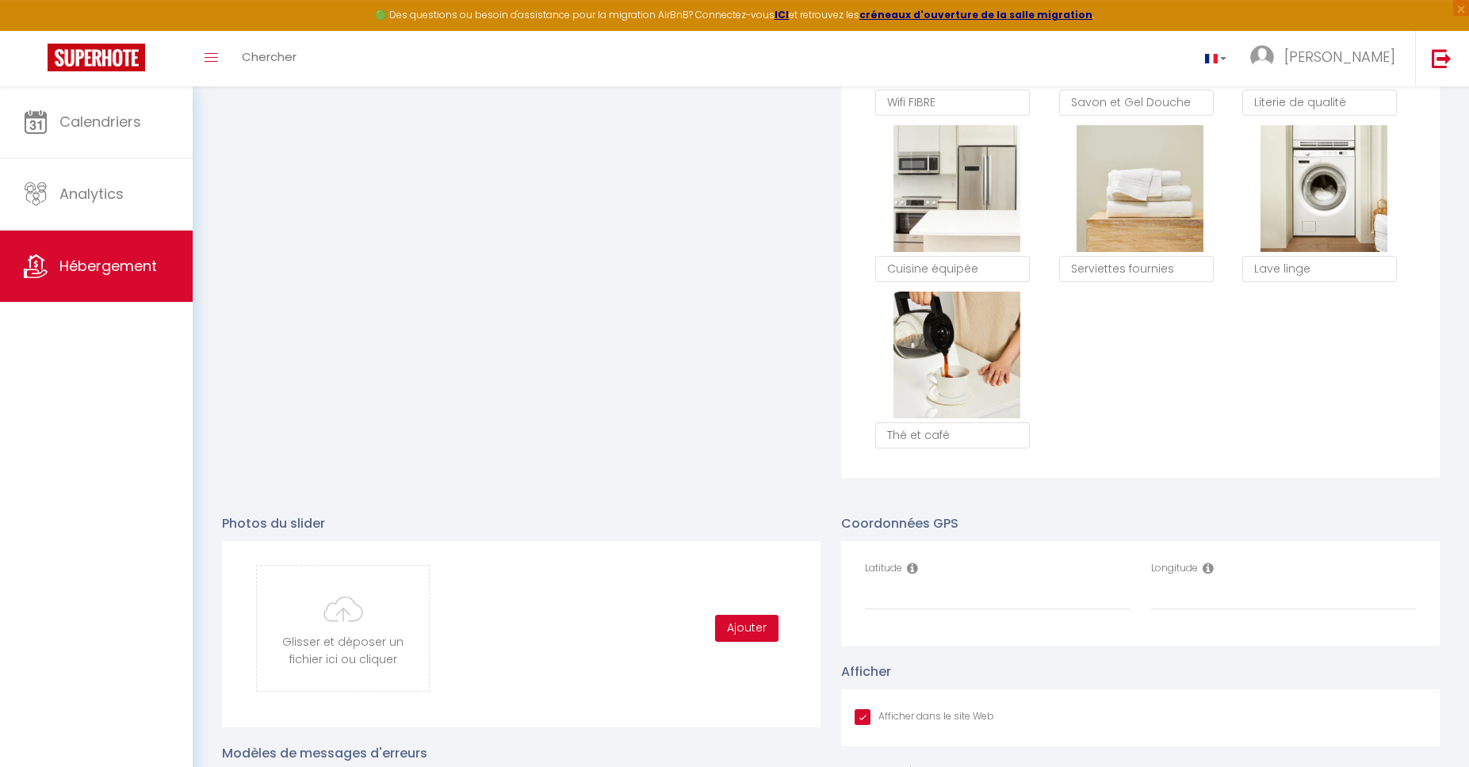
scroll to position [1568, 0]
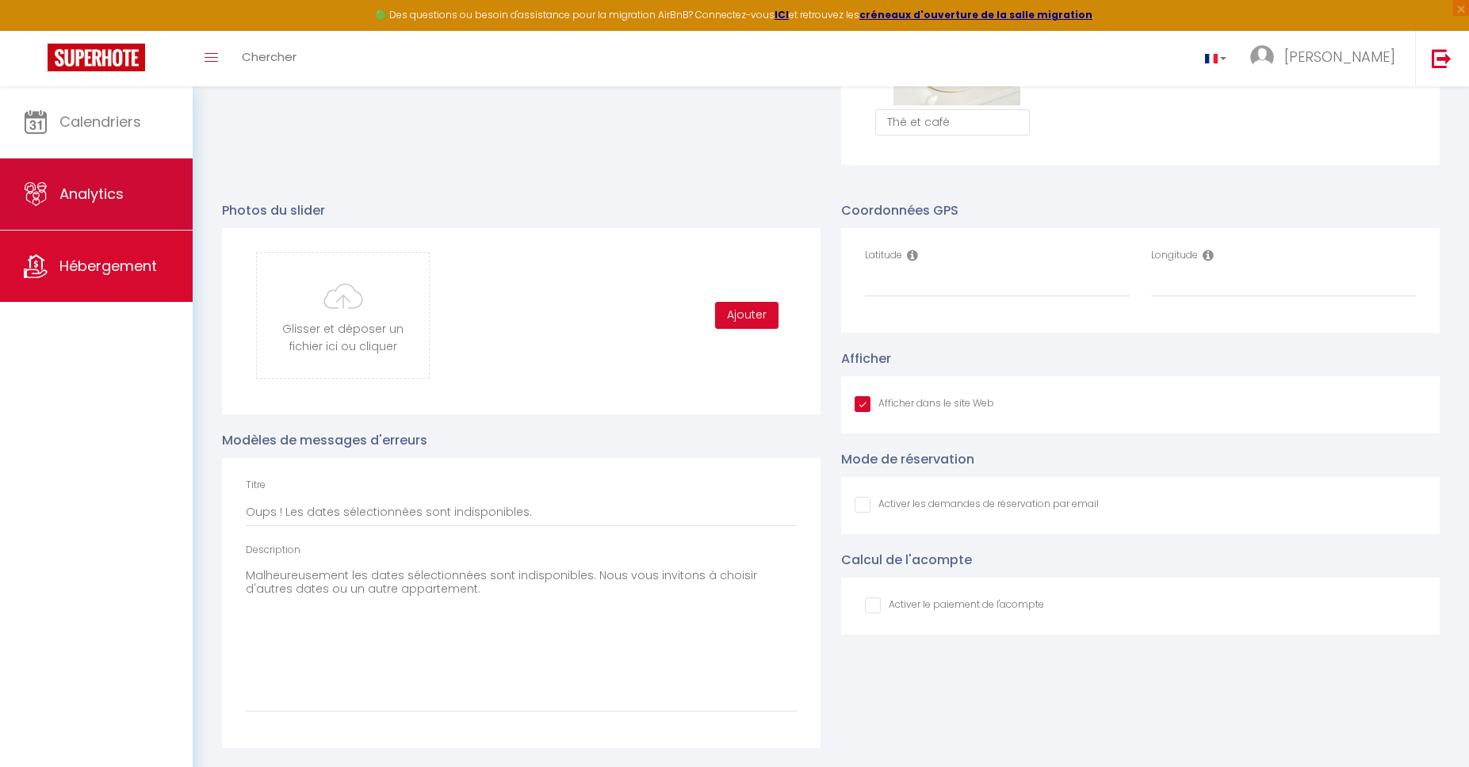
type input "C:\fakepath\App1.jpg"
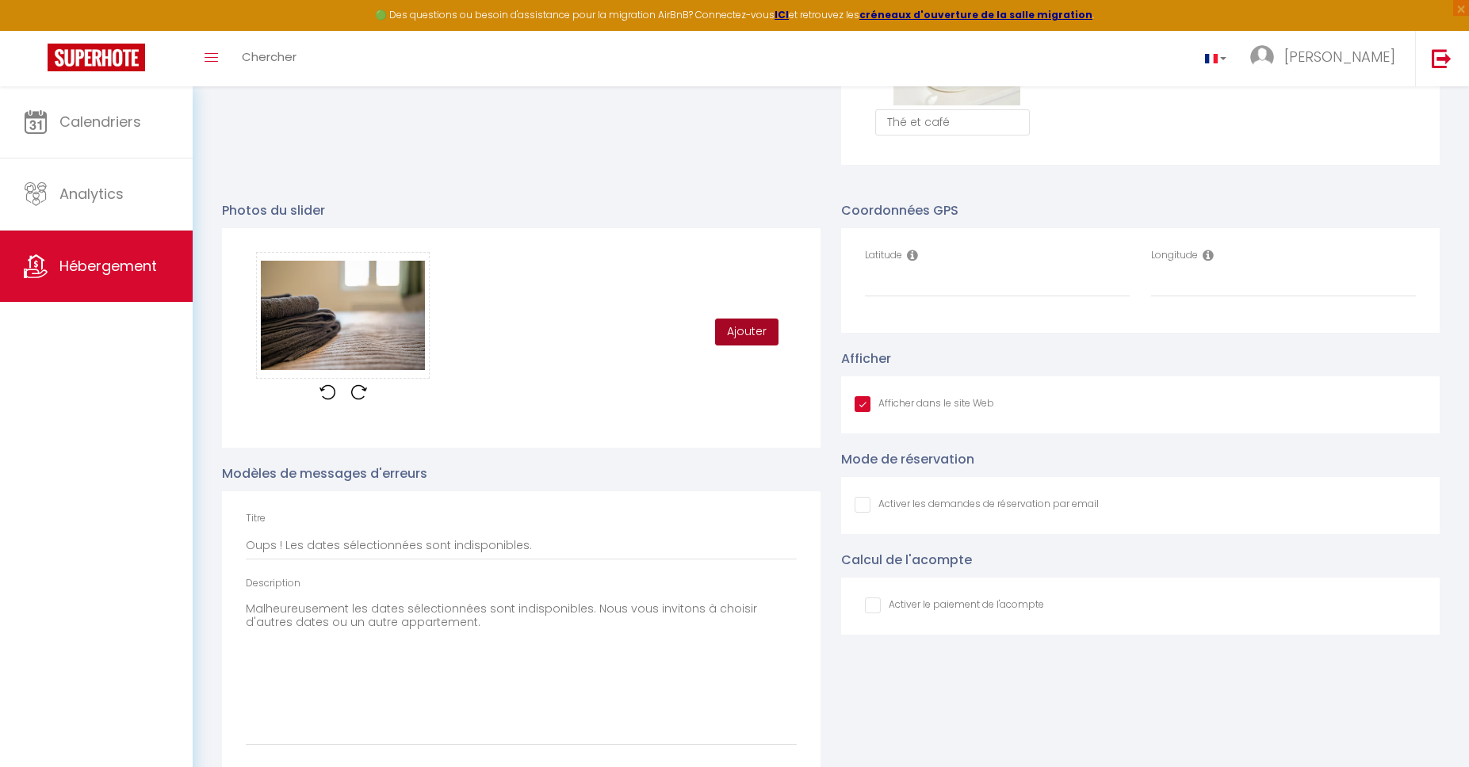
click at [723, 330] on button "Ajouter" at bounding box center [746, 332] width 63 height 27
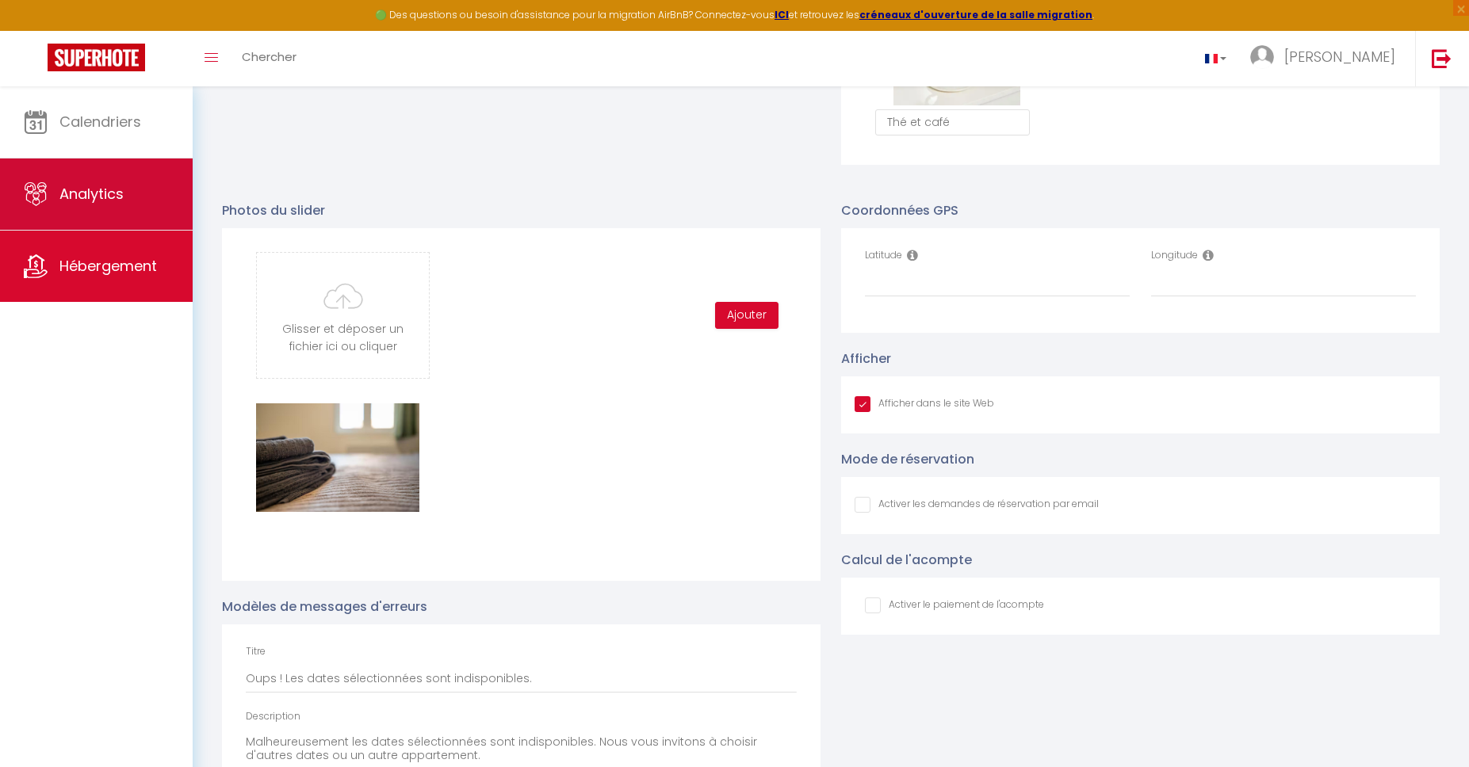
type input "C:\fakepath\App2.jpg"
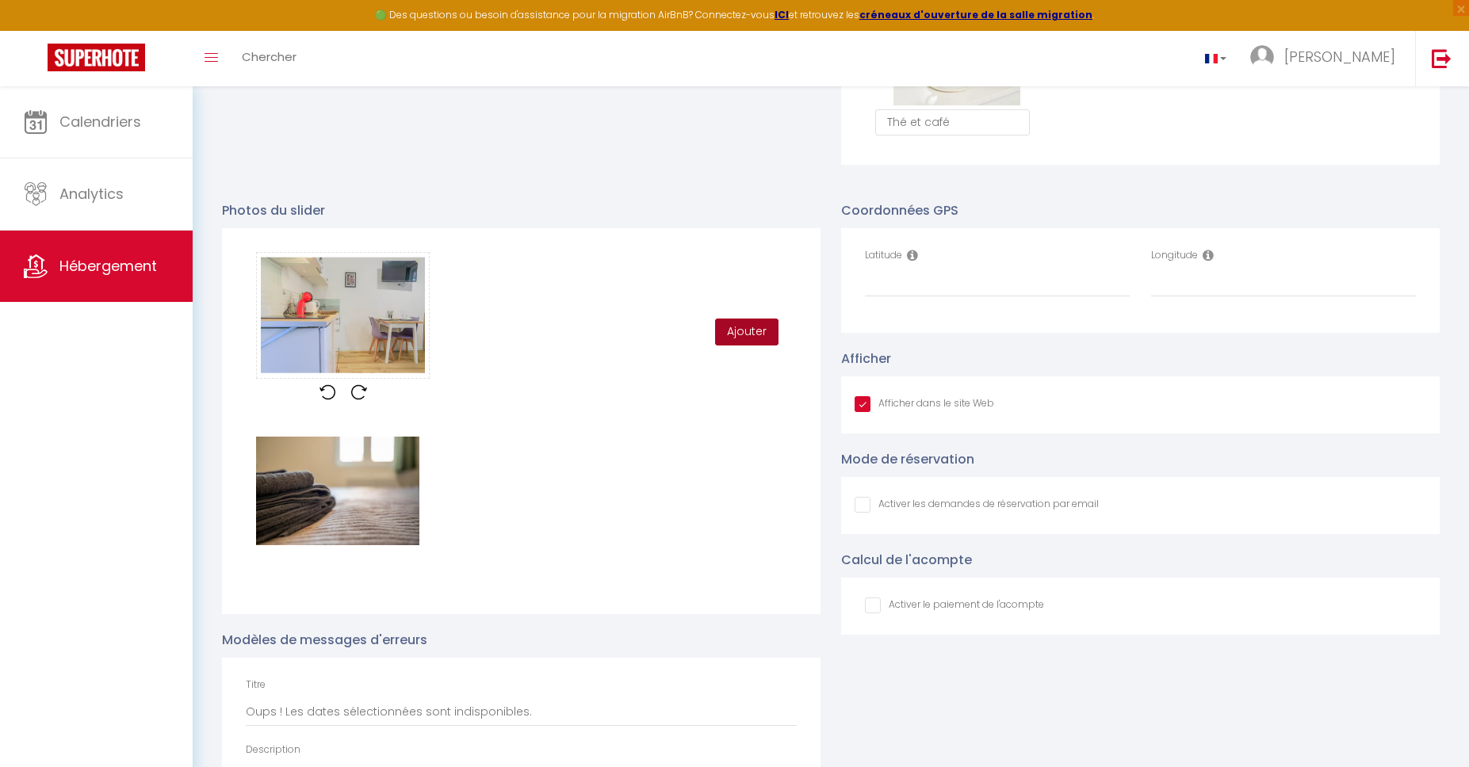
click at [734, 322] on button "Ajouter" at bounding box center [746, 332] width 63 height 27
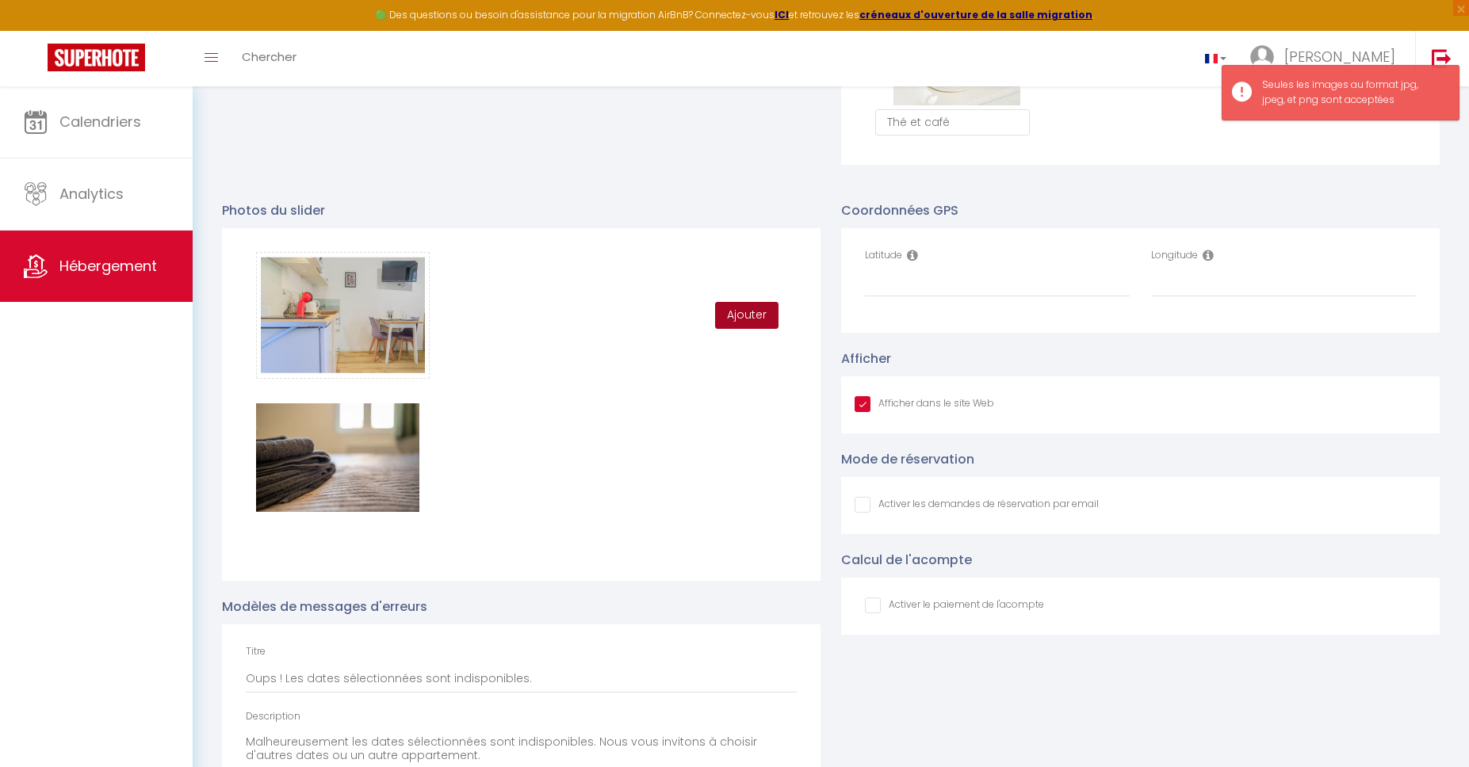
click at [751, 317] on button "Ajouter" at bounding box center [746, 315] width 63 height 27
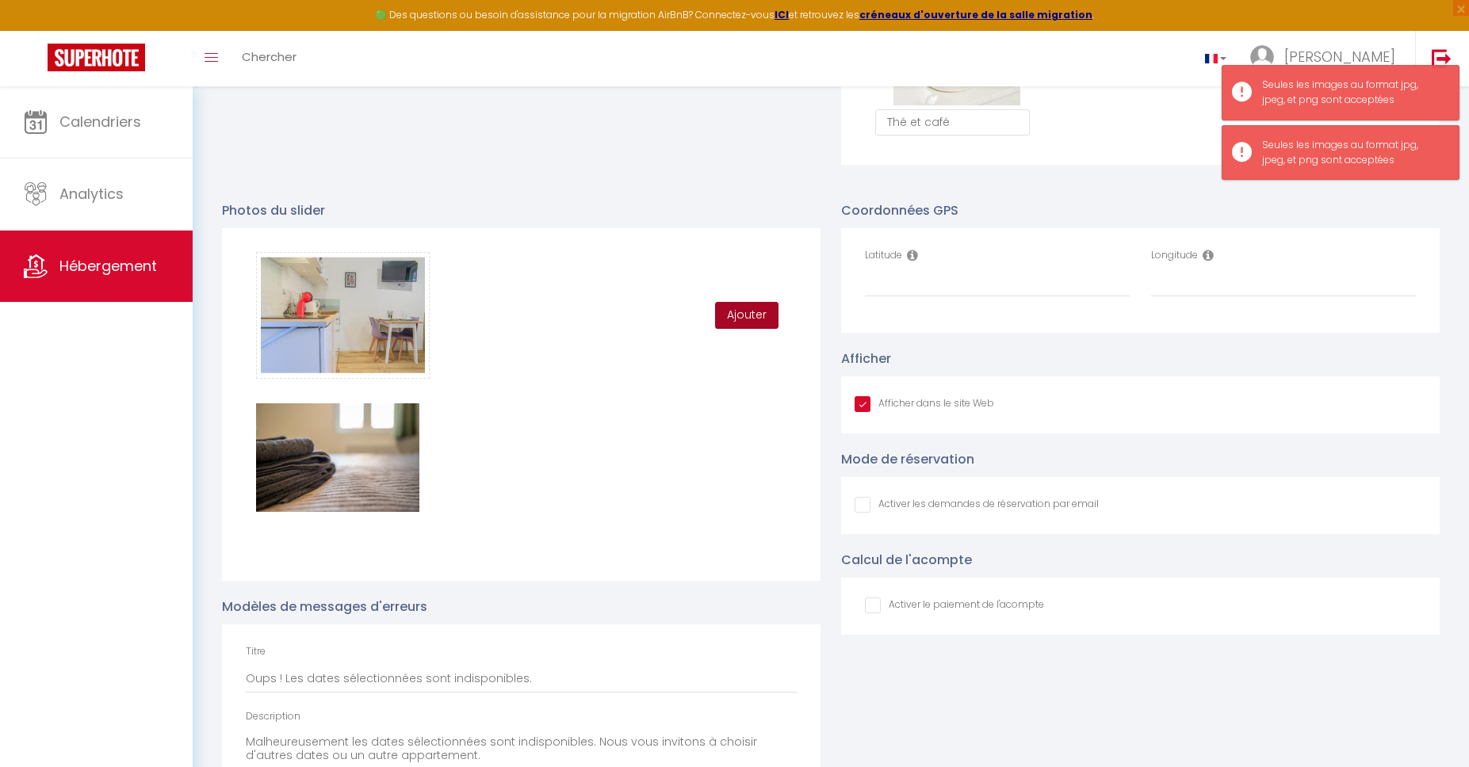
click at [742, 312] on button "Ajouter" at bounding box center [746, 315] width 63 height 27
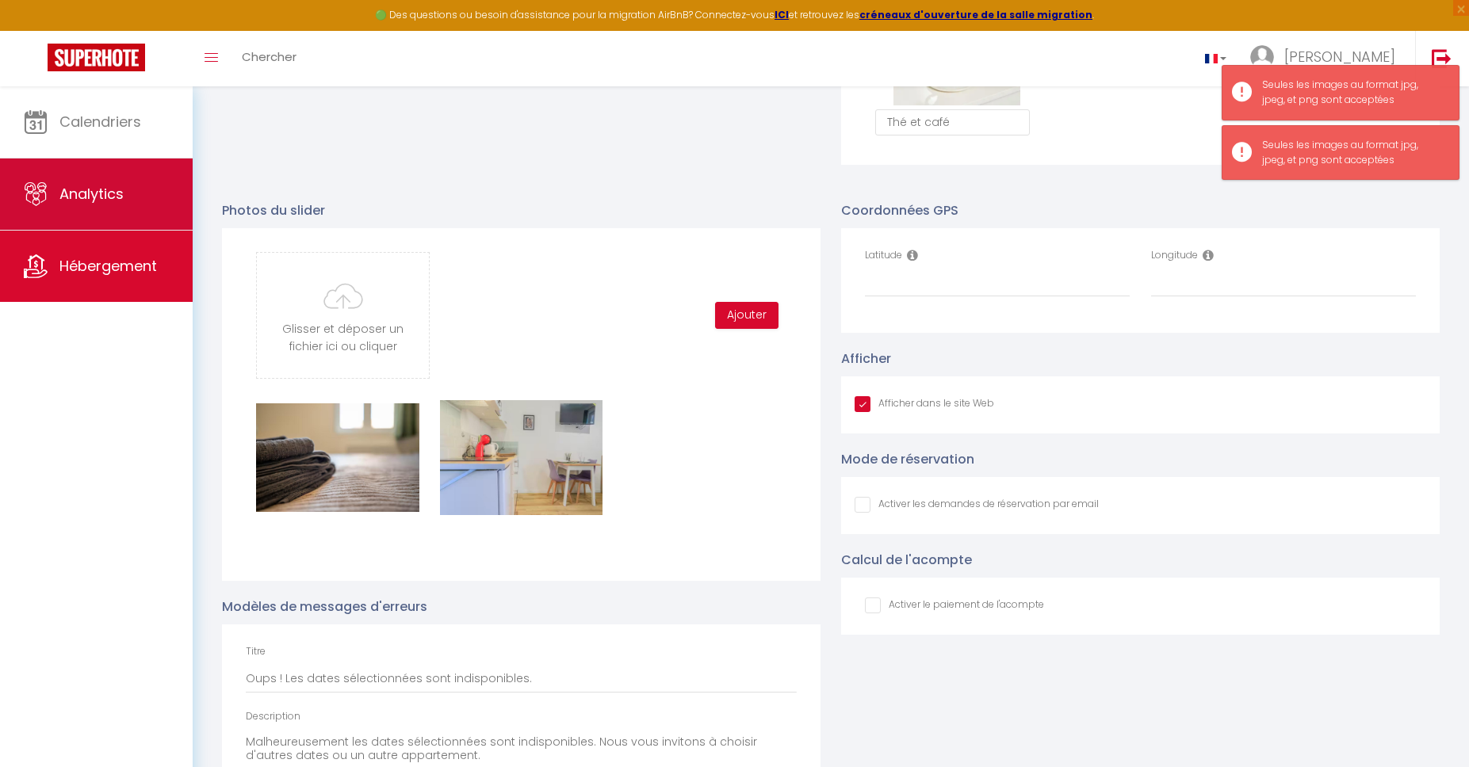
type input "C:\fakepath\App3.jpg"
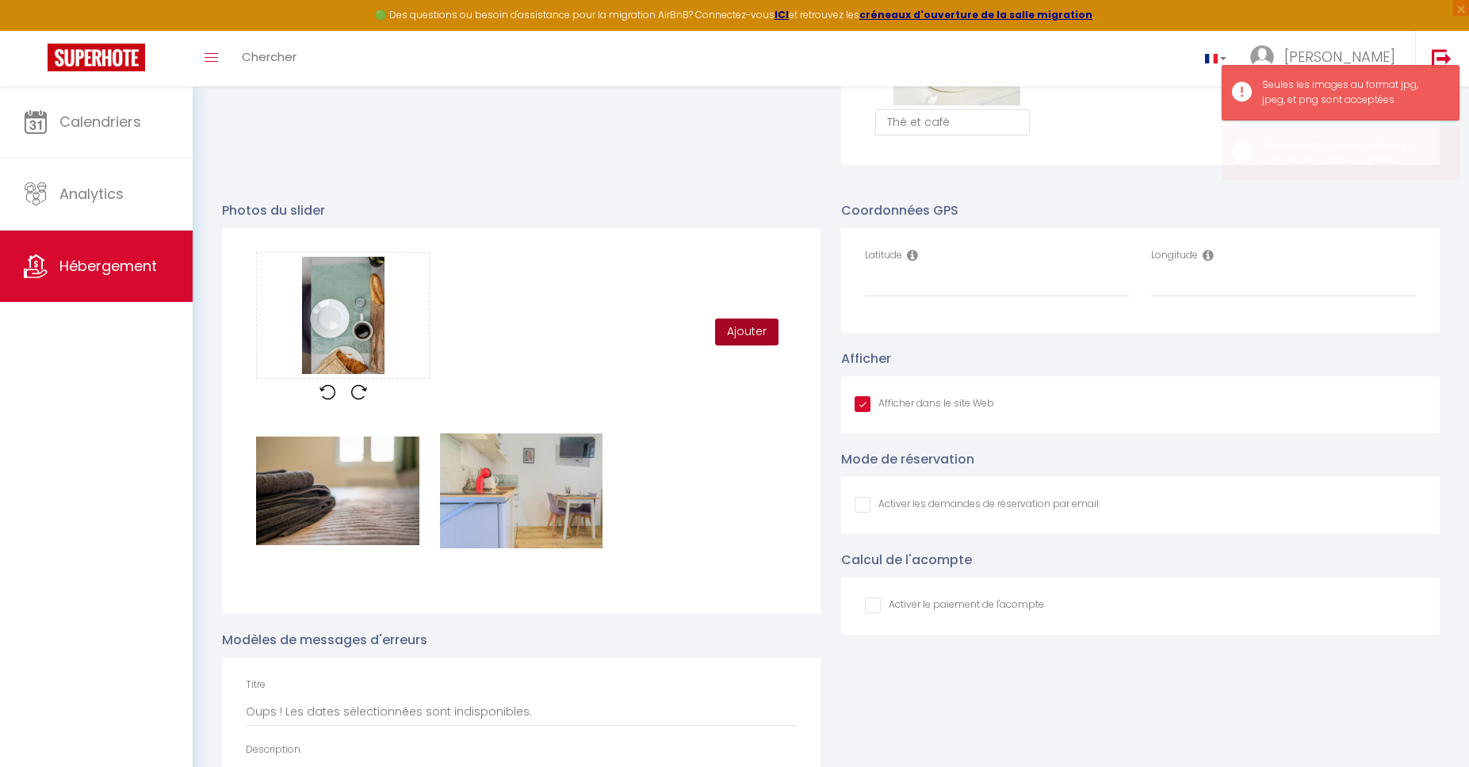
click at [745, 328] on button "Ajouter" at bounding box center [746, 332] width 63 height 27
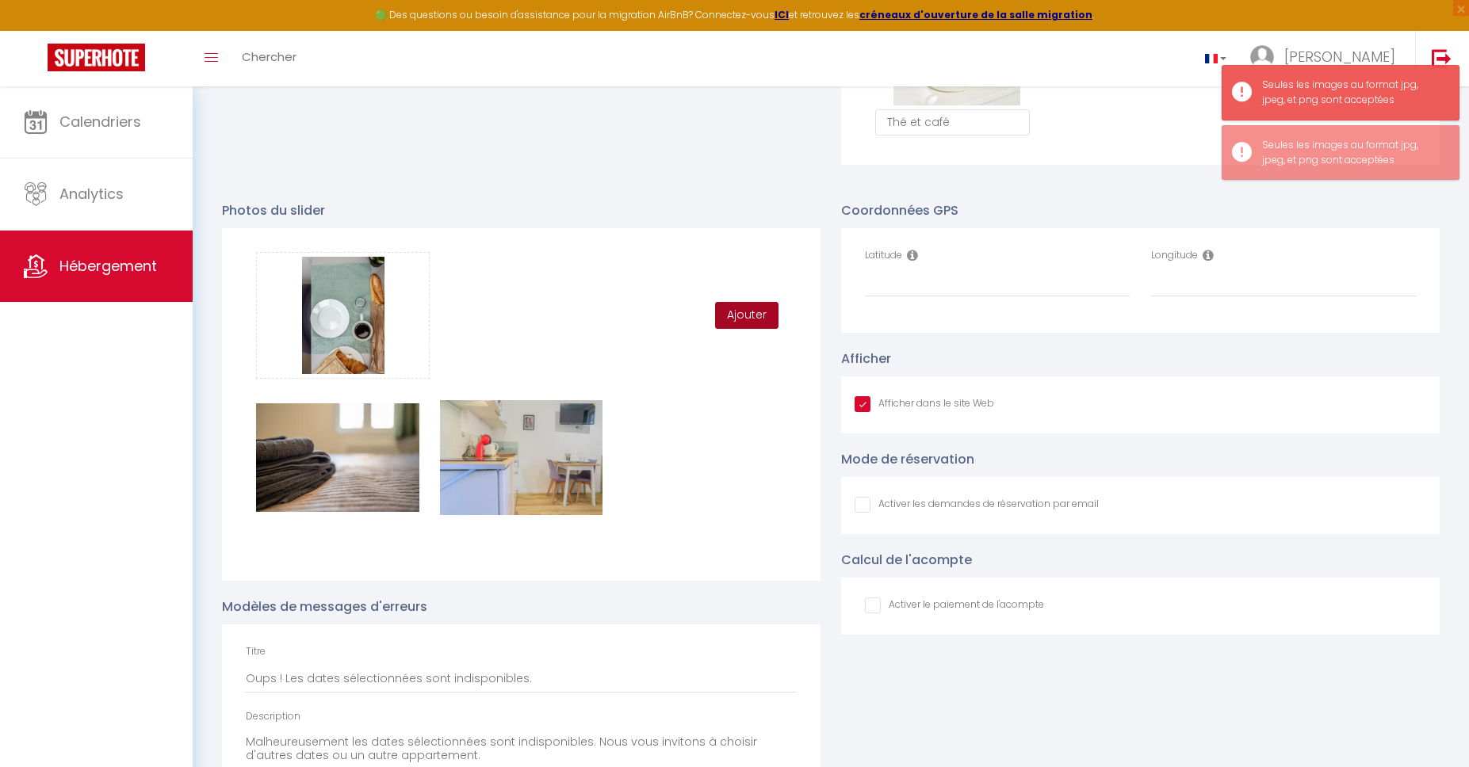
click at [745, 325] on button "Ajouter" at bounding box center [746, 315] width 63 height 27
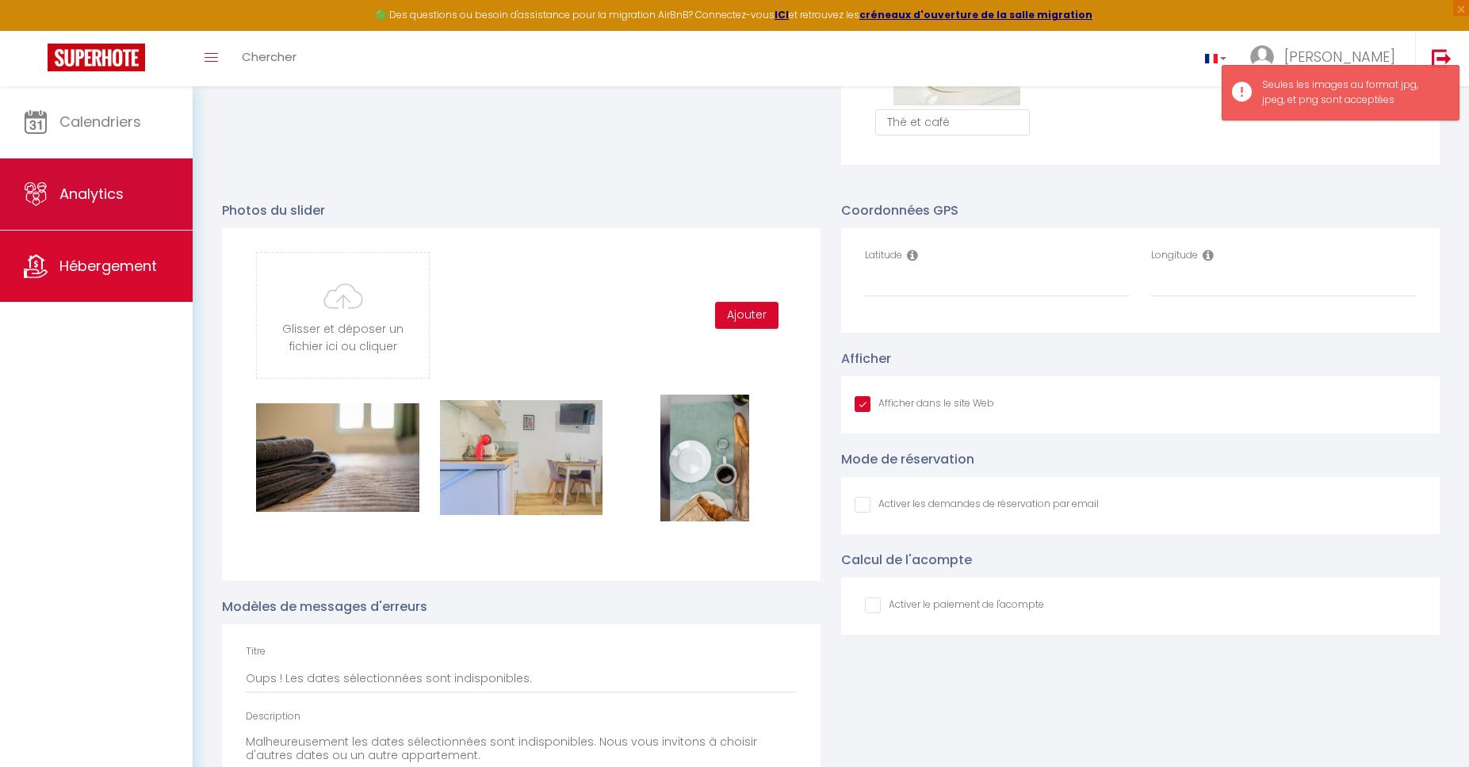
type input "C:\fakepath\App4.jpg"
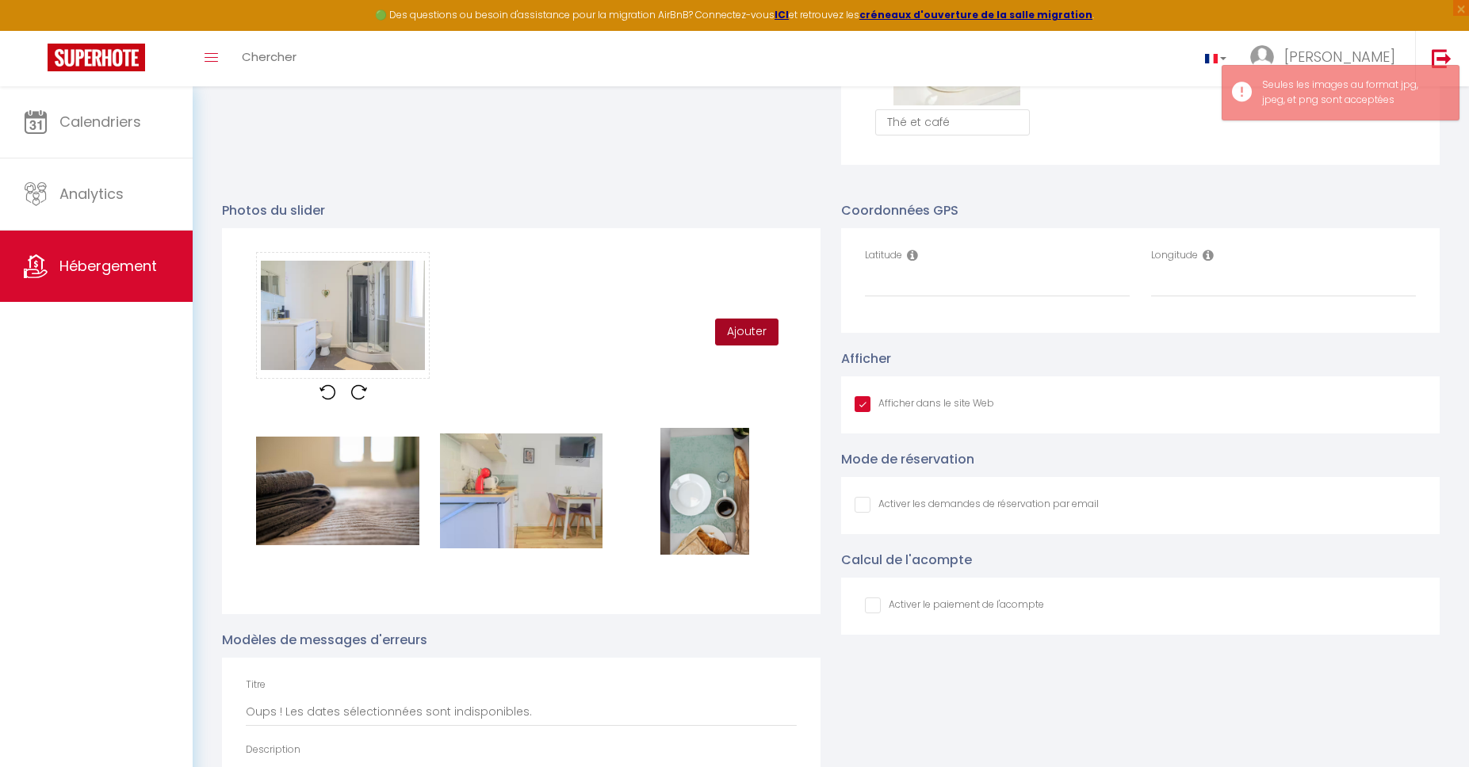
click at [748, 323] on button "Ajouter" at bounding box center [746, 332] width 63 height 27
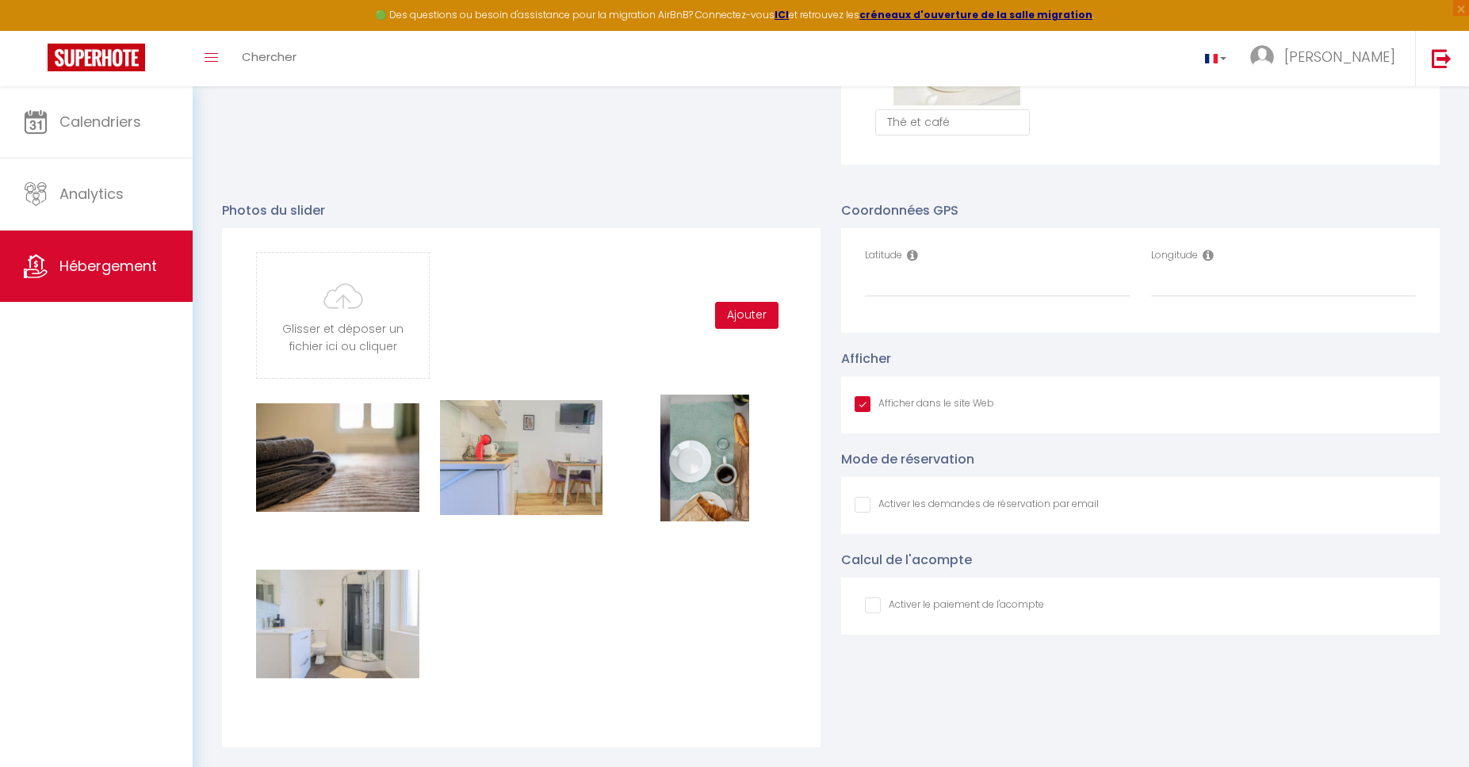
type input "C:\fakepath\App5.jpg"
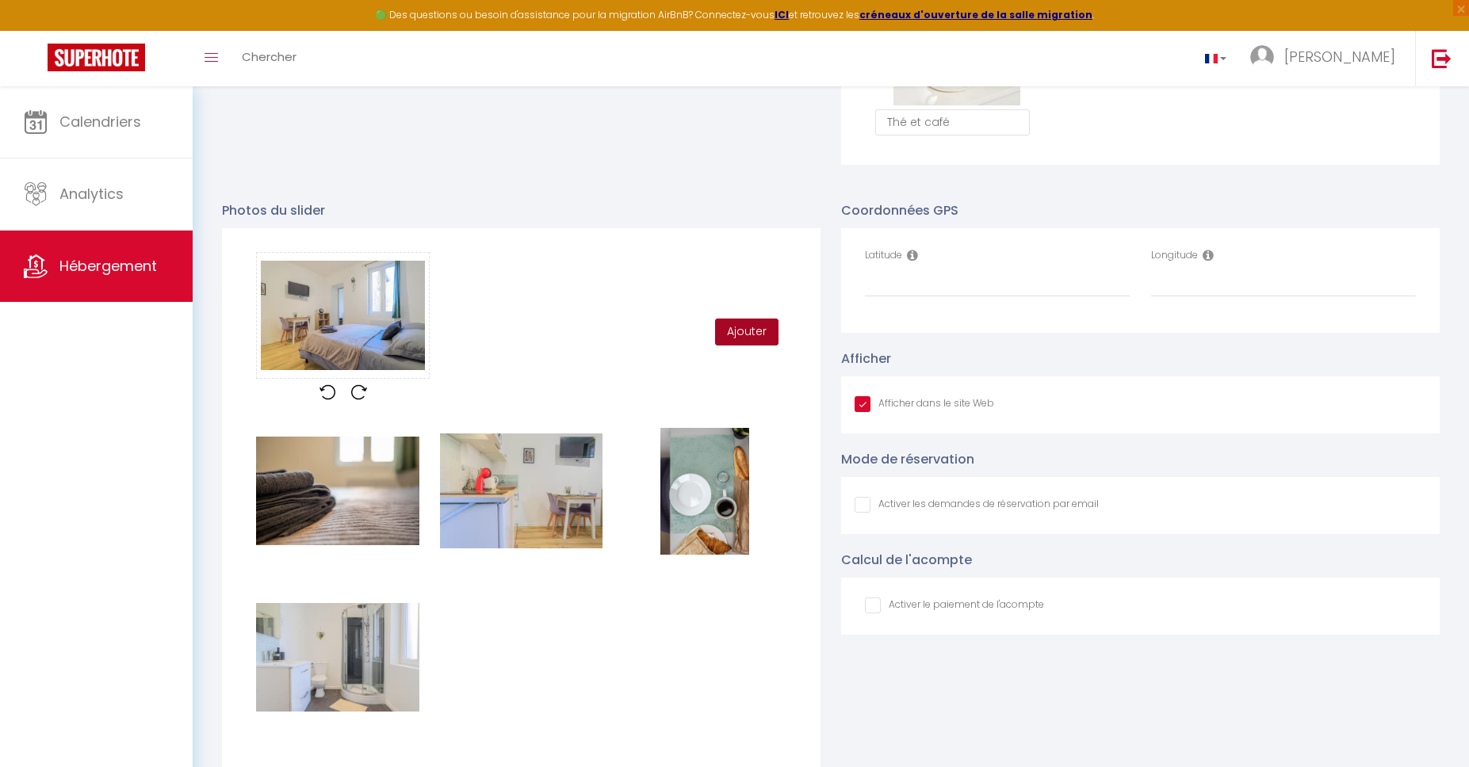
click at [756, 328] on button "Ajouter" at bounding box center [746, 332] width 63 height 27
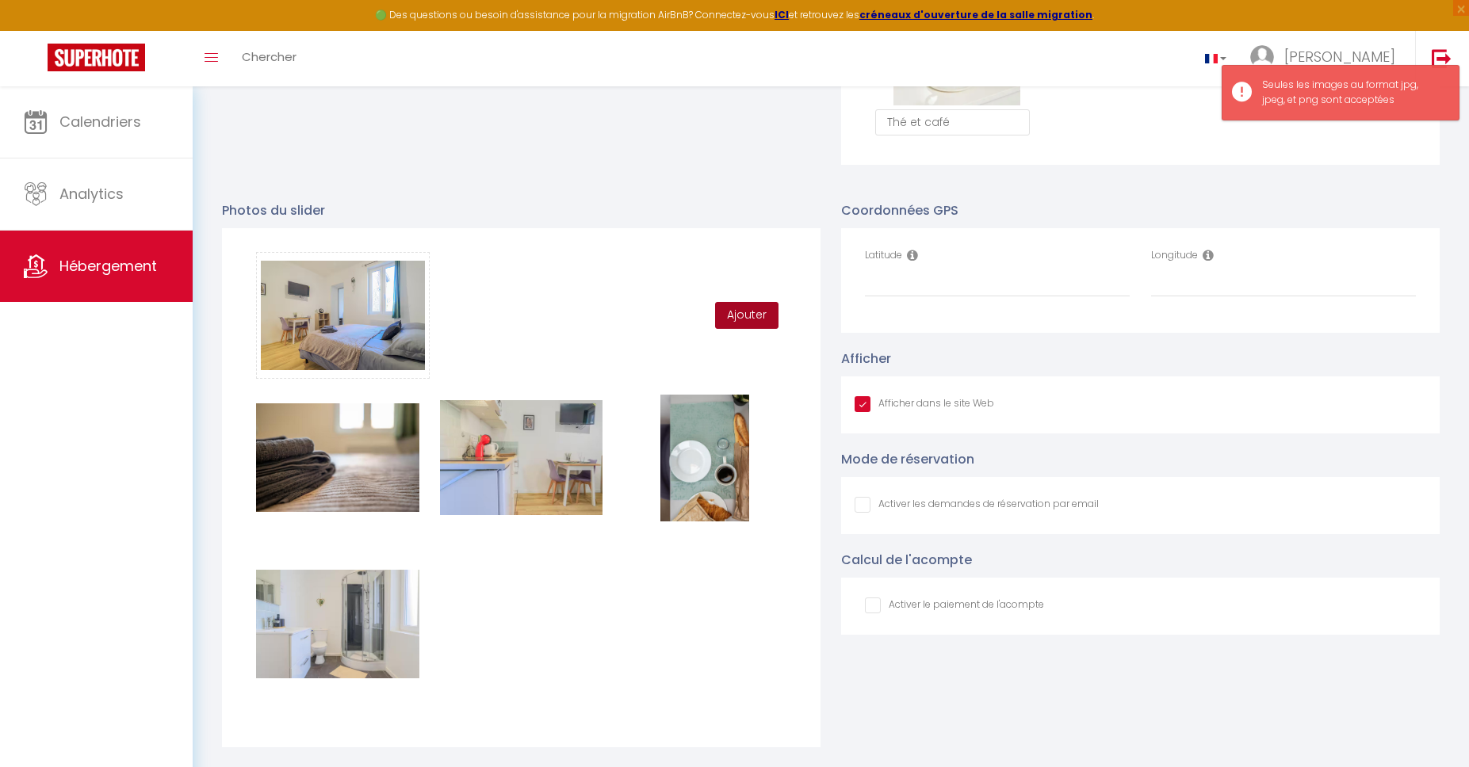
click at [750, 320] on button "Ajouter" at bounding box center [746, 315] width 63 height 27
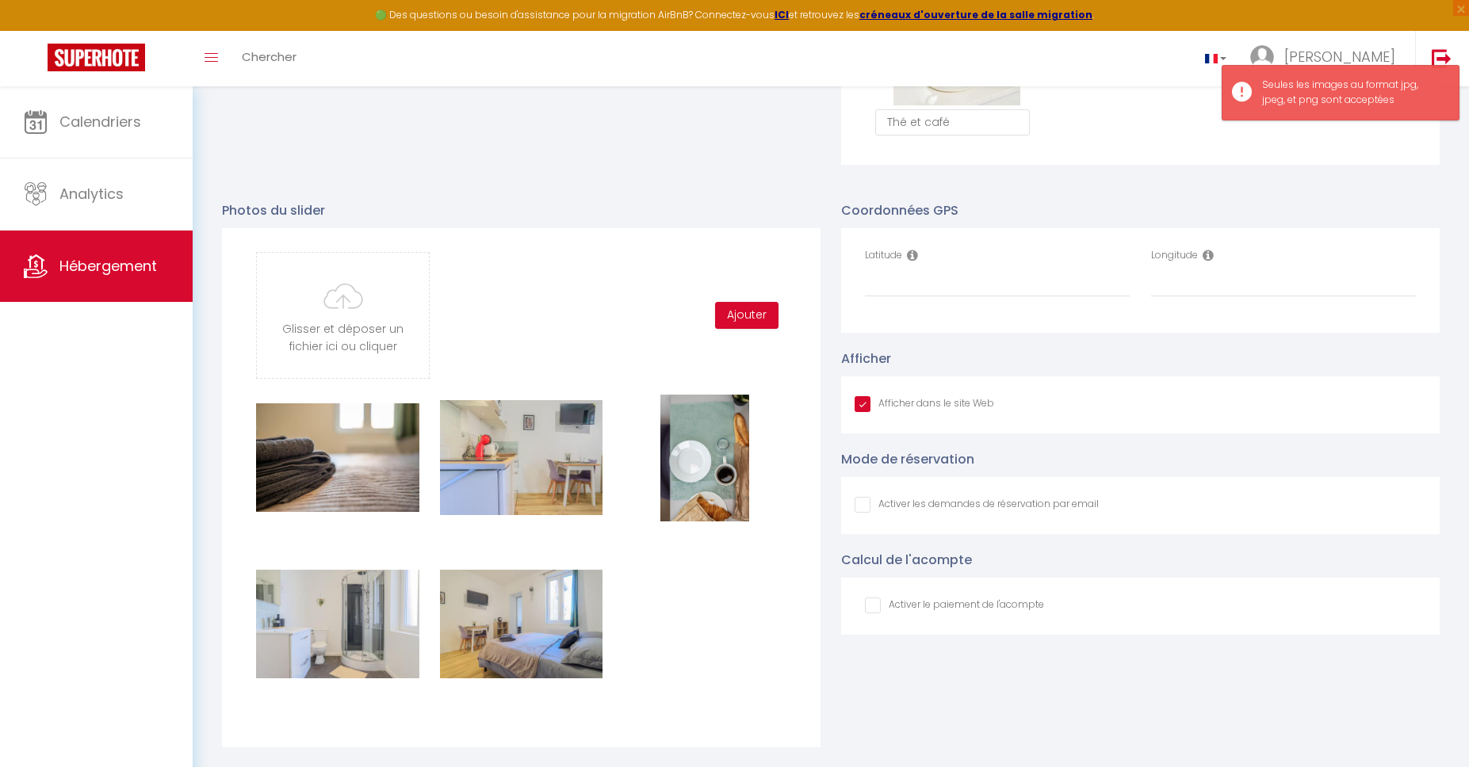
type input "C:\fakepath\App6.jpg"
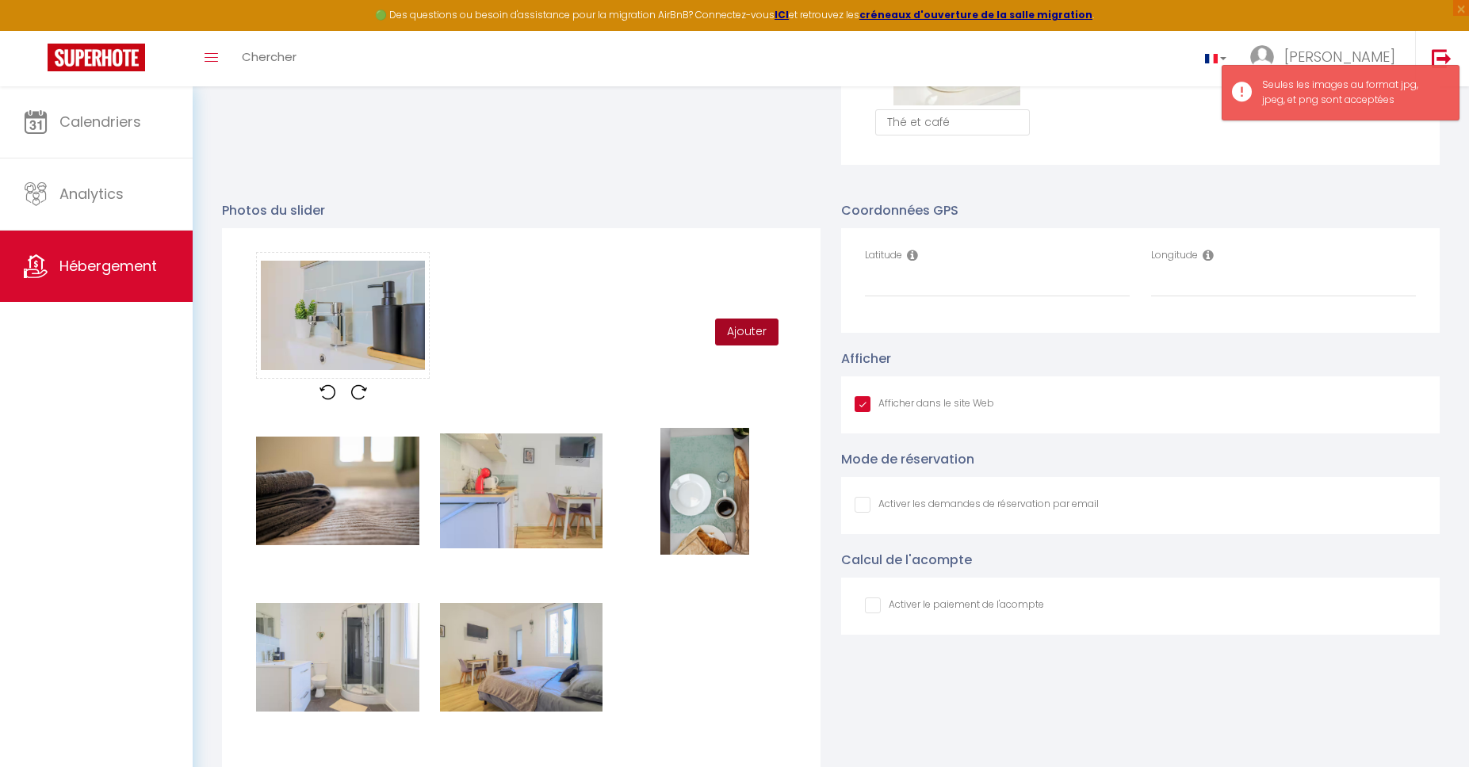
click at [750, 325] on button "Ajouter" at bounding box center [746, 332] width 63 height 27
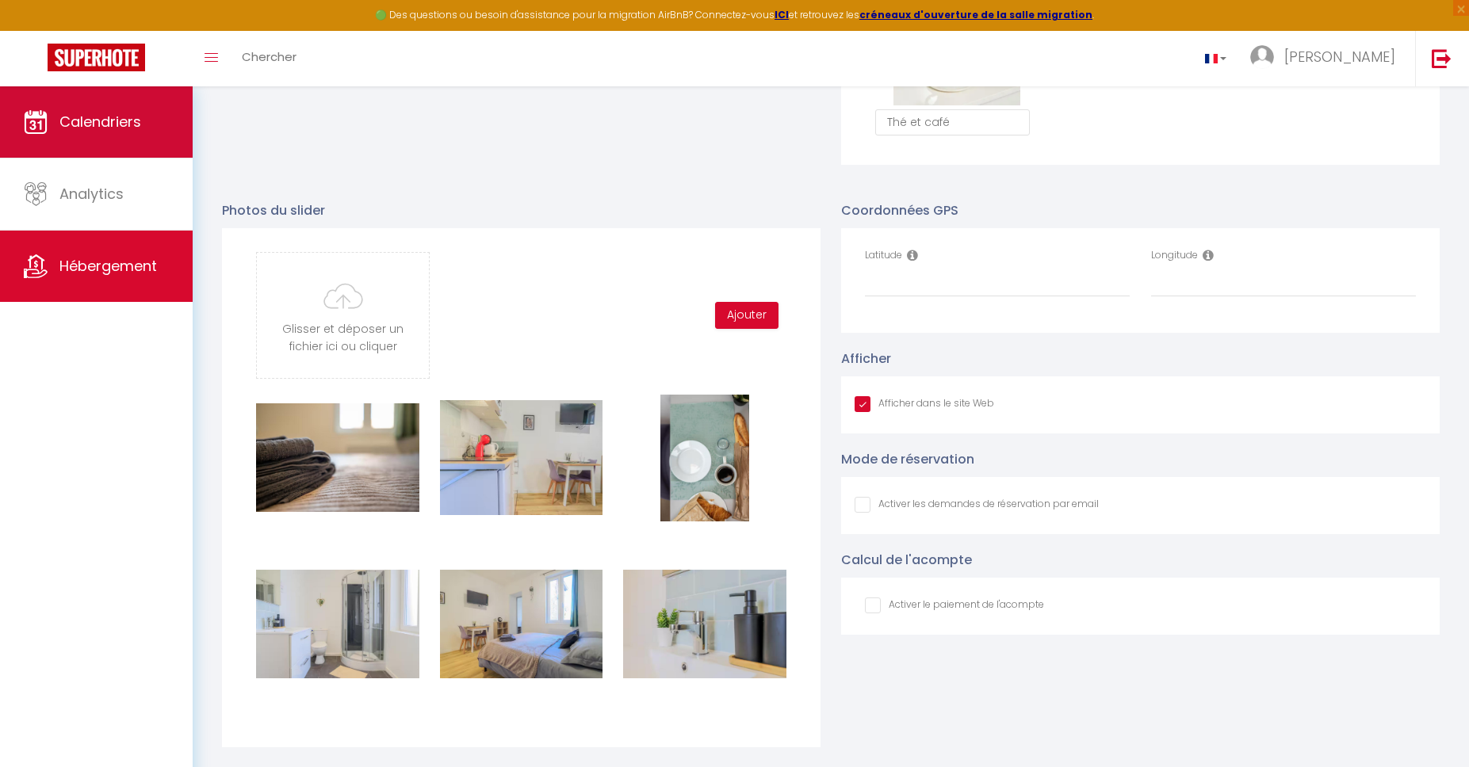
type input "C:\fakepath\App7.jpg"
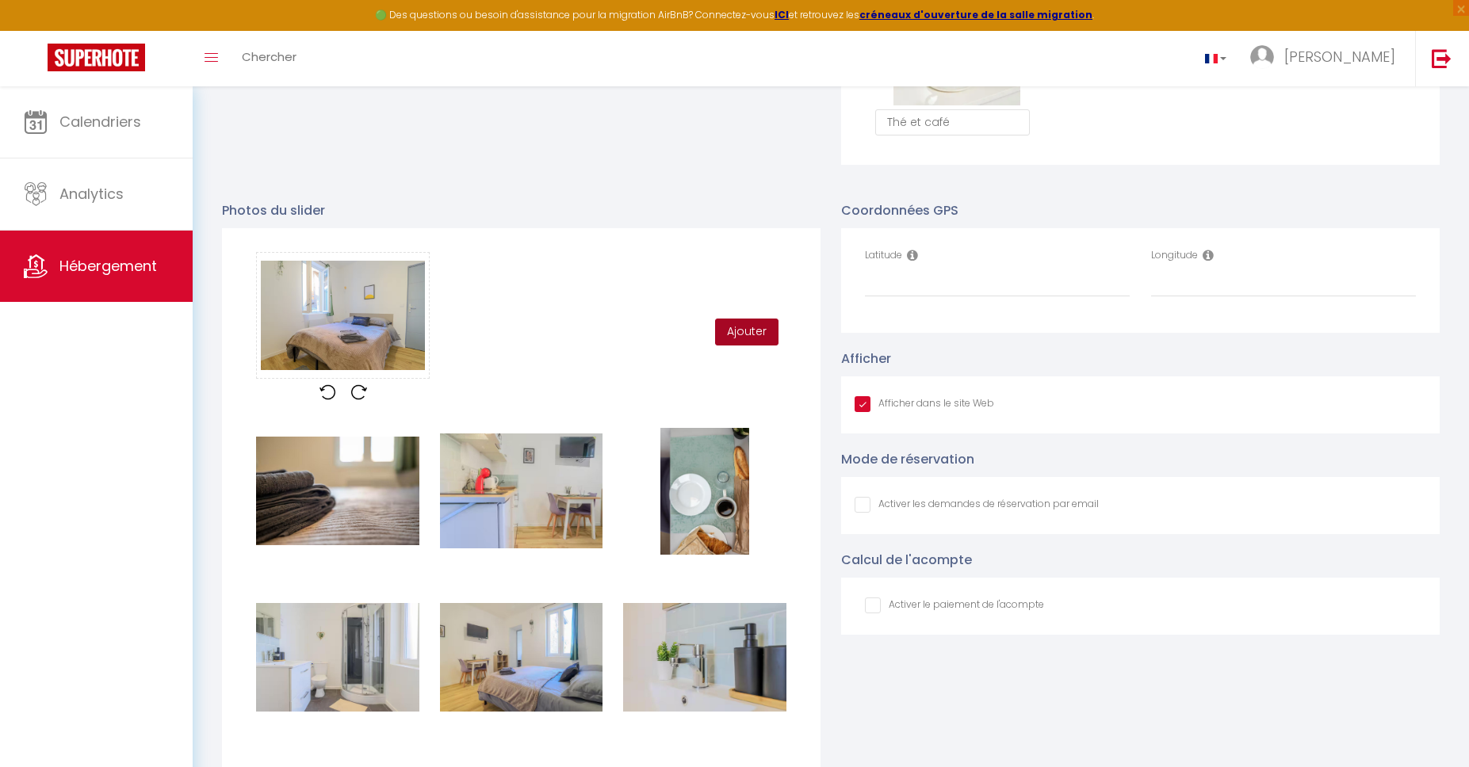
click at [750, 333] on button "Ajouter" at bounding box center [746, 332] width 63 height 27
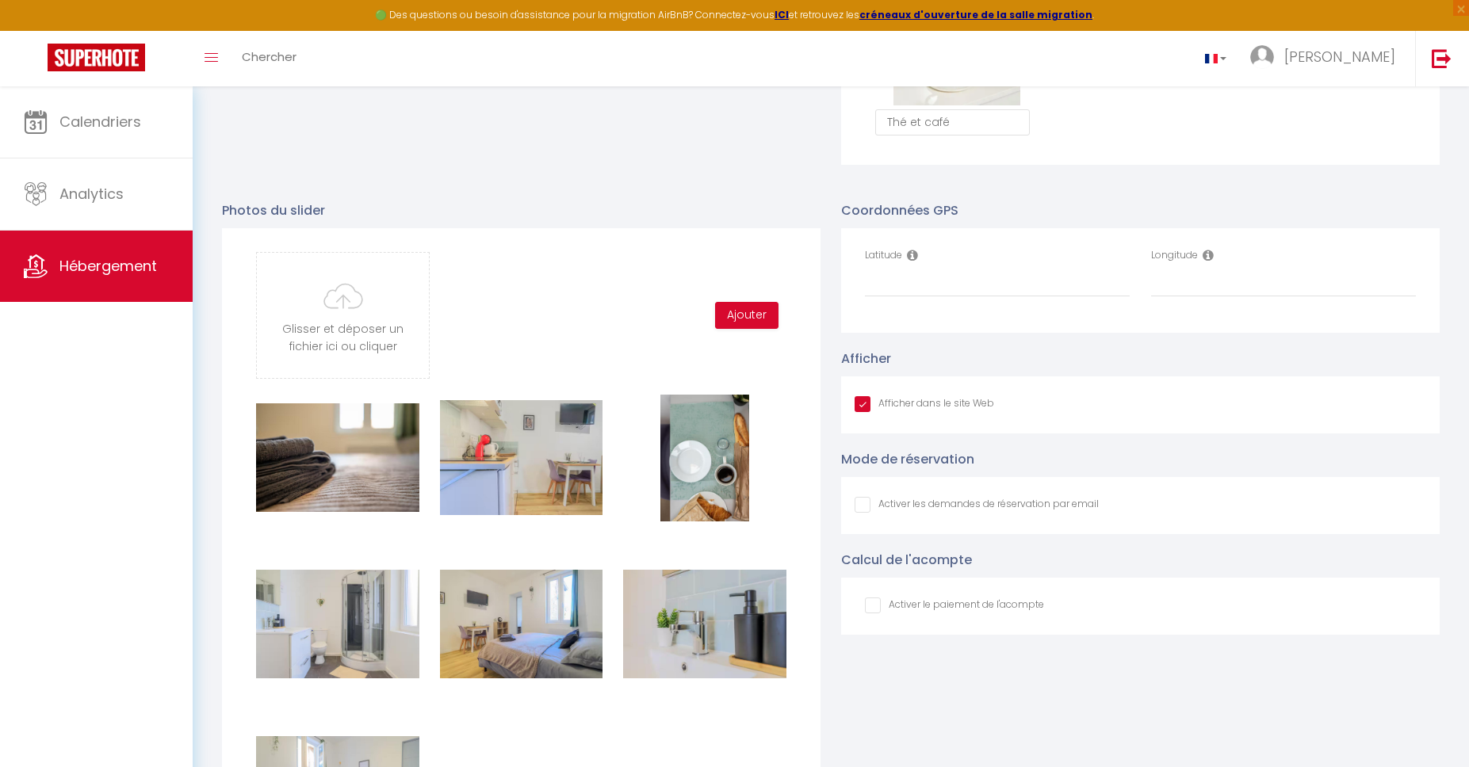
type input "C:\fakepath\App8.jpeg"
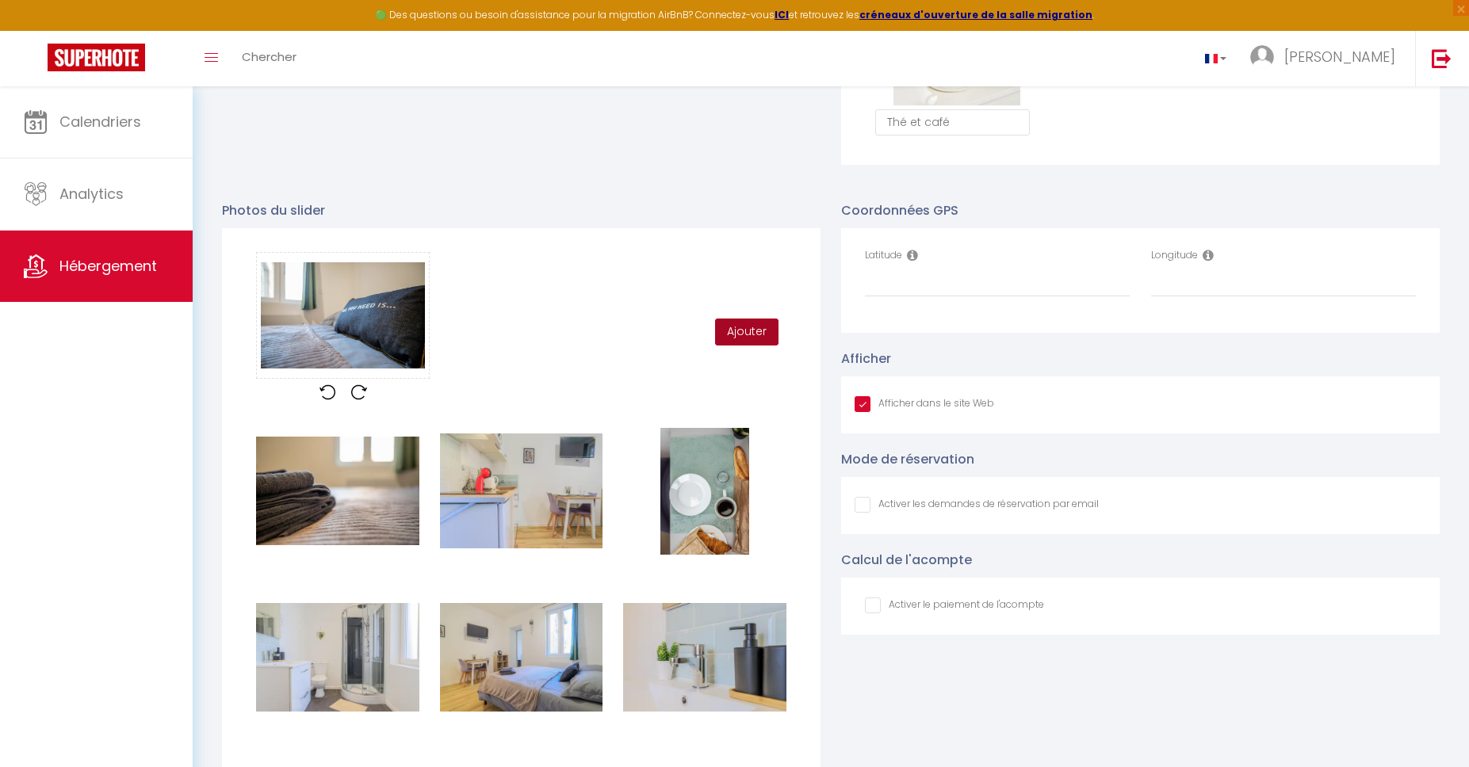
click at [751, 328] on button "Ajouter" at bounding box center [746, 332] width 63 height 27
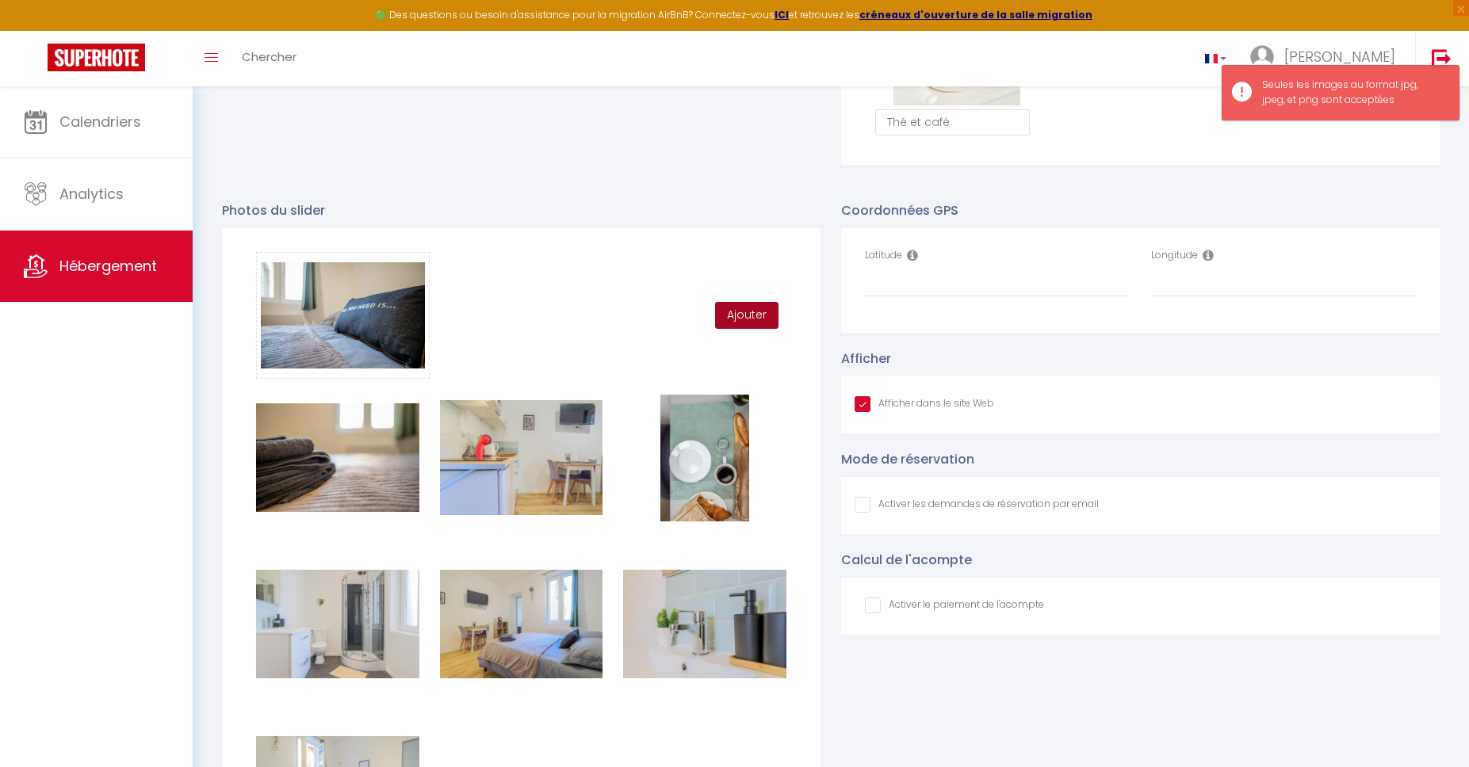
click at [751, 328] on button "Ajouter" at bounding box center [746, 315] width 63 height 27
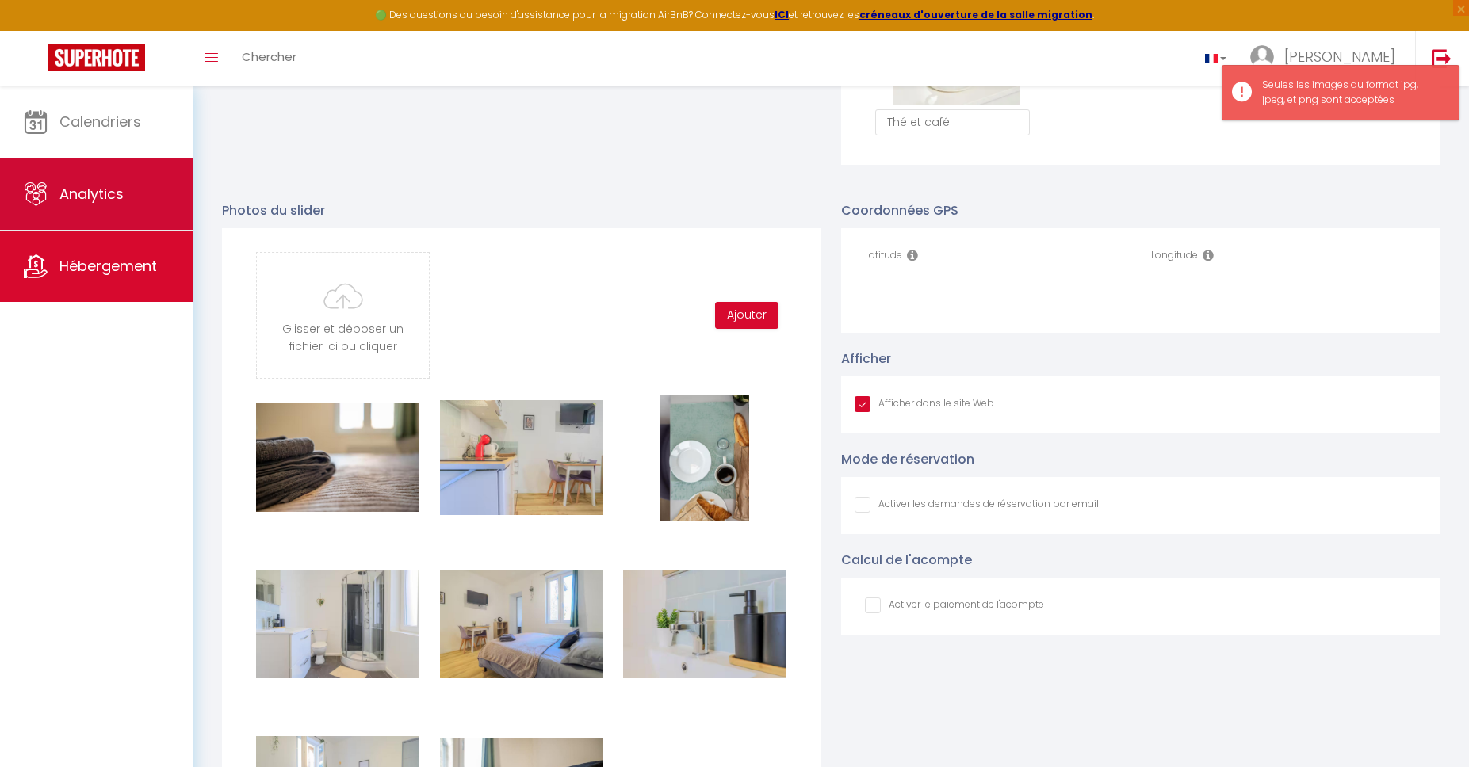
type input "C:\fakepath\App9.jpg"
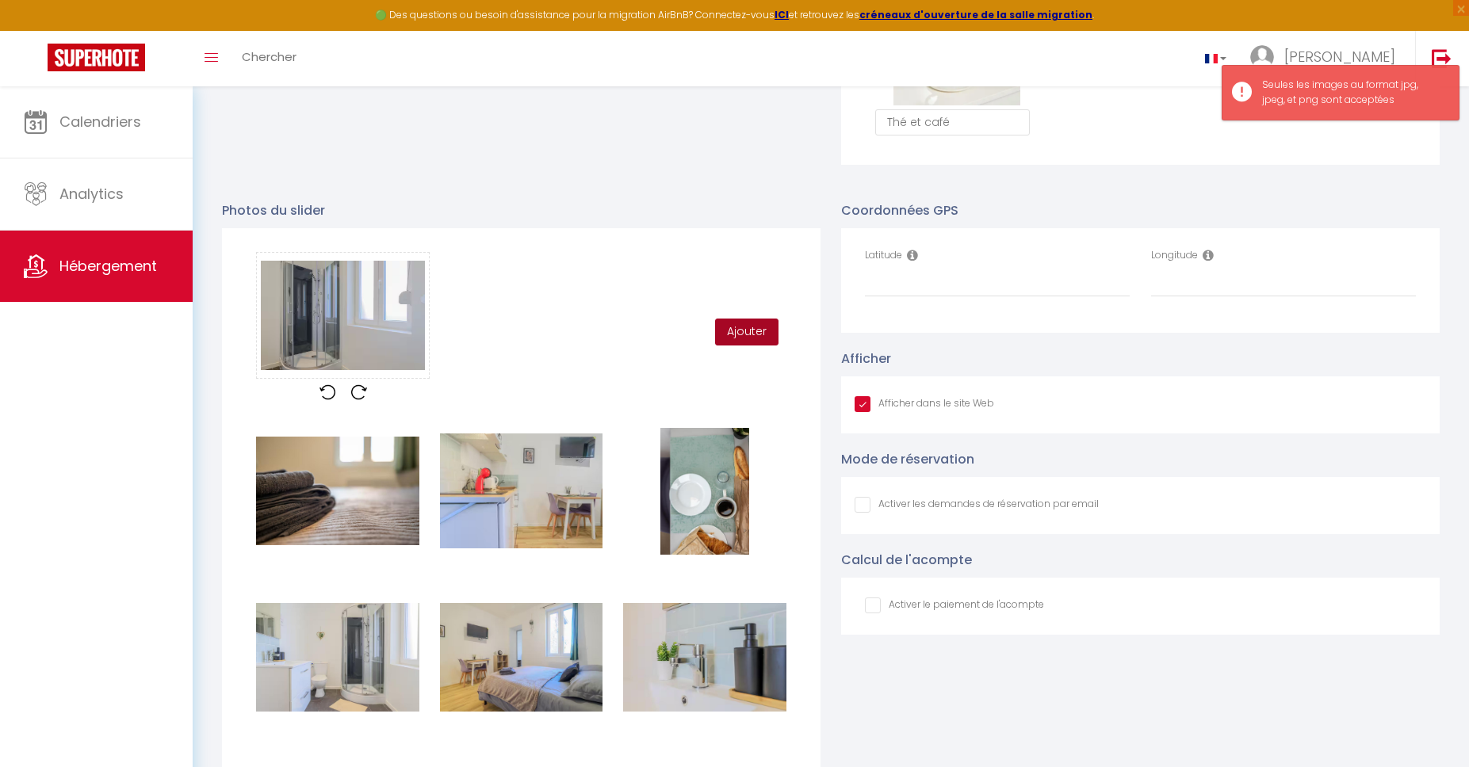
click at [770, 338] on button "Ajouter" at bounding box center [746, 332] width 63 height 27
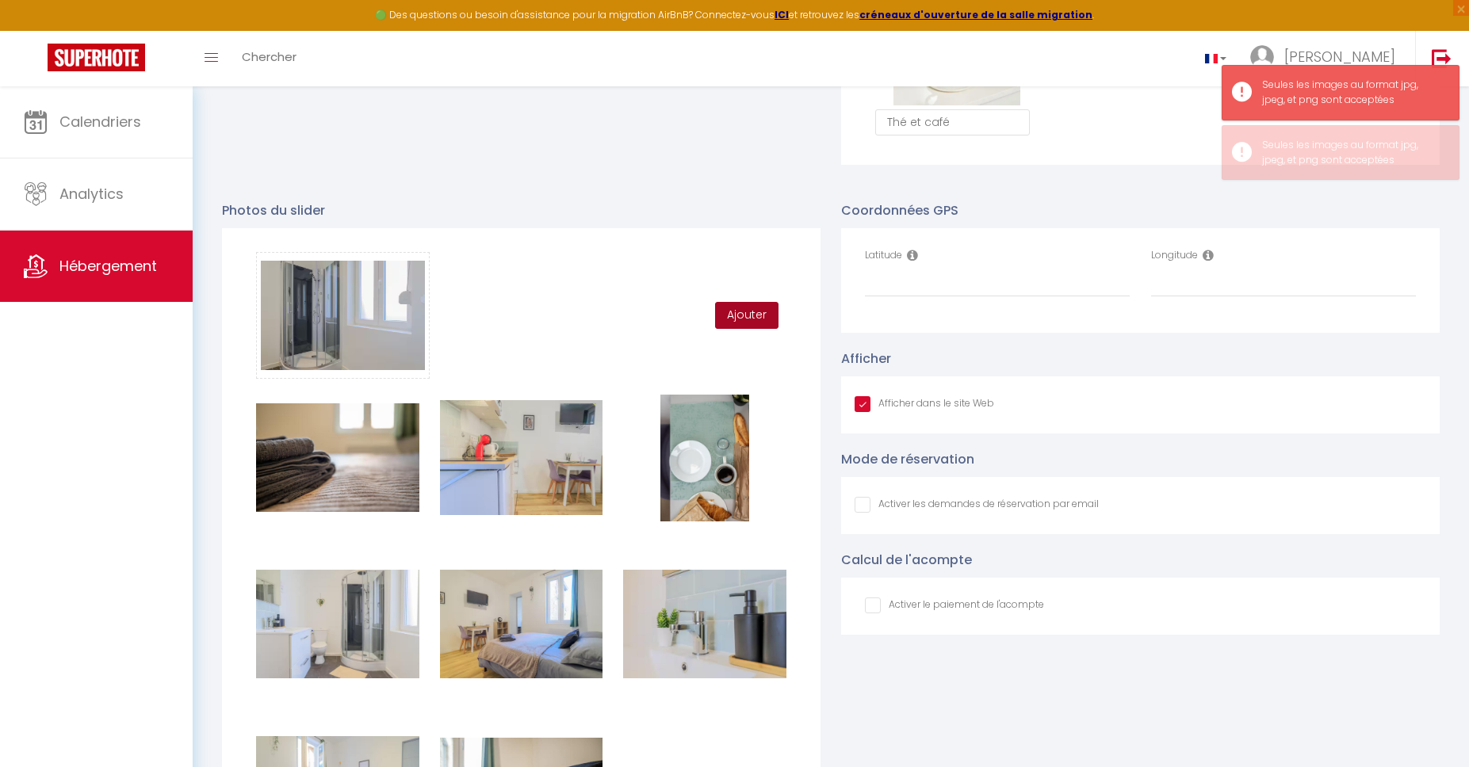
click at [745, 315] on button "Ajouter" at bounding box center [746, 315] width 63 height 27
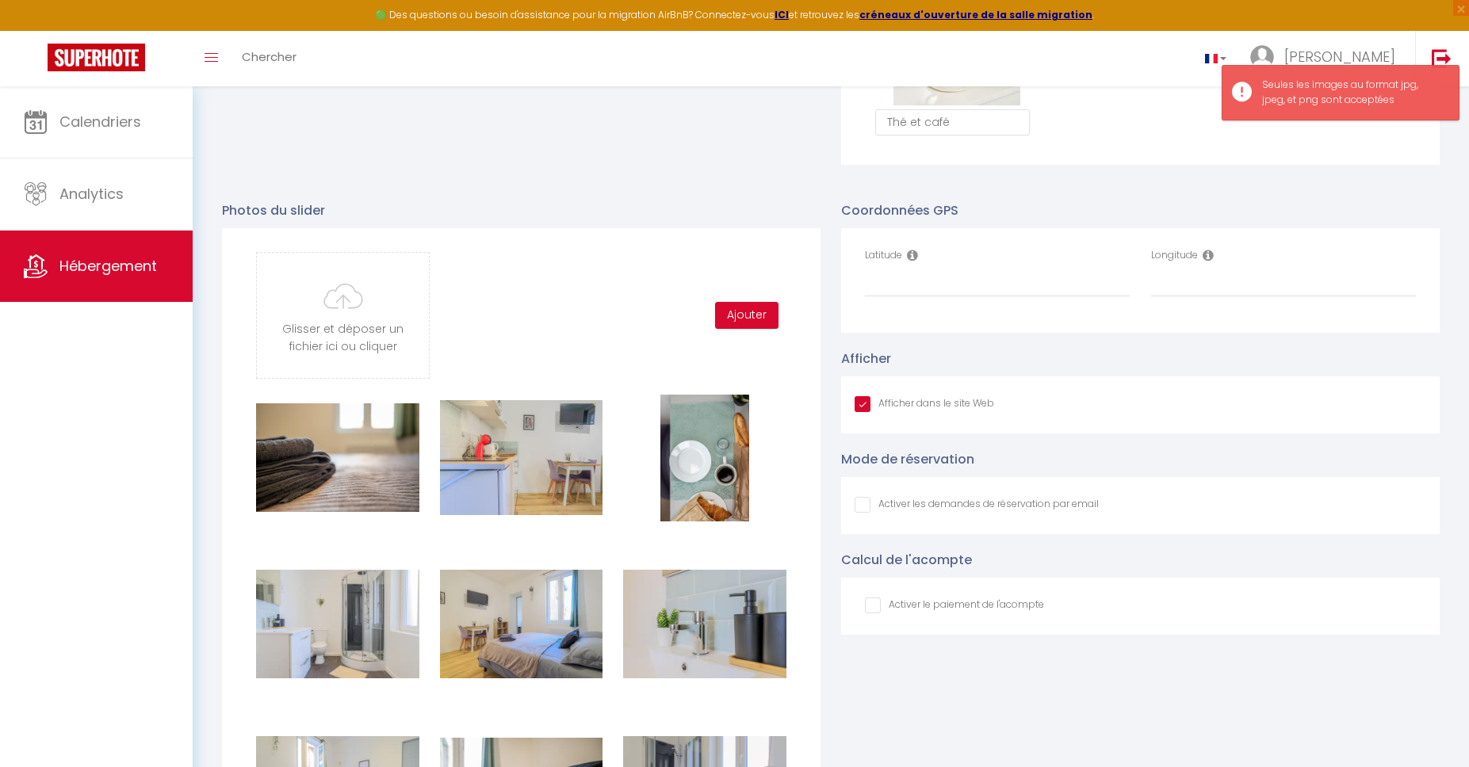
type input "C:\fakepath\App10.jpg"
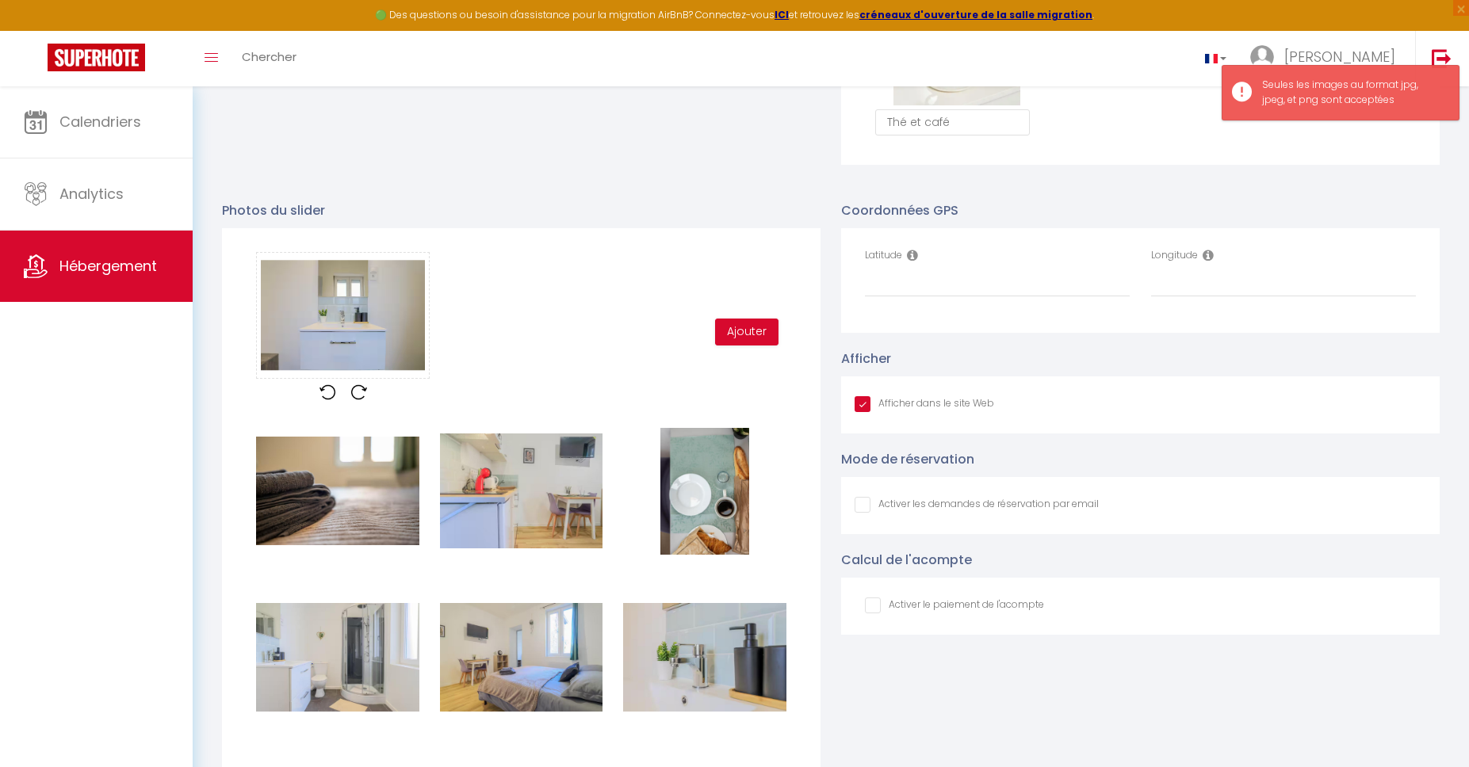
click at [750, 346] on div "Glisser et déposer un fichier ici ou cliquer Ooops, something wrong happened. R…" at bounding box center [521, 332] width 551 height 160
click at [747, 341] on button "Ajouter" at bounding box center [746, 332] width 63 height 27
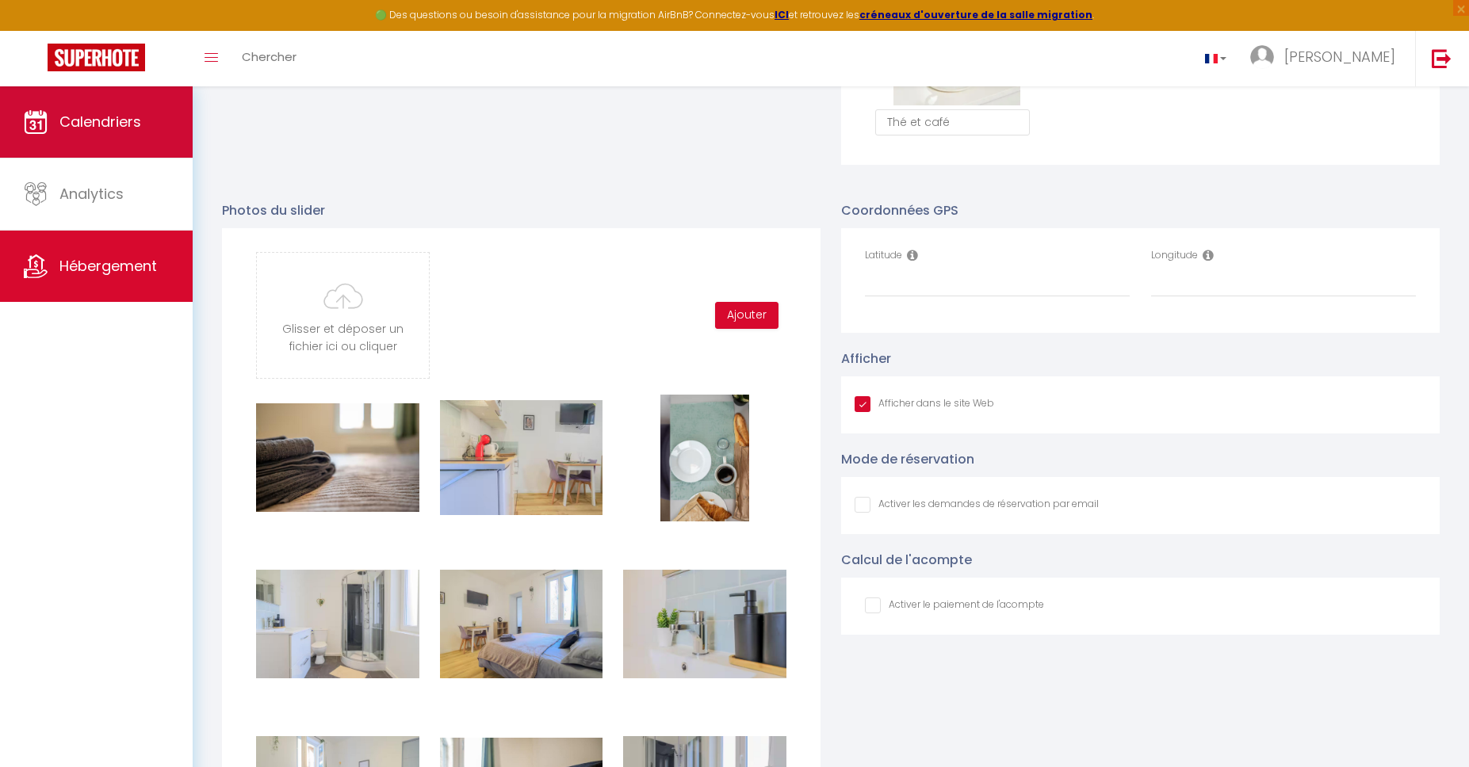
type input "C:\fakepath\App11.jpeg"
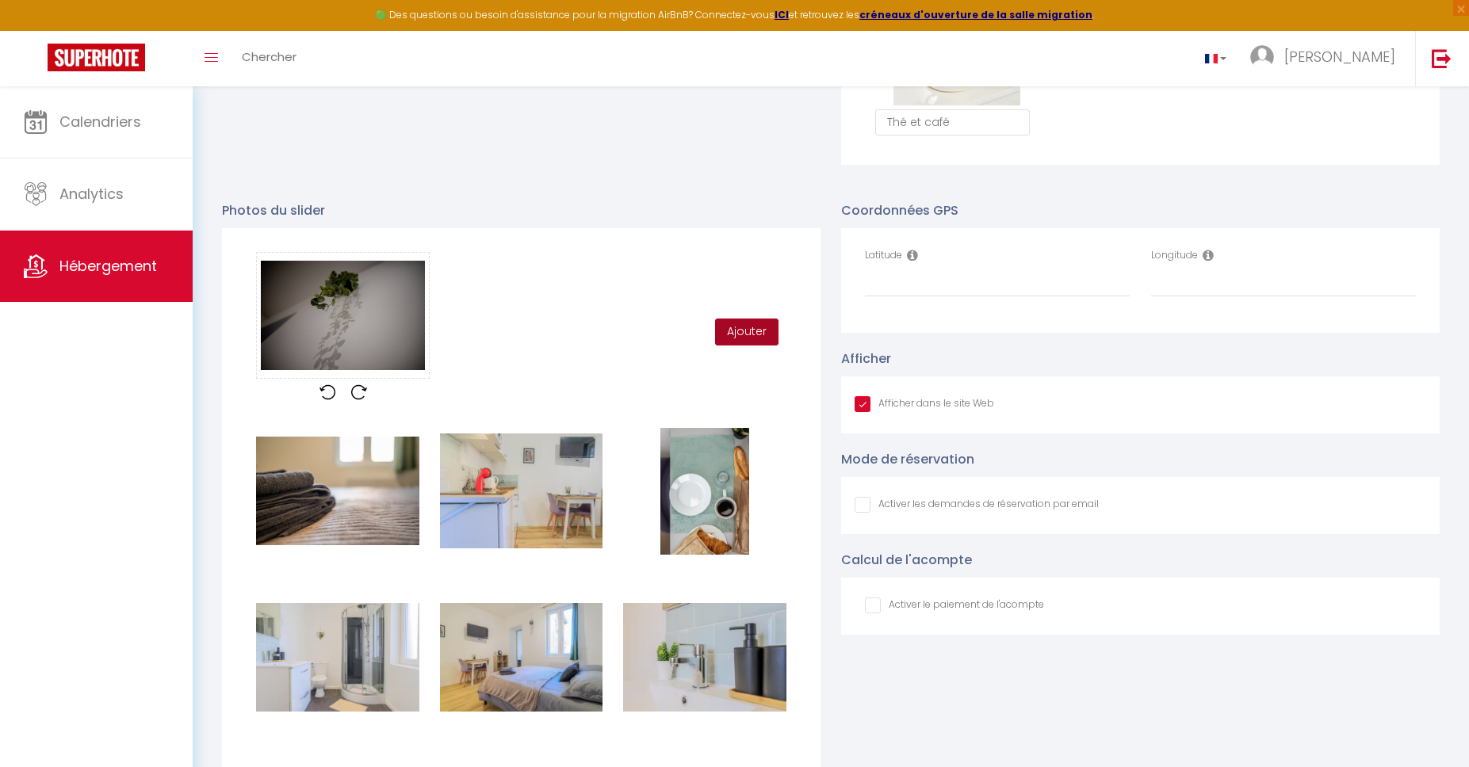
click at [762, 330] on button "Ajouter" at bounding box center [746, 332] width 63 height 27
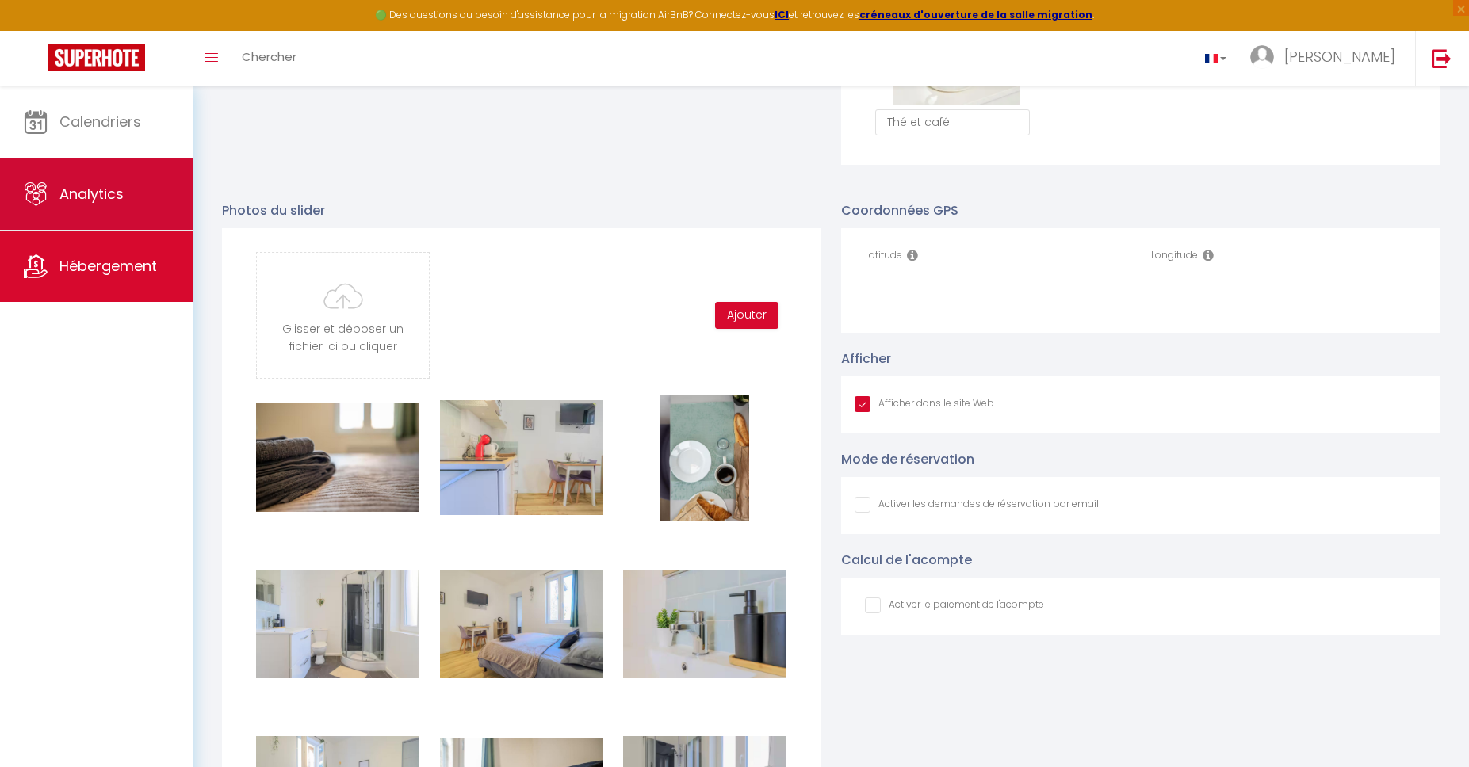
type input "C:\fakepath\App13.jpg"
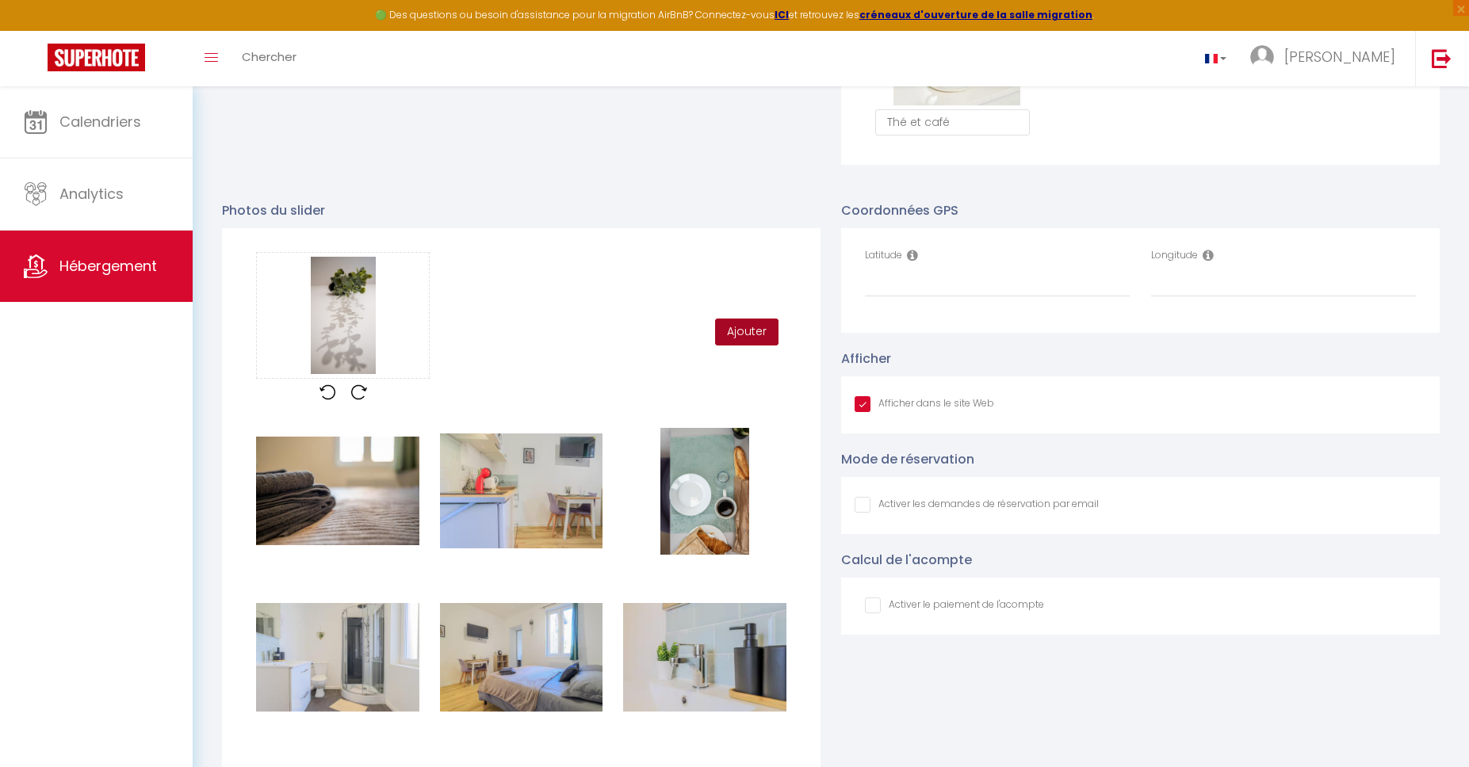
click at [739, 325] on button "Ajouter" at bounding box center [746, 332] width 63 height 27
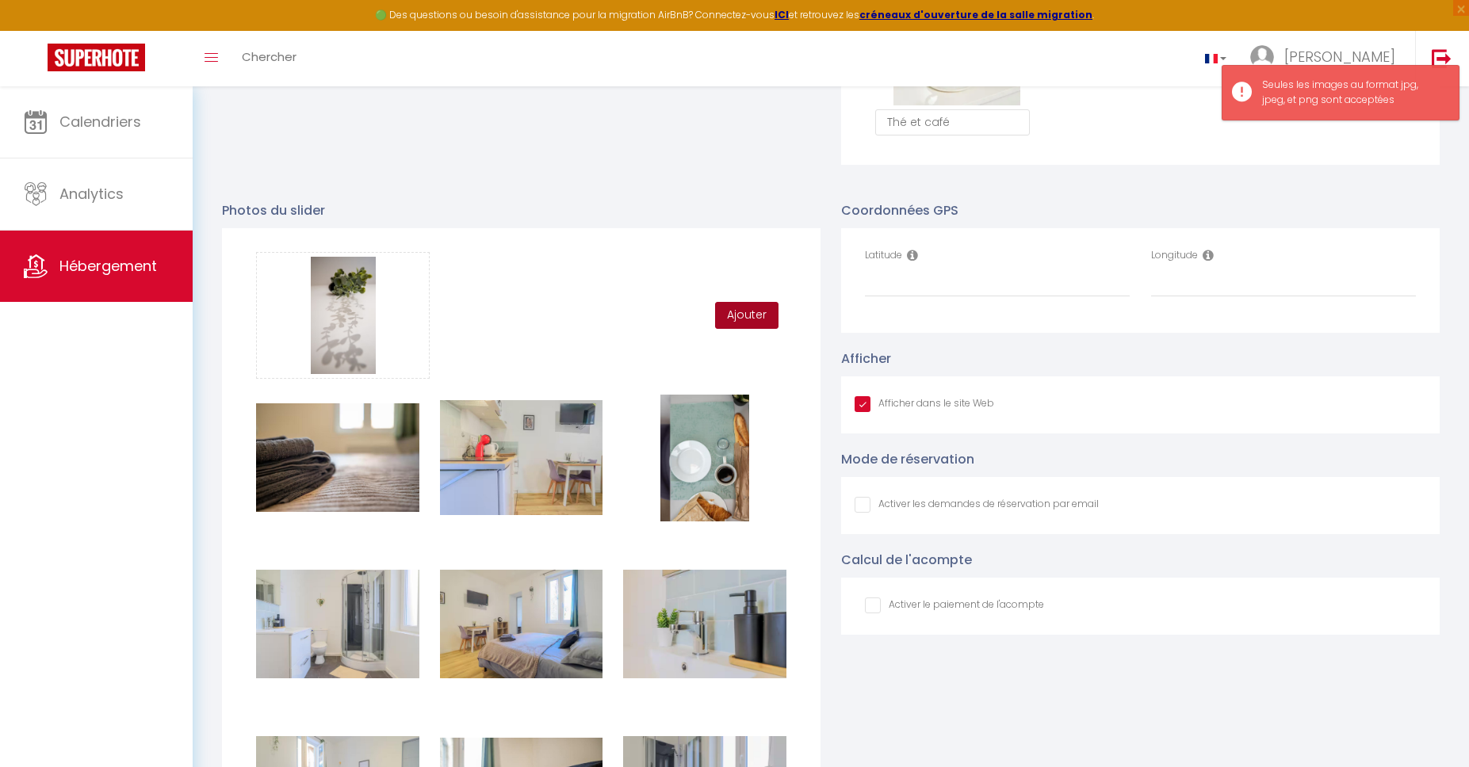
click at [739, 325] on button "Ajouter" at bounding box center [746, 315] width 63 height 27
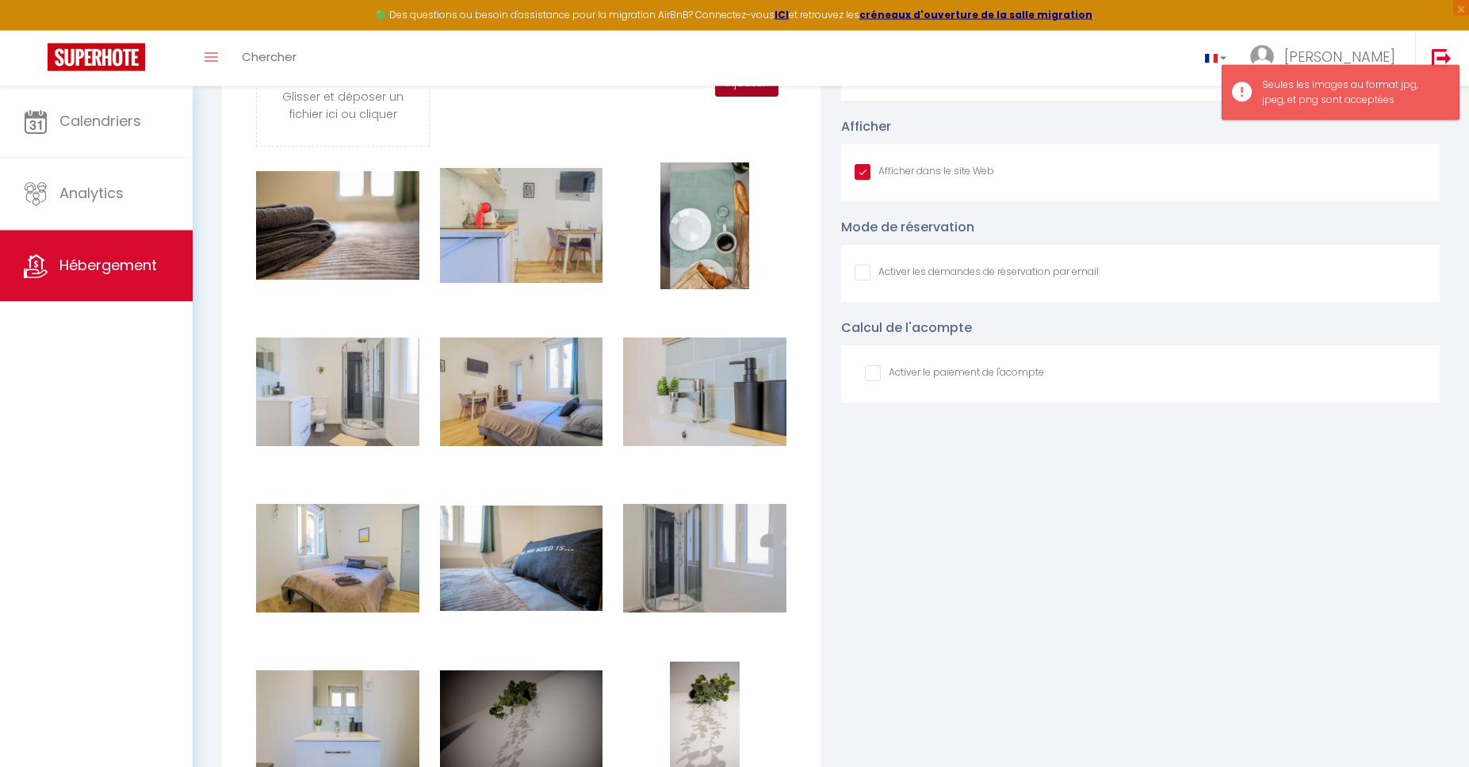
scroll to position [1511, 0]
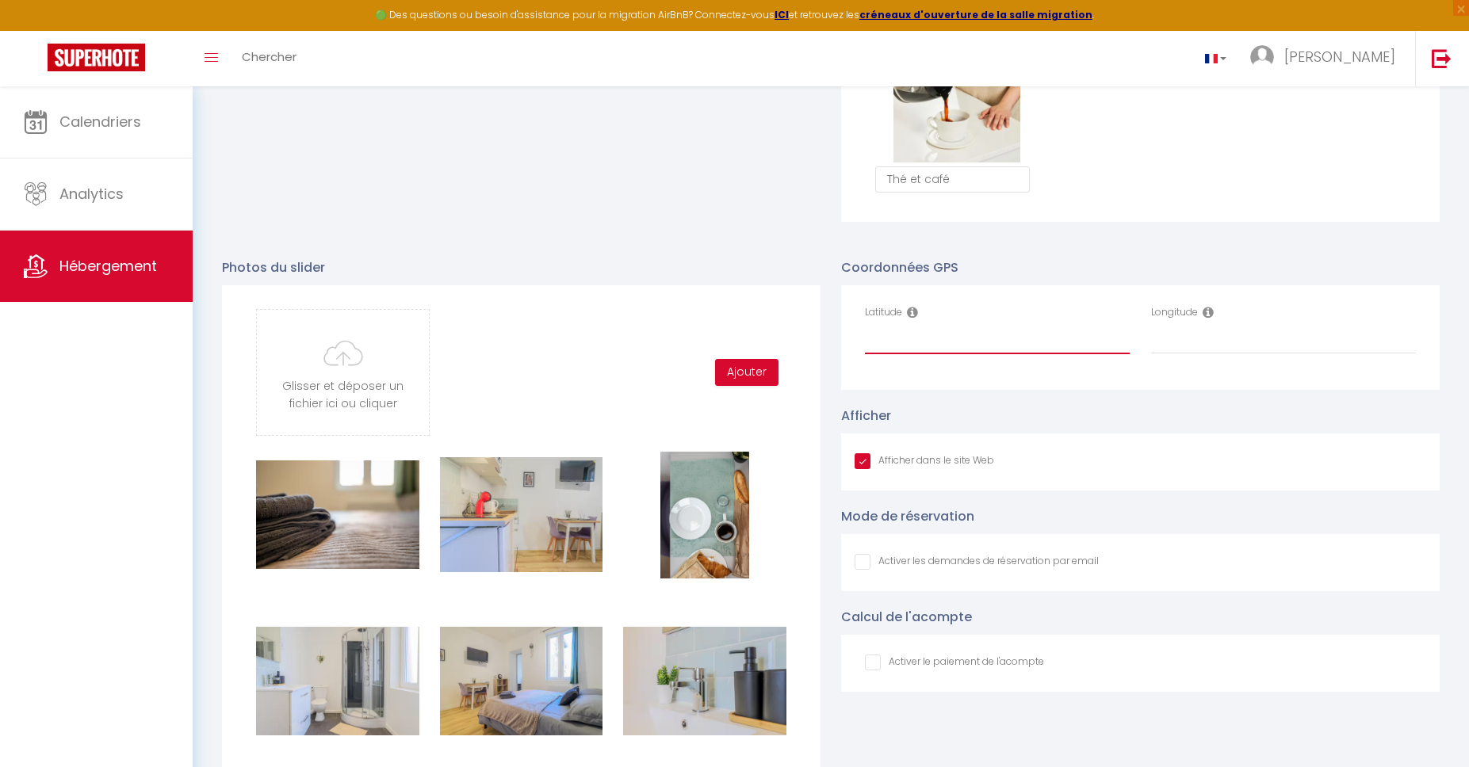
click at [884, 347] on input "Latitude" at bounding box center [997, 340] width 265 height 29
paste input "49.8388329"
type input "49.8388329"
click at [1260, 363] on div "Longitude" at bounding box center [1283, 337] width 286 height 65
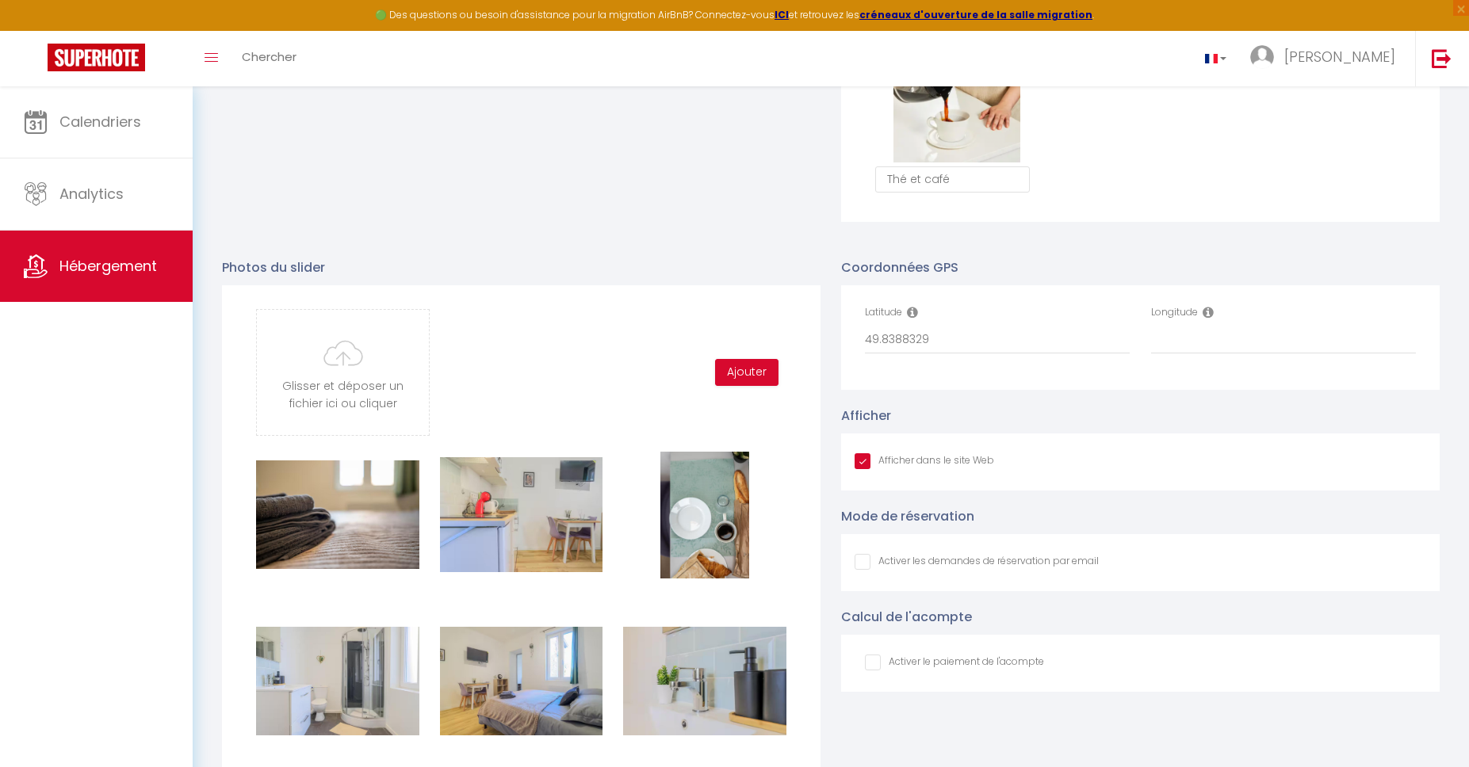
click at [1260, 360] on div "Longitude" at bounding box center [1283, 337] width 286 height 65
click at [1244, 325] on div "Longitude" at bounding box center [1283, 329] width 265 height 49
click at [1233, 339] on input "Longitude" at bounding box center [1283, 340] width 265 height 29
paste input "3.3033008"
type input "3.3033008"
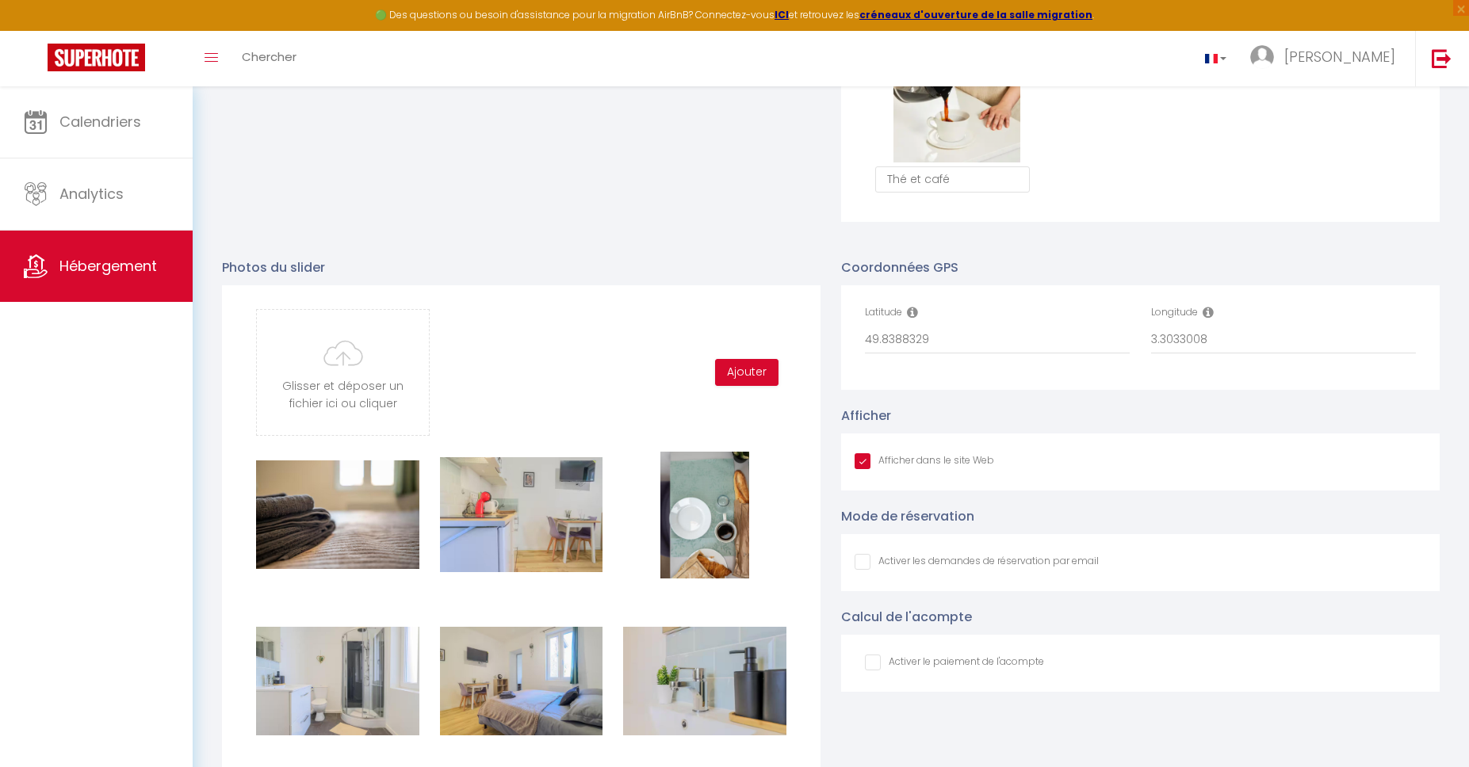
click at [1208, 415] on div "Afficher Afficher dans le site Web" at bounding box center [1140, 448] width 598 height 85
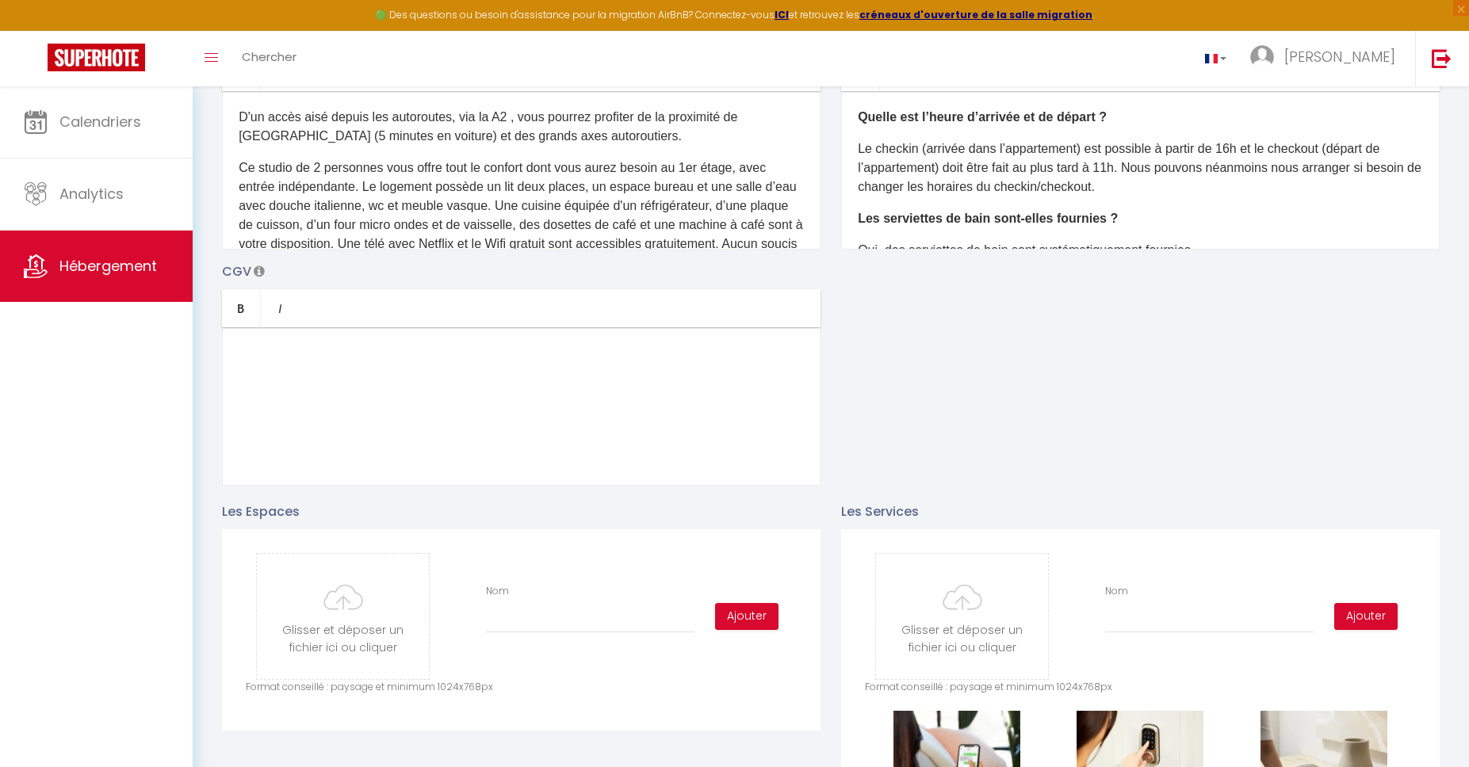
scroll to position [0, 0]
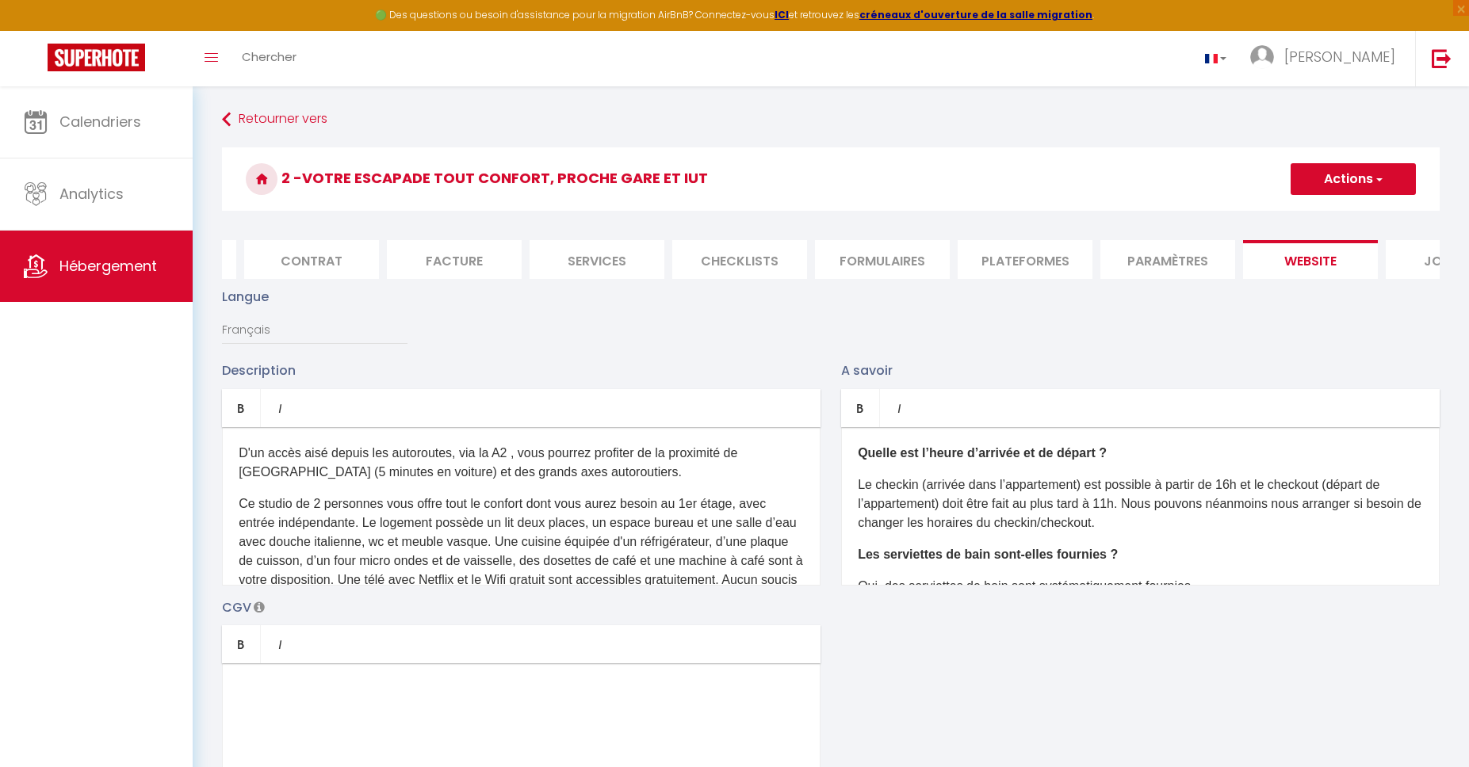
click at [1335, 168] on button "Actions" at bounding box center [1352, 179] width 125 height 32
click at [1327, 209] on input "Enregistrer" at bounding box center [1334, 214] width 59 height 16
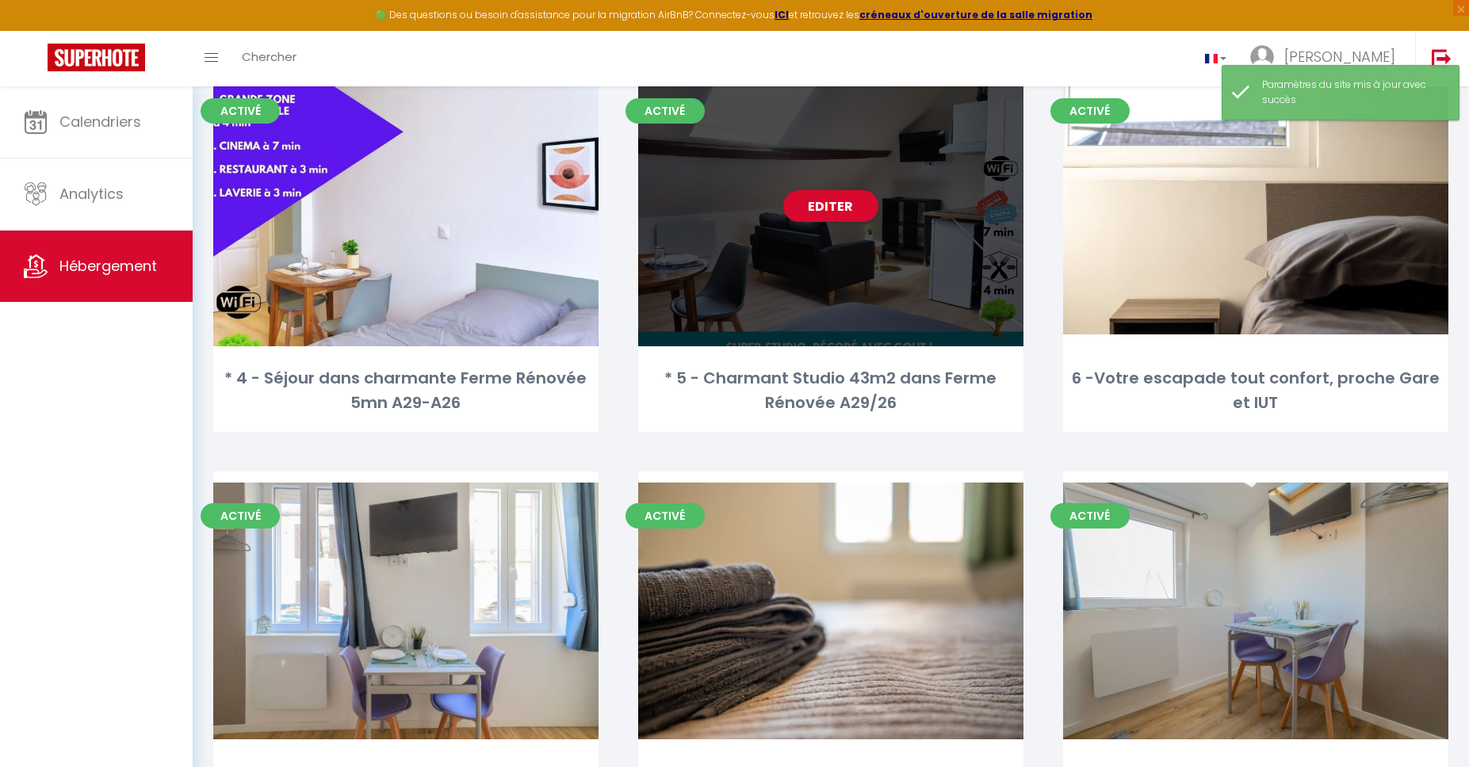
scroll to position [670, 0]
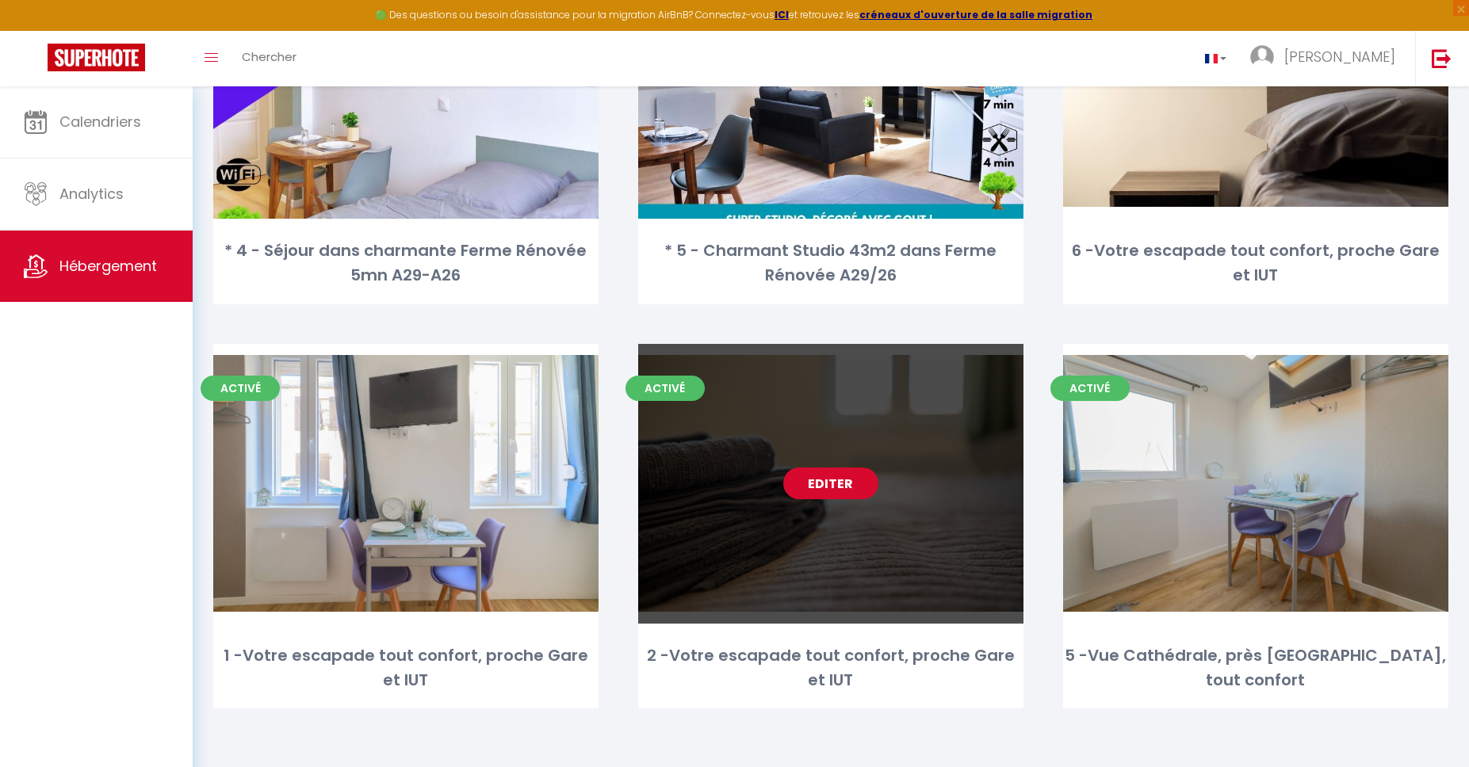
click at [846, 487] on link "Editer" at bounding box center [830, 484] width 95 height 32
select select "3"
select select "2"
select select "1"
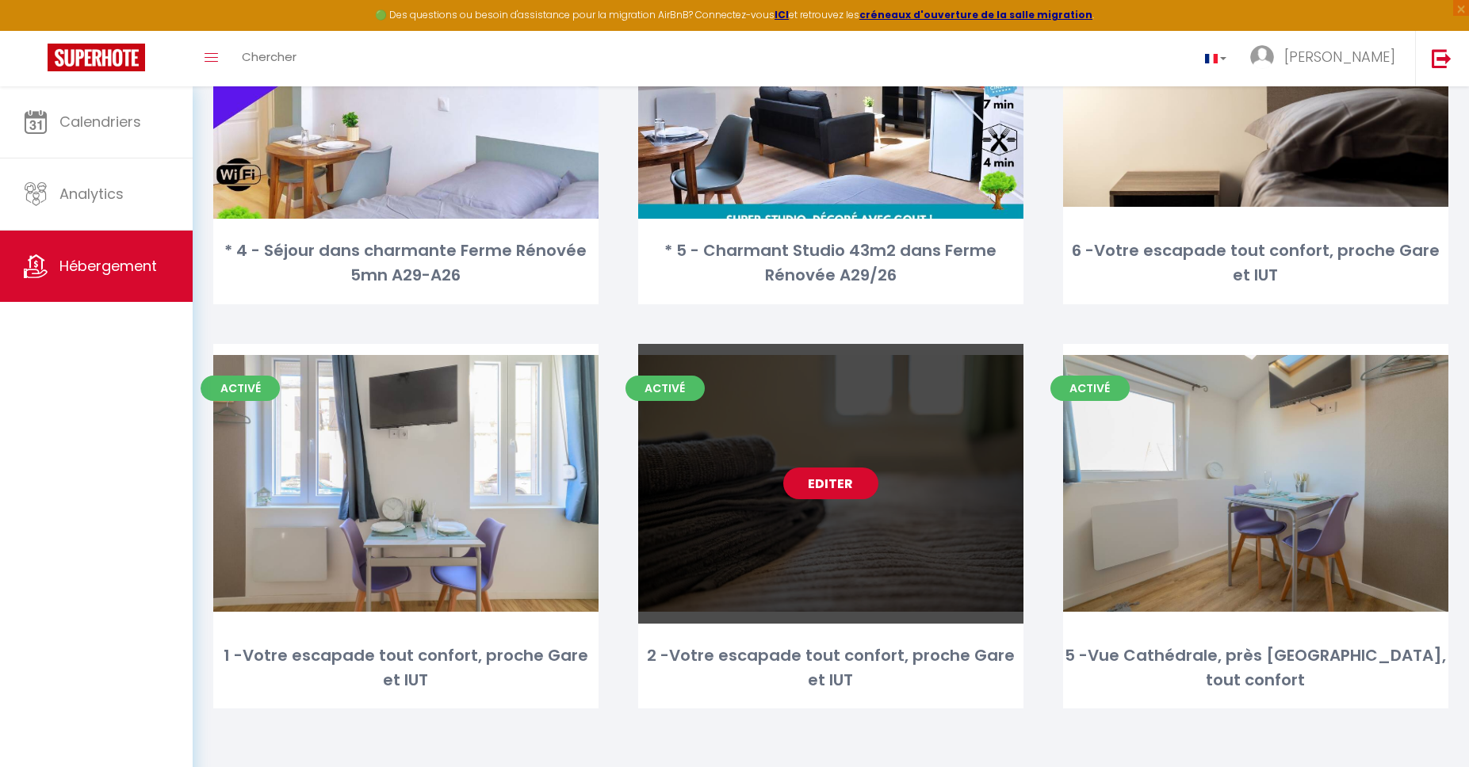
select select "28"
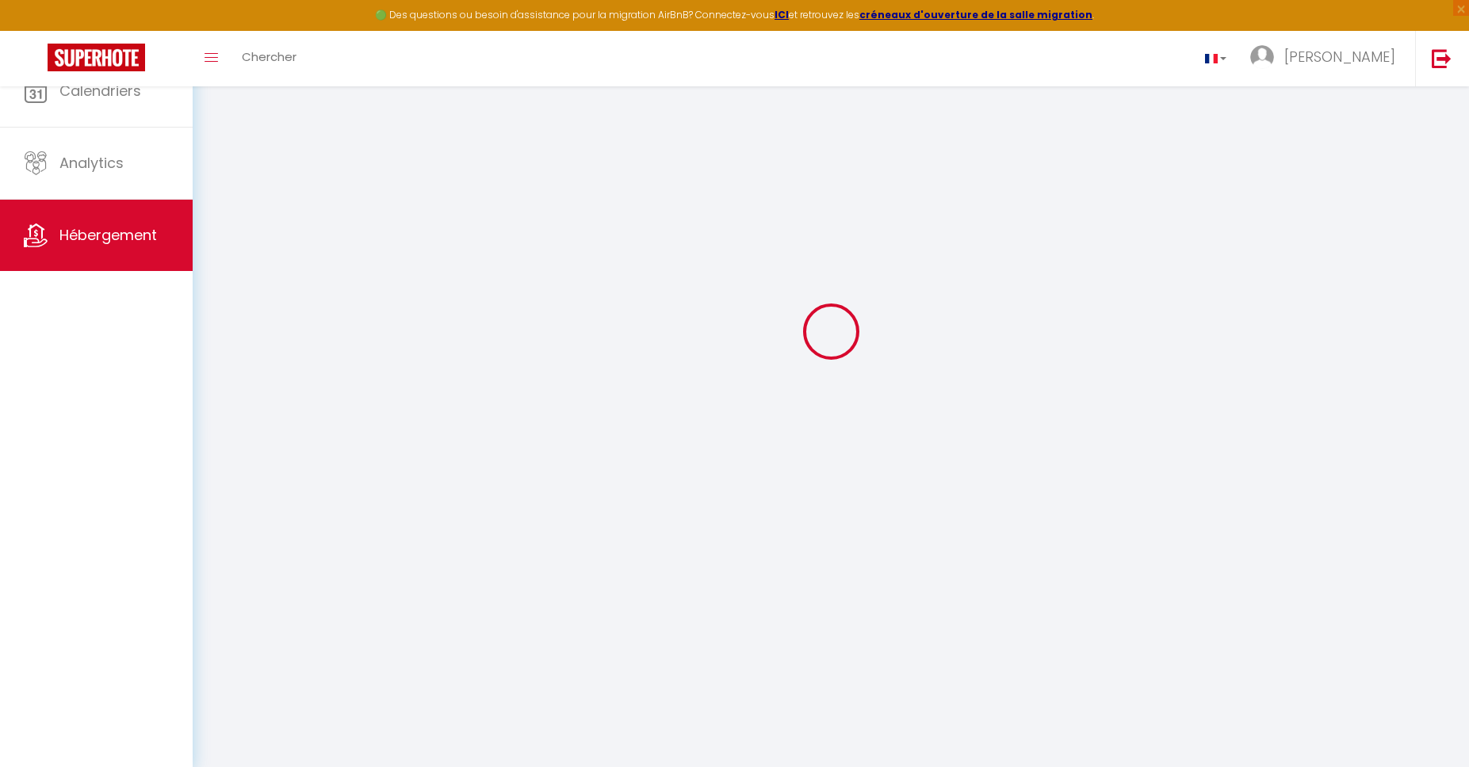
select select
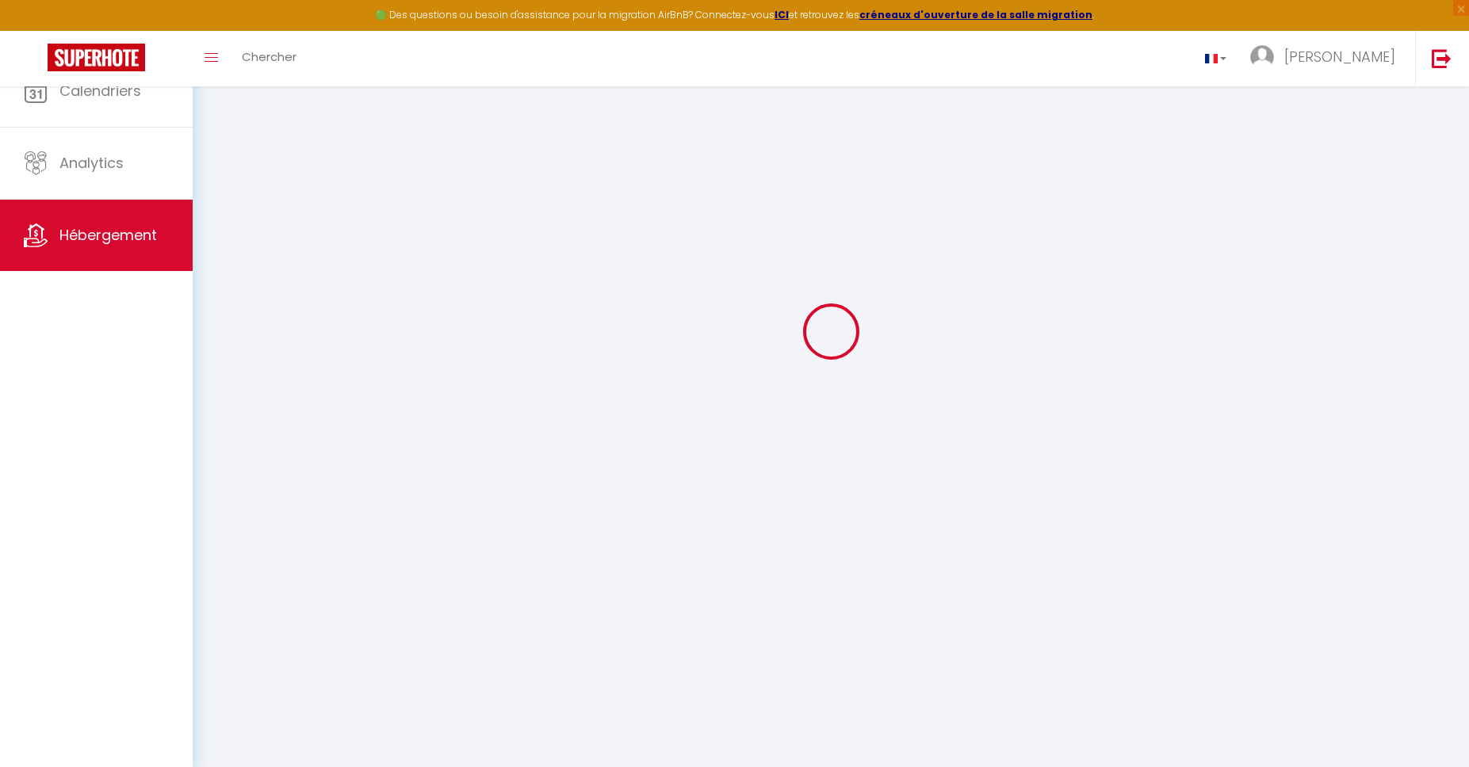
select select
checkbox input "false"
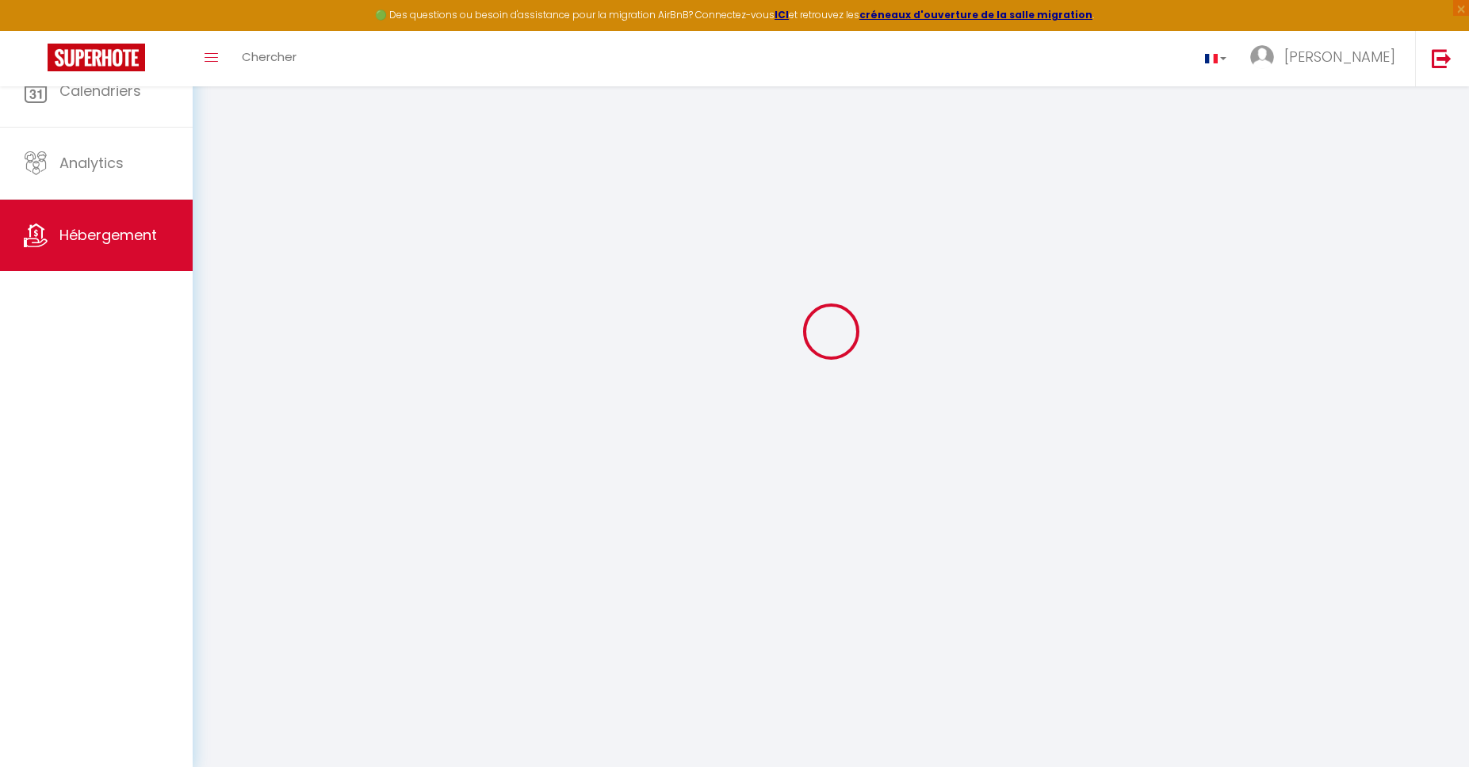
select select
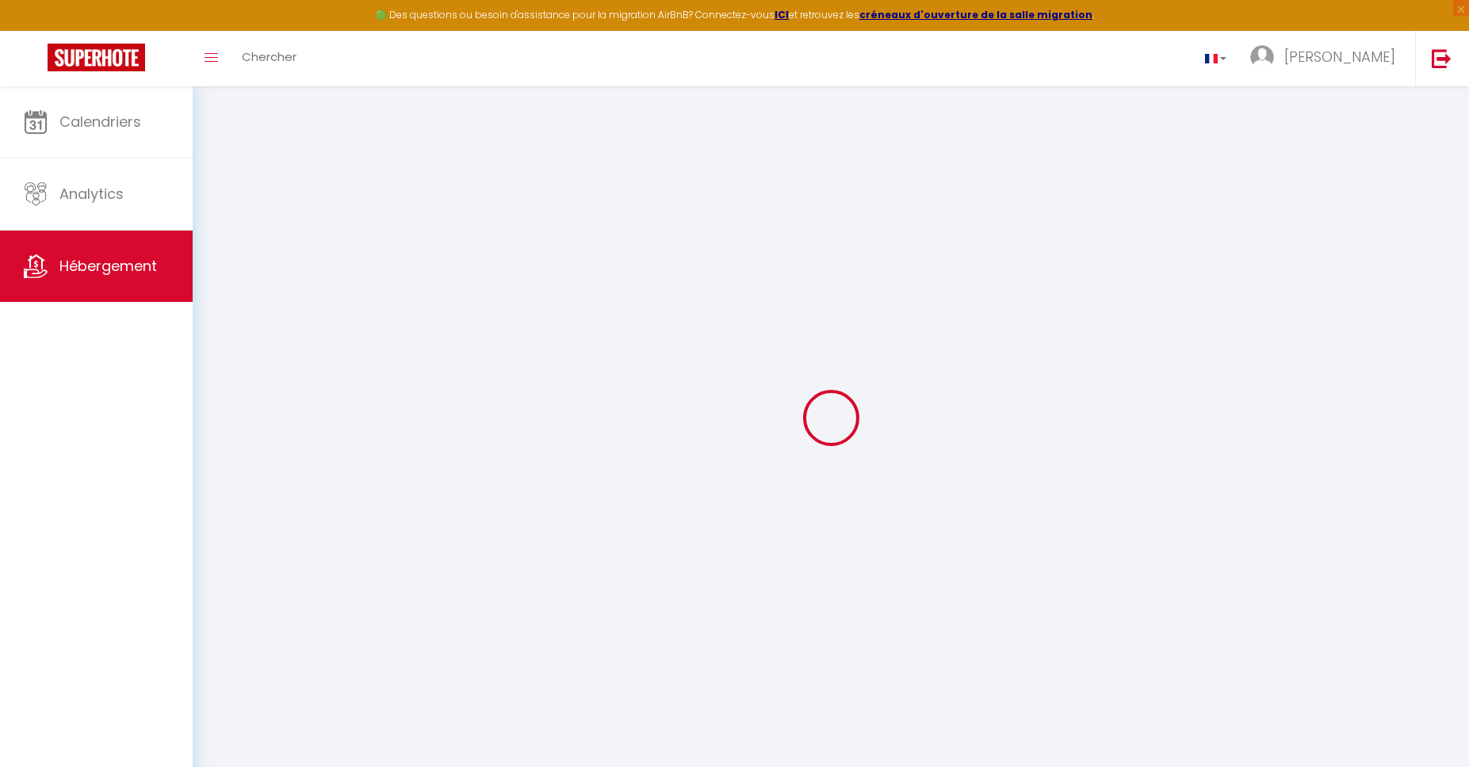
select select
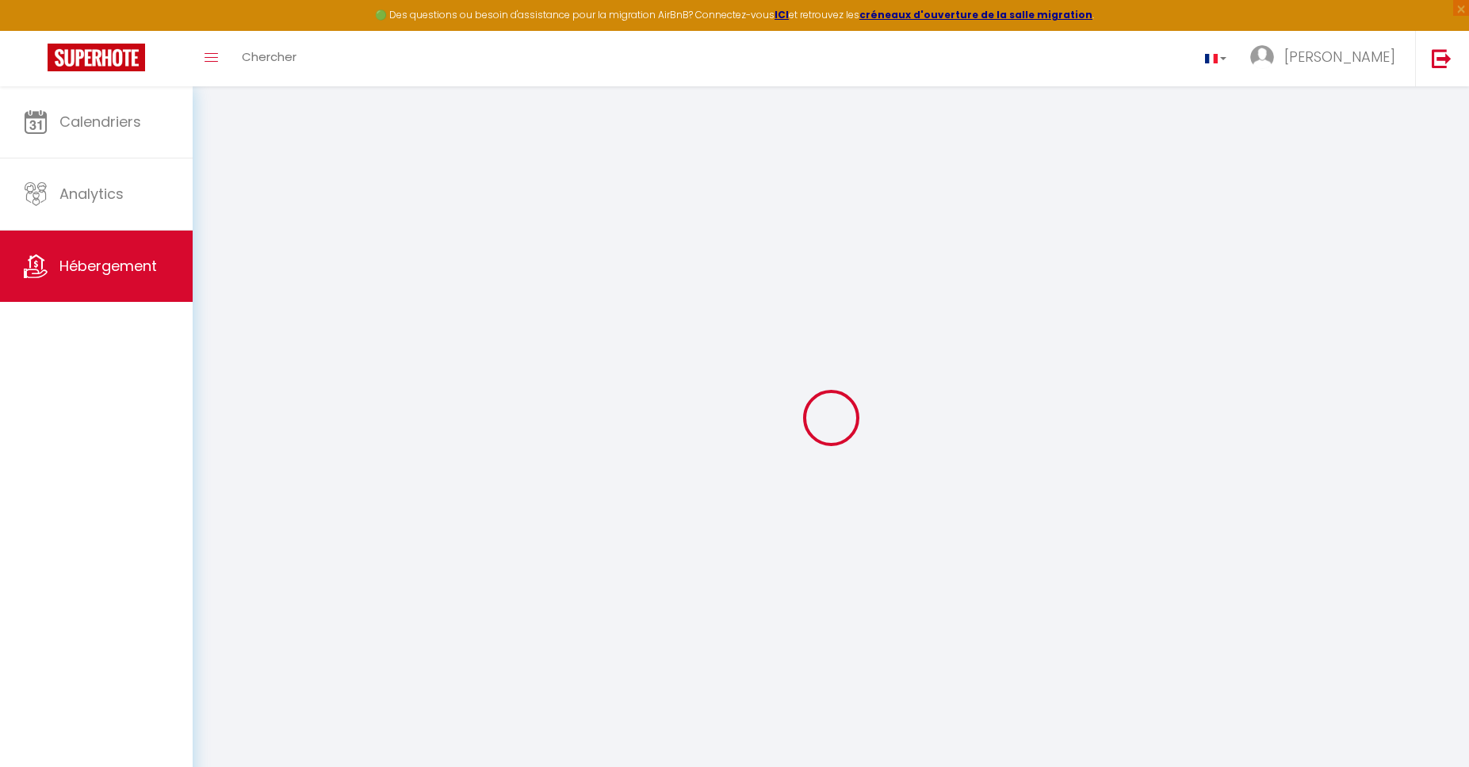
select select
checkbox input "false"
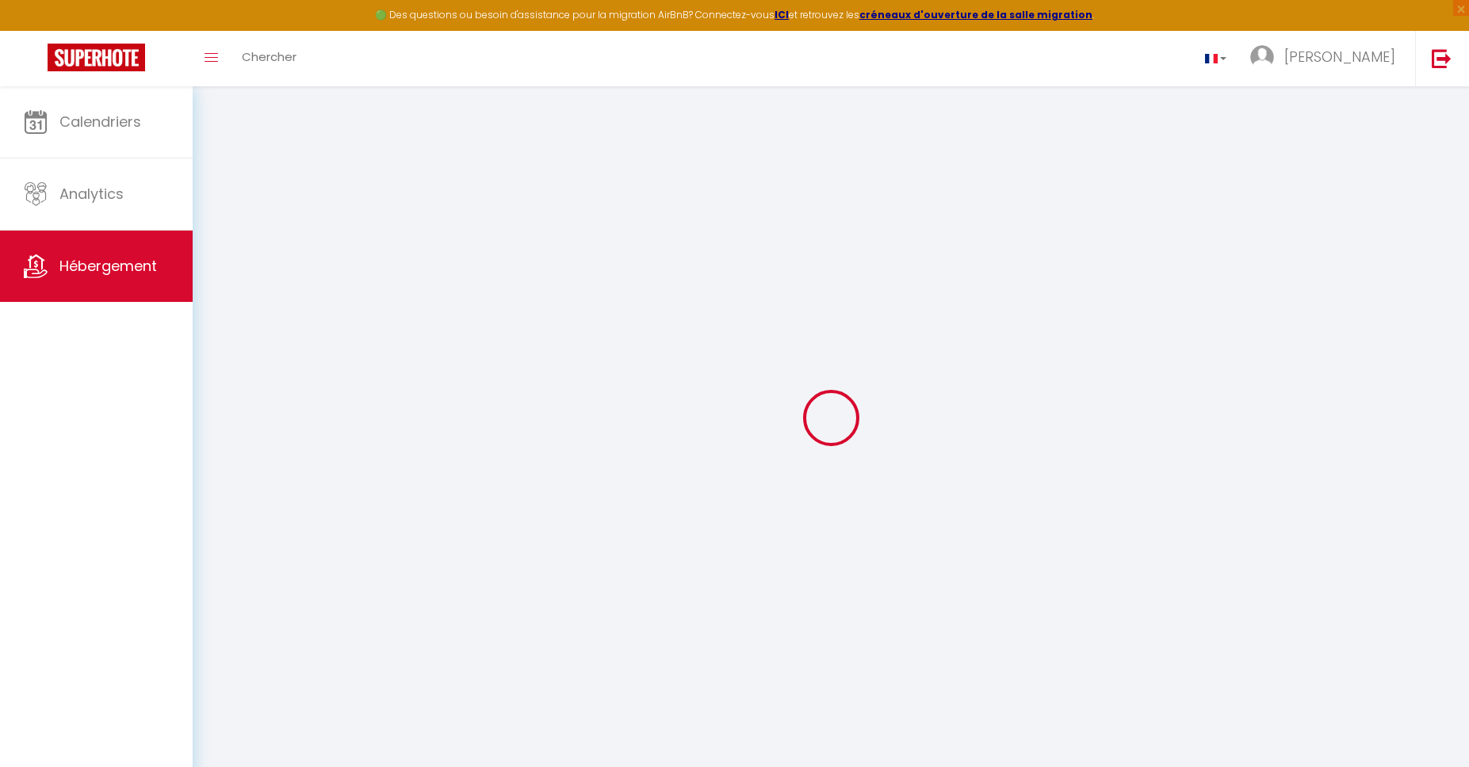
select select
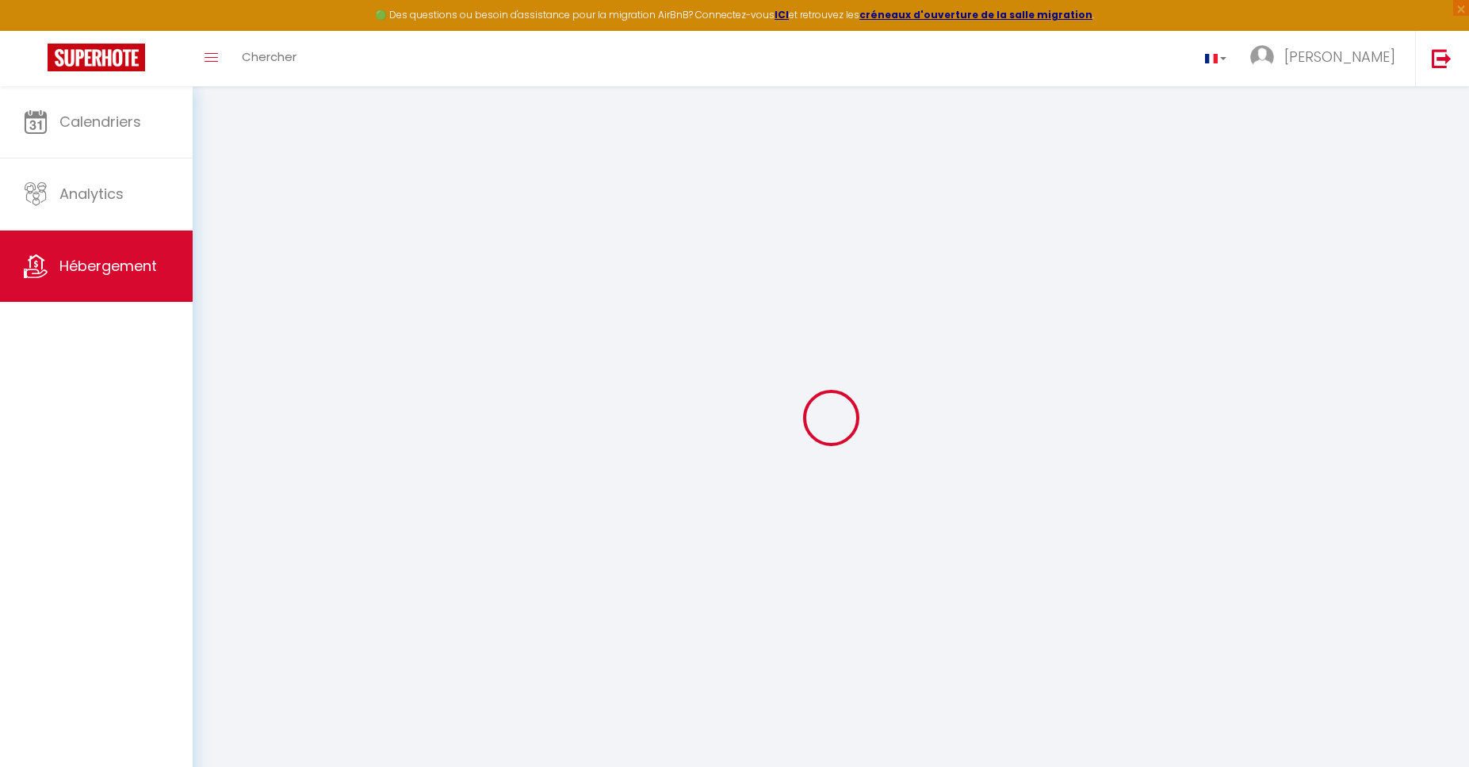
select select
checkbox input "false"
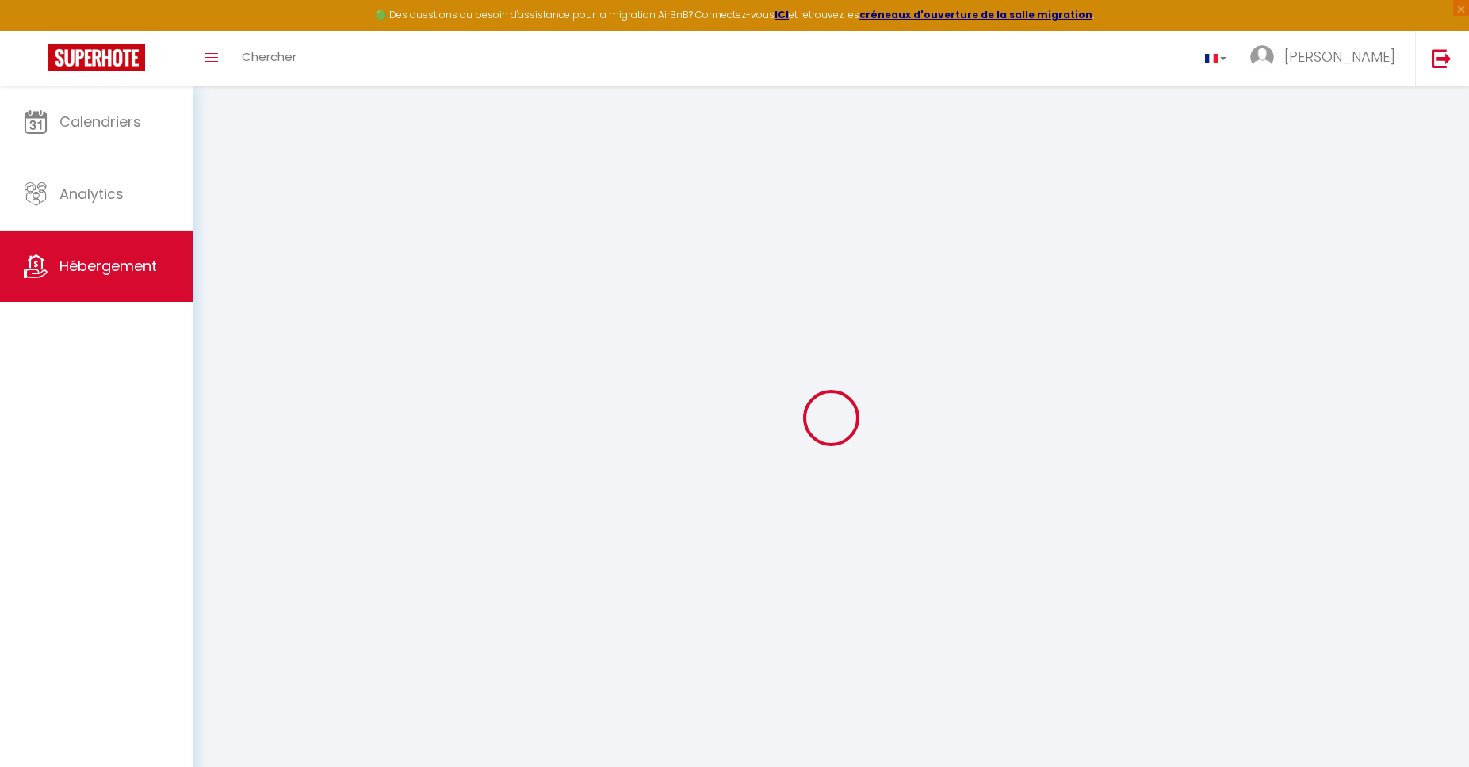
checkbox input "false"
select select
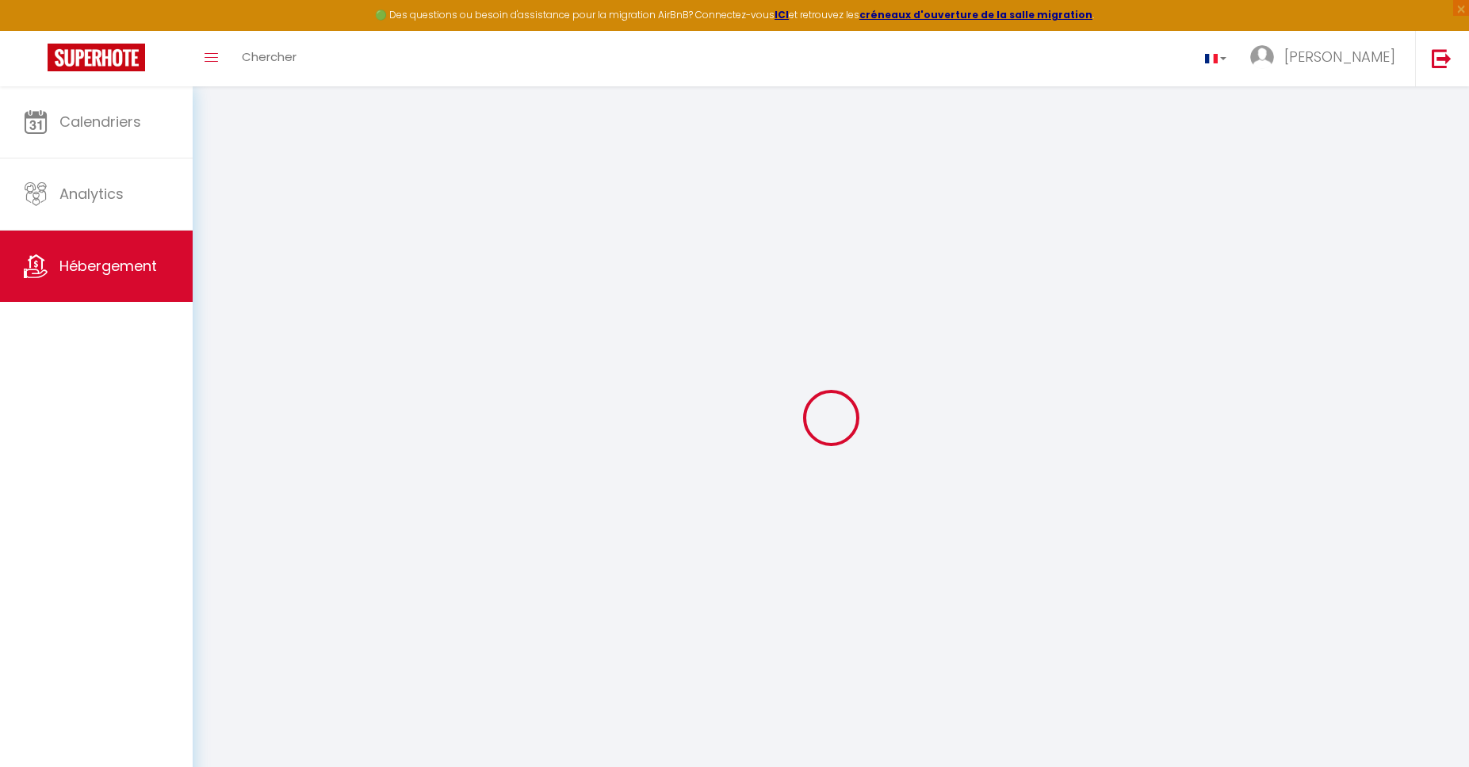
select select
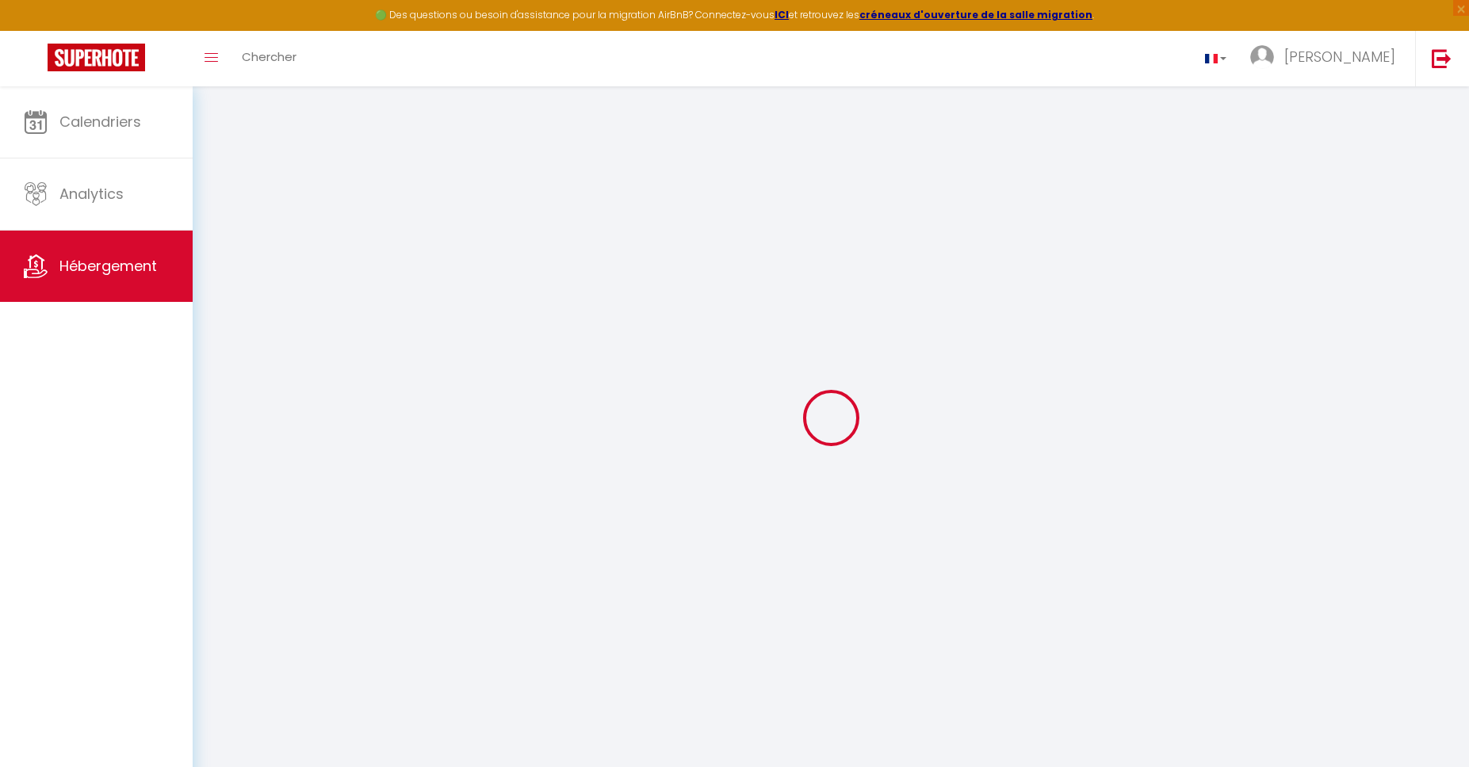
checkbox input "false"
select select
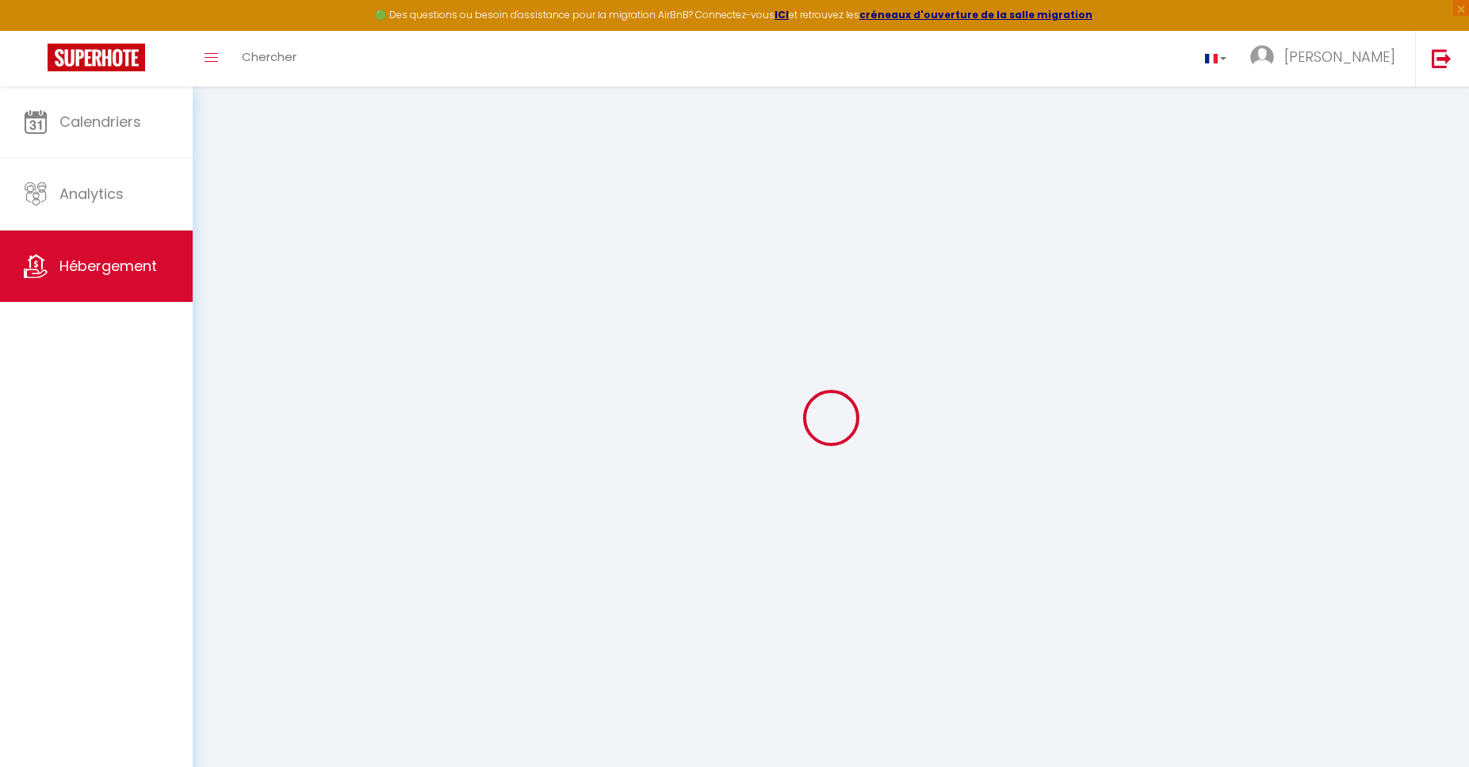
select select
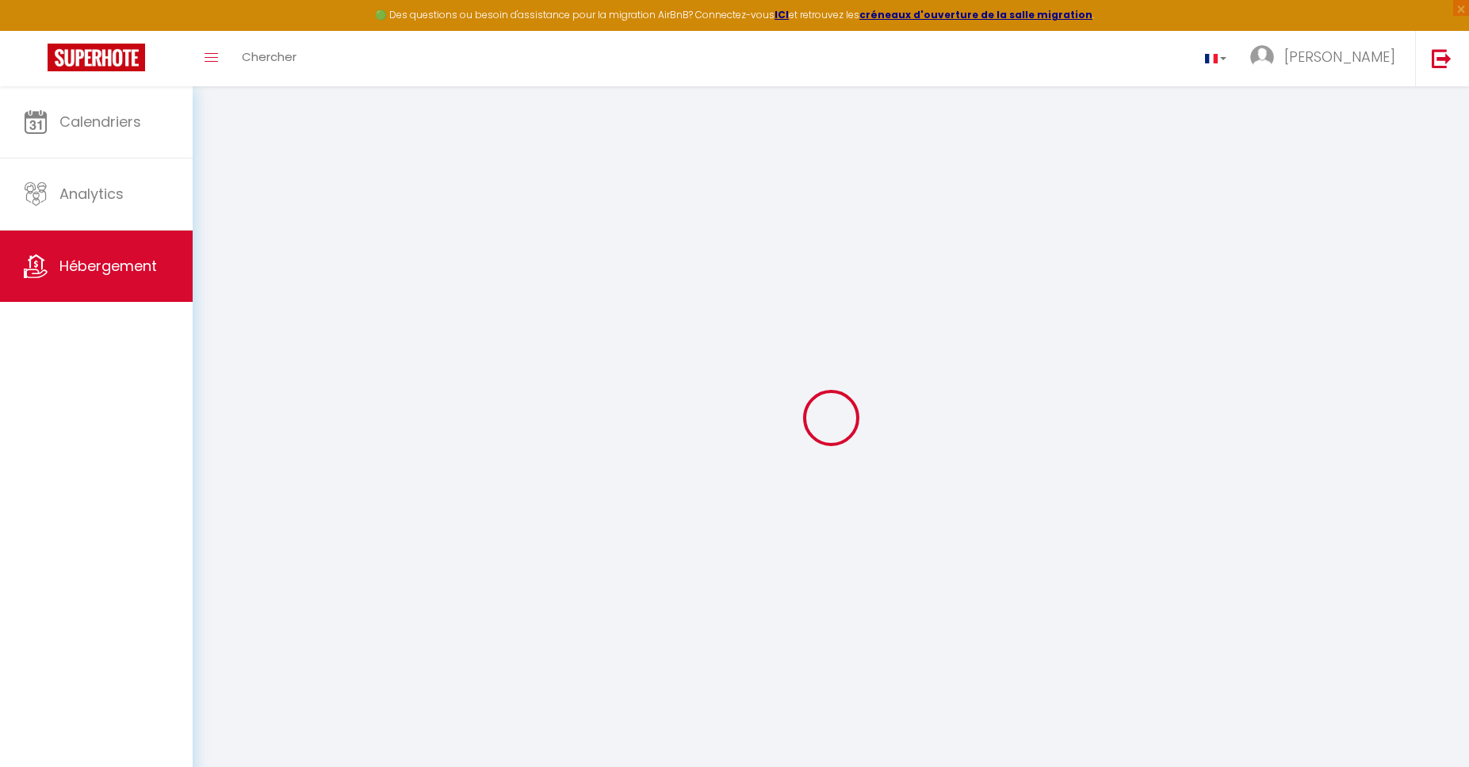
select select
checkbox input "false"
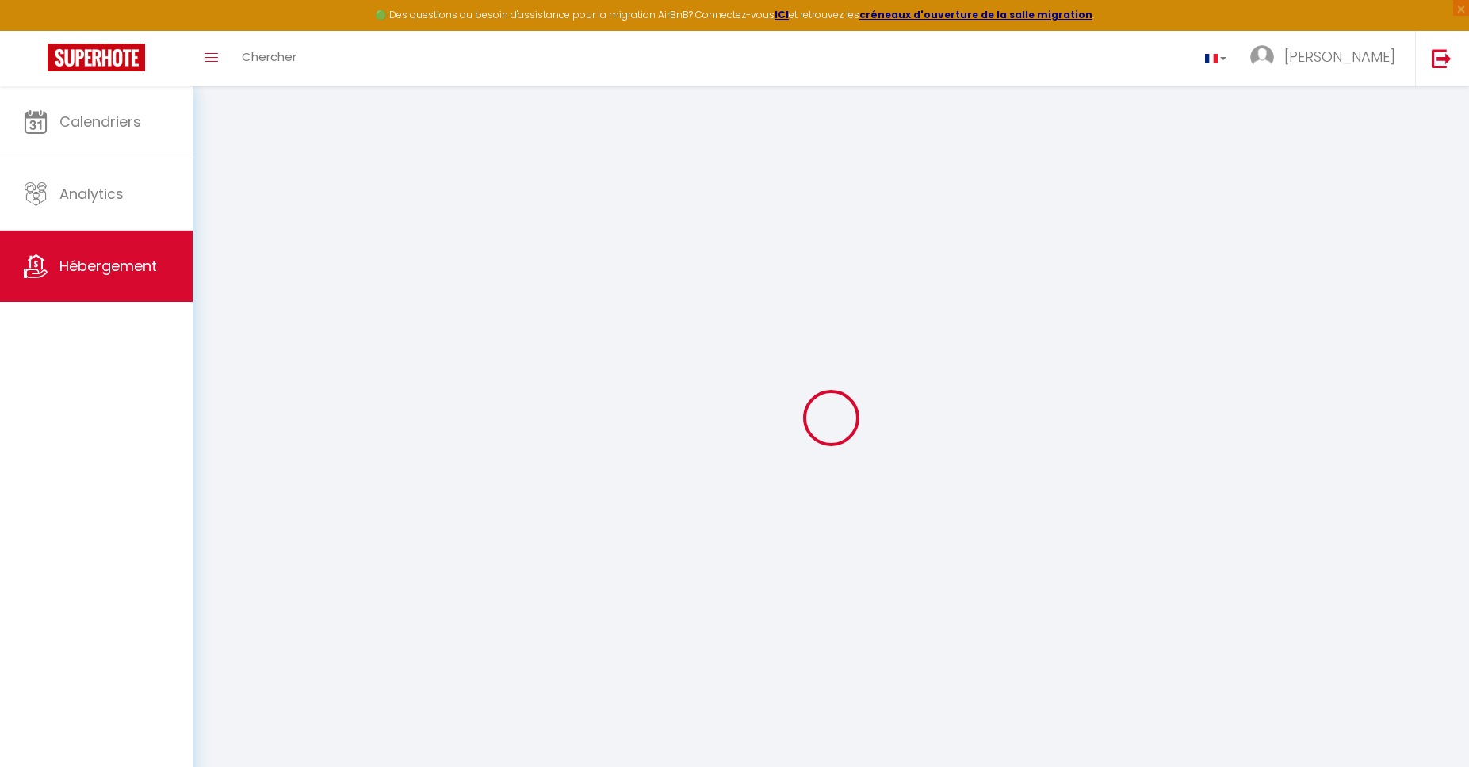
checkbox input "false"
select select
type input "2 -Votre escapade tout confort, proche Gare et IUT"
type input "Rika"
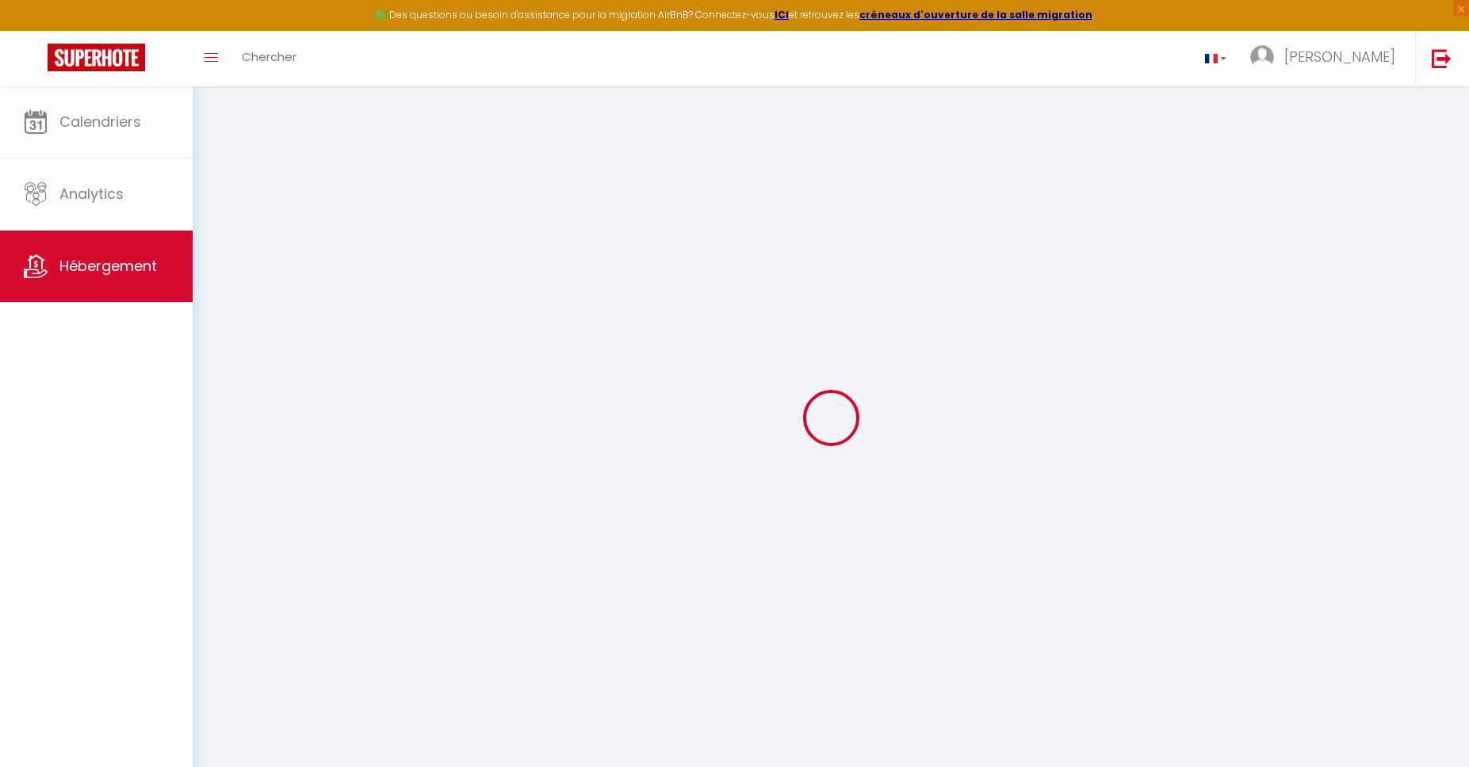
type input "[PERSON_NAME]"
type input "3 square [PERSON_NAME]"
type input "50000"
type input "SAINT-LO"
select select "2"
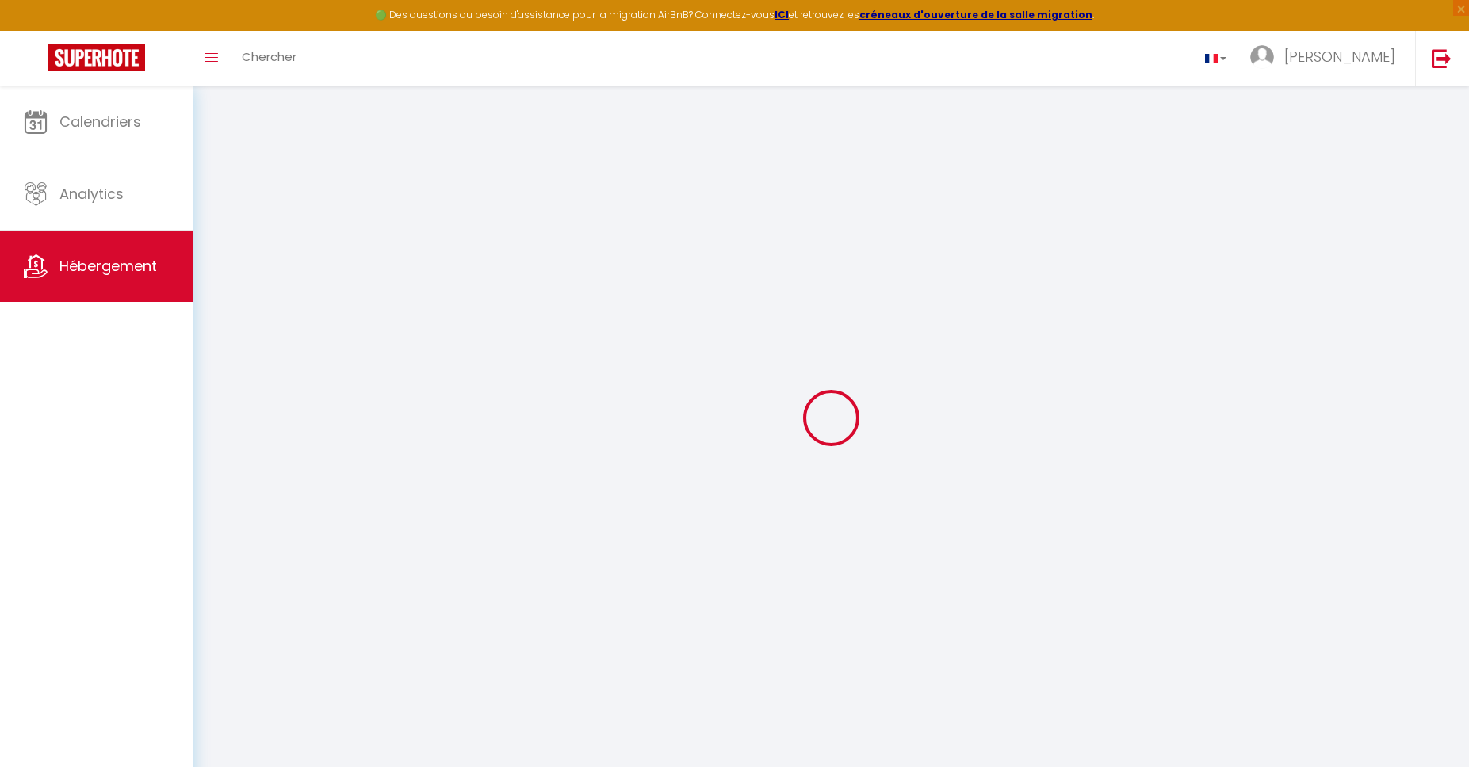
select select "0"
type input "32"
type input "19"
type input "200"
select select
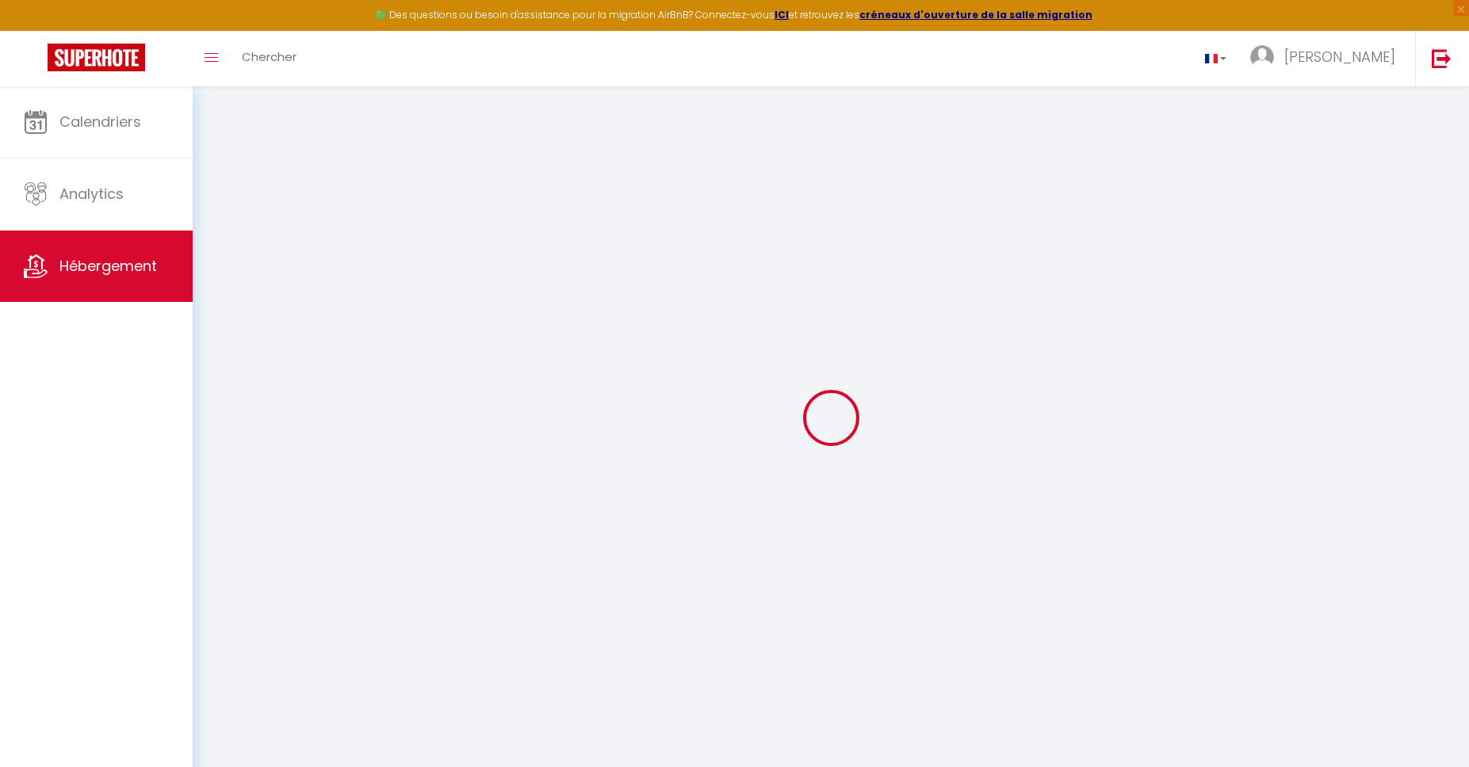
select select
type input "[STREET_ADDRESS]"
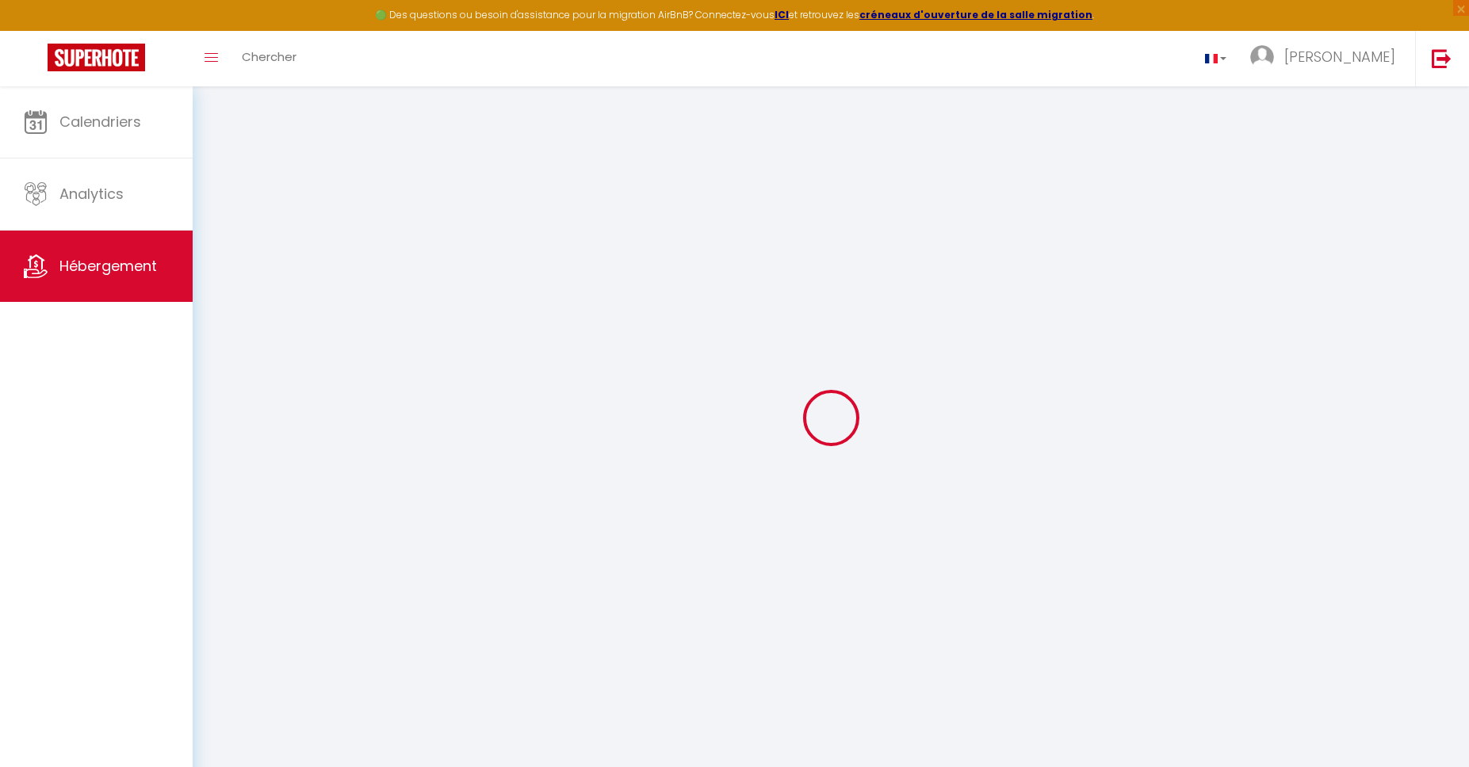
type input "02100"
type input "[GEOGRAPHIC_DATA][PERSON_NAME]"
type input "[EMAIL_ADDRESS][DOMAIN_NAME]"
select select
checkbox input "false"
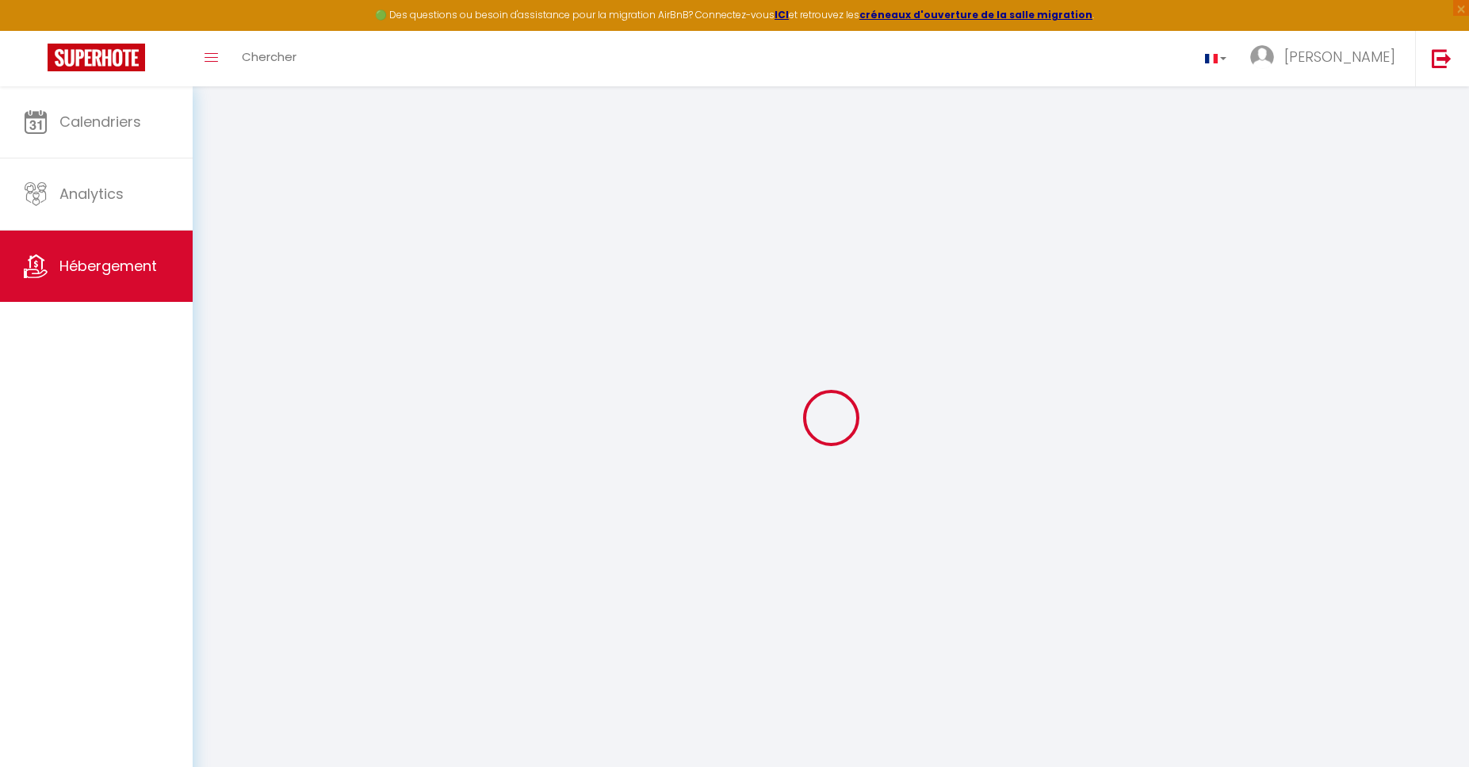
checkbox input "false"
select select
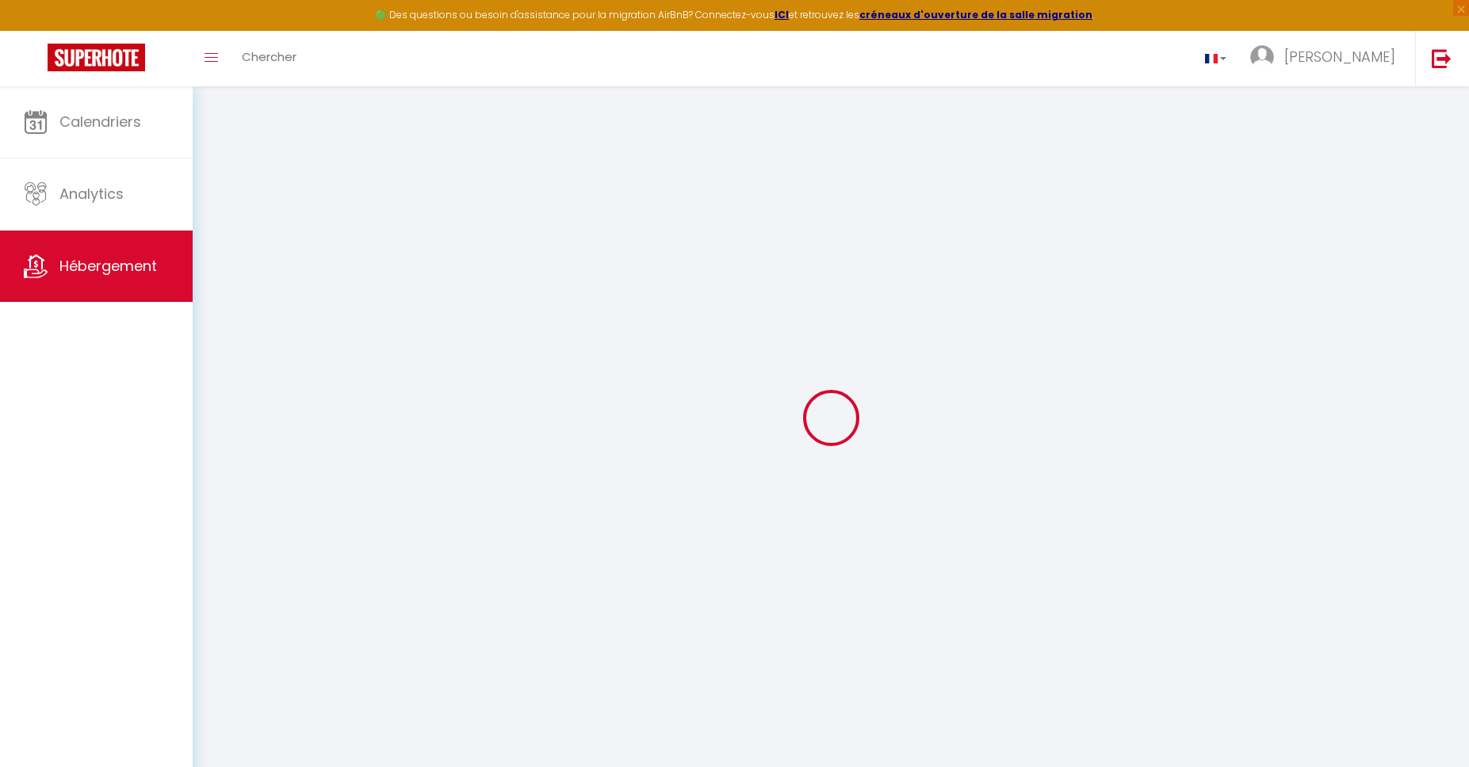
type input "0"
select select
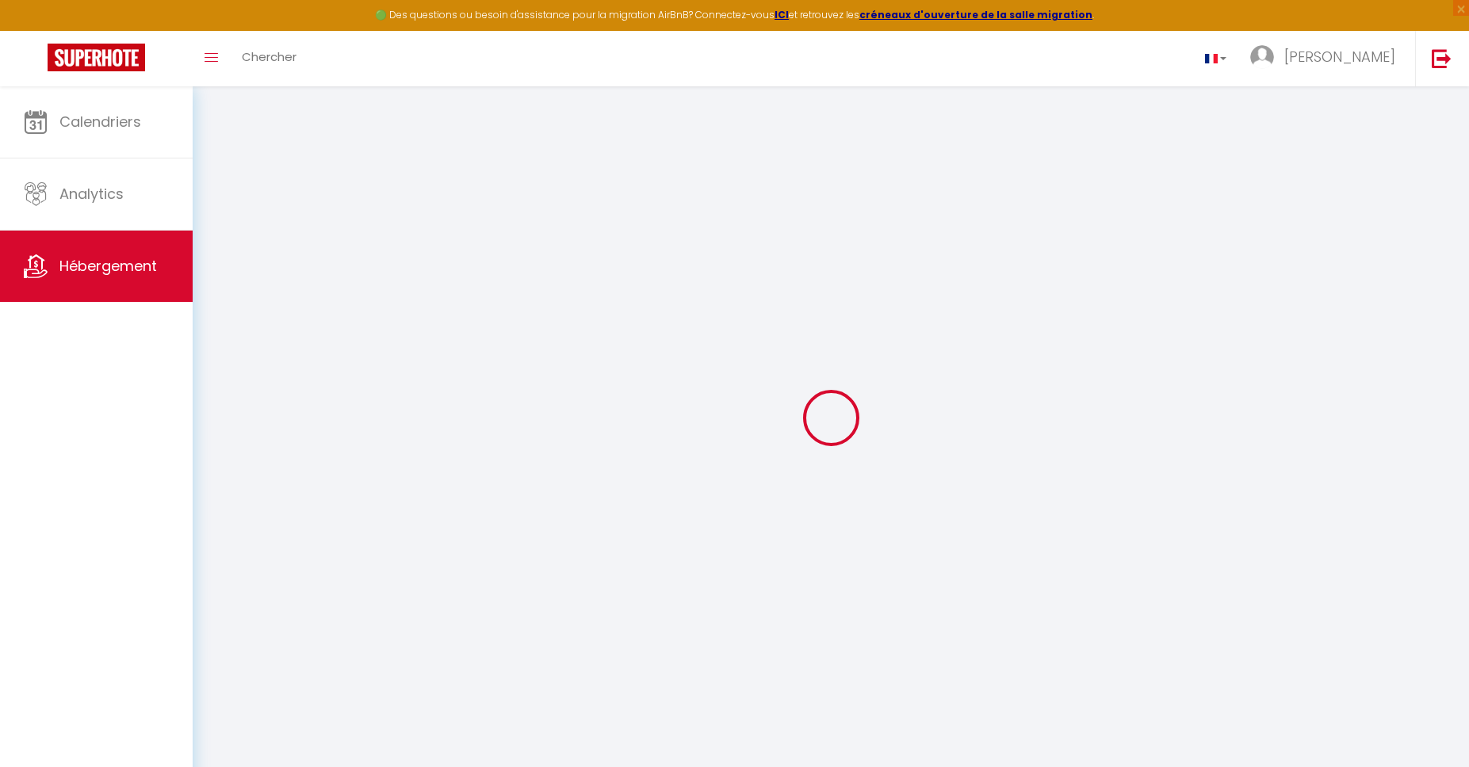
select select
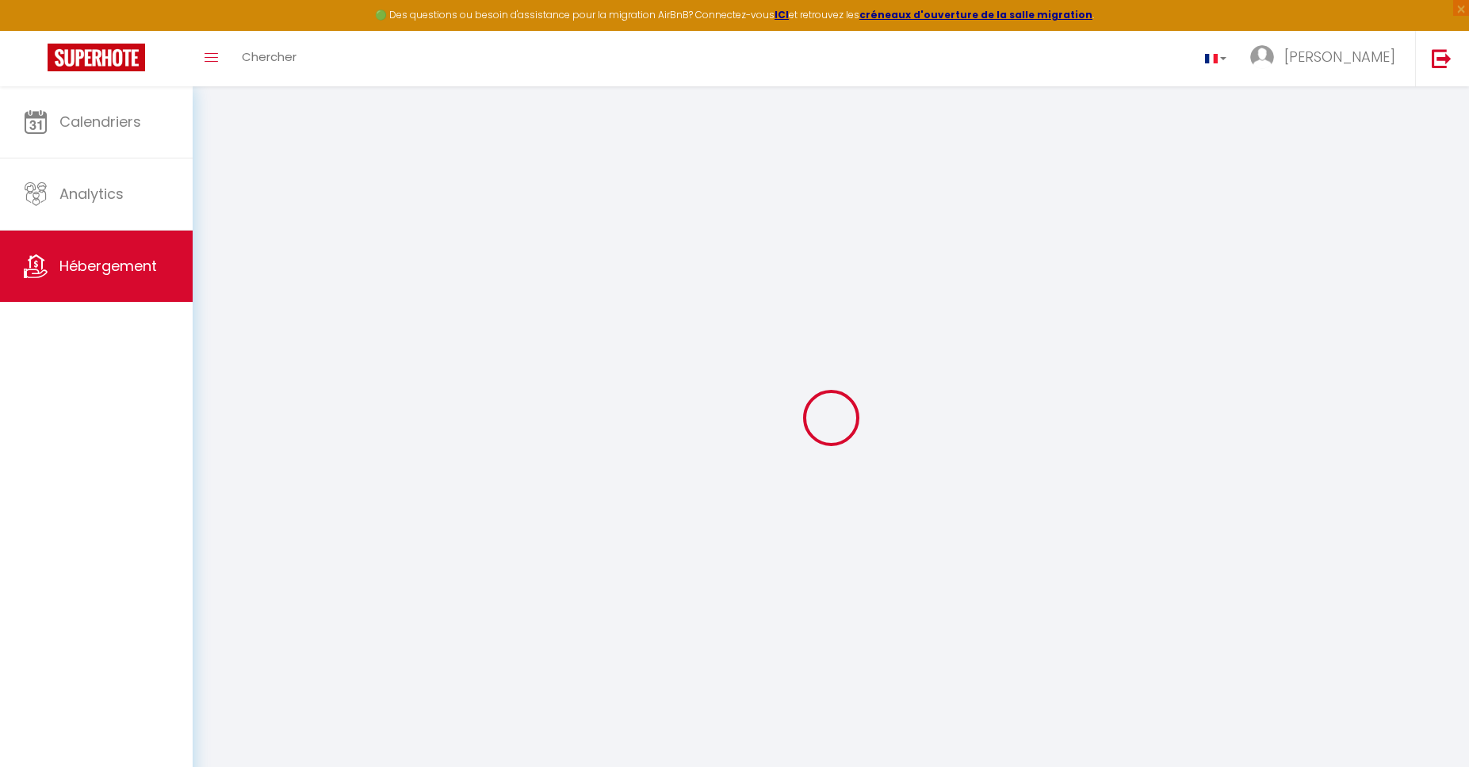
checkbox input "false"
select select
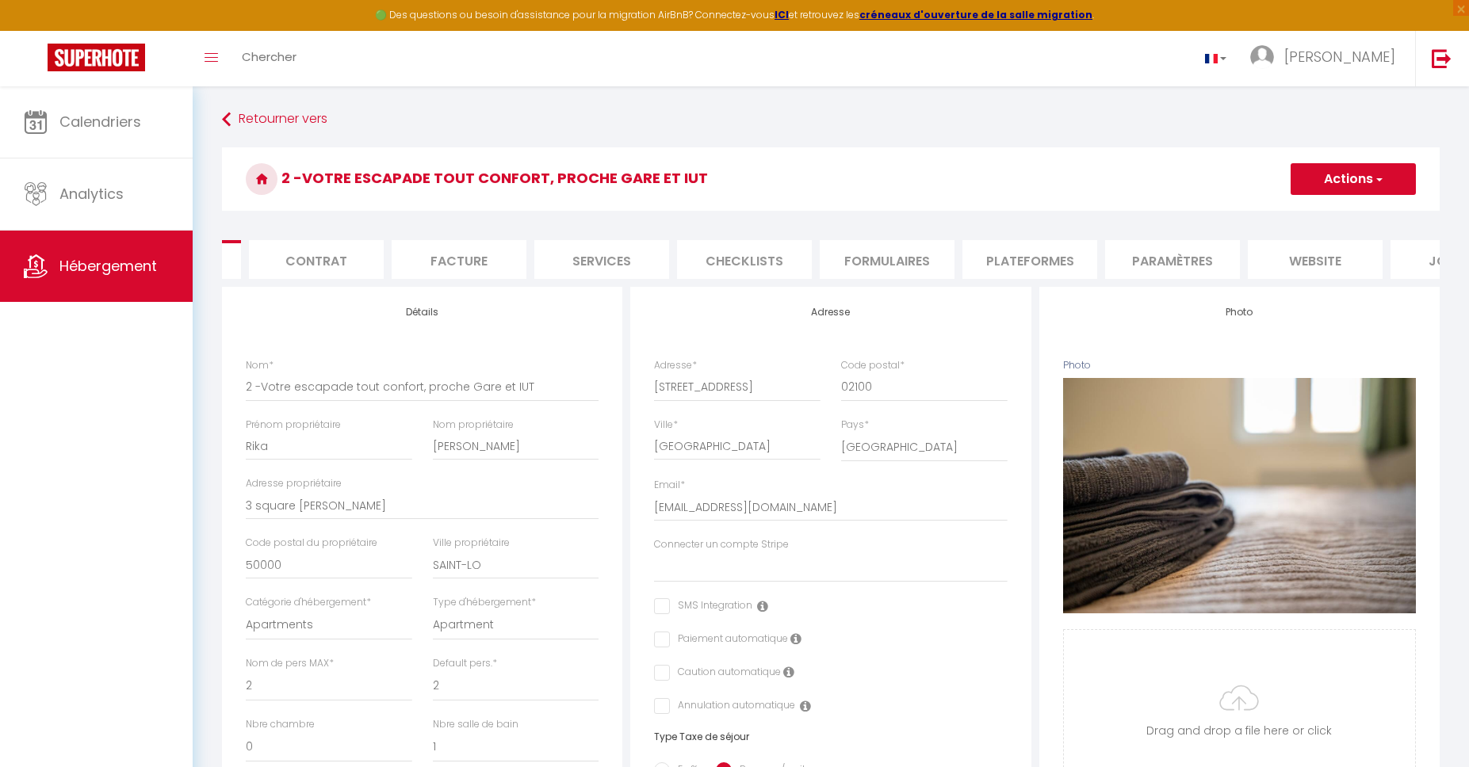
scroll to position [0, 140]
click at [1285, 235] on form "2 -Votre escapade tout confort, proche Gare et IUT Actions Enregistrer Importer…" at bounding box center [830, 751] width 1217 height 1209
click at [1289, 250] on li "website" at bounding box center [1290, 259] width 135 height 39
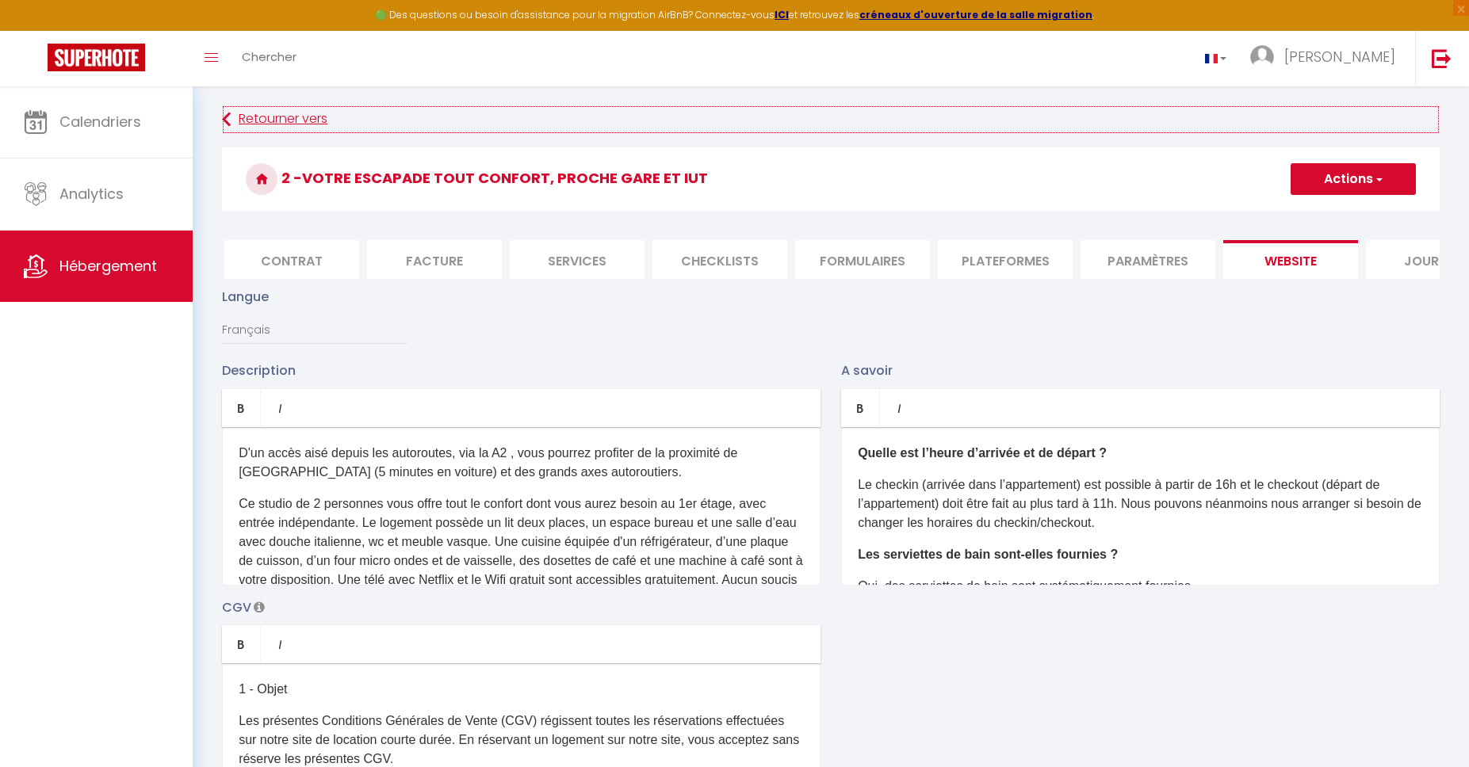
click at [287, 125] on link "Retourner vers" at bounding box center [830, 119] width 1217 height 29
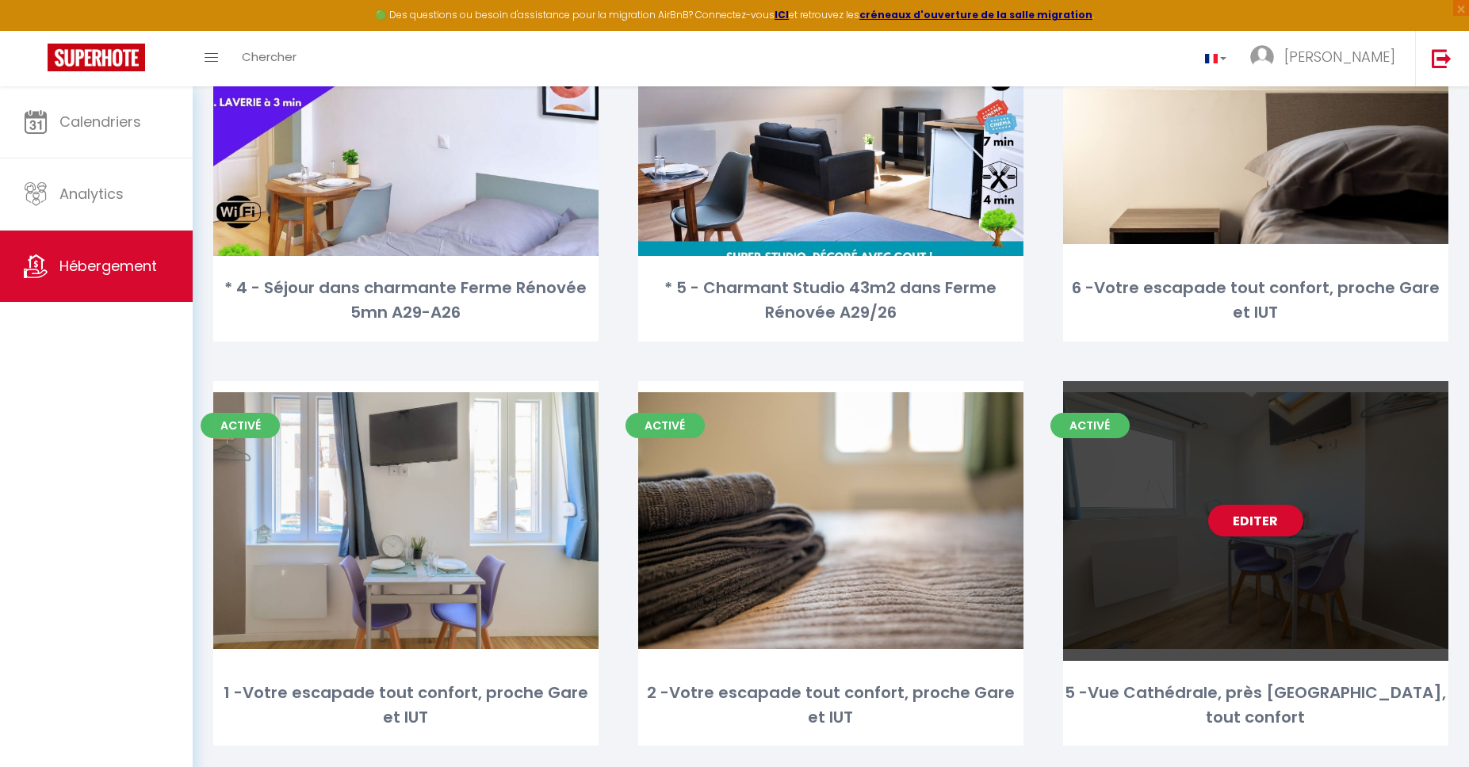
scroll to position [670, 0]
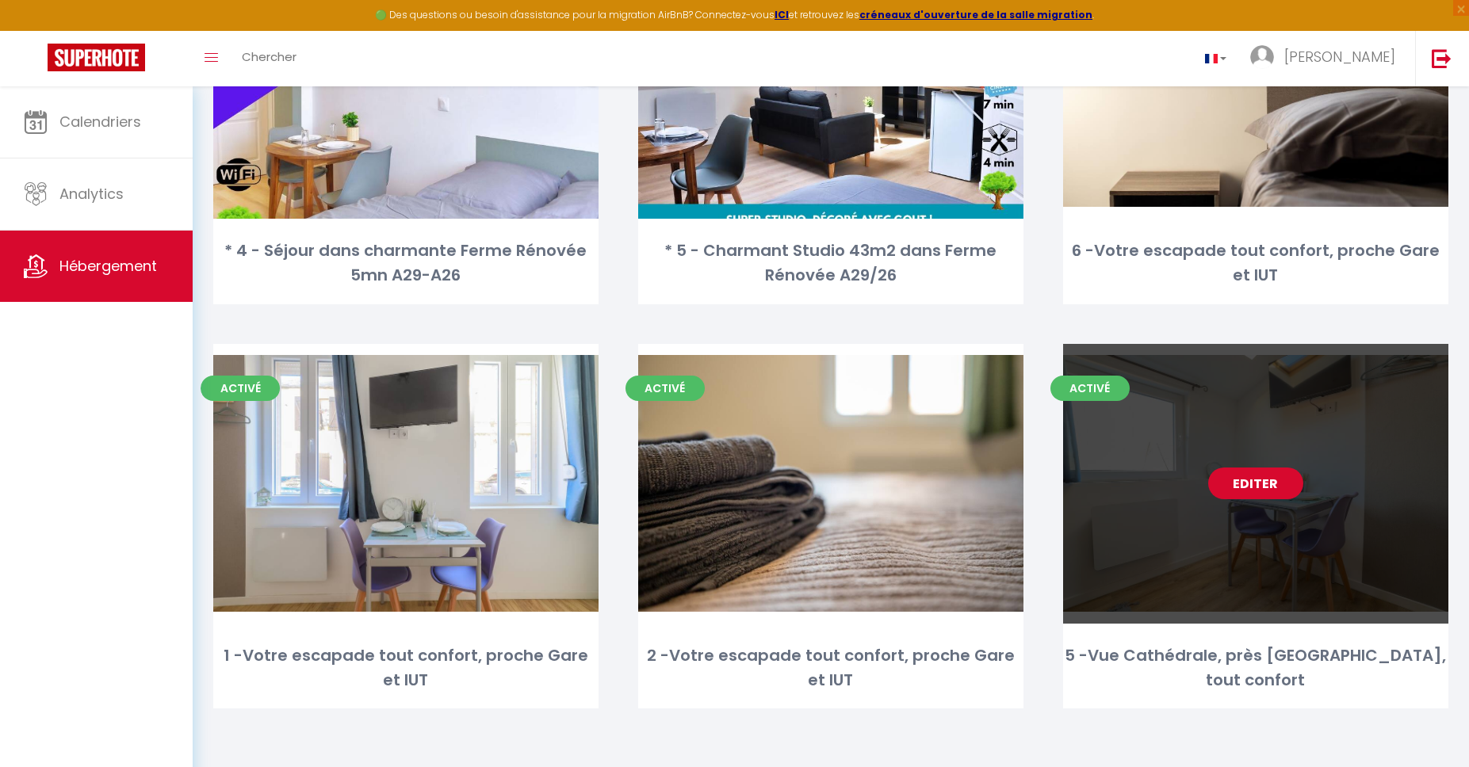
click at [1254, 493] on link "Editer" at bounding box center [1255, 484] width 95 height 32
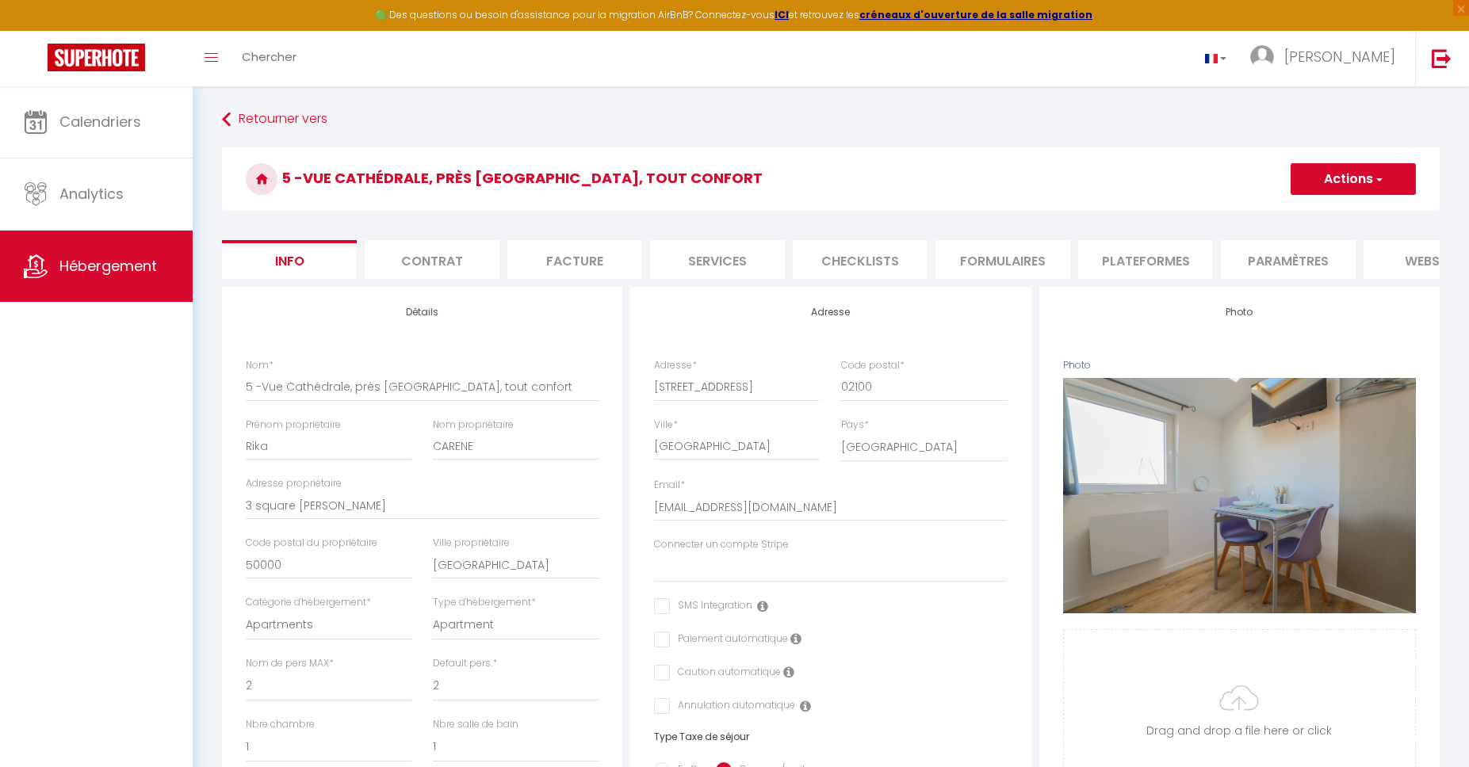
scroll to position [0, 209]
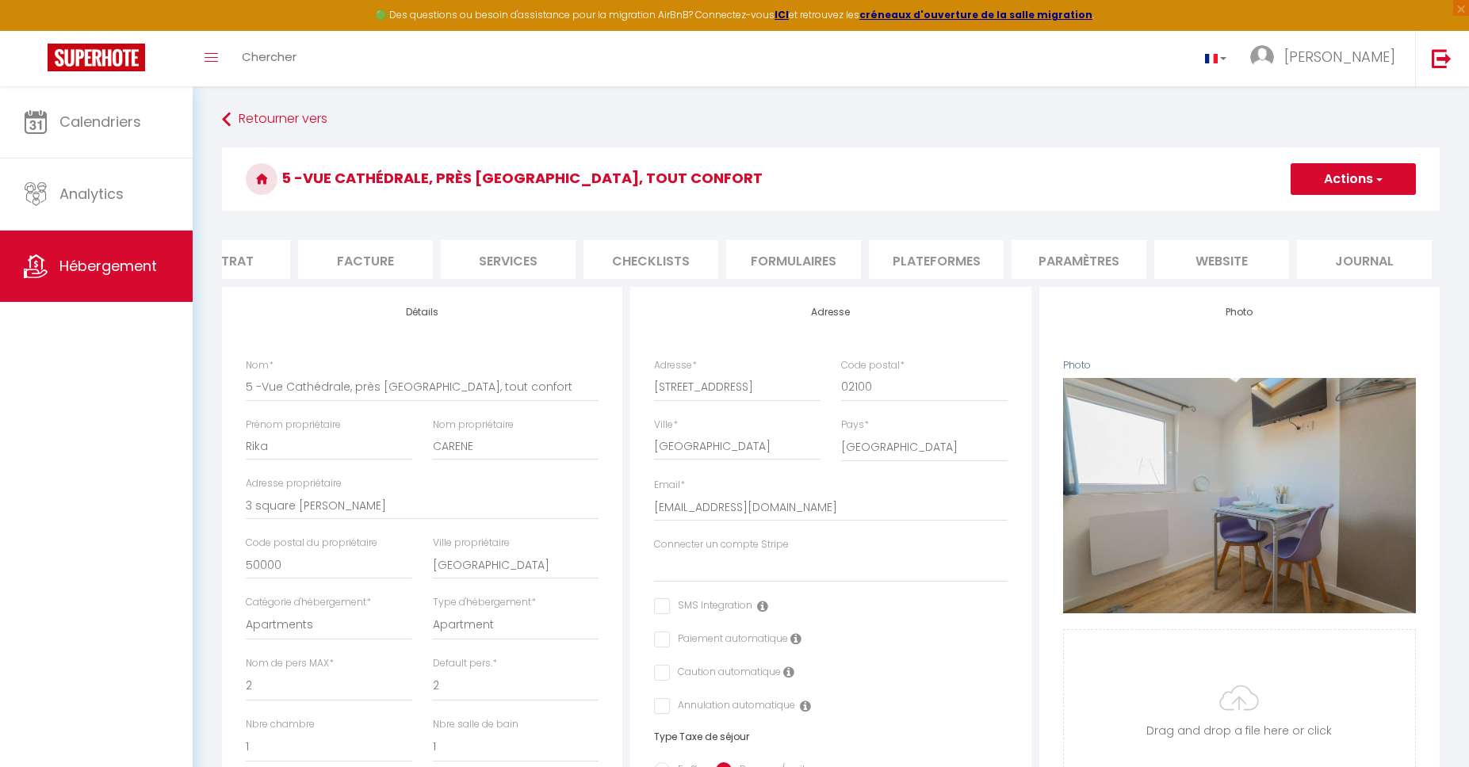
click at [1205, 247] on li "website" at bounding box center [1221, 259] width 135 height 39
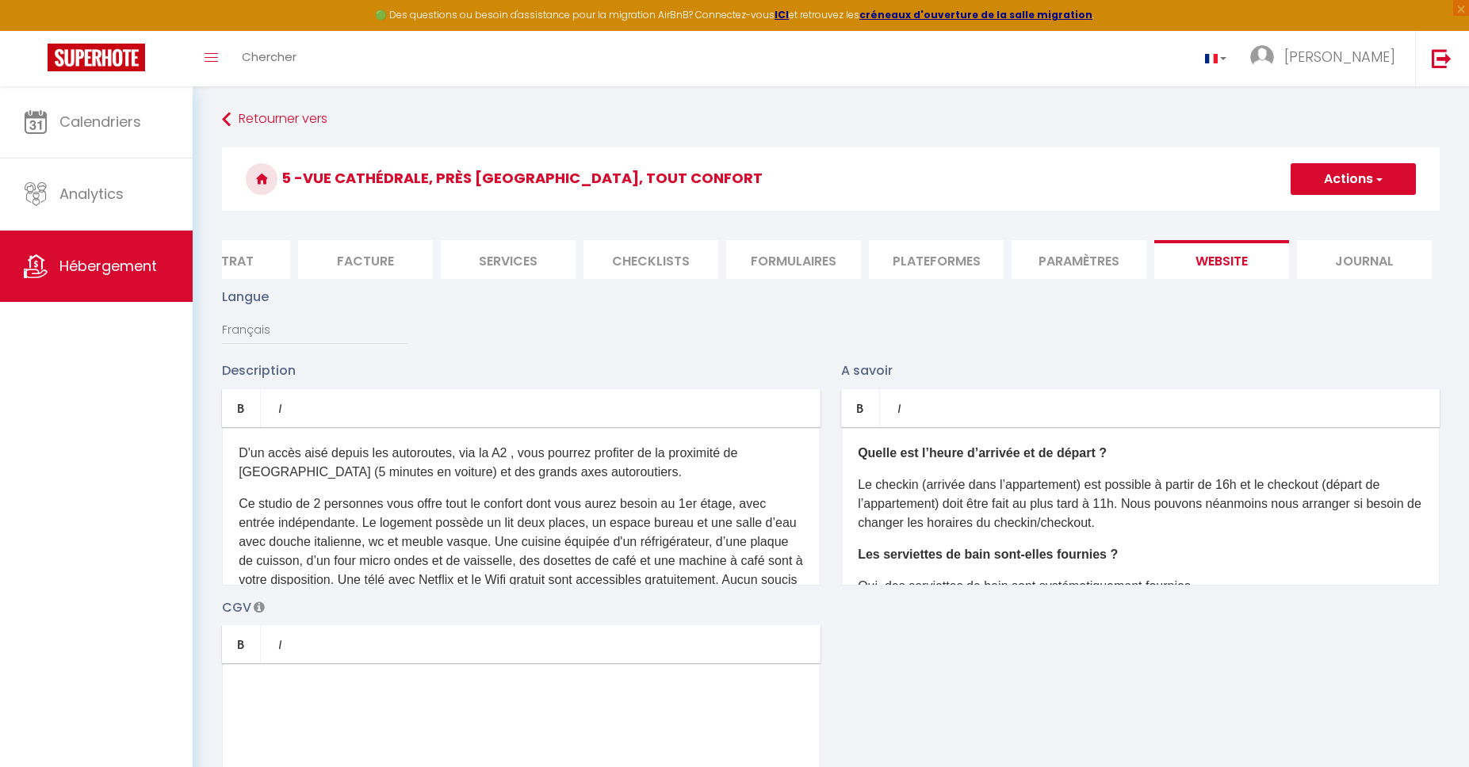
click at [286, 124] on link "Retourner vers" at bounding box center [830, 119] width 1217 height 29
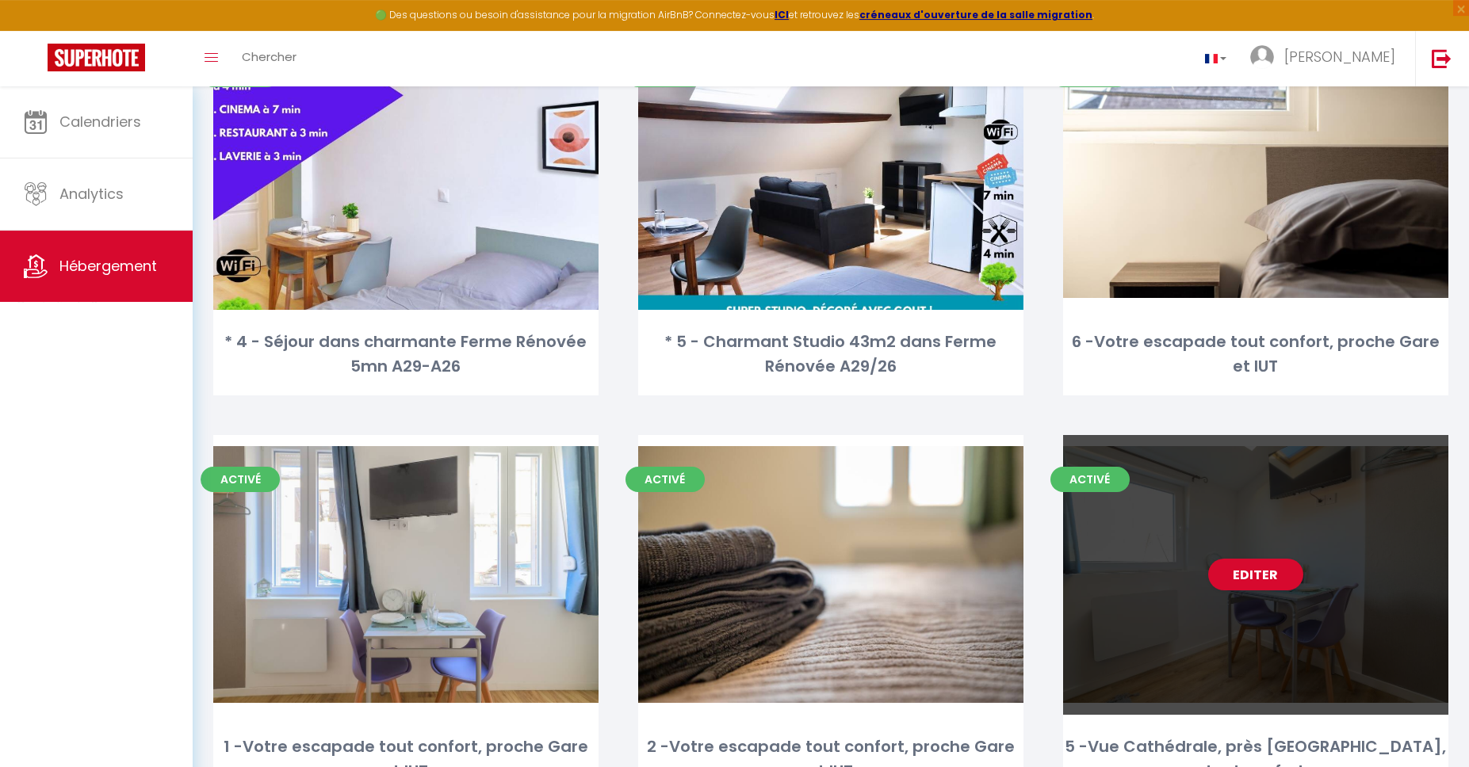
scroll to position [579, 0]
click at [1253, 563] on link "Editer" at bounding box center [1255, 574] width 95 height 32
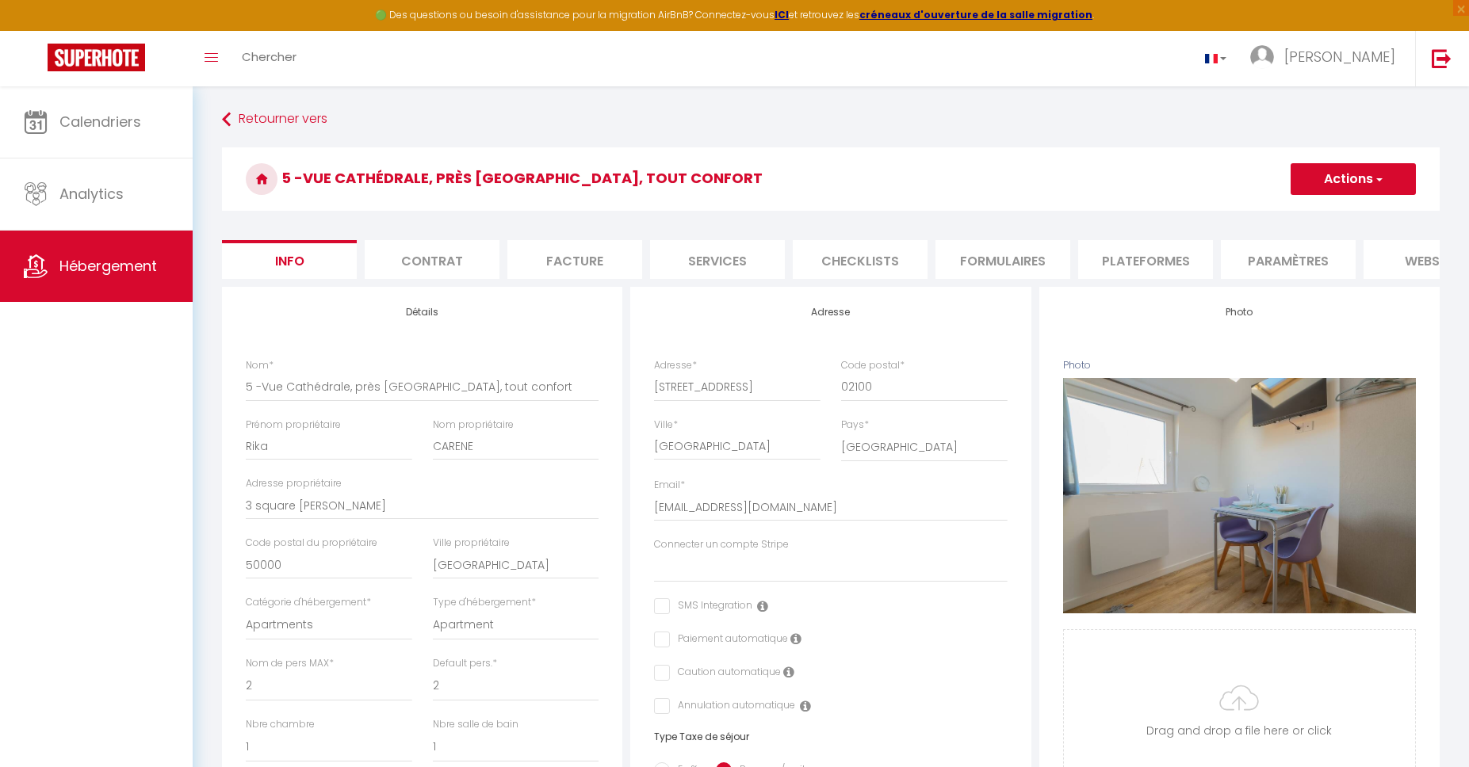
scroll to position [0, 209]
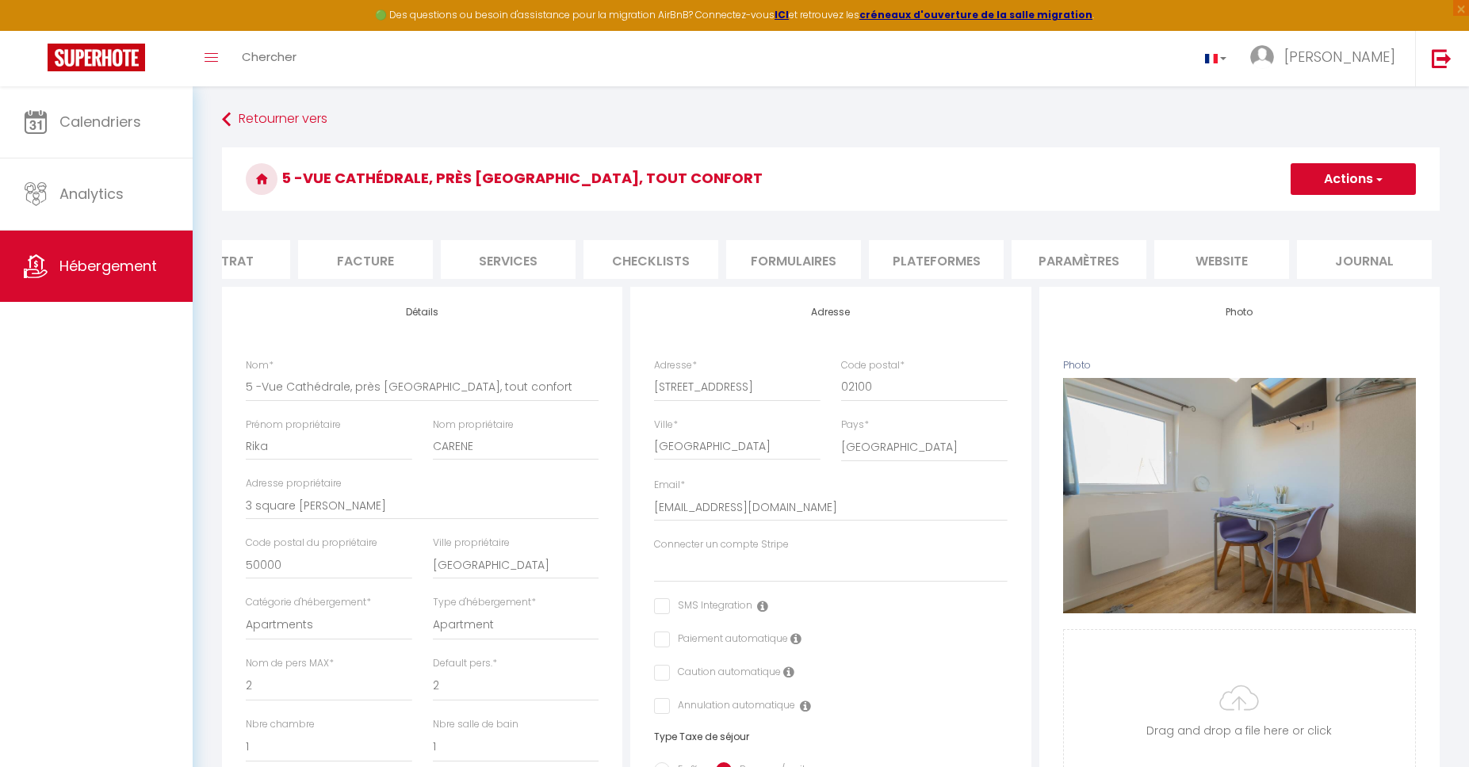
click at [1201, 258] on li "website" at bounding box center [1221, 259] width 135 height 39
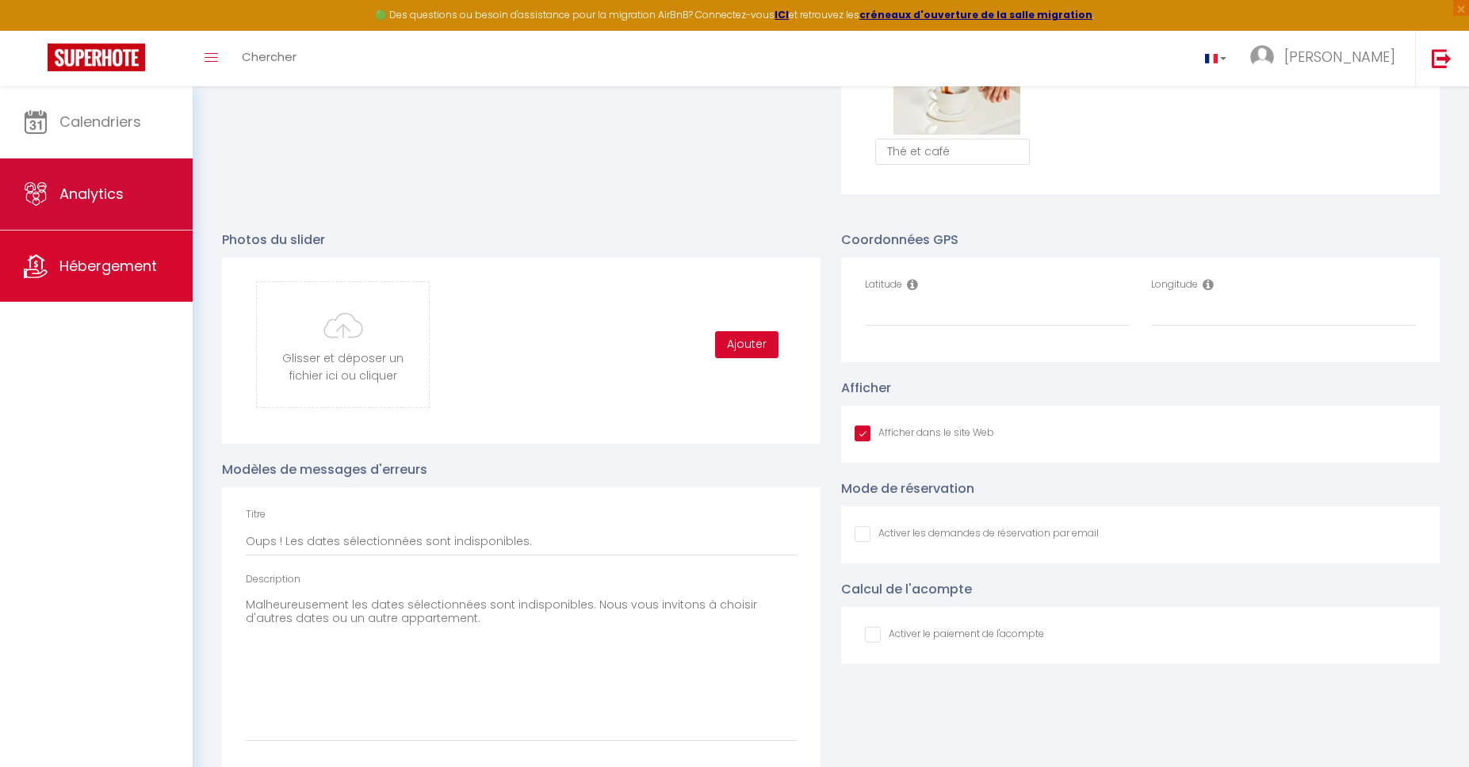
scroll to position [1387, 0]
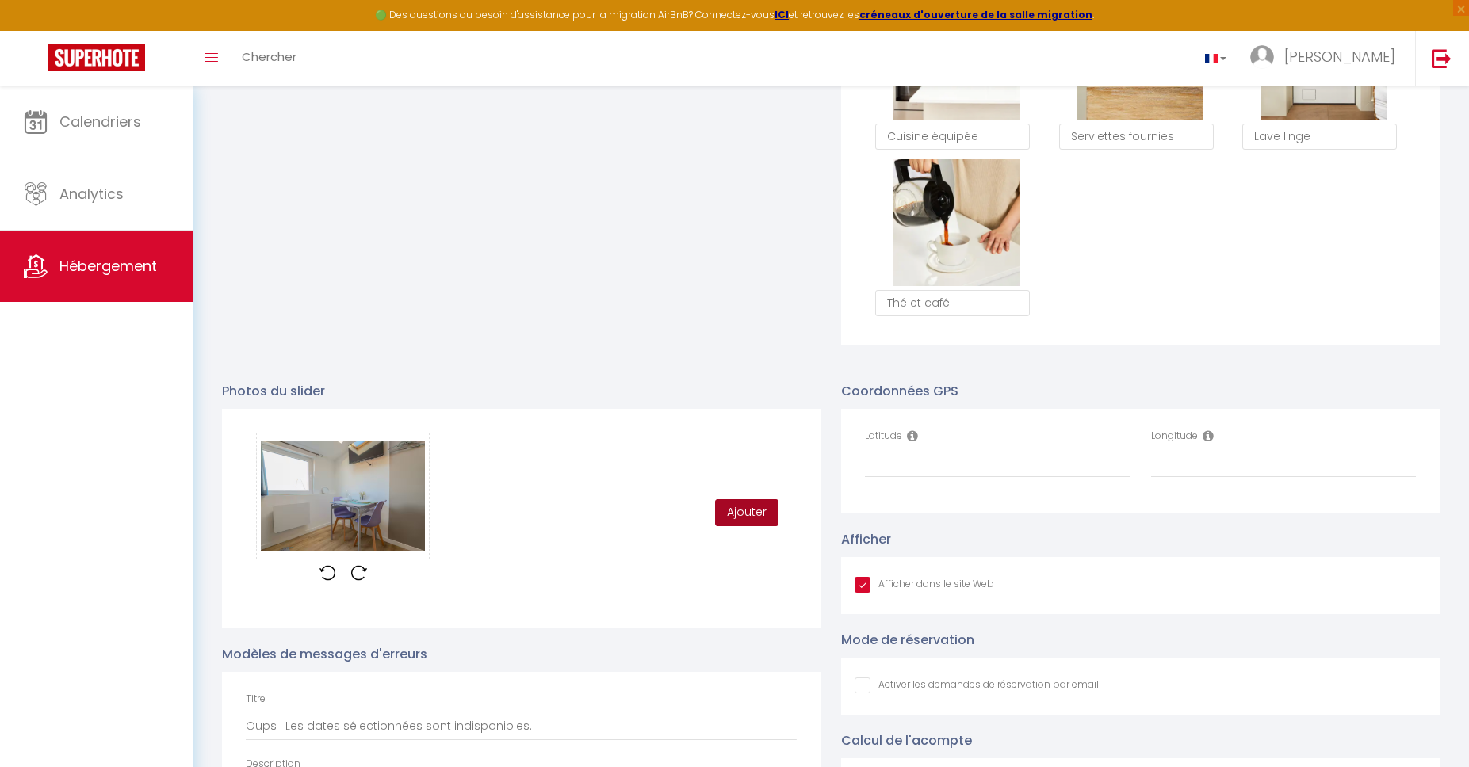
click at [739, 509] on button "Ajouter" at bounding box center [746, 512] width 63 height 27
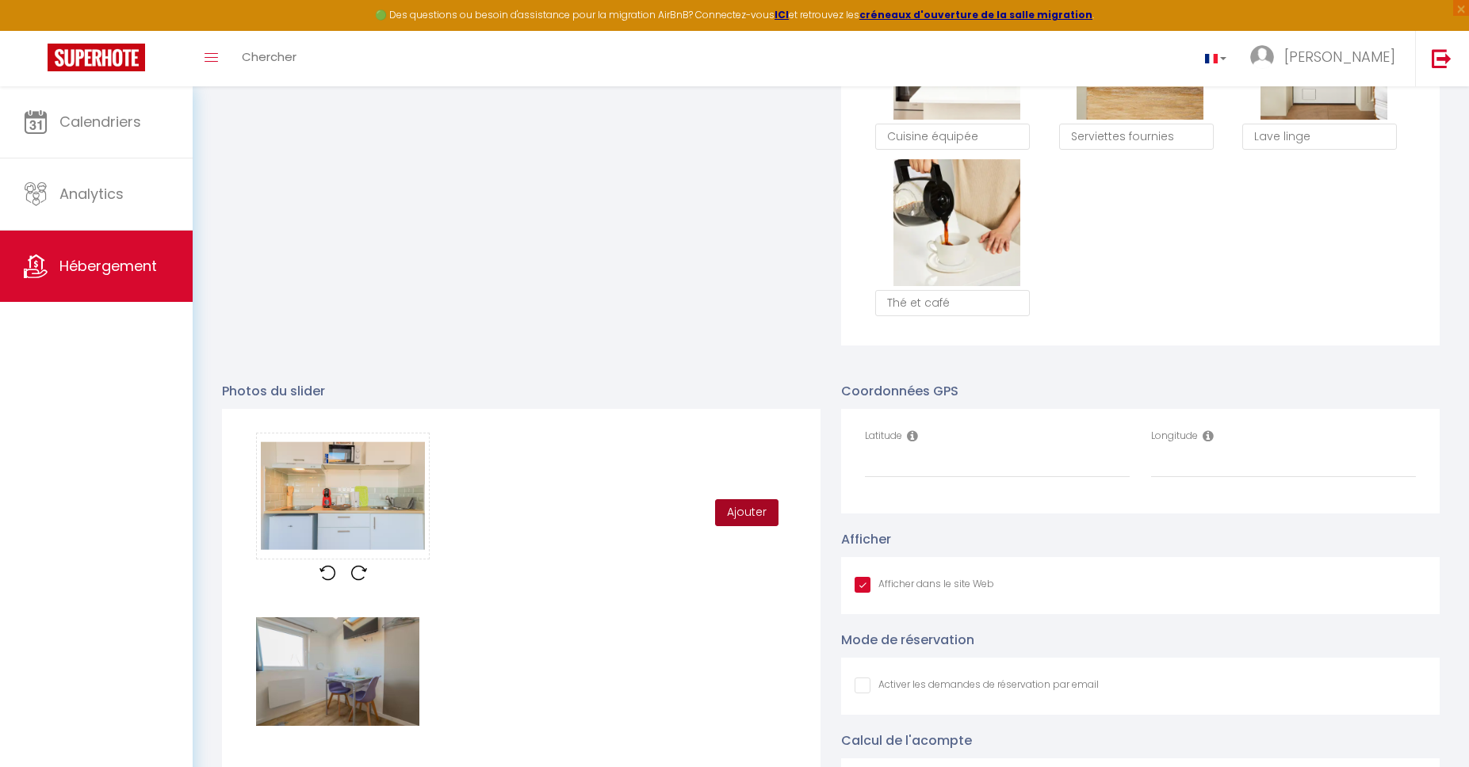
click at [751, 509] on button "Ajouter" at bounding box center [746, 512] width 63 height 27
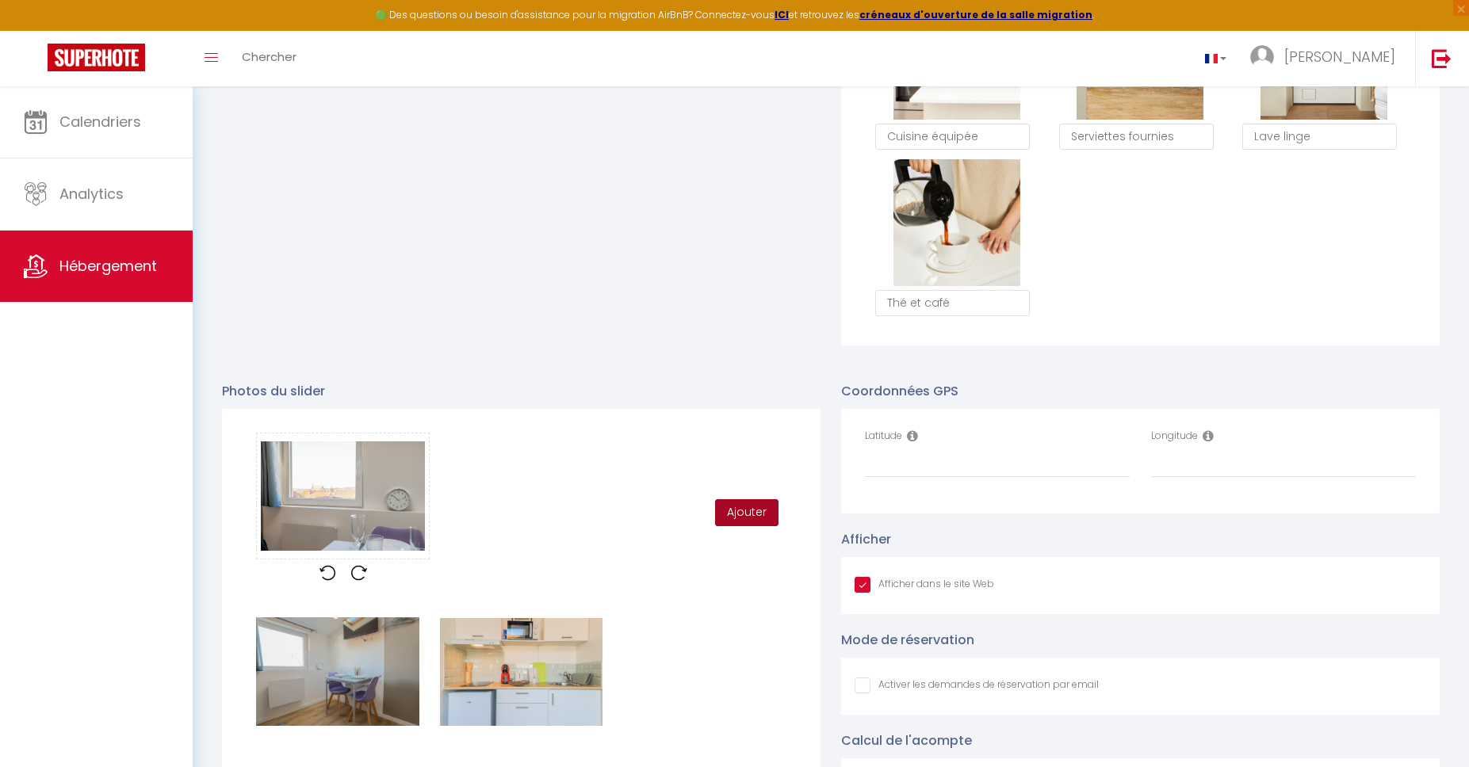
click at [755, 514] on button "Ajouter" at bounding box center [746, 512] width 63 height 27
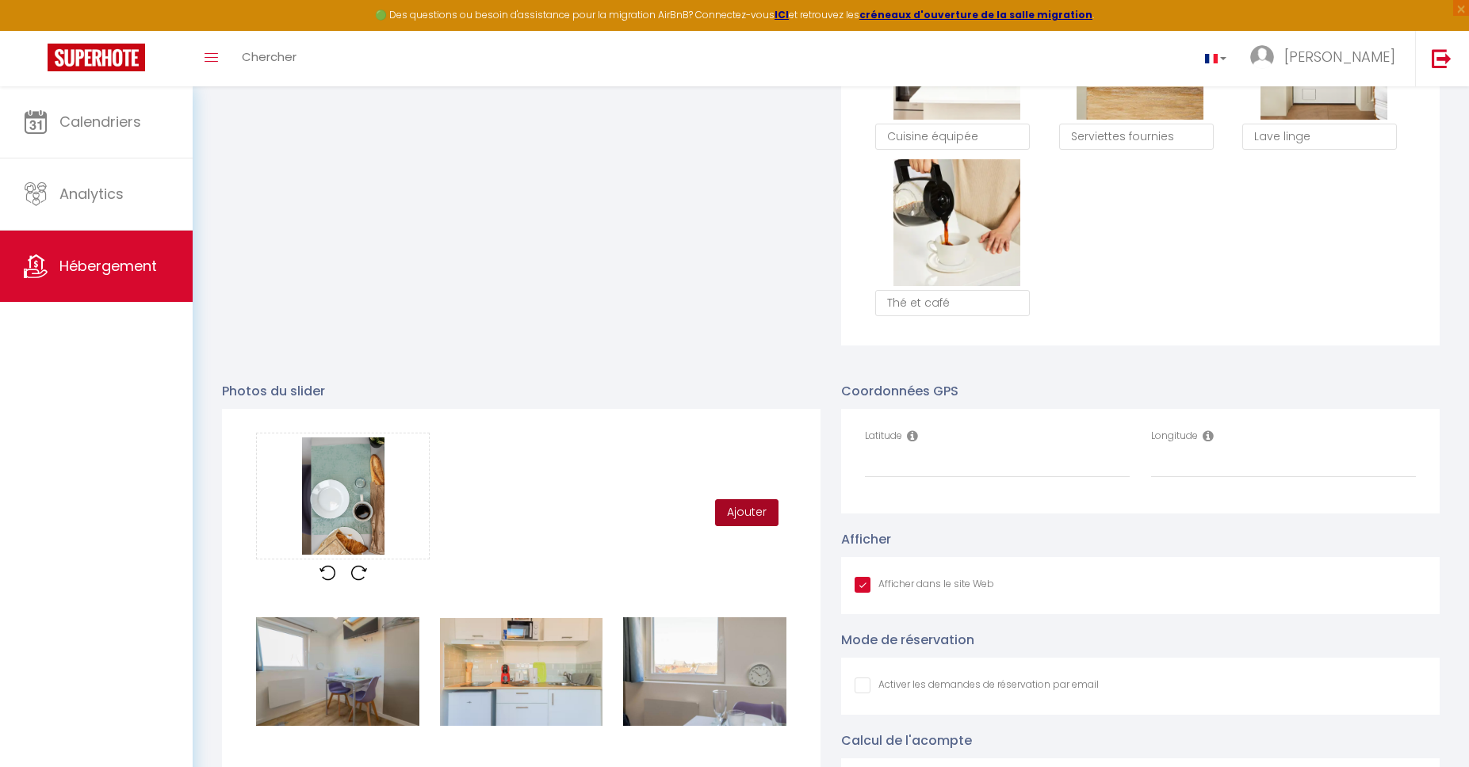
click at [751, 523] on button "Ajouter" at bounding box center [746, 512] width 63 height 27
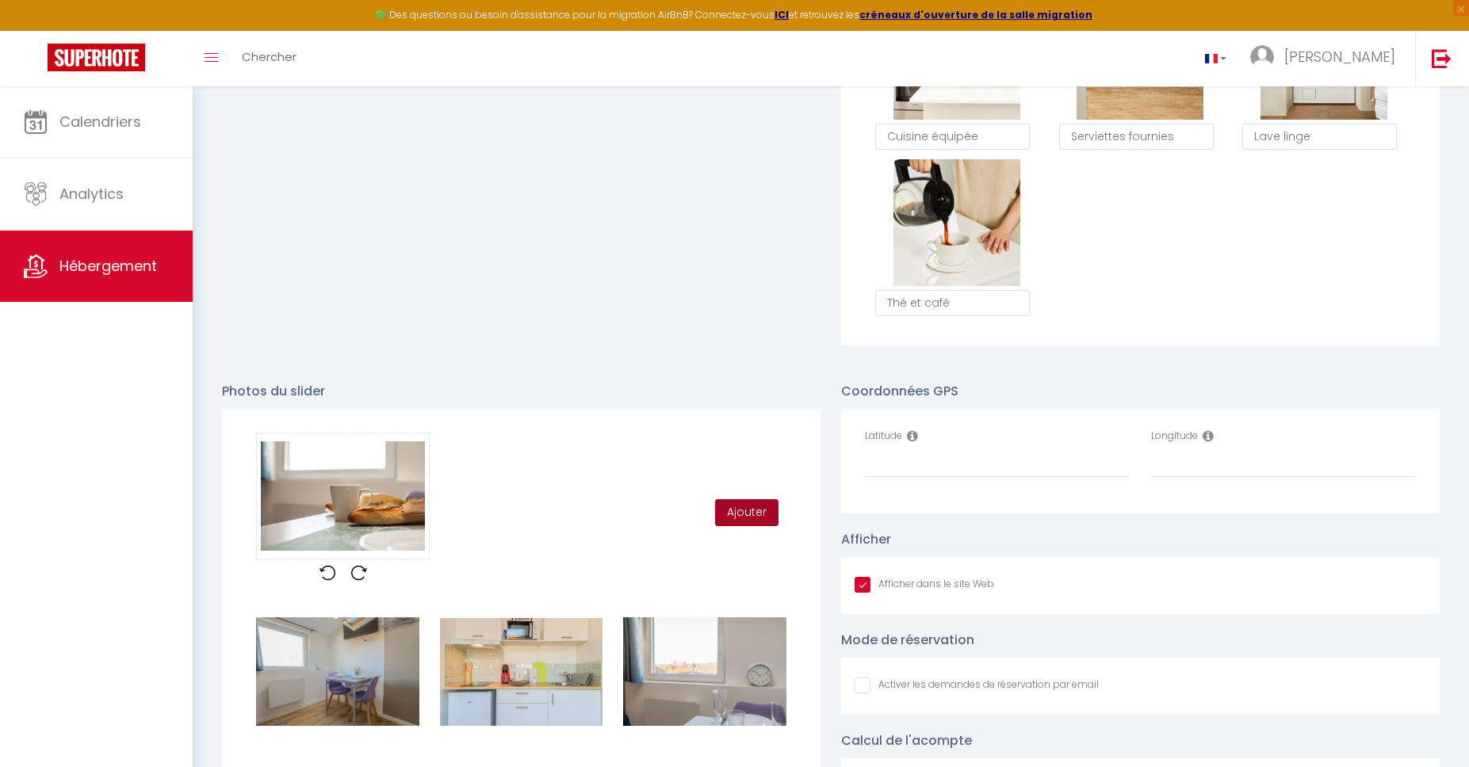
click at [754, 514] on button "Ajouter" at bounding box center [746, 512] width 63 height 27
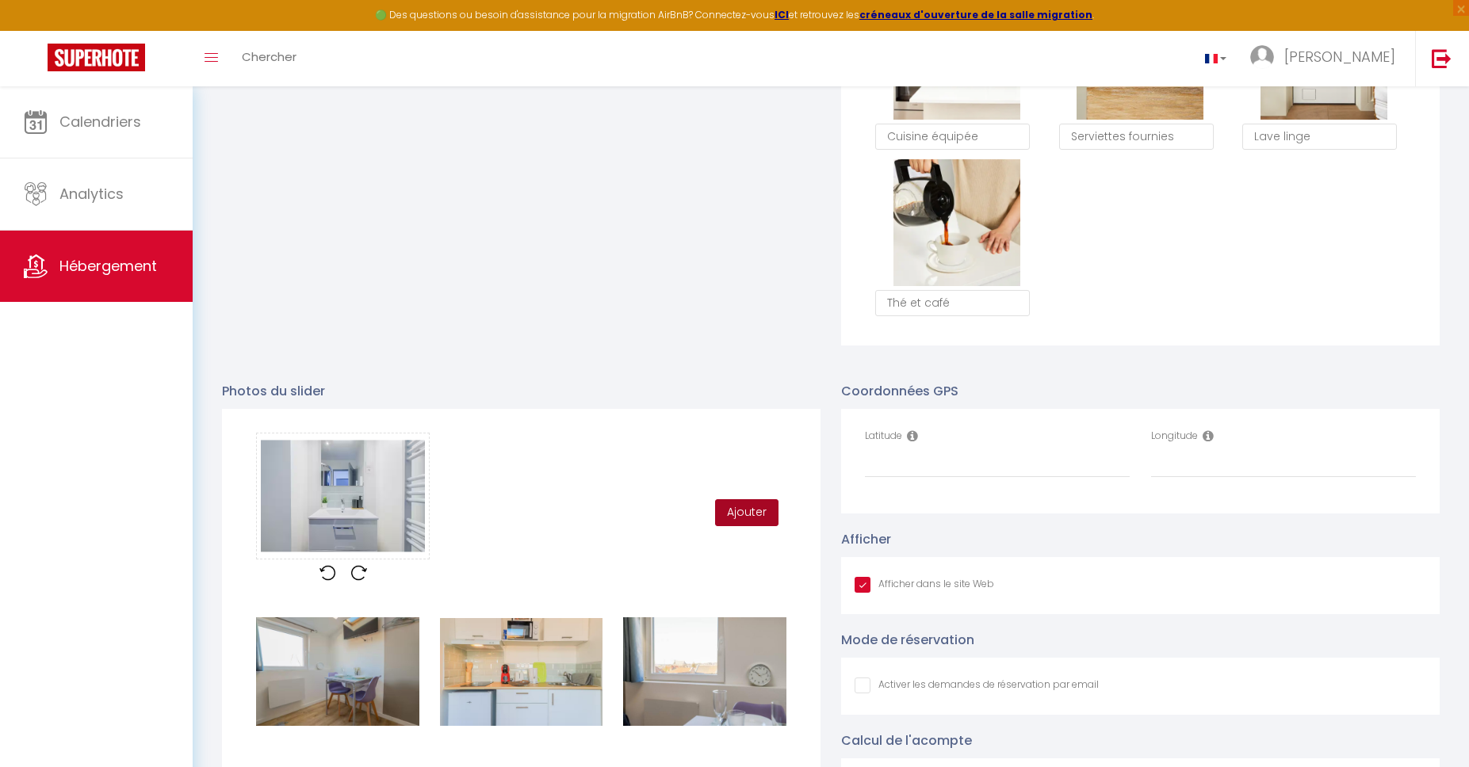
click at [749, 510] on button "Ajouter" at bounding box center [746, 512] width 63 height 27
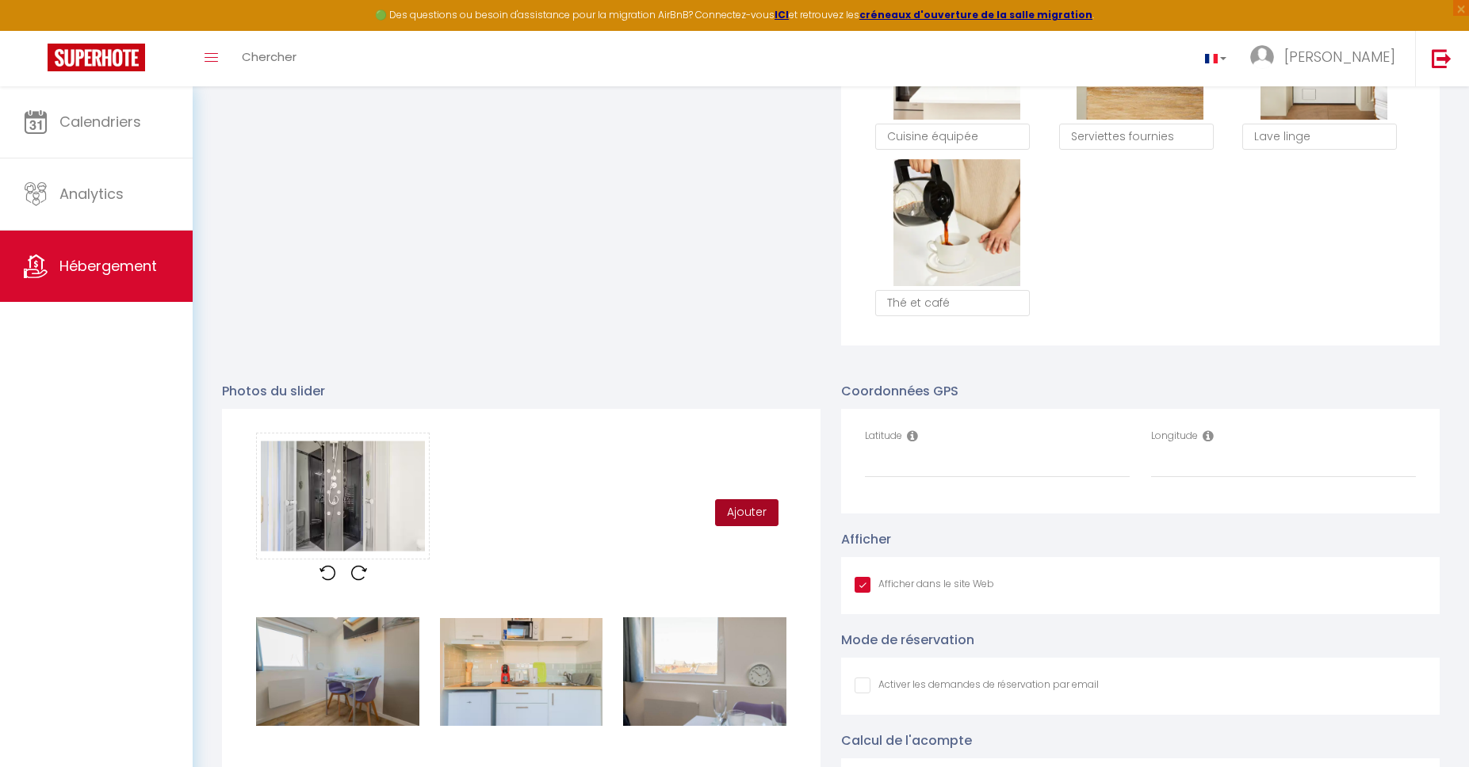
click at [760, 515] on button "Ajouter" at bounding box center [746, 512] width 63 height 27
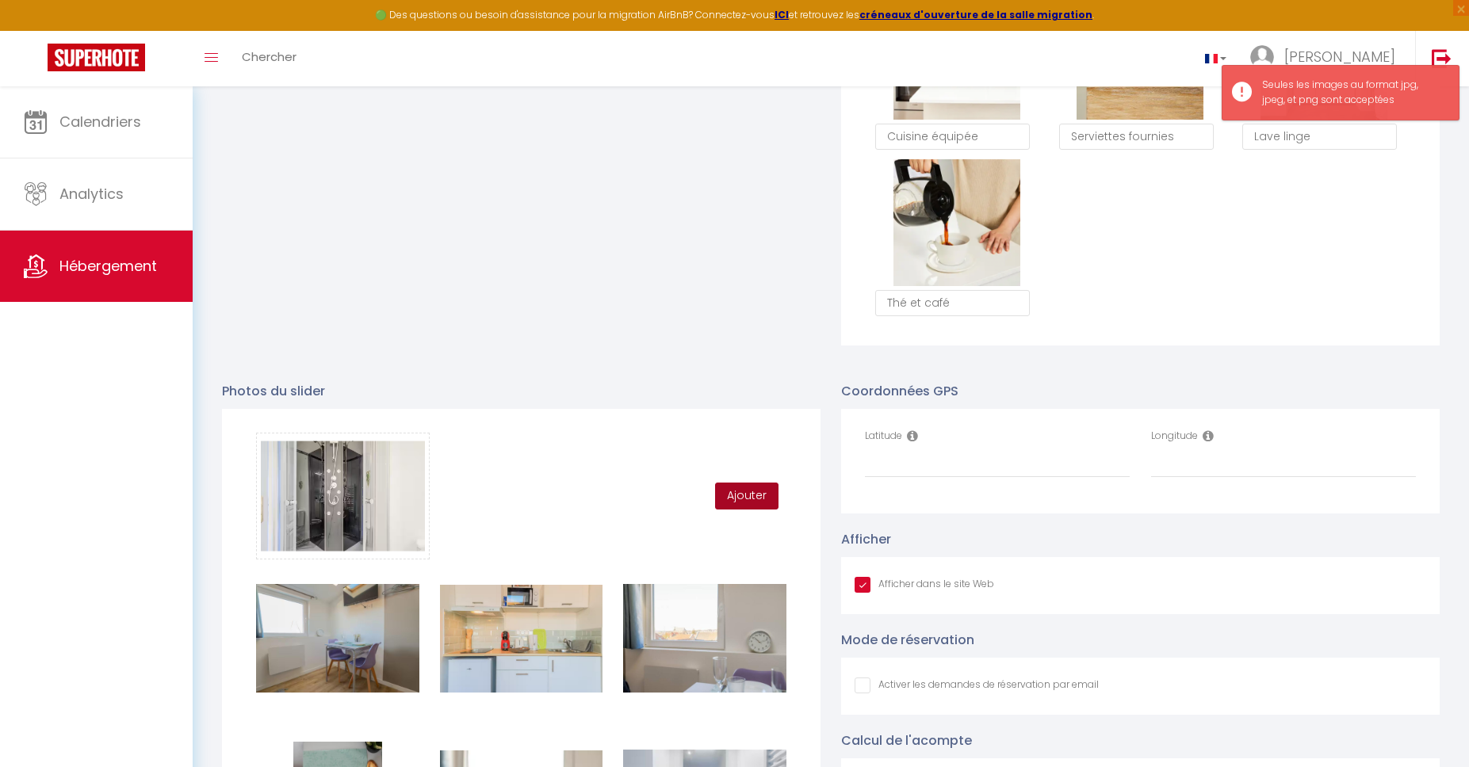
click at [751, 507] on button "Ajouter" at bounding box center [746, 496] width 63 height 27
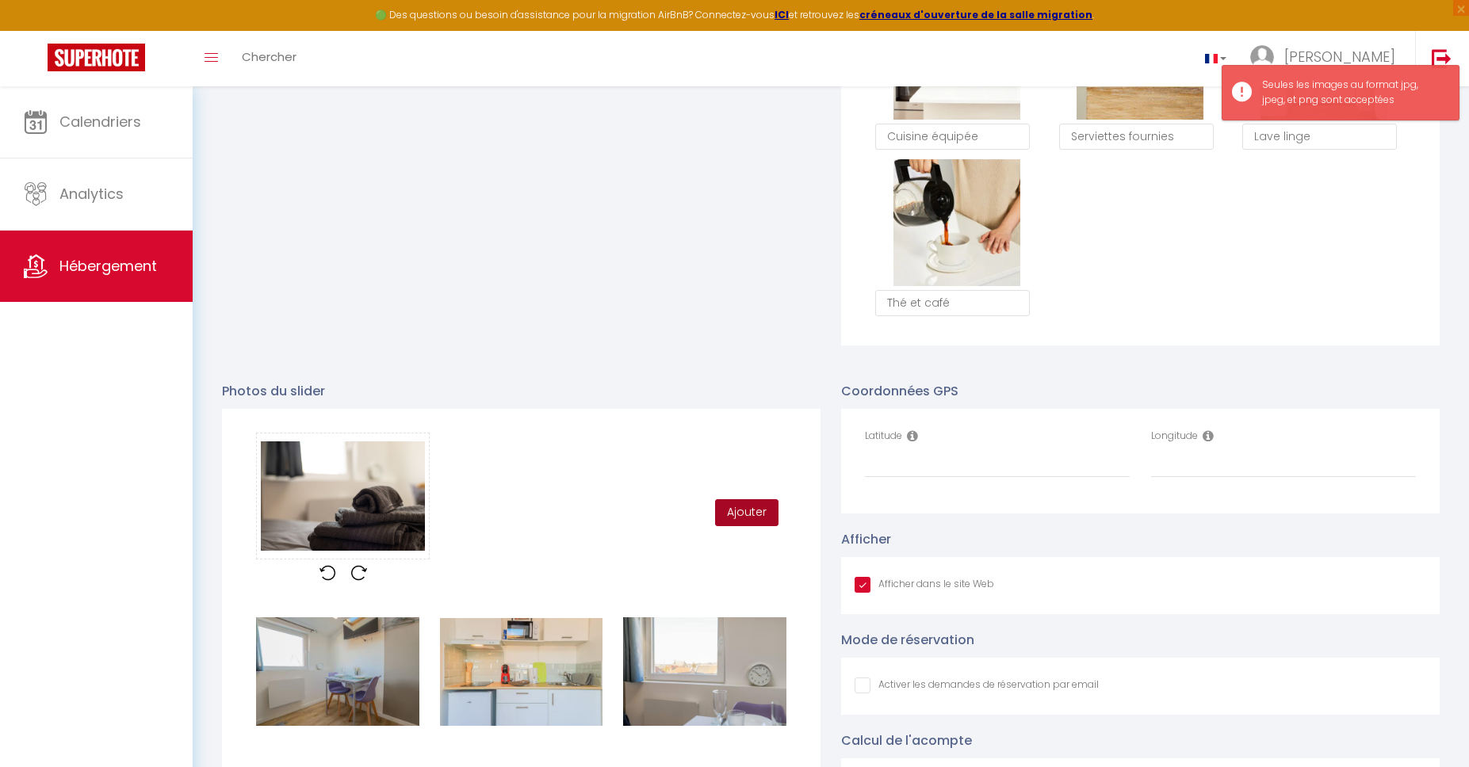
click at [744, 502] on button "Ajouter" at bounding box center [746, 512] width 63 height 27
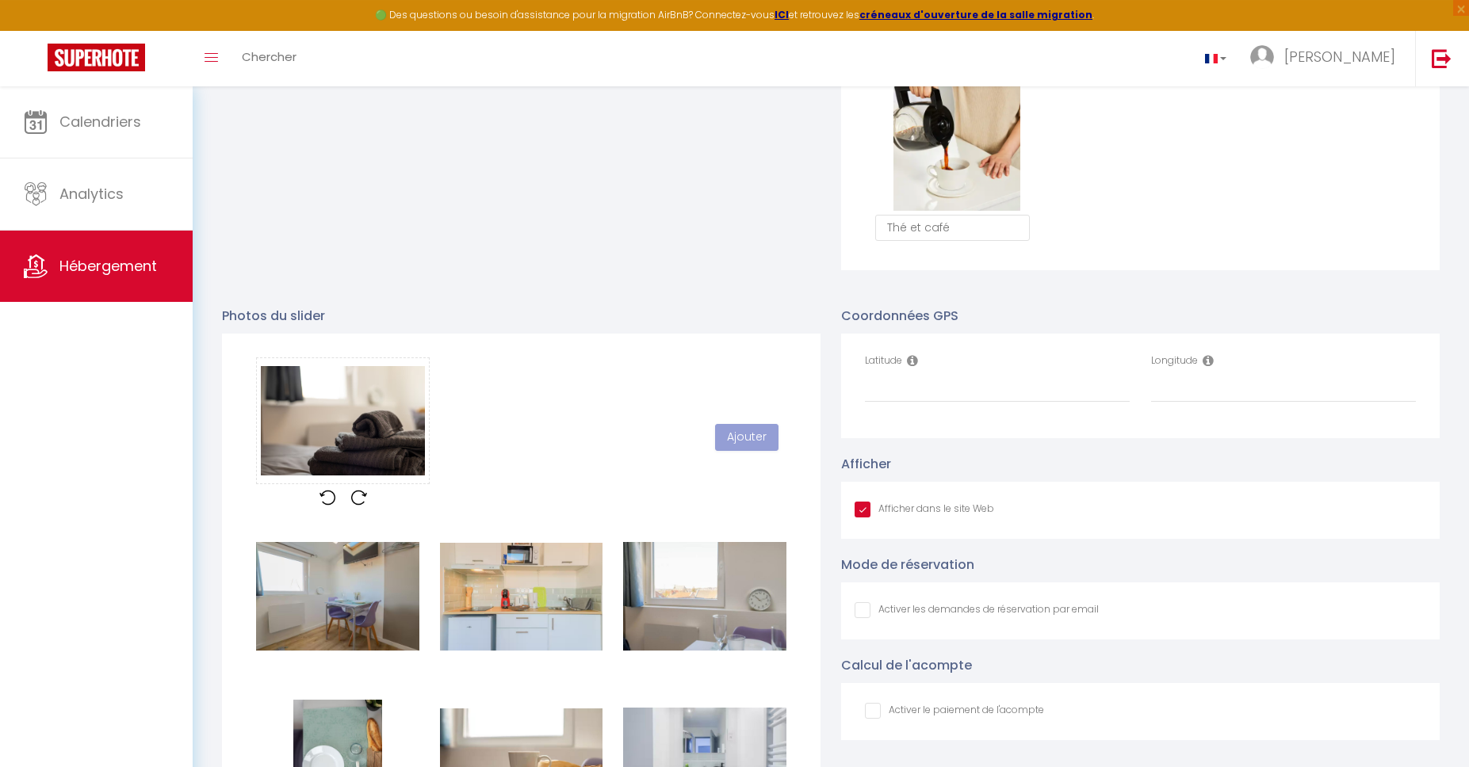
scroll to position [1477, 0]
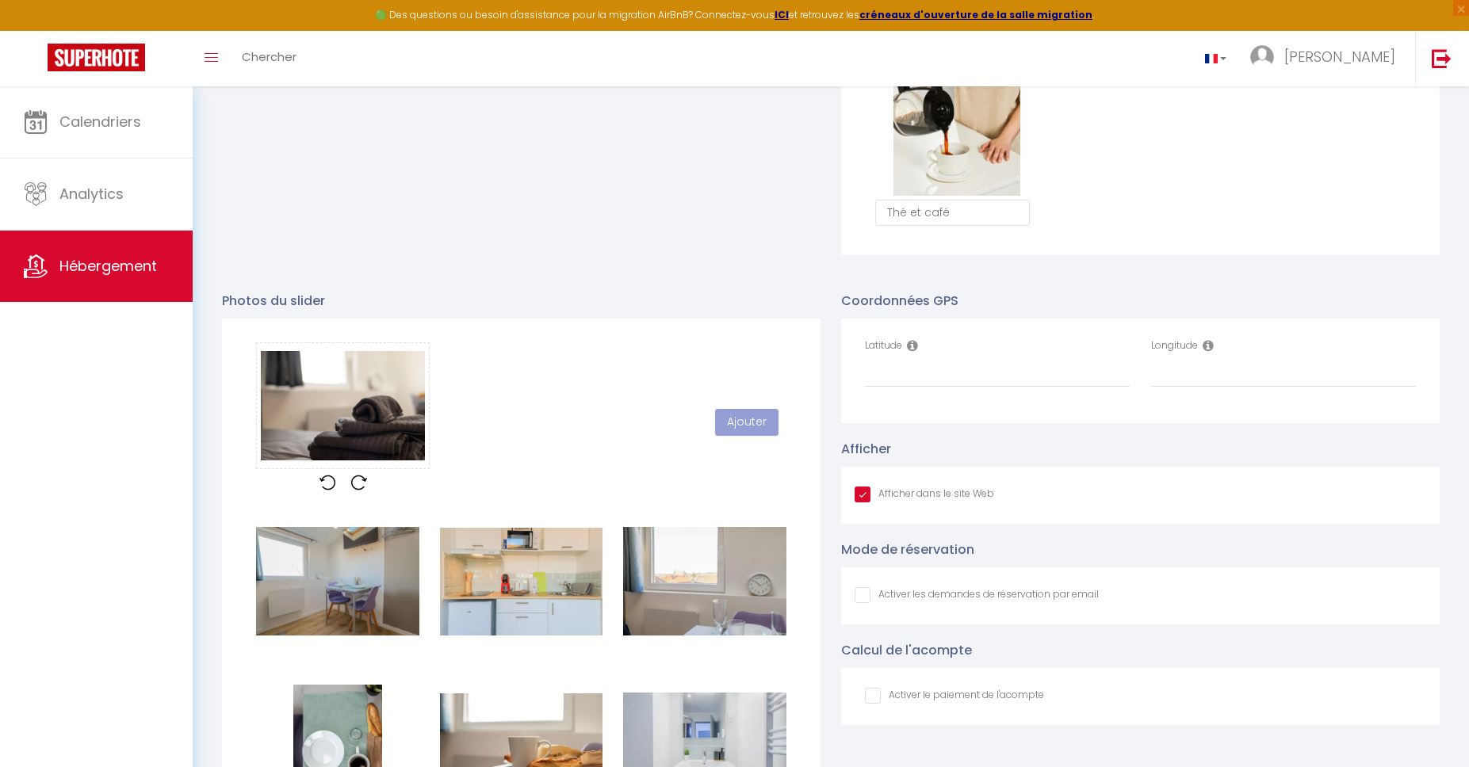
click at [567, 388] on div "Glisser et déposer un fichier ici ou cliquer Ooops, something wrong happened. R…" at bounding box center [521, 422] width 551 height 160
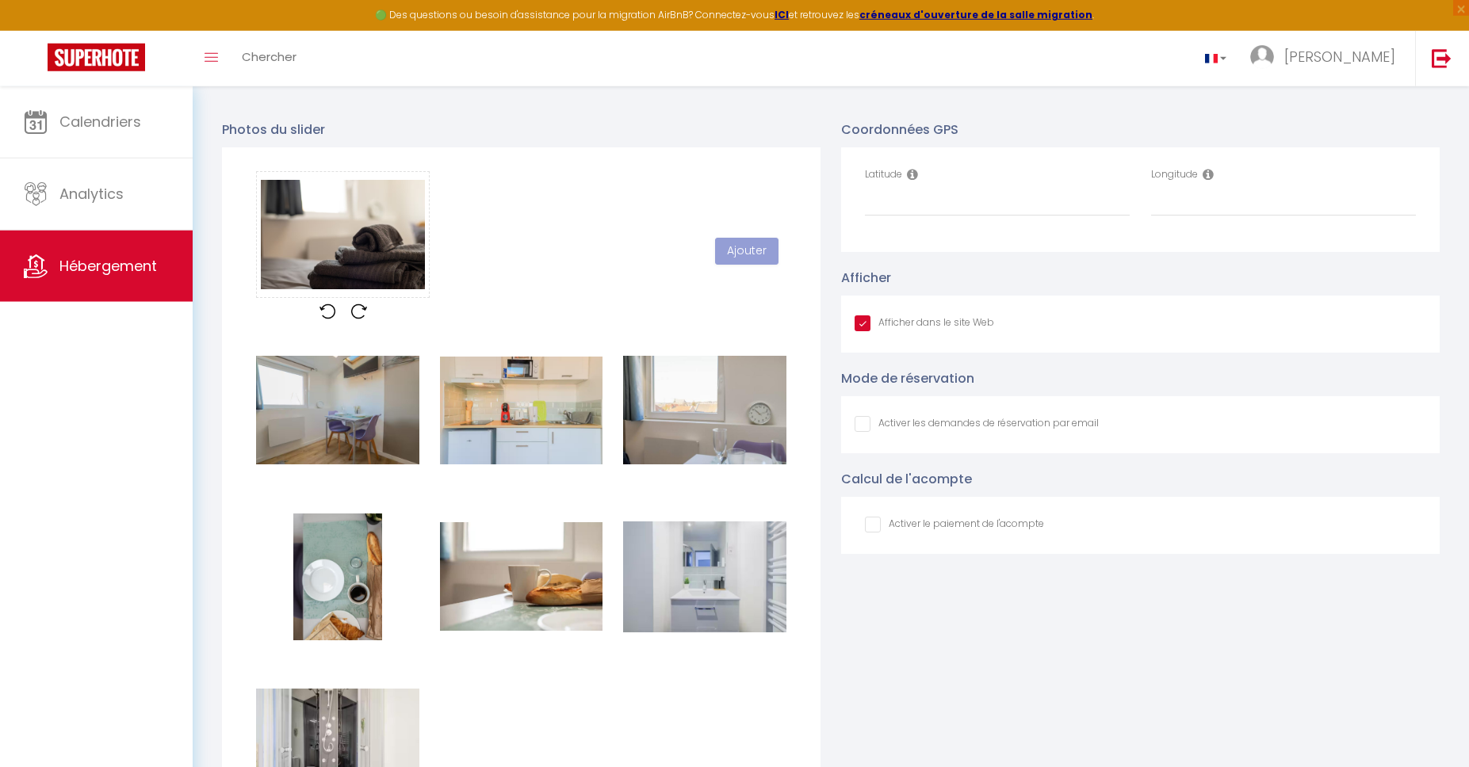
scroll to position [1568, 0]
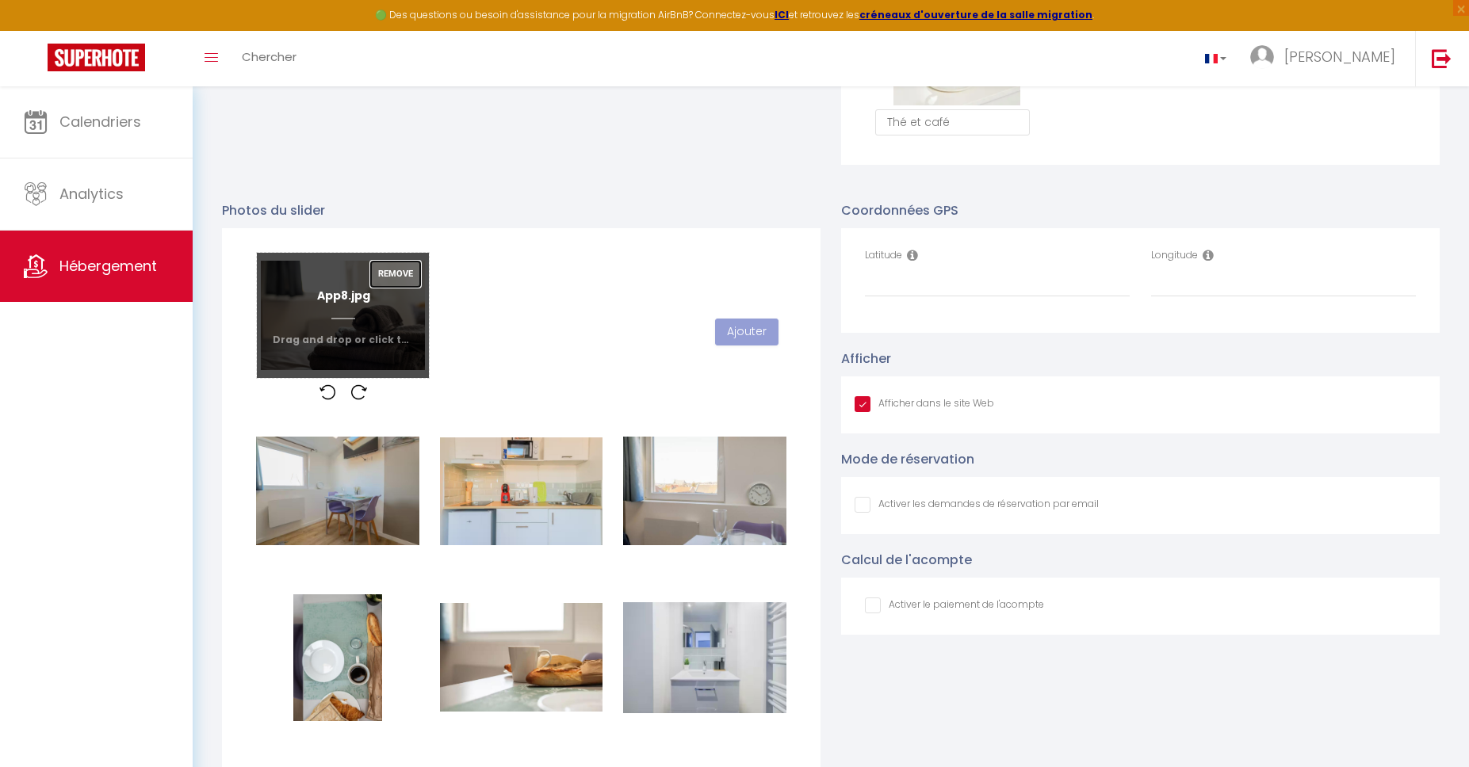
click at [407, 271] on button "Remove" at bounding box center [395, 274] width 51 height 27
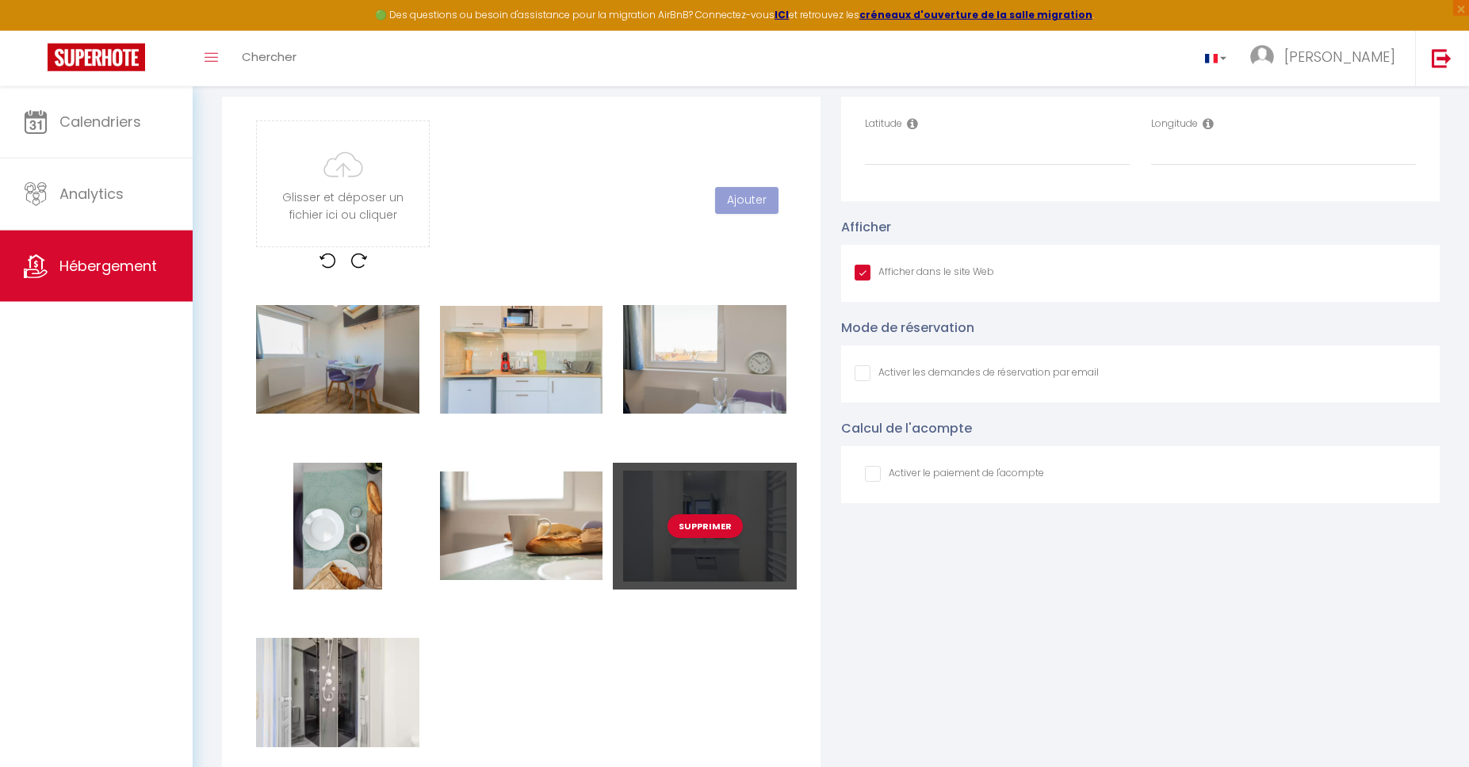
scroll to position [1648, 0]
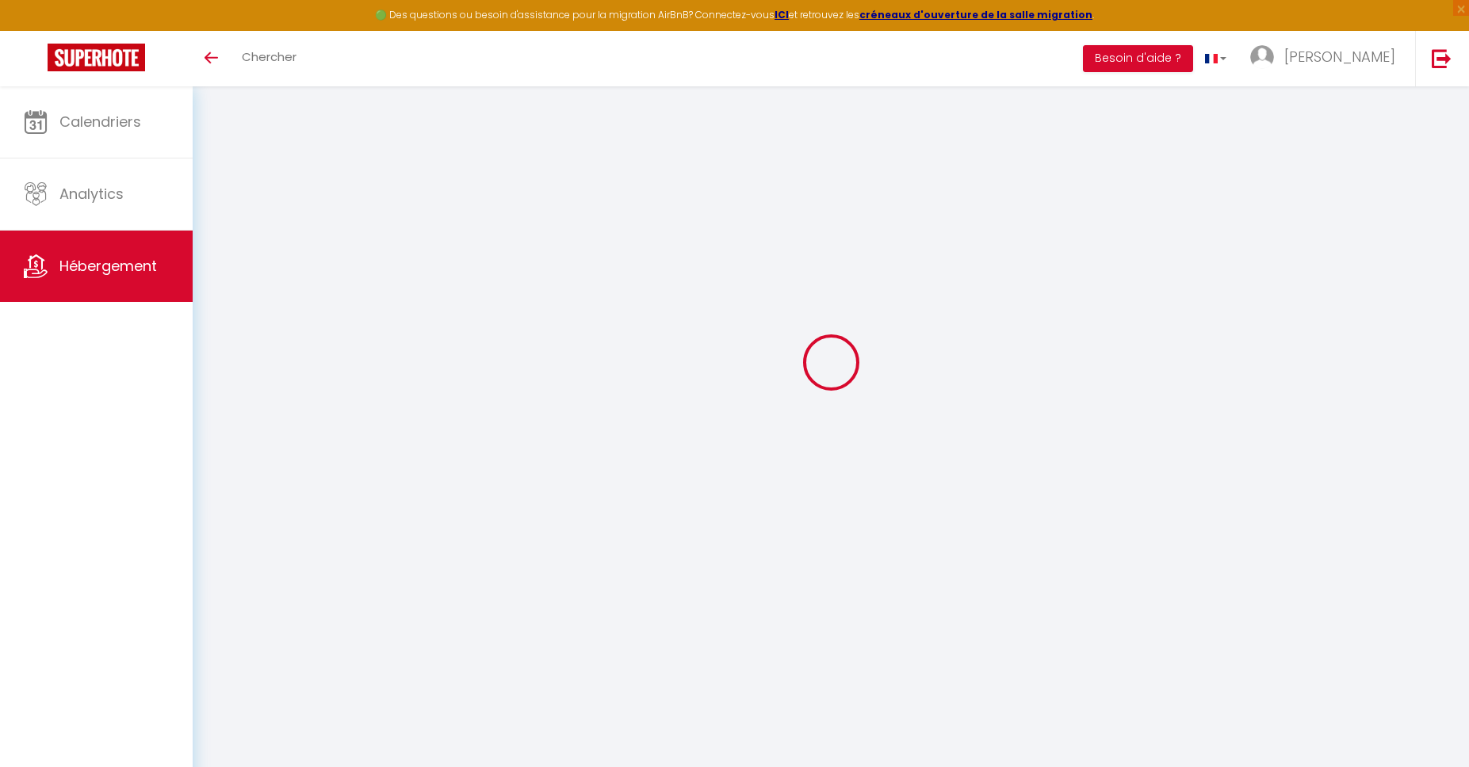
type input "Oups ! Les dates sélectionnées sont indisponibles."
type textarea "Malheureusement les dates sélectionnées sont indisponibles. Nous vous invitons …"
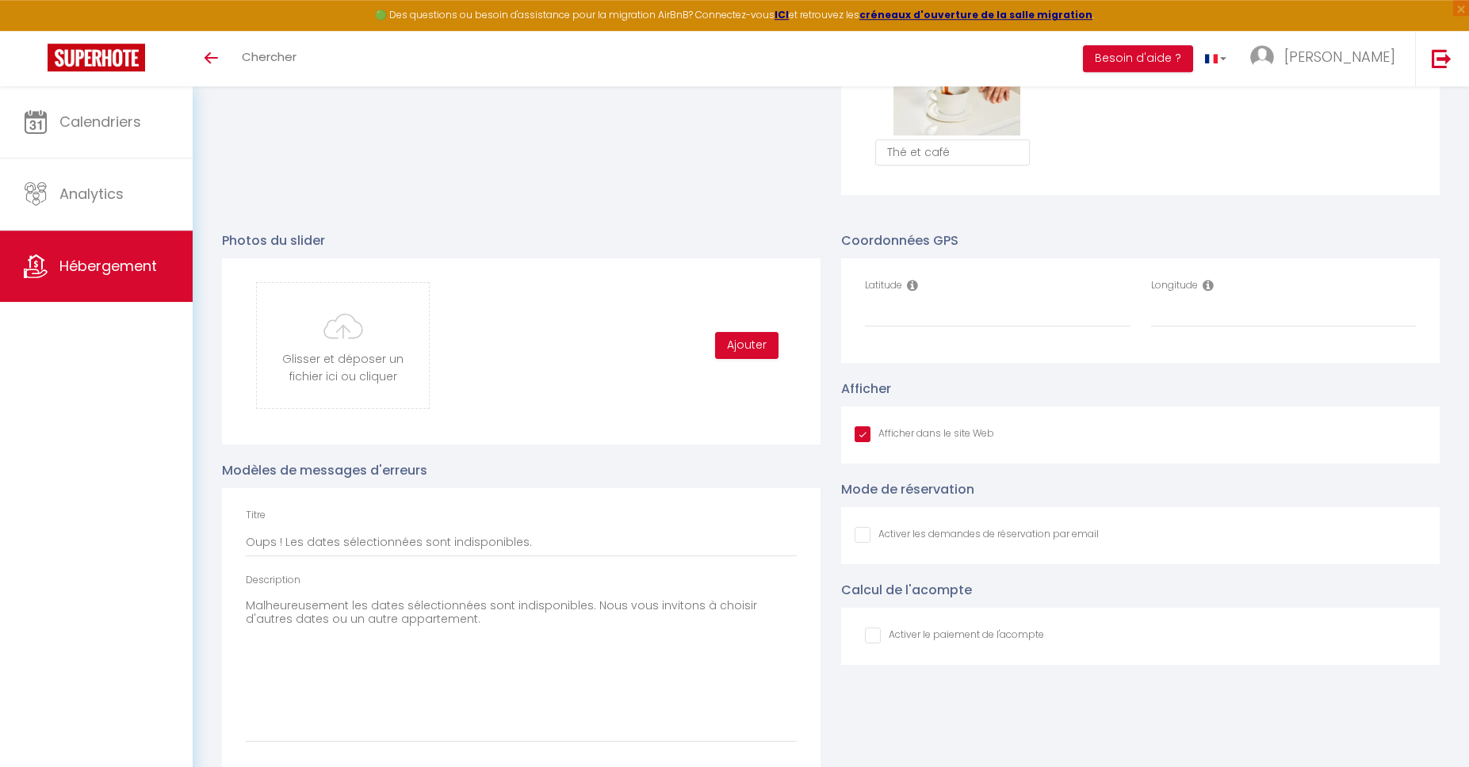
scroll to position [1568, 0]
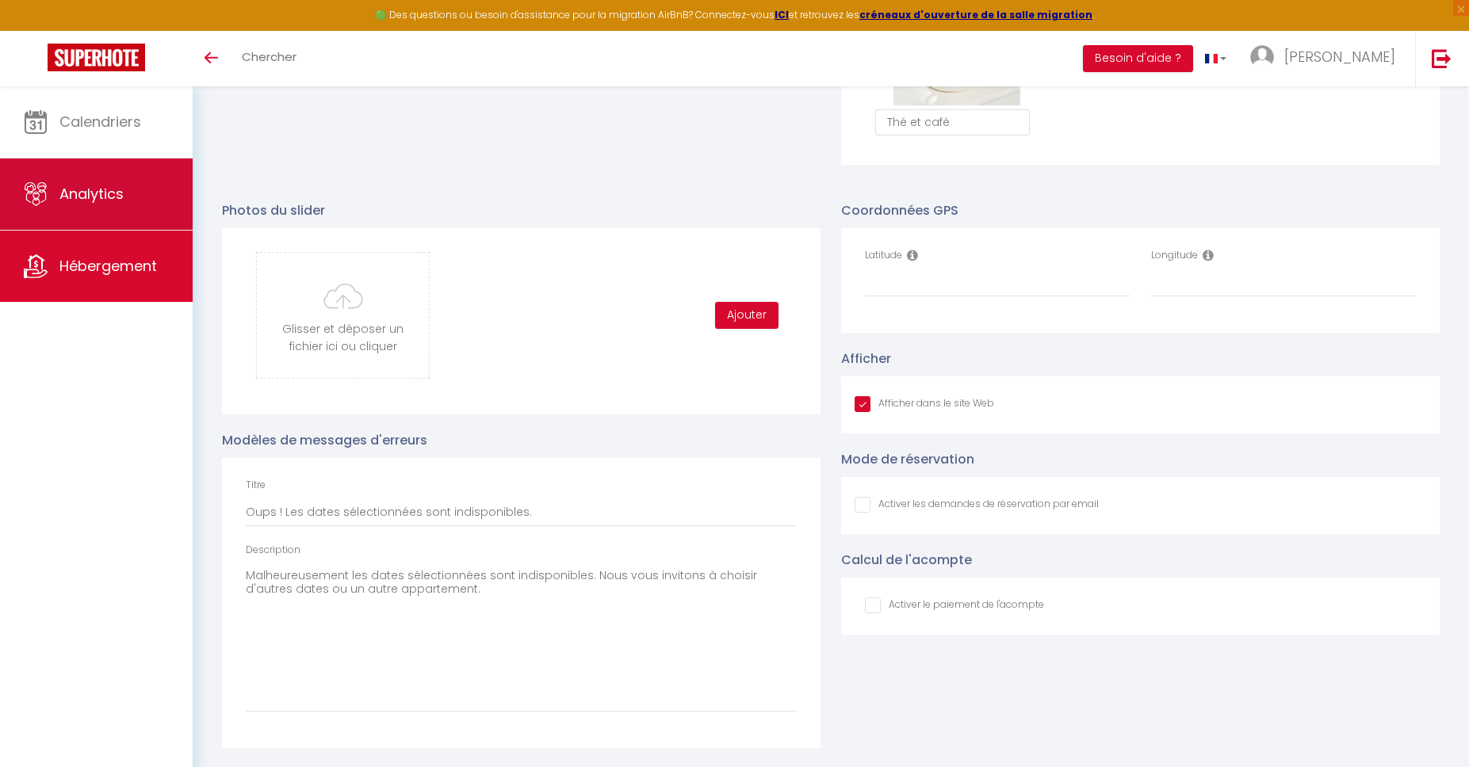
type input "C:\fakepath\App2.jpg"
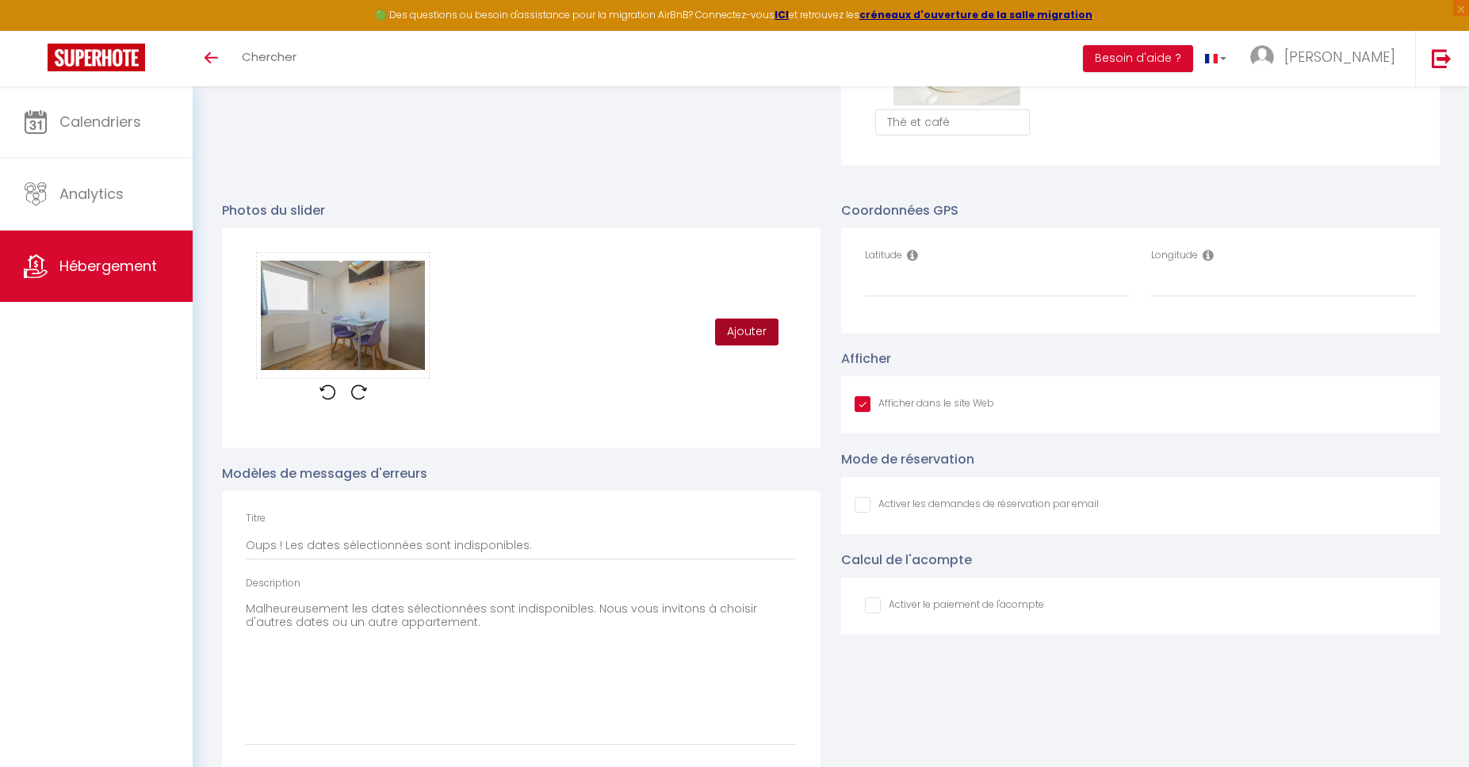
click at [754, 334] on button "Ajouter" at bounding box center [746, 332] width 63 height 27
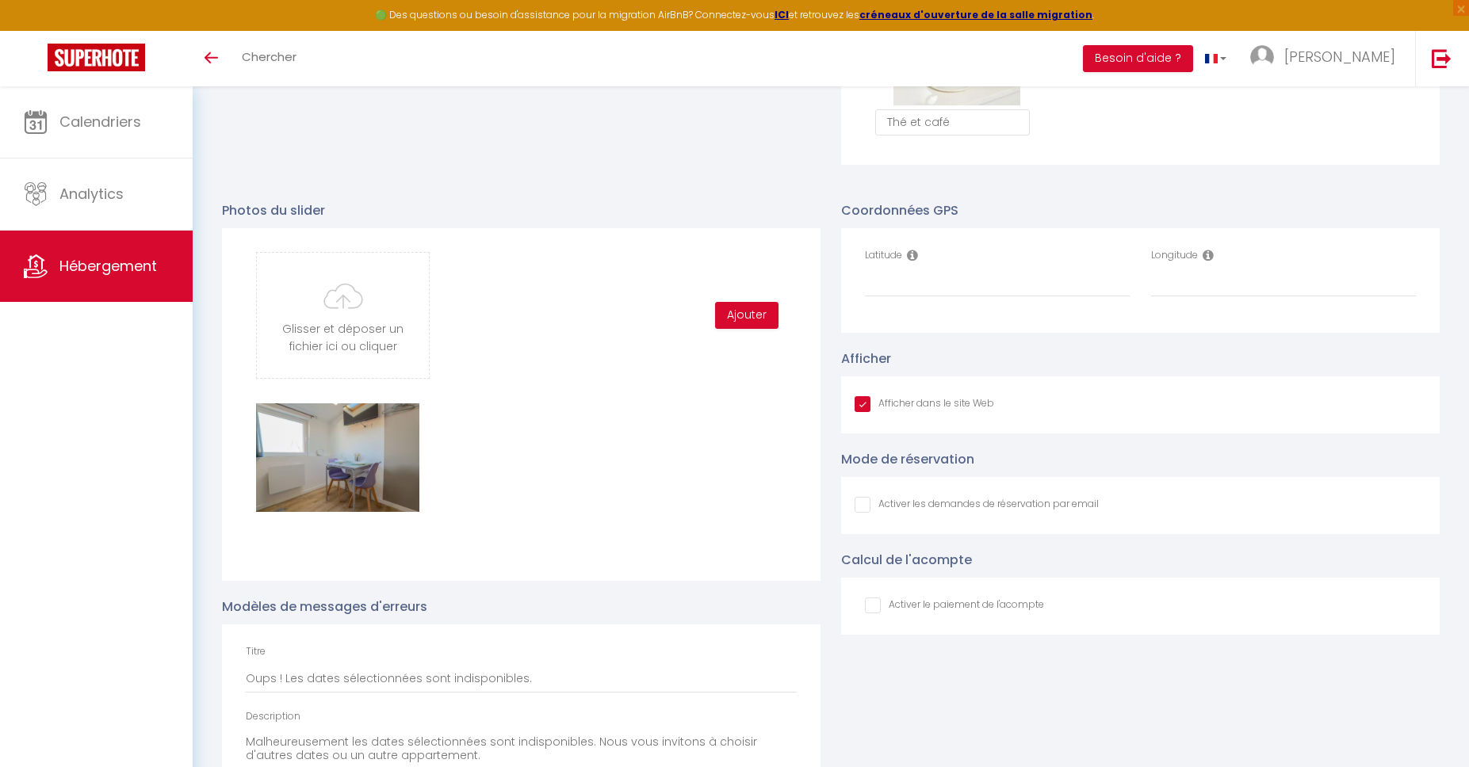
type input "C:\fakepath\App1.jpg"
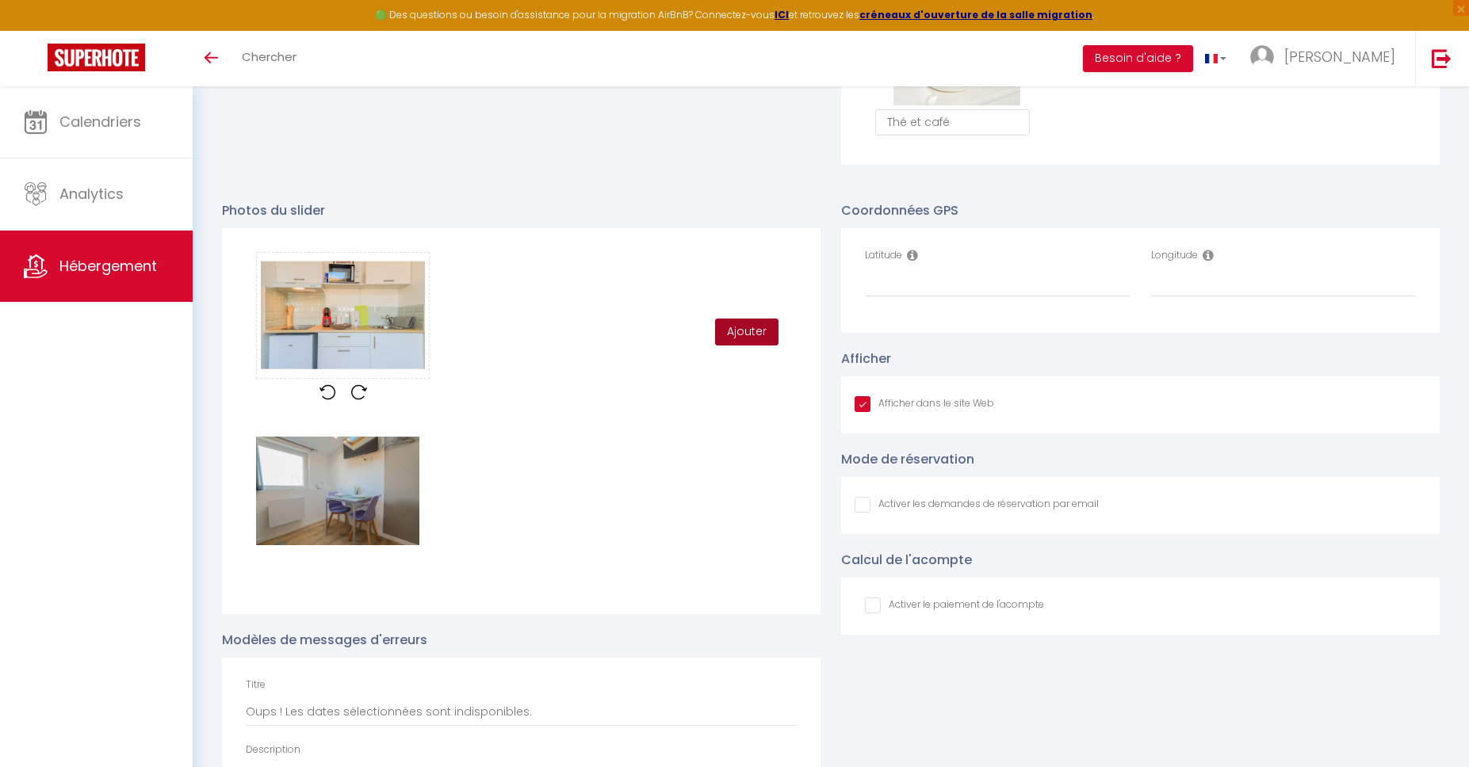
click at [747, 339] on button "Ajouter" at bounding box center [746, 332] width 63 height 27
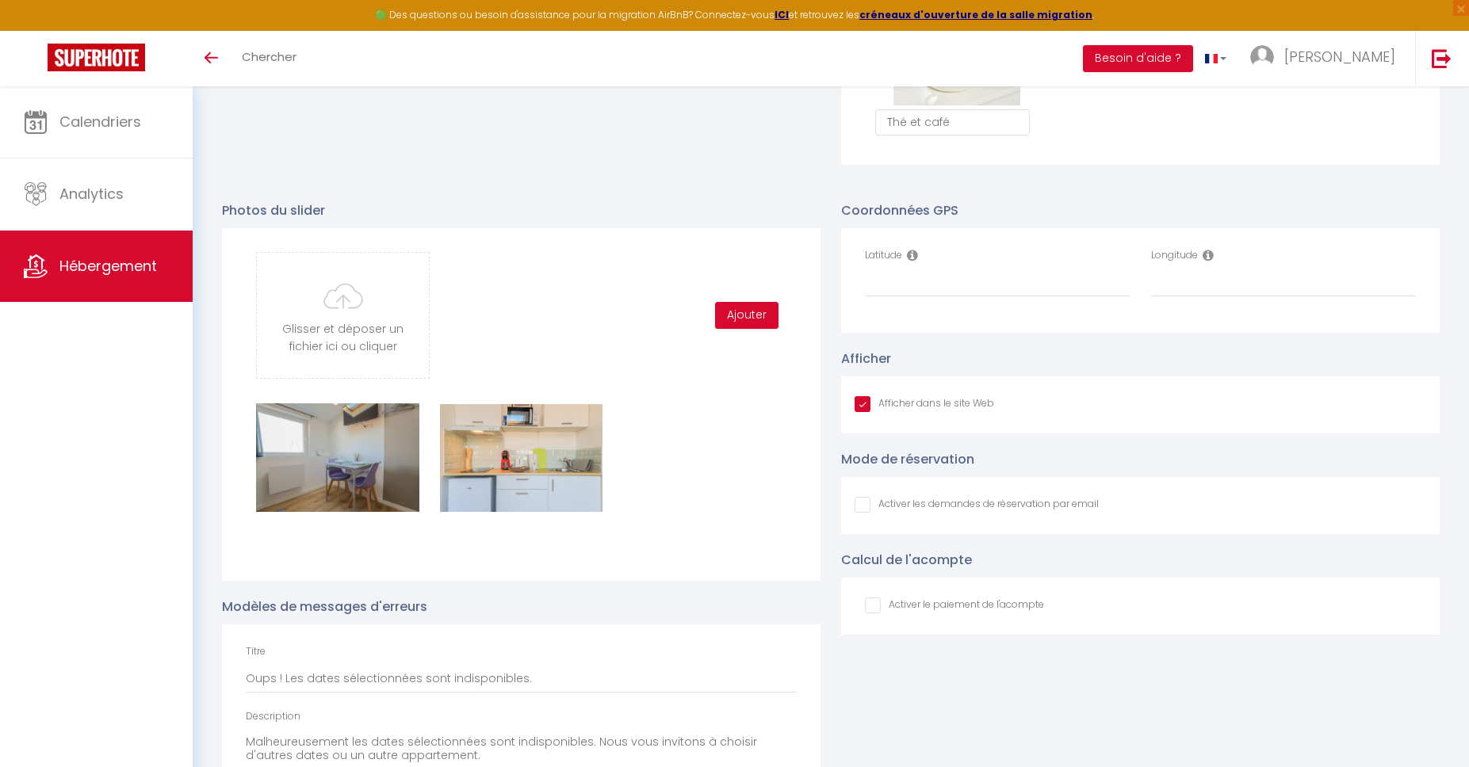
type input "C:\fakepath\App3.jpeg"
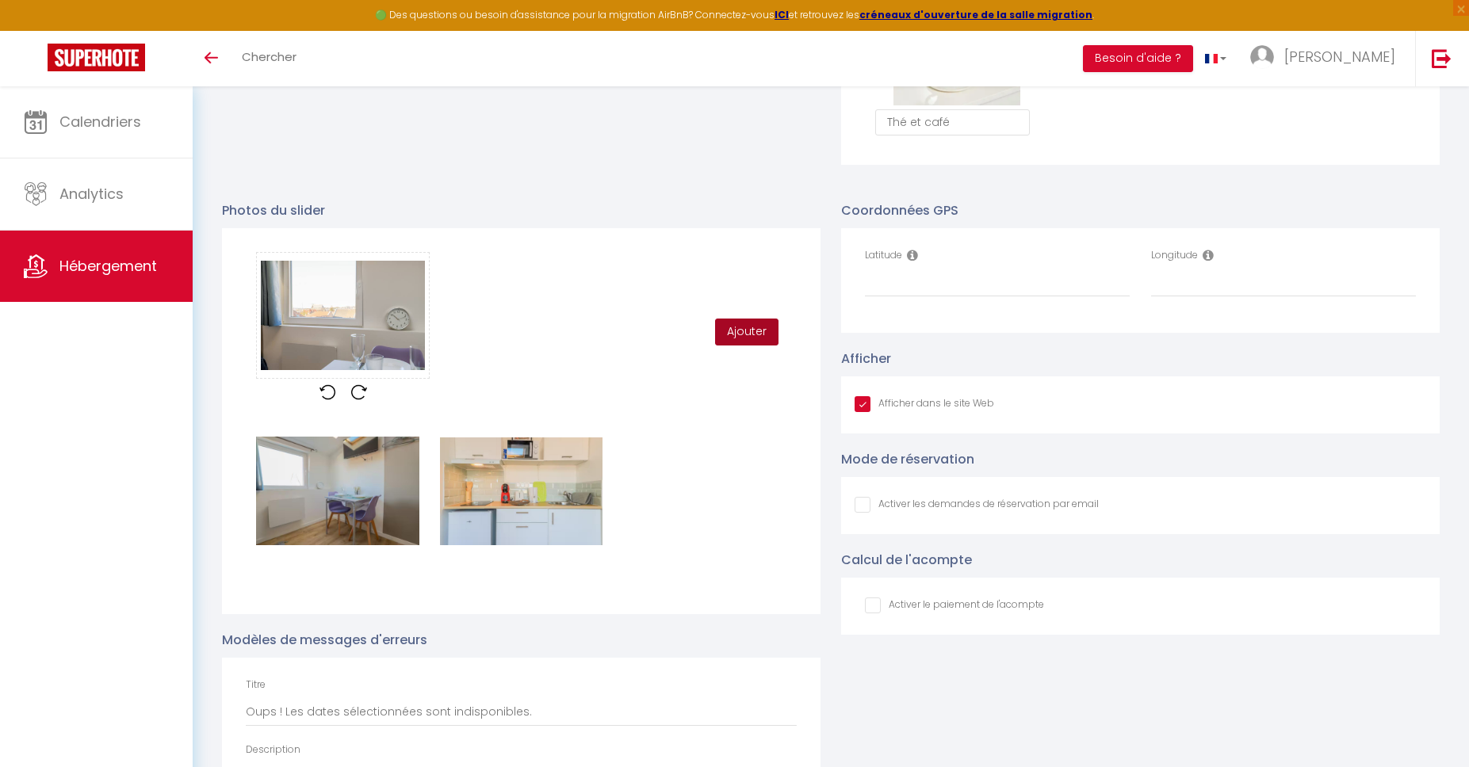
click at [743, 331] on button "Ajouter" at bounding box center [746, 332] width 63 height 27
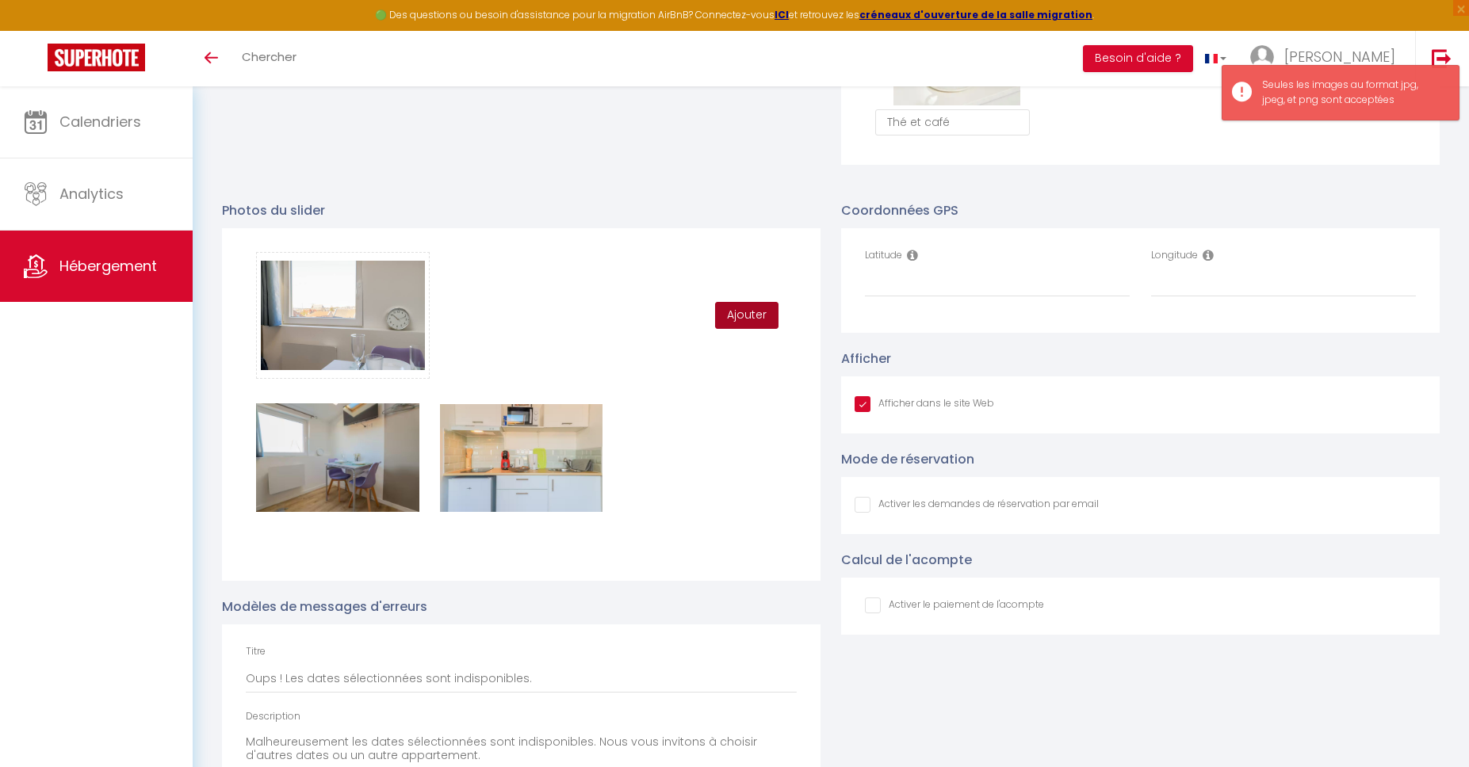
click at [738, 312] on button "Ajouter" at bounding box center [746, 315] width 63 height 27
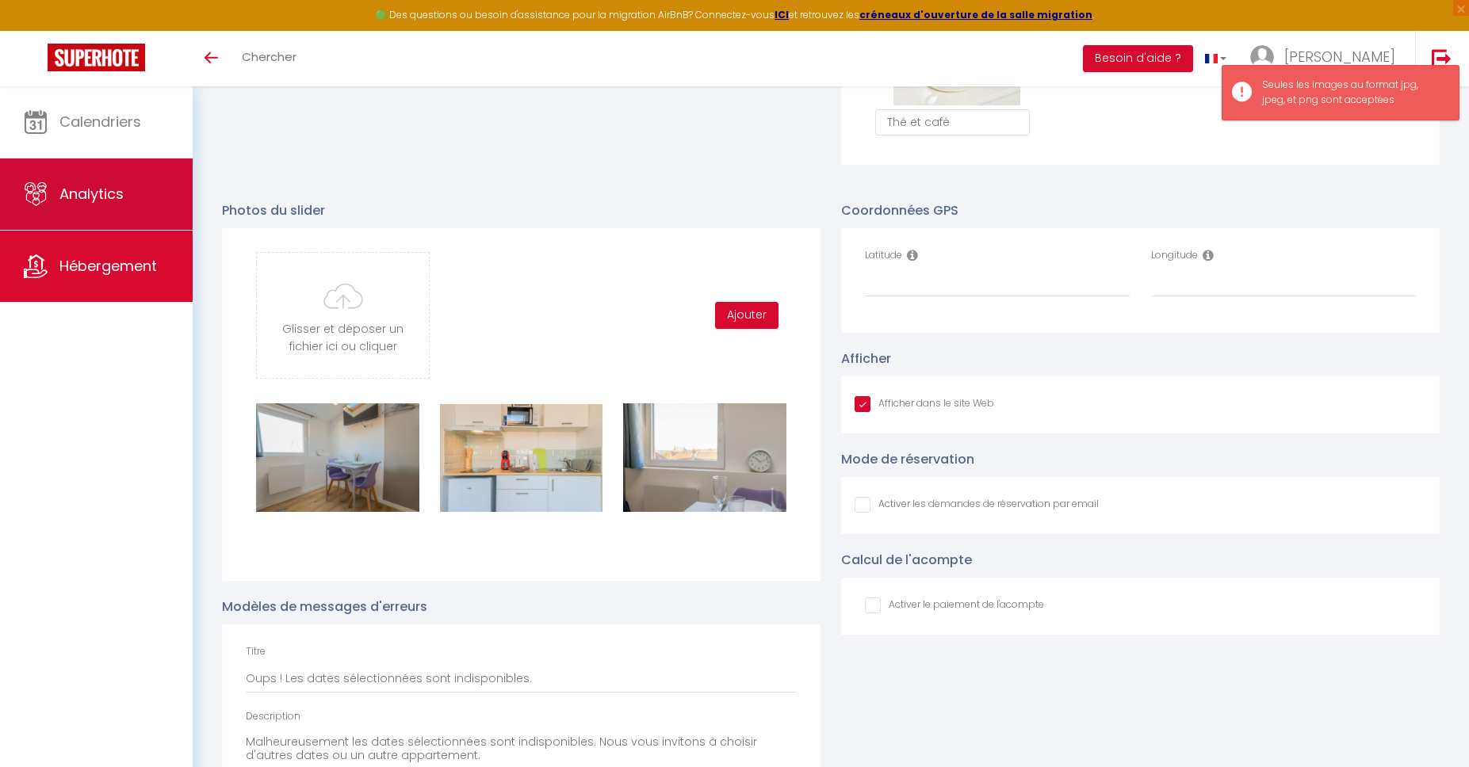
type input "C:\fakepath\App4.jpg"
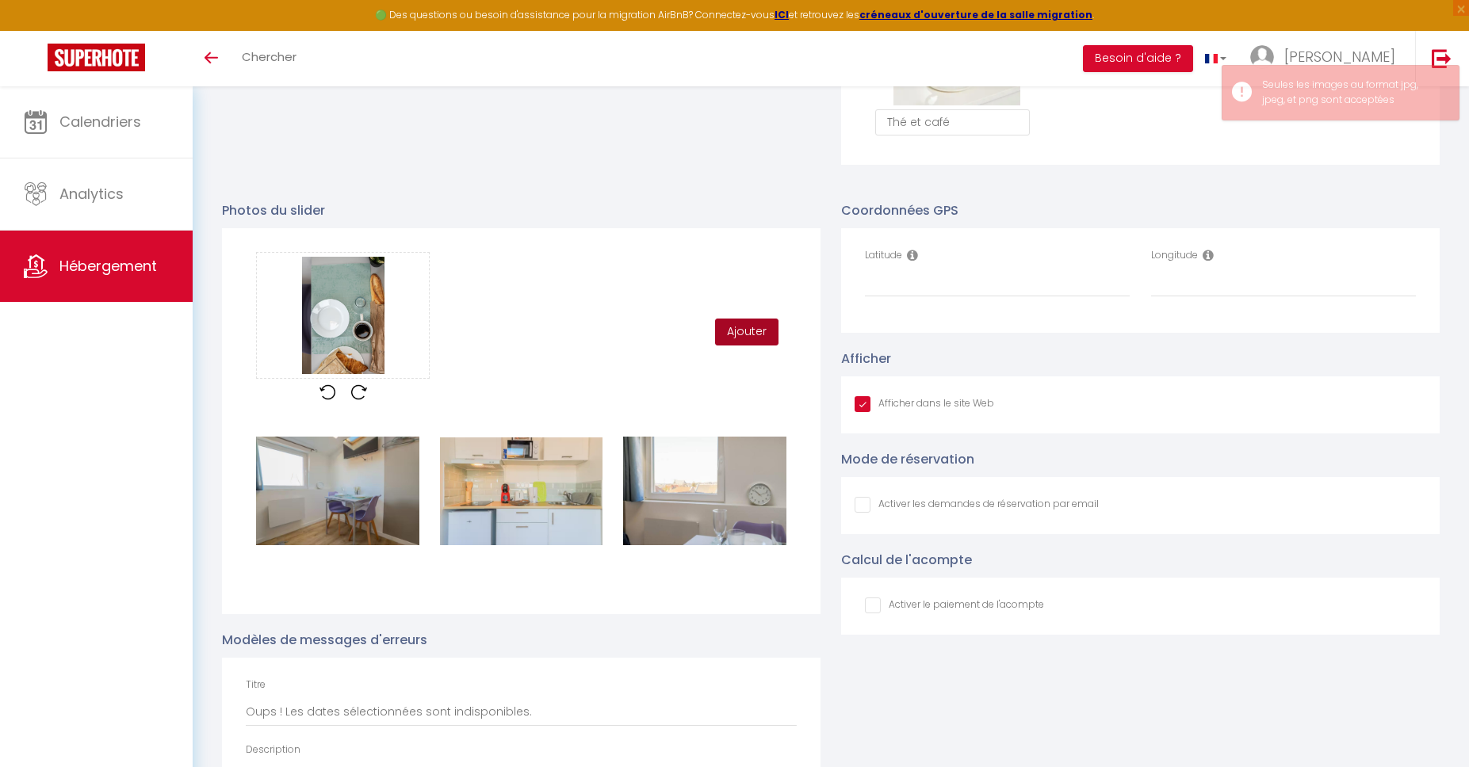
click at [741, 333] on button "Ajouter" at bounding box center [746, 332] width 63 height 27
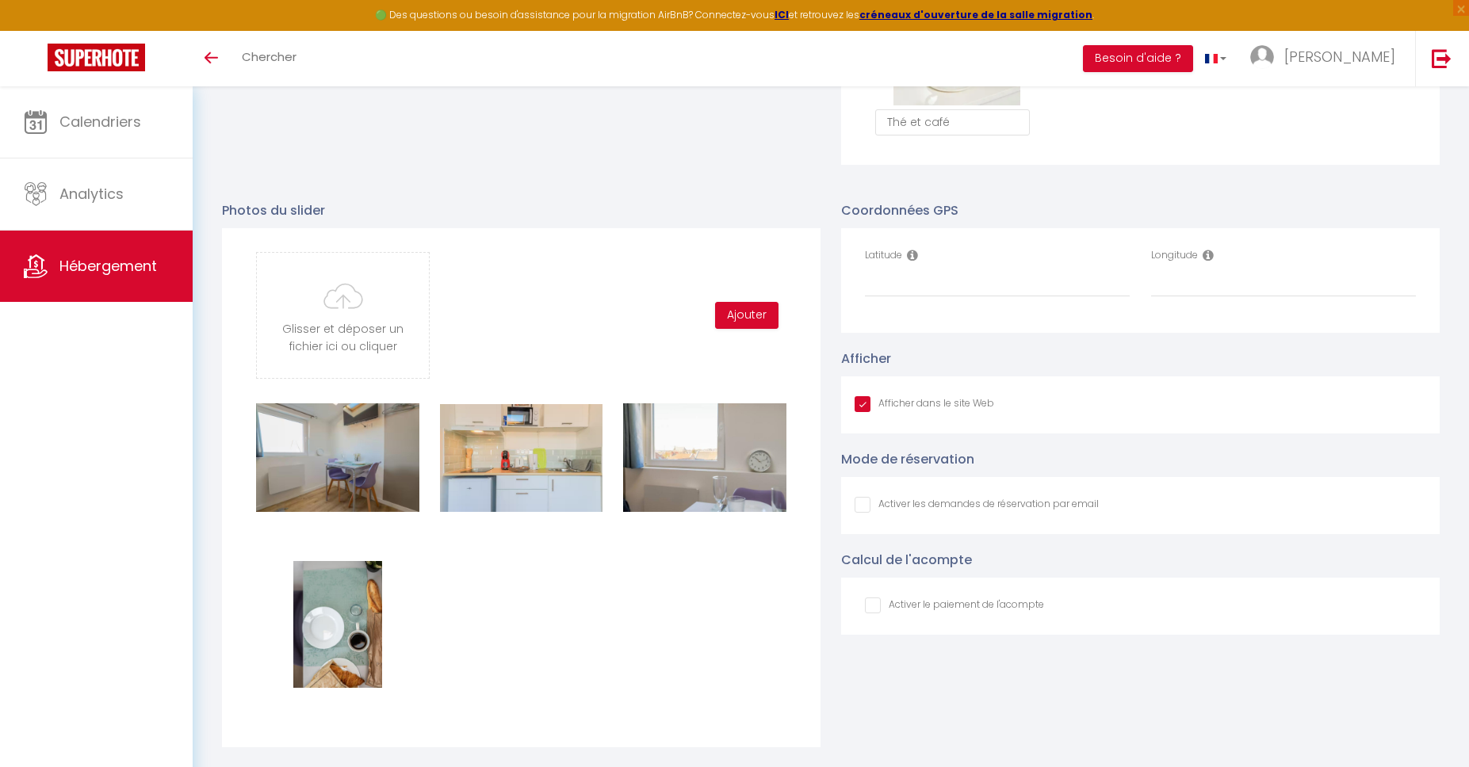
type input "C:\fakepath\App5.jpg"
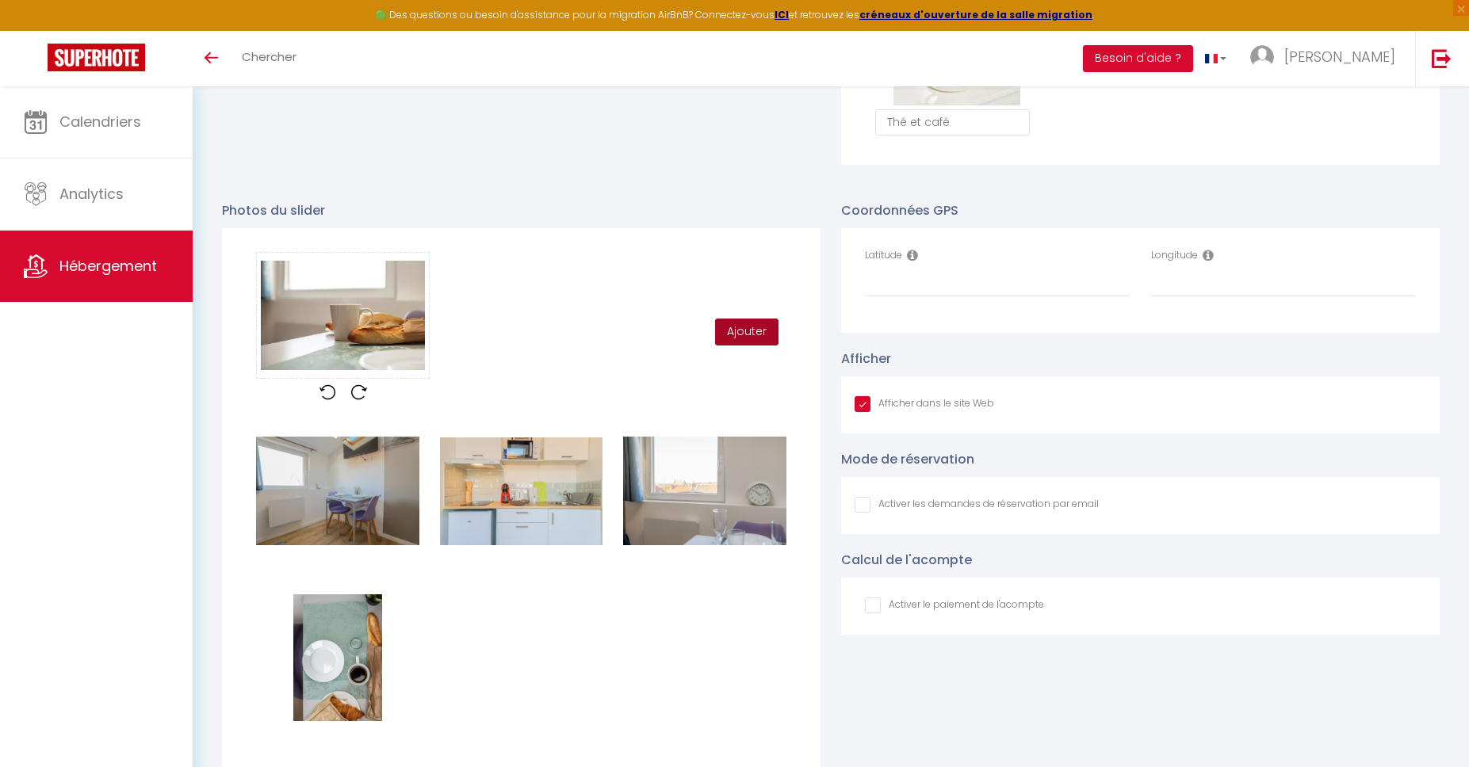
click at [758, 325] on button "Ajouter" at bounding box center [746, 332] width 63 height 27
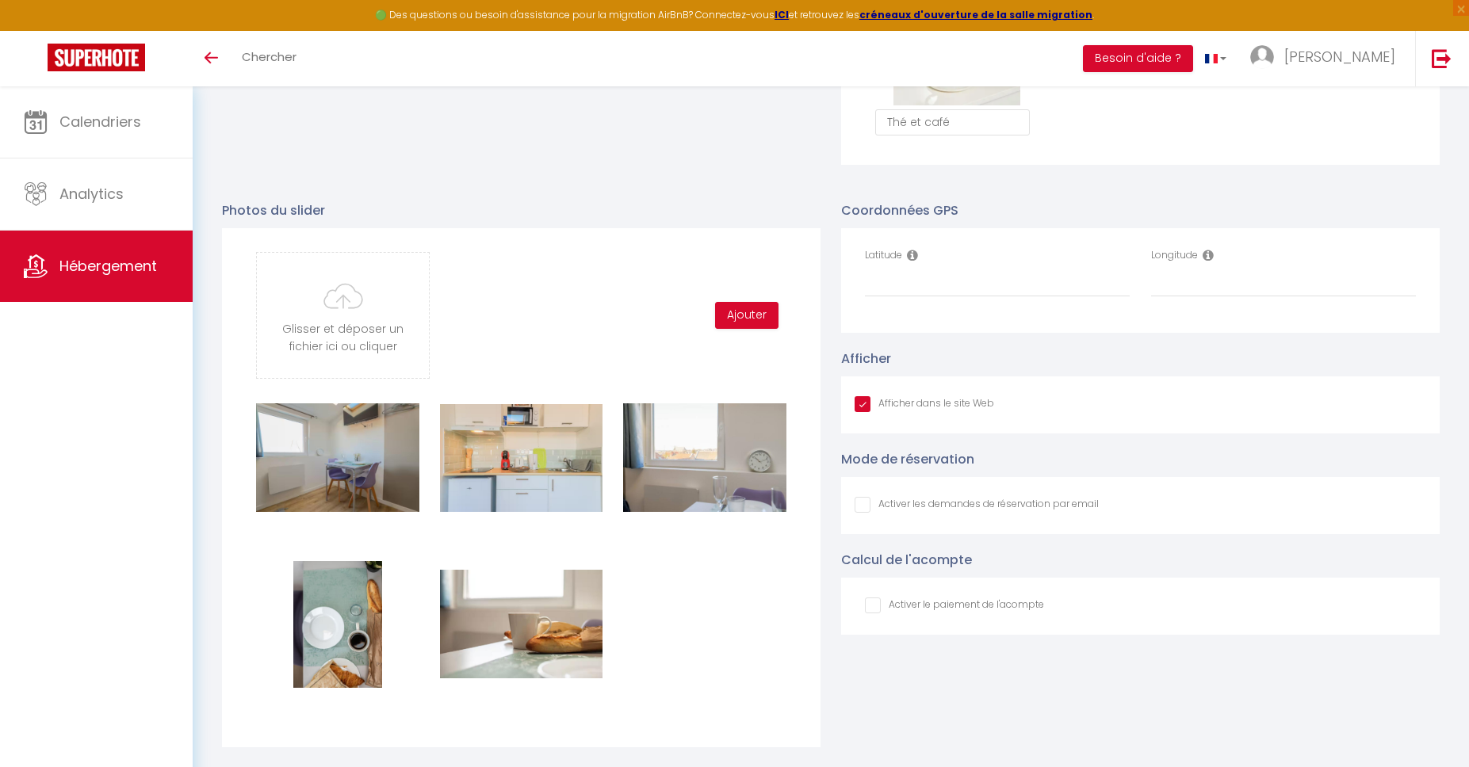
type input "C:\fakepath\App6.jpg"
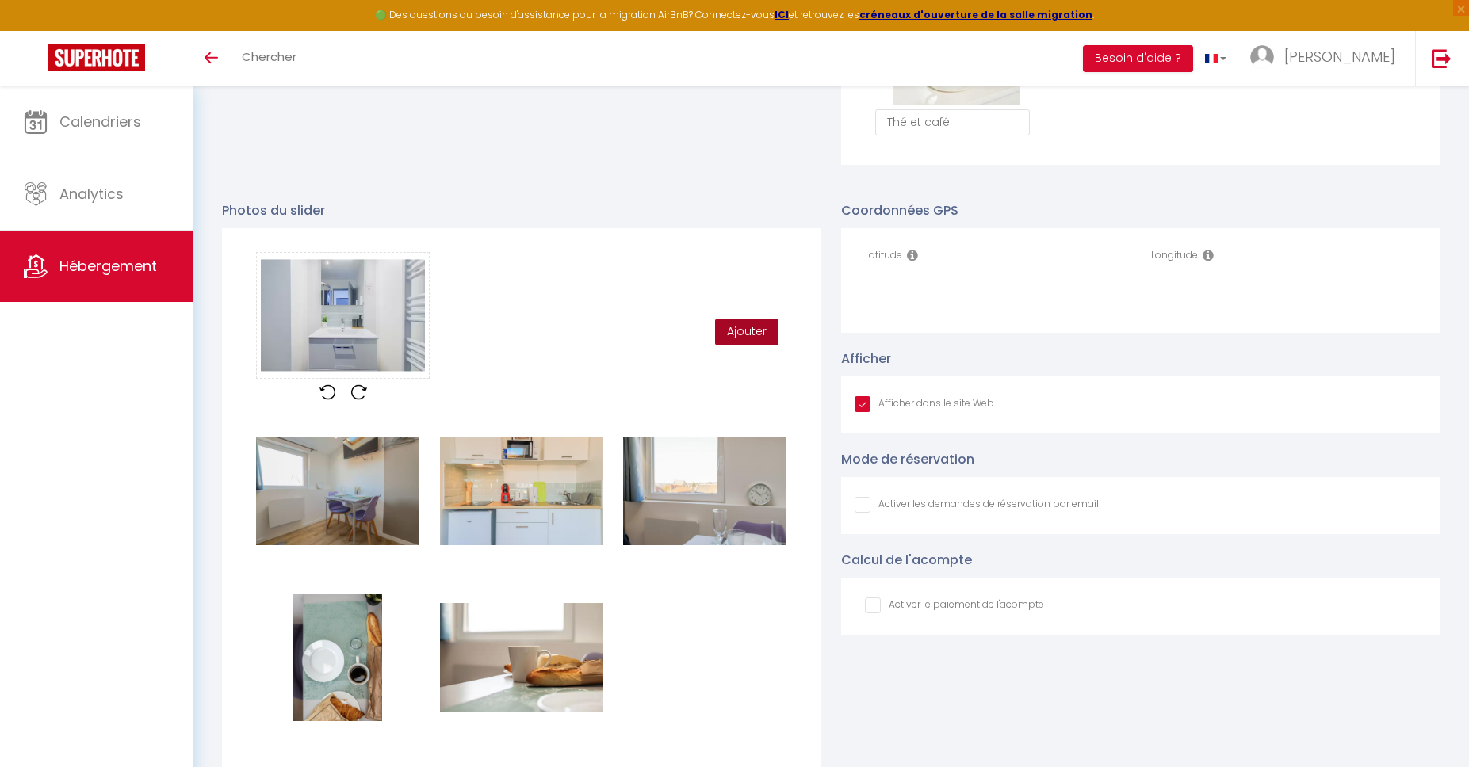
click at [751, 339] on button "Ajouter" at bounding box center [746, 332] width 63 height 27
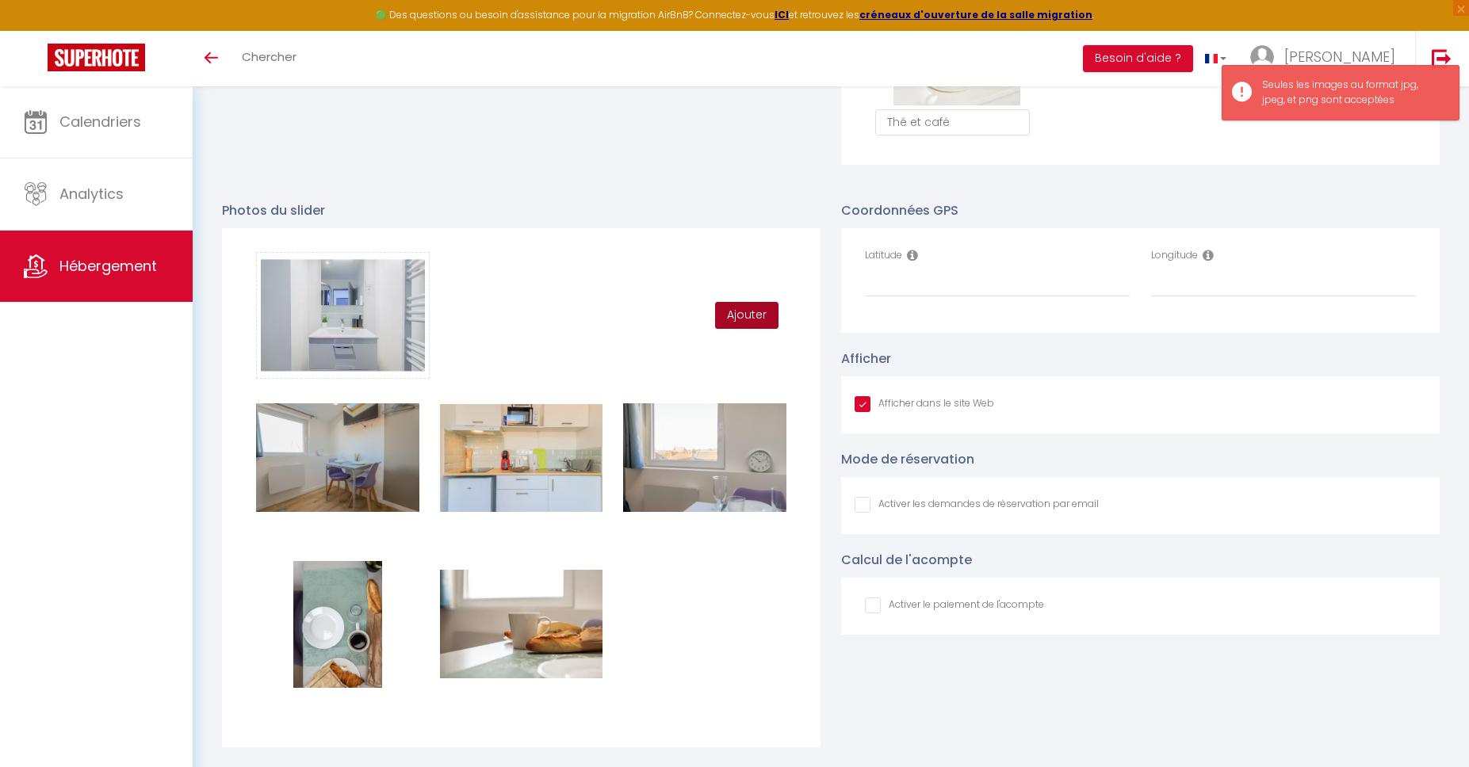
click at [728, 307] on button "Ajouter" at bounding box center [746, 315] width 63 height 27
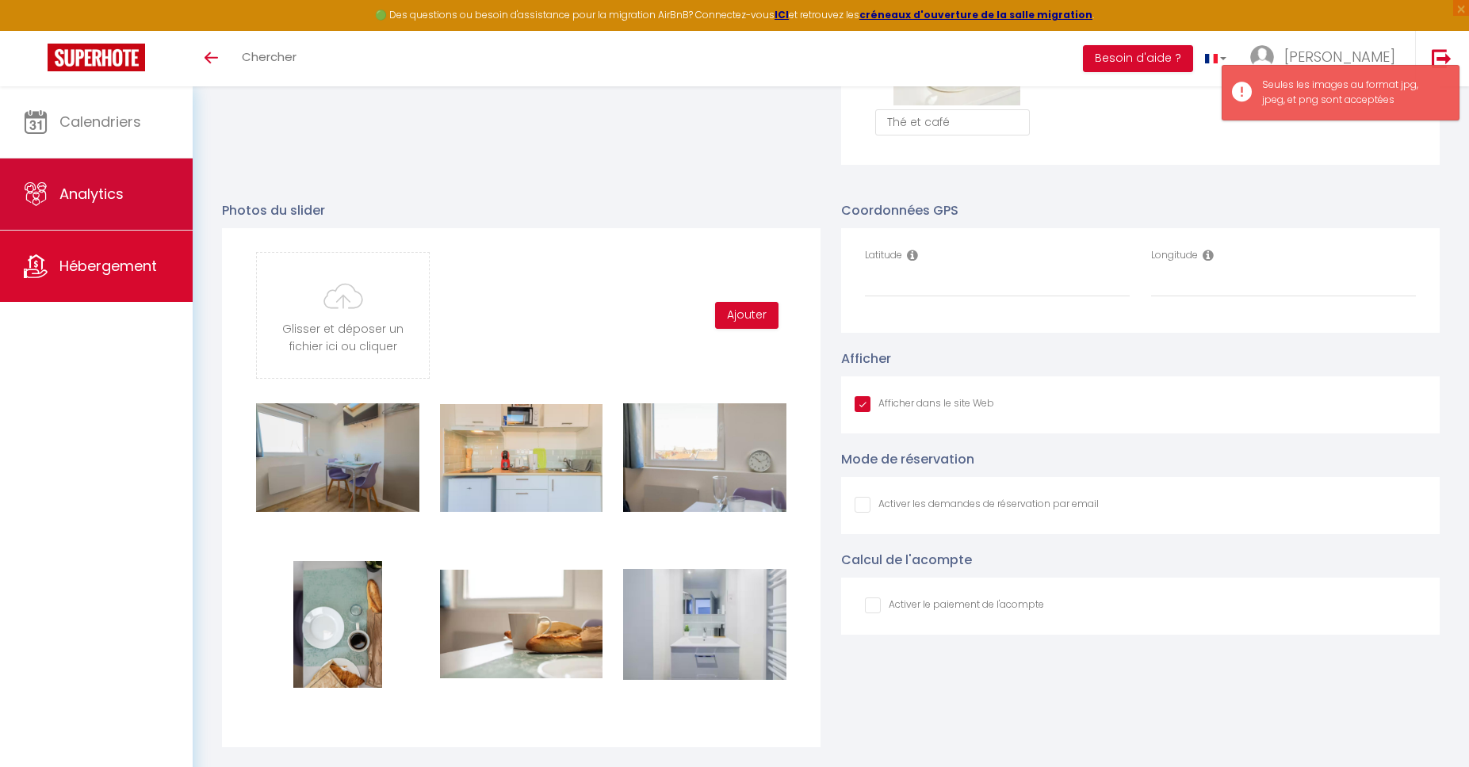
type input "C:\fakepath\App7.jpg"
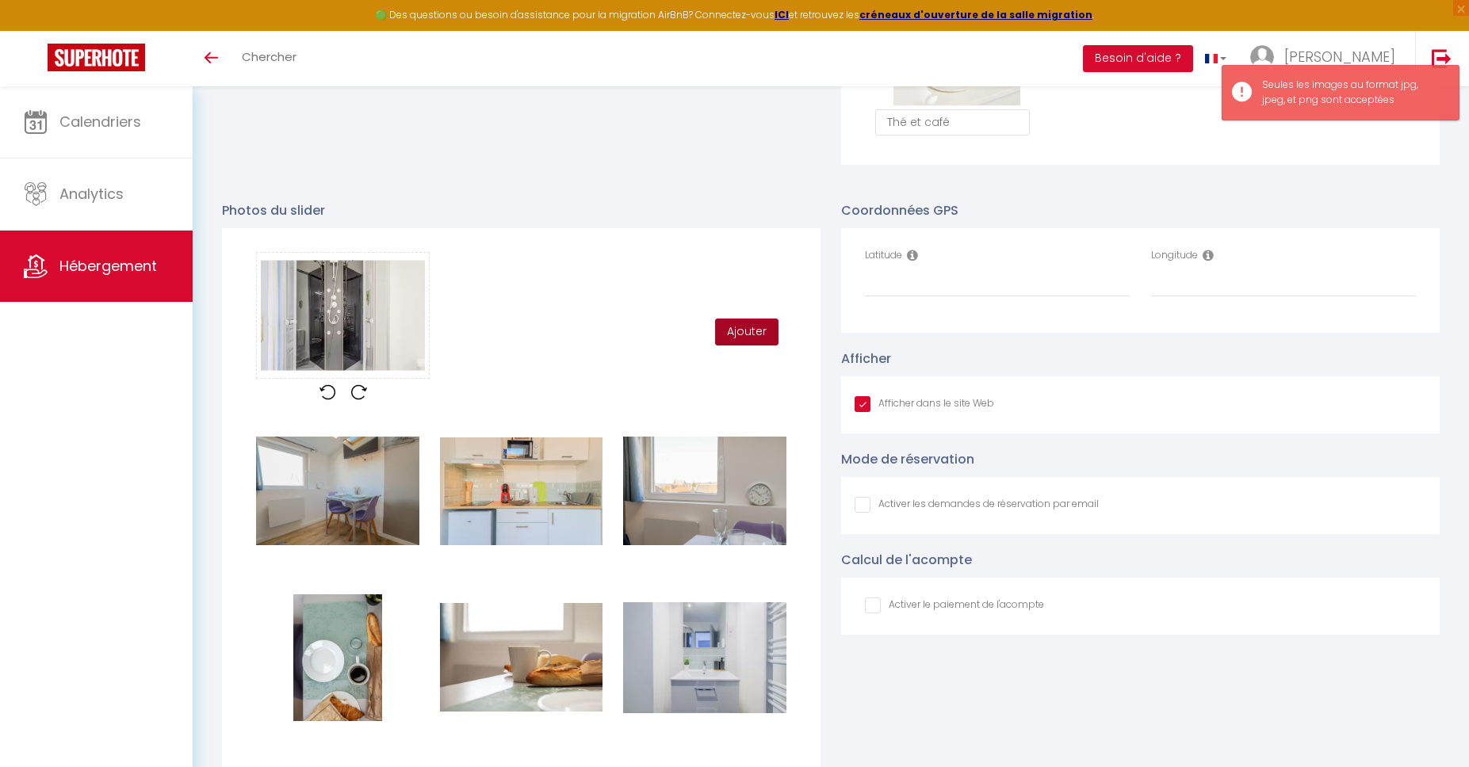
click at [758, 333] on button "Ajouter" at bounding box center [746, 332] width 63 height 27
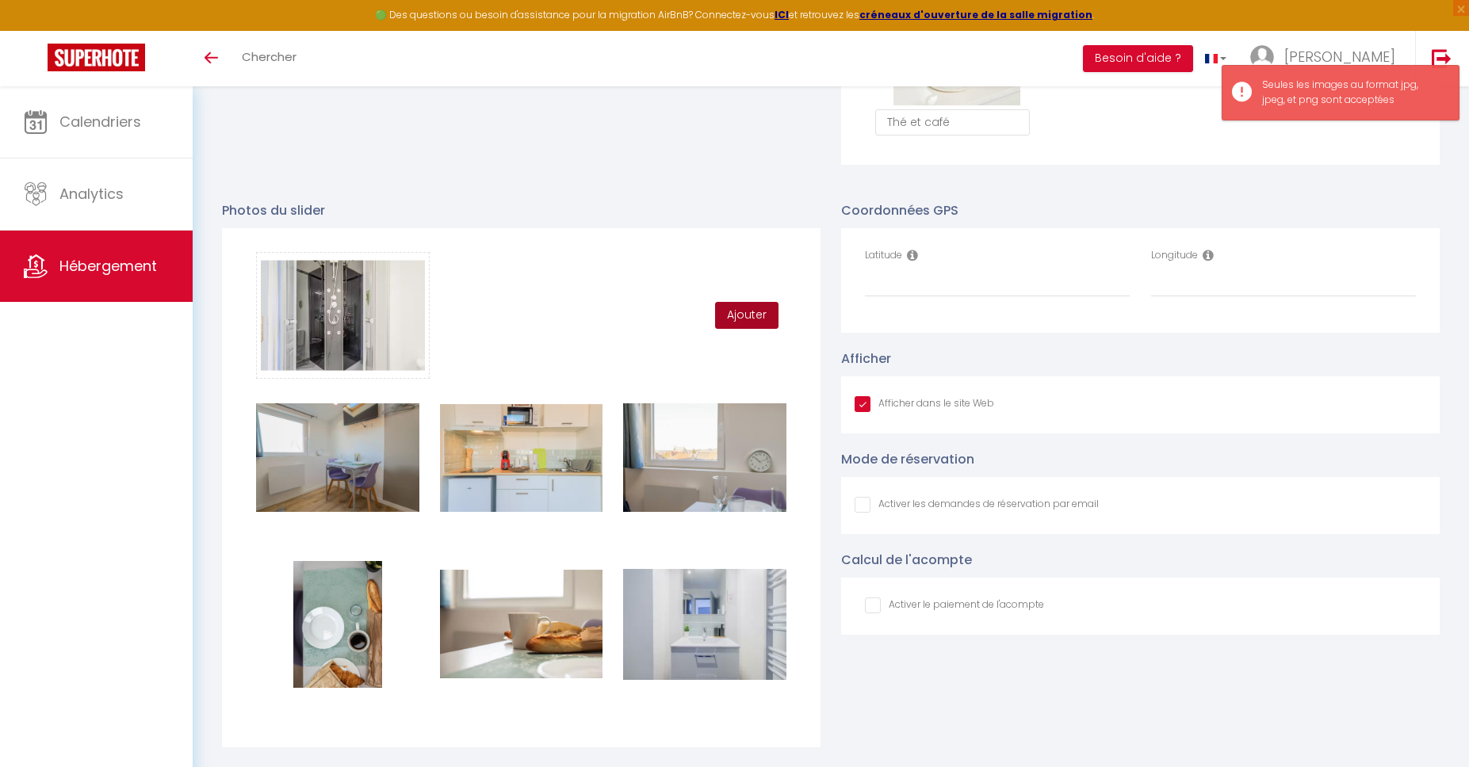
click at [743, 314] on button "Ajouter" at bounding box center [746, 315] width 63 height 27
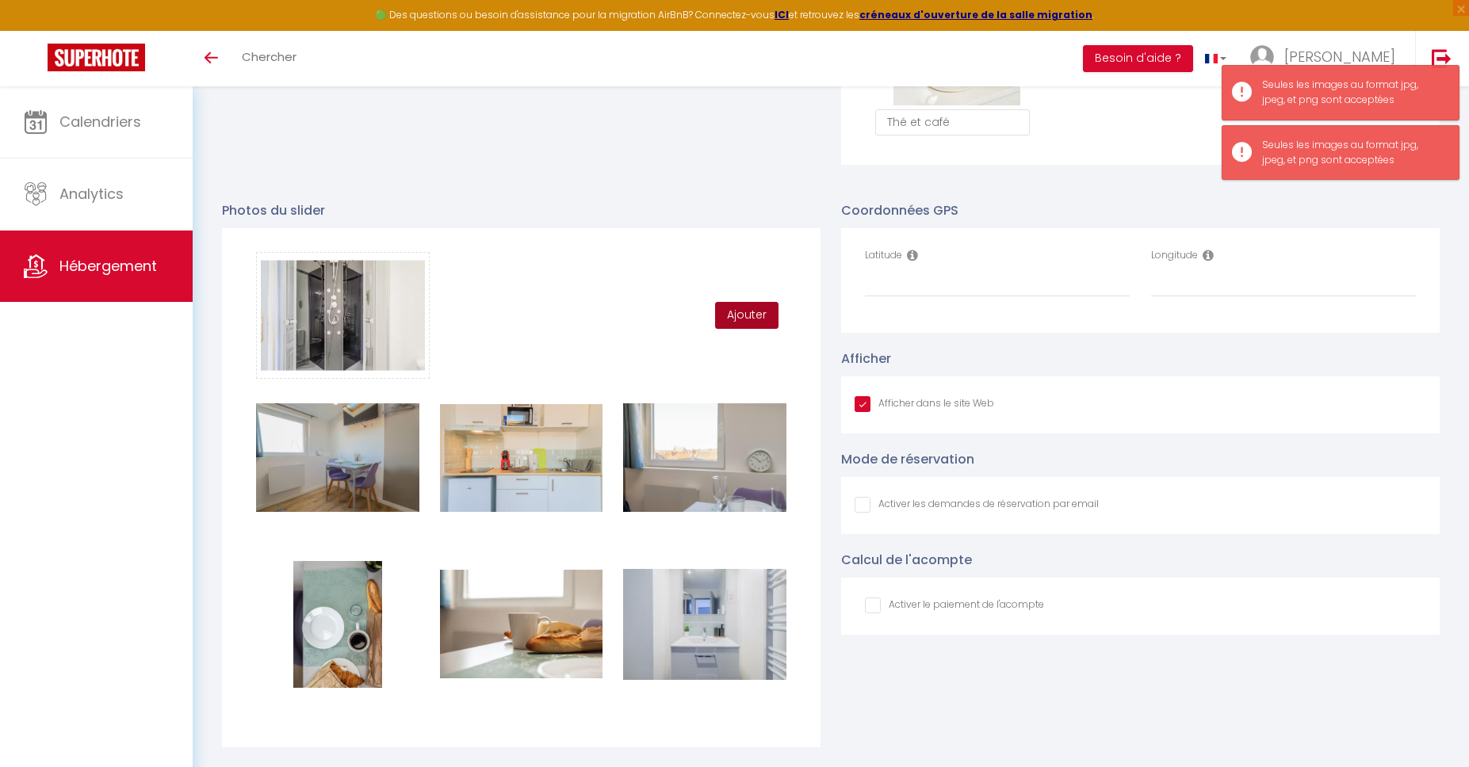
click at [743, 314] on button "Ajouter" at bounding box center [746, 315] width 63 height 27
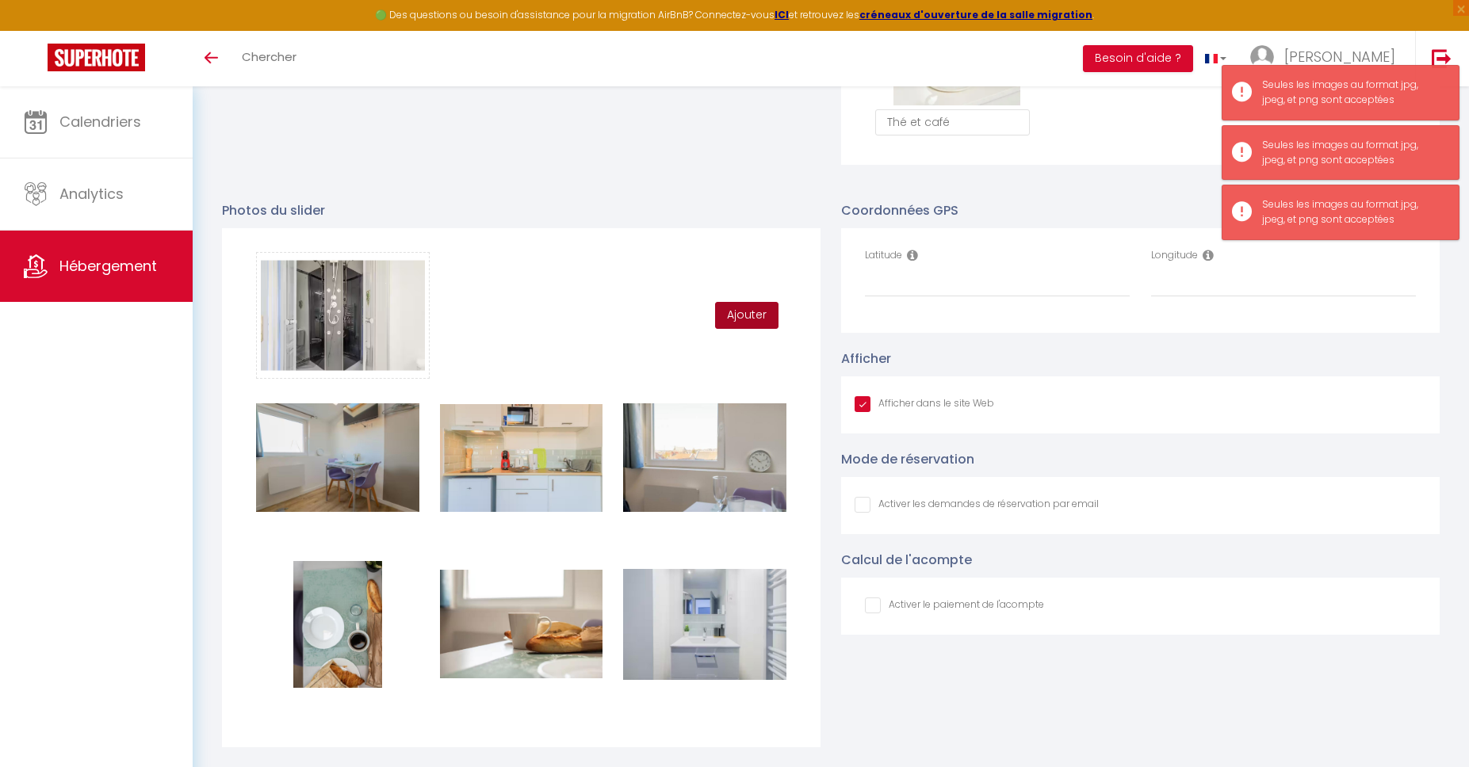
click at [743, 314] on button "Ajouter" at bounding box center [746, 315] width 63 height 27
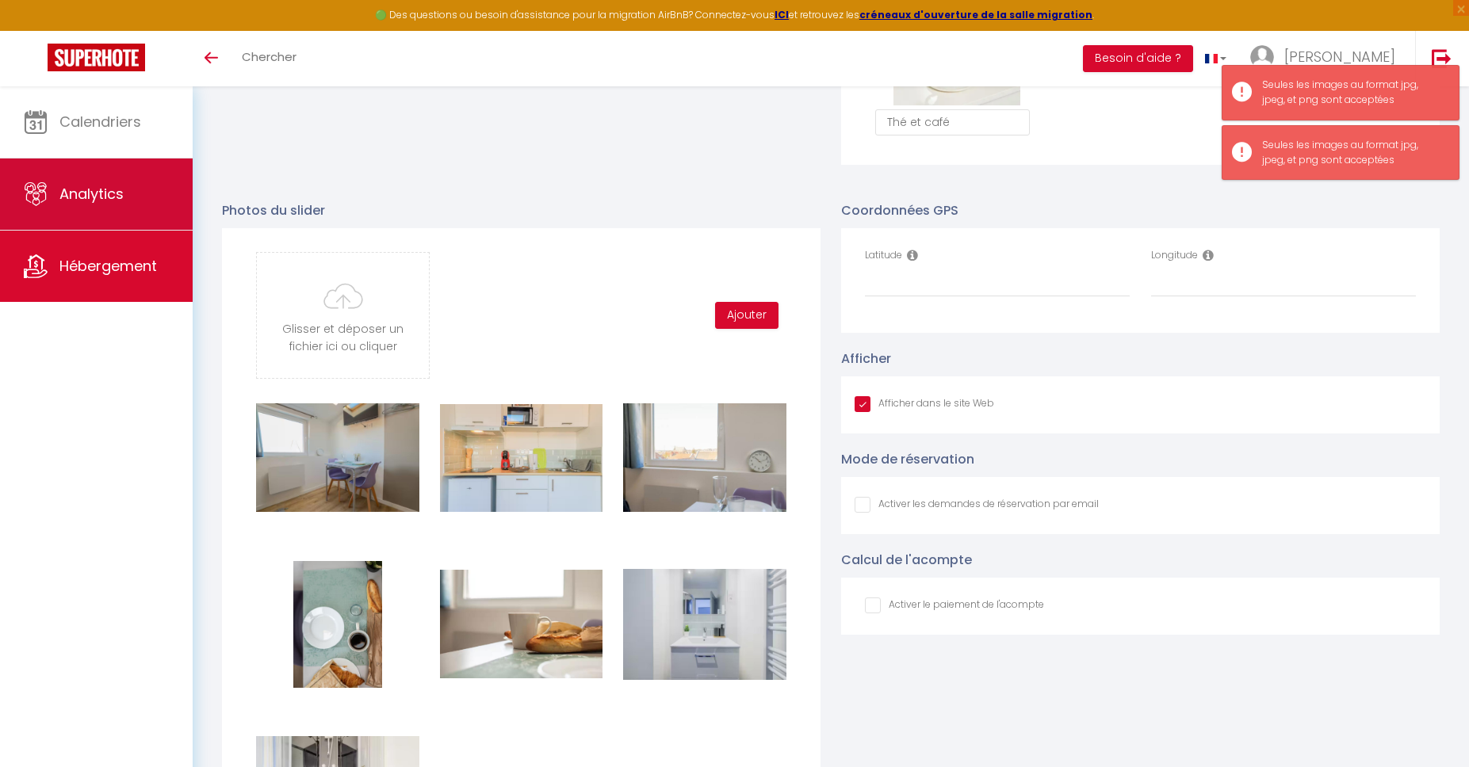
type input "C:\fakepath\App8.jpg"
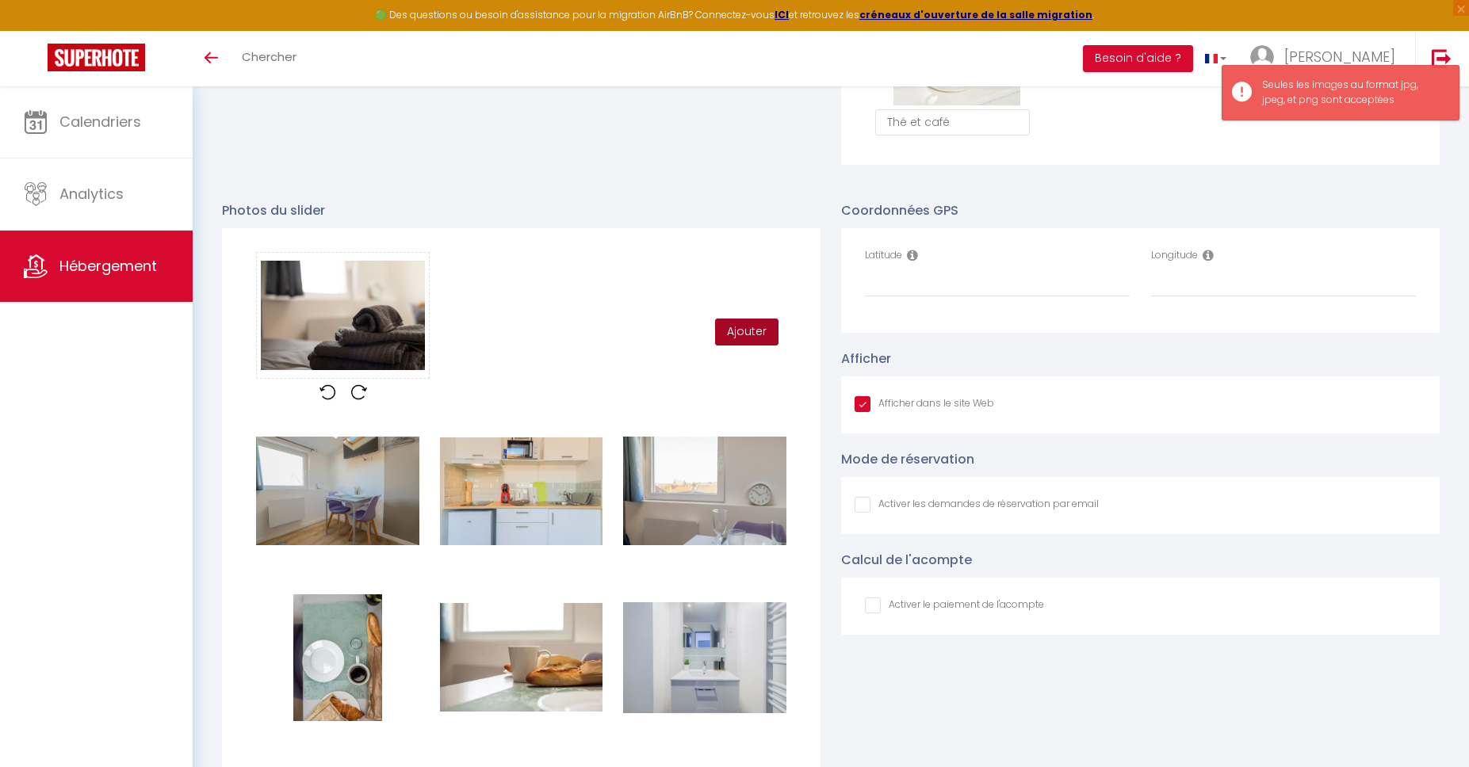
click at [752, 334] on button "Ajouter" at bounding box center [746, 332] width 63 height 27
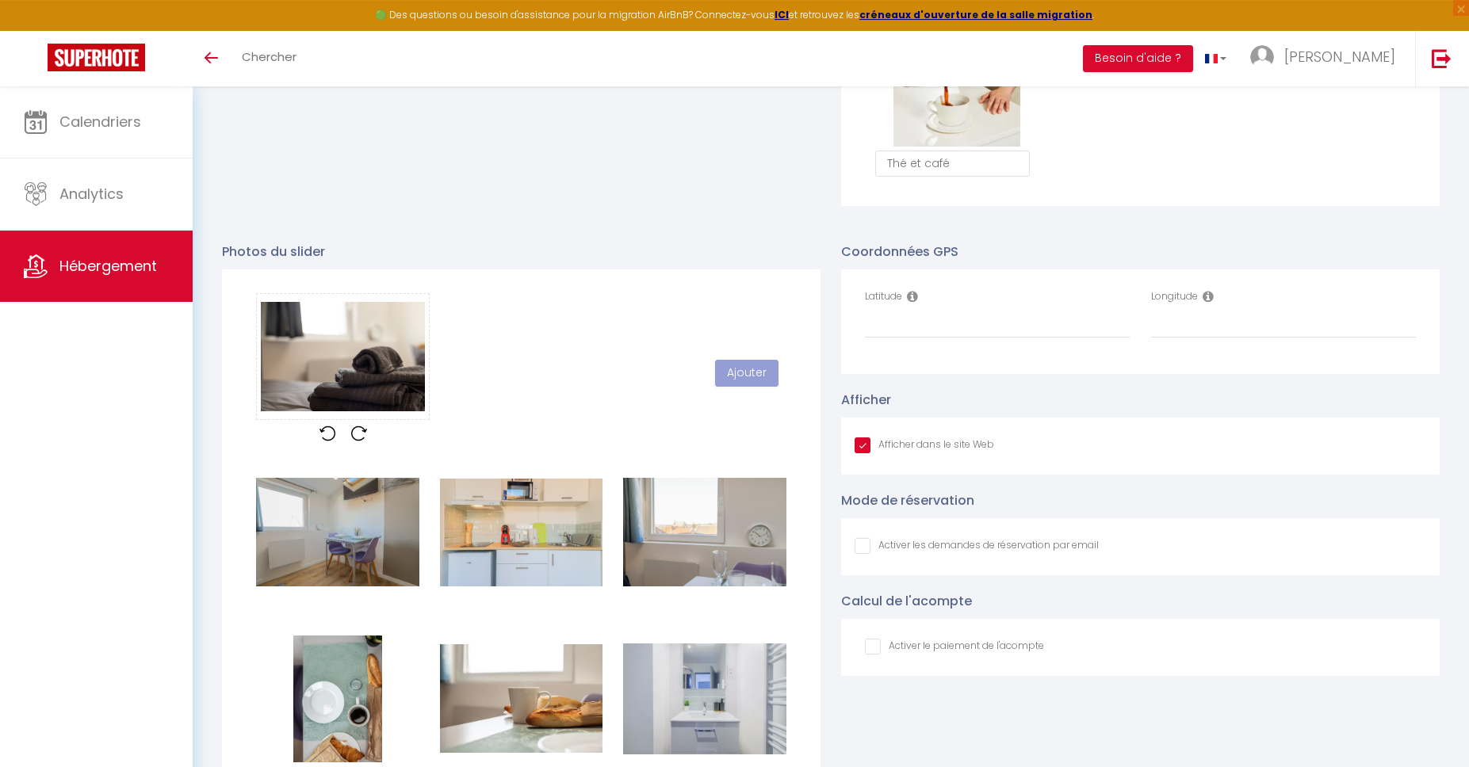
scroll to position [1477, 0]
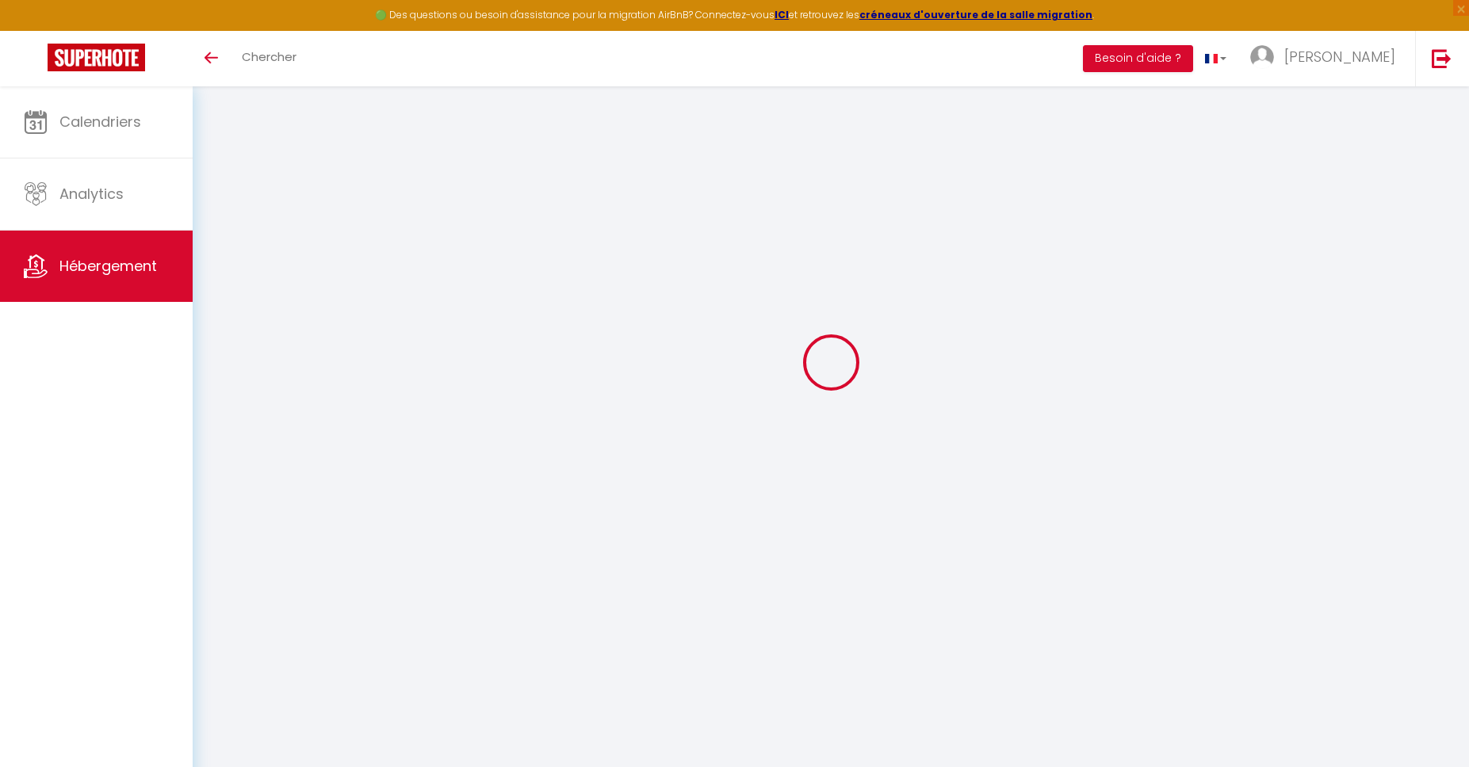
type input "Oups ! Les dates sélectionnées sont indisponibles."
type textarea "Malheureusement les dates sélectionnées sont indisponibles. Nous vous invitons …"
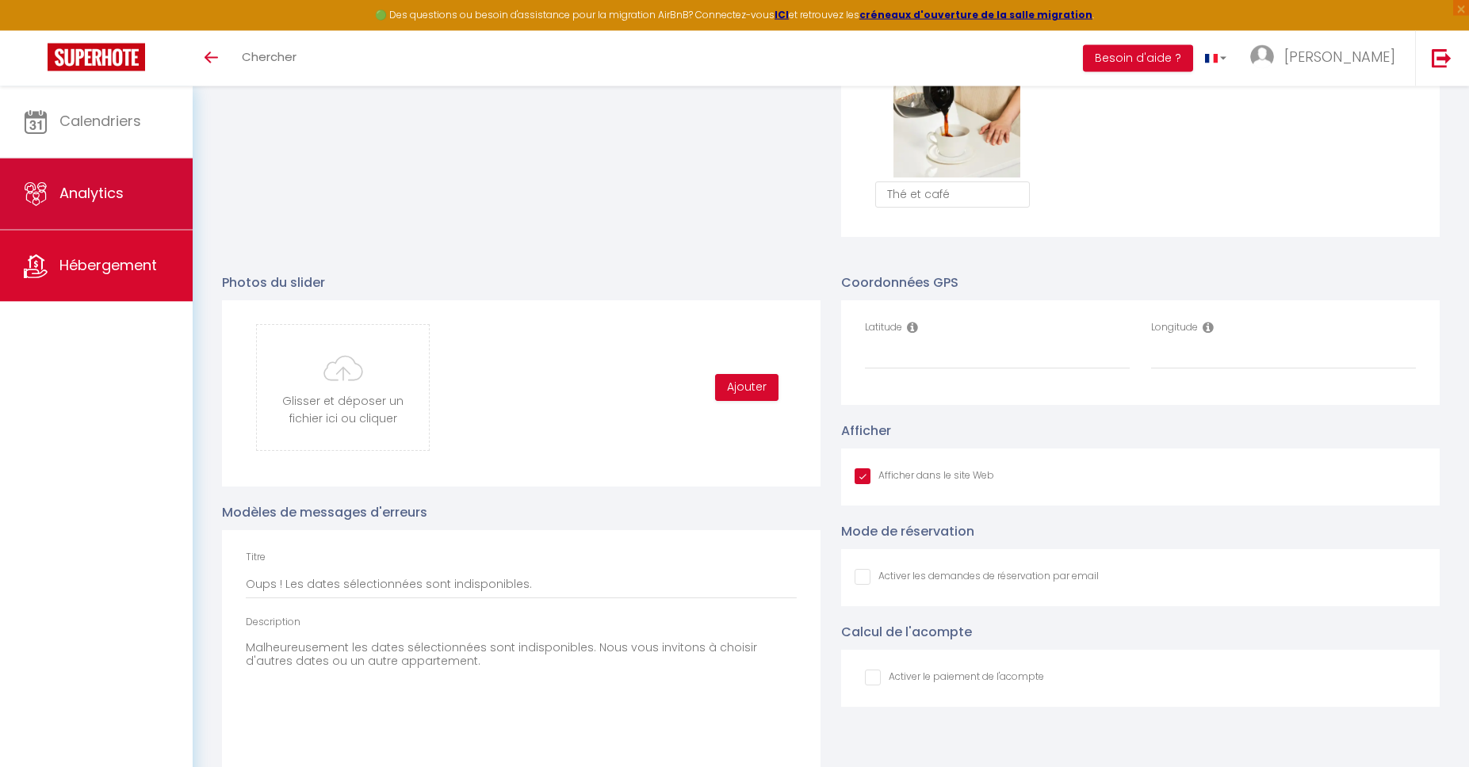
scroll to position [1477, 0]
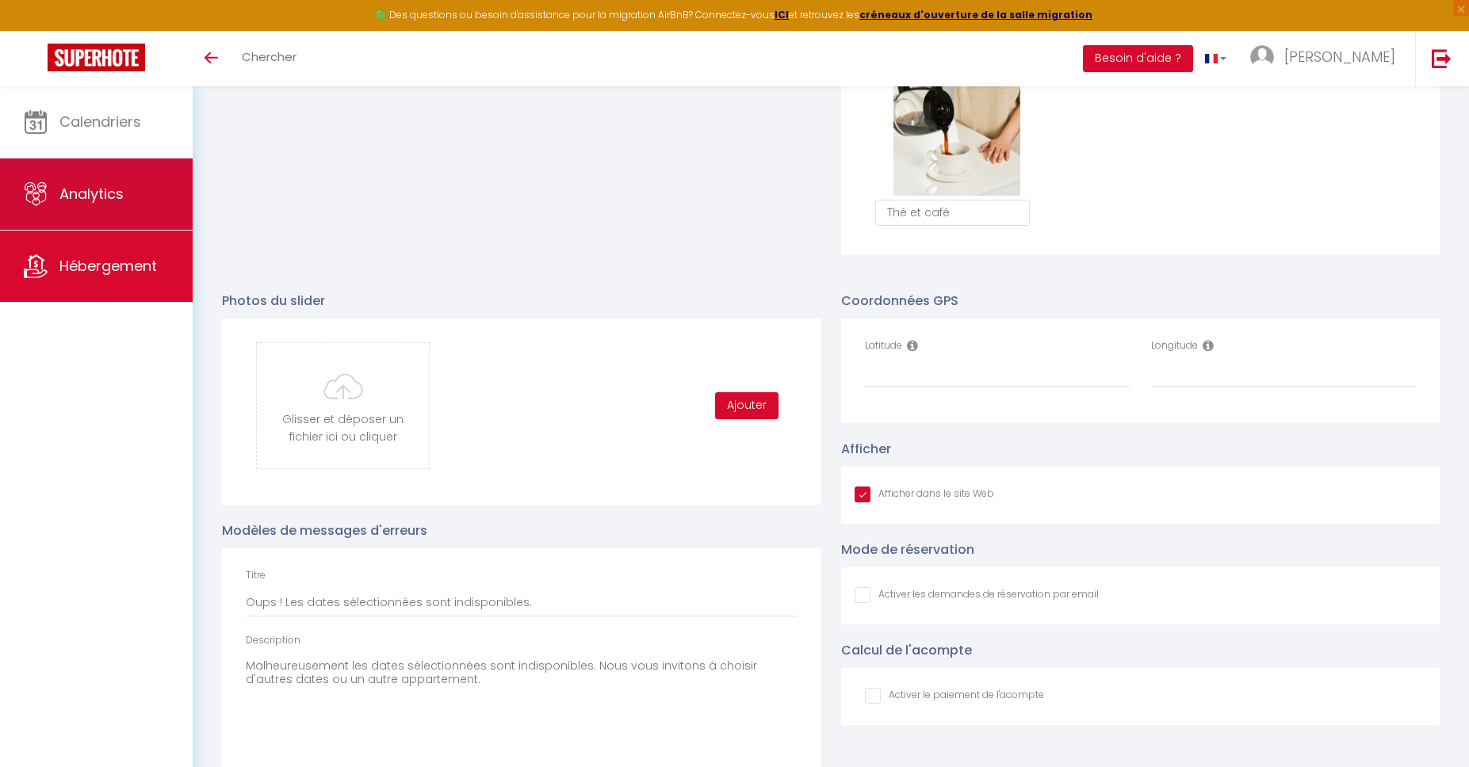
type input "C:\fakepath\App1.jpg"
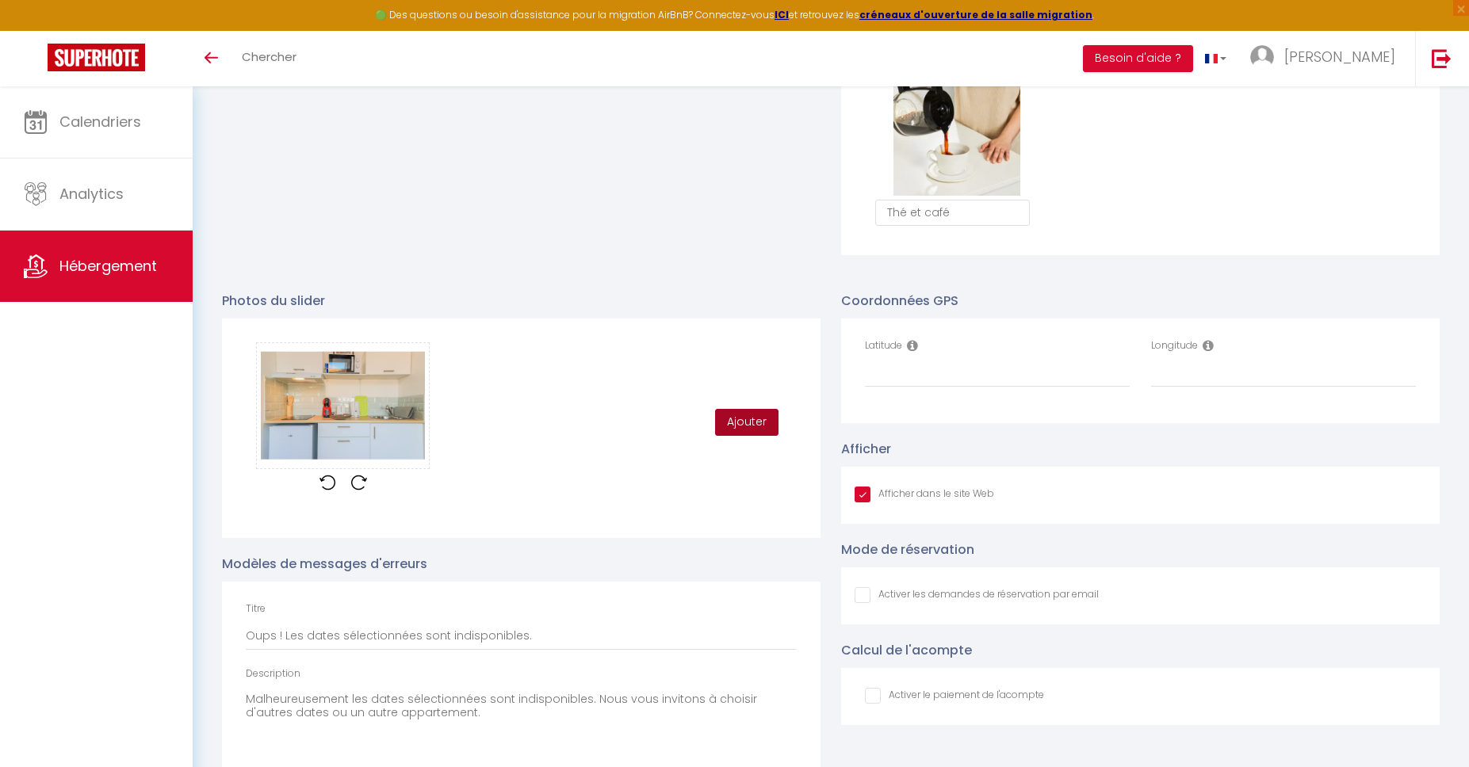
click at [752, 418] on button "Ajouter" at bounding box center [746, 422] width 63 height 27
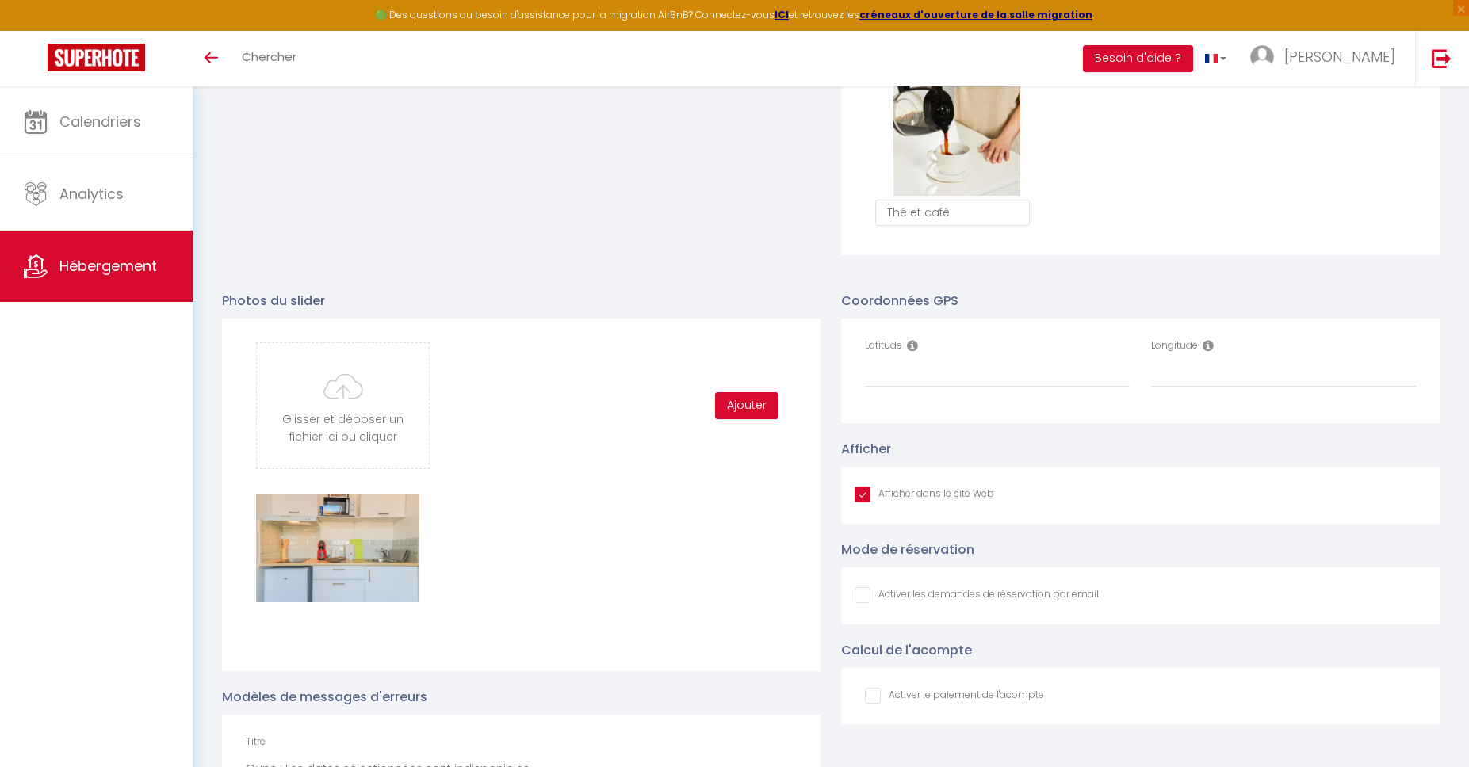
type input "C:\fakepath\App2.jpg"
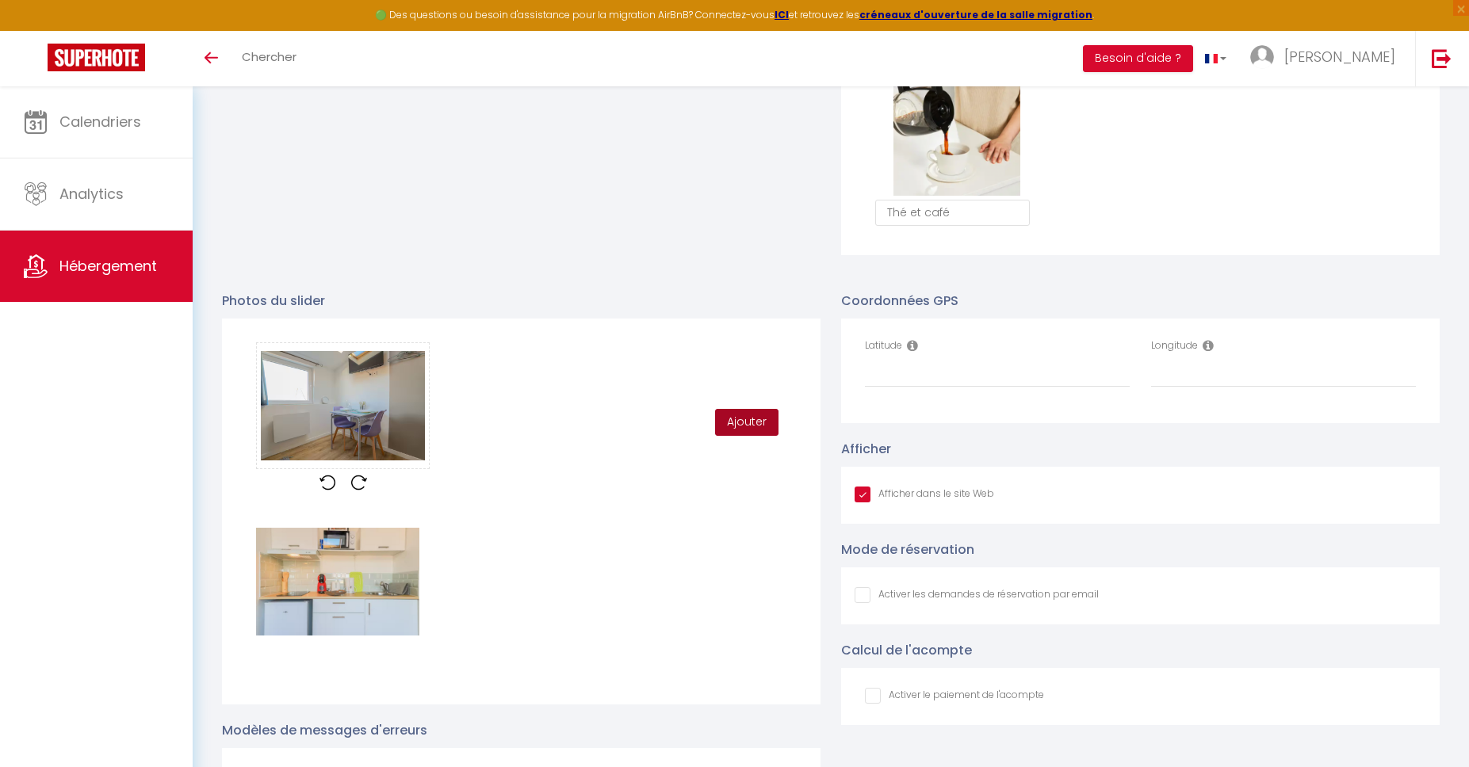
click at [752, 417] on button "Ajouter" at bounding box center [746, 422] width 63 height 27
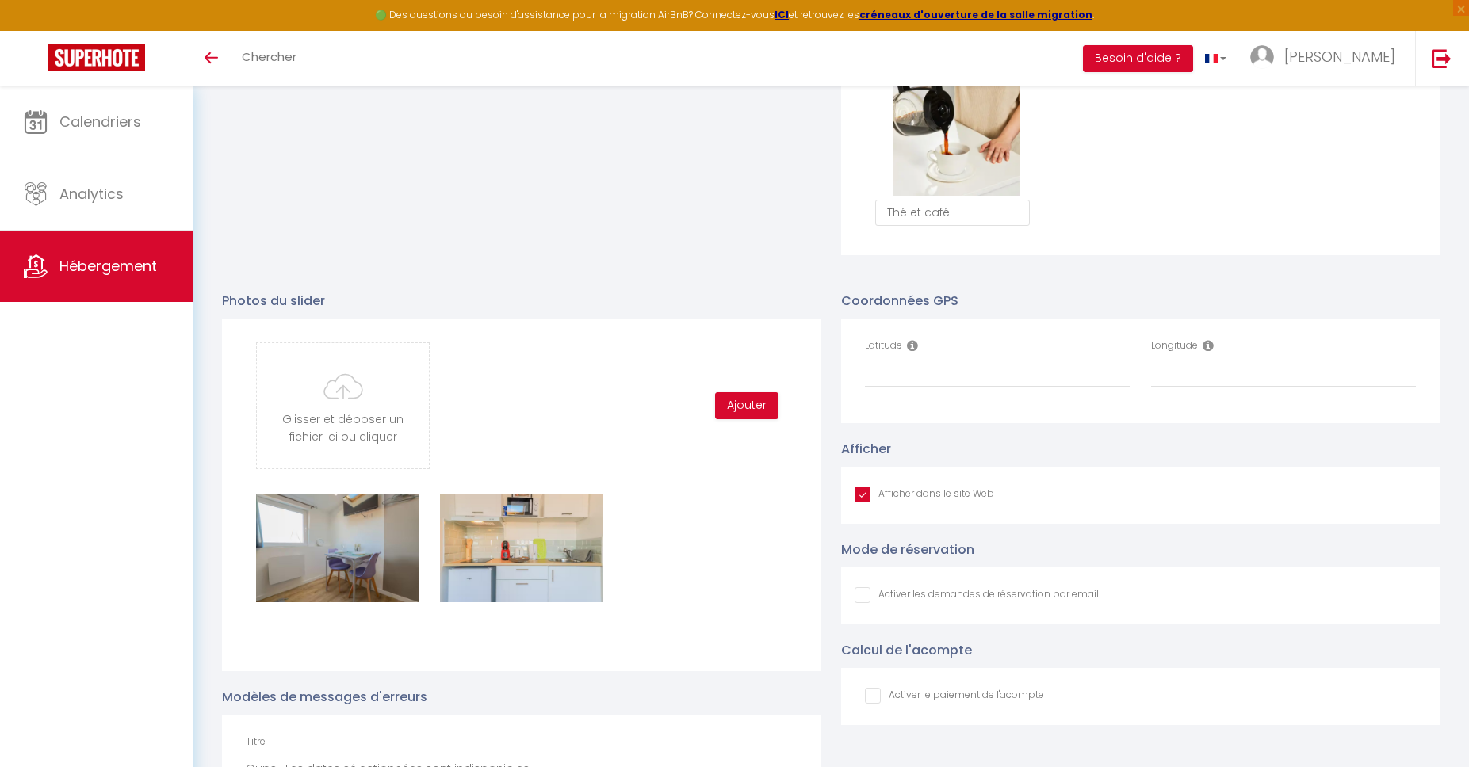
type input "C:\fakepath\App4.jpg"
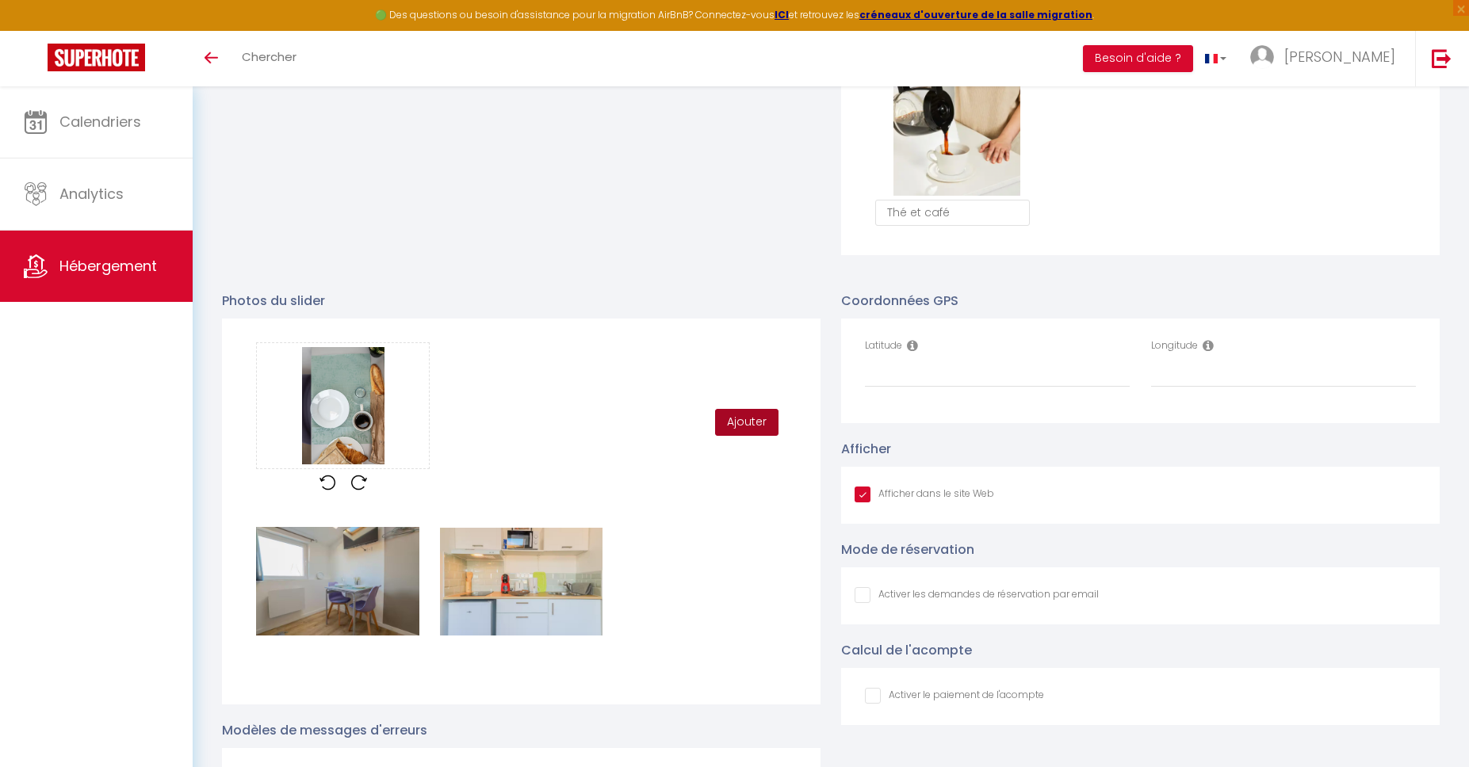
click at [736, 430] on button "Ajouter" at bounding box center [746, 422] width 63 height 27
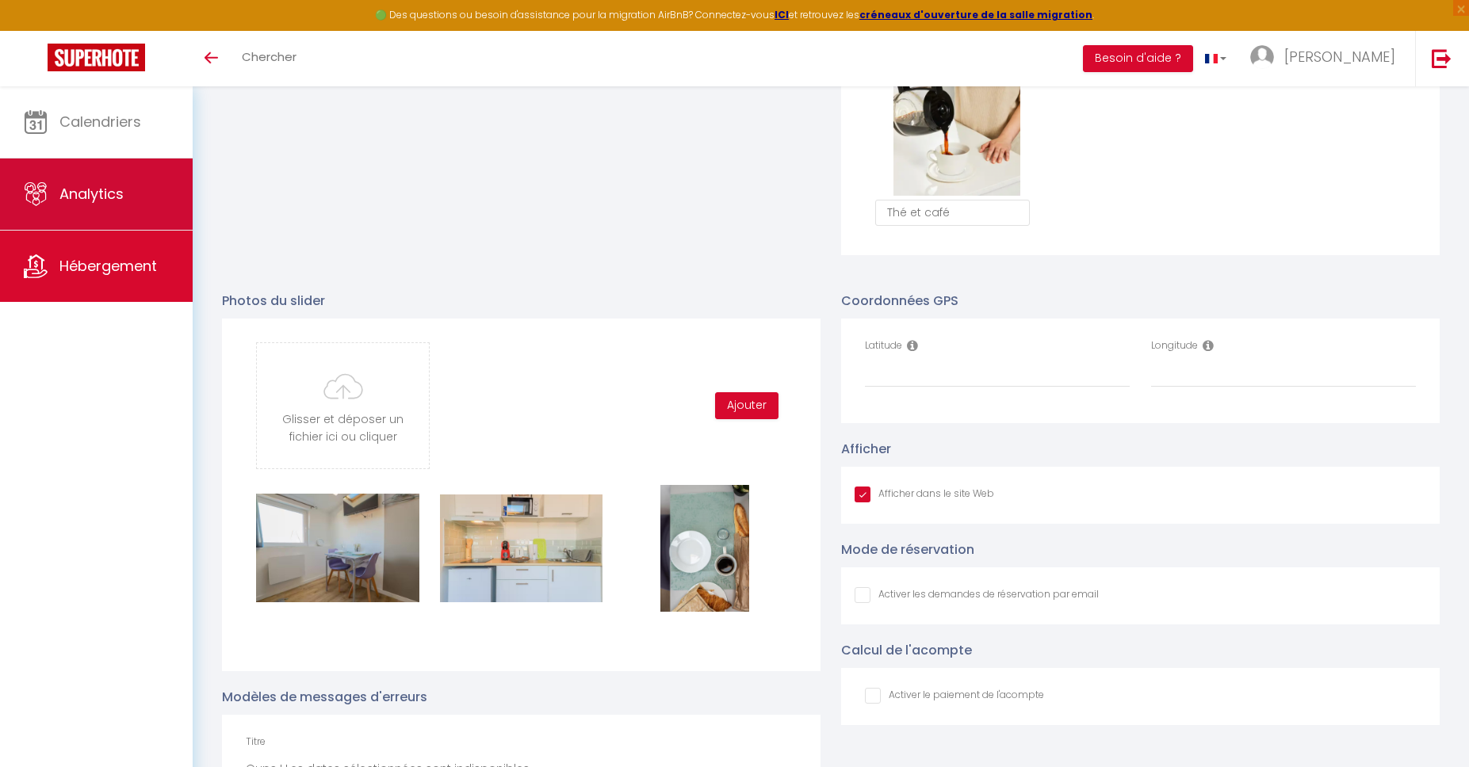
type input "C:\fakepath\App3.jpeg"
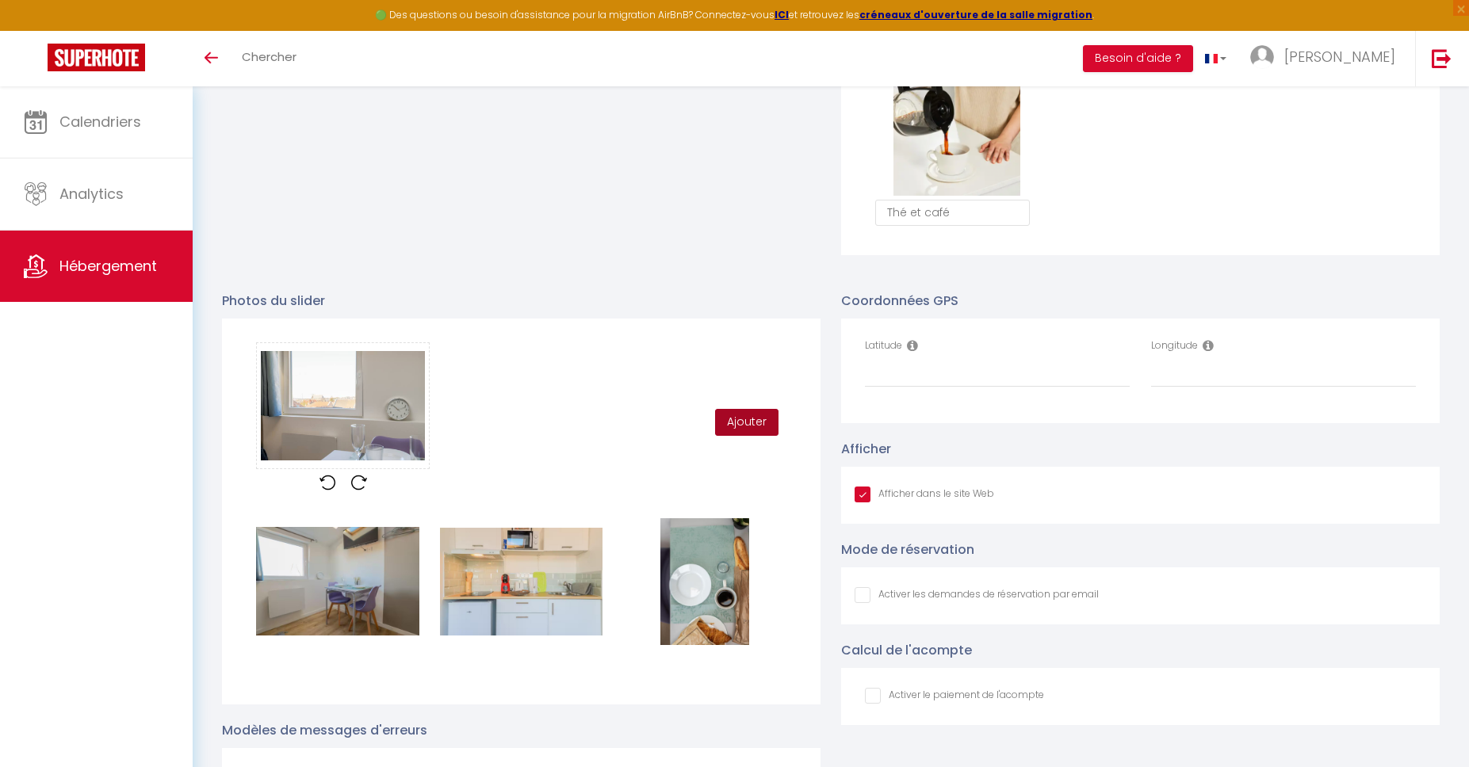
click at [757, 426] on button "Ajouter" at bounding box center [746, 422] width 63 height 27
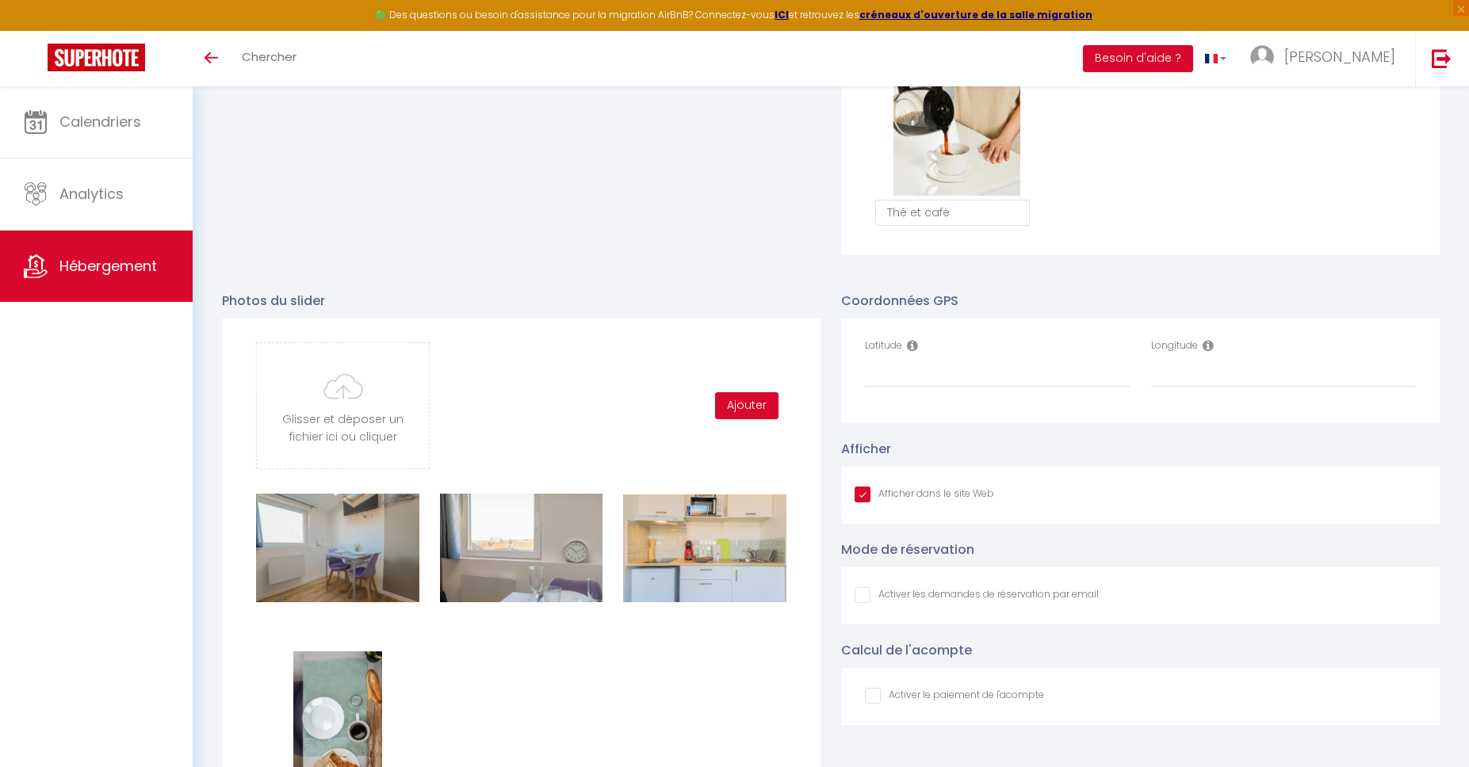
type input "C:\fakepath\App5.jpg"
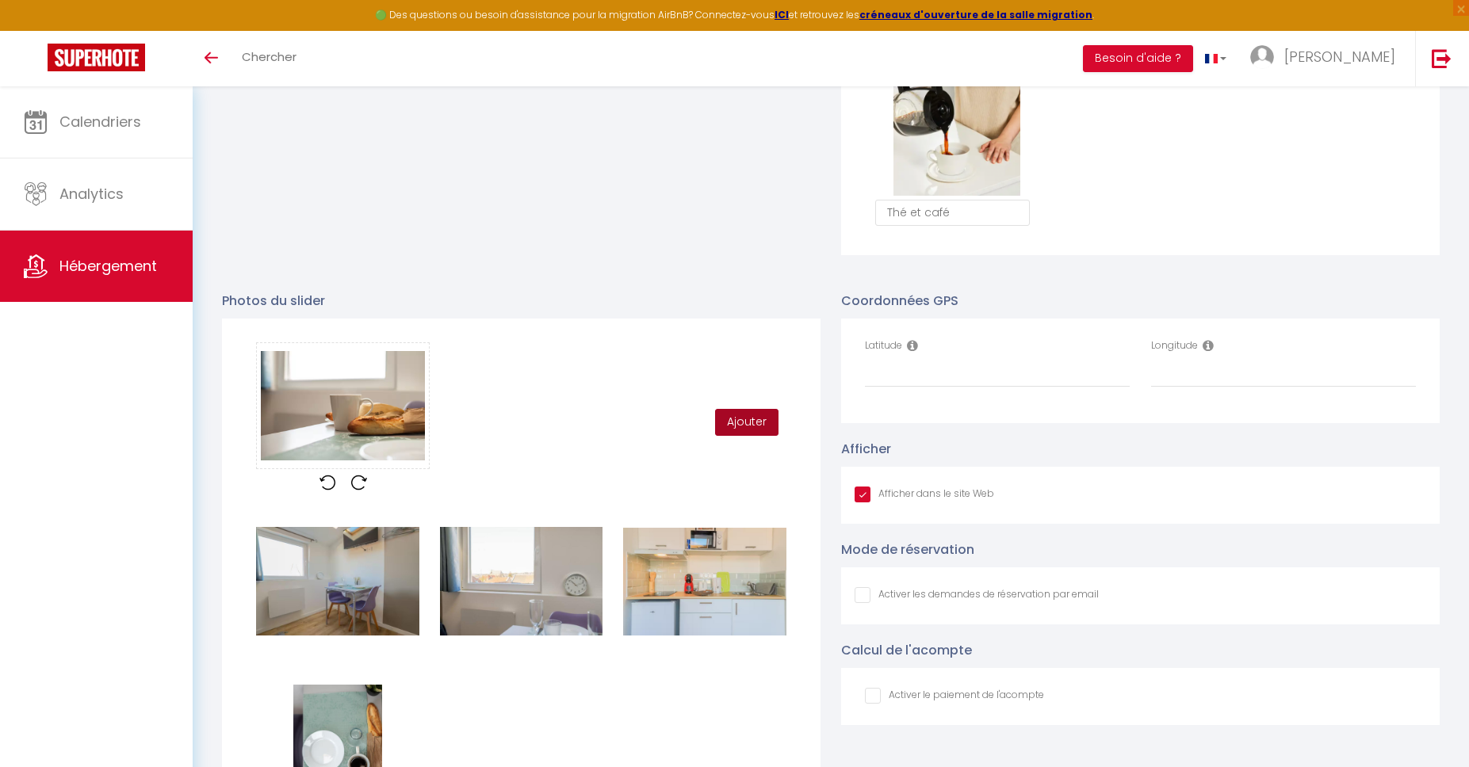
click at [752, 430] on button "Ajouter" at bounding box center [746, 422] width 63 height 27
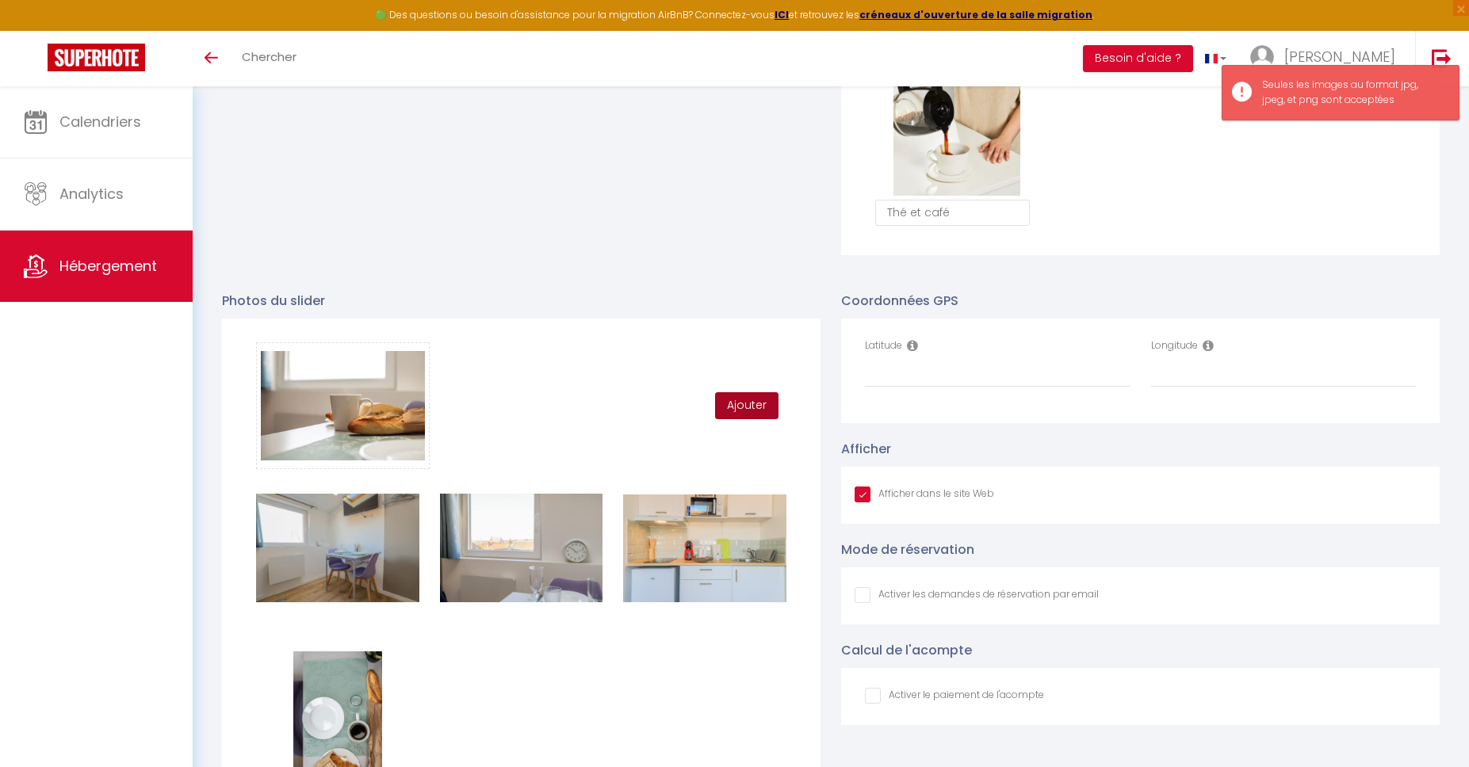
click at [755, 407] on button "Ajouter" at bounding box center [746, 405] width 63 height 27
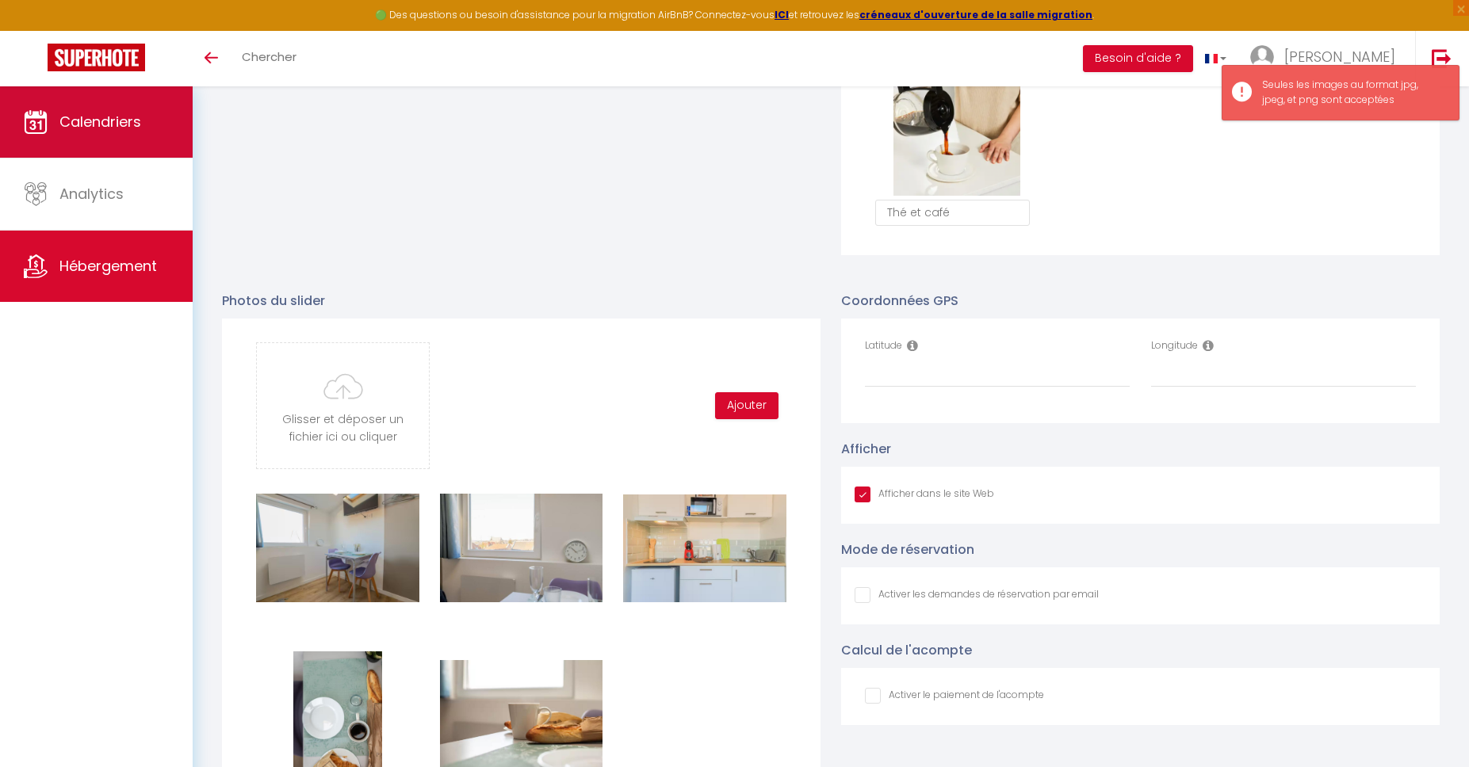
type input "C:\fakepath\App6.jpg"
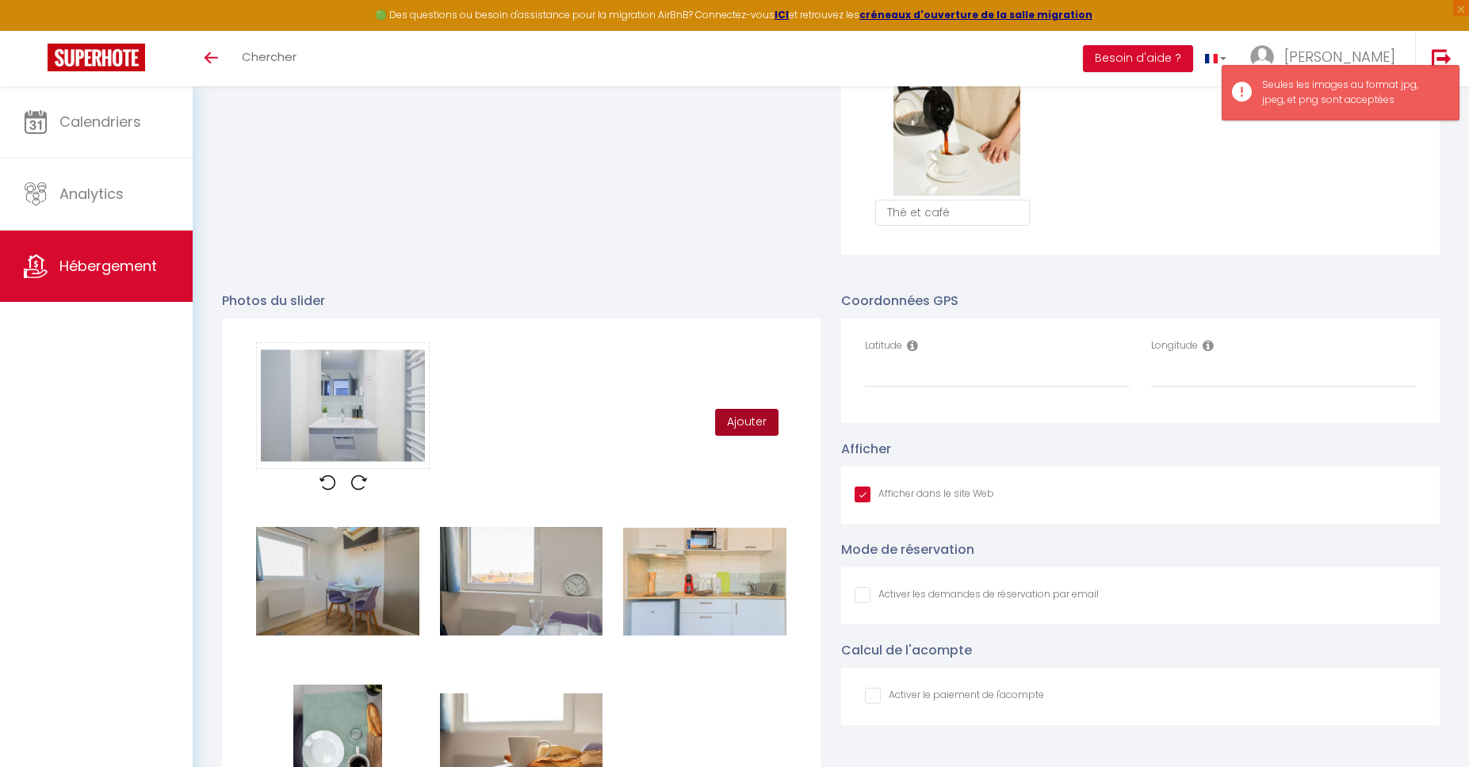
click at [749, 417] on button "Ajouter" at bounding box center [746, 422] width 63 height 27
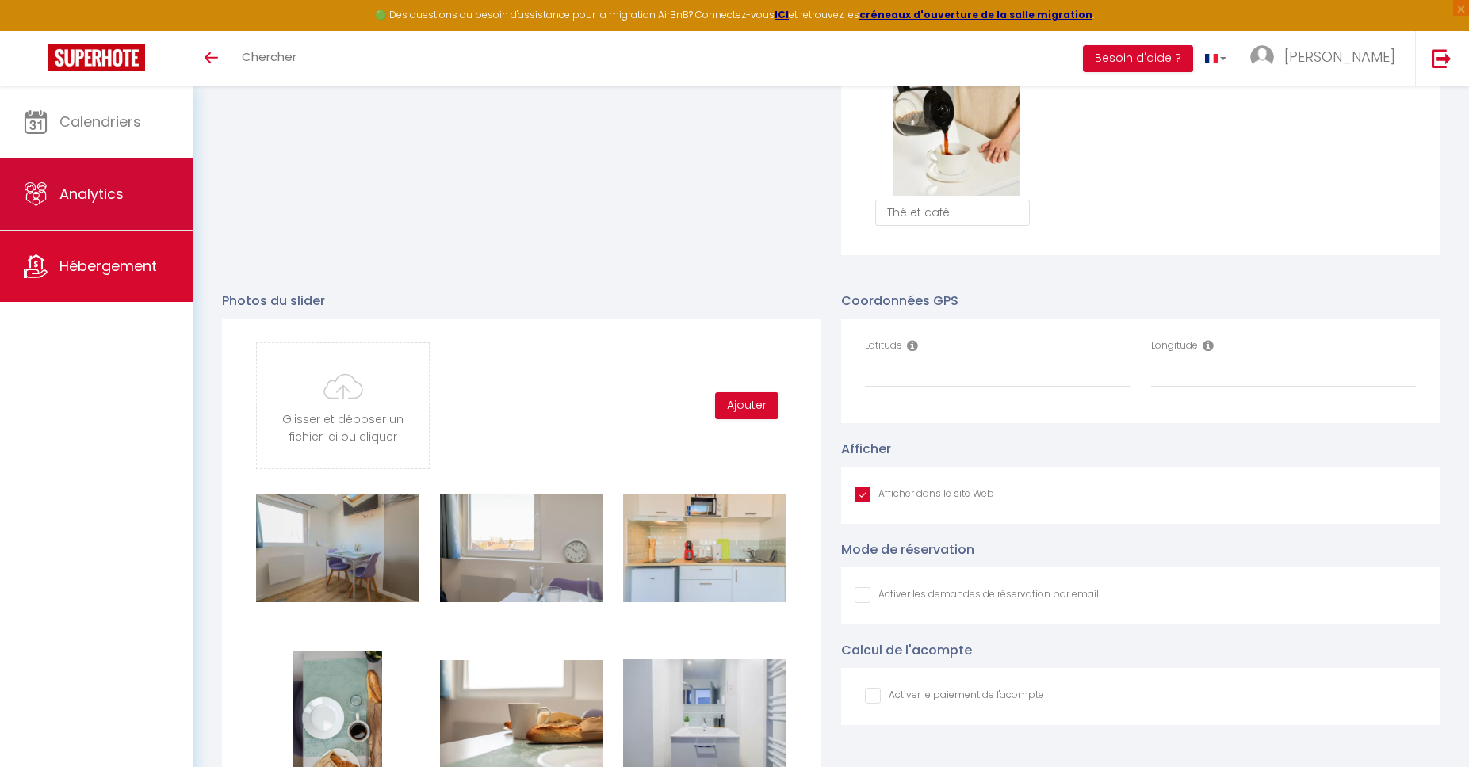
type input "C:\fakepath\App7.jpg"
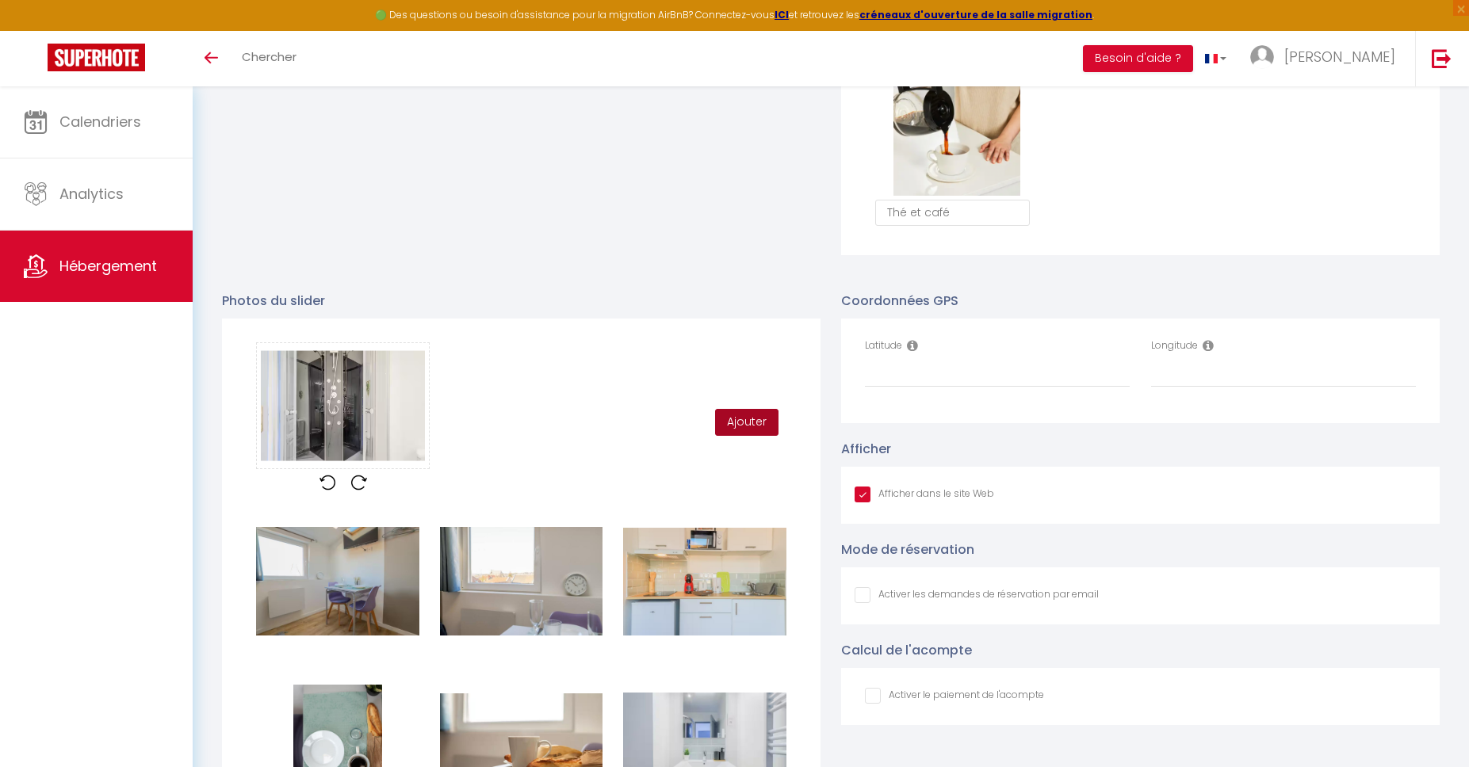
click at [747, 434] on button "Ajouter" at bounding box center [746, 422] width 63 height 27
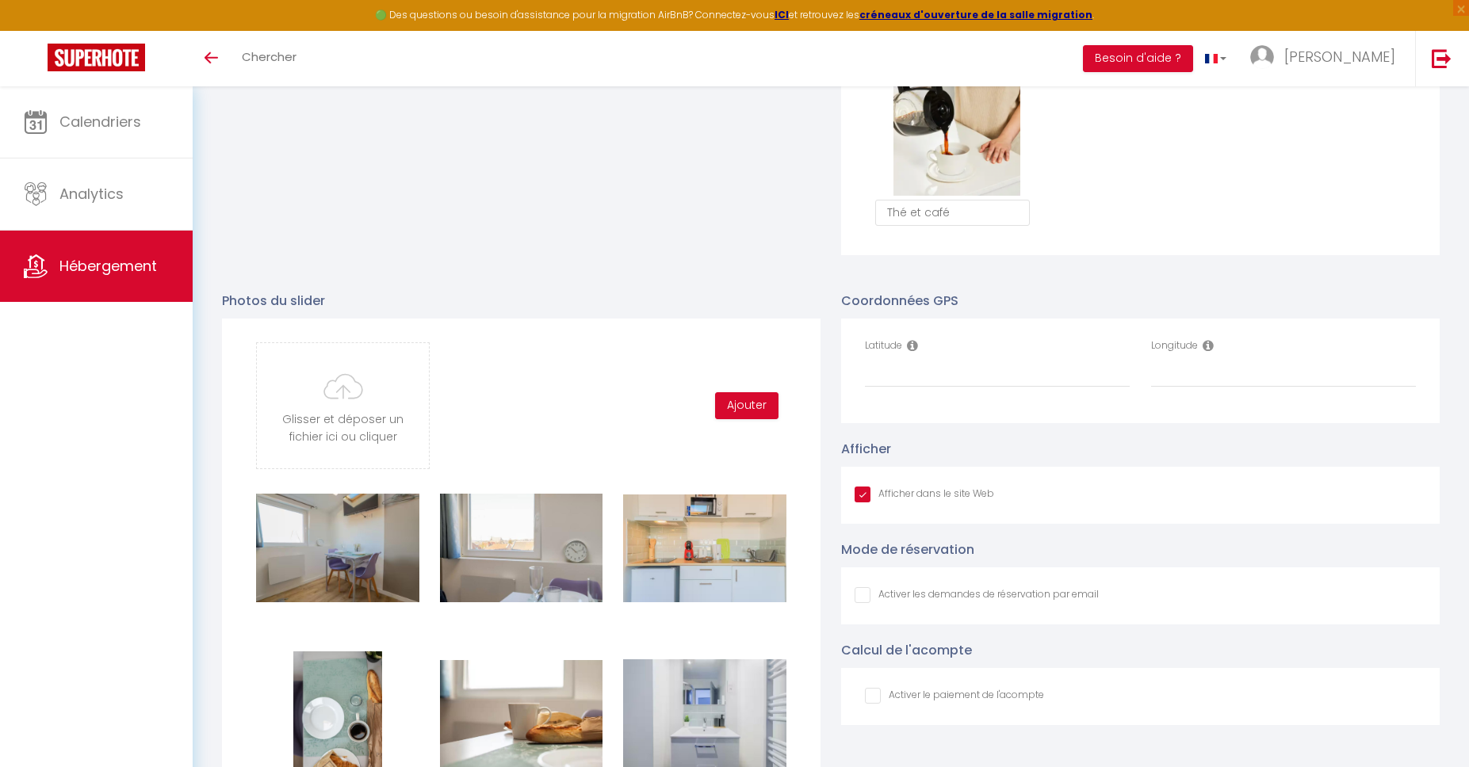
type input "C:\fakepath\App9.jpg"
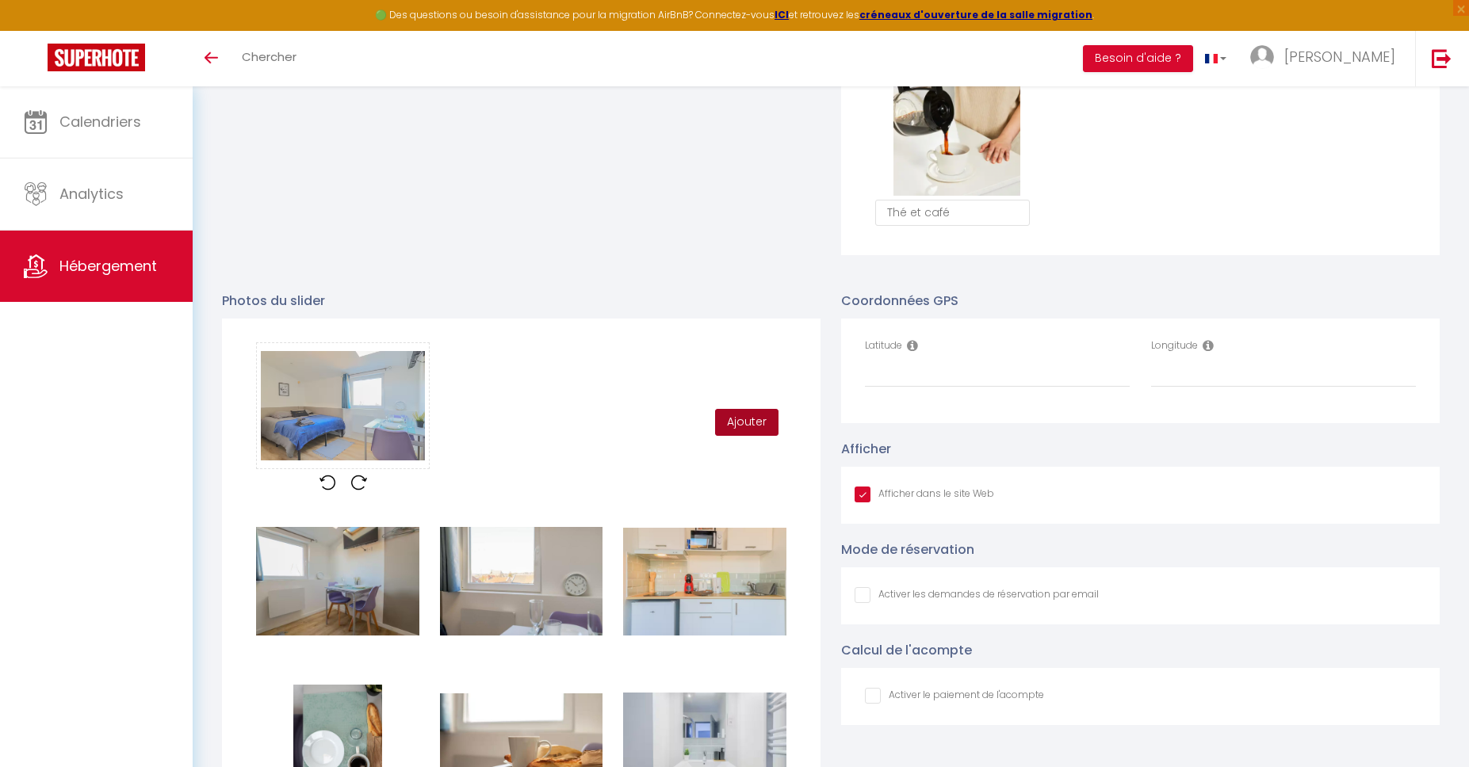
click at [755, 433] on button "Ajouter" at bounding box center [746, 422] width 63 height 27
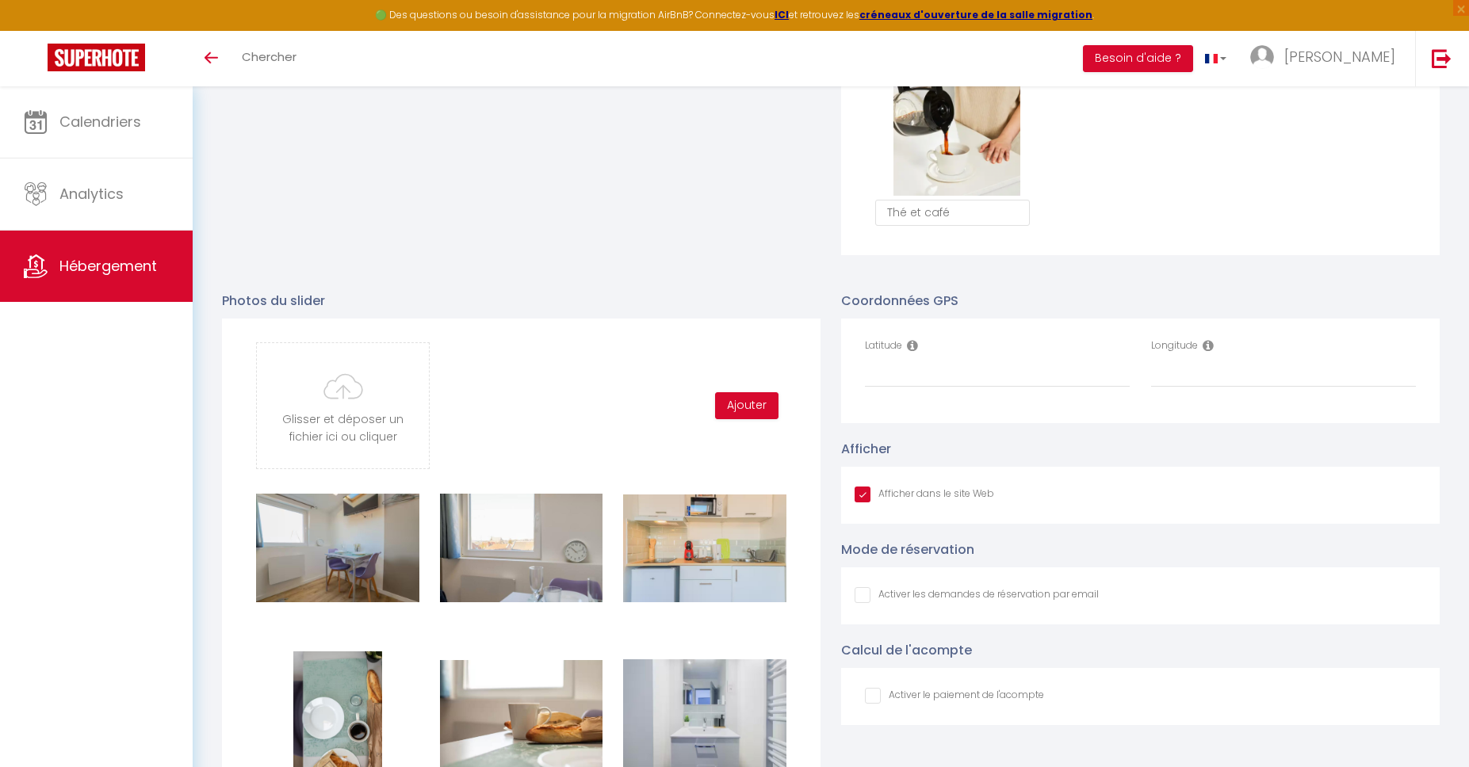
type input "C:\fakepath\App11.jpg"
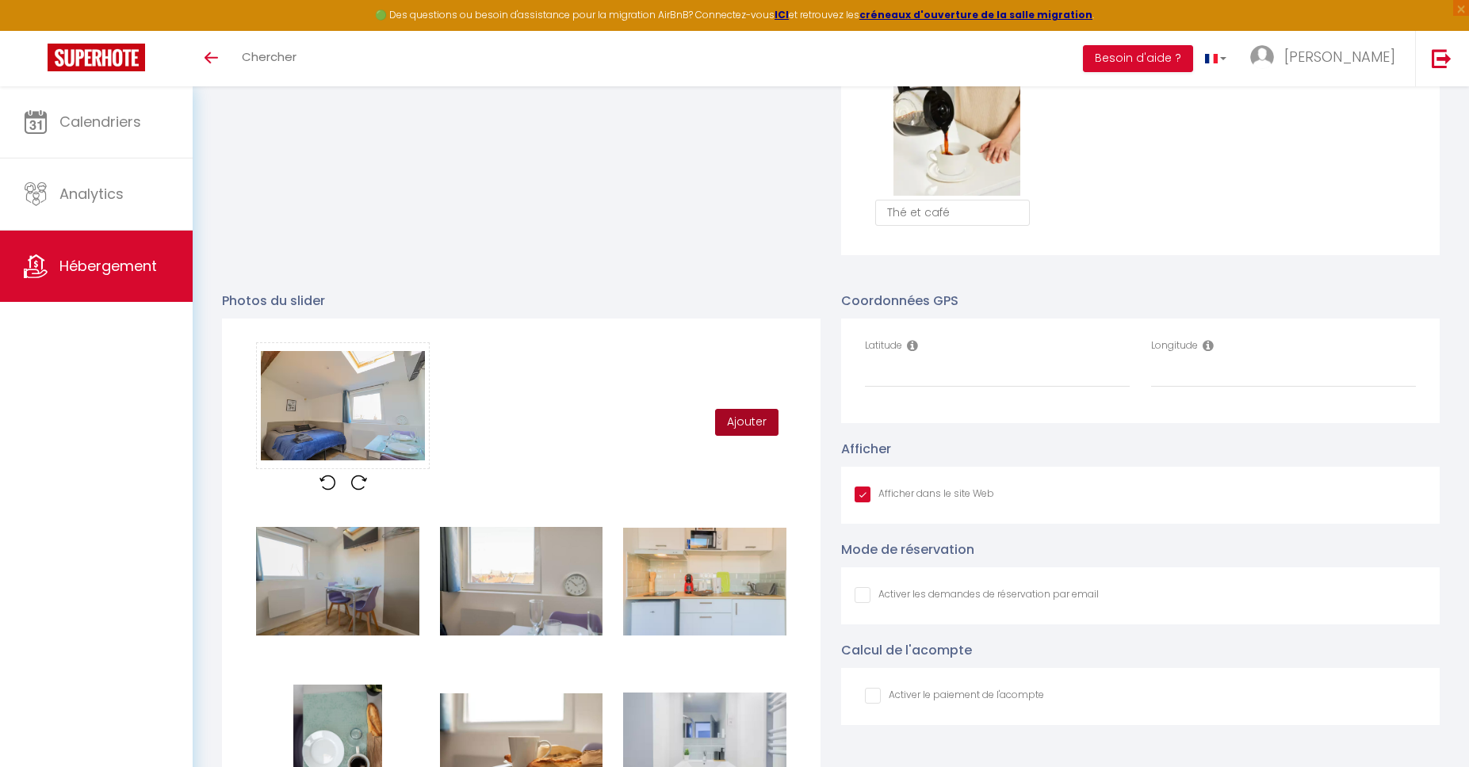
click at [754, 422] on button "Ajouter" at bounding box center [746, 422] width 63 height 27
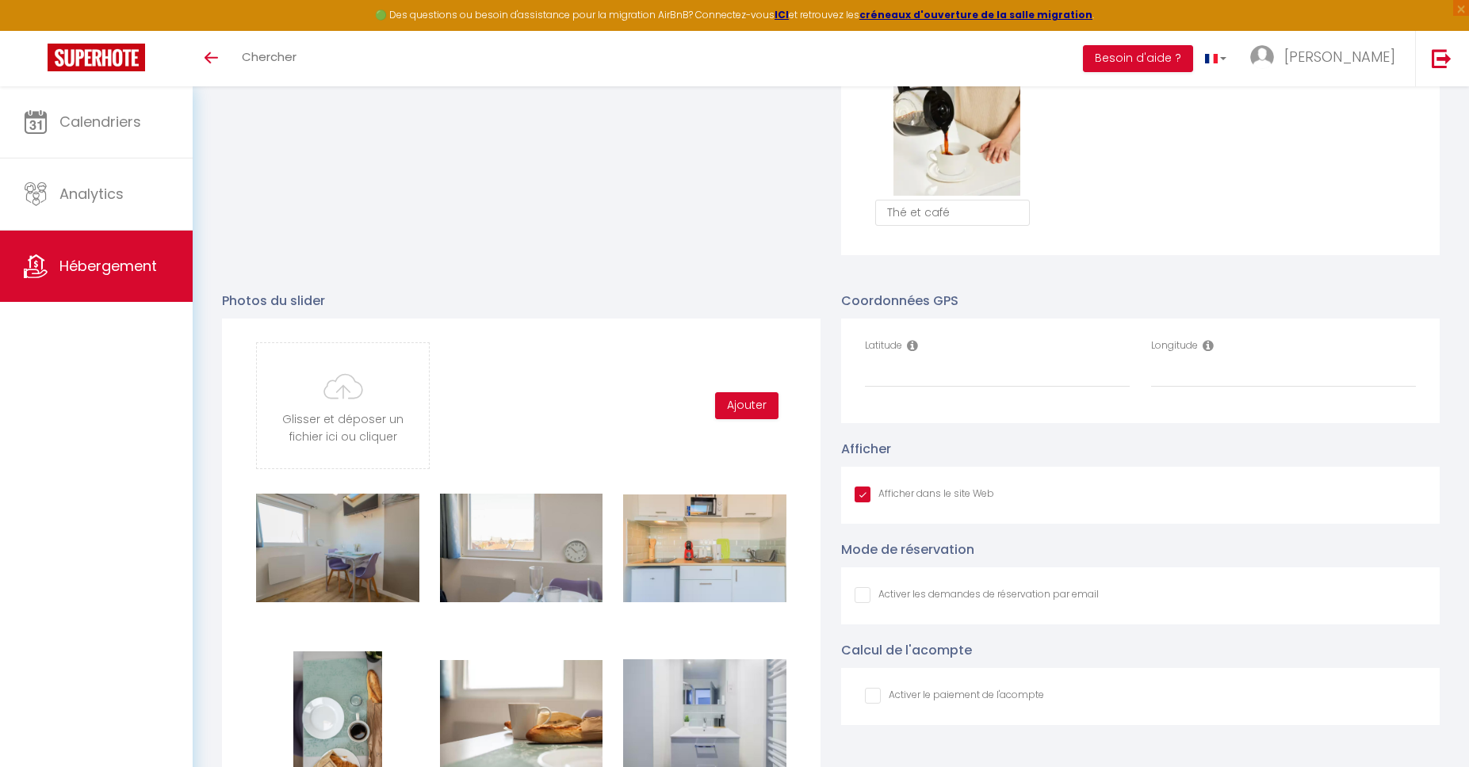
type input "C:\fakepath\App12.jpg"
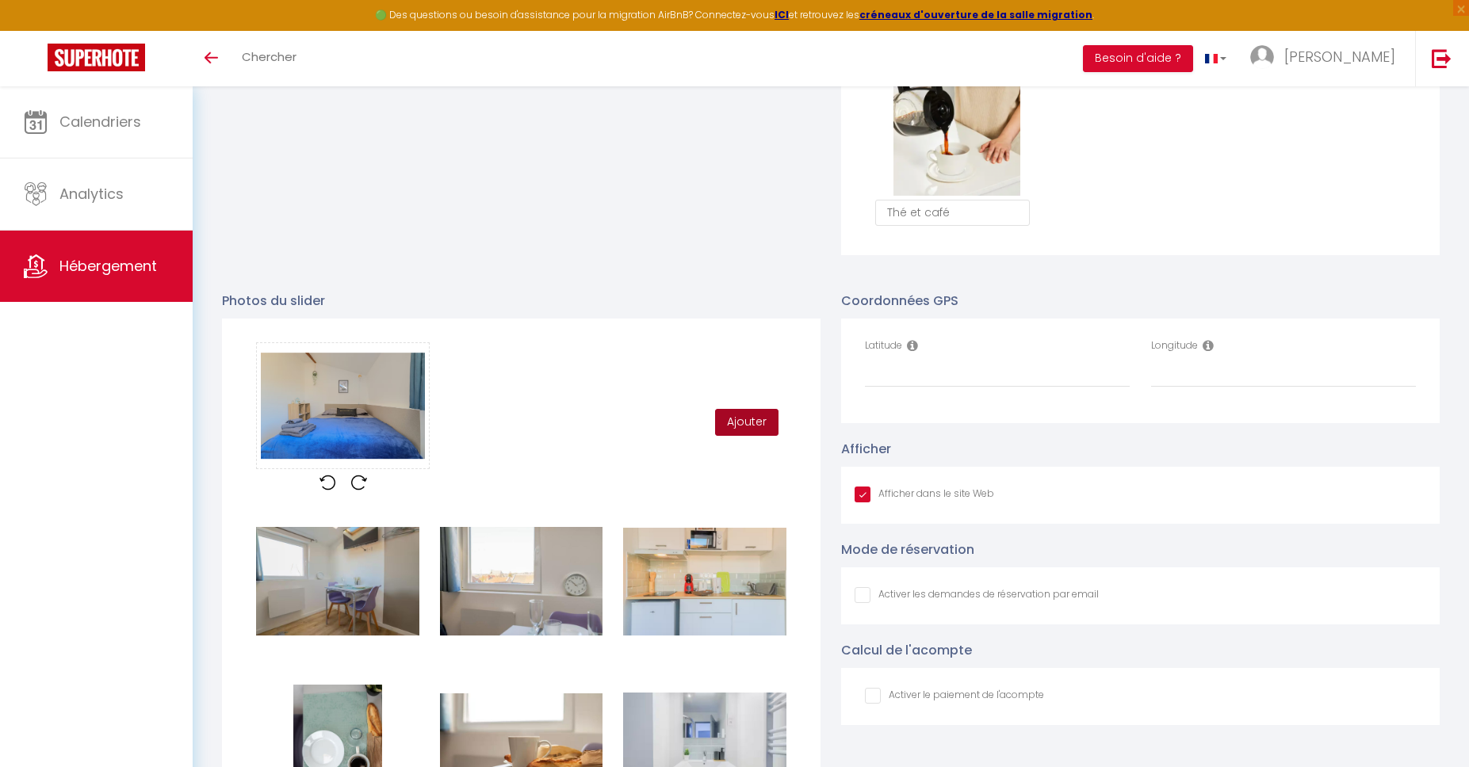
click at [755, 426] on button "Ajouter" at bounding box center [746, 422] width 63 height 27
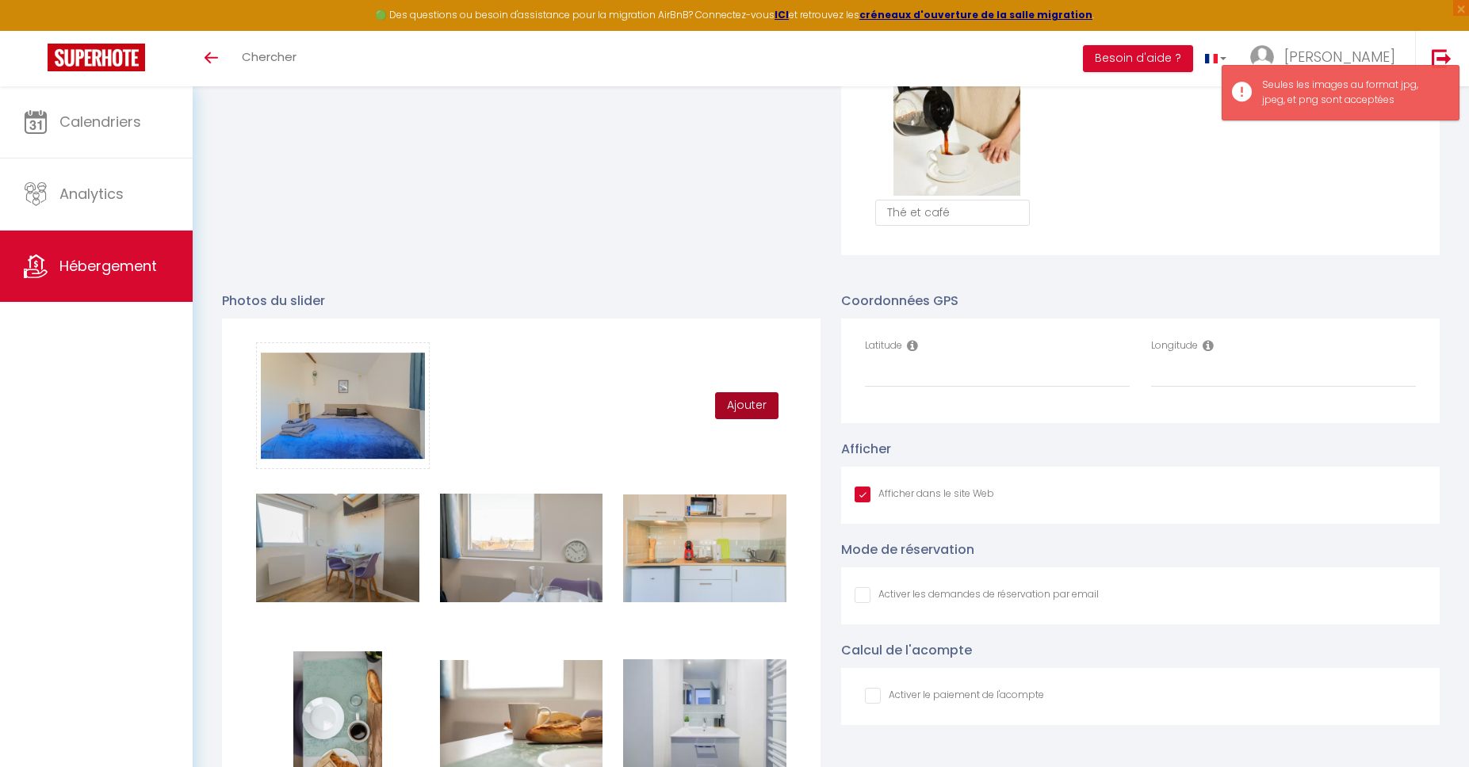
click at [738, 398] on button "Ajouter" at bounding box center [746, 405] width 63 height 27
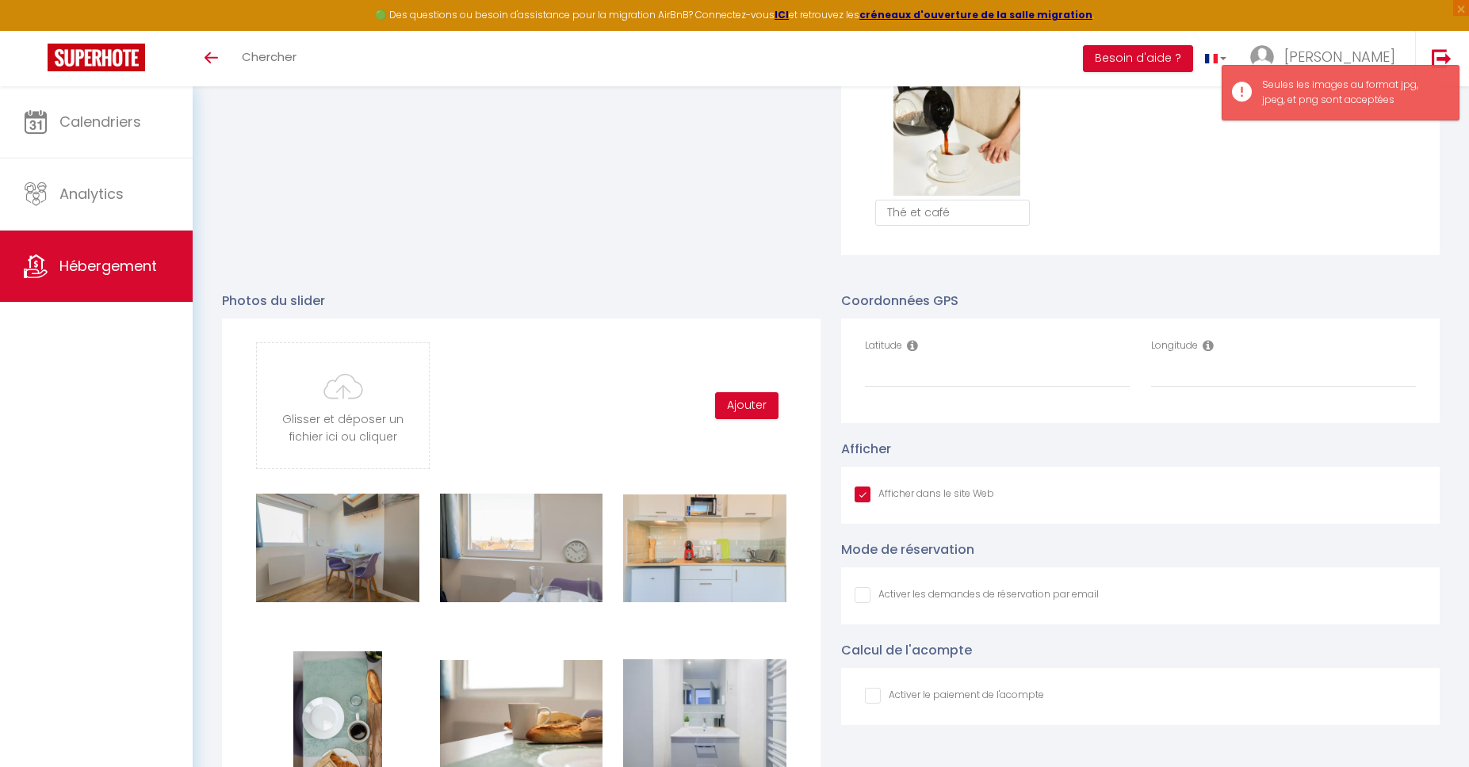
type input "C:\fakepath\App13.jpeg"
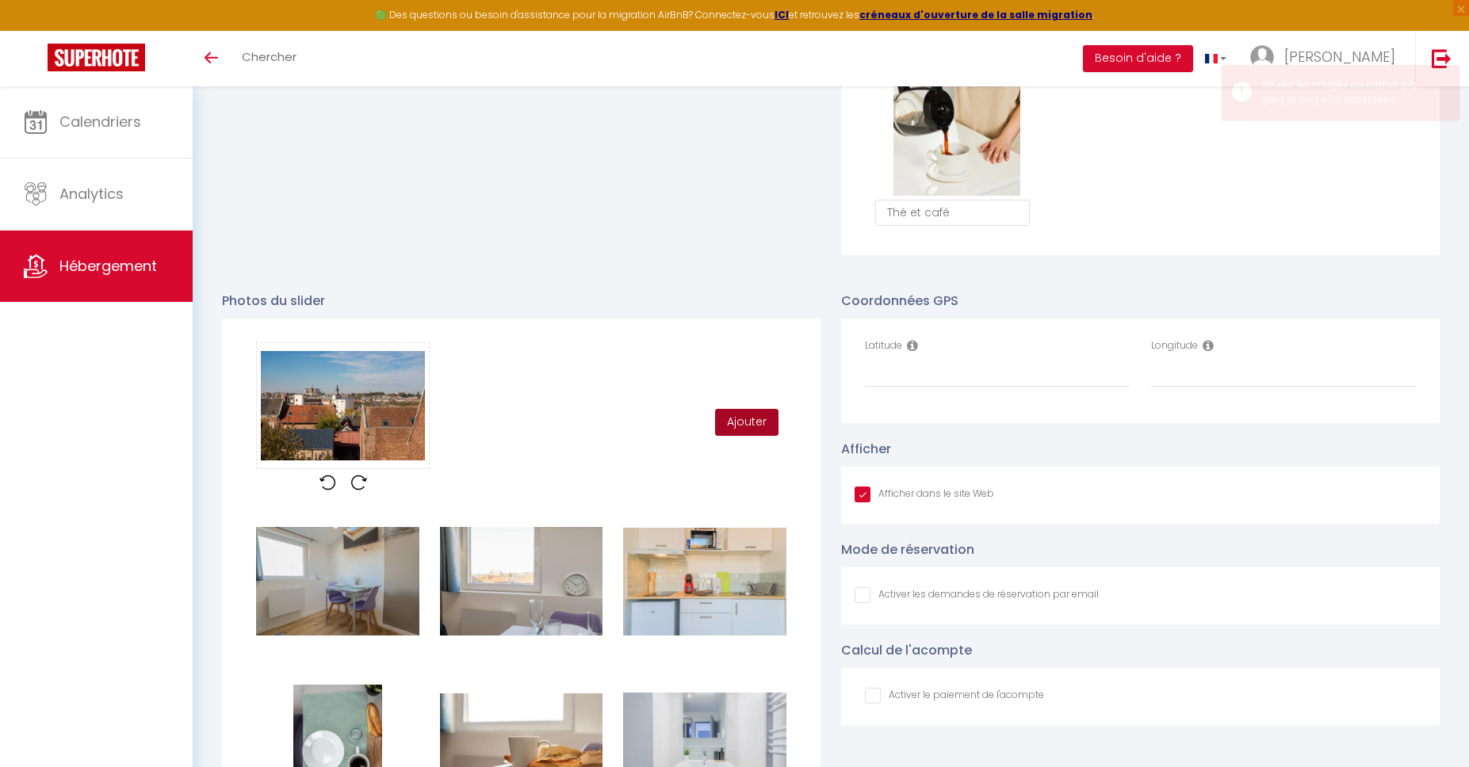
click at [758, 430] on button "Ajouter" at bounding box center [746, 422] width 63 height 27
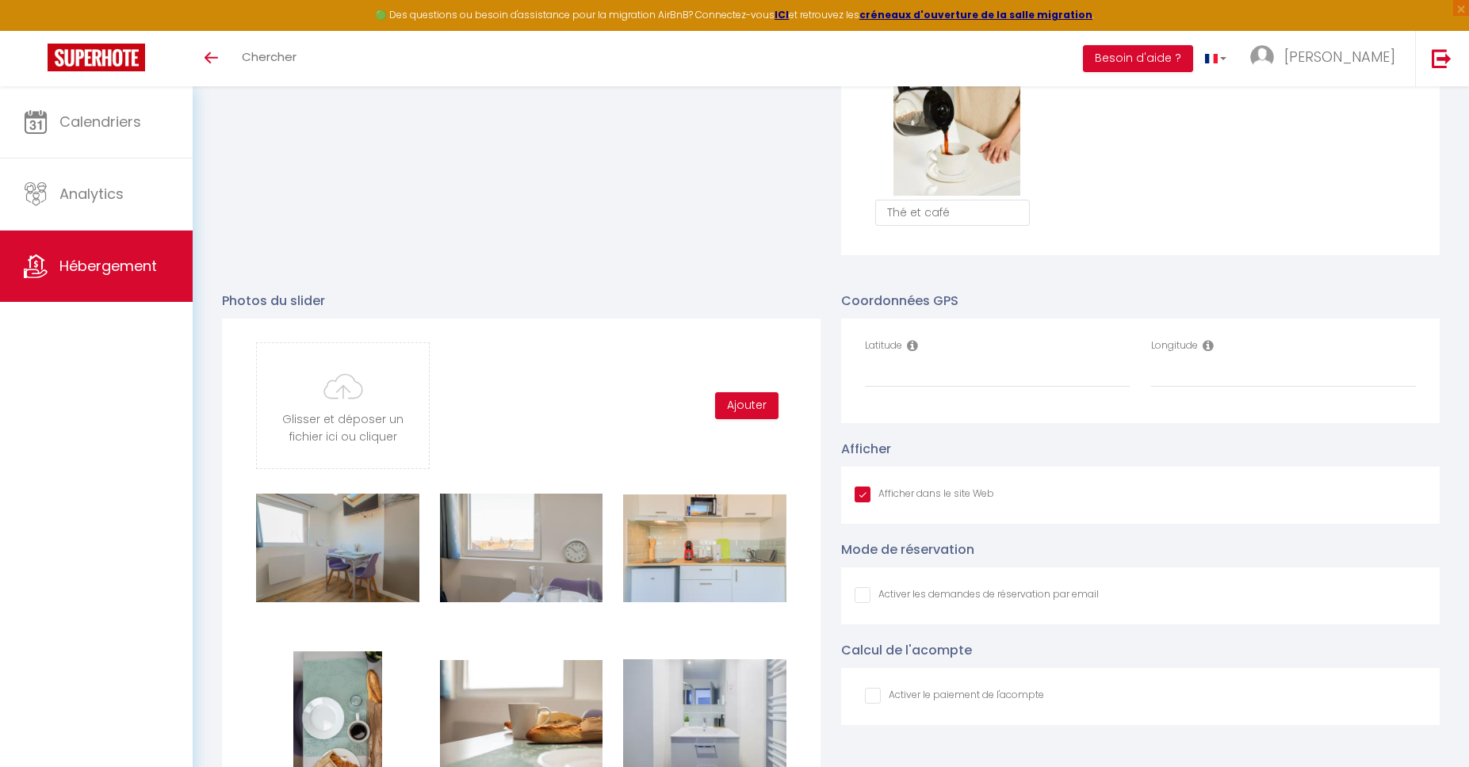
type input "C:\fakepath\App14.jpeg"
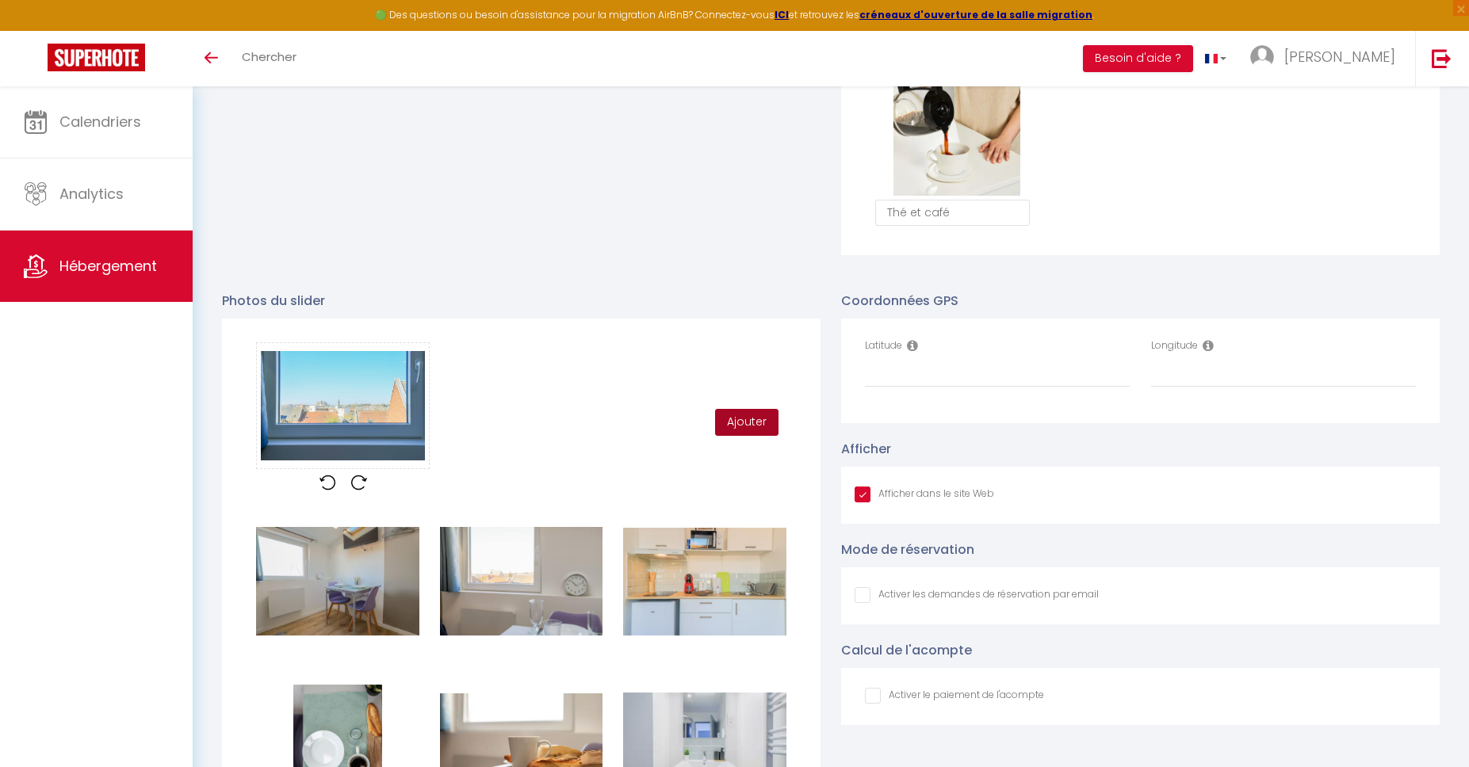
click at [754, 430] on button "Ajouter" at bounding box center [746, 422] width 63 height 27
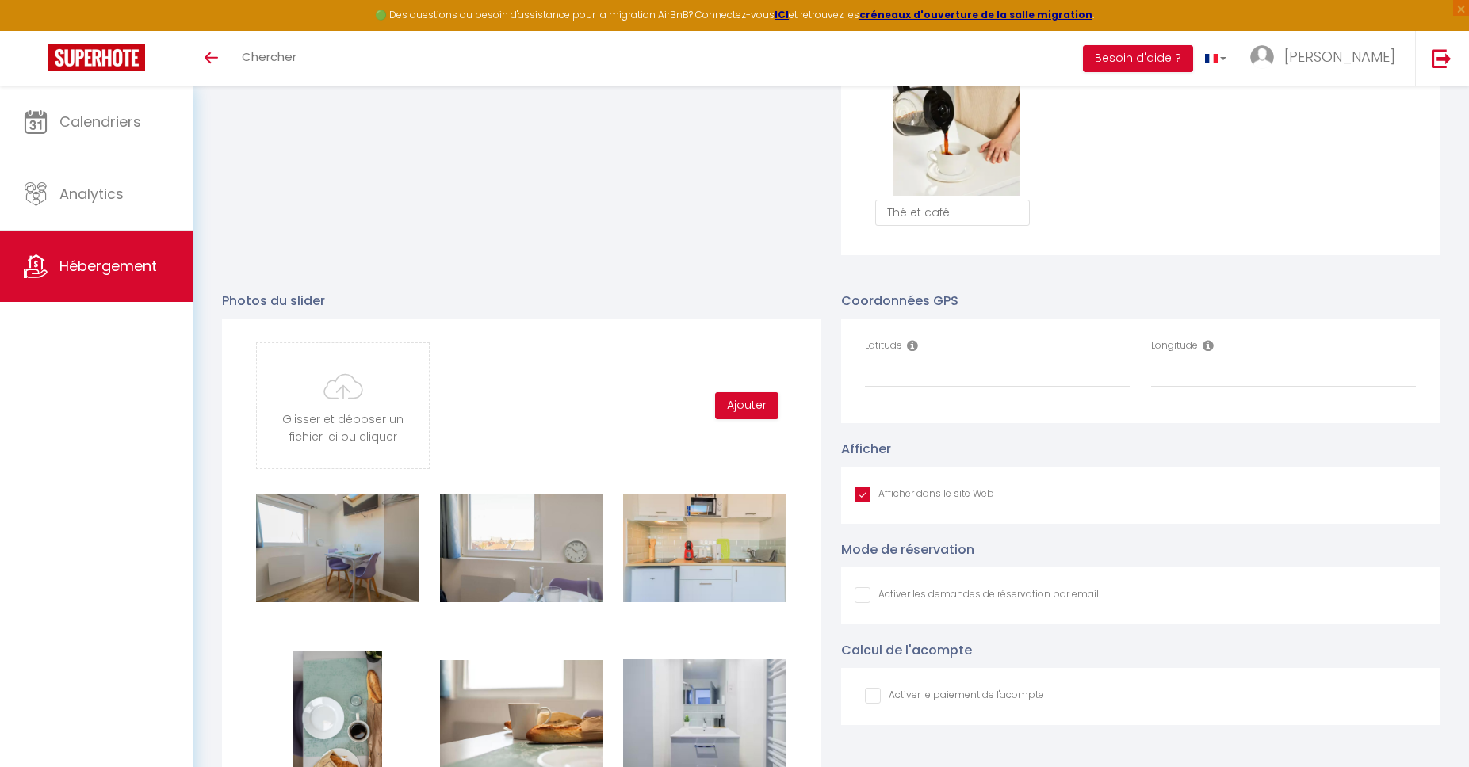
type input "C:\fakepath\App15.jpeg"
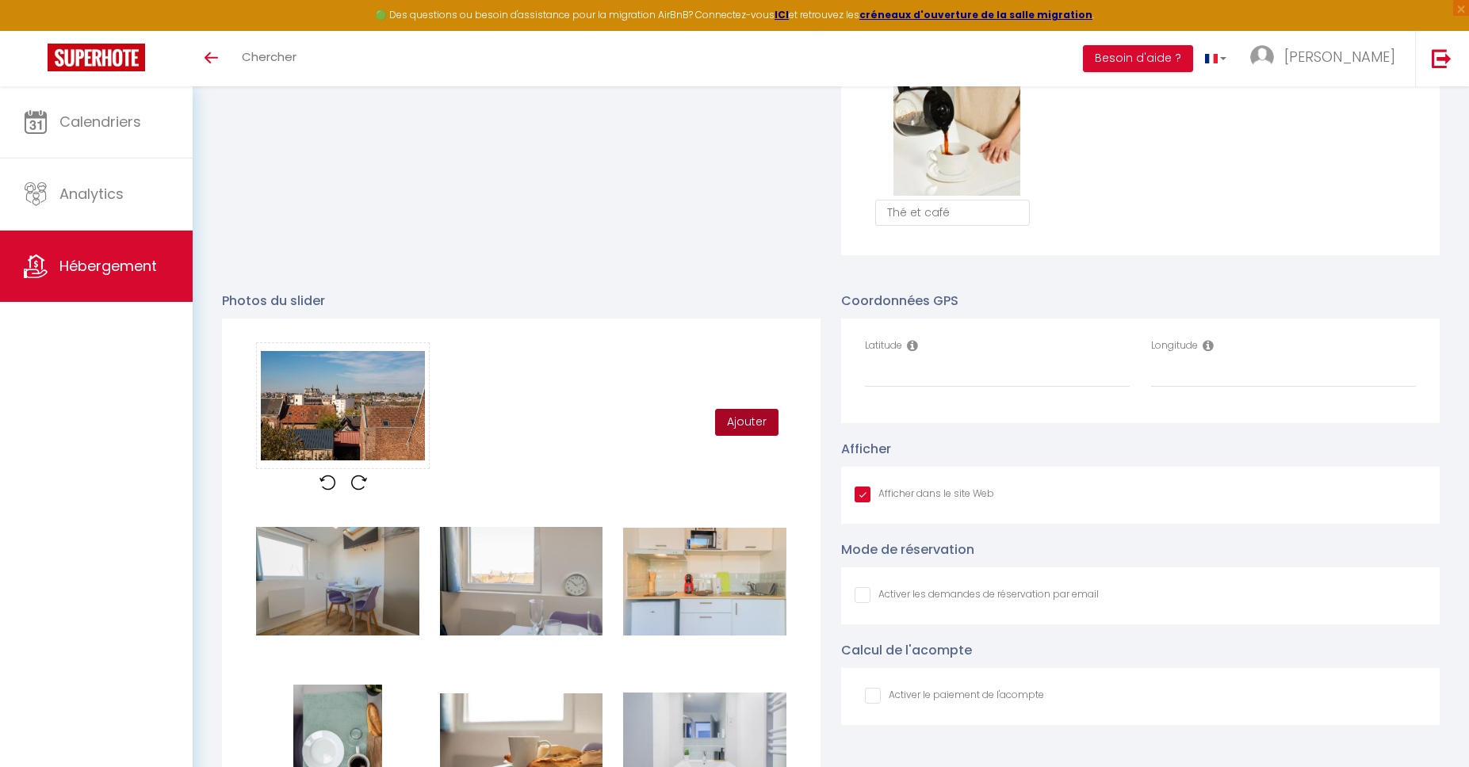
click at [744, 420] on button "Ajouter" at bounding box center [746, 422] width 63 height 27
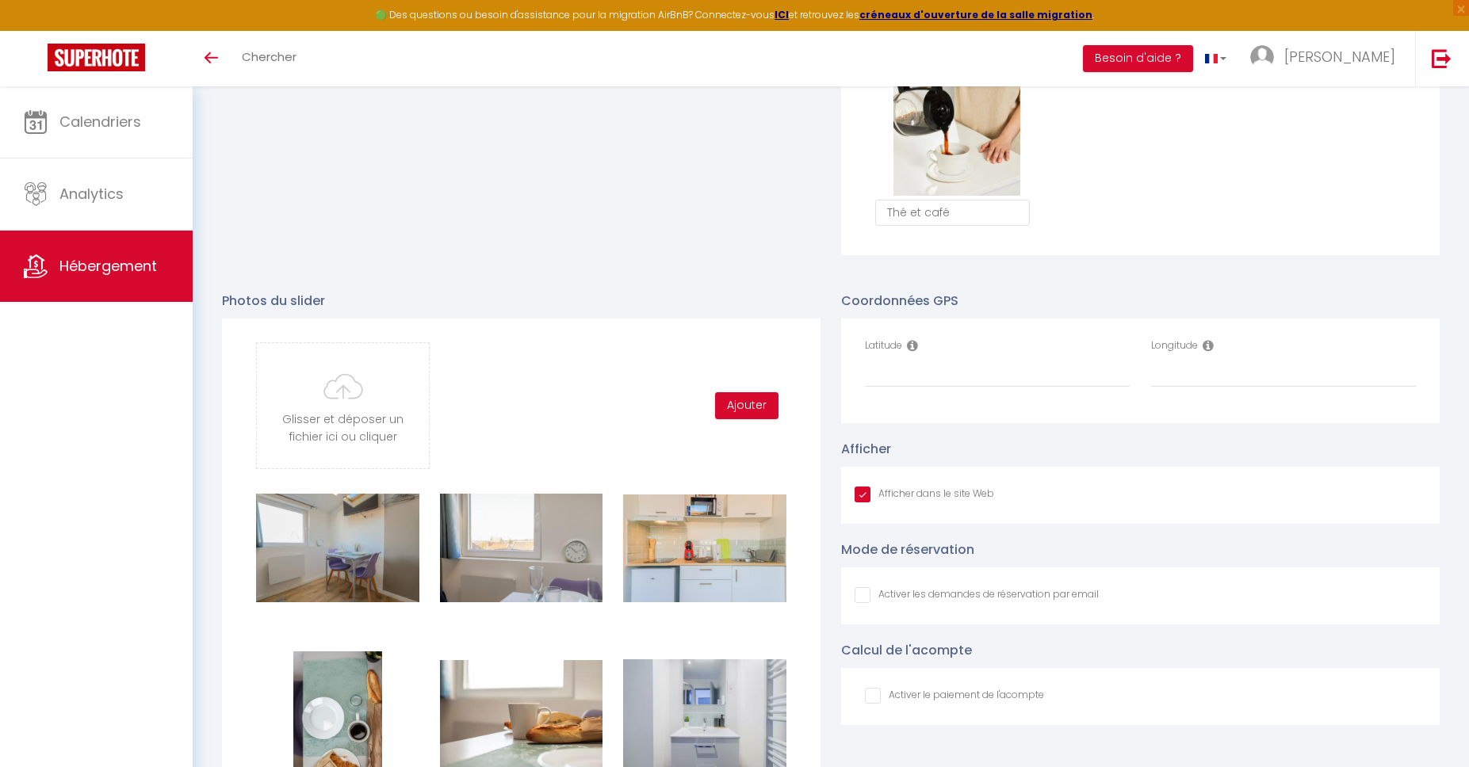
type input "C:\fakepath\App16.jpeg"
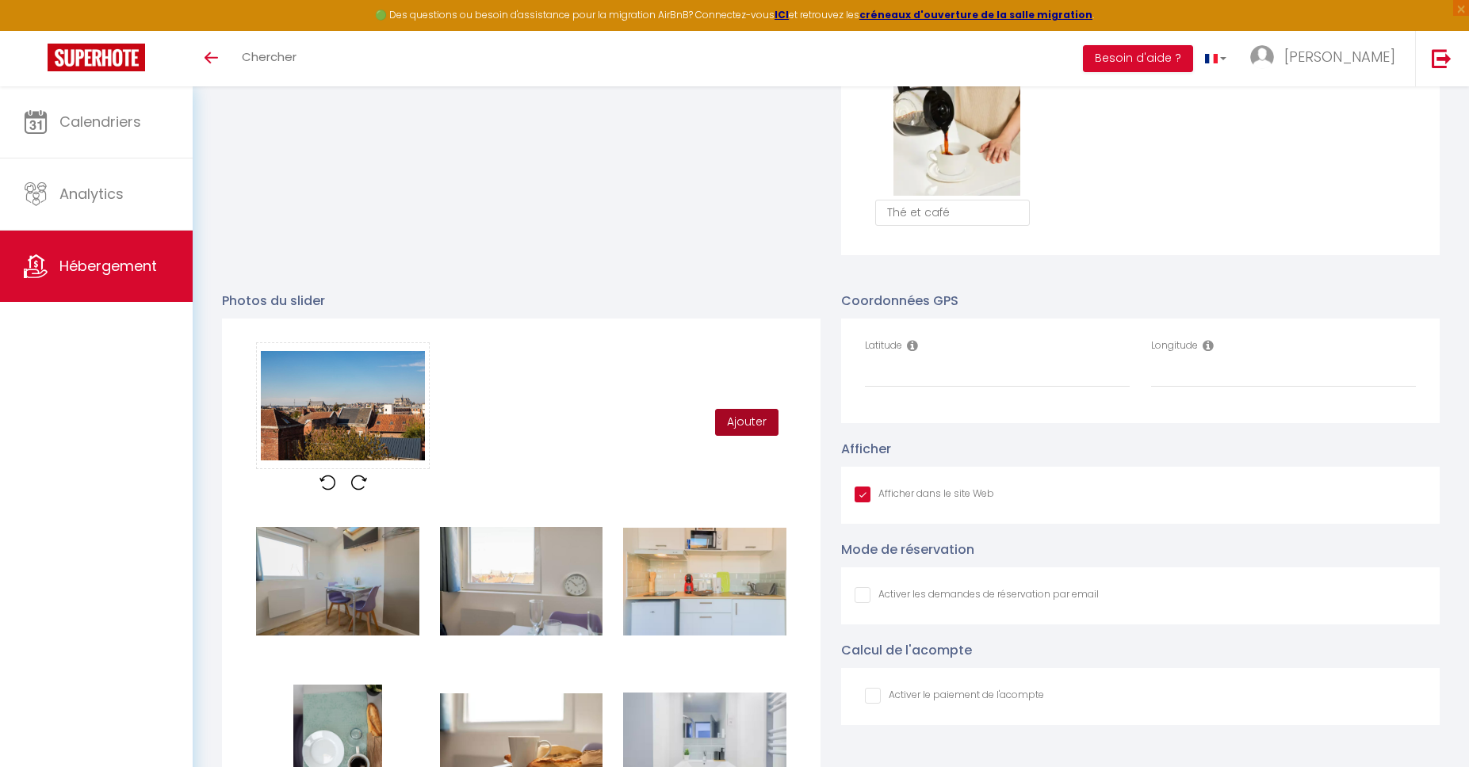
click at [741, 418] on button "Ajouter" at bounding box center [746, 422] width 63 height 27
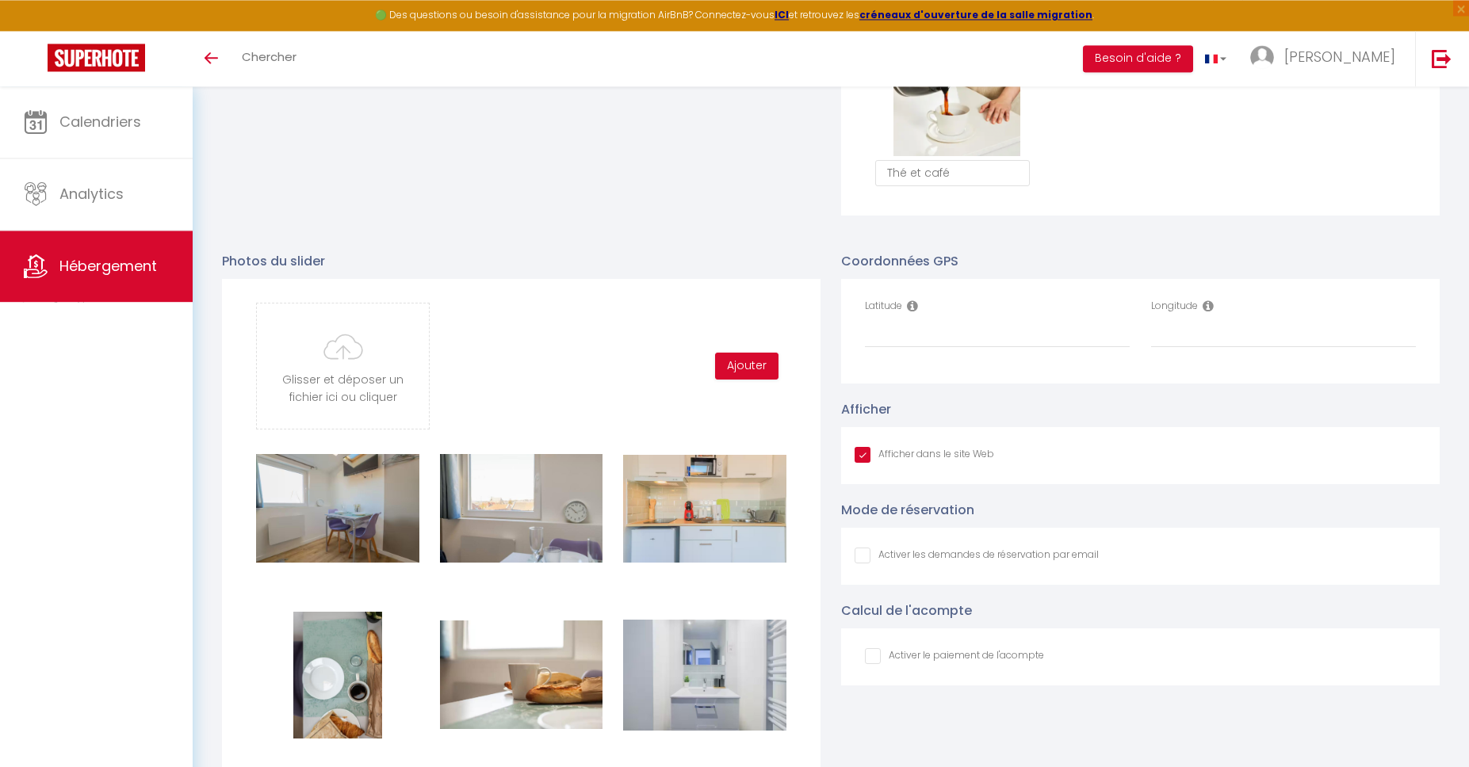
scroll to position [1536, 0]
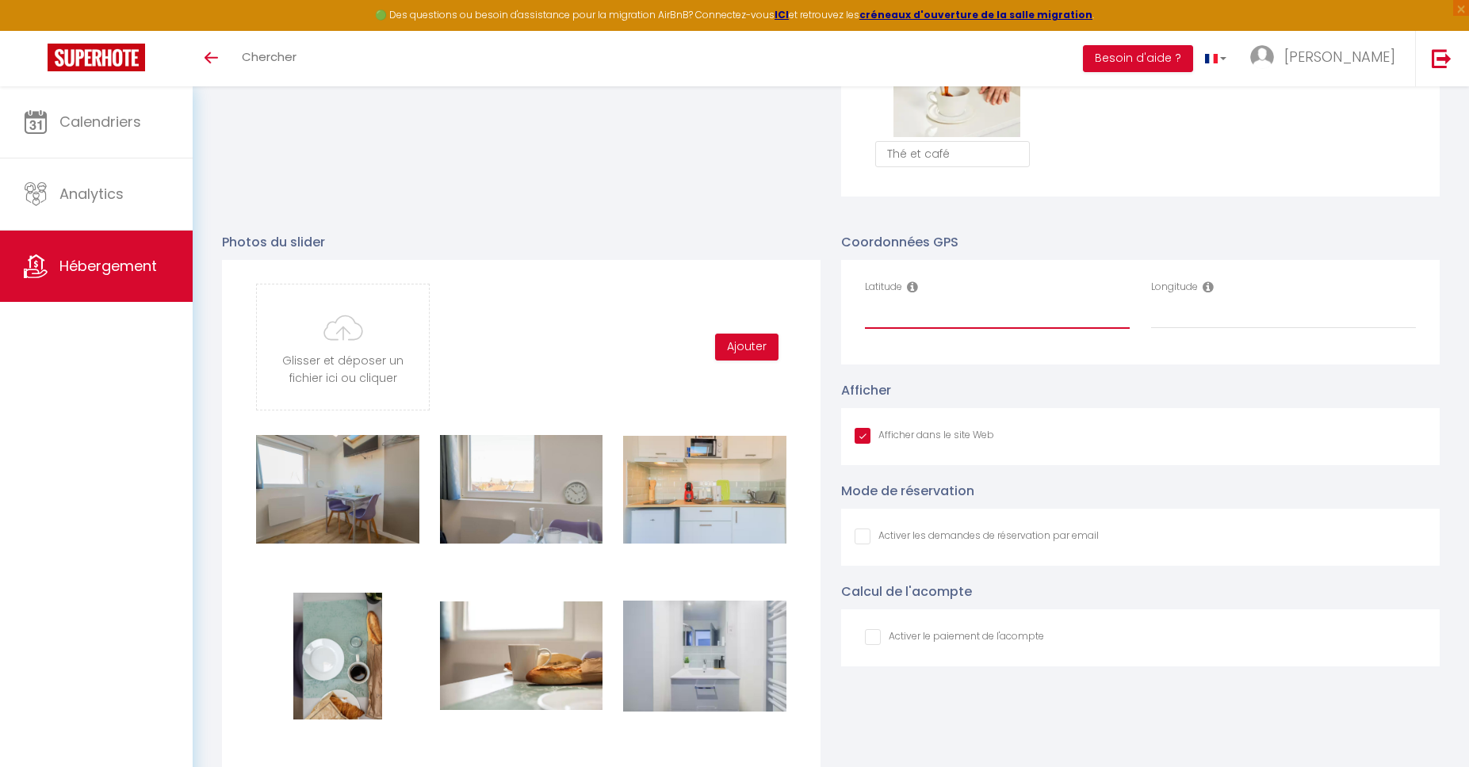
click at [919, 321] on input "Latitude" at bounding box center [997, 314] width 265 height 29
paste input "49.8388329"
type input "49.8388329"
click at [1166, 321] on input "Longitude" at bounding box center [1283, 314] width 265 height 29
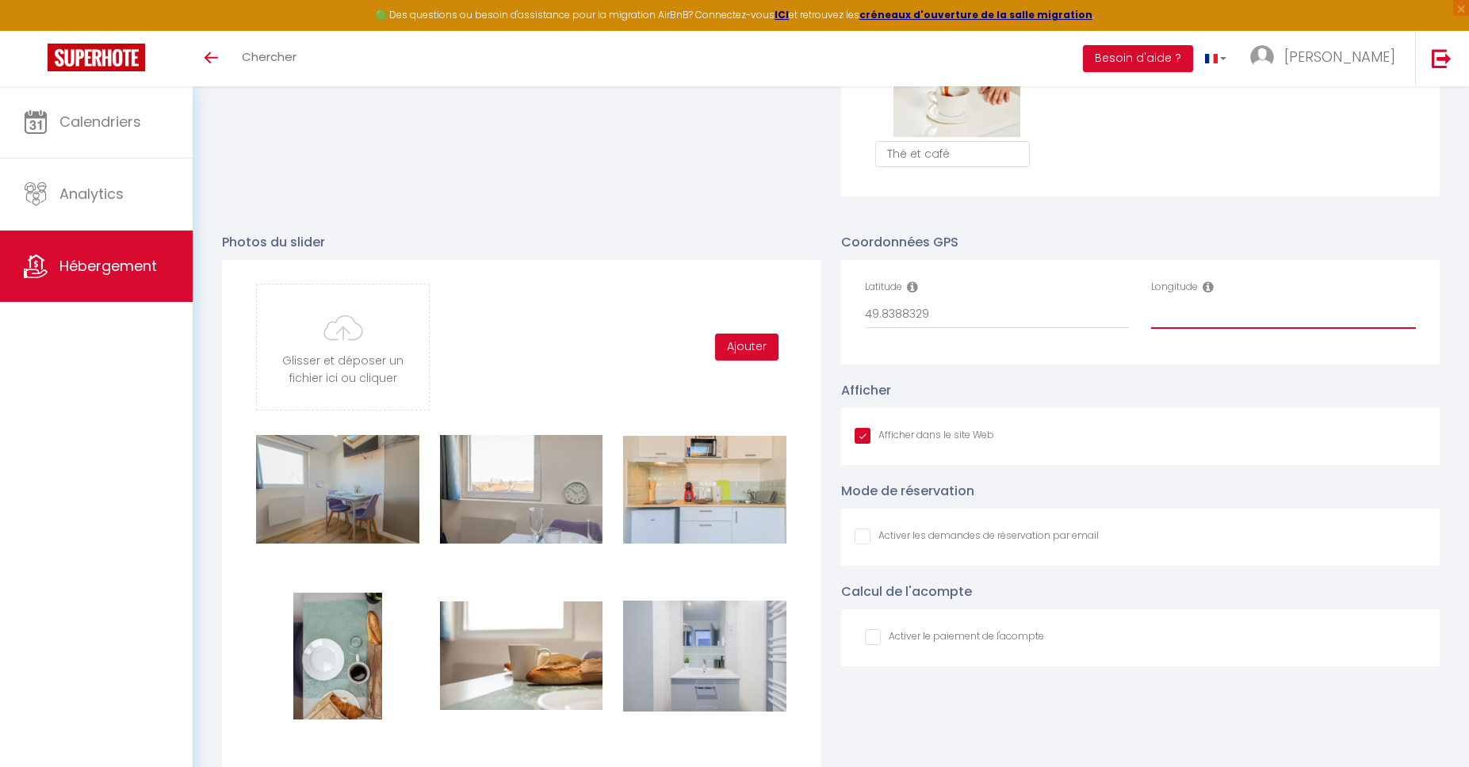
paste input "3.3033008"
type input "3.3033008"
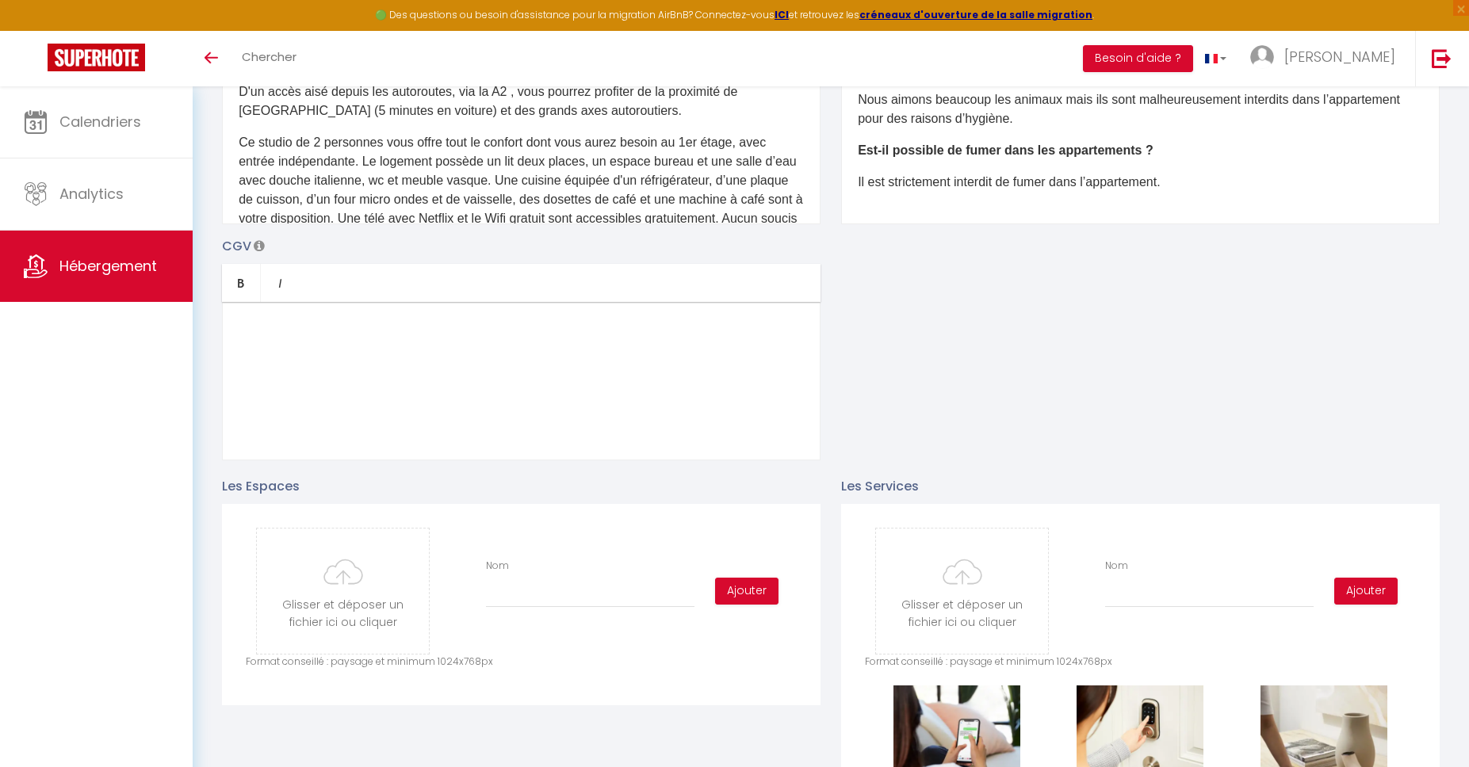
scroll to position [0, 0]
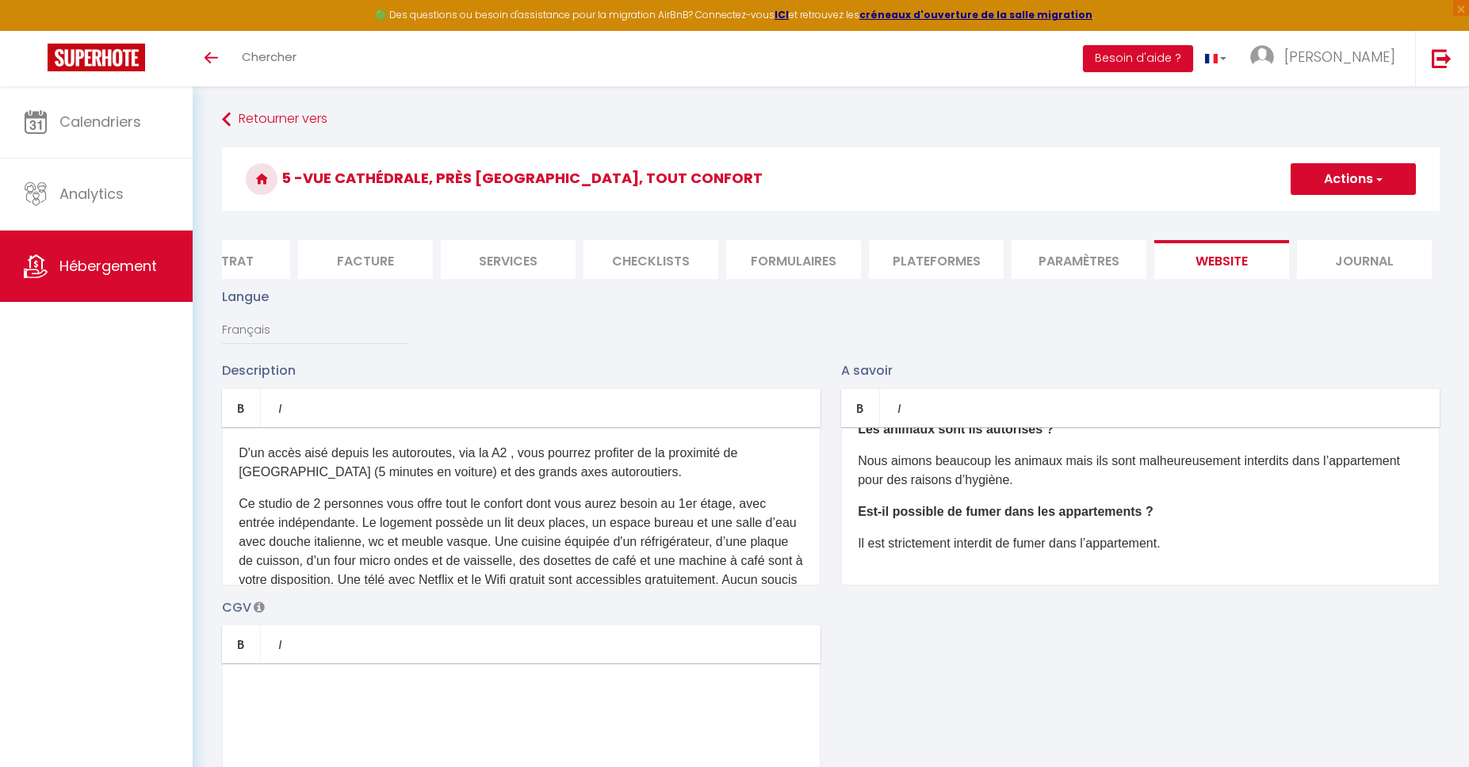
click at [1360, 175] on button "Actions" at bounding box center [1352, 179] width 125 height 32
click at [1330, 212] on input "Enregistrer" at bounding box center [1334, 214] width 59 height 16
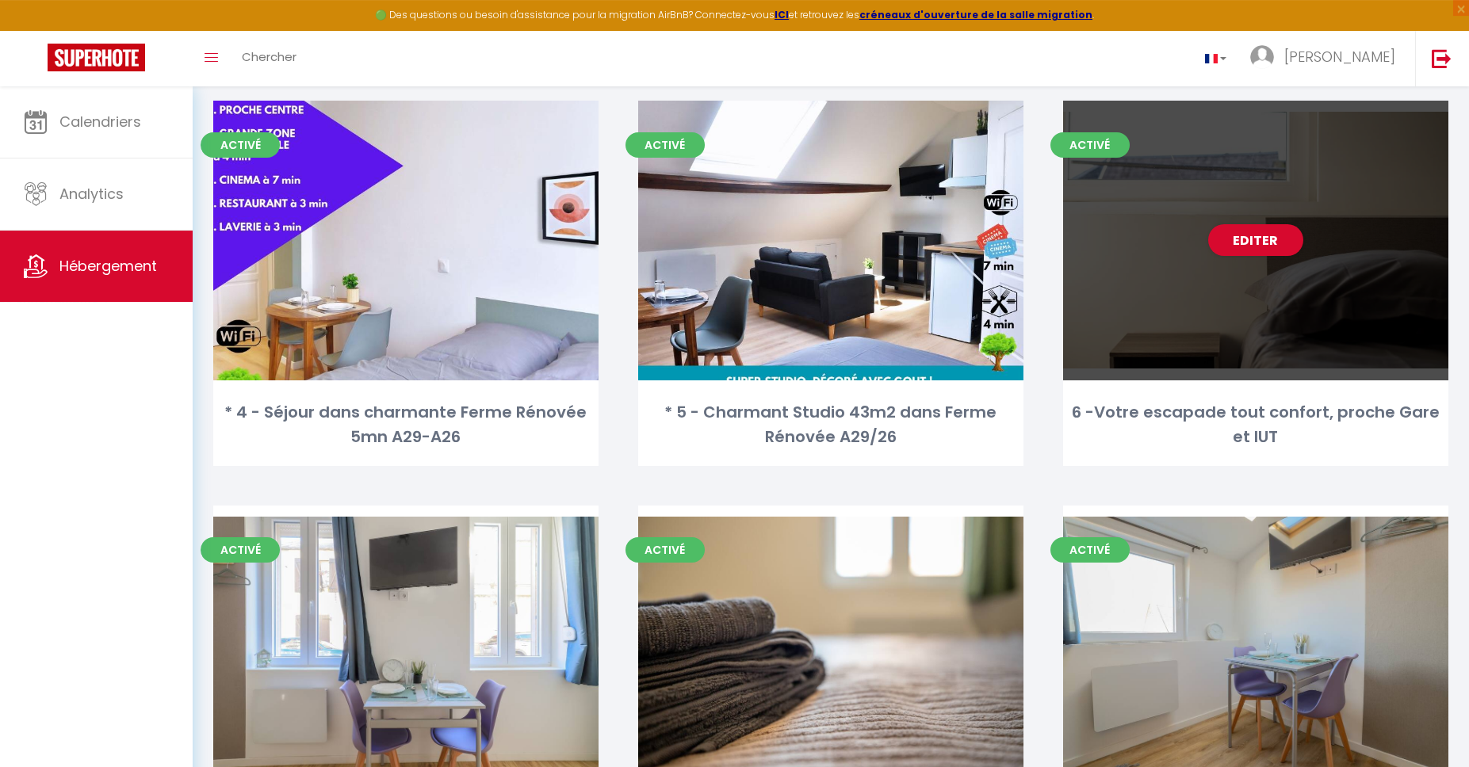
scroll to position [489, 0]
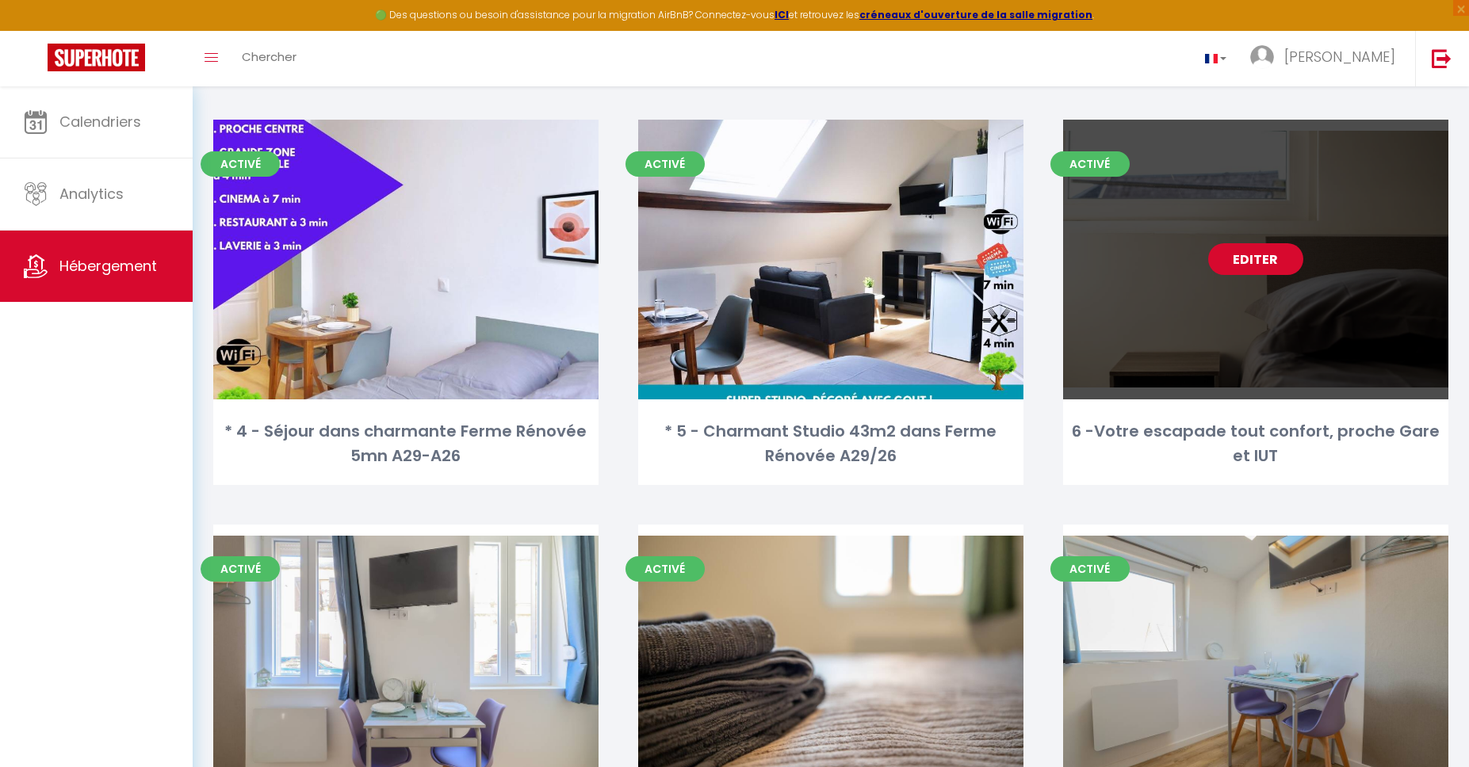
click at [1259, 254] on link "Editer" at bounding box center [1255, 259] width 95 height 32
select select "3"
select select "2"
select select "1"
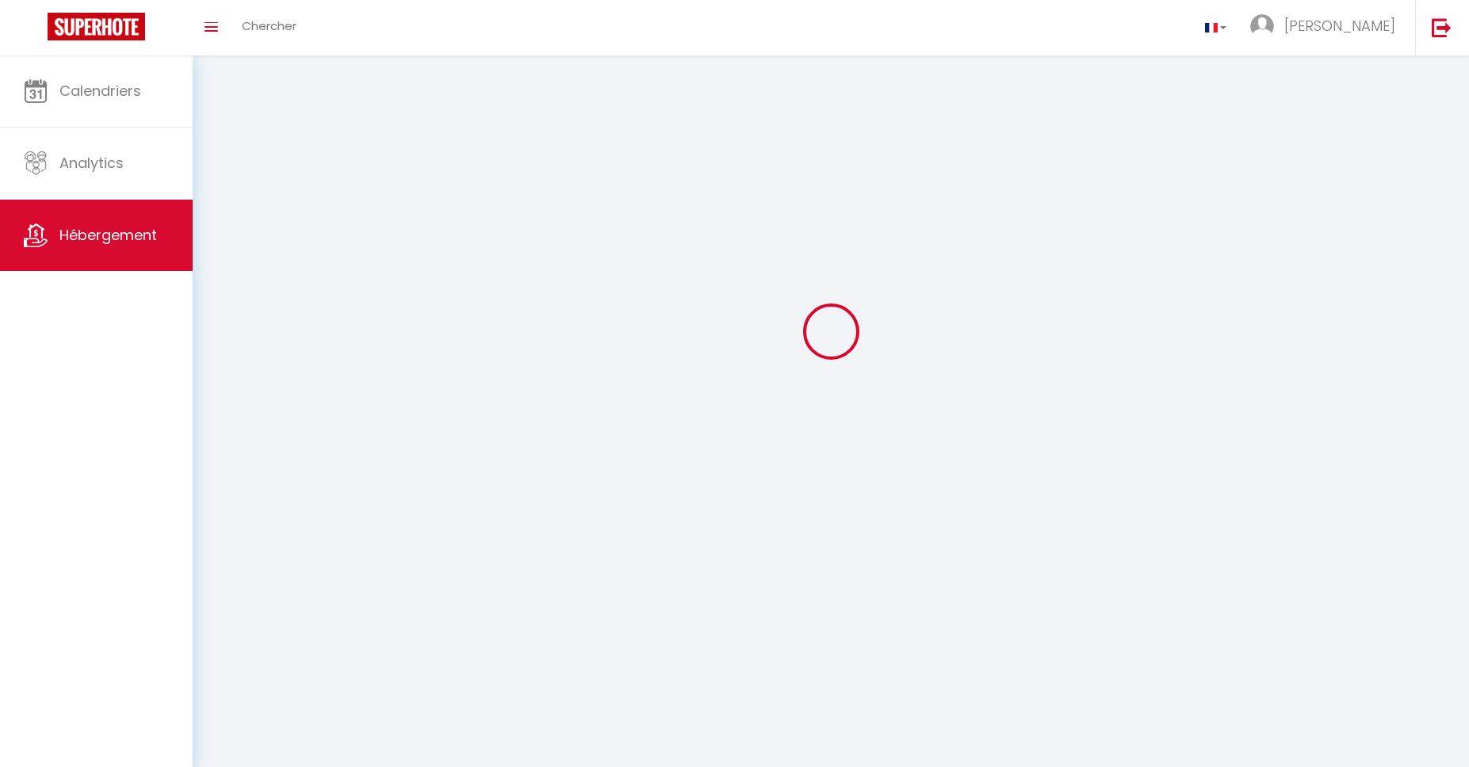
select select
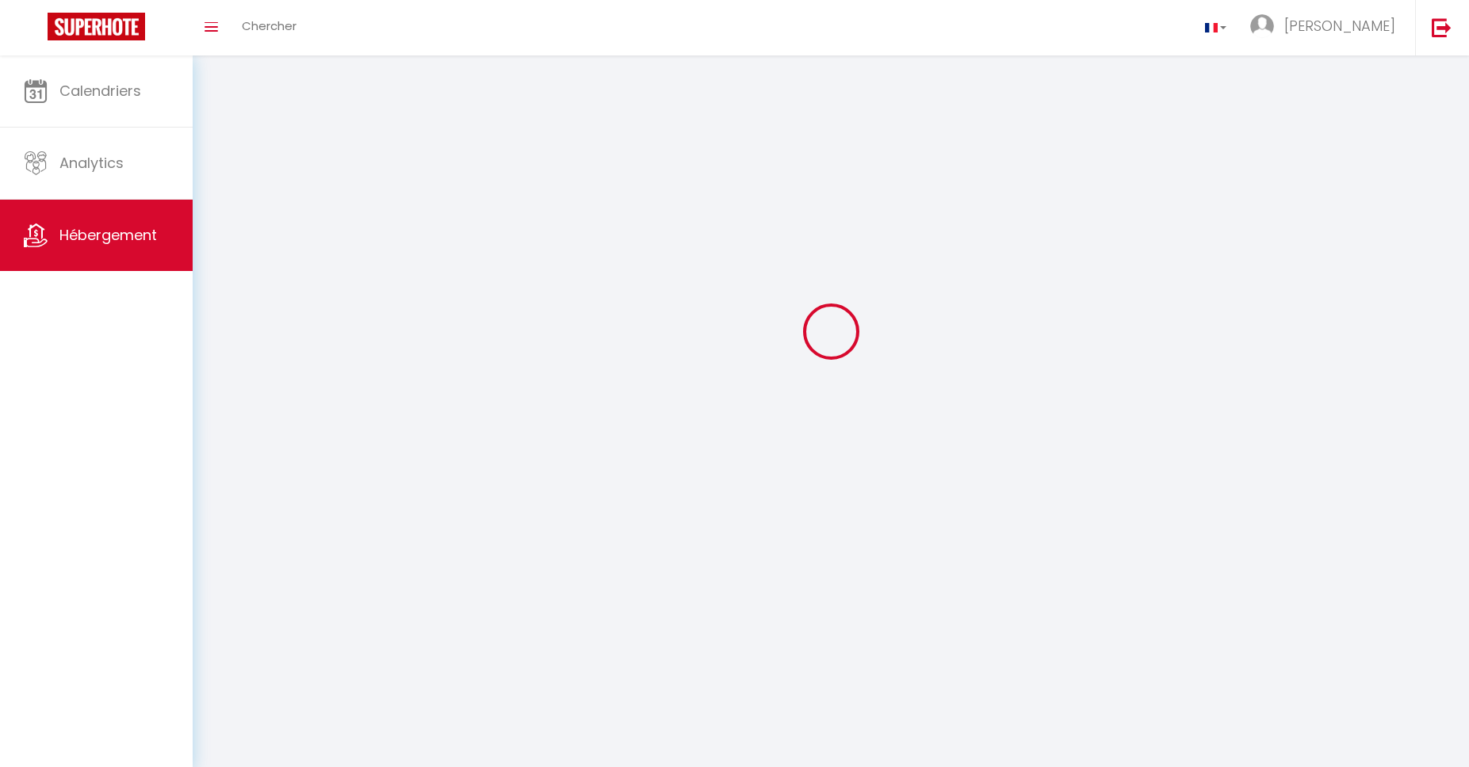
select select
checkbox input "false"
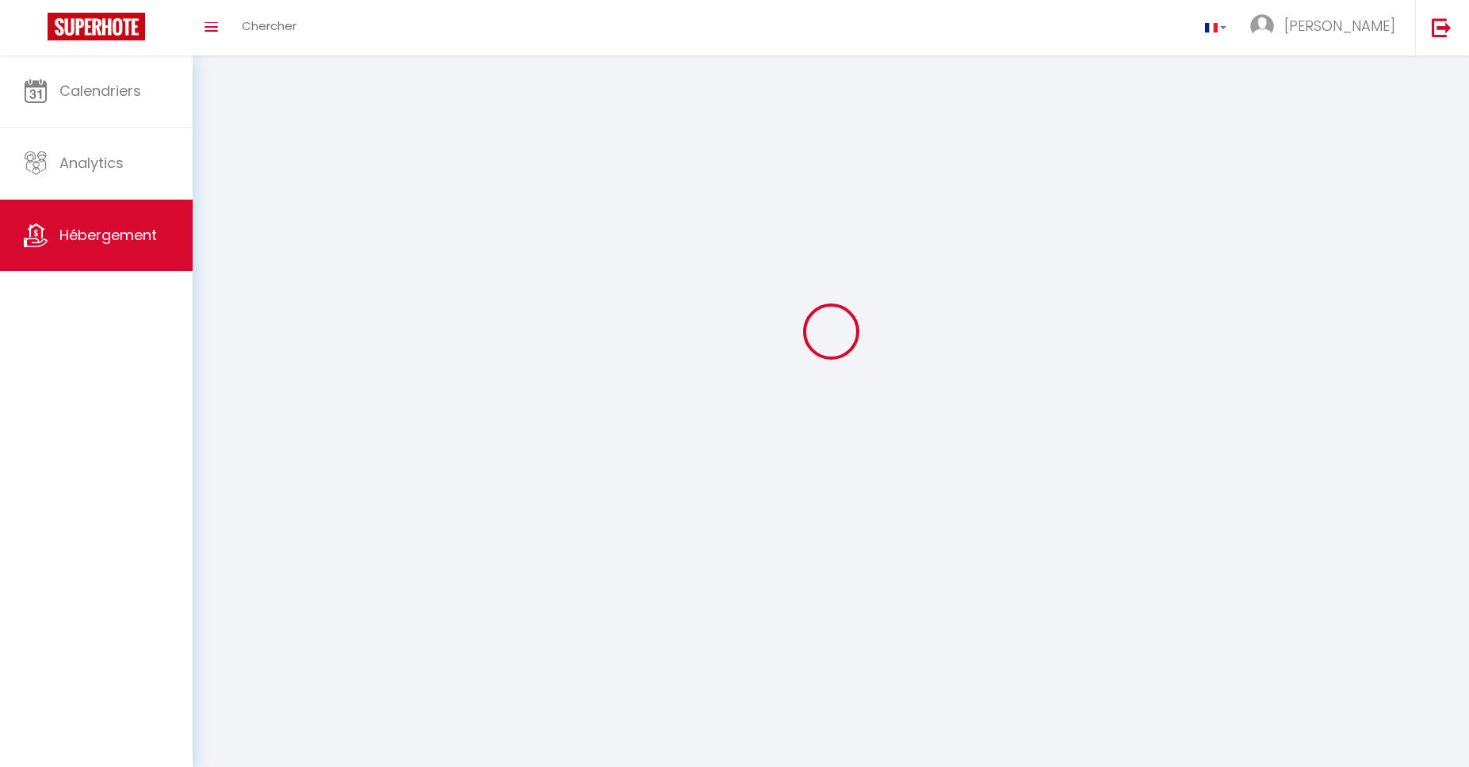
select select
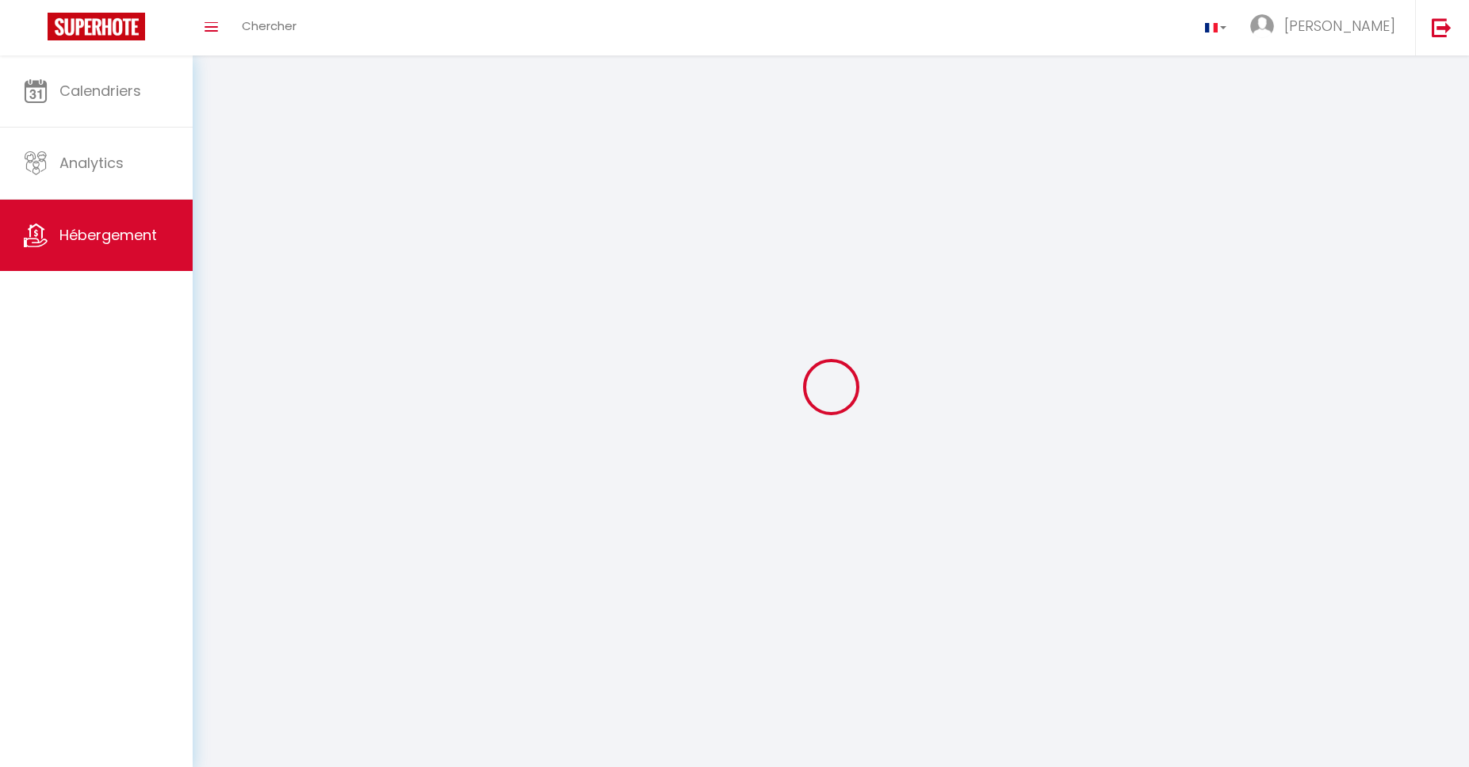
select select
checkbox input "false"
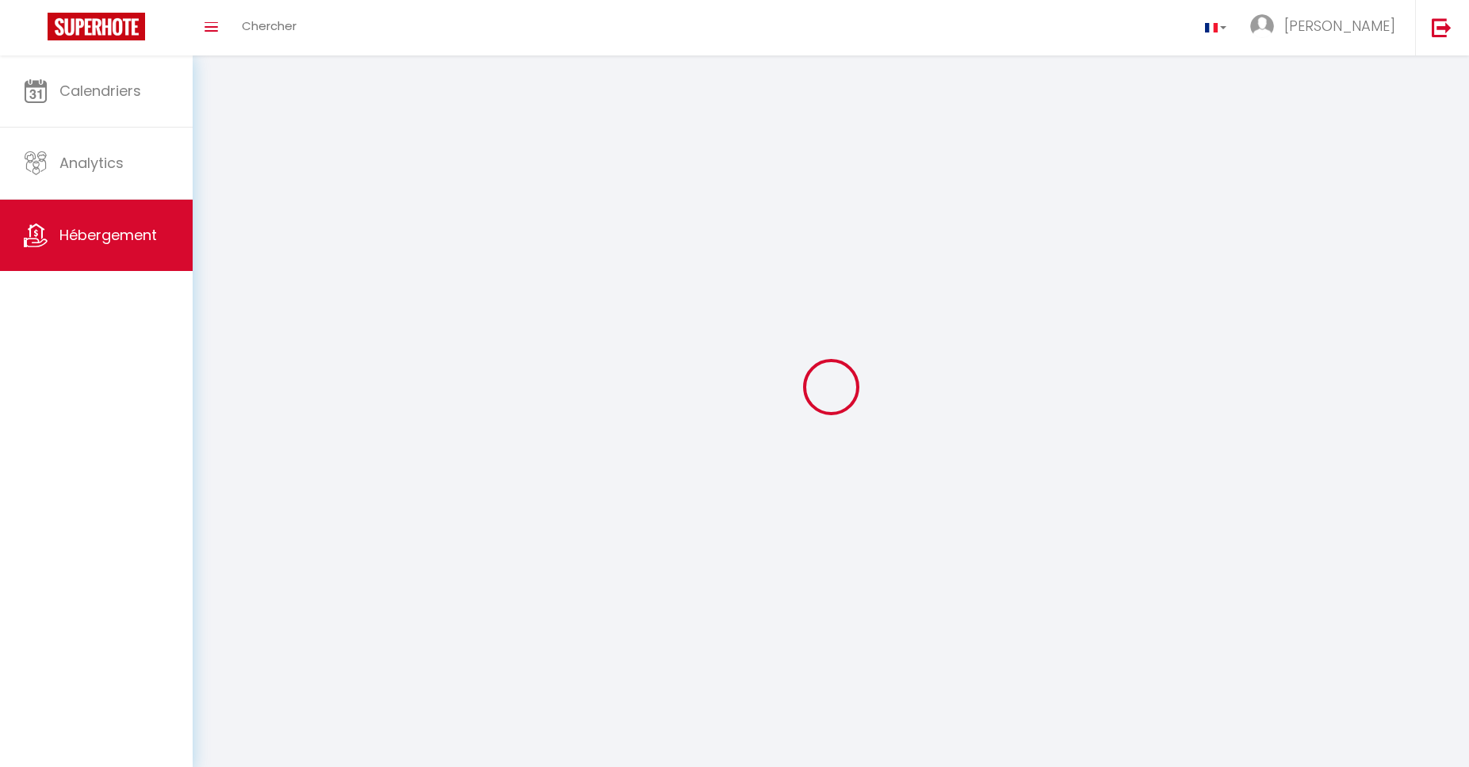
checkbox input "false"
select select
select select "1"
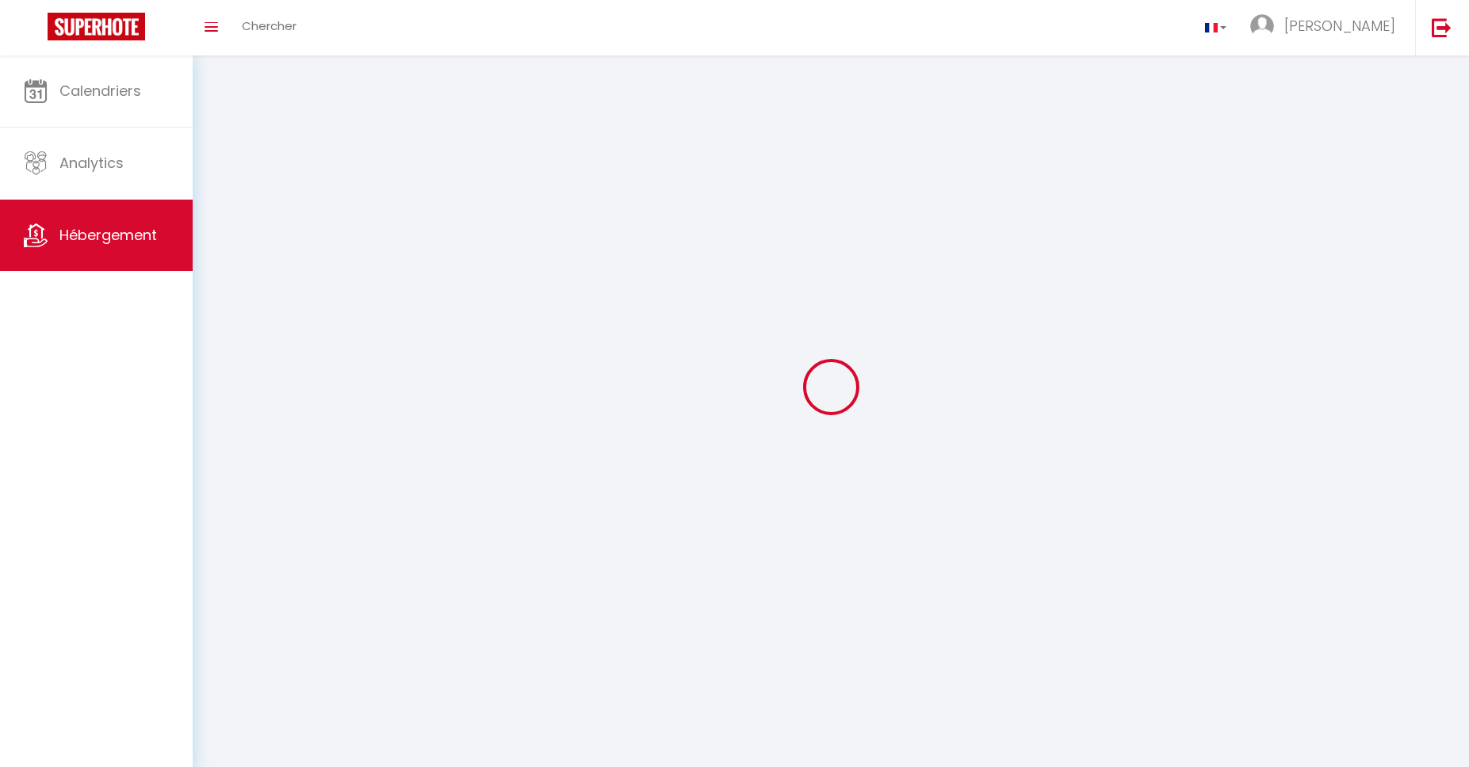
select select "28"
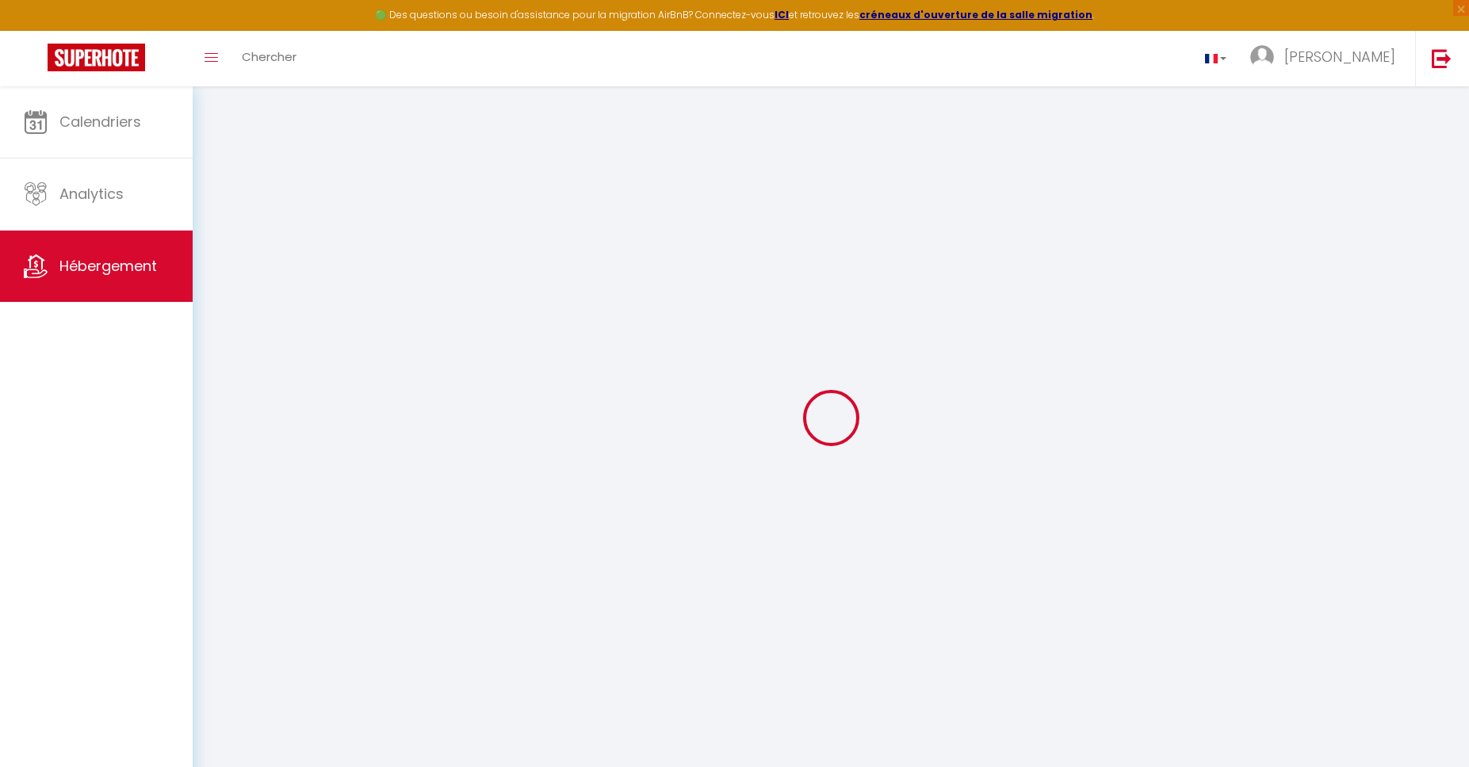
select select
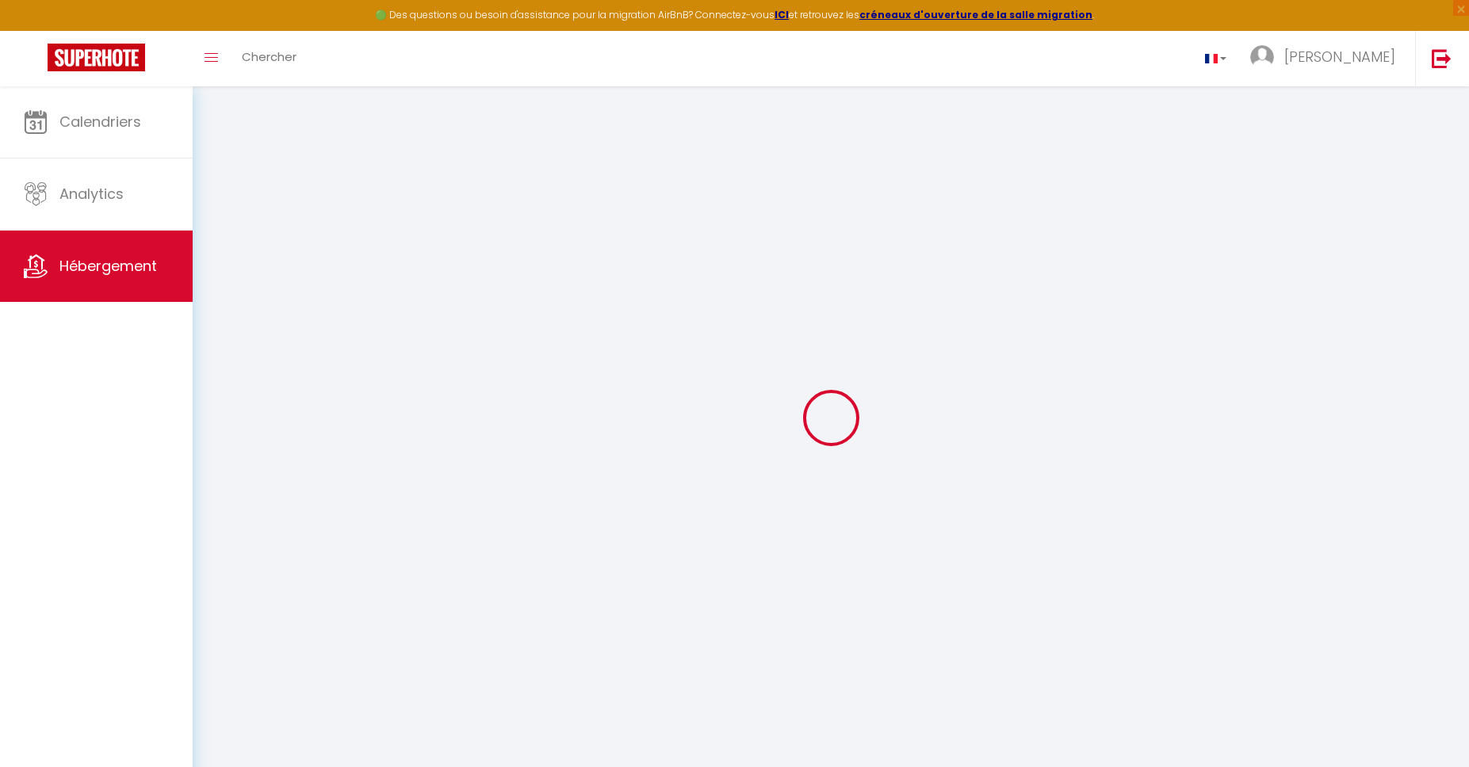
select select
checkbox input "false"
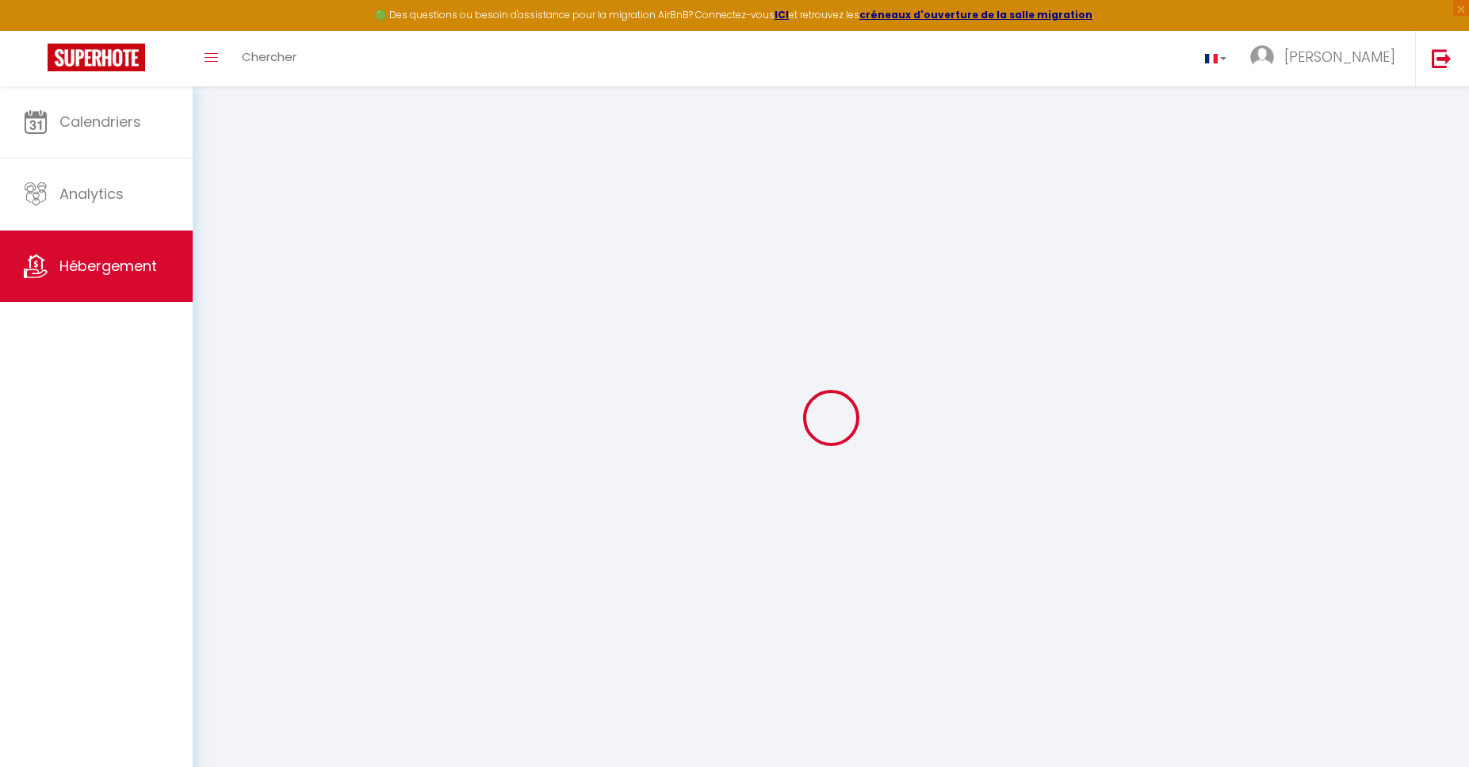
select select
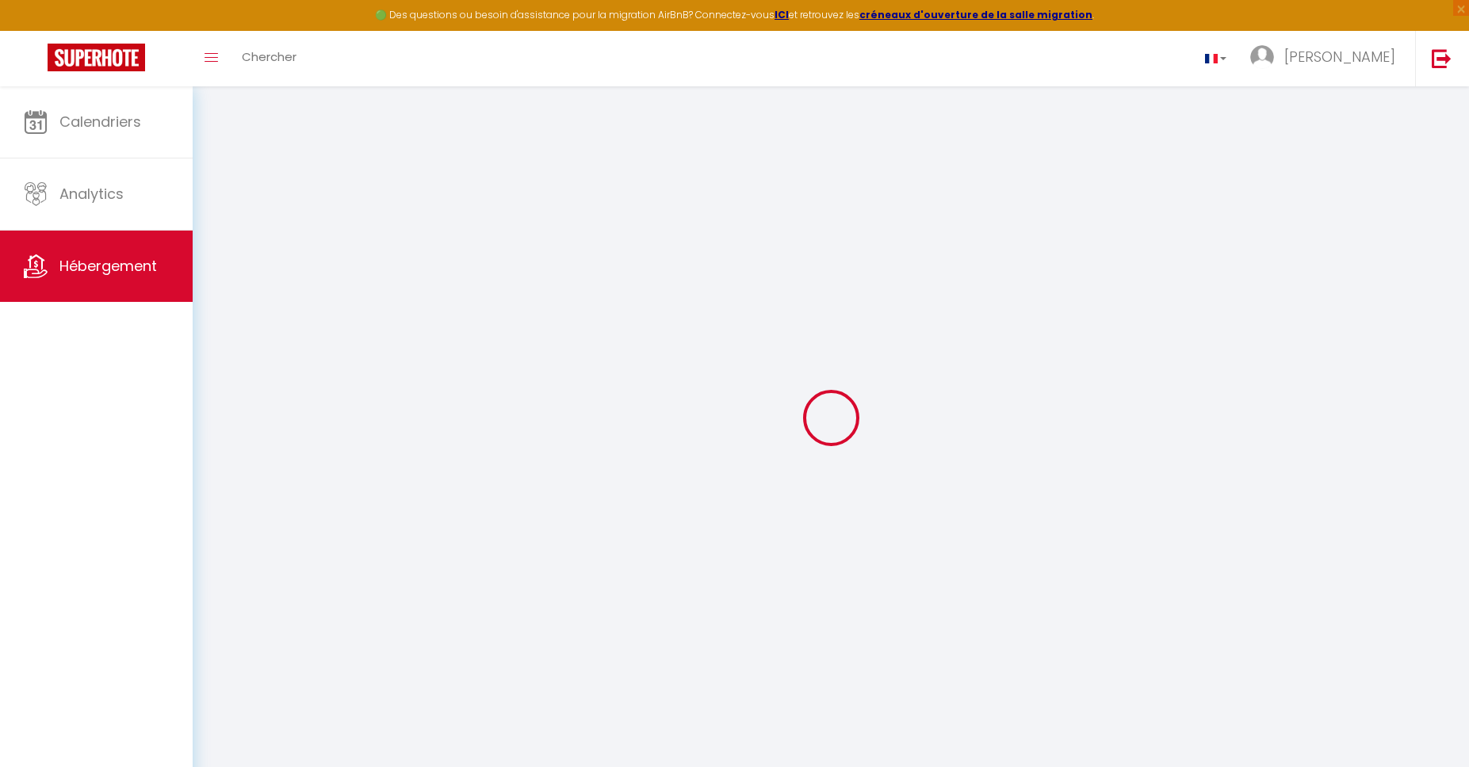
select select
checkbox input "false"
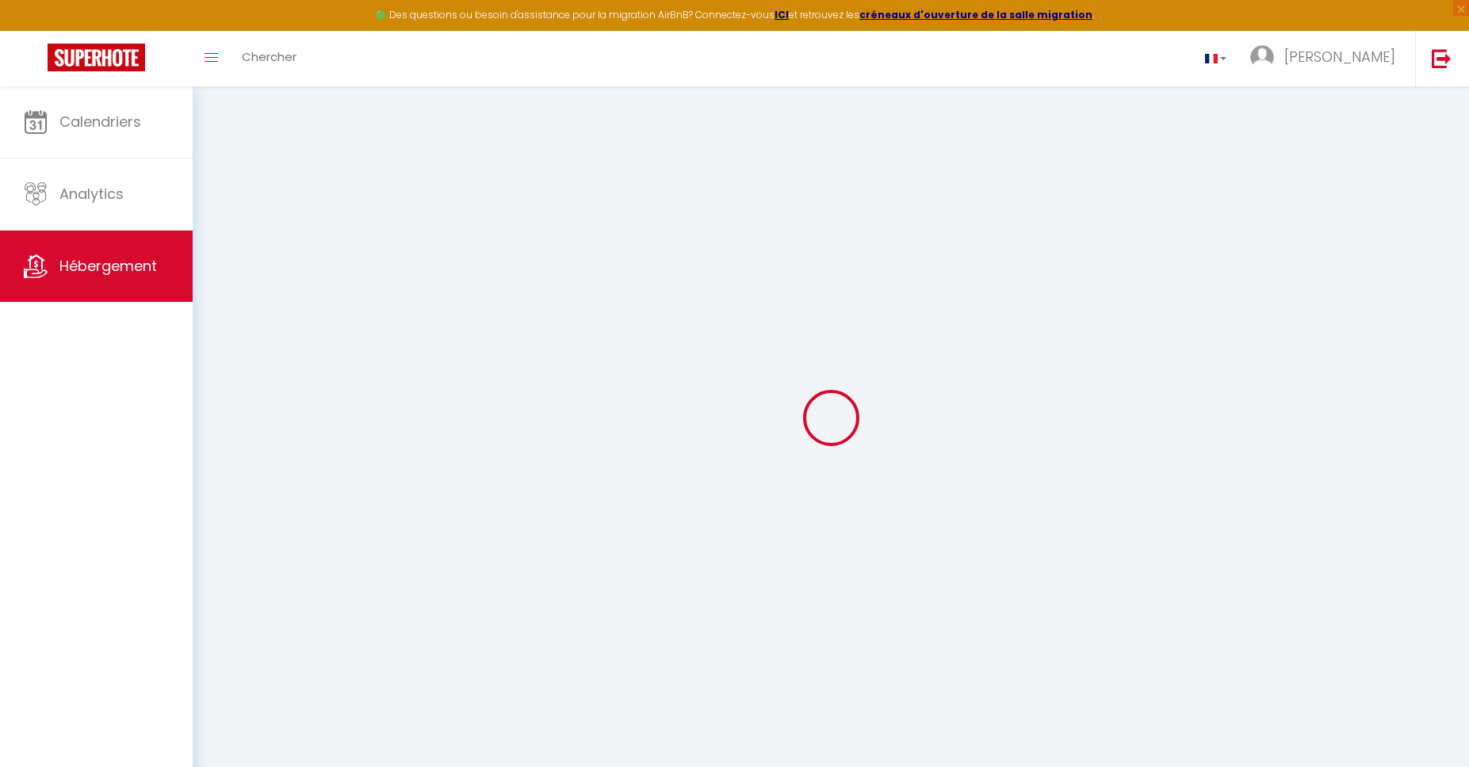
checkbox input "false"
select select
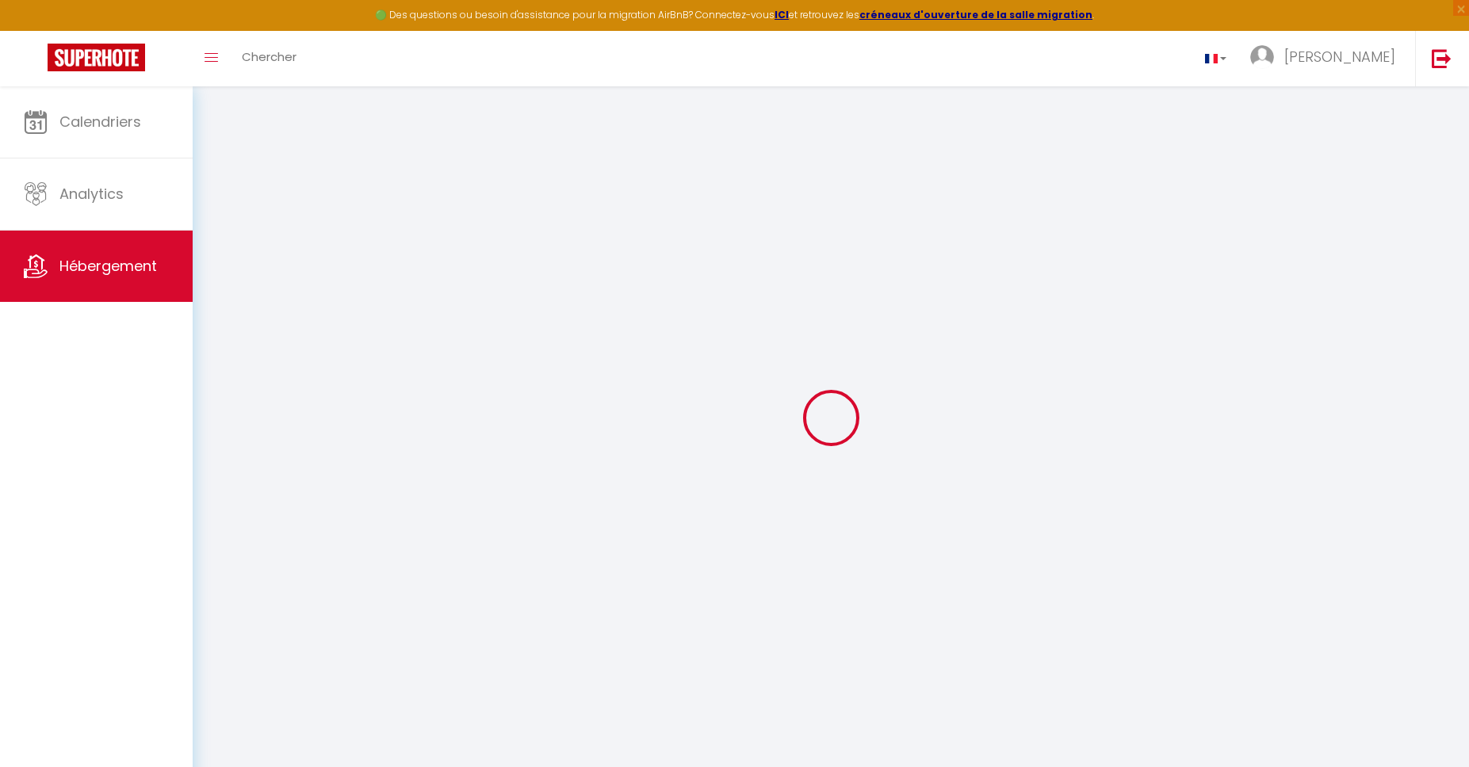
select select
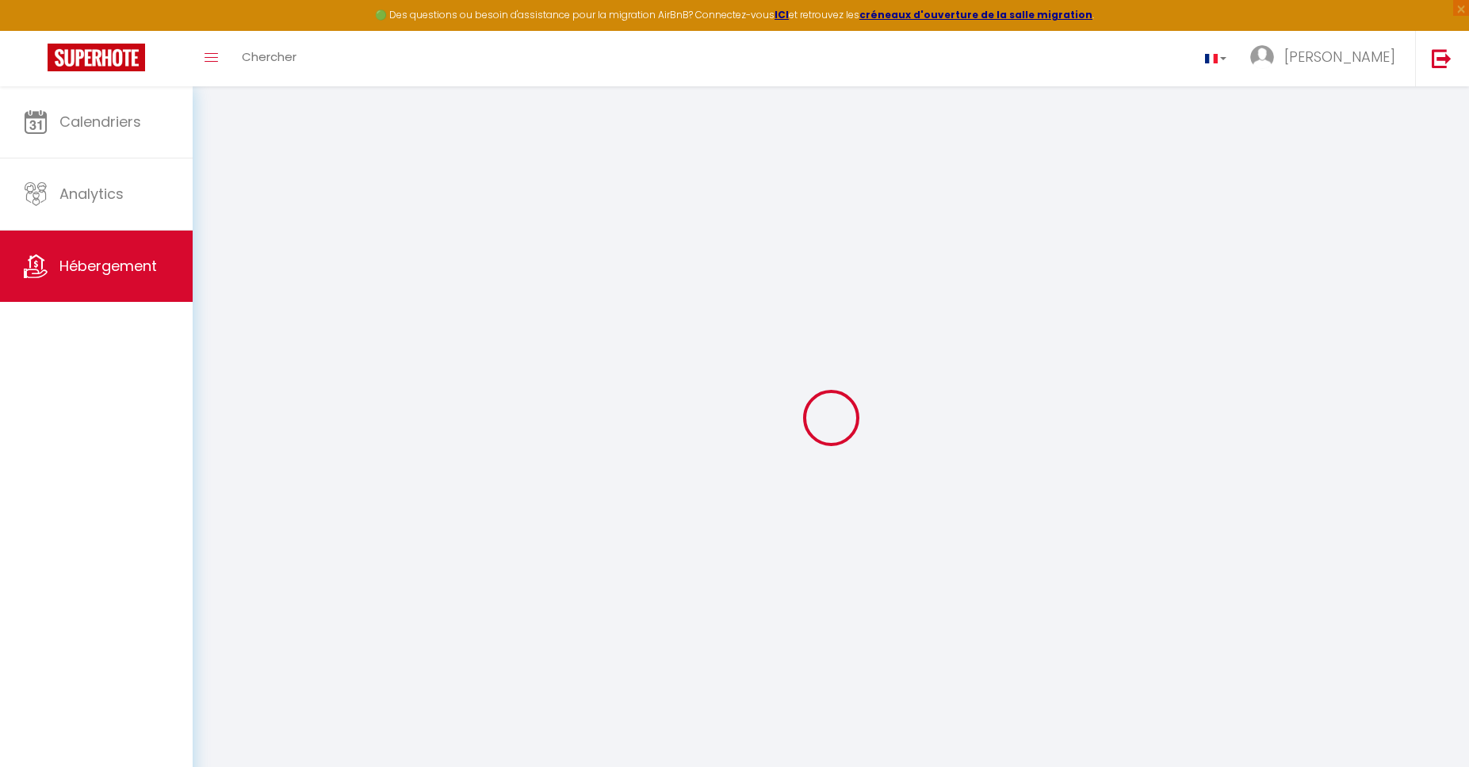
checkbox input "false"
select select
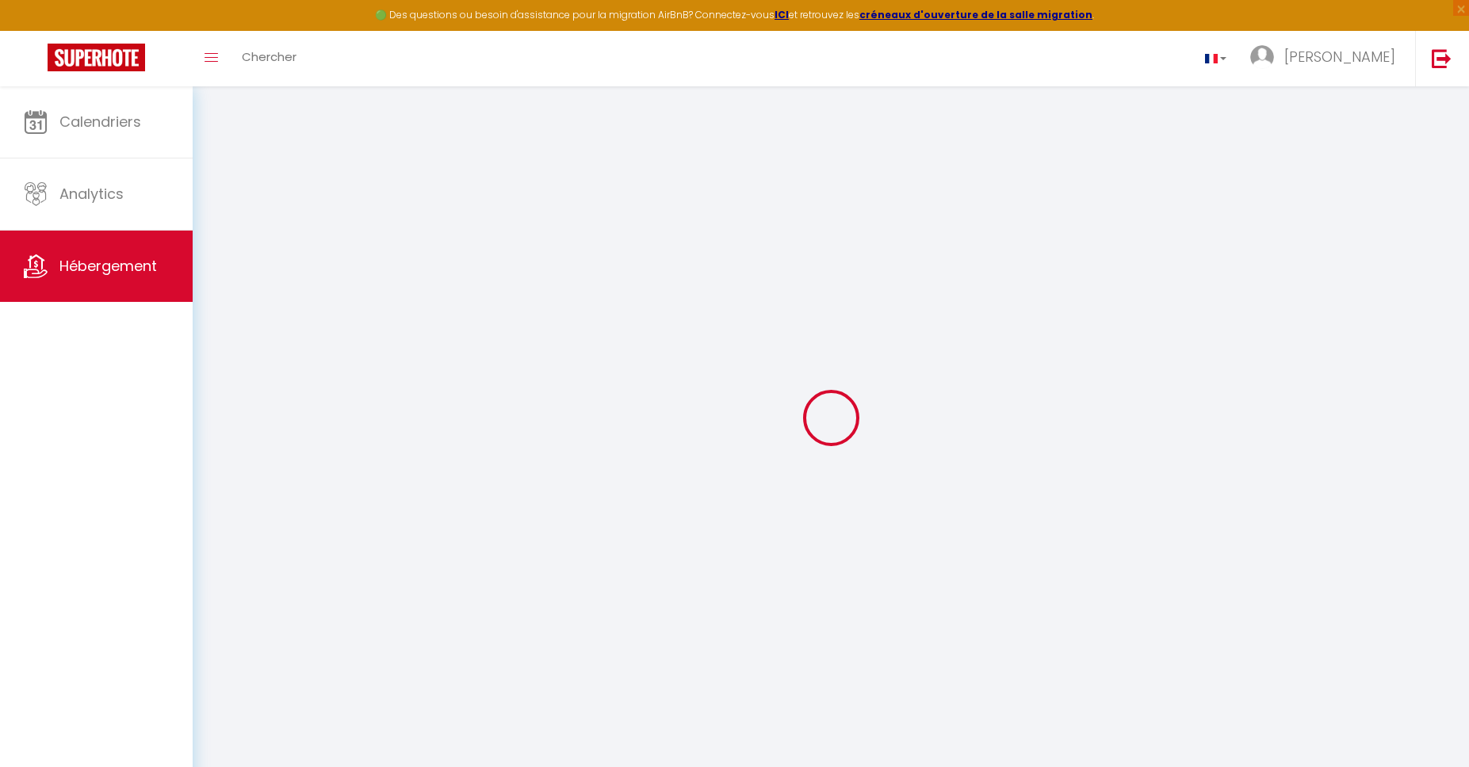
select select
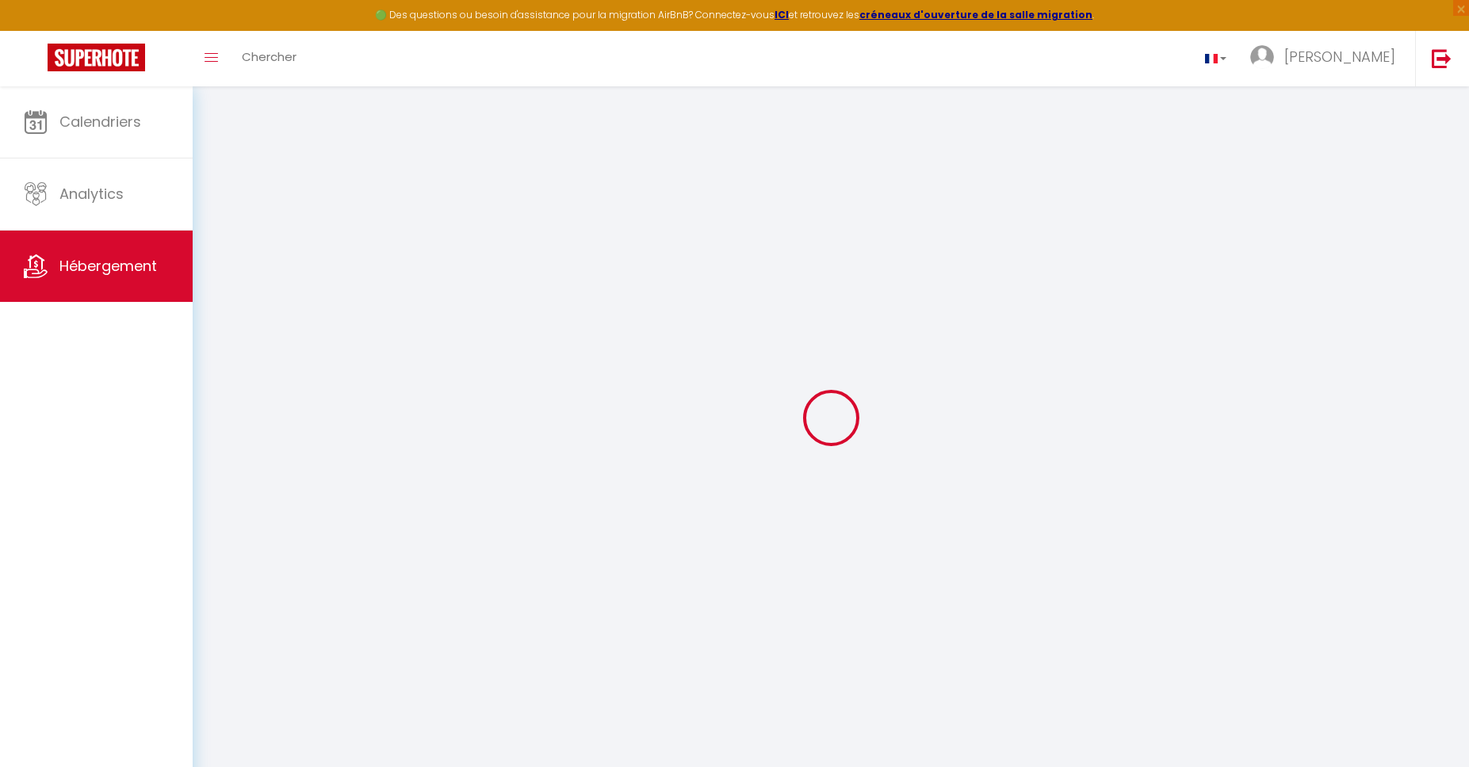
select select
checkbox input "false"
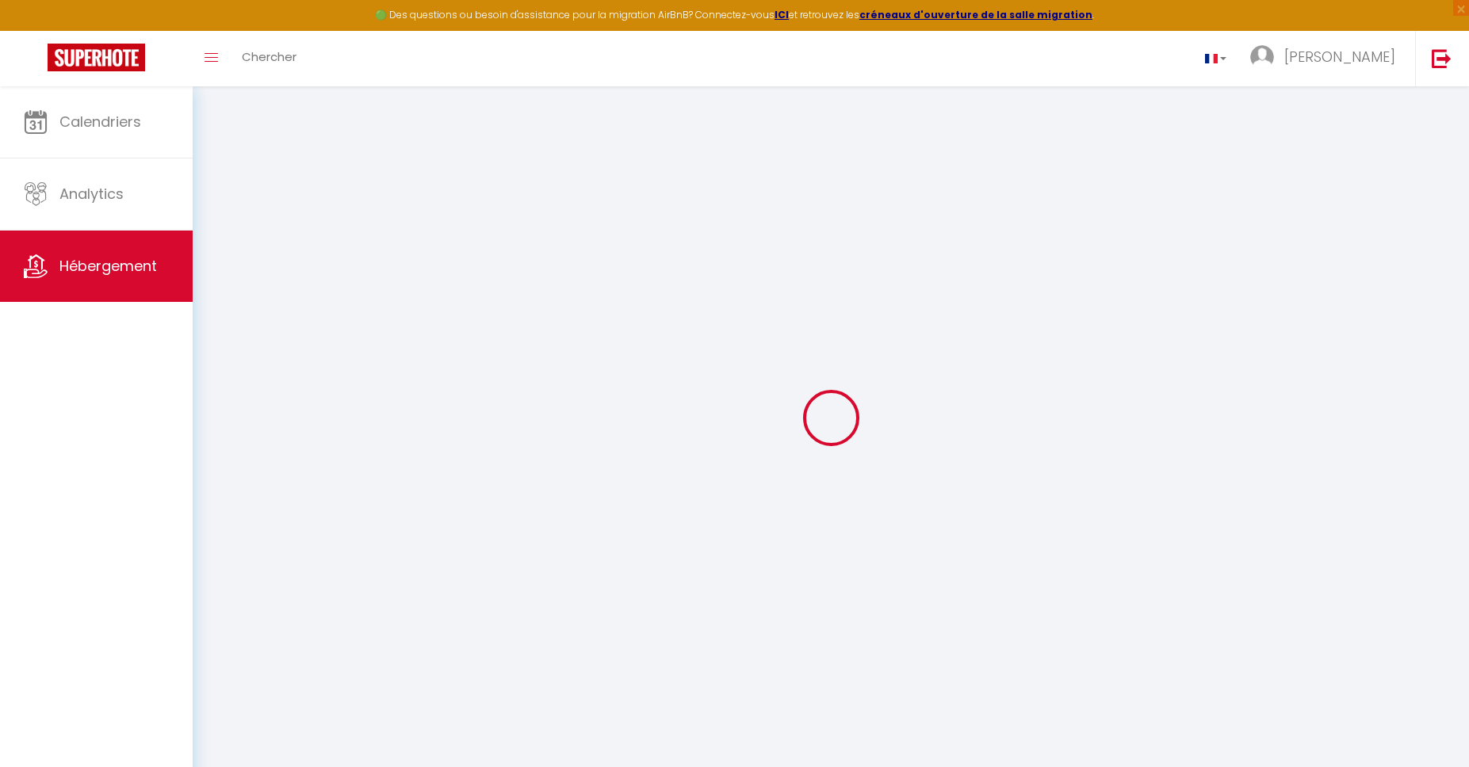
checkbox input "false"
select select
type input "6 -Votre escapade tout confort, proche Gare et IUT"
type input "Rika"
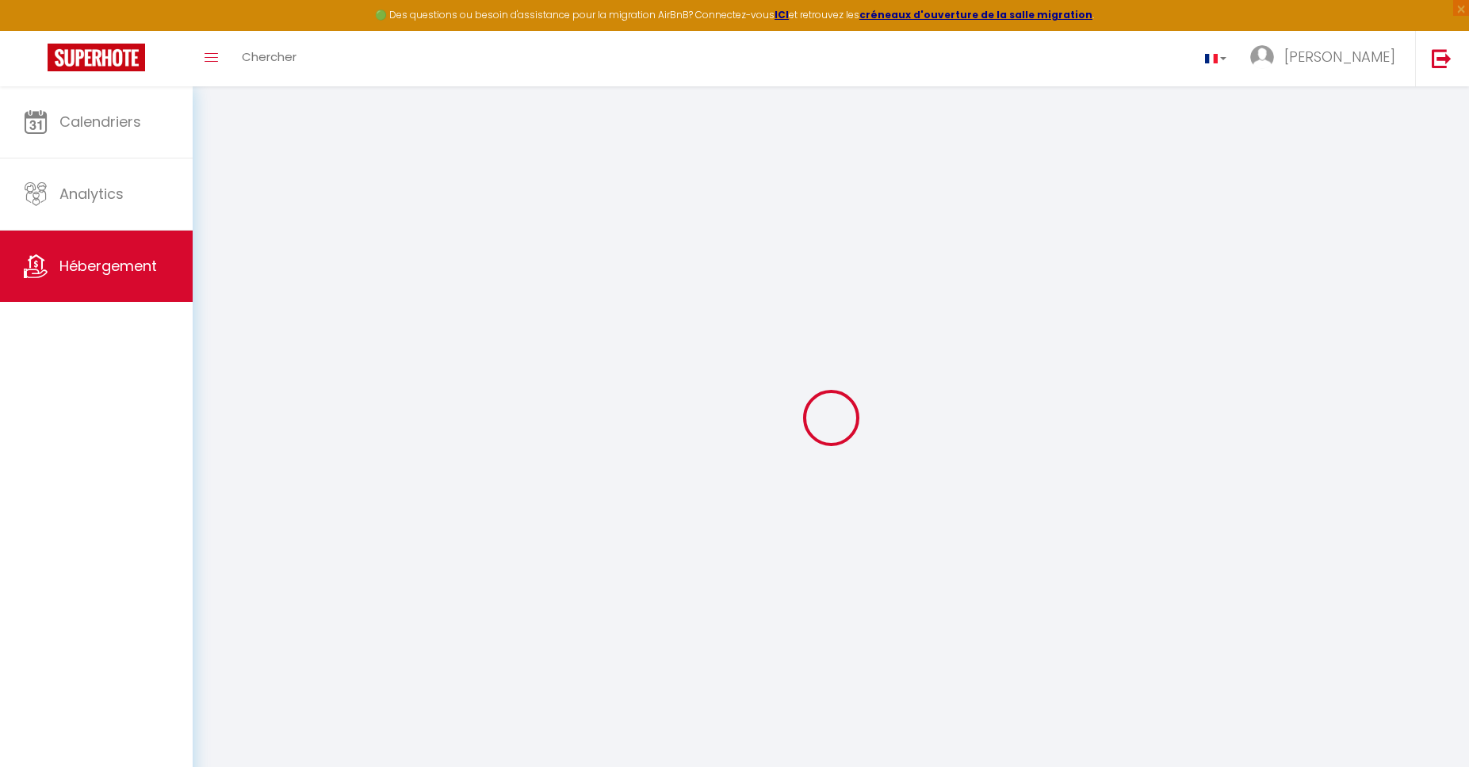
type input "[PERSON_NAME]"
type input "3 Square [PERSON_NAME]"
type input "50000"
type input "SAINT-LO"
select select "2"
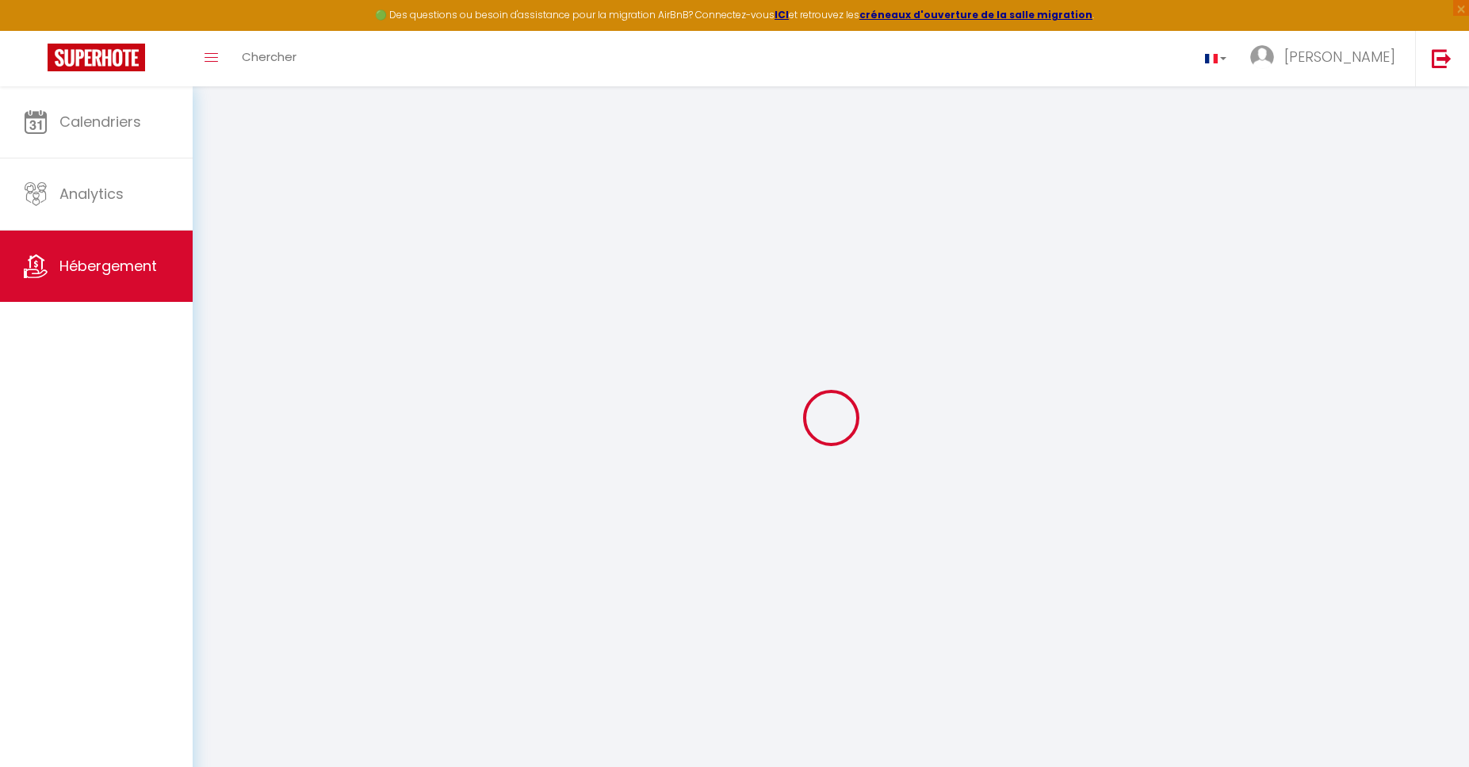
type input "32"
type input "19"
type input "200"
select select
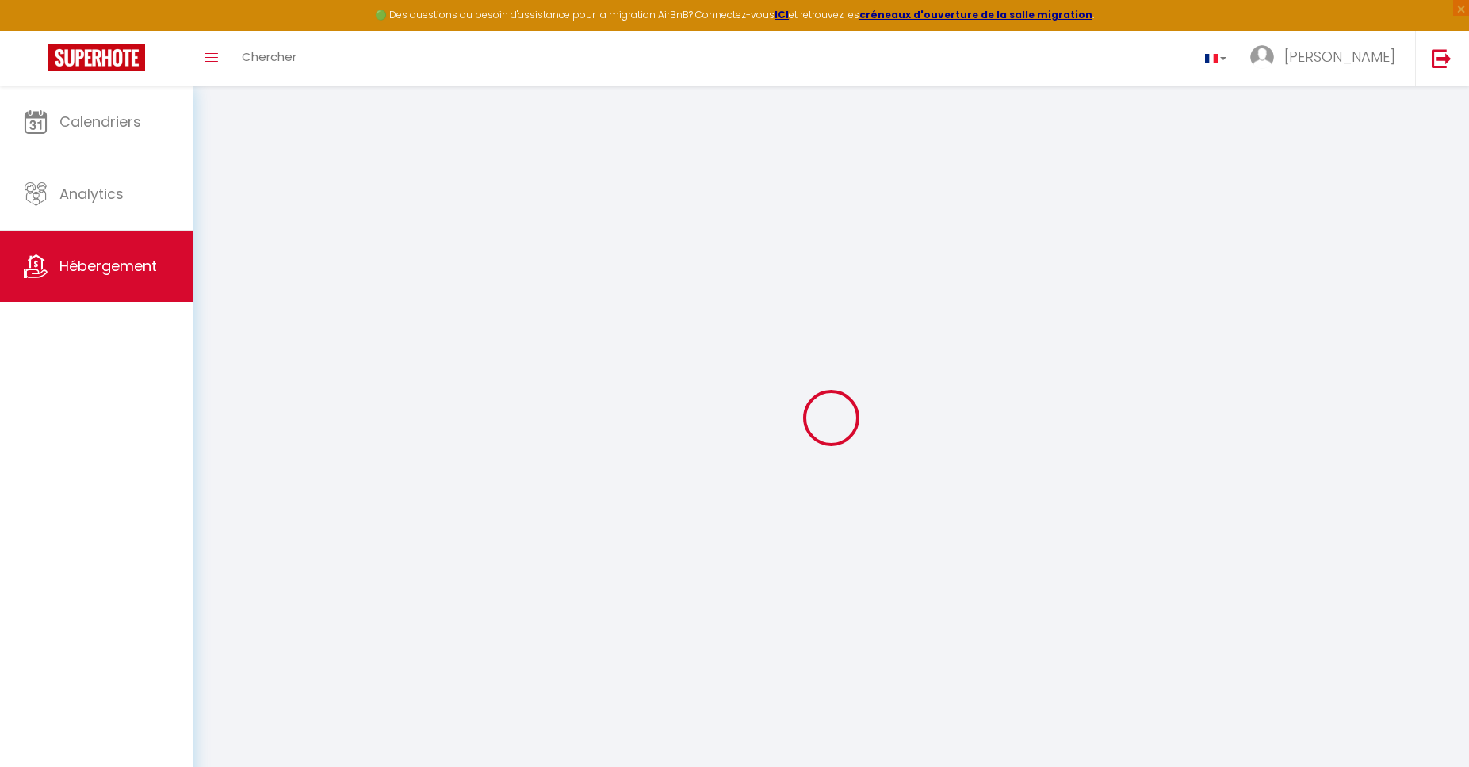
select select
type input "[STREET_ADDRESS]"
type input "02100"
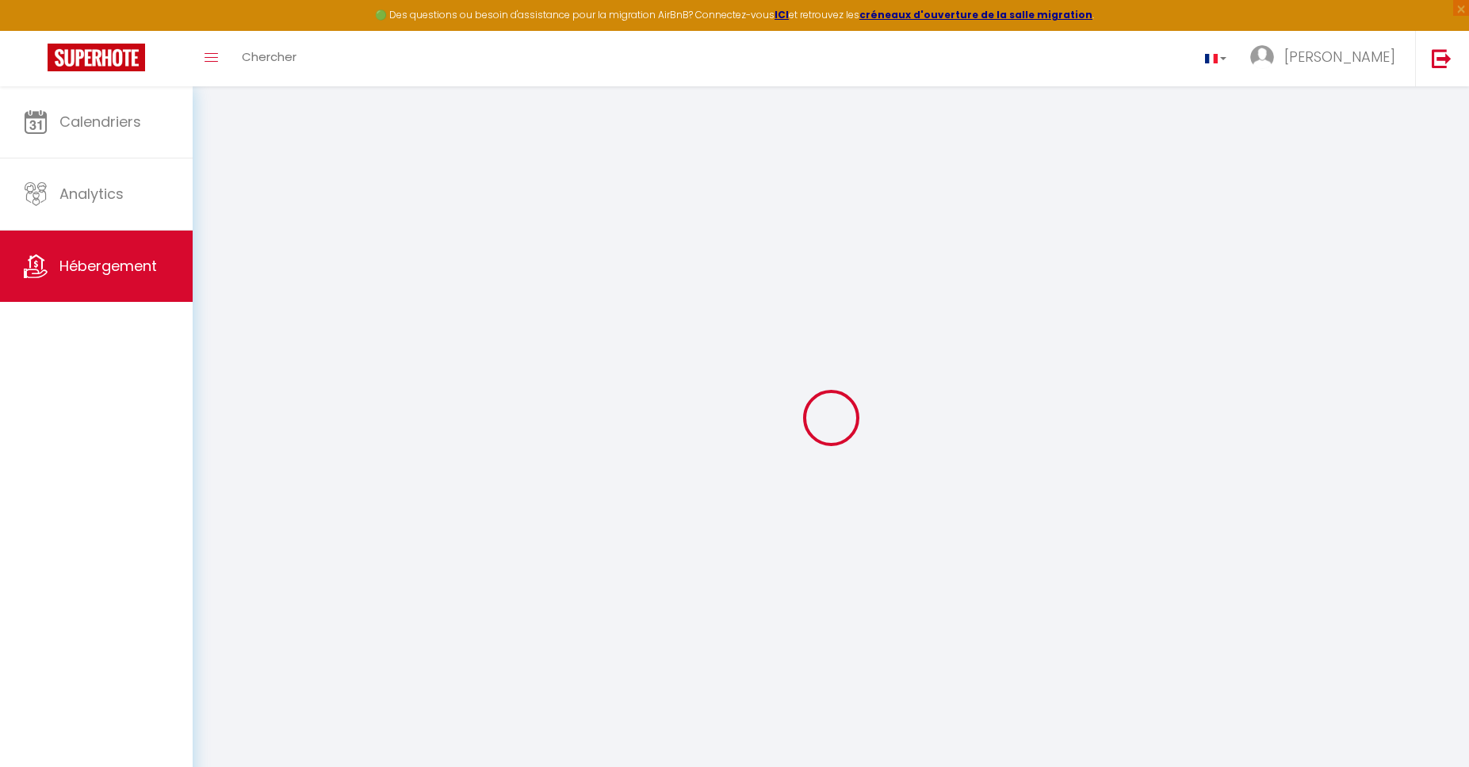
type input "[GEOGRAPHIC_DATA][PERSON_NAME]"
type input "[EMAIL_ADDRESS][DOMAIN_NAME]"
select select
checkbox input "false"
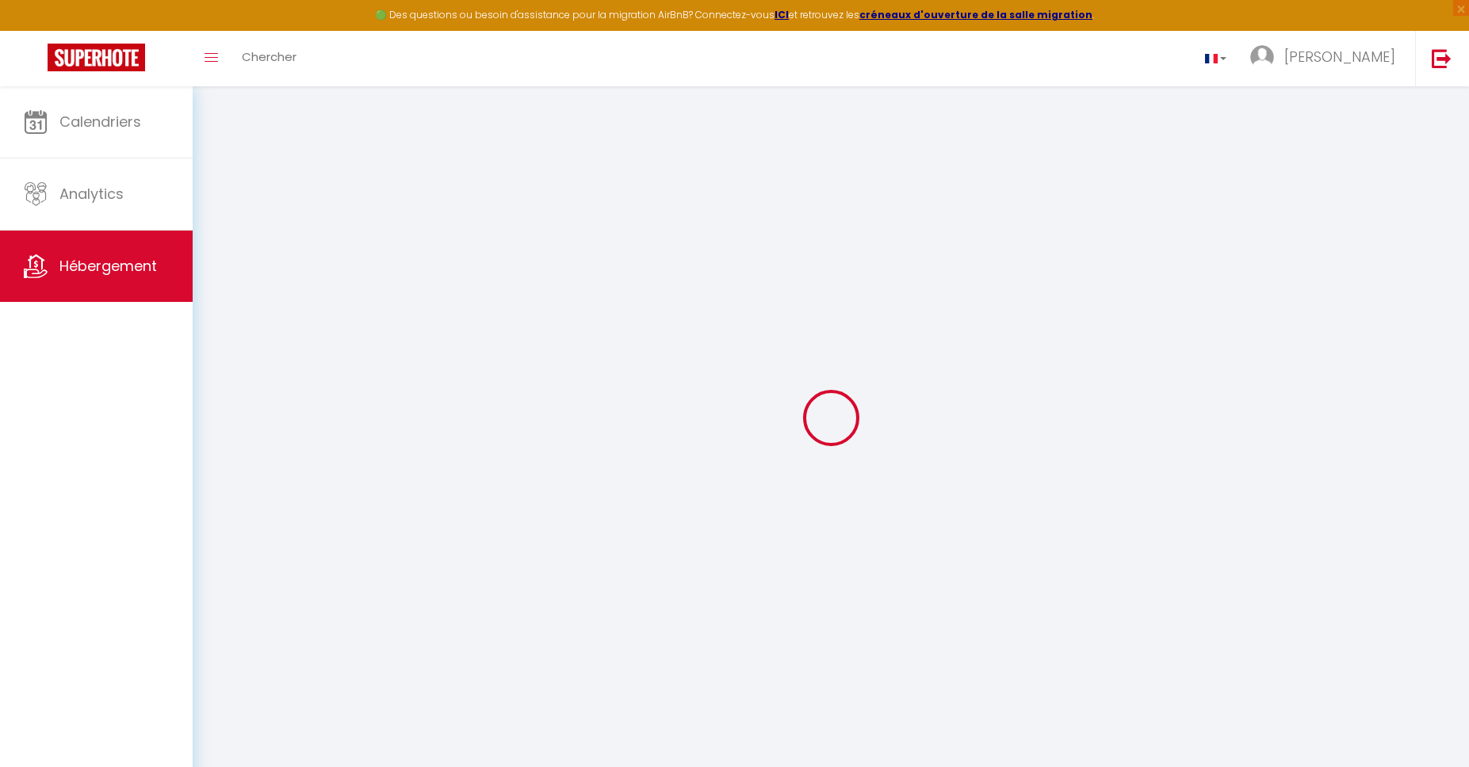
checkbox input "false"
select select
type input "0"
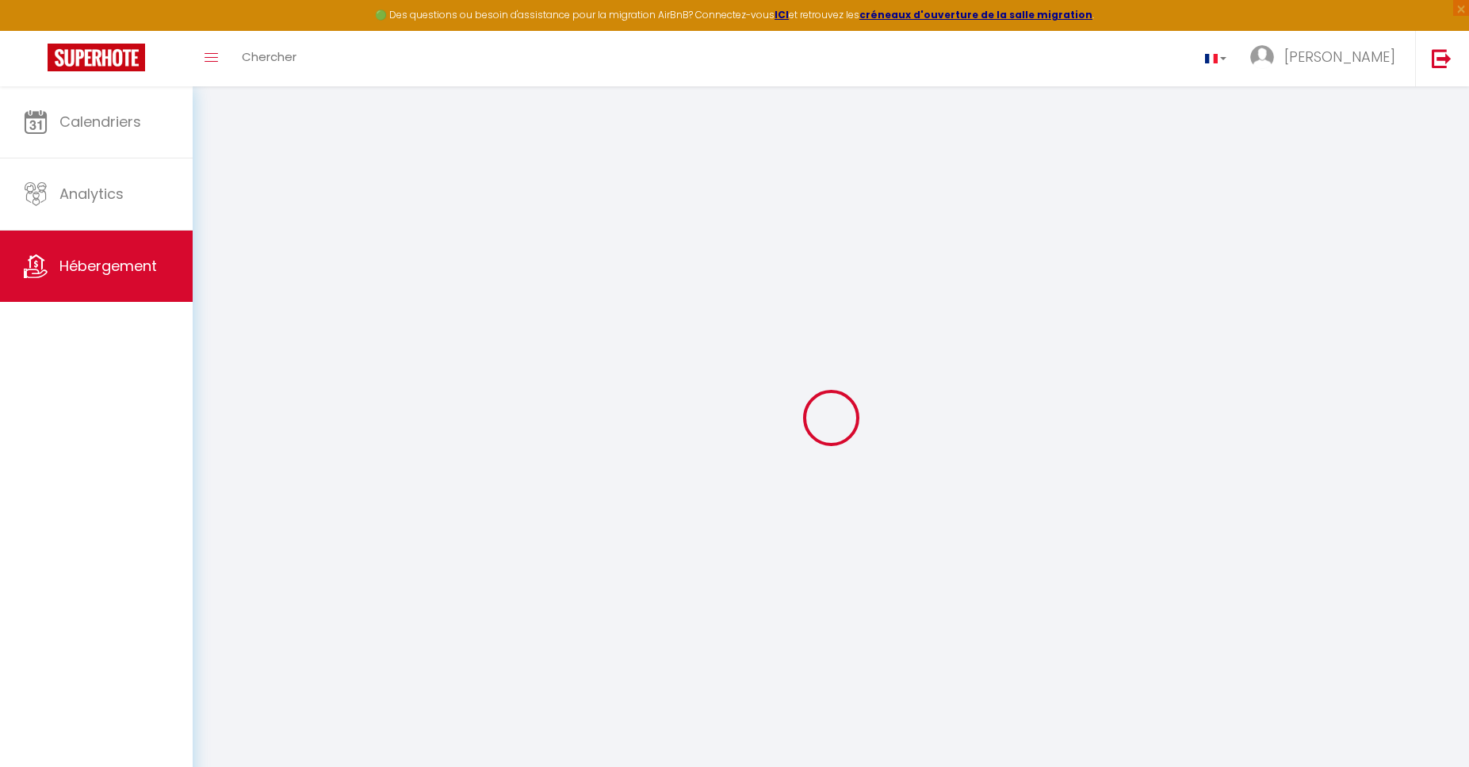
type input "0"
select select
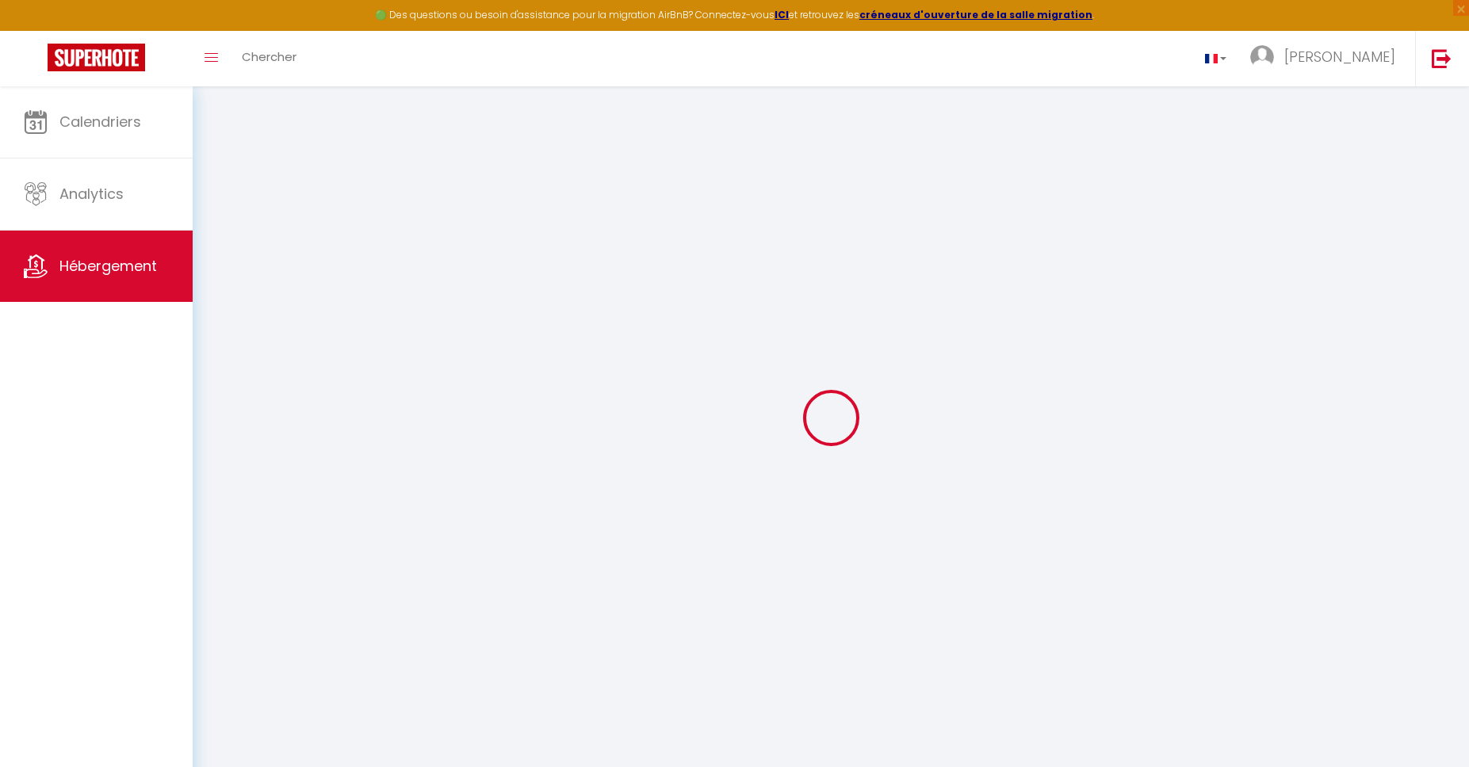
select select
checkbox input "false"
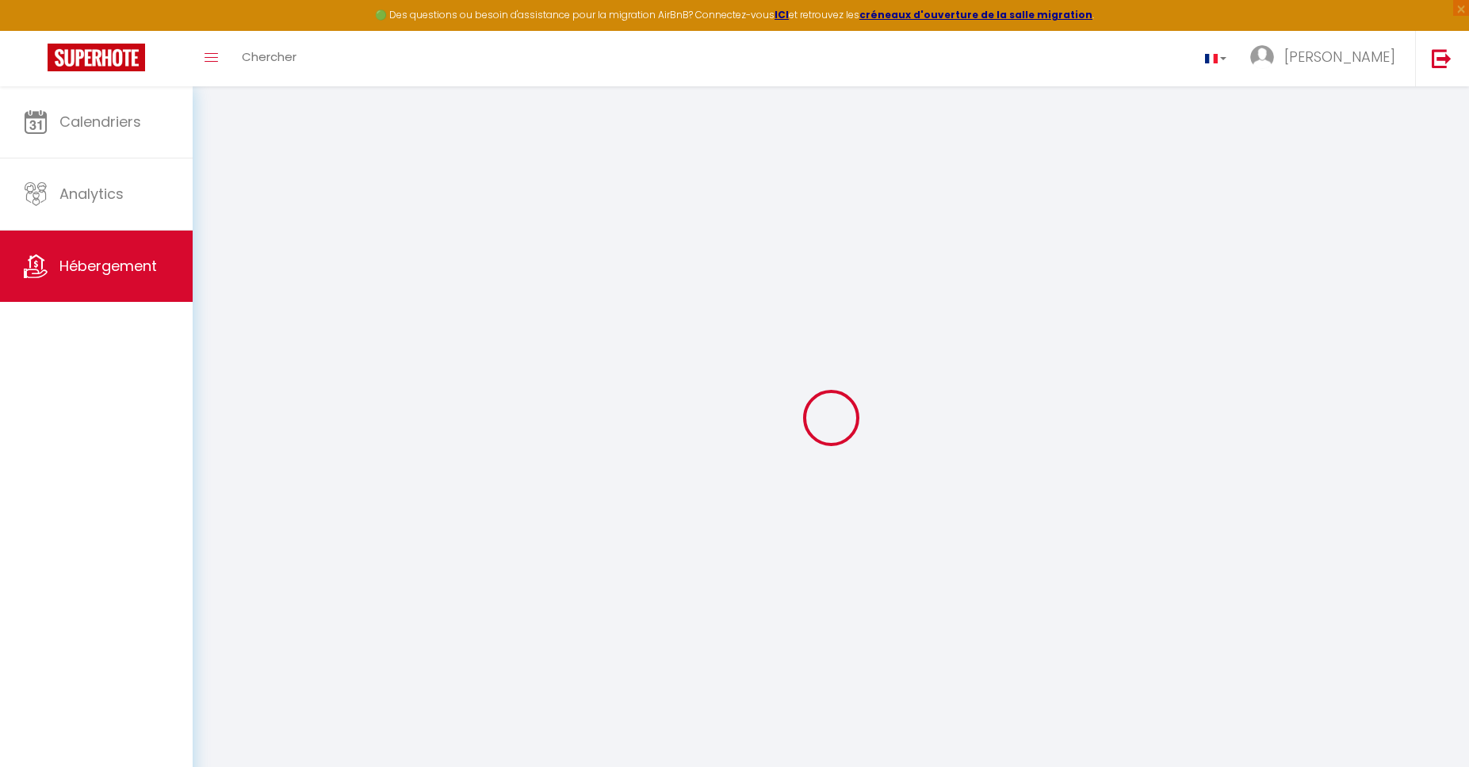
checkbox input "false"
select select
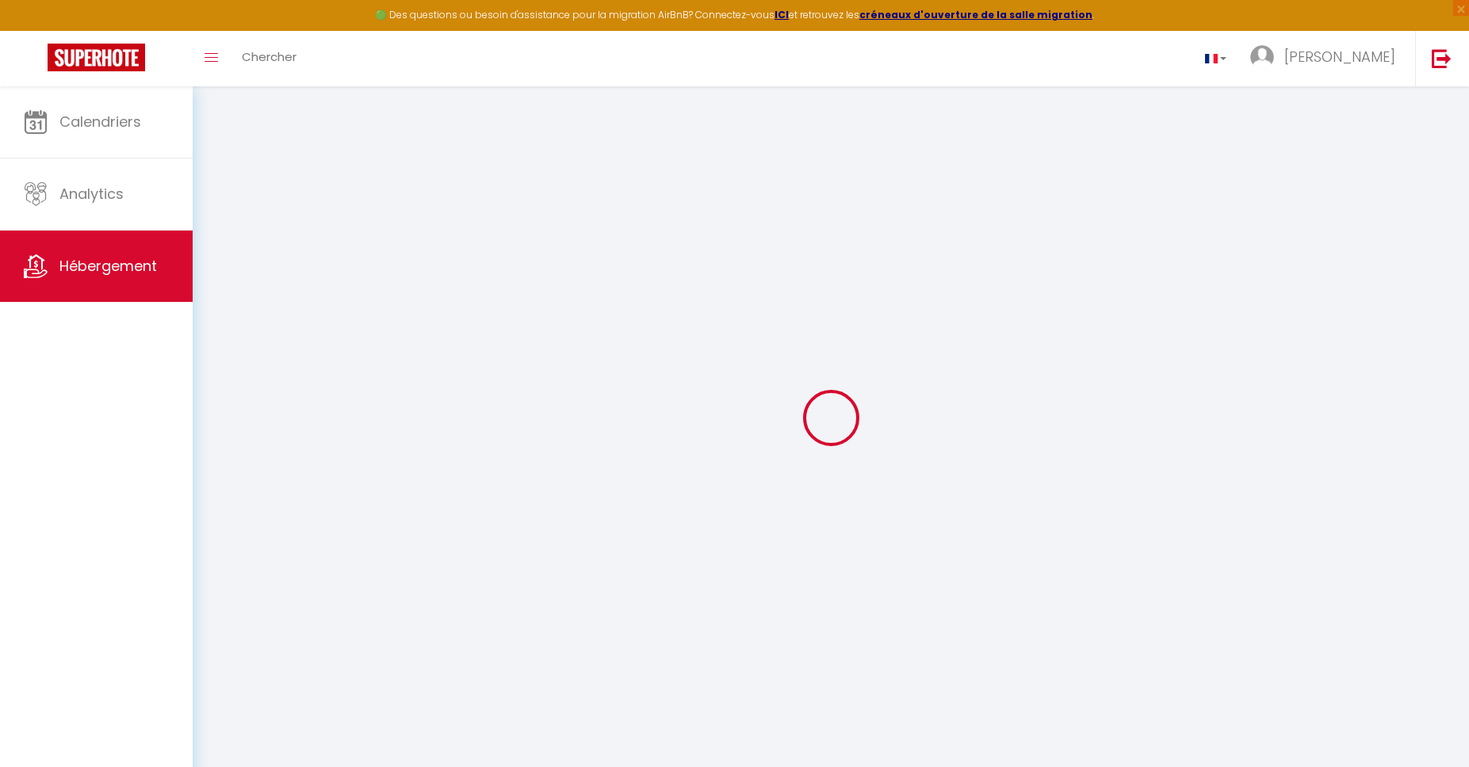
checkbox input "false"
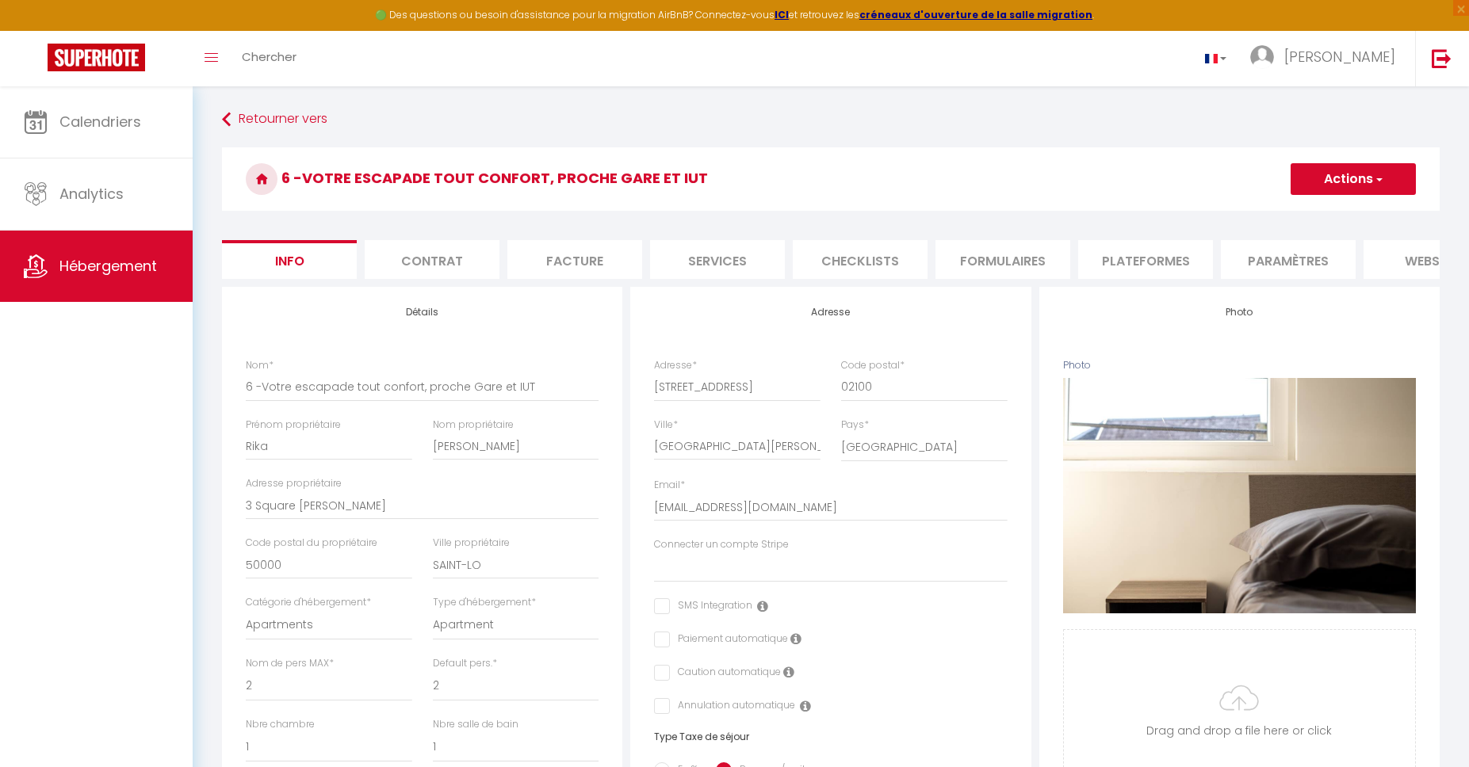
select select
checkbox input "false"
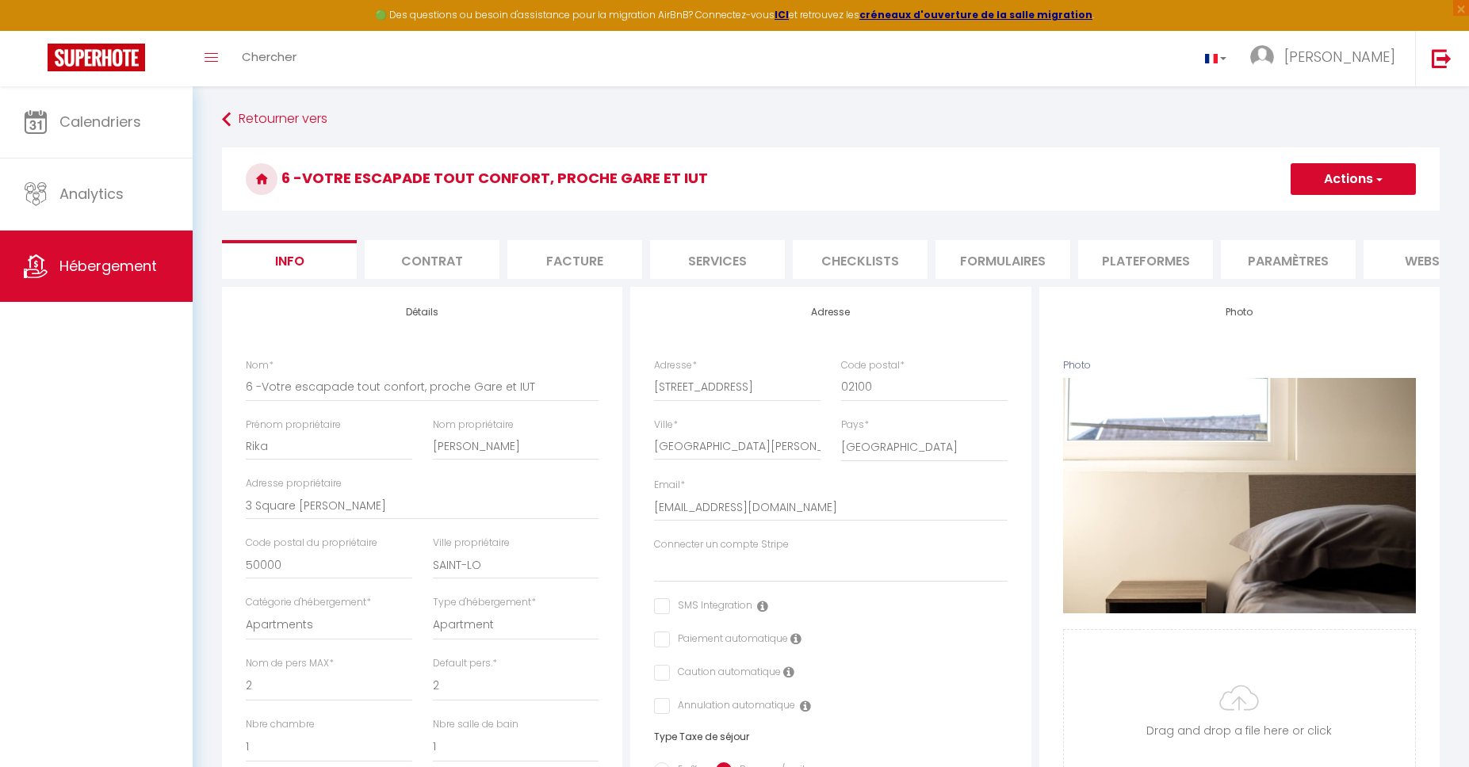
checkbox input "false"
select select
checkbox input "false"
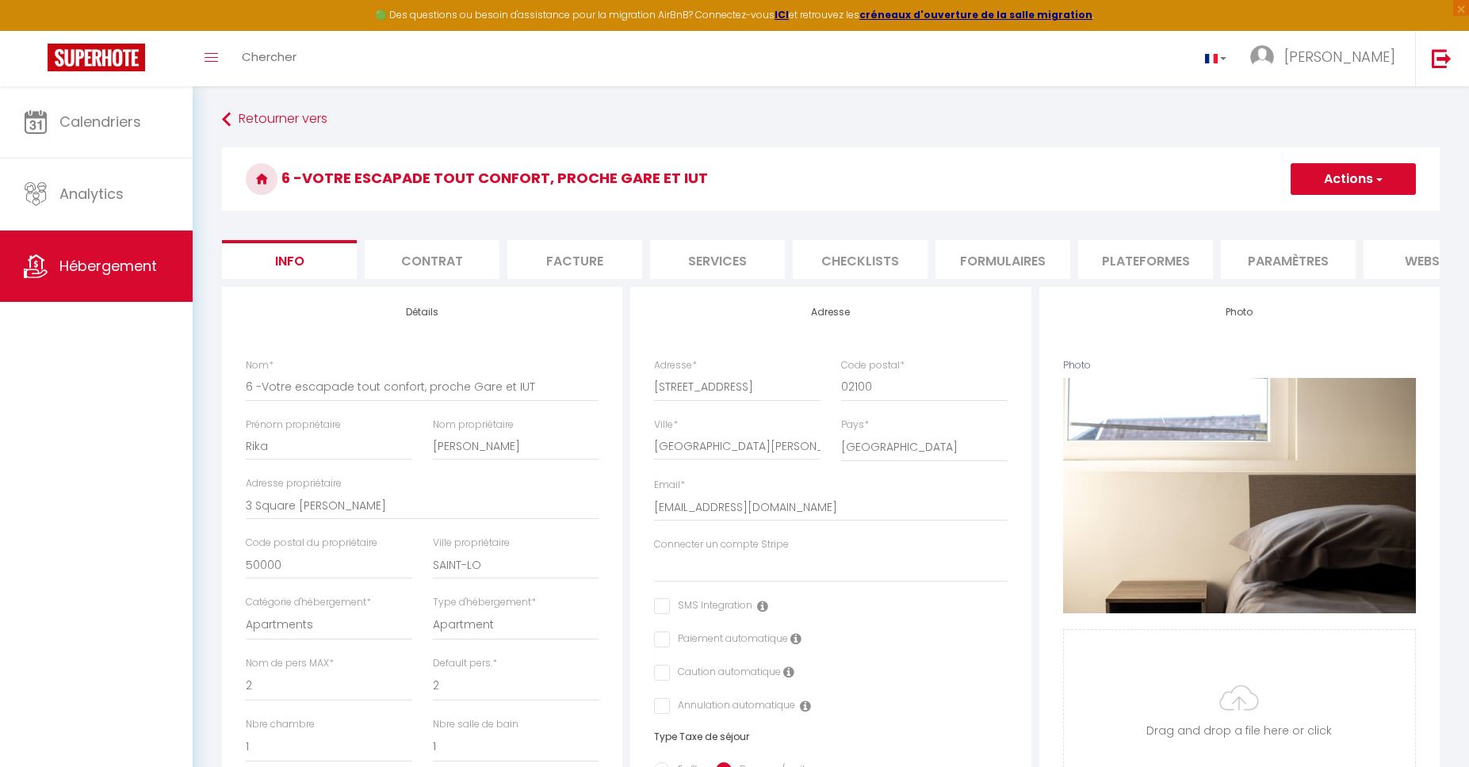
checkbox input "false"
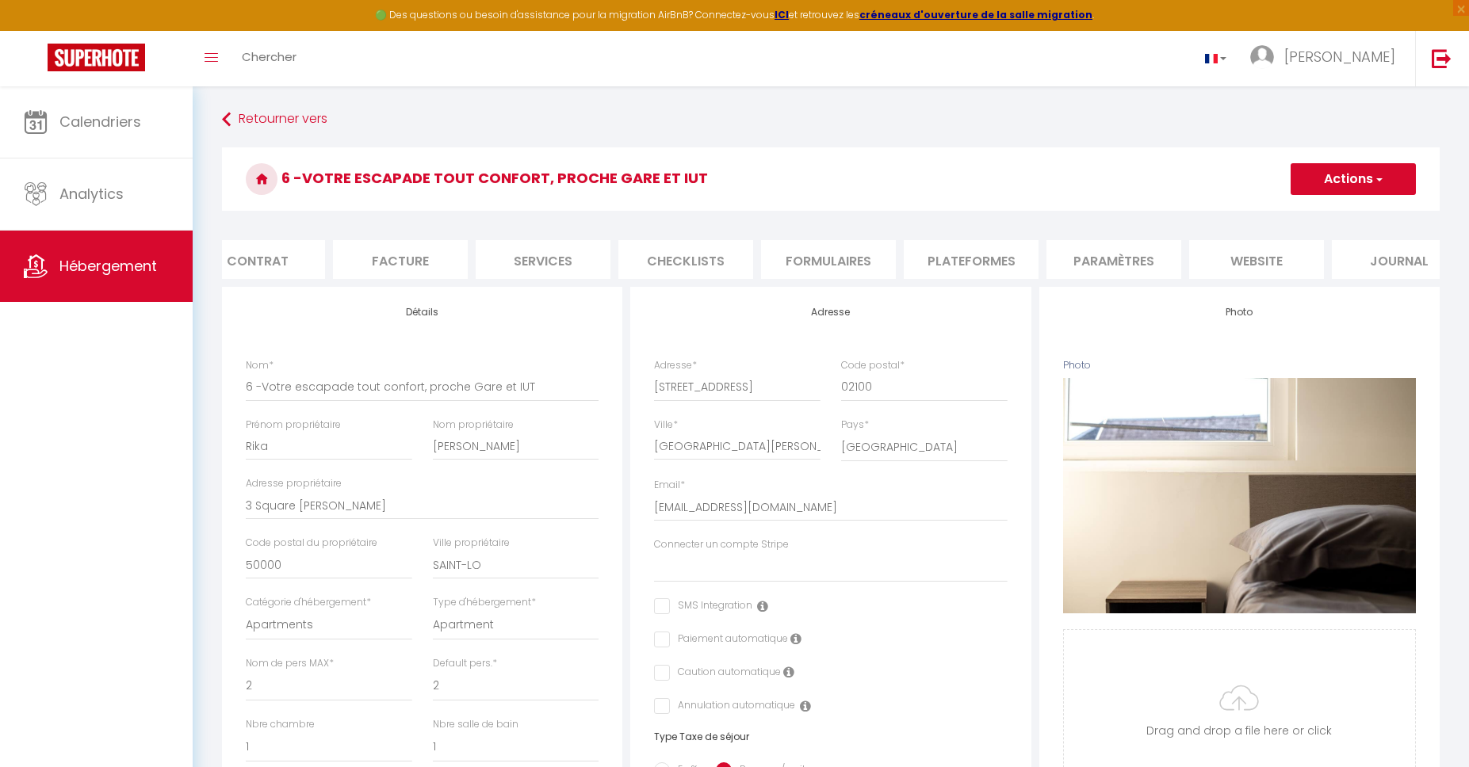
scroll to position [0, 180]
click at [1278, 246] on li "website" at bounding box center [1250, 259] width 135 height 39
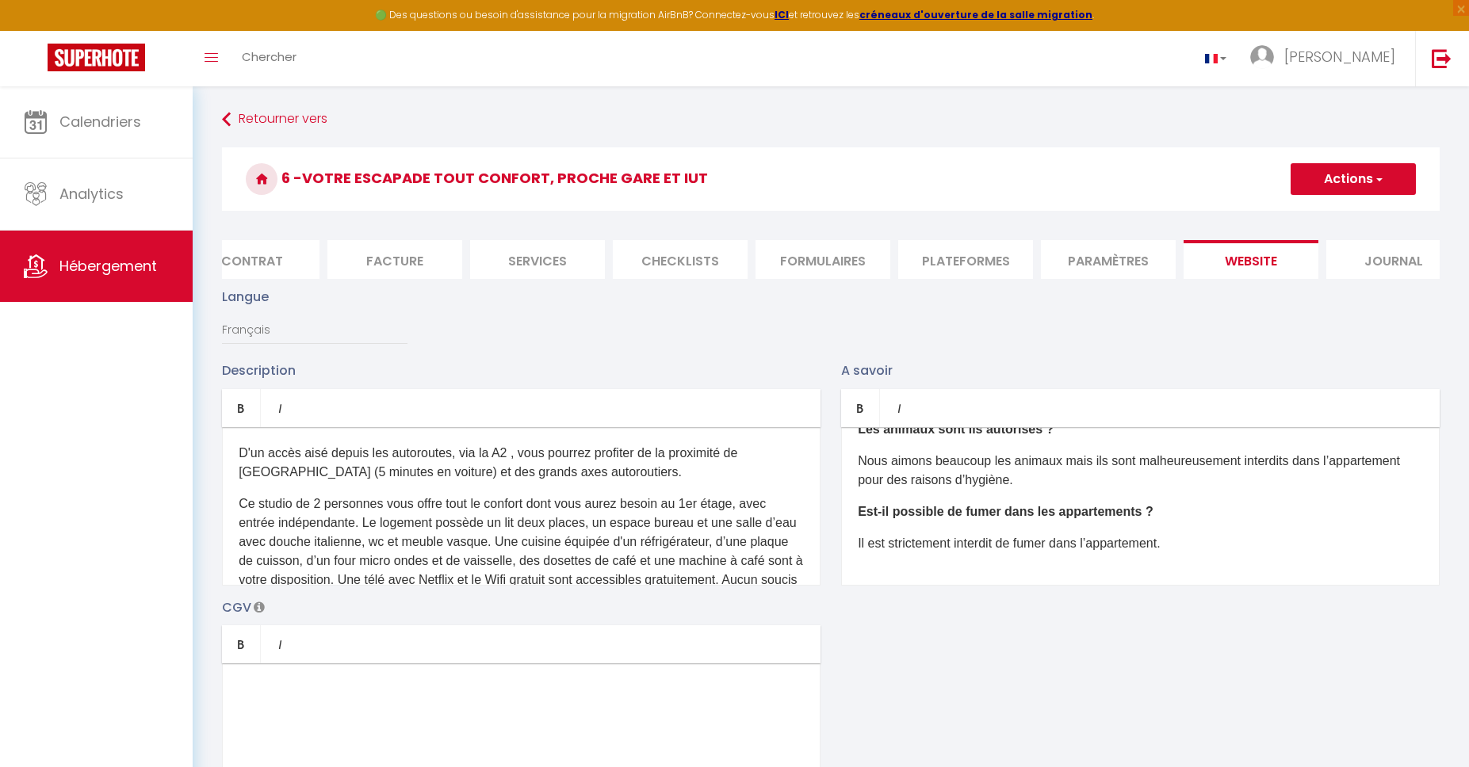
click at [308, 125] on link "Retourner vers" at bounding box center [830, 119] width 1217 height 29
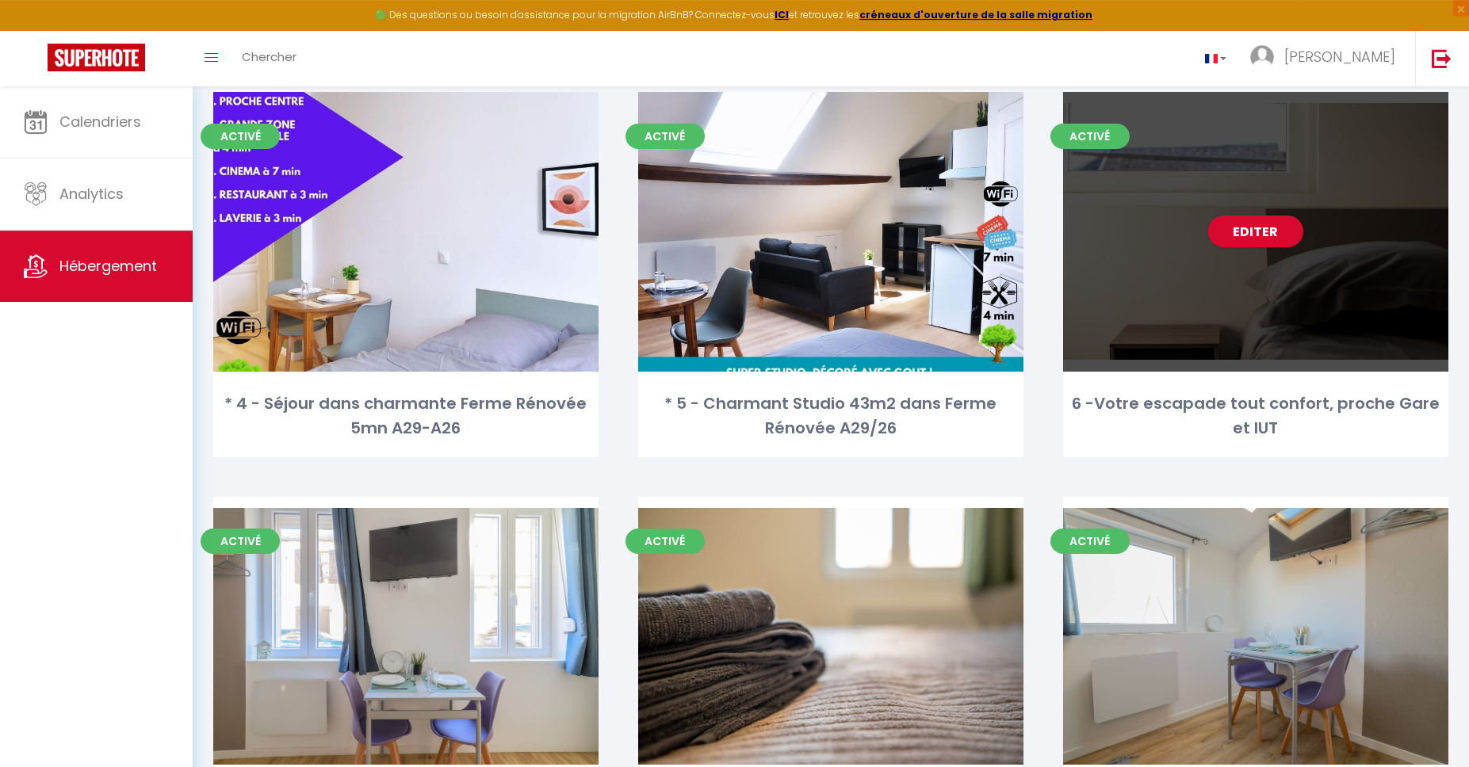
scroll to position [308, 0]
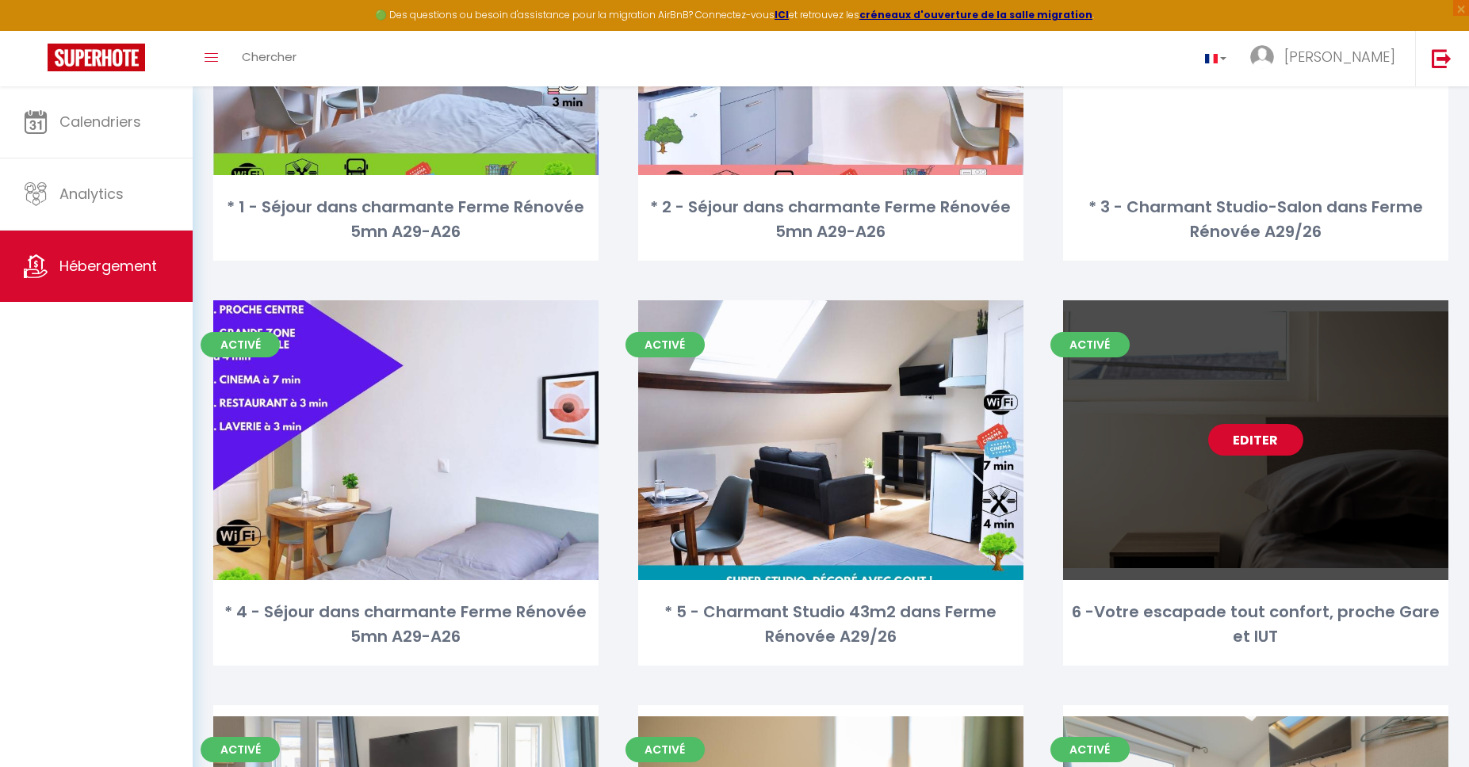
click at [1248, 437] on link "Editer" at bounding box center [1255, 440] width 95 height 32
select select "3"
select select "2"
select select "1"
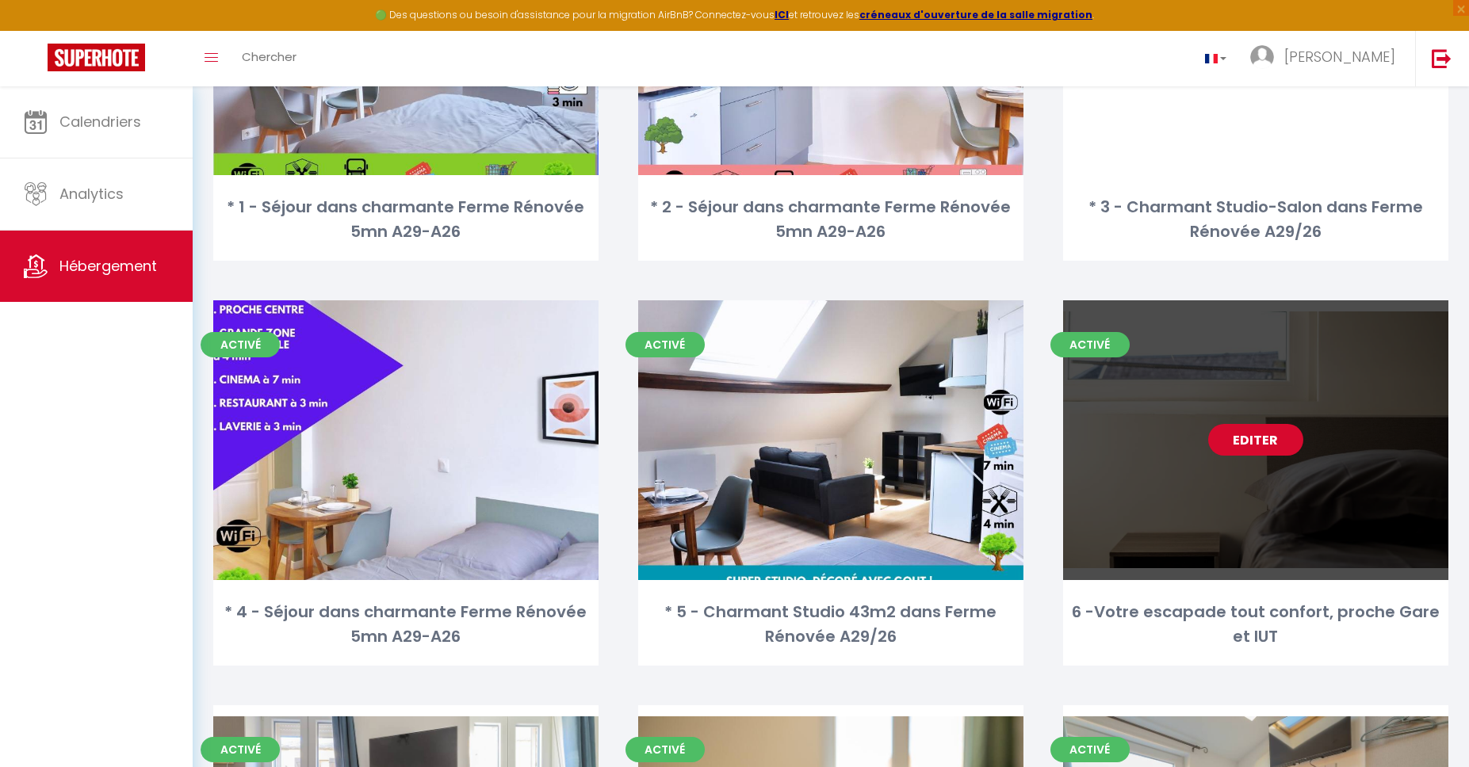
select select "28"
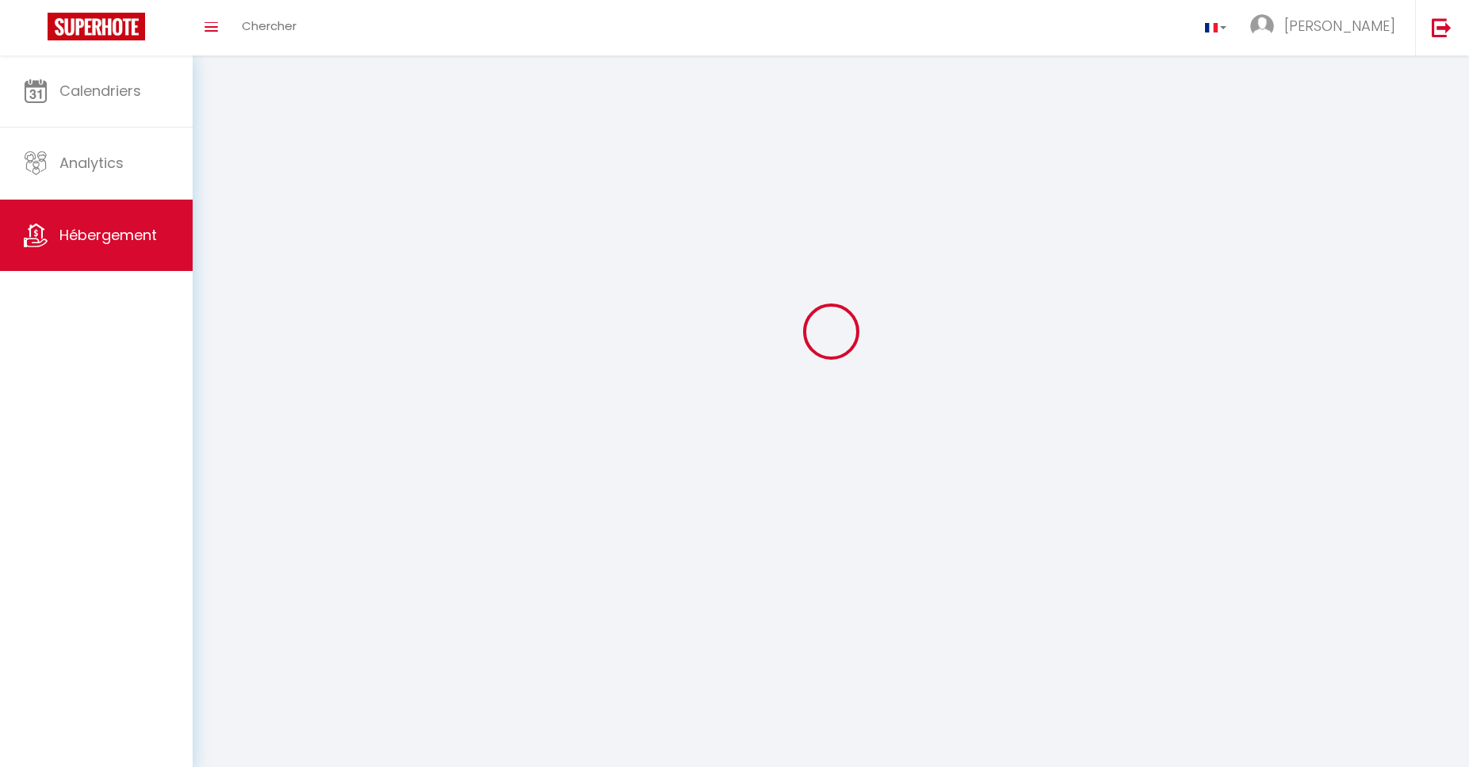
select select
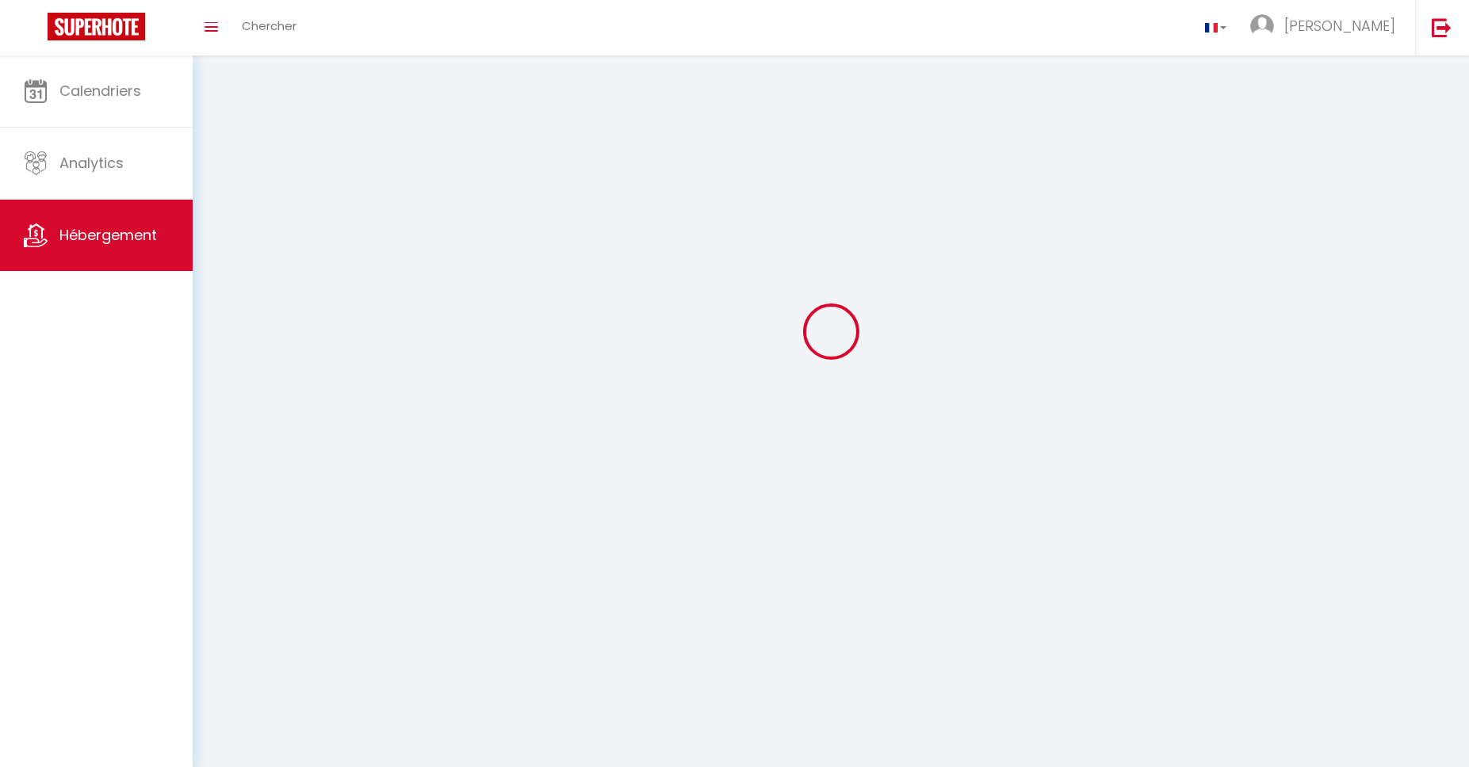
select select
checkbox input "false"
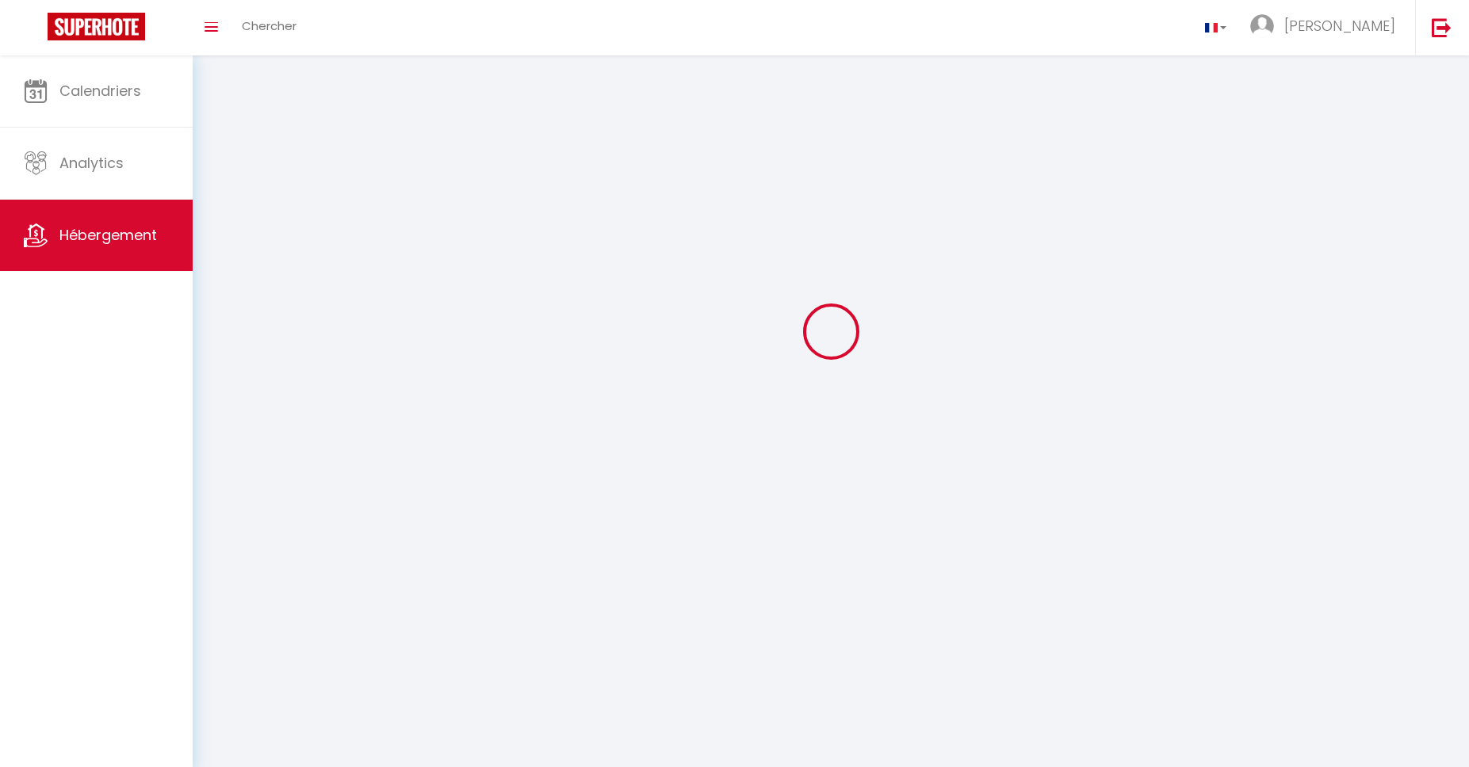
select select
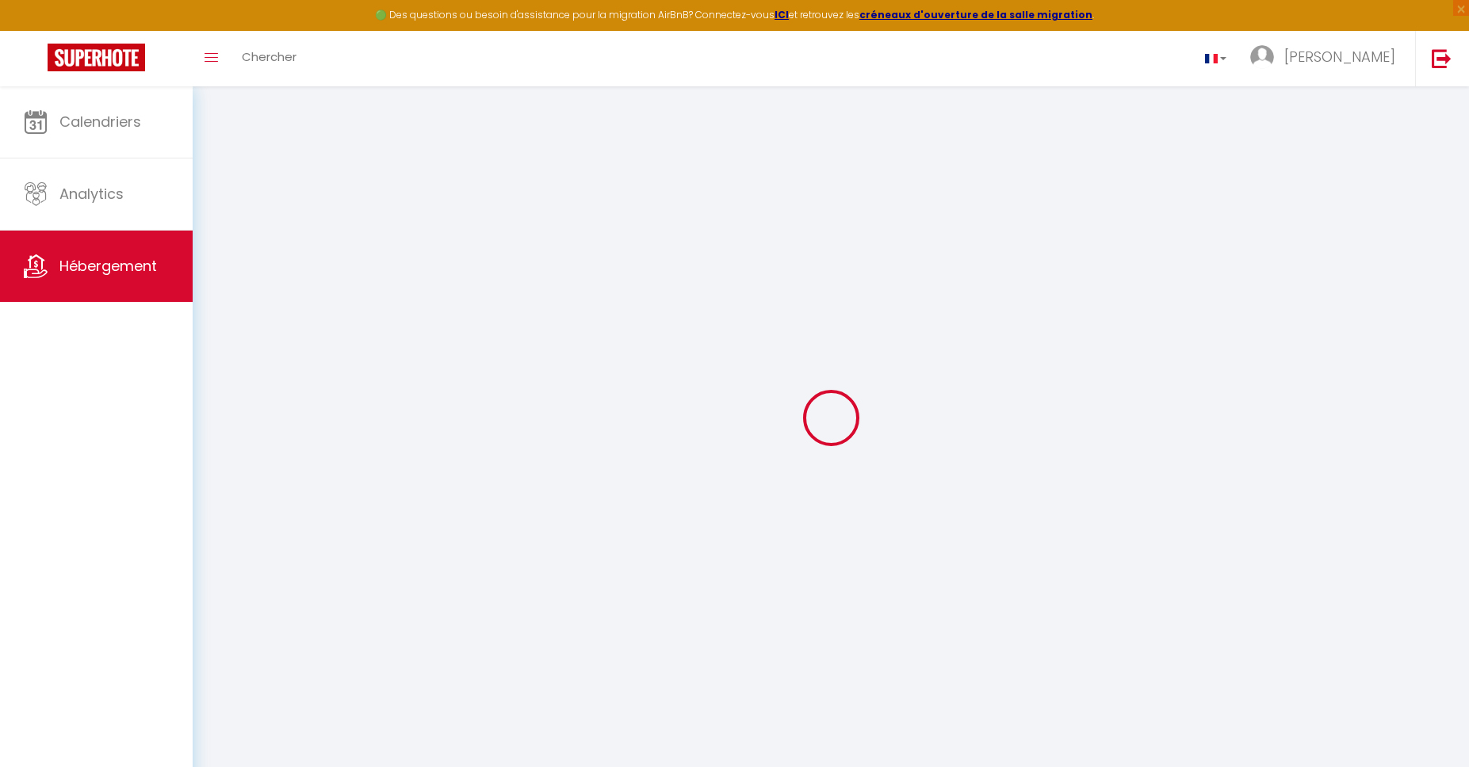
select select
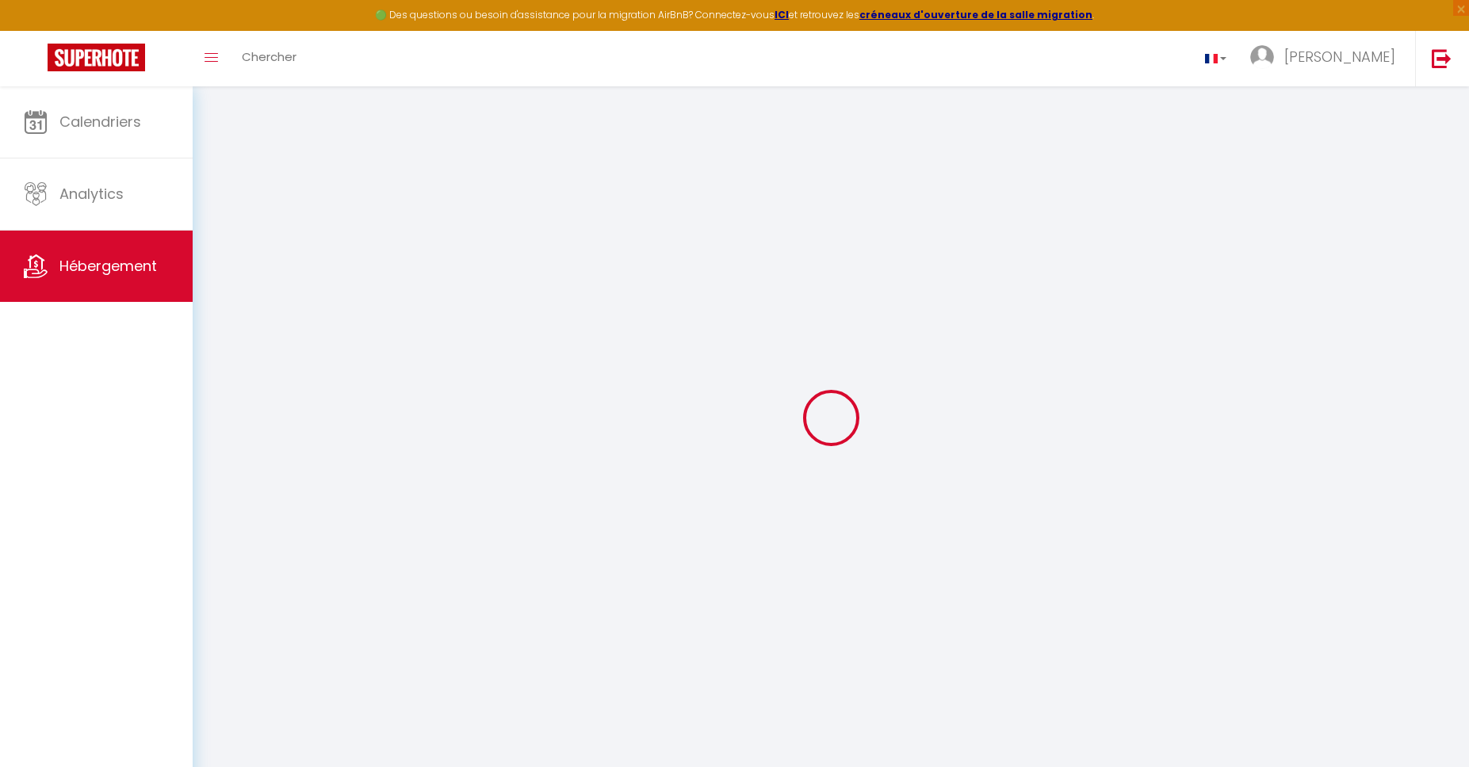
select select
checkbox input "false"
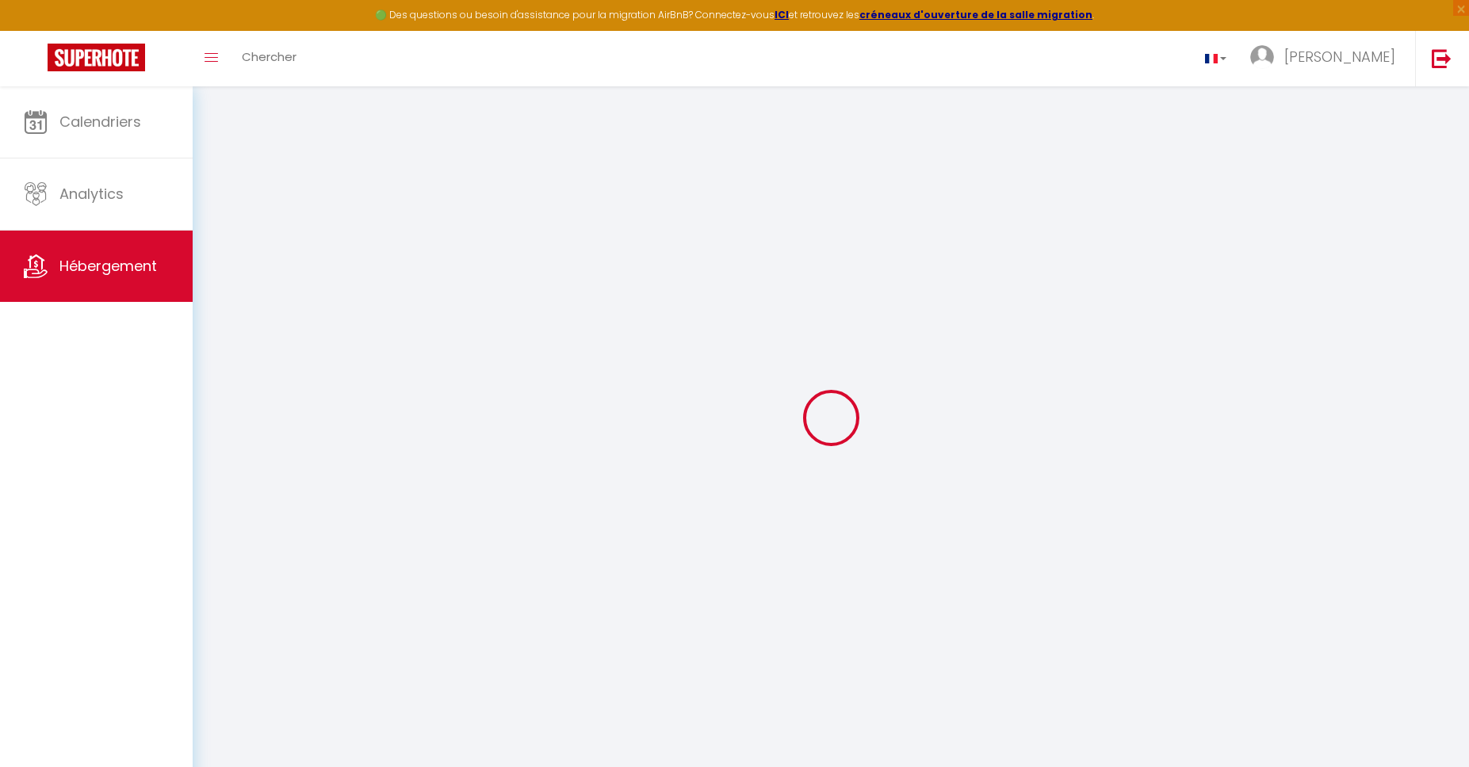
select select
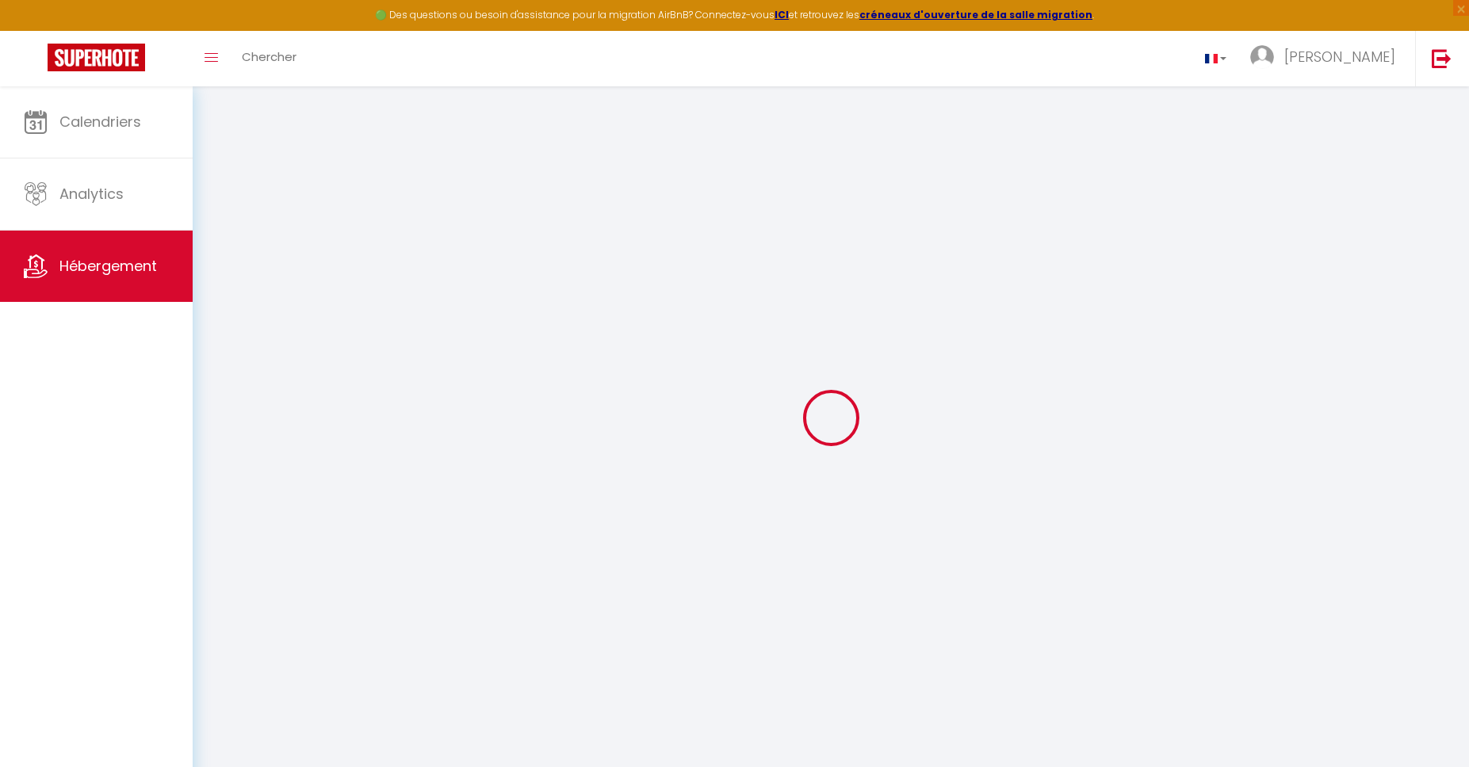
select select
checkbox input "false"
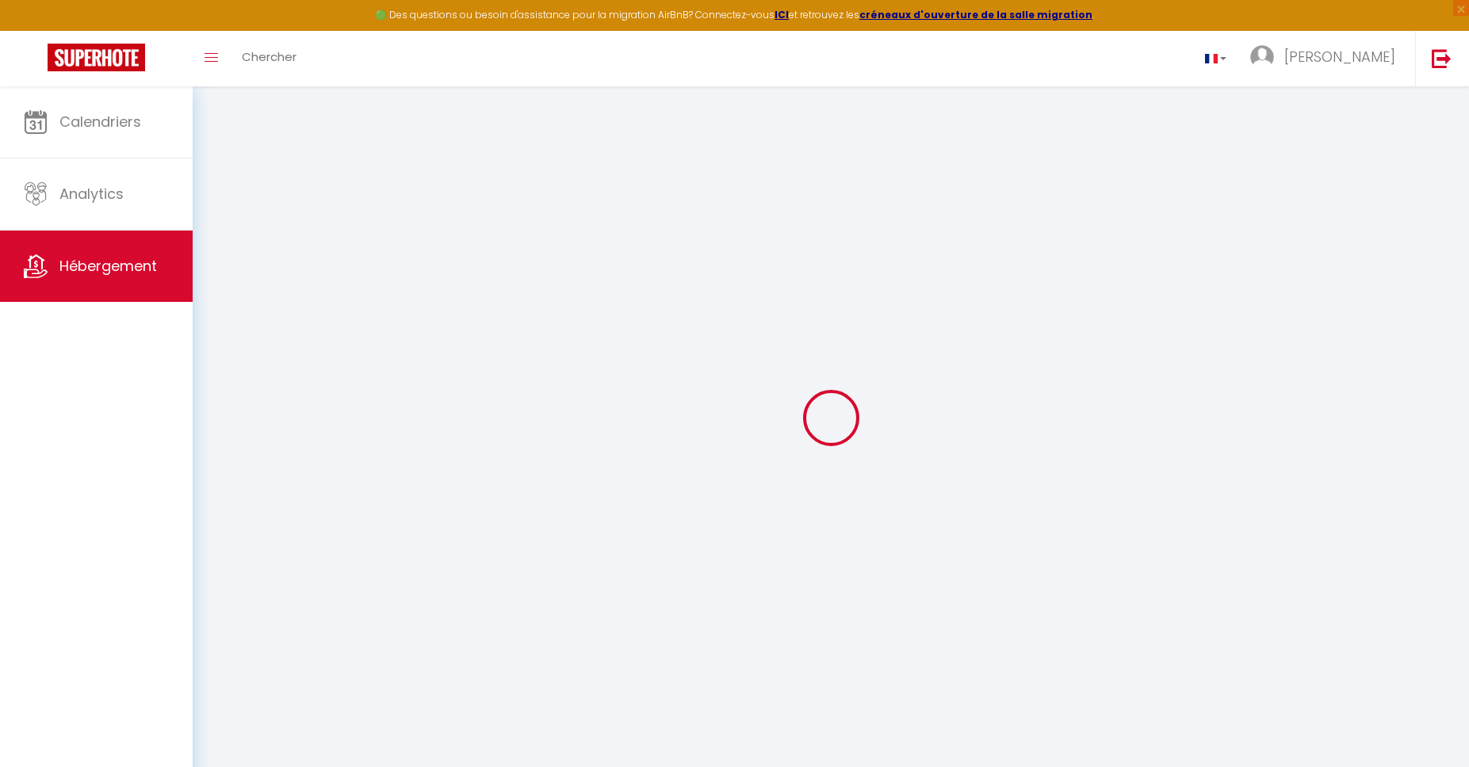
checkbox input "false"
select select
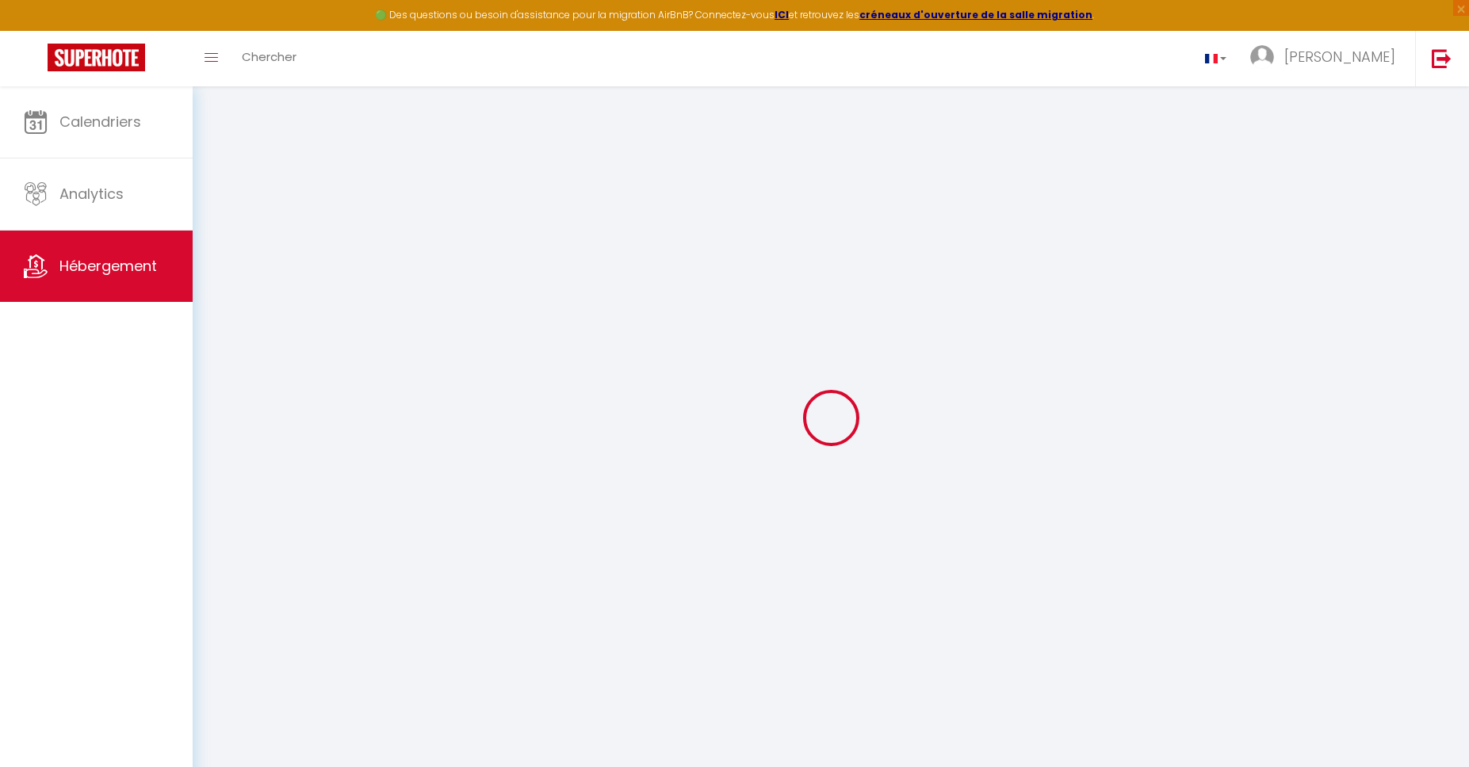
select select
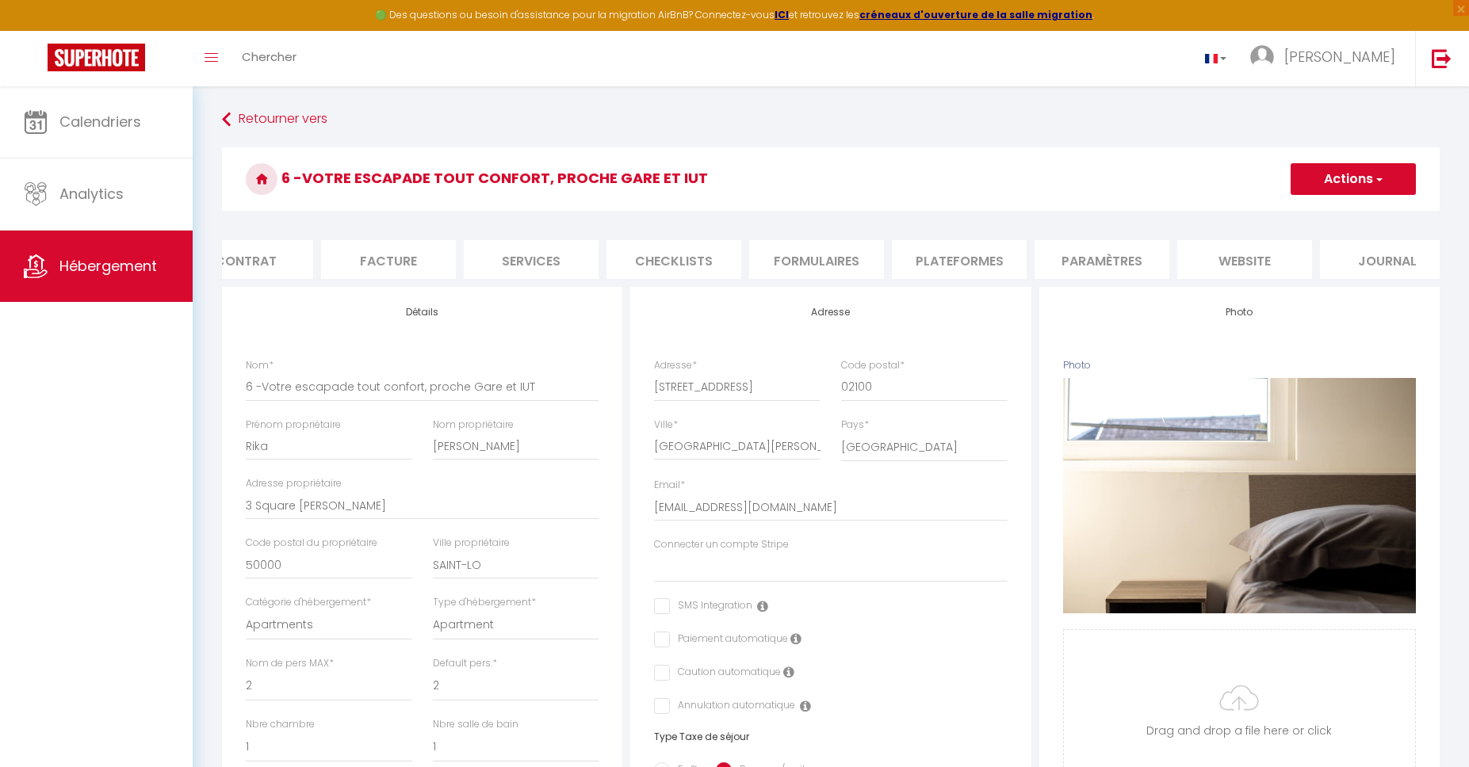
scroll to position [0, 206]
click at [1270, 247] on li "website" at bounding box center [1224, 259] width 135 height 39
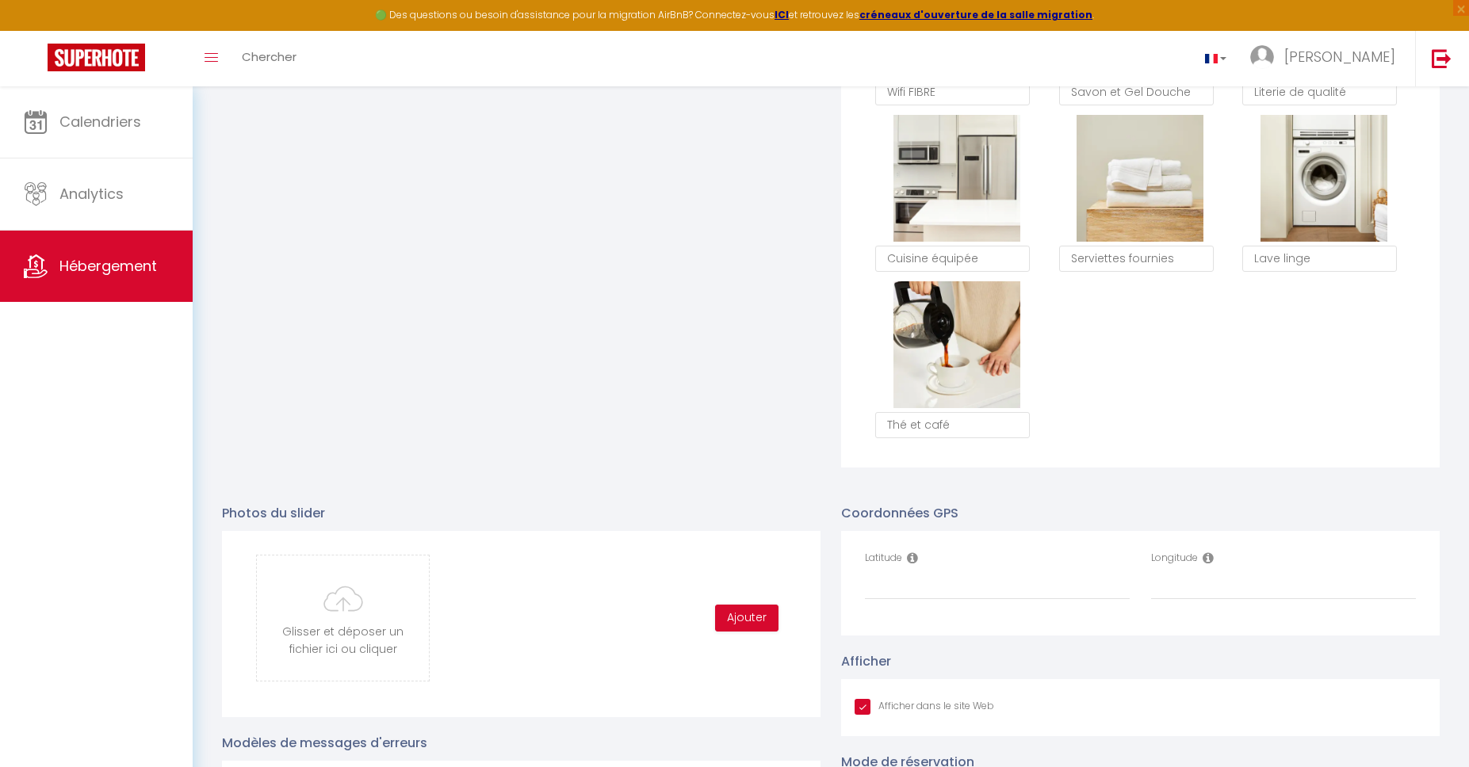
scroll to position [1568, 0]
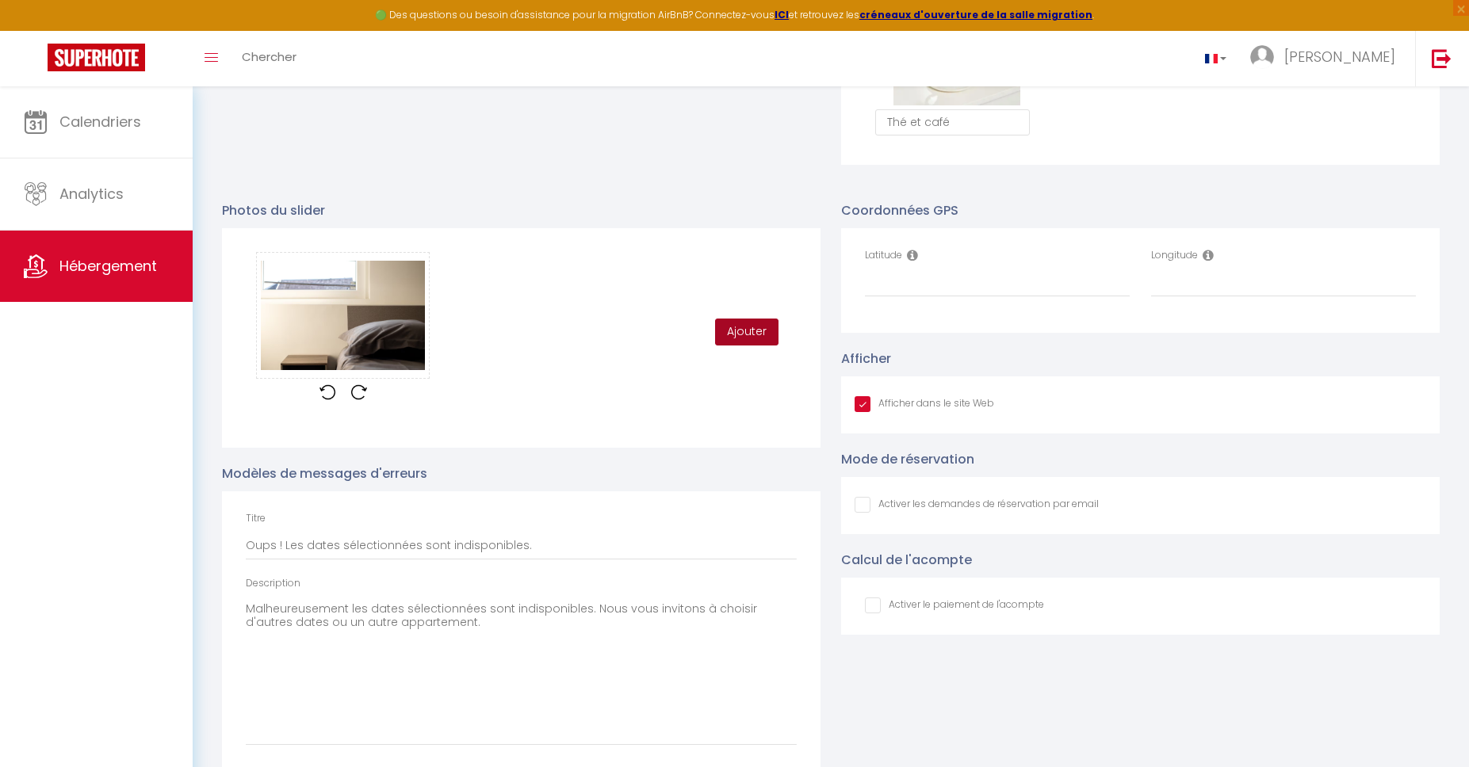
click at [744, 338] on button "Ajouter" at bounding box center [746, 332] width 63 height 27
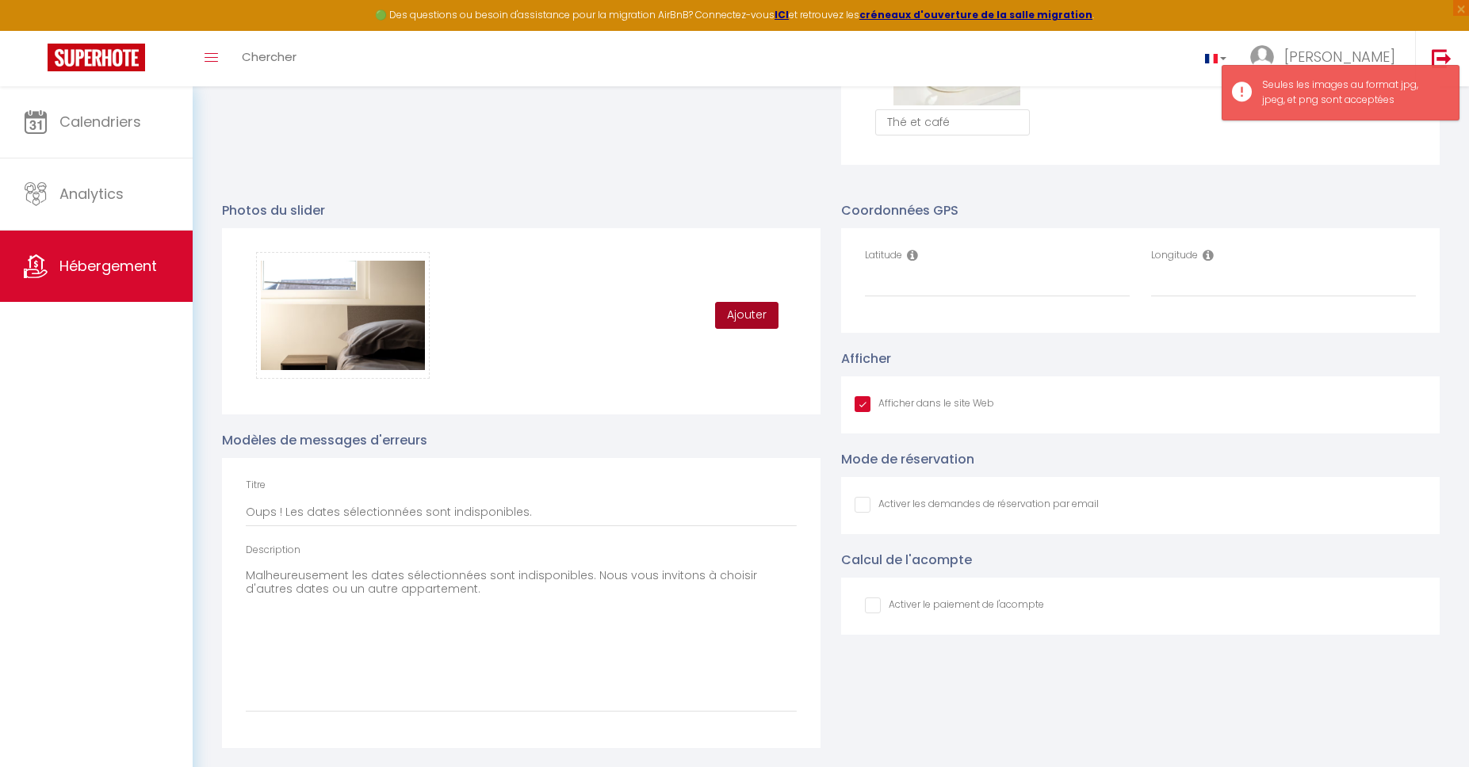
click at [751, 314] on button "Ajouter" at bounding box center [746, 315] width 63 height 27
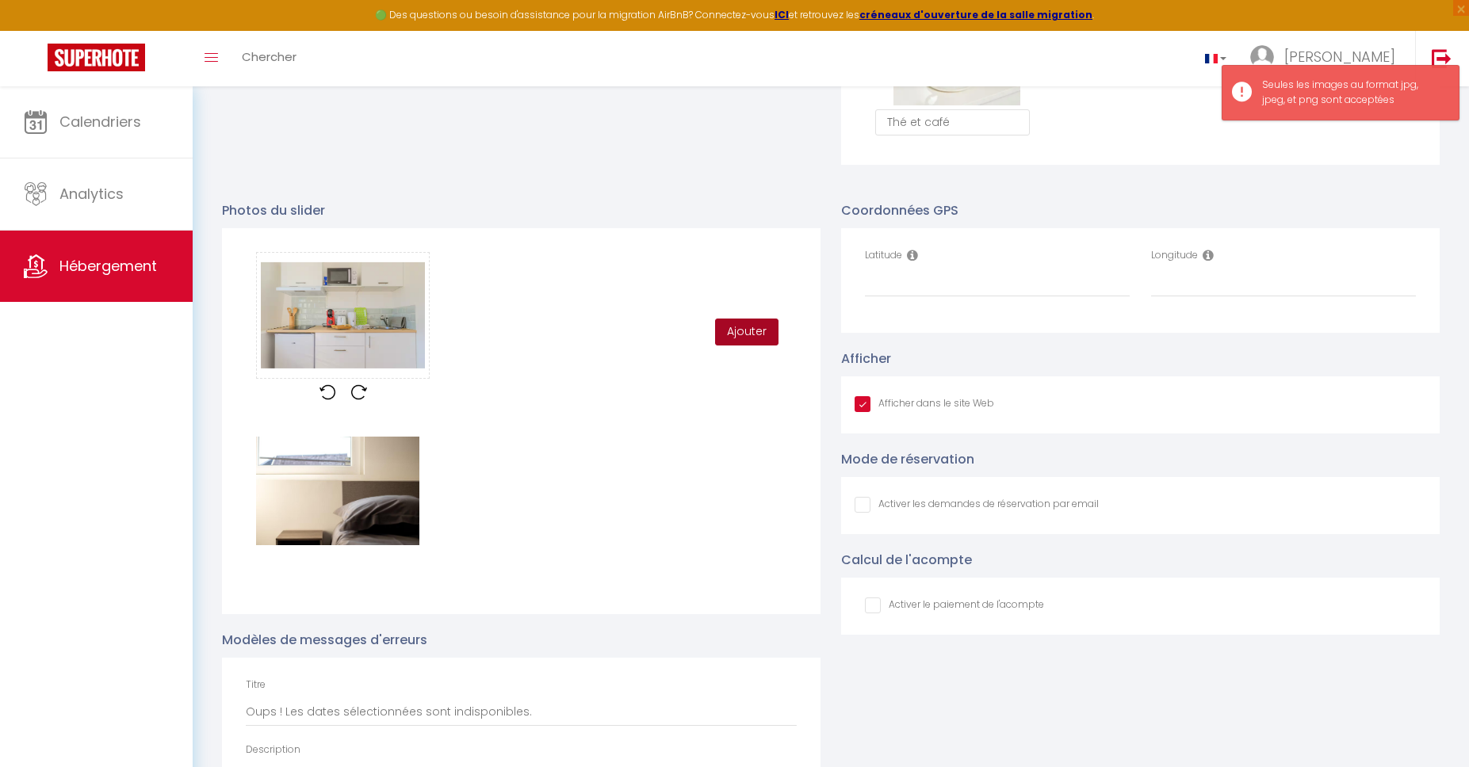
click at [743, 323] on button "Ajouter" at bounding box center [746, 332] width 63 height 27
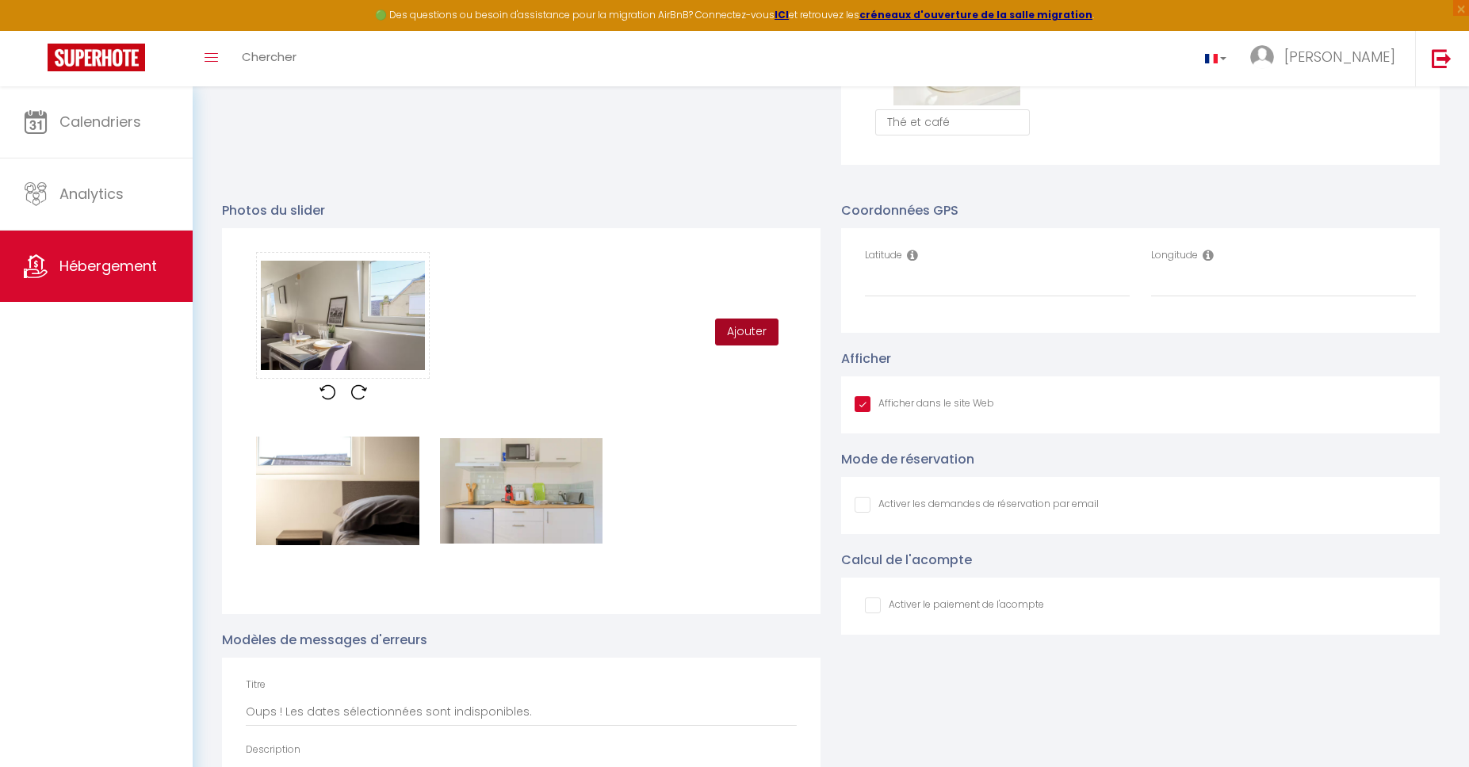
click at [741, 327] on button "Ajouter" at bounding box center [746, 332] width 63 height 27
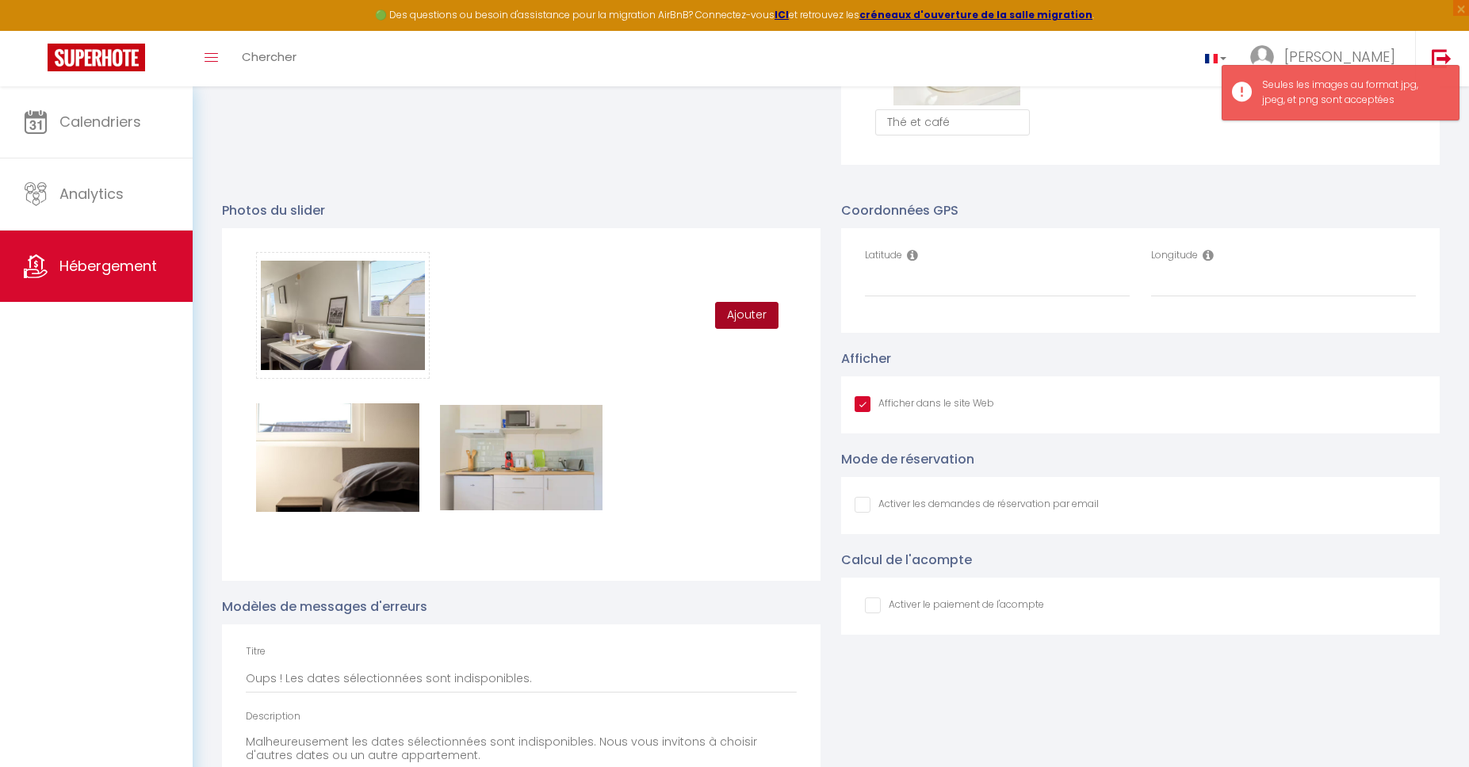
click at [754, 304] on button "Ajouter" at bounding box center [746, 315] width 63 height 27
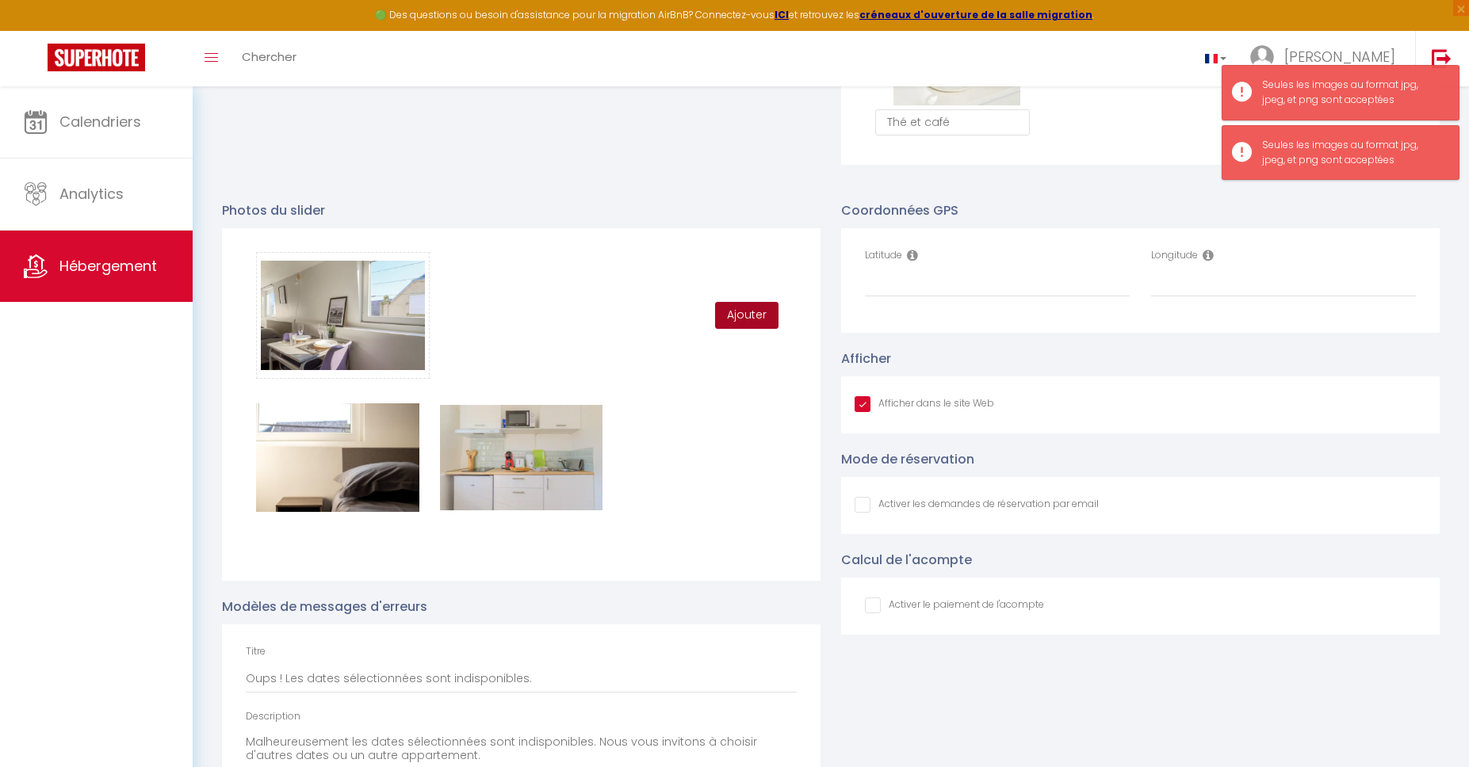
click at [752, 312] on button "Ajouter" at bounding box center [746, 315] width 63 height 27
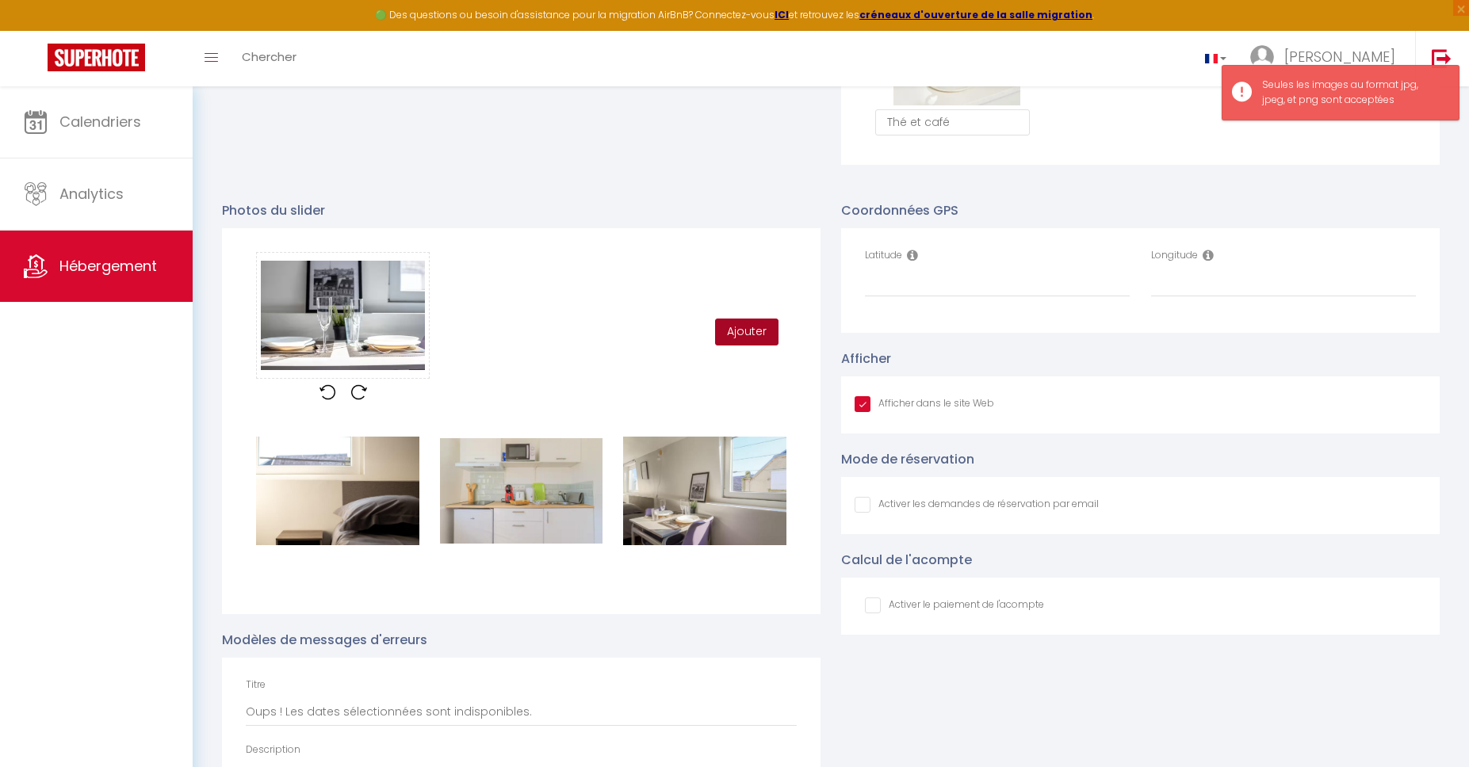
click at [735, 327] on button "Ajouter" at bounding box center [746, 332] width 63 height 27
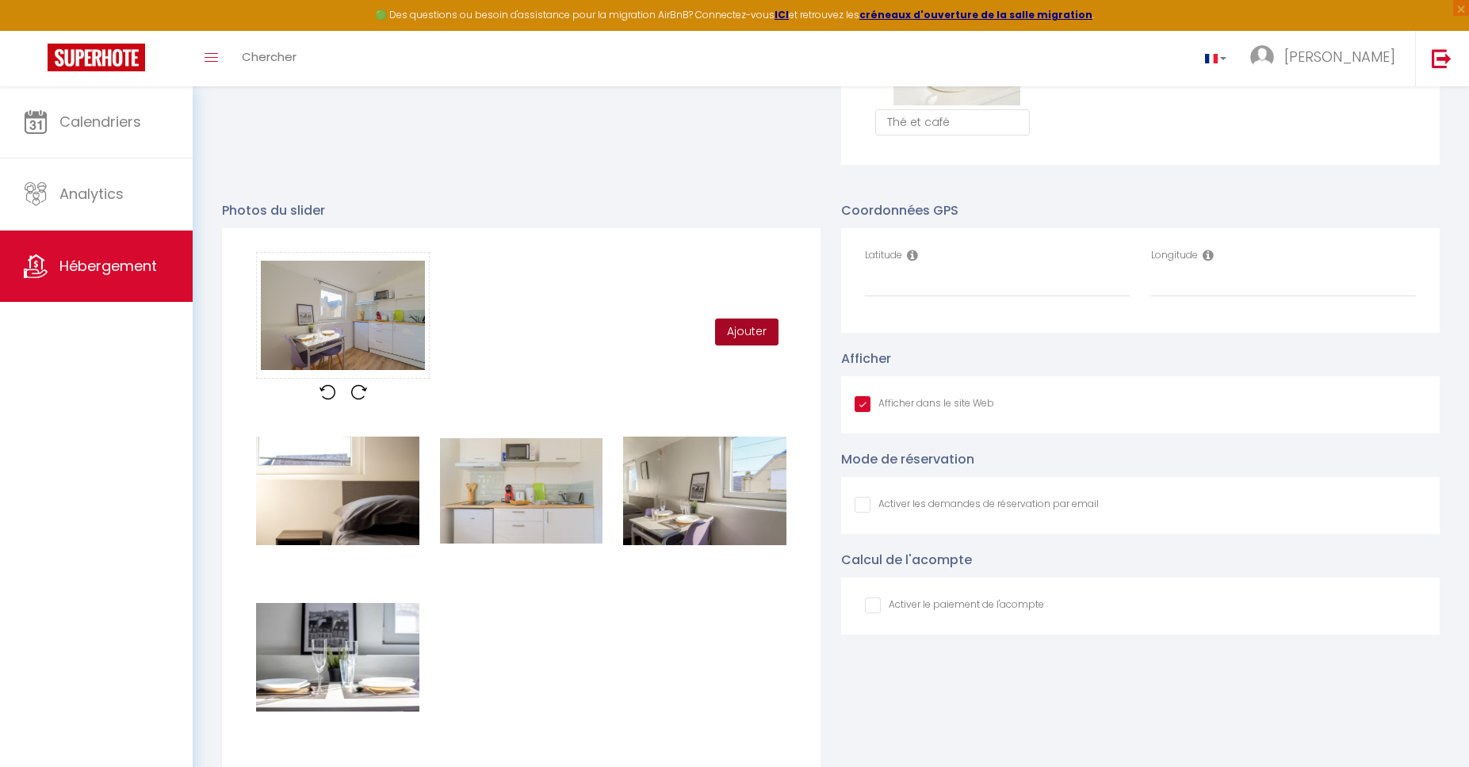
click at [757, 323] on button "Ajouter" at bounding box center [746, 332] width 63 height 27
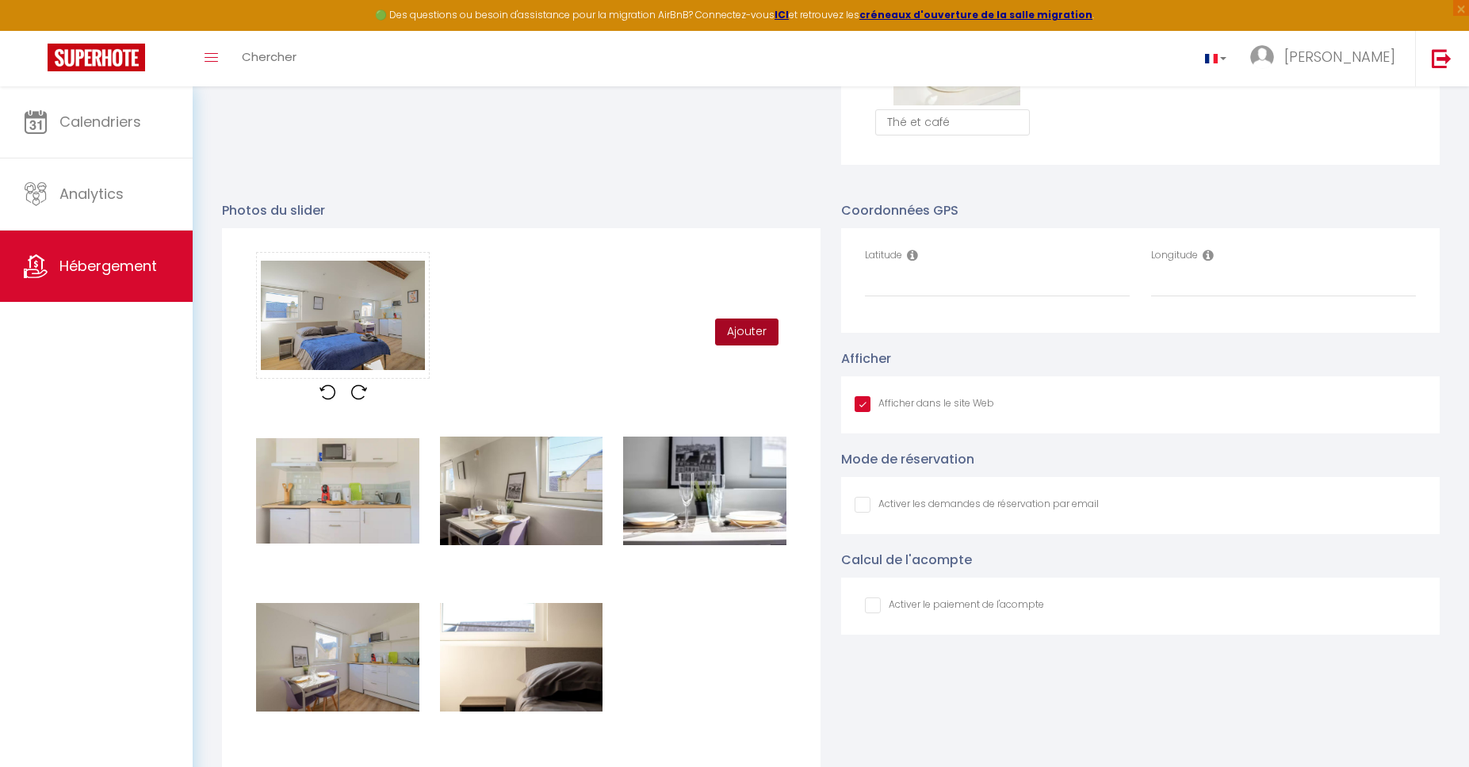
click at [746, 323] on button "Ajouter" at bounding box center [746, 332] width 63 height 27
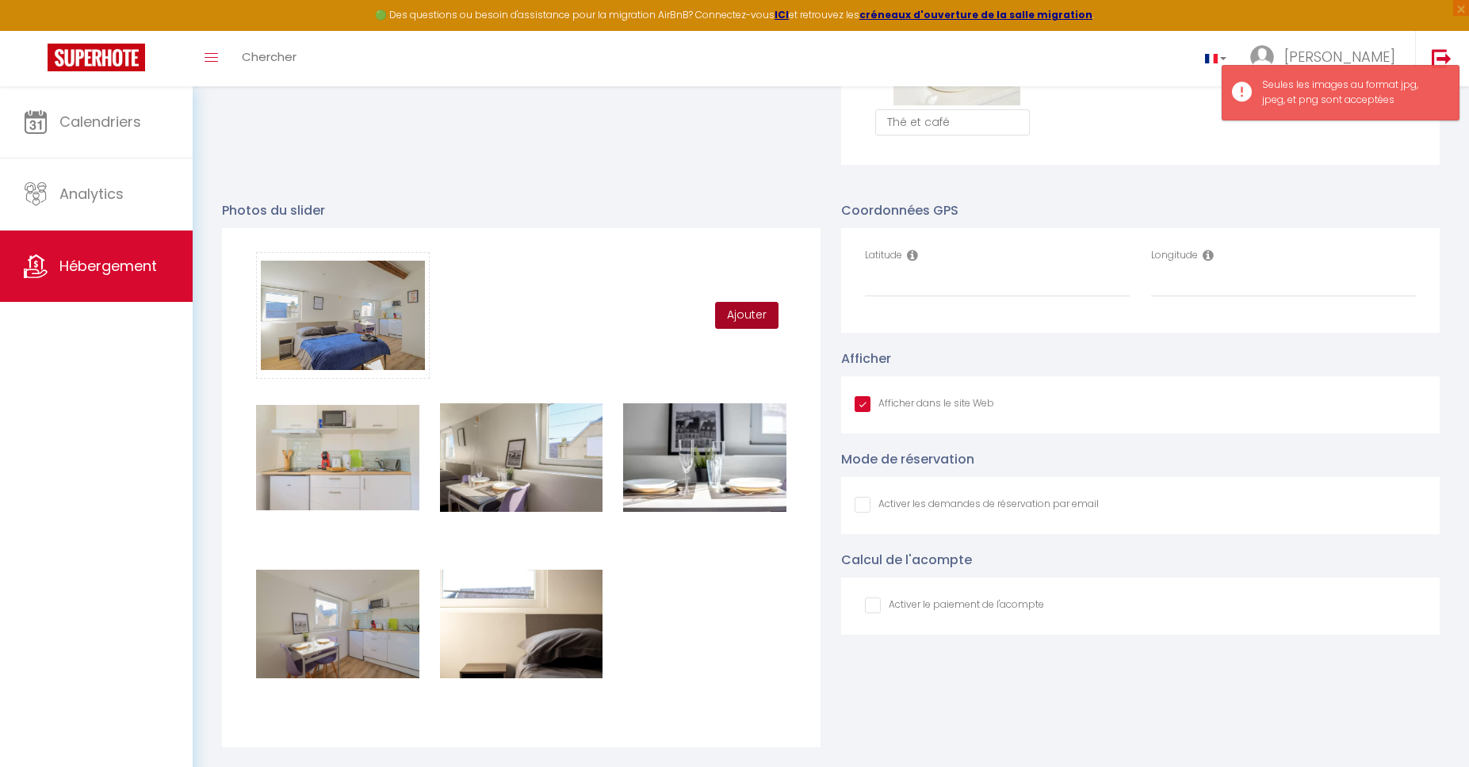
click at [746, 323] on button "Ajouter" at bounding box center [746, 315] width 63 height 27
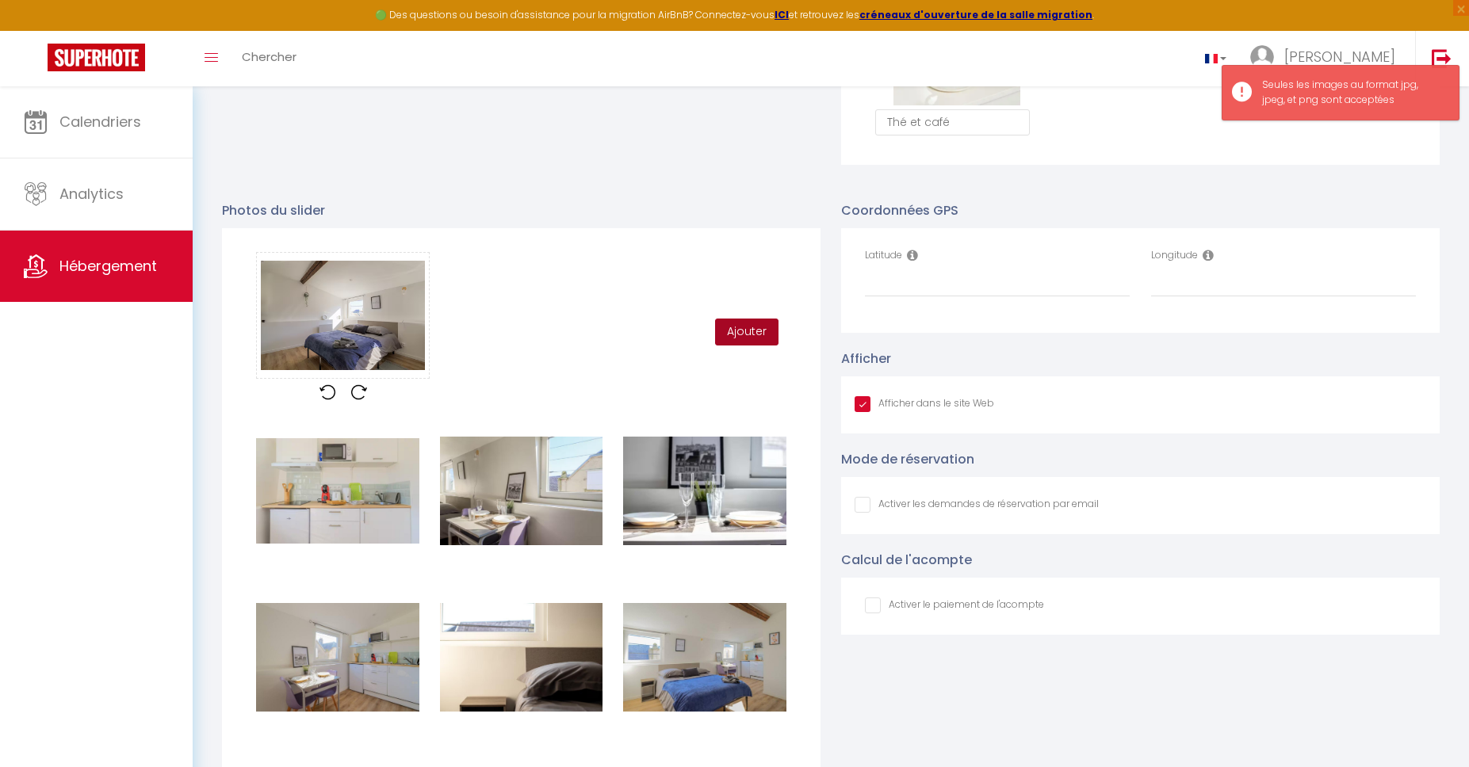
click at [733, 322] on button "Ajouter" at bounding box center [746, 332] width 63 height 27
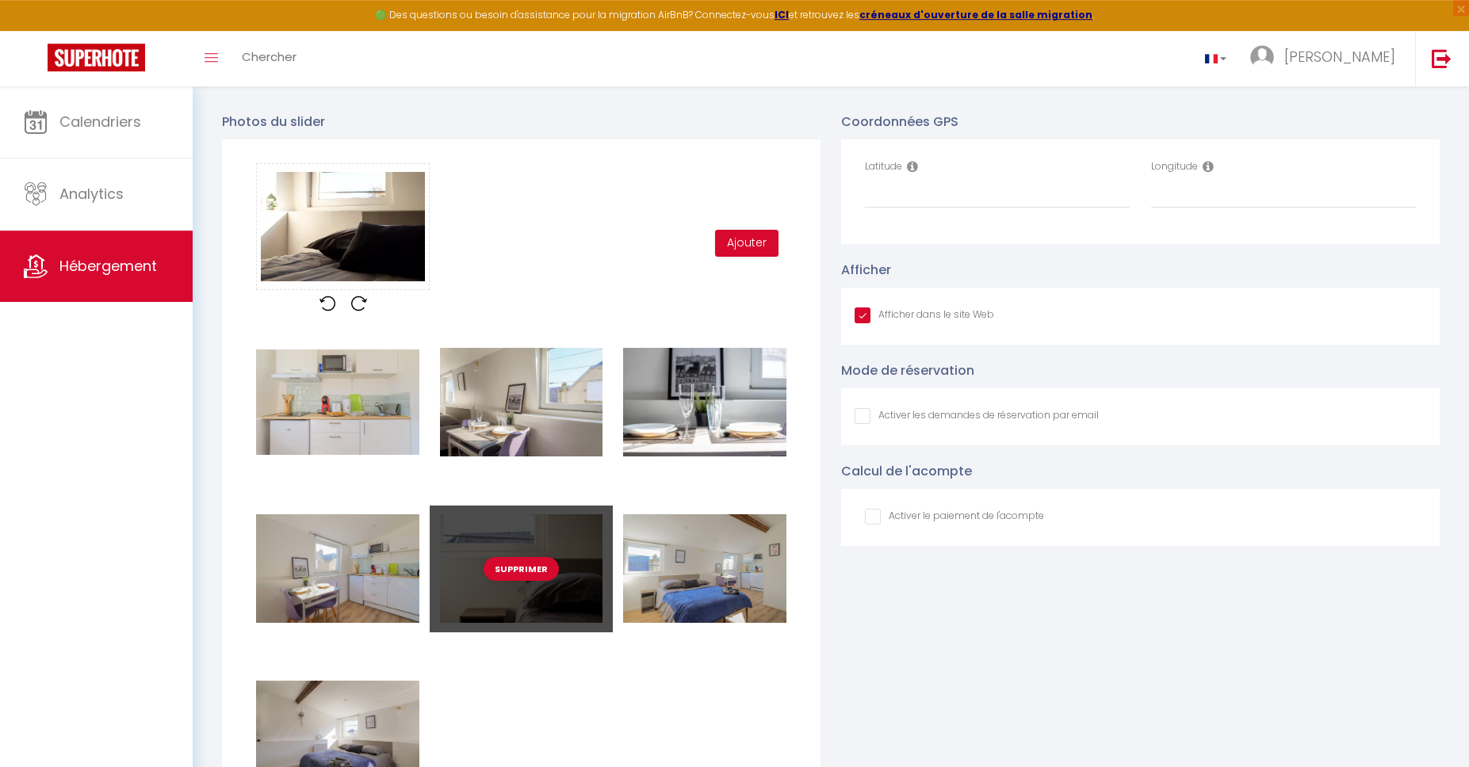
scroll to position [1658, 0]
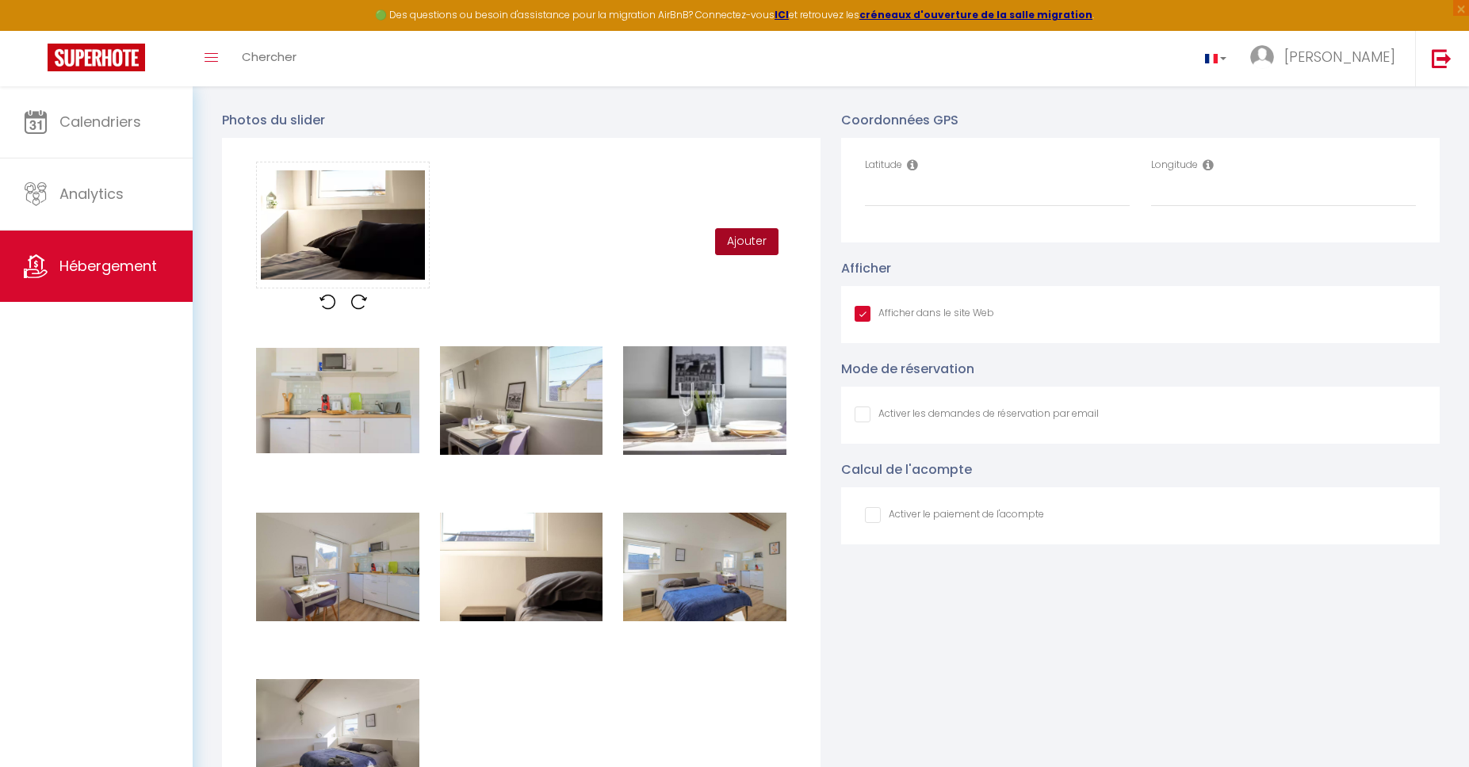
click at [733, 236] on button "Ajouter" at bounding box center [746, 241] width 63 height 27
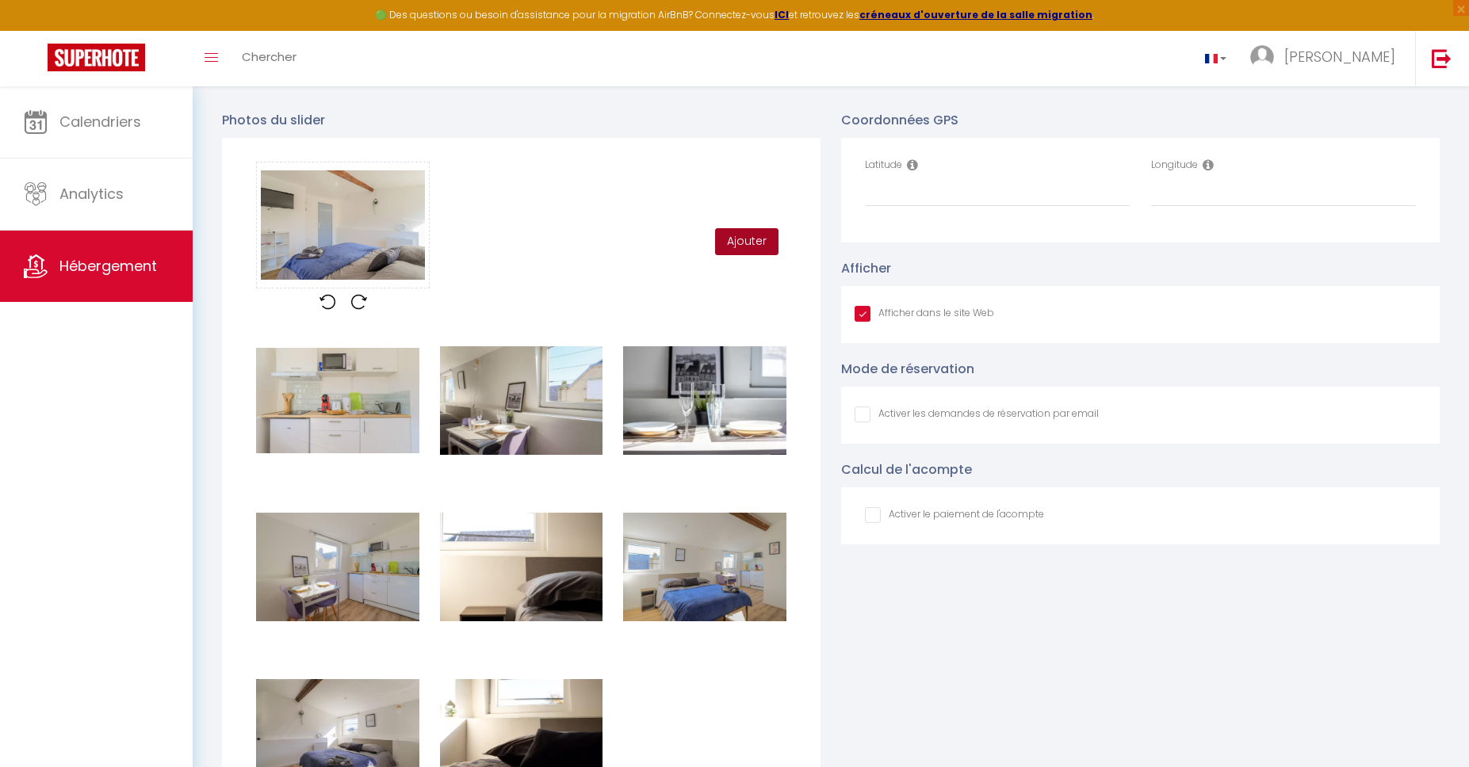
click at [733, 243] on button "Ajouter" at bounding box center [746, 241] width 63 height 27
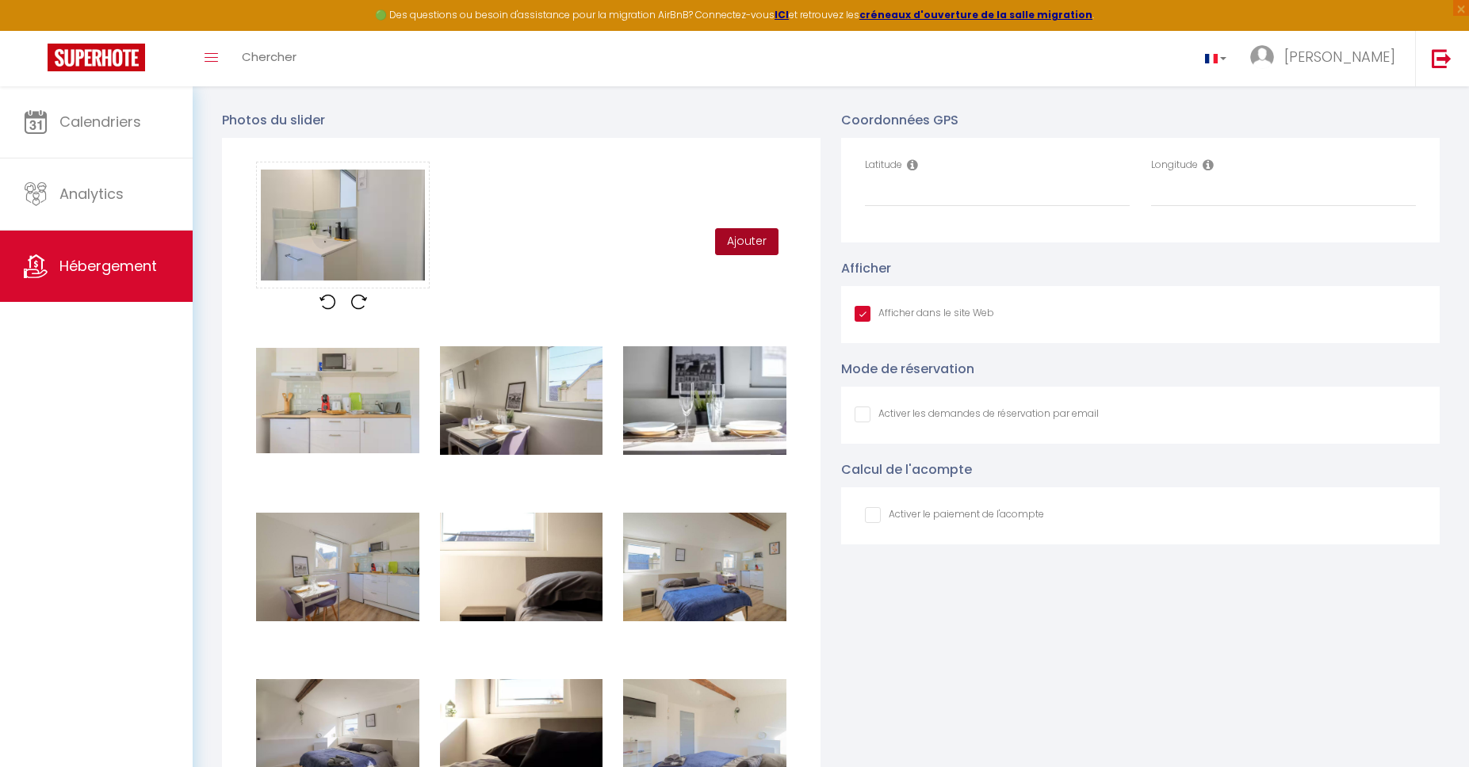
click at [733, 247] on button "Ajouter" at bounding box center [746, 241] width 63 height 27
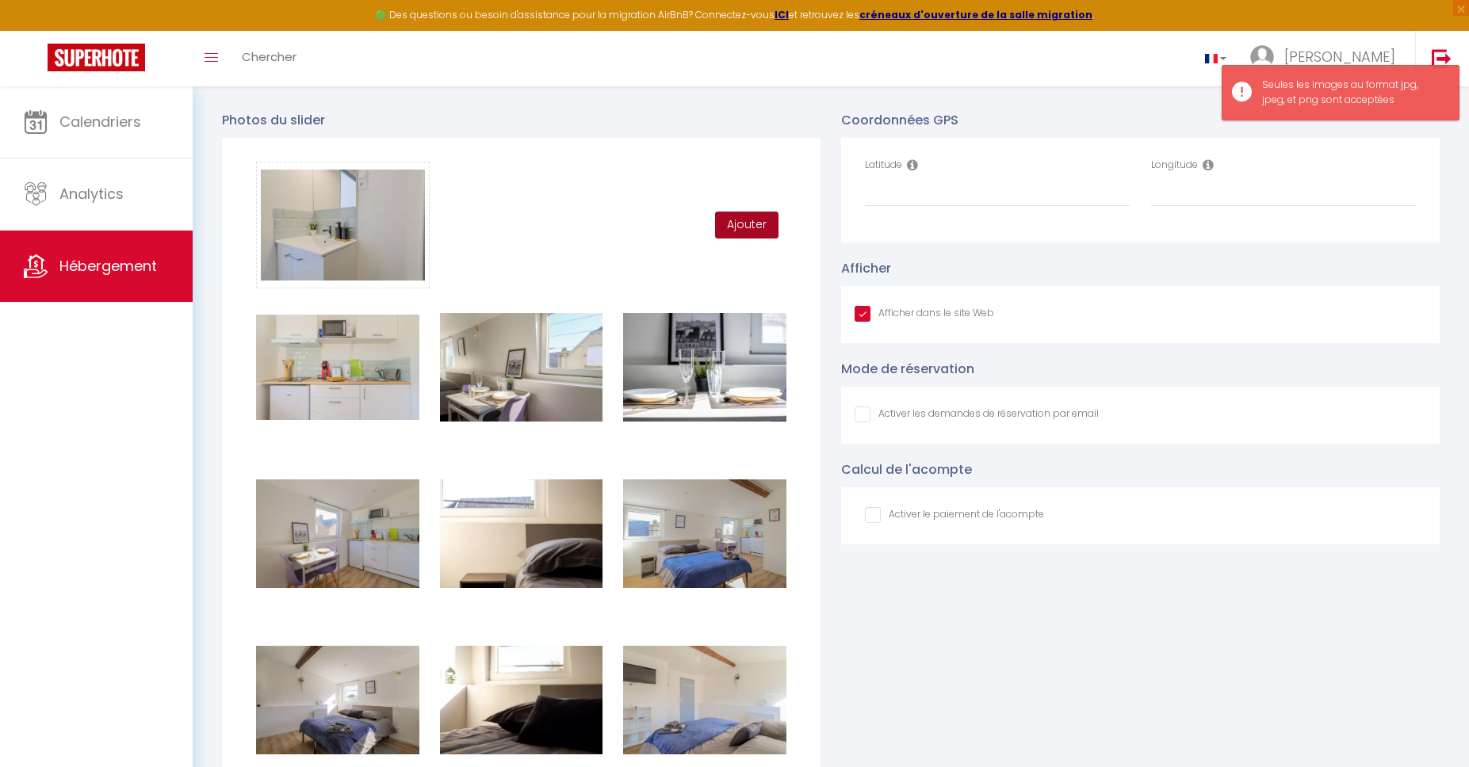
click at [738, 220] on button "Ajouter" at bounding box center [746, 225] width 63 height 27
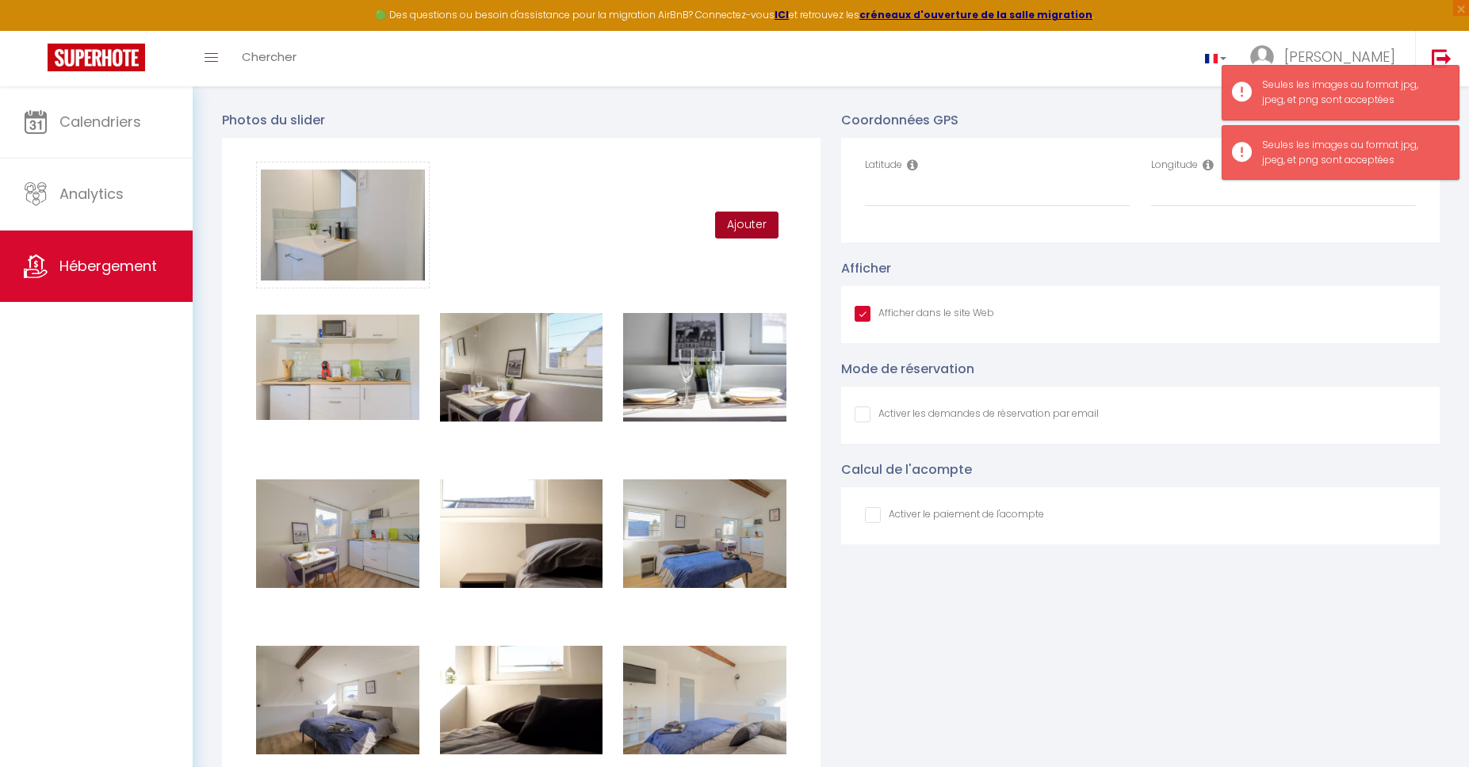
click at [738, 220] on button "Ajouter" at bounding box center [746, 225] width 63 height 27
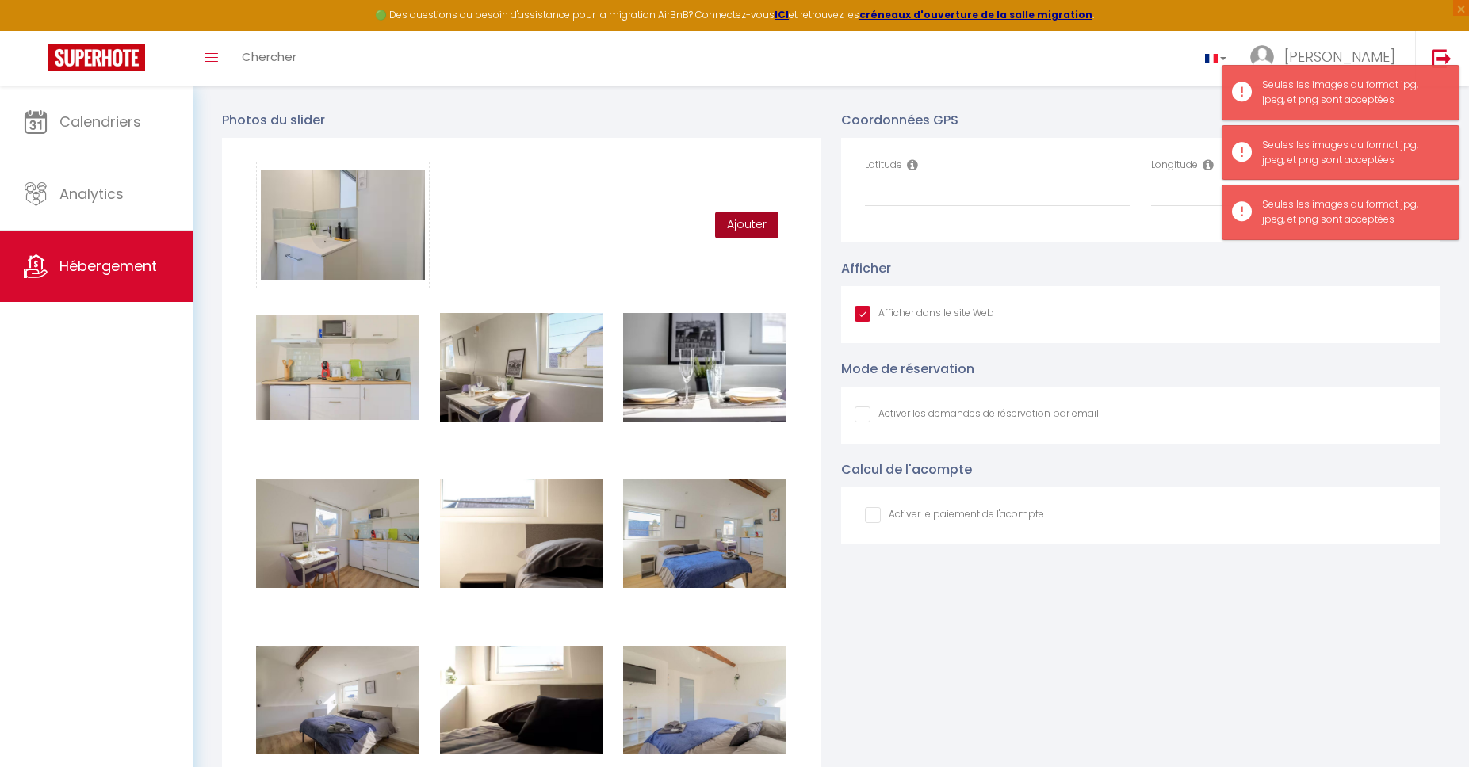
click at [738, 220] on button "Ajouter" at bounding box center [746, 225] width 63 height 27
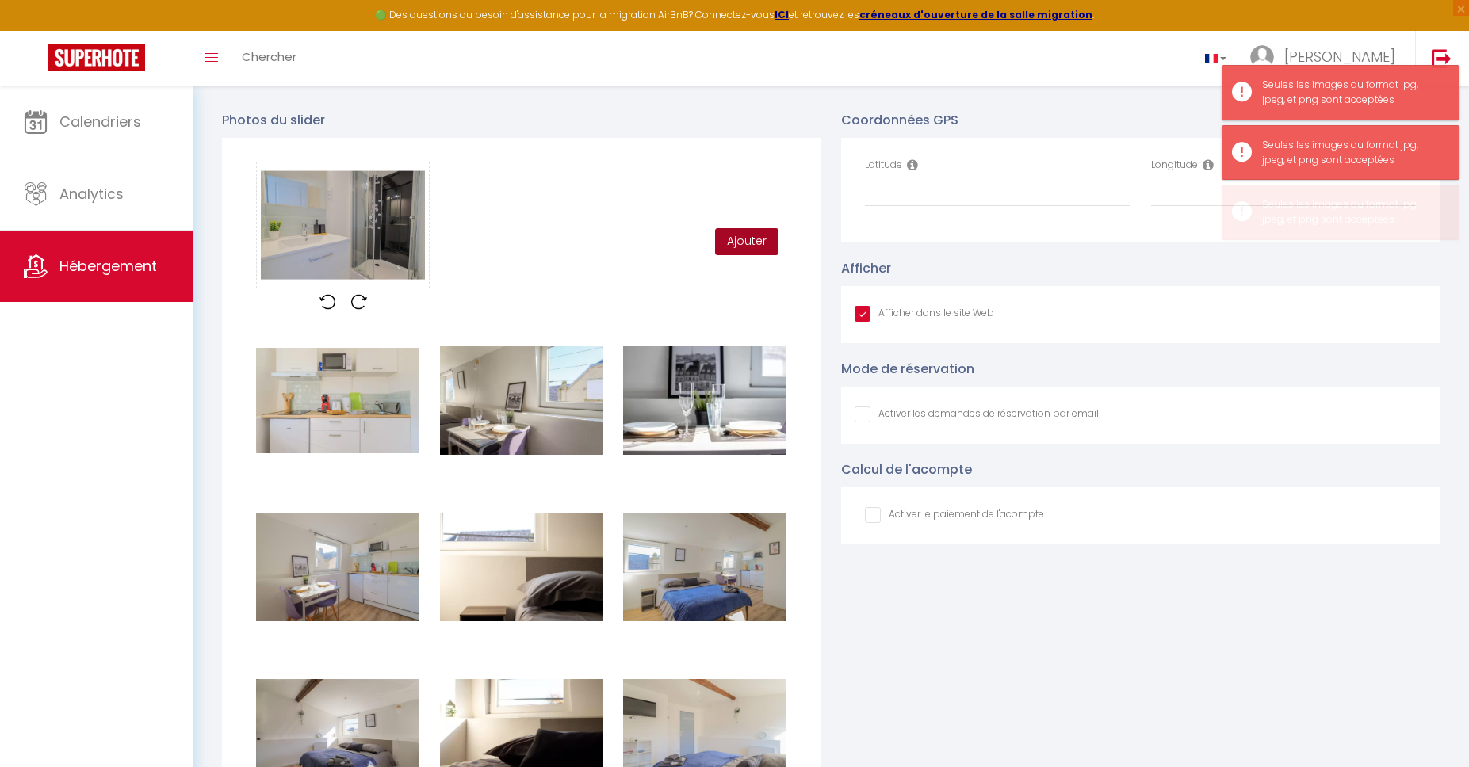
click at [743, 236] on button "Ajouter" at bounding box center [746, 241] width 63 height 27
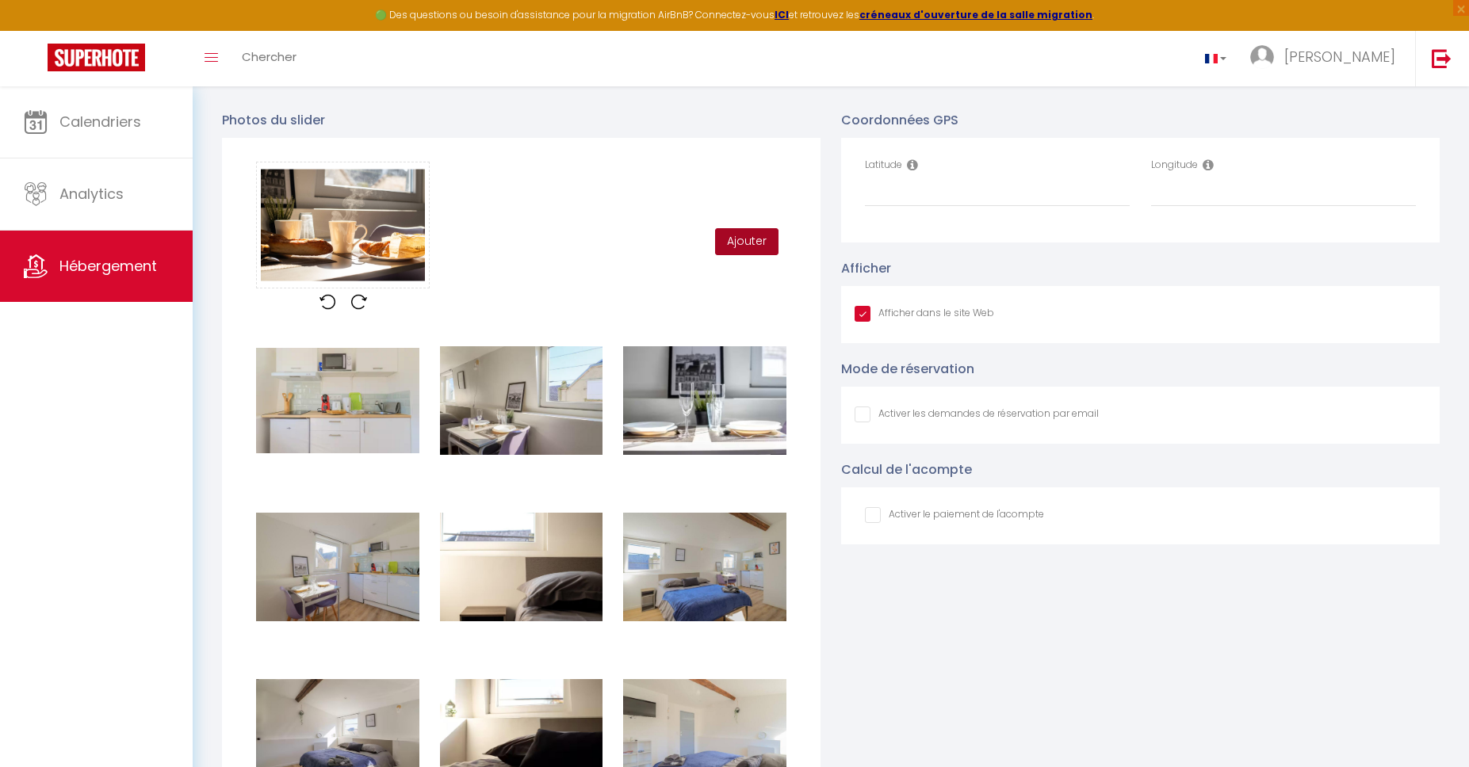
click at [746, 239] on button "Ajouter" at bounding box center [746, 241] width 63 height 27
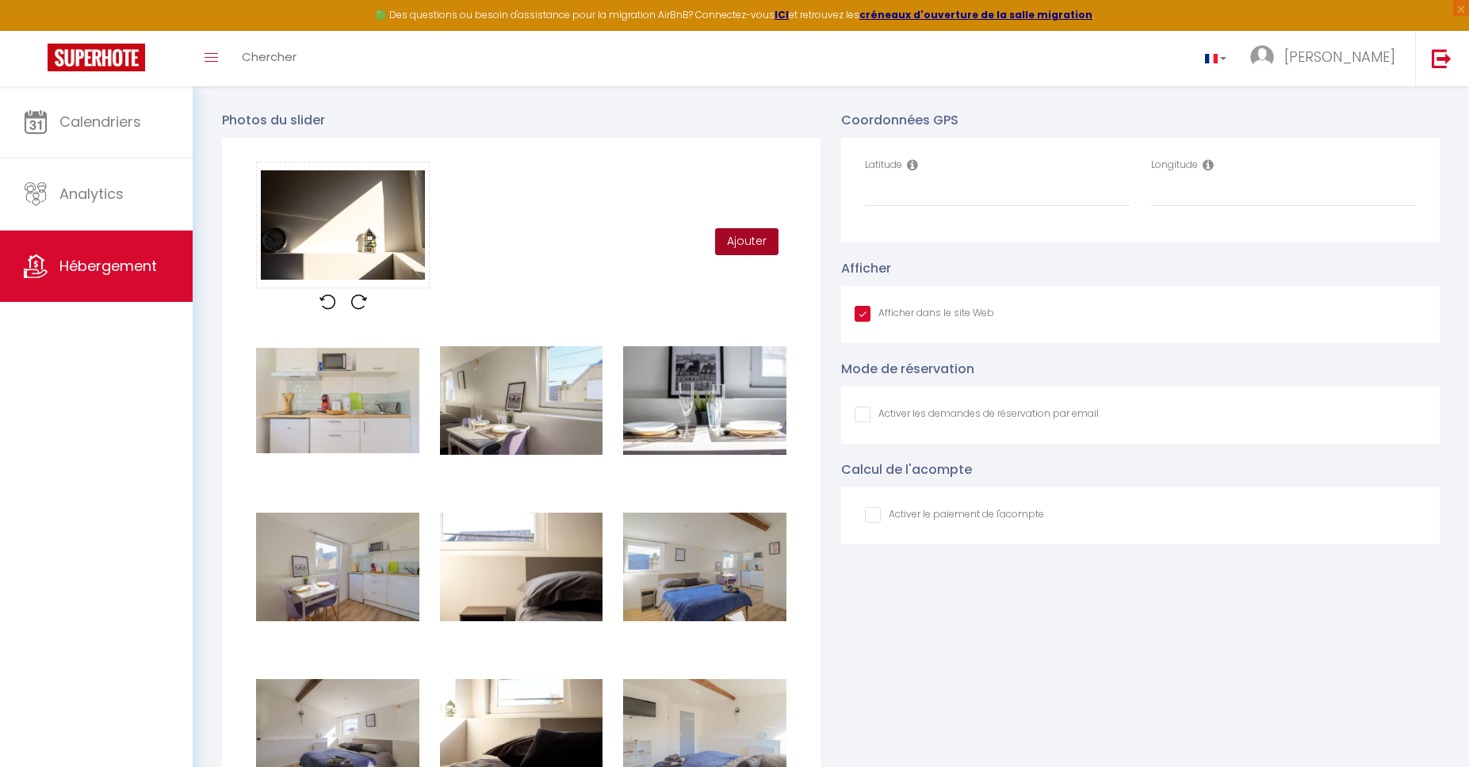
click at [752, 243] on button "Ajouter" at bounding box center [746, 241] width 63 height 27
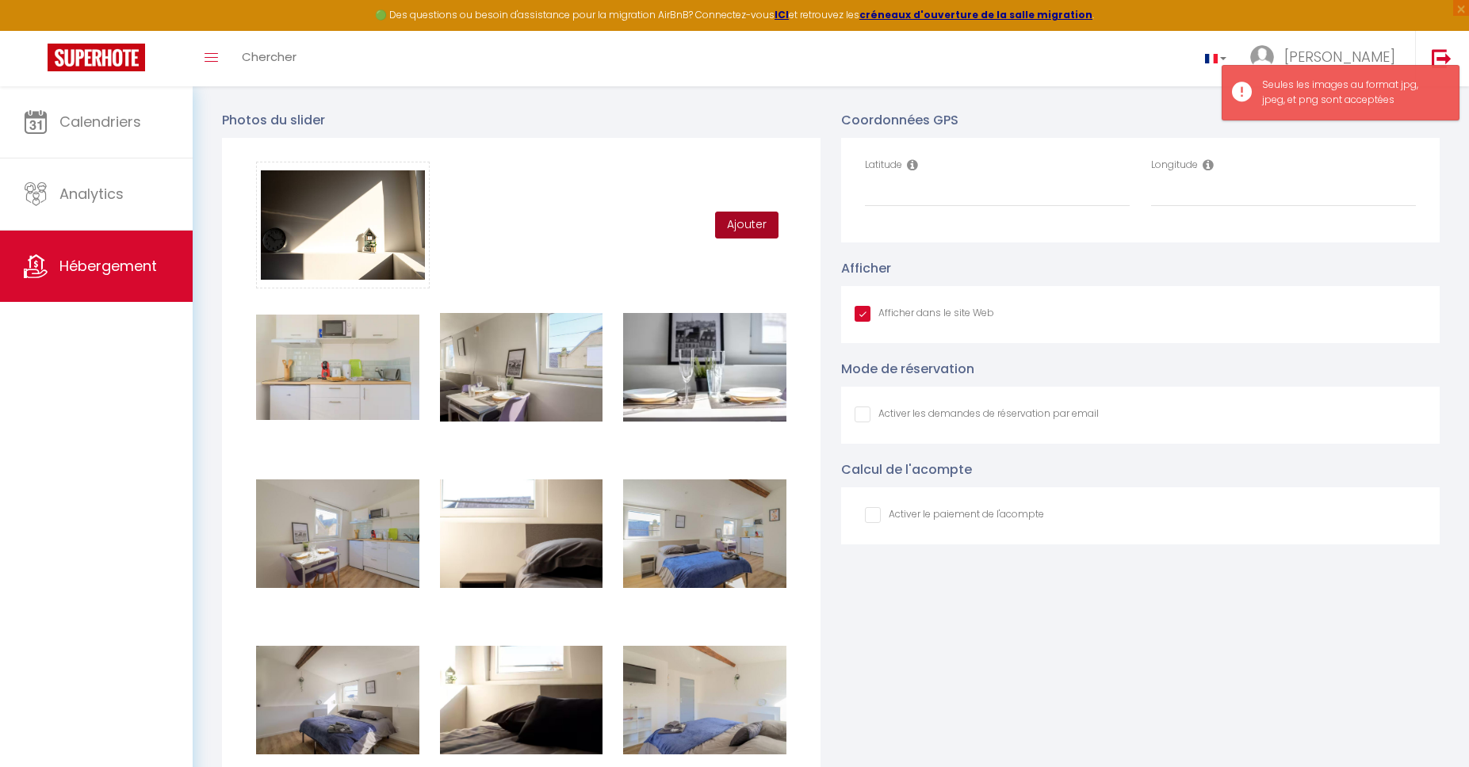
click at [749, 223] on button "Ajouter" at bounding box center [746, 225] width 63 height 27
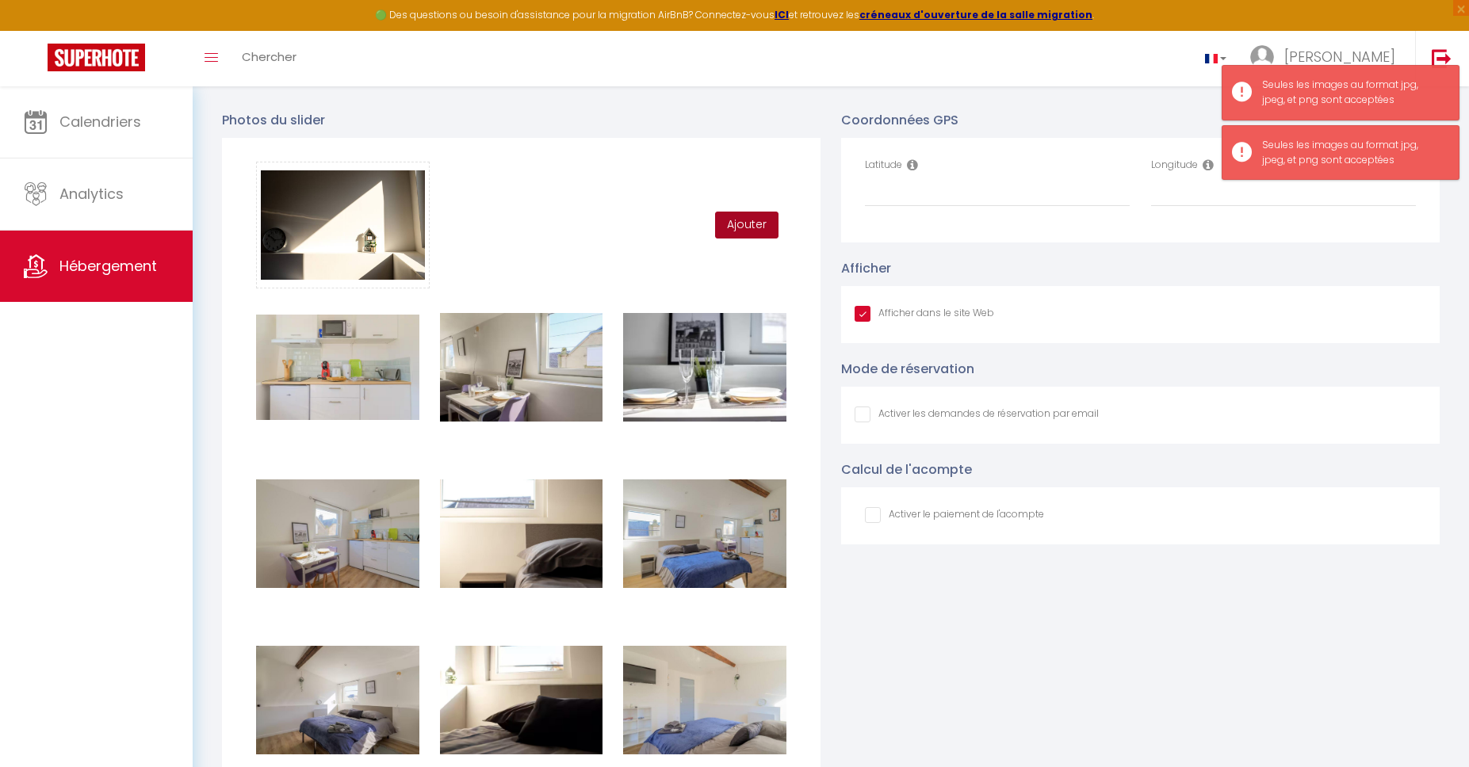
click at [749, 223] on button "Ajouter" at bounding box center [746, 225] width 63 height 27
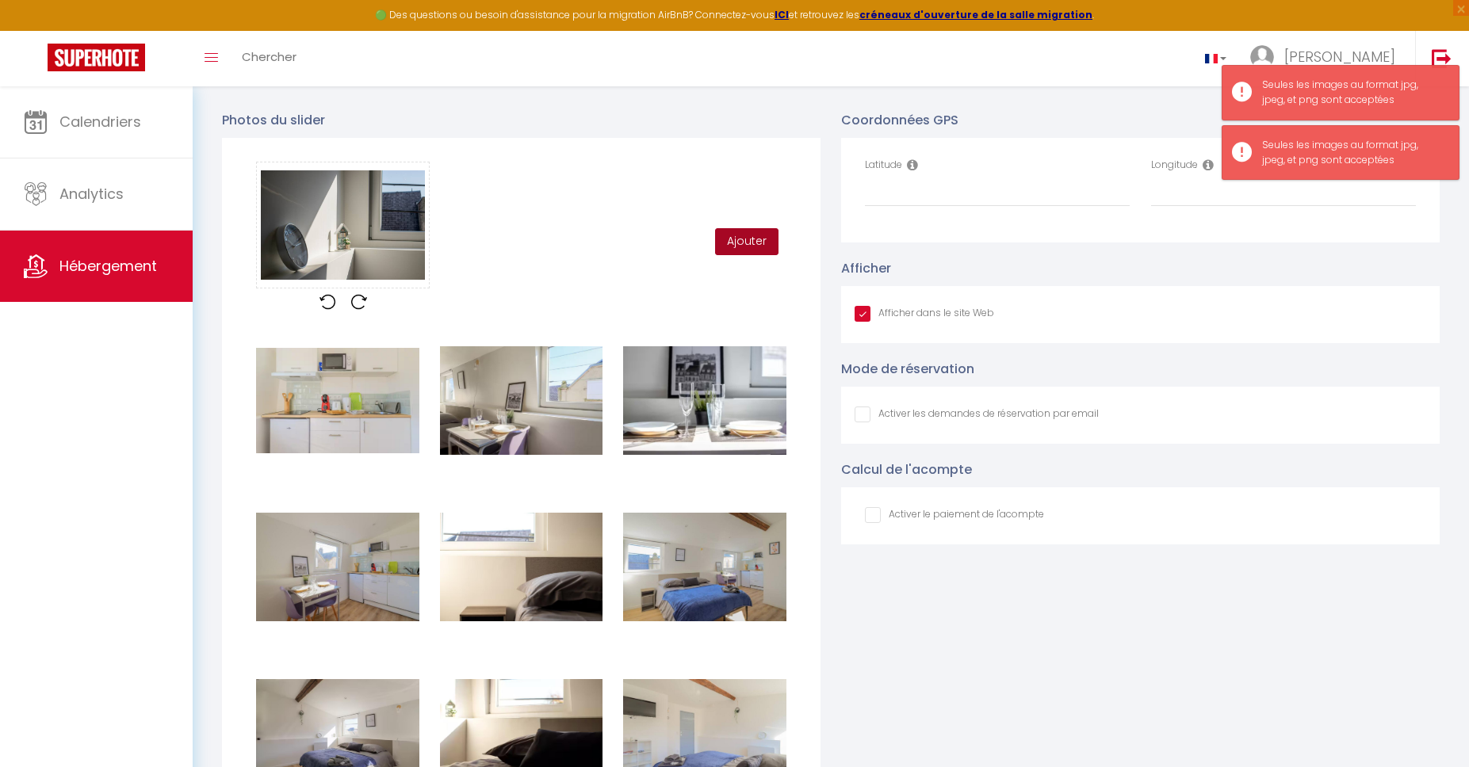
click at [755, 249] on button "Ajouter" at bounding box center [746, 241] width 63 height 27
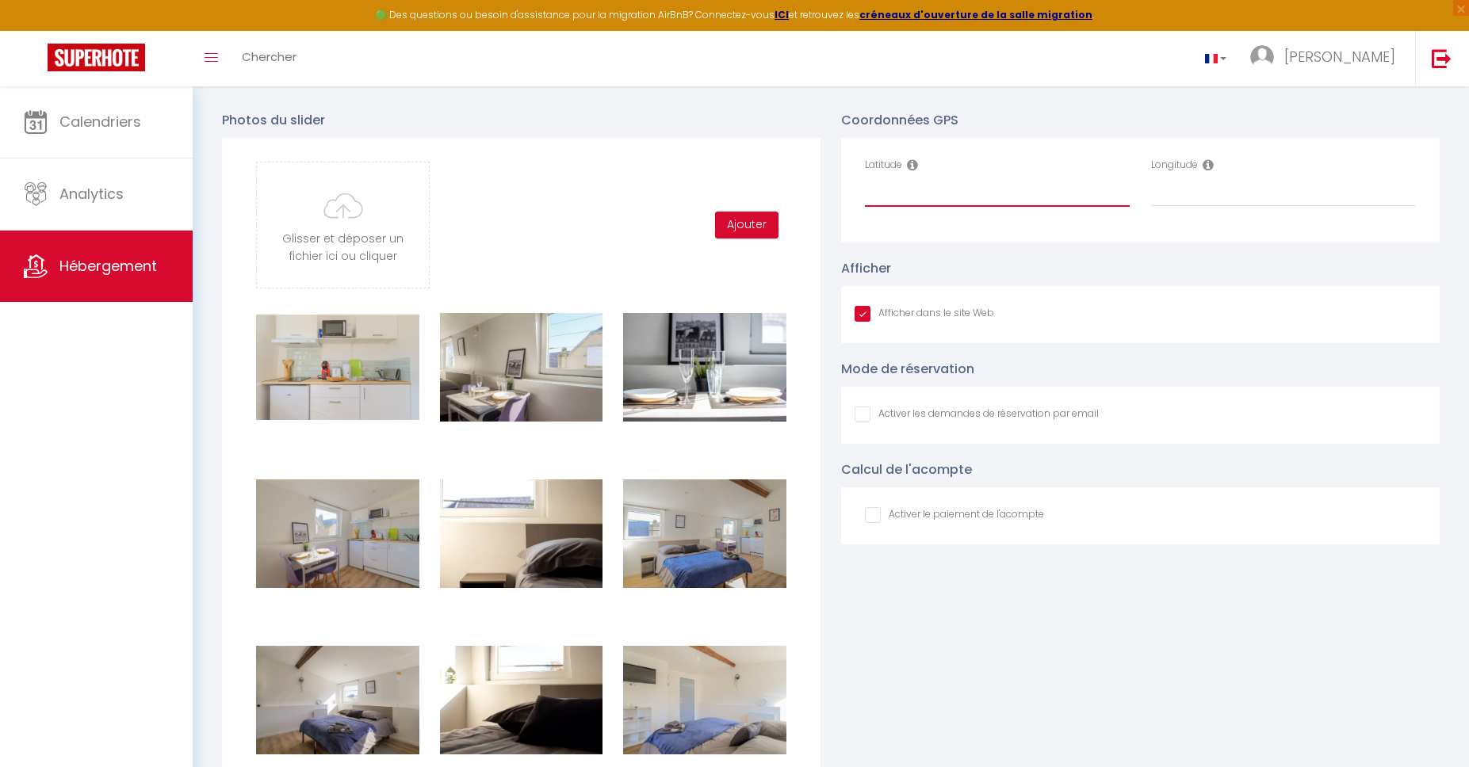
click at [945, 204] on input "Latitude" at bounding box center [997, 192] width 265 height 29
paste input "49.8388329"
click at [1202, 193] on input "Longitude" at bounding box center [1283, 192] width 265 height 29
paste input "3.3033008"
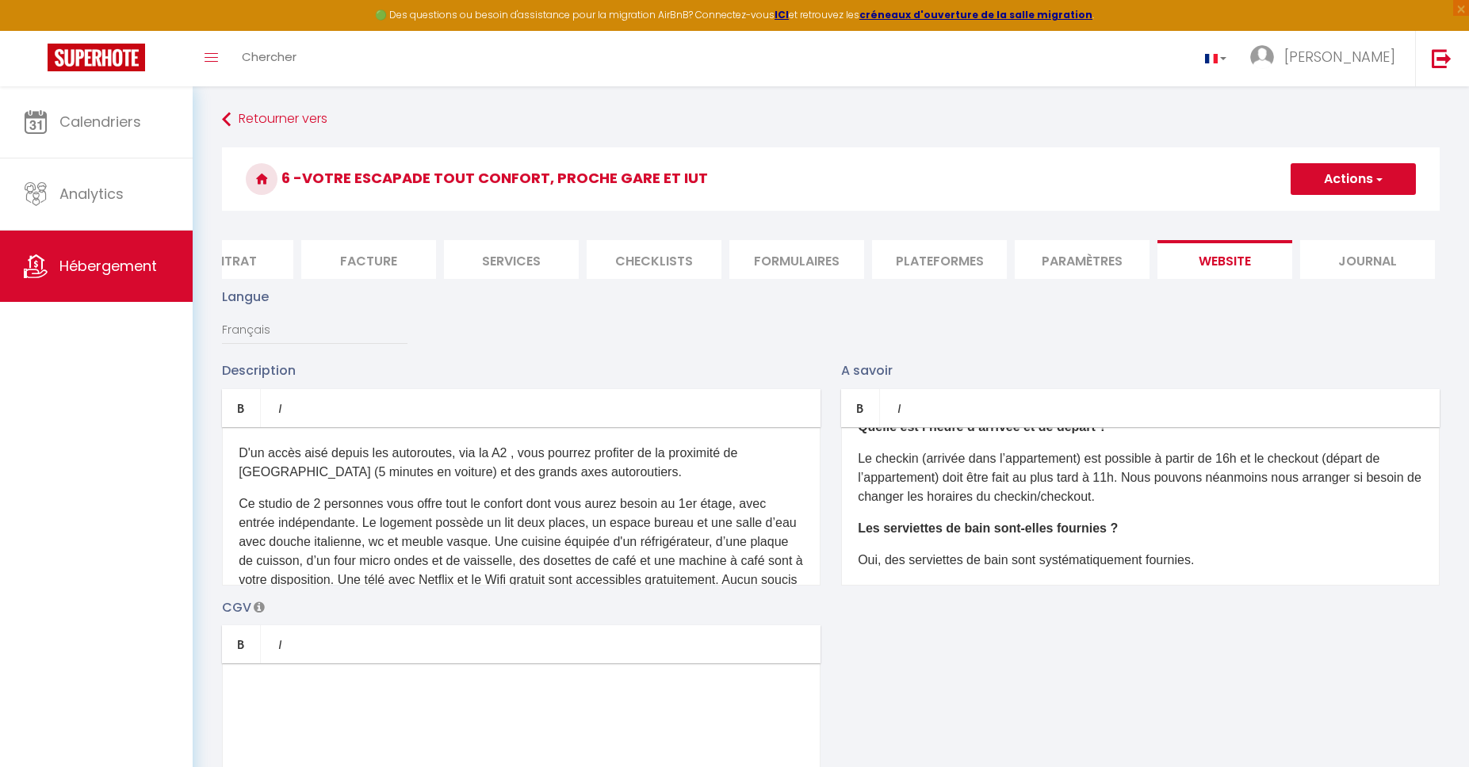
scroll to position [0, 0]
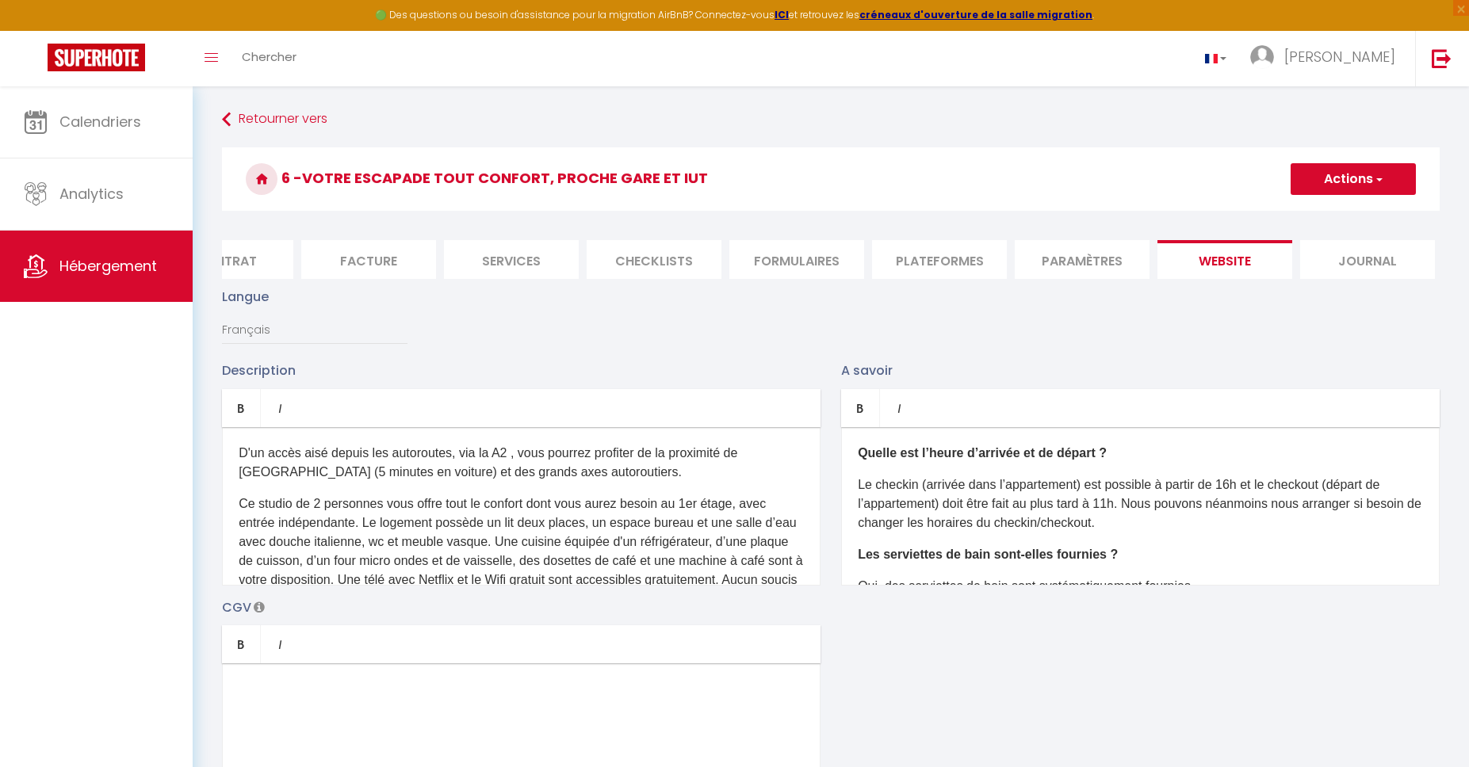
click at [1323, 176] on button "Actions" at bounding box center [1352, 179] width 125 height 32
click at [1331, 217] on input "Enregistrer" at bounding box center [1334, 214] width 59 height 16
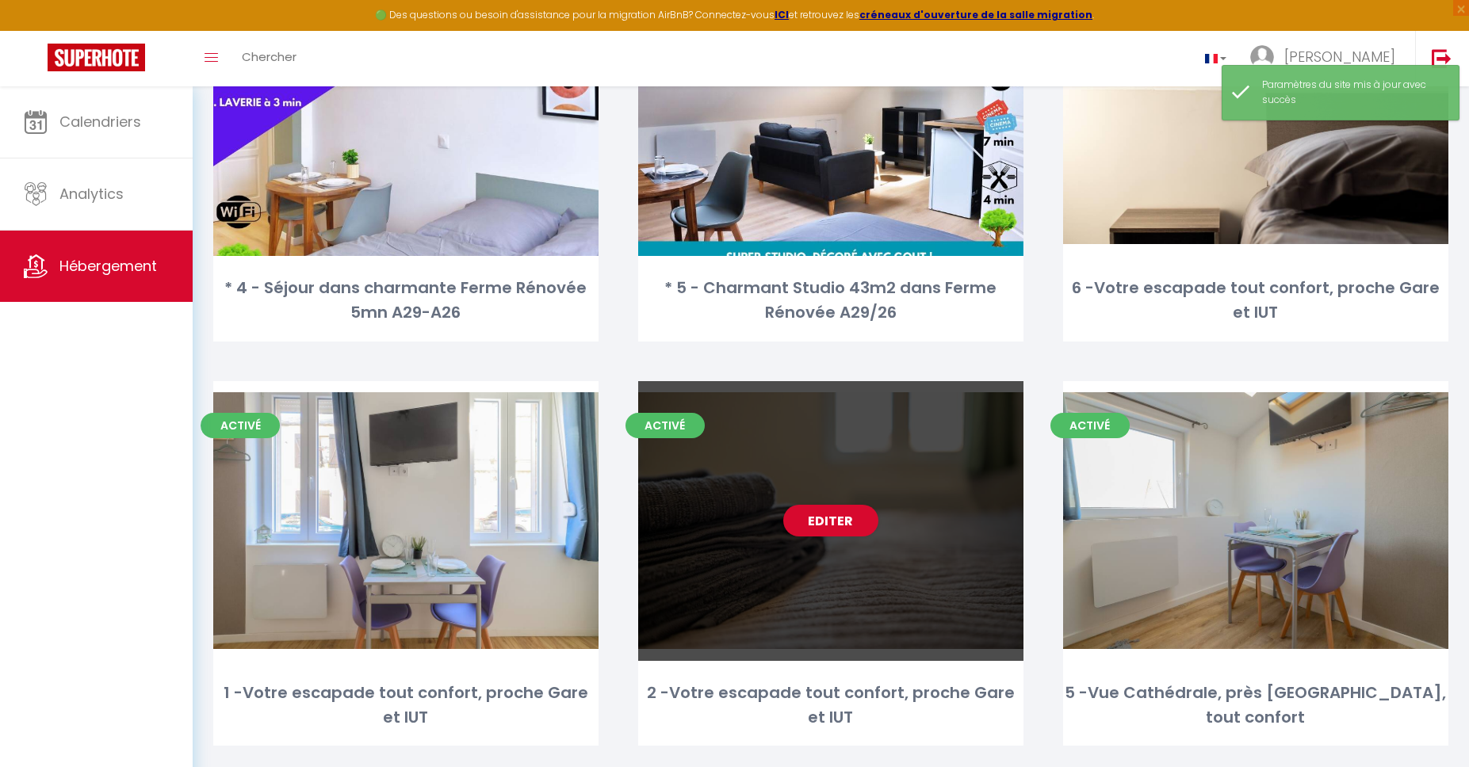
scroll to position [670, 0]
